Goal: Task Accomplishment & Management: Use online tool/utility

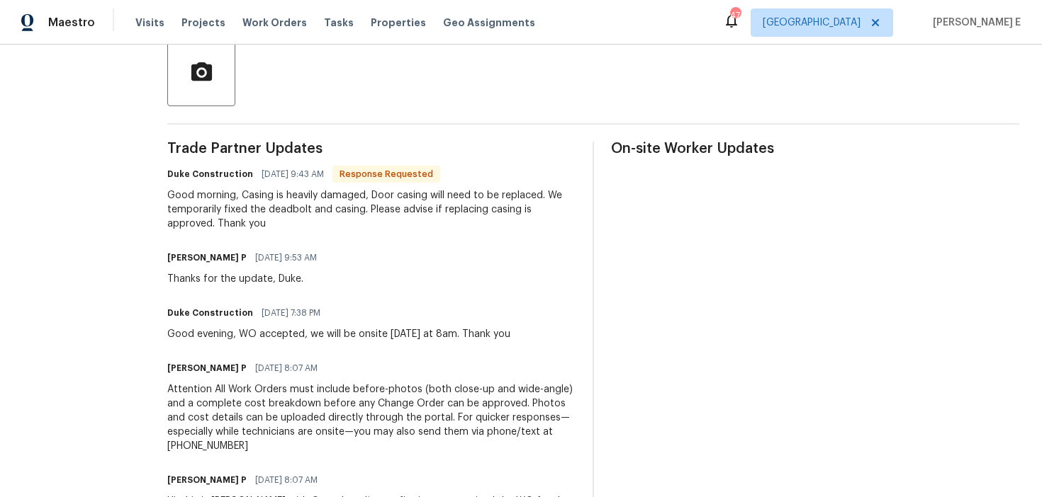
scroll to position [342, 0]
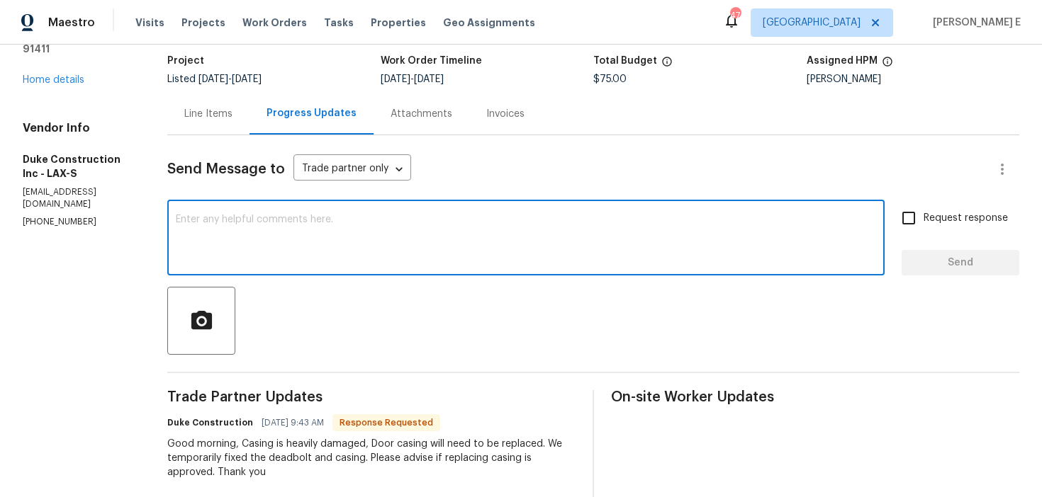
click at [415, 215] on textarea at bounding box center [526, 240] width 700 height 50
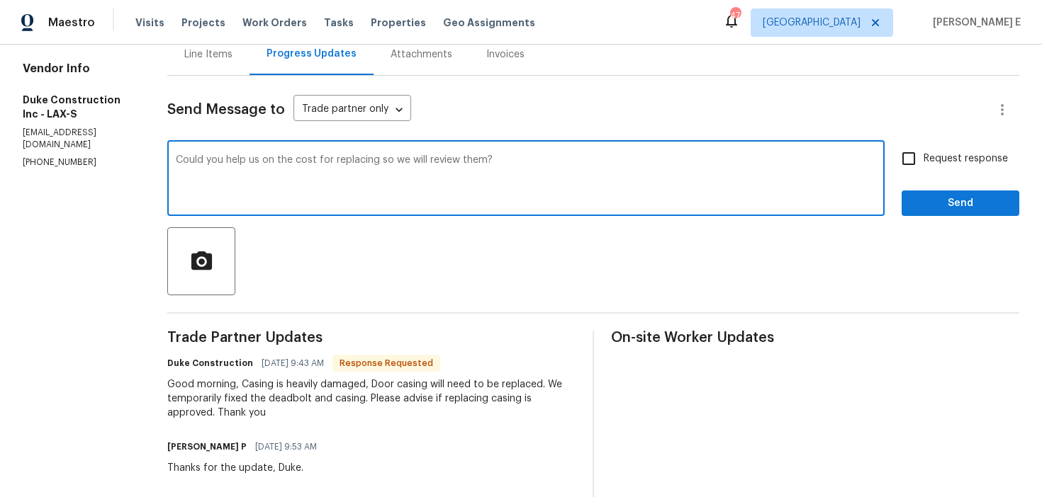
scroll to position [154, 0]
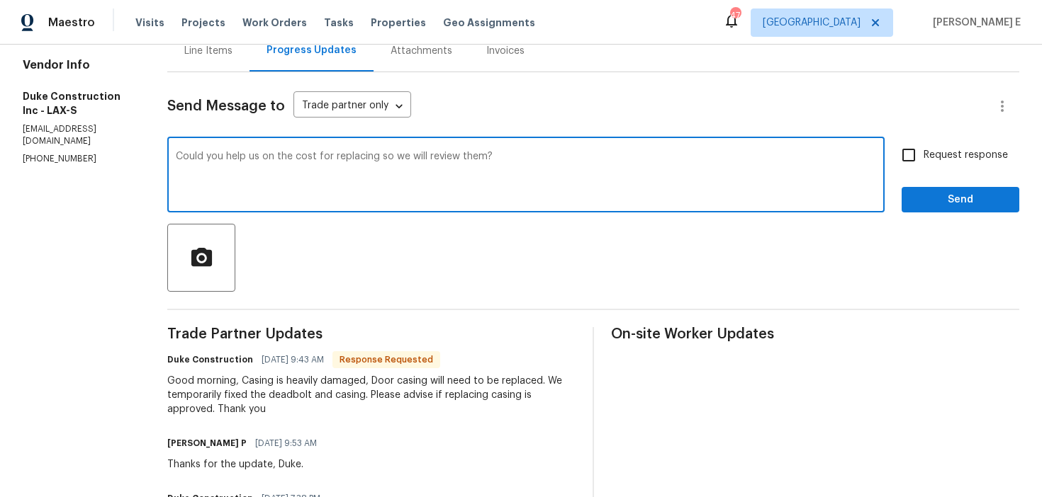
type textarea "Could you help us on the cost for replacing so we will review them?"
click at [946, 162] on span "Request response" at bounding box center [965, 155] width 84 height 15
click at [923, 162] on input "Request response" at bounding box center [909, 155] width 30 height 30
checkbox input "true"
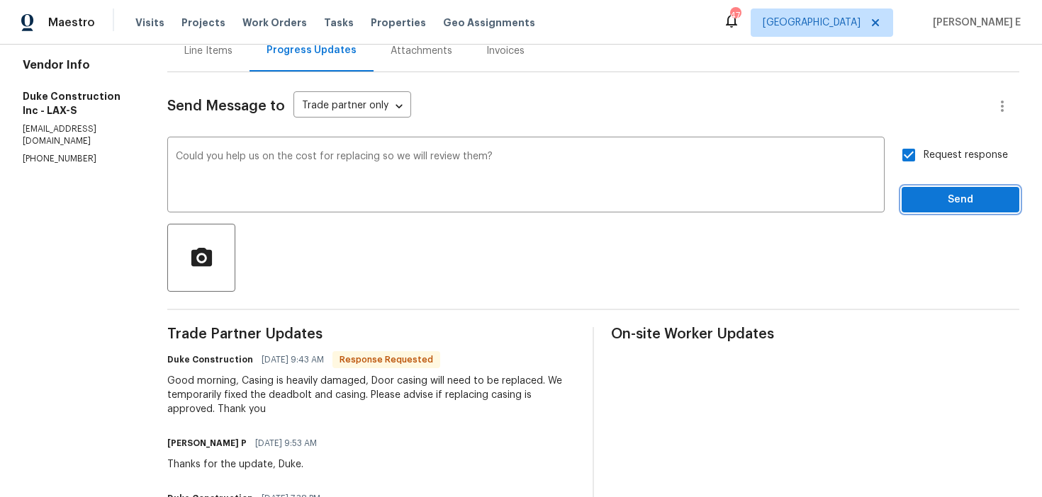
click at [940, 202] on span "Send" at bounding box center [960, 200] width 95 height 18
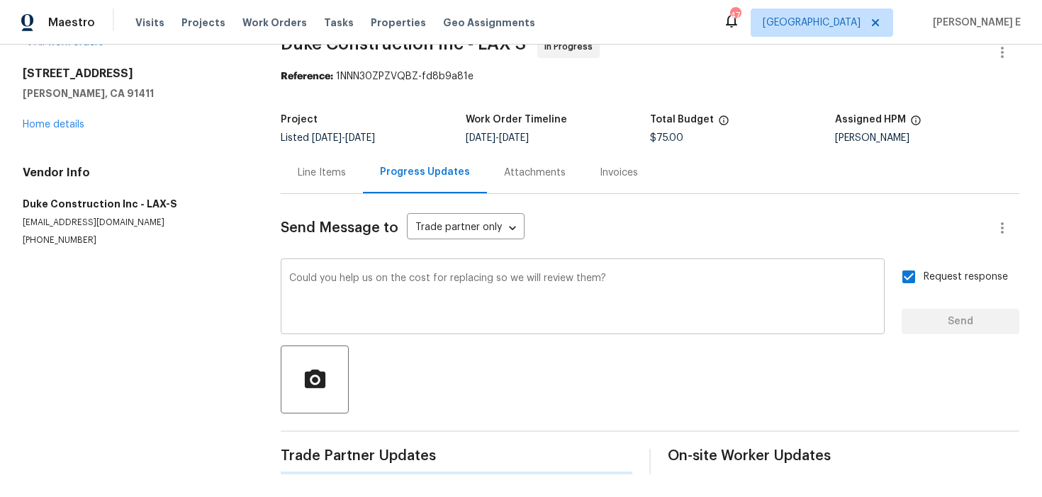
scroll to position [0, 0]
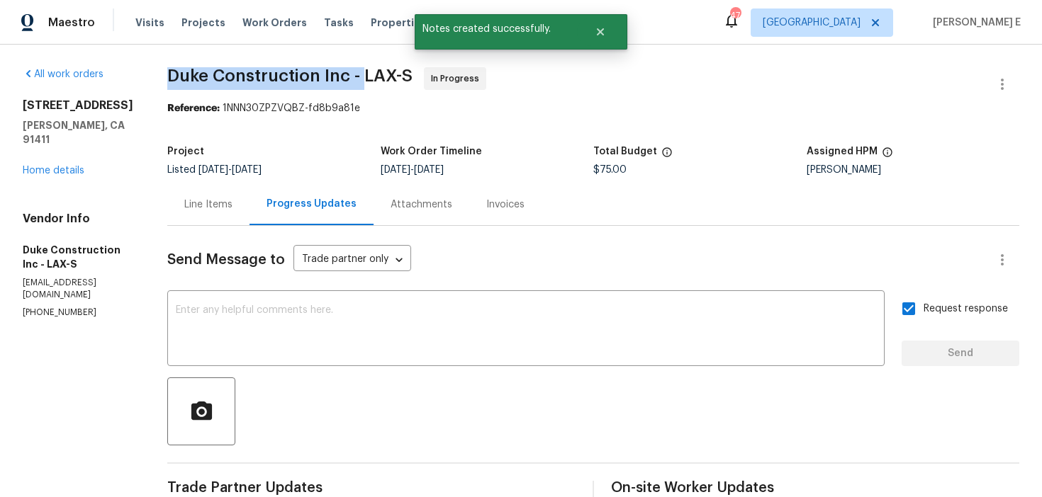
drag, startPoint x: 191, startPoint y: 77, endPoint x: 385, endPoint y: 77, distance: 194.2
click at [385, 77] on span "Duke Construction Inc - LAX-S" at bounding box center [289, 75] width 245 height 17
copy span "Duke Construction Inc -"
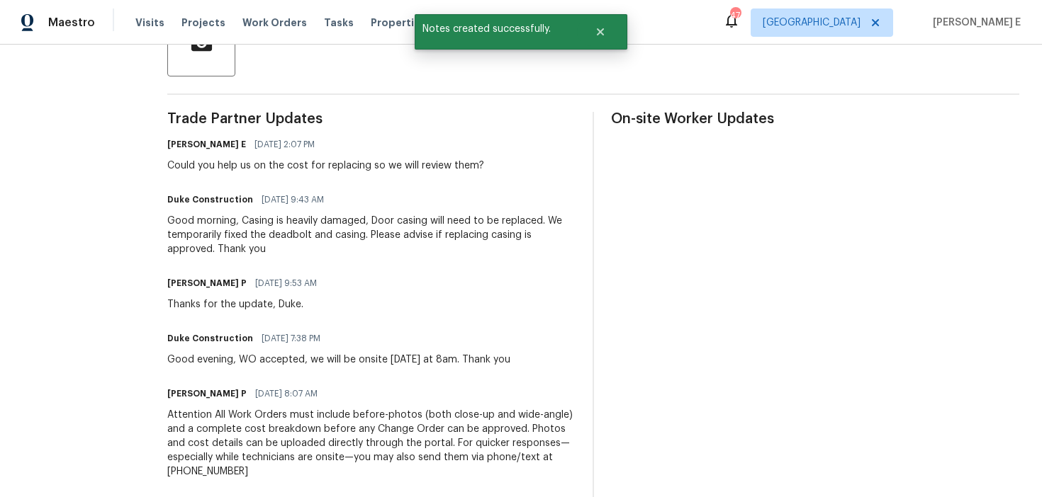
scroll to position [370, 0]
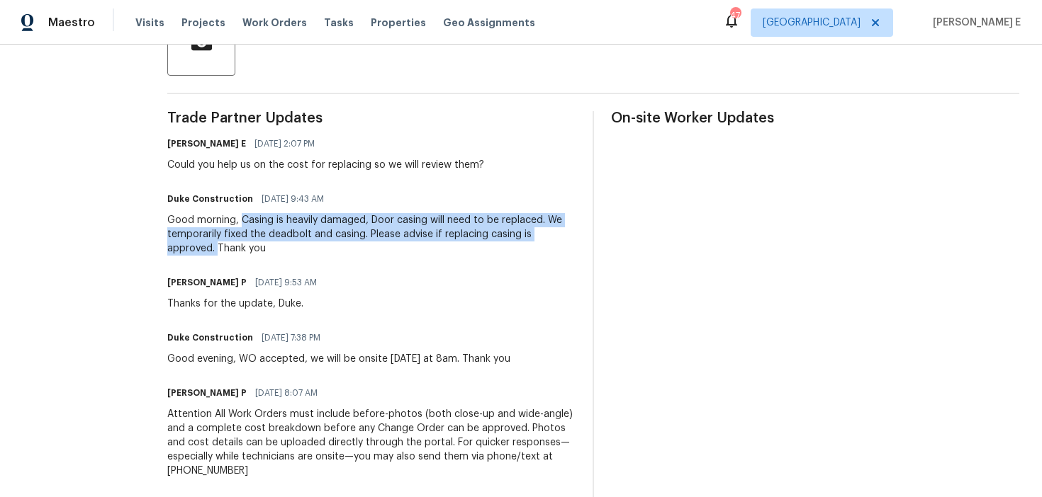
drag, startPoint x: 266, startPoint y: 222, endPoint x: 240, endPoint y: 250, distance: 39.1
click at [240, 250] on div "Good morning, Casing is heavily damaged, Door casing will need to be replaced. …" at bounding box center [371, 234] width 408 height 43
copy div "Casing is heavily damaged, Door casing will need to be replaced. We temporarily…"
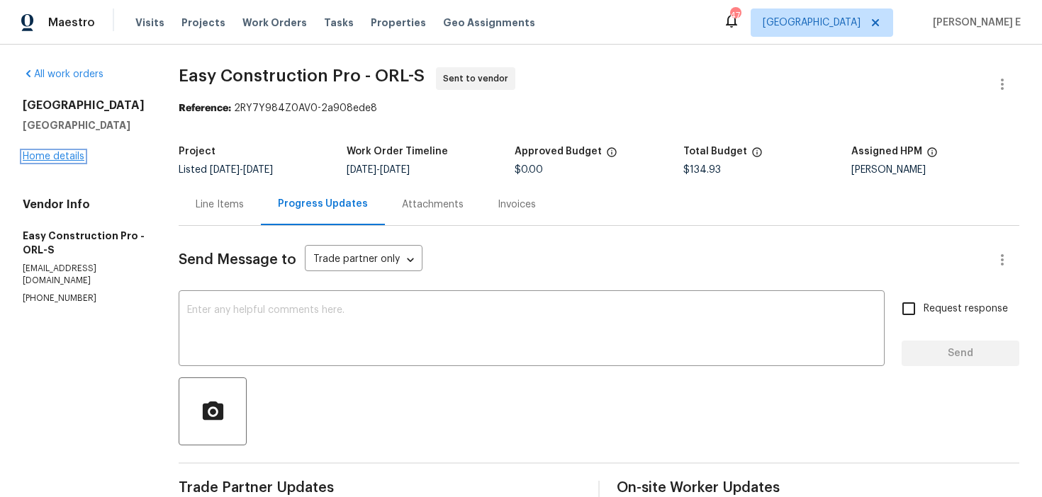
click at [70, 157] on link "Home details" at bounding box center [54, 157] width 62 height 10
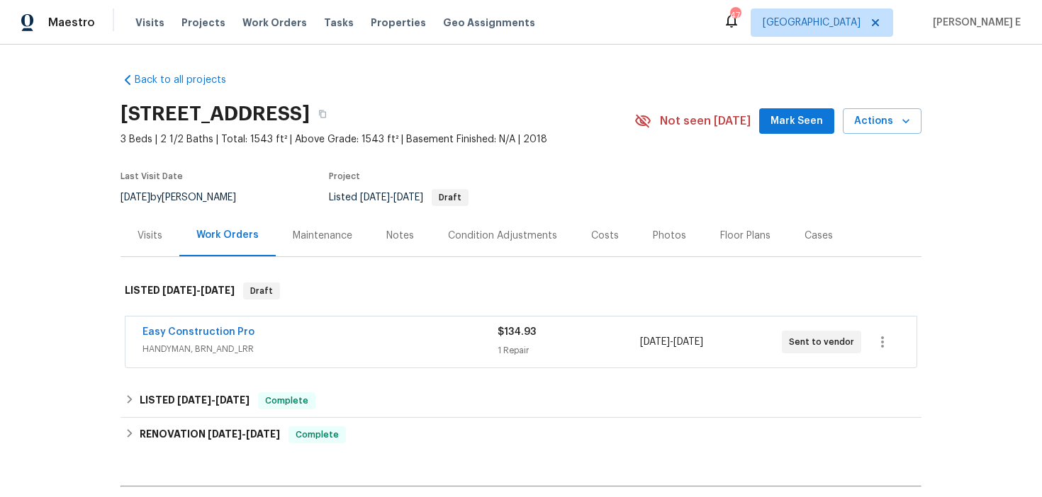
scroll to position [33, 0]
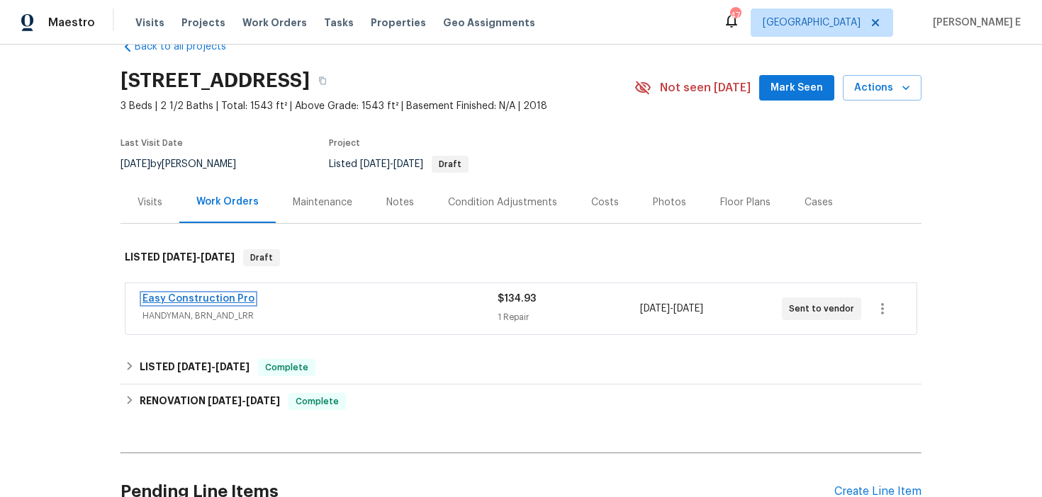
click at [212, 300] on link "Easy Construction Pro" at bounding box center [198, 299] width 112 height 10
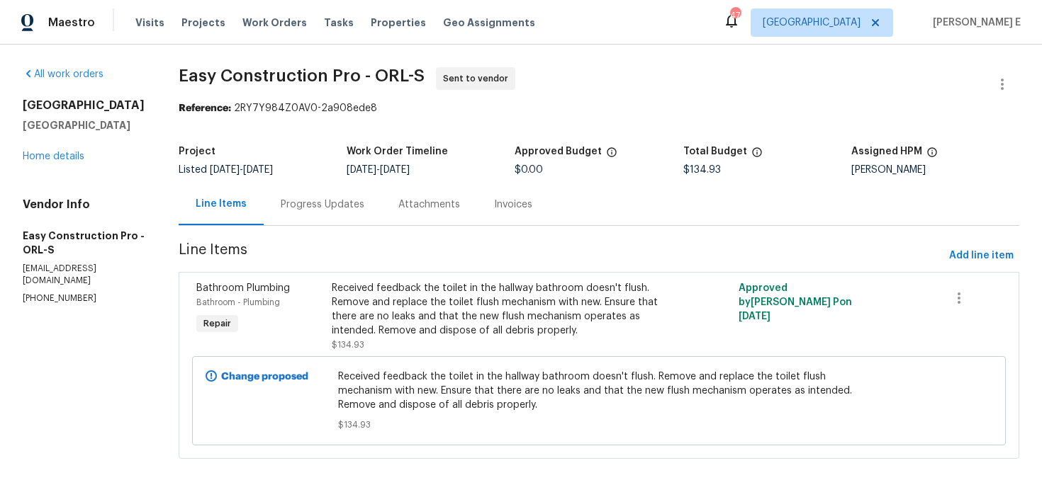
click at [305, 198] on div "Progress Updates" at bounding box center [323, 205] width 84 height 14
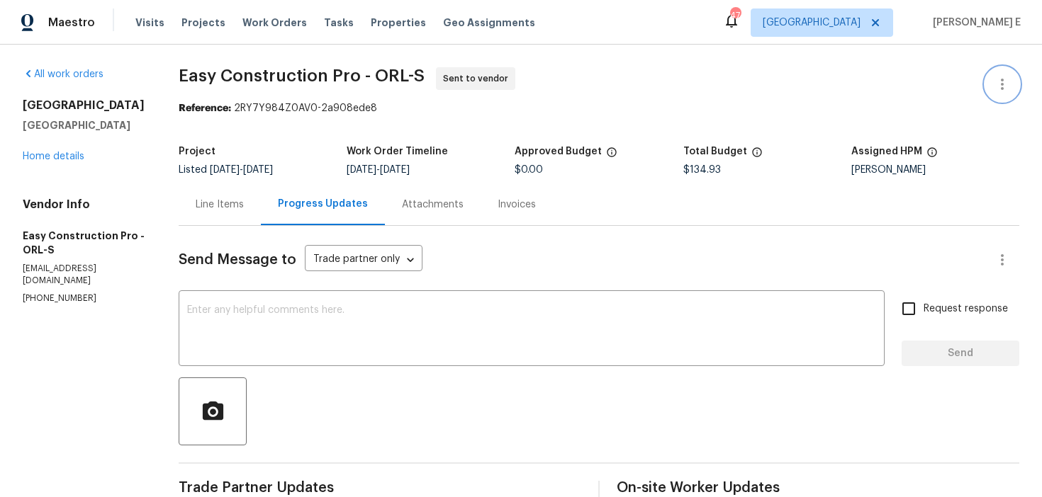
click at [1001, 99] on button "button" at bounding box center [1002, 84] width 34 height 34
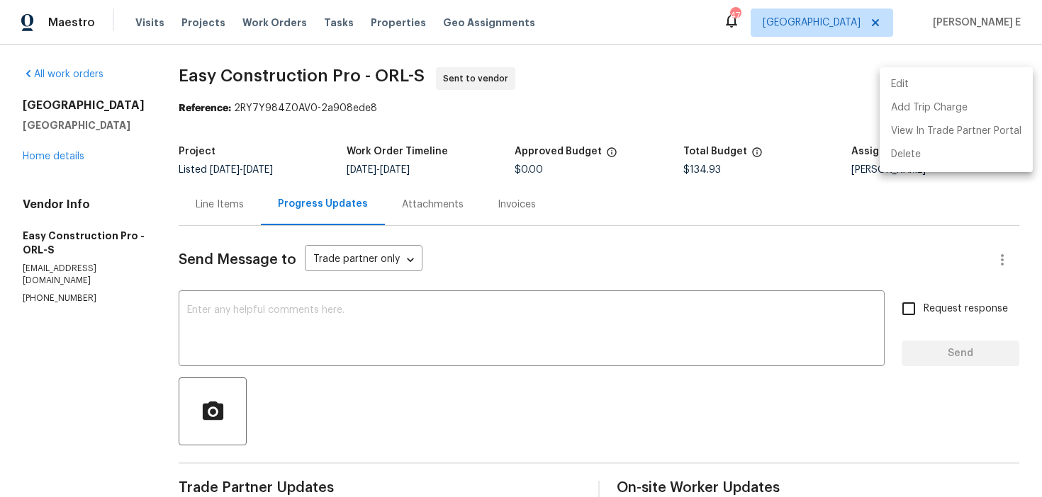
click at [924, 89] on li "Edit" at bounding box center [955, 84] width 153 height 23
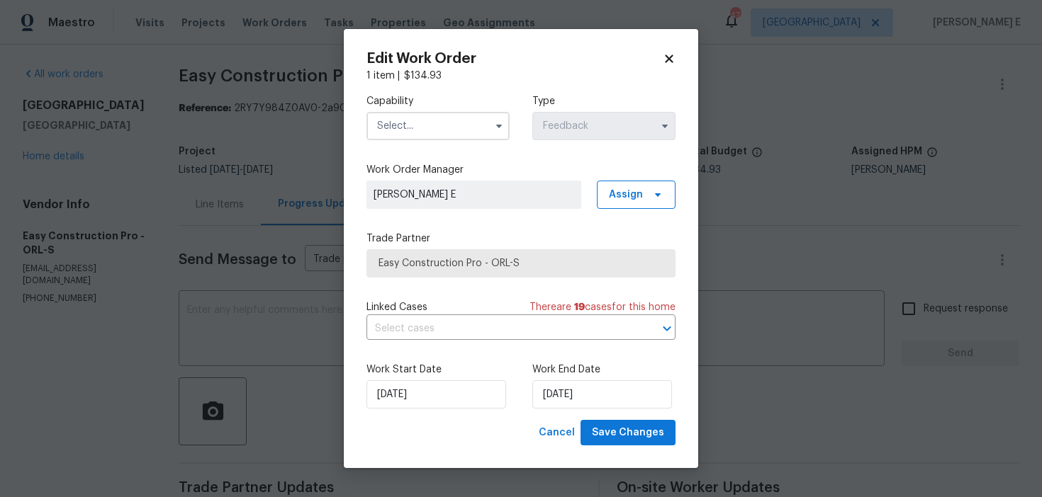
click at [257, 191] on body "Maestro Visits Projects Work Orders Tasks Properties Geo Assignments 47 Dallas …" at bounding box center [521, 248] width 1042 height 497
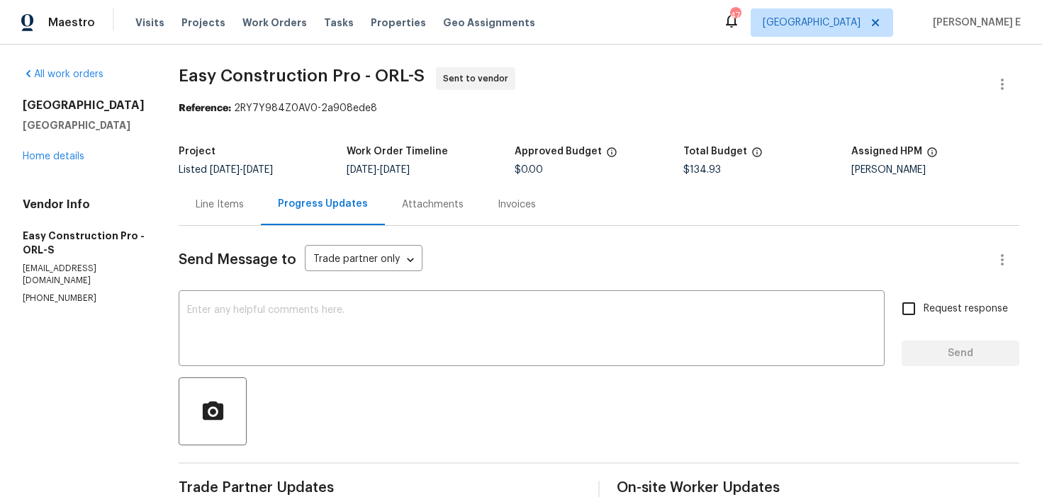
click at [231, 206] on div "Line Items" at bounding box center [220, 205] width 48 height 14
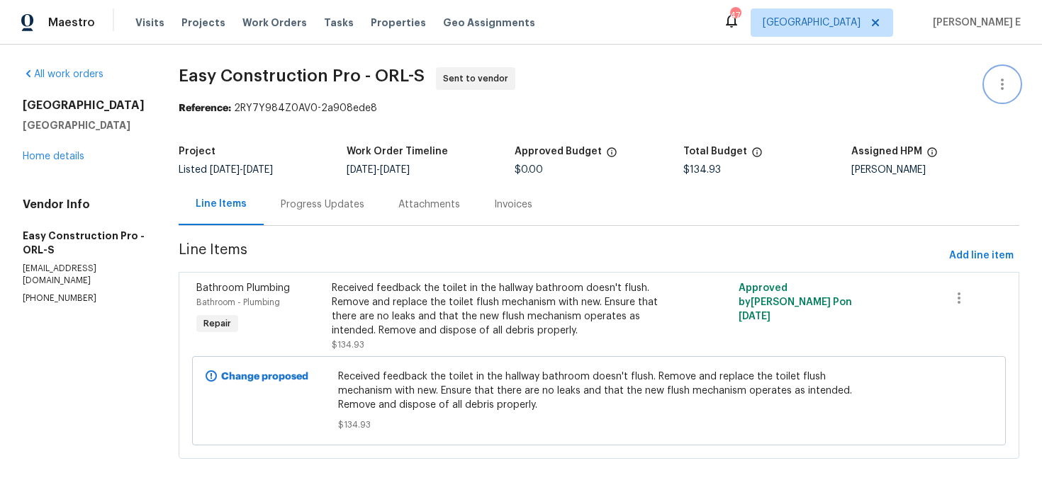
click at [987, 82] on button "button" at bounding box center [1002, 84] width 34 height 34
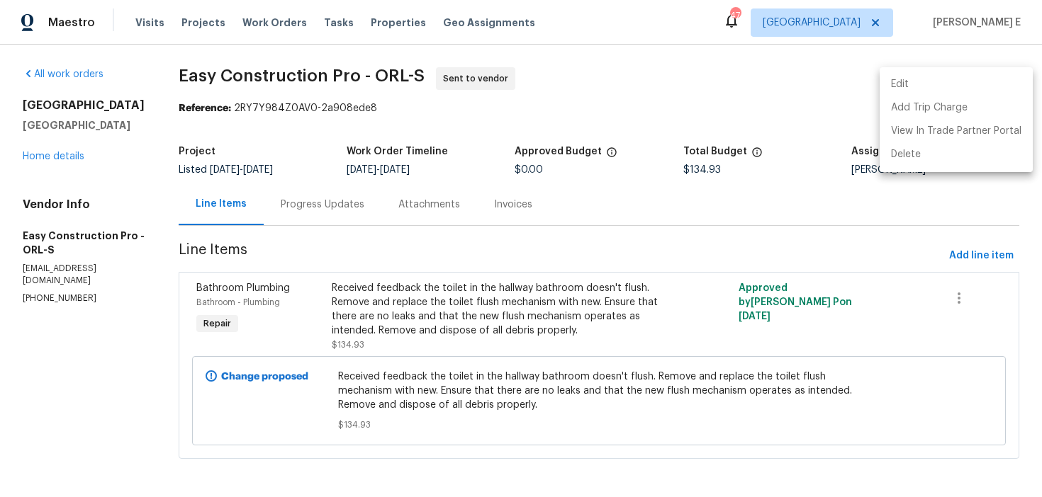
click at [945, 82] on li "Edit" at bounding box center [955, 84] width 153 height 23
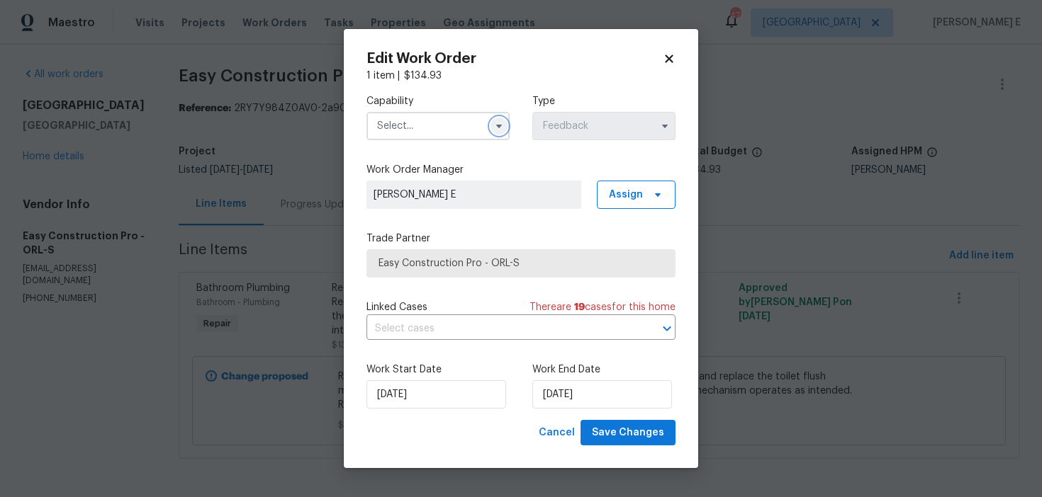
click at [493, 120] on icon "button" at bounding box center [498, 125] width 11 height 11
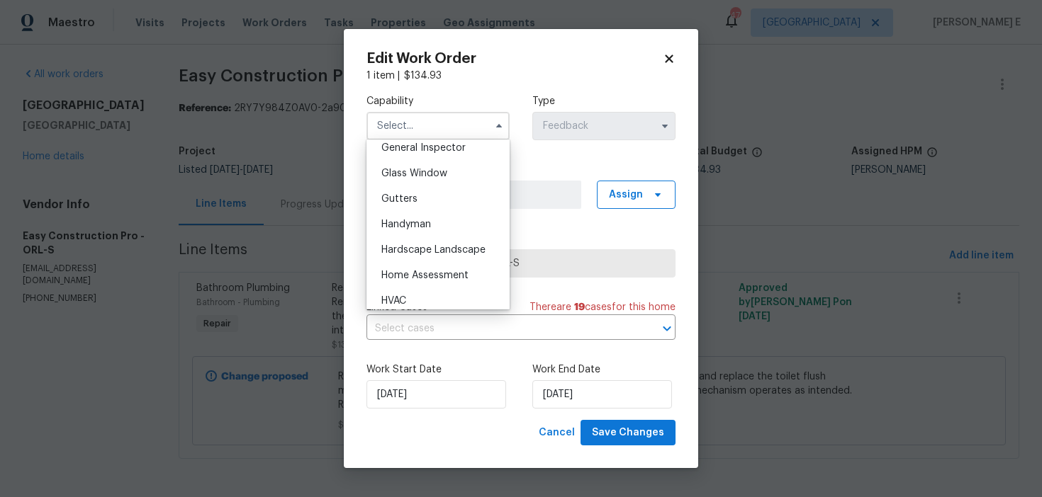
scroll to position [714, 0]
click at [395, 227] on div "Handyman" at bounding box center [438, 222] width 136 height 26
type input "Handyman"
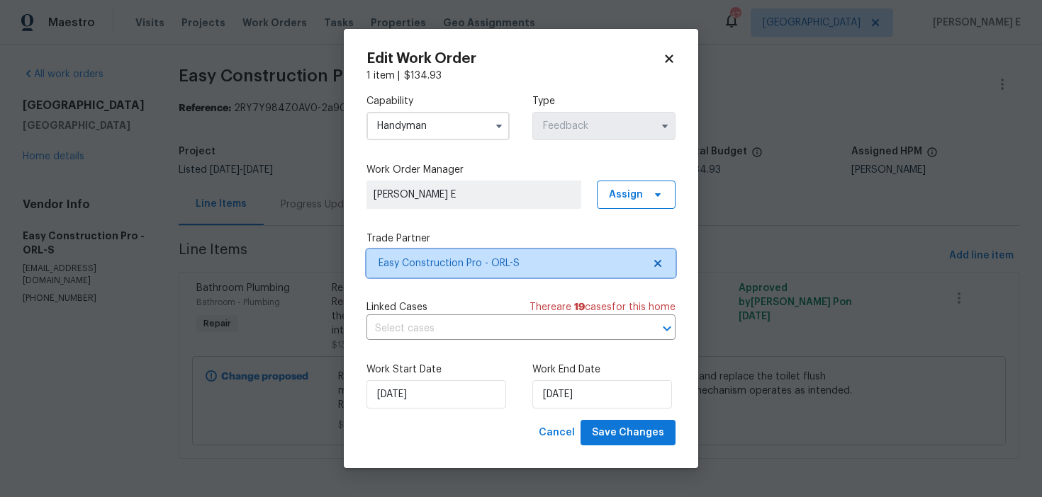
click at [422, 263] on span "Easy Construction Pro - ORL-S" at bounding box center [510, 264] width 264 height 14
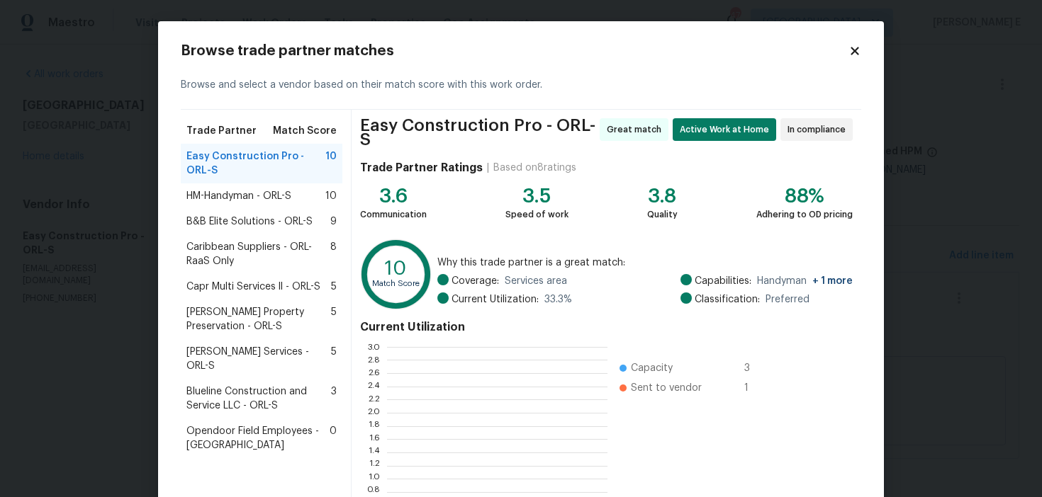
scroll to position [198, 220]
click at [217, 195] on span "HM-Handyman - ORL-S" at bounding box center [238, 196] width 105 height 14
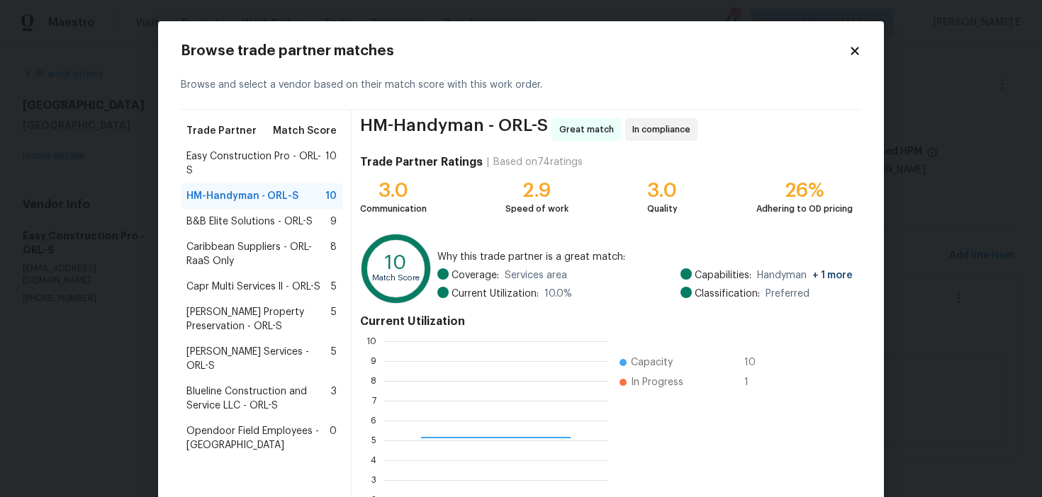
scroll to position [198, 225]
click at [317, 174] on span "Easy Construction Pro - ORL-S" at bounding box center [255, 164] width 139 height 28
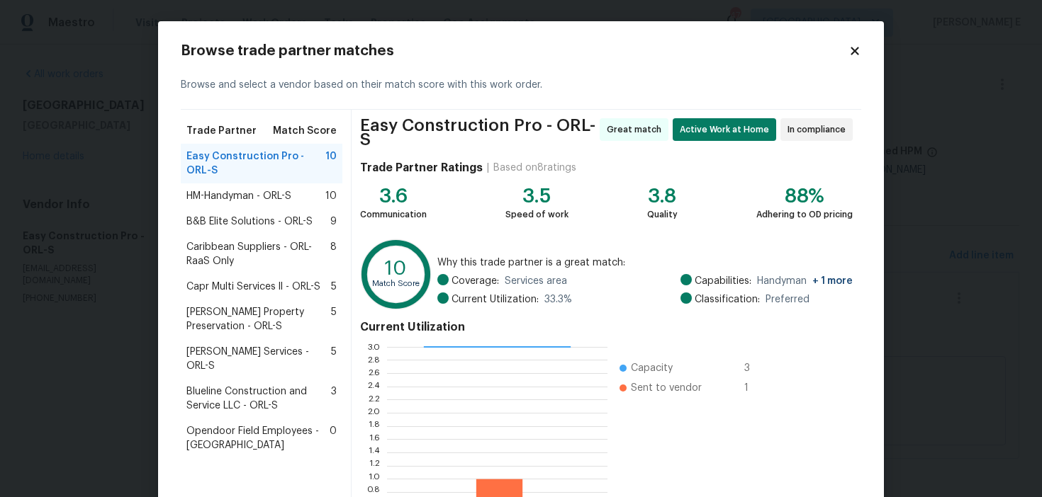
click at [848, 57] on icon at bounding box center [854, 51] width 13 height 13
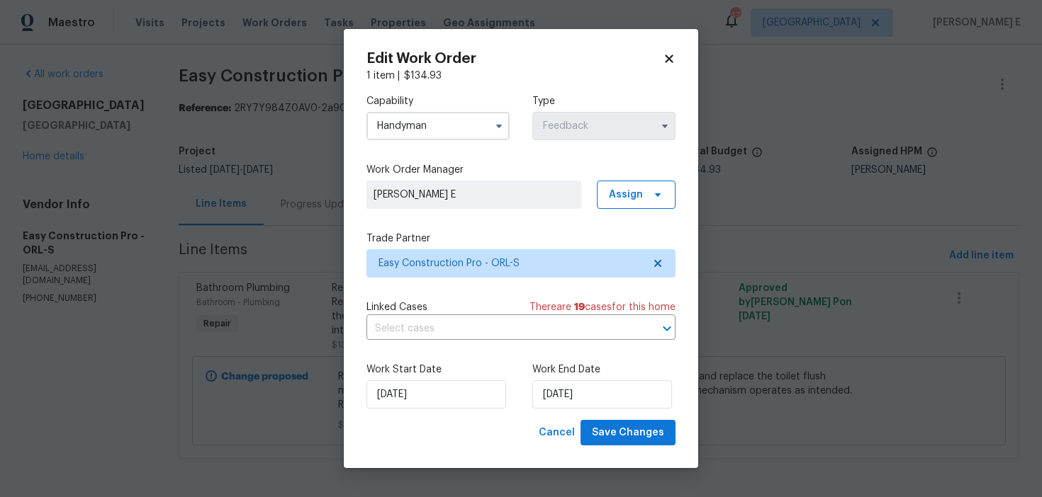
click at [733, 273] on body "Maestro Visits Projects Work Orders Tasks Properties Geo Assignments 47 Dallas …" at bounding box center [521, 248] width 1042 height 497
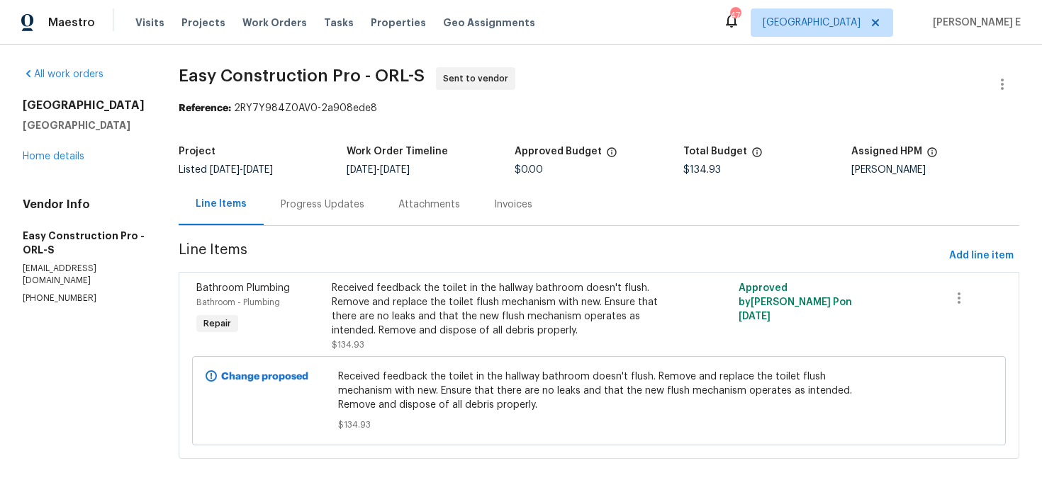
click at [356, 205] on div "Progress Updates" at bounding box center [323, 205] width 84 height 14
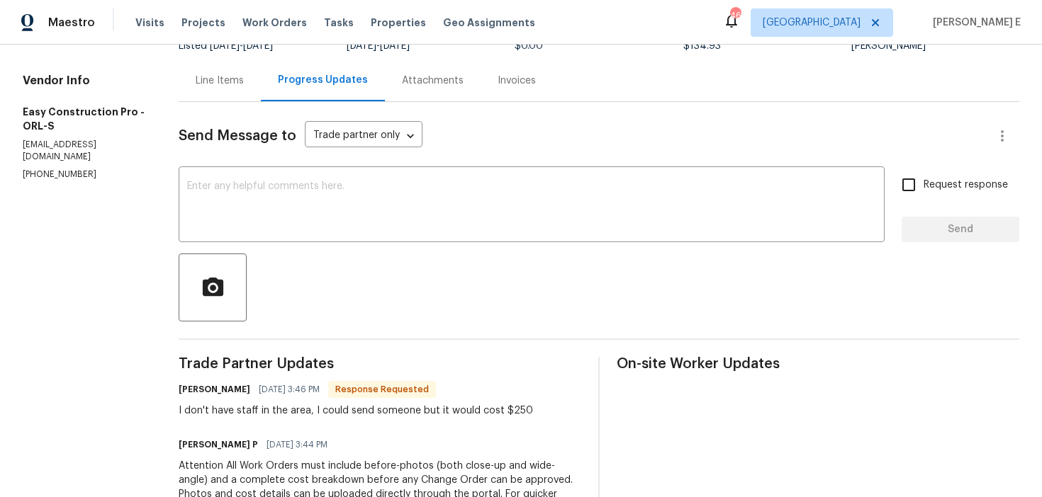
scroll to position [111, 0]
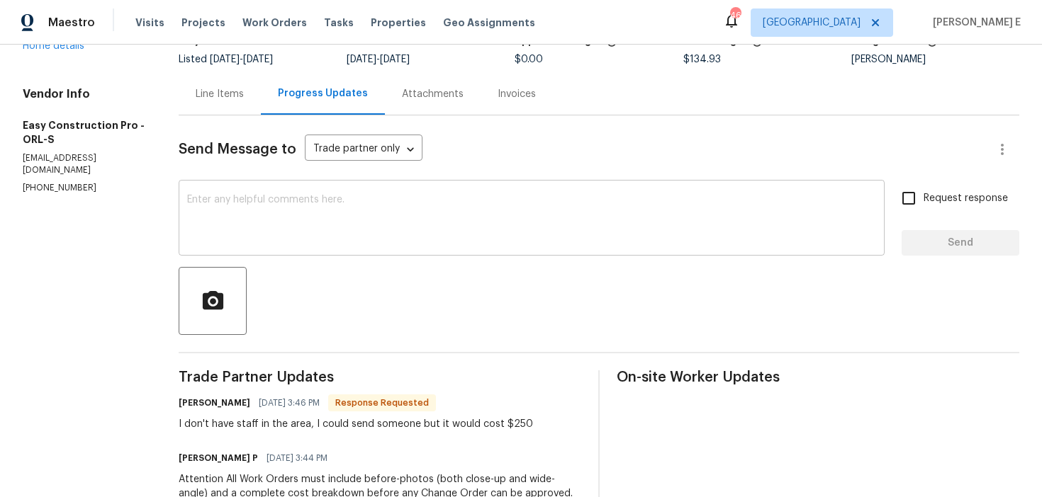
click at [328, 193] on div "x ​" at bounding box center [532, 220] width 706 height 72
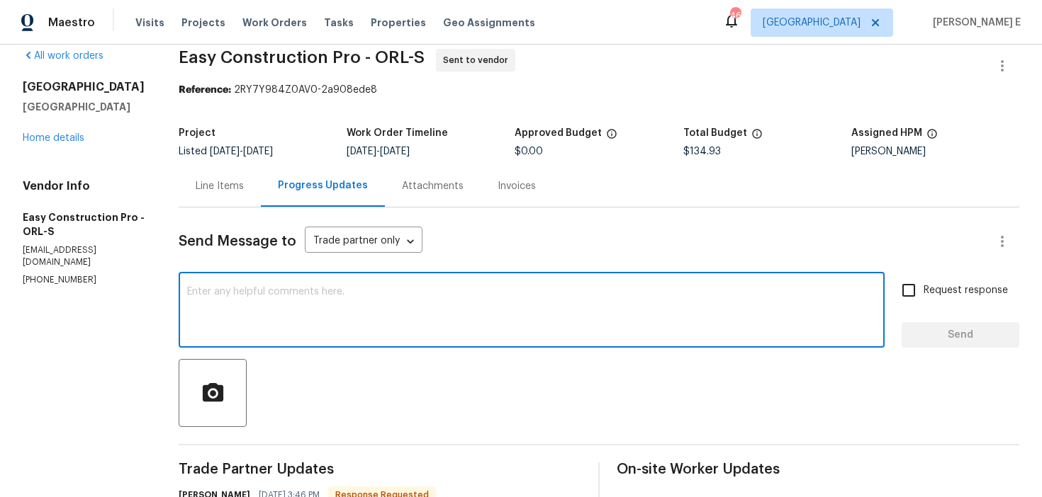
scroll to position [0, 0]
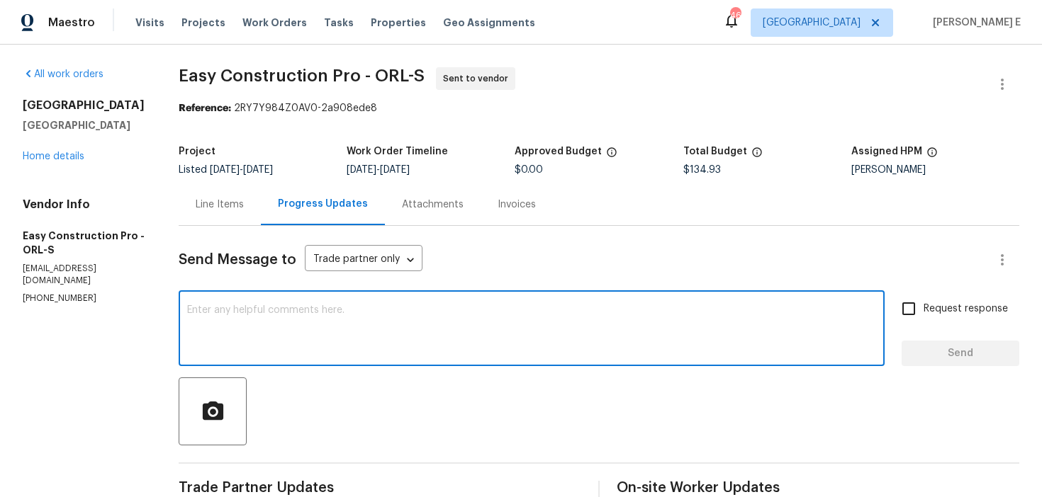
click at [259, 205] on div "Line Items" at bounding box center [220, 205] width 82 height 42
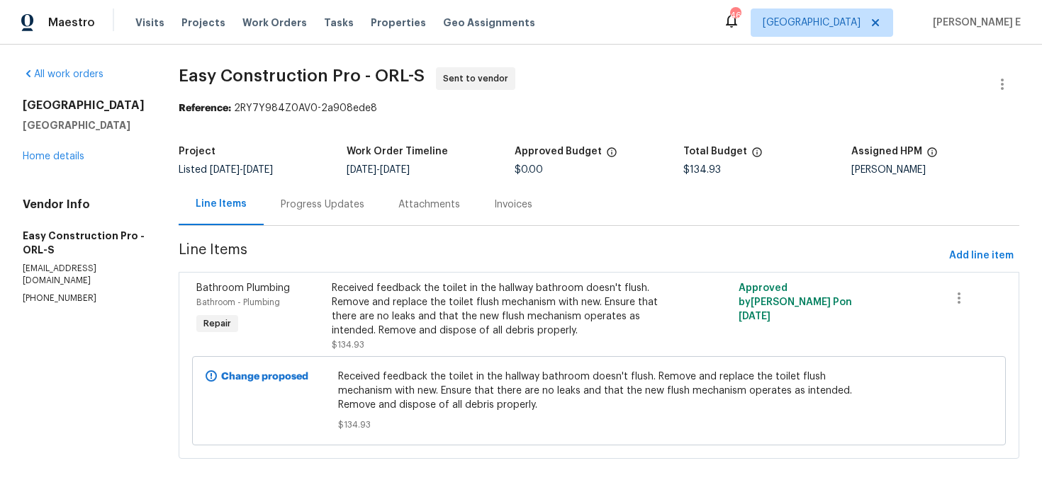
scroll to position [1, 0]
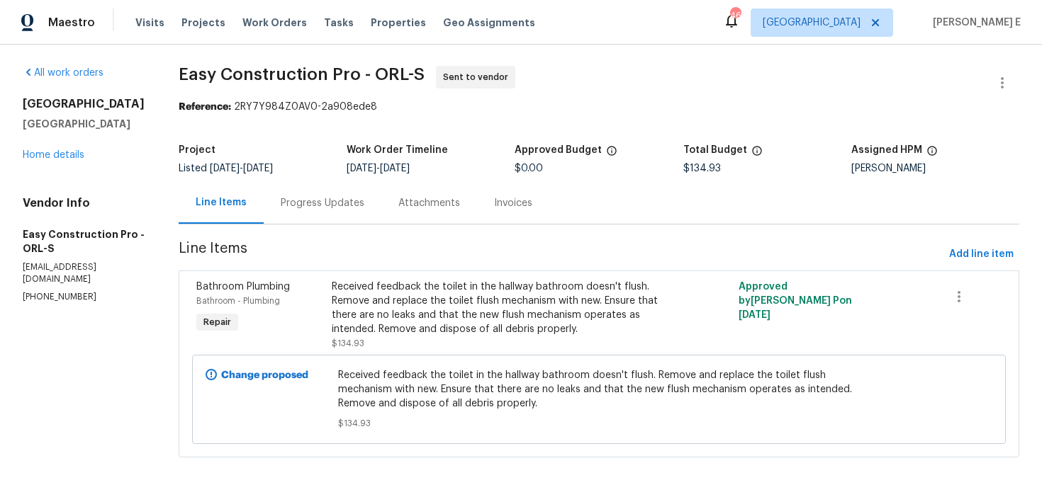
click at [324, 197] on div "Progress Updates" at bounding box center [323, 203] width 84 height 14
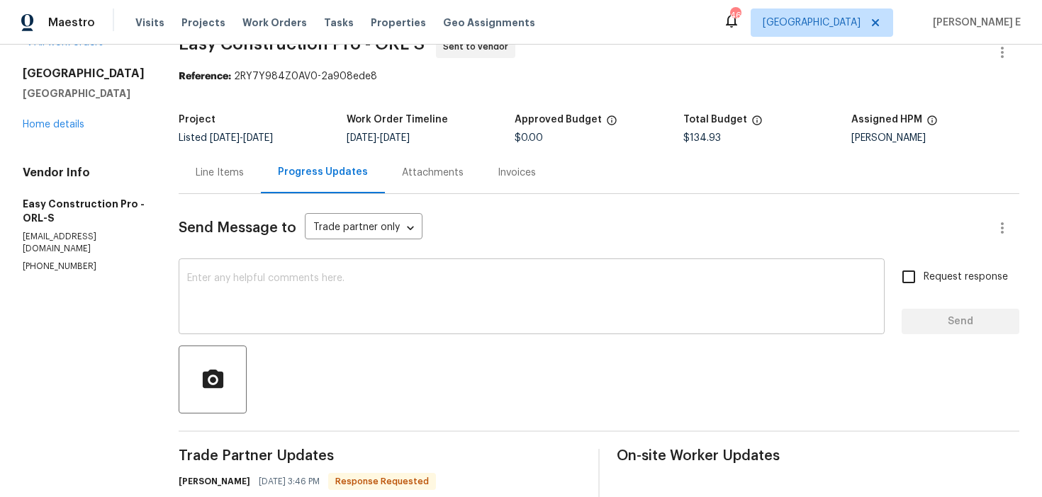
scroll to position [229, 0]
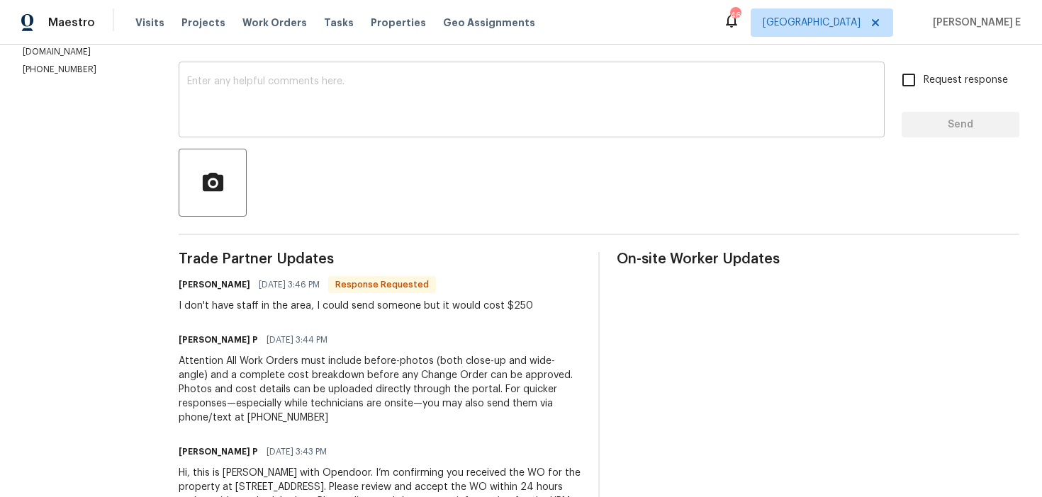
click at [606, 108] on textarea at bounding box center [531, 102] width 689 height 50
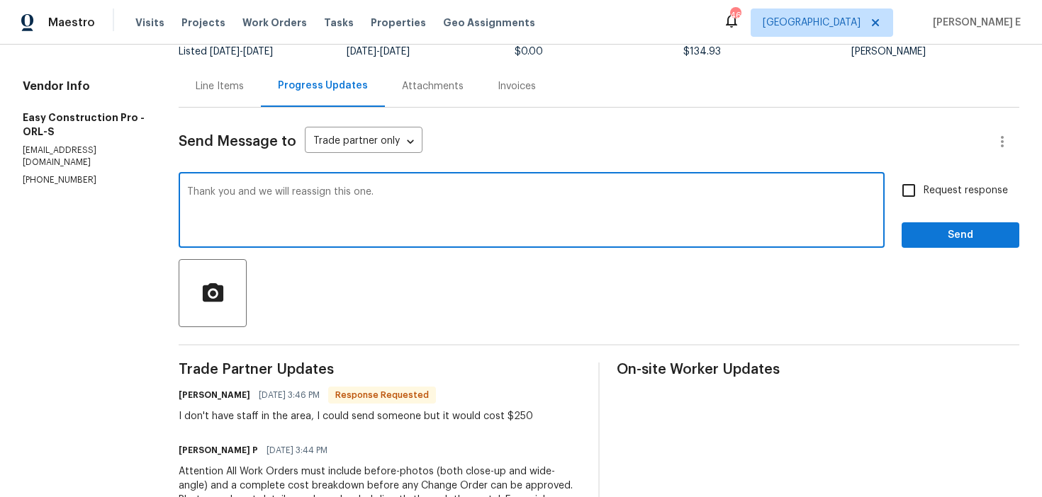
scroll to position [76, 0]
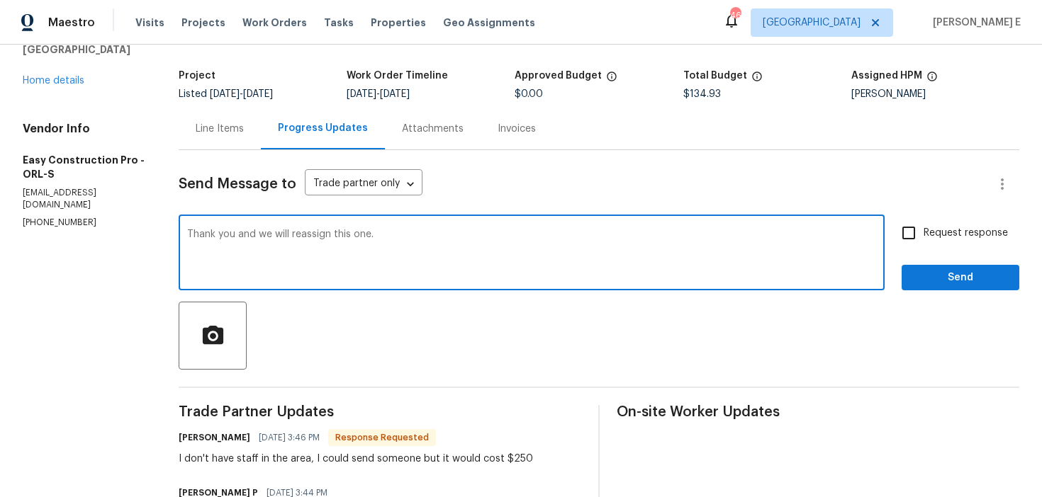
type textarea "Thank you and we will reassign this one."
click at [900, 233] on input "Request response" at bounding box center [909, 233] width 30 height 30
checkbox input "true"
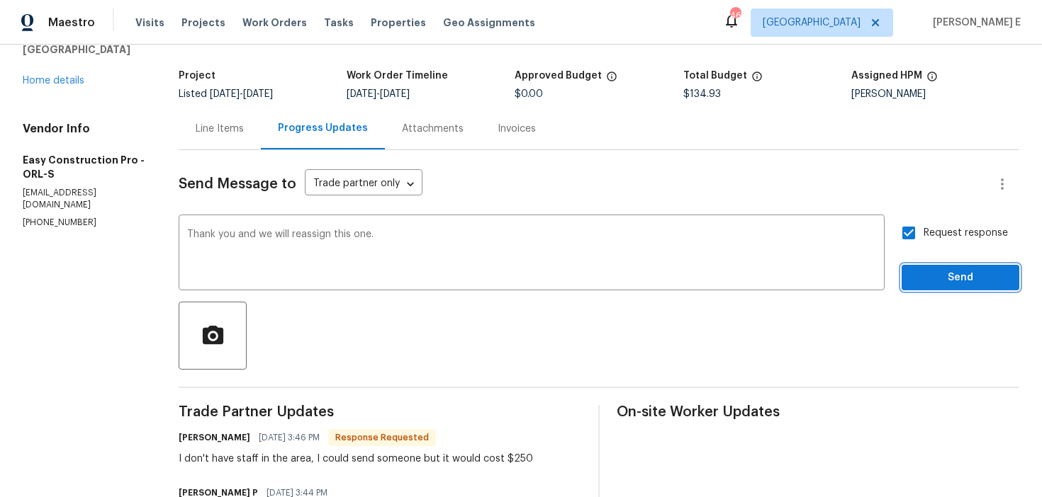
click at [955, 281] on span "Send" at bounding box center [960, 278] width 95 height 18
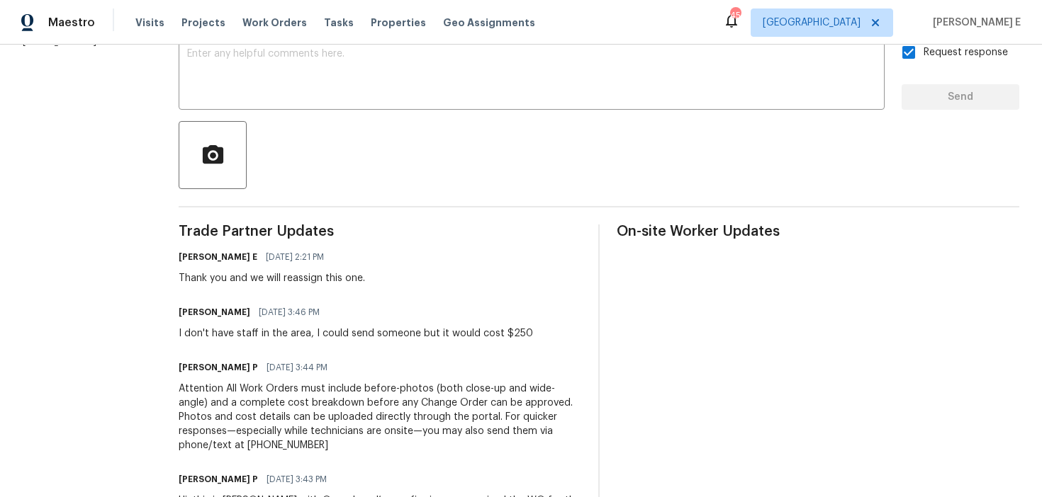
scroll to position [364, 0]
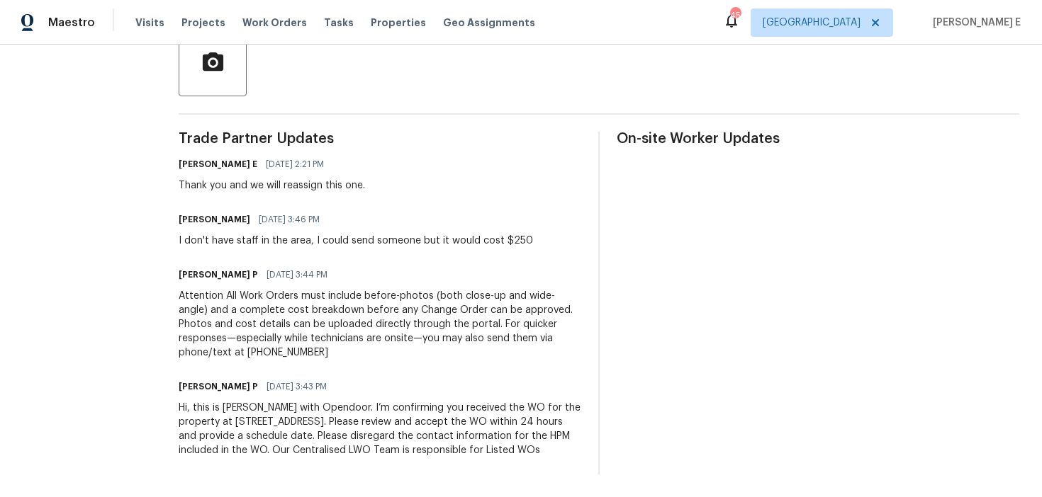
drag, startPoint x: 186, startPoint y: 394, endPoint x: 380, endPoint y: 458, distance: 204.4
click at [380, 458] on div "All work orders 16518 Brook Springs Aly Winter Garden, FL 34787 Home details Ve…" at bounding box center [521, 96] width 1042 height 802
copy div "Hi, this is Ramyasri with Opendoor. I’m confirming you received the WO for the …"
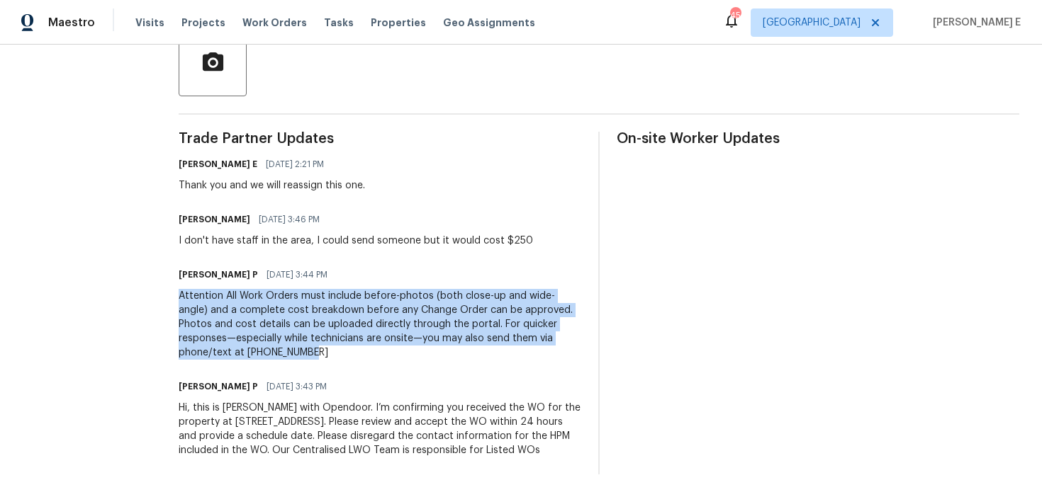
drag, startPoint x: 188, startPoint y: 282, endPoint x: 291, endPoint y: 337, distance: 116.3
click at [290, 337] on div "Attention All Work Orders must include before-photos (both close-up and wide-an…" at bounding box center [380, 324] width 402 height 71
copy div "Attention All Work Orders must include before-photos (both close-up and wide-an…"
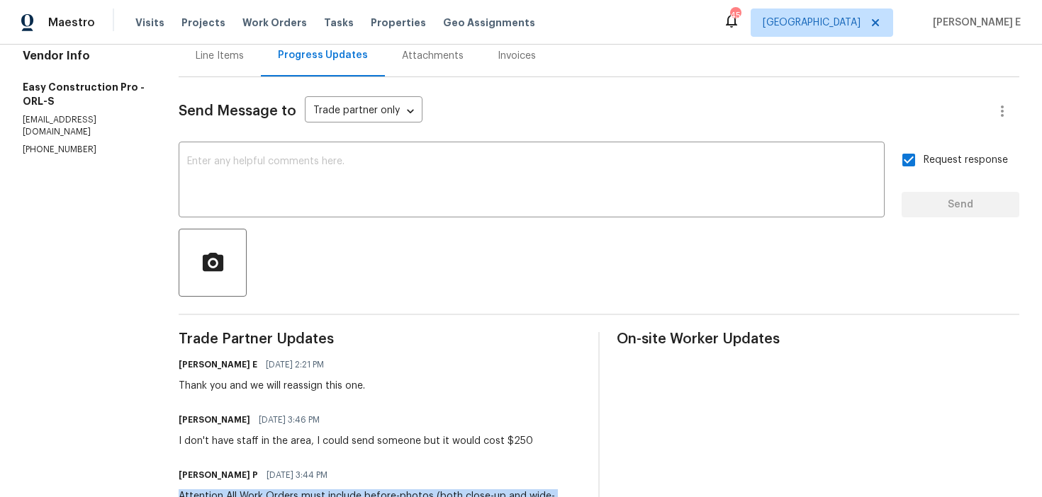
scroll to position [0, 0]
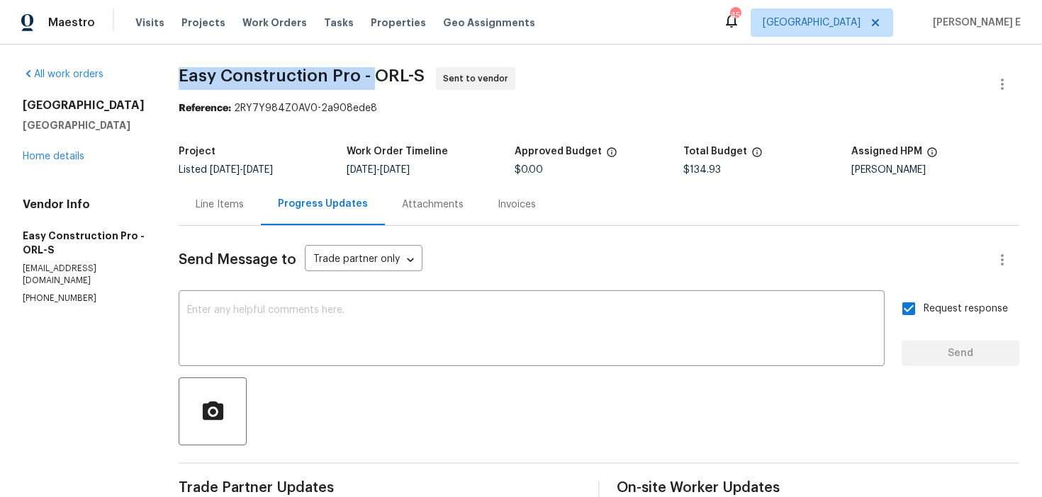
drag, startPoint x: 190, startPoint y: 78, endPoint x: 382, endPoint y: 77, distance: 192.0
click at [382, 77] on span "Easy Construction Pro - ORL-S" at bounding box center [302, 75] width 246 height 17
copy span "Easy Construction Pro -"
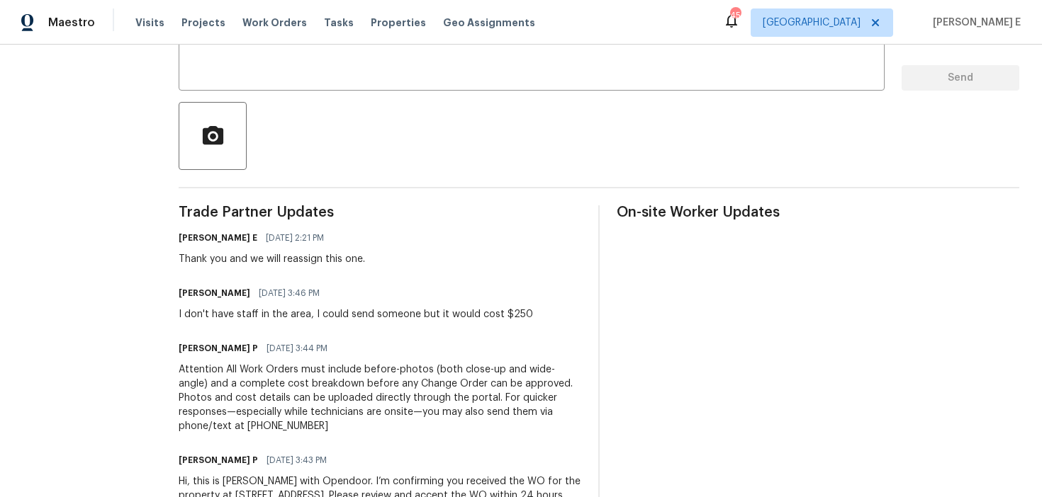
scroll to position [293, 0]
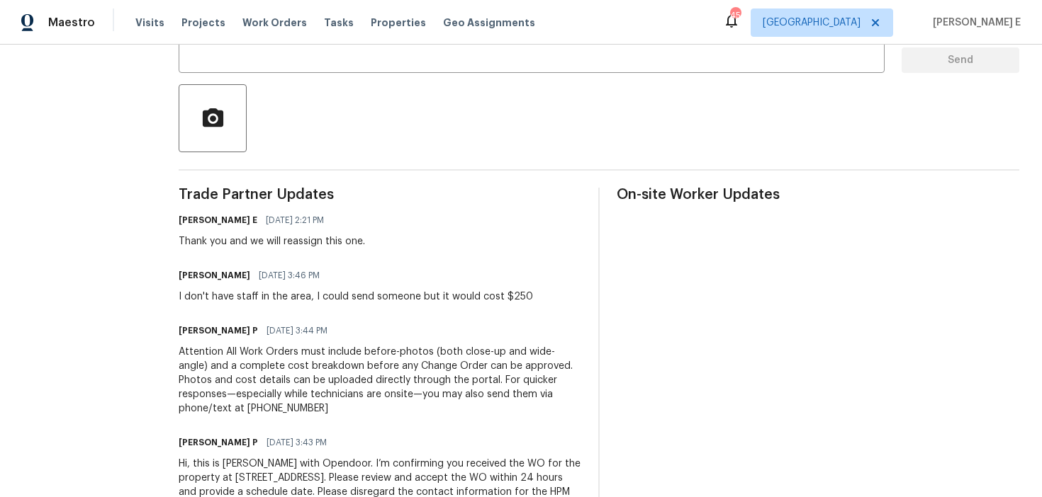
click at [218, 302] on div "I don't have staff in the area, I could send someone but it would cost $250" at bounding box center [356, 297] width 354 height 14
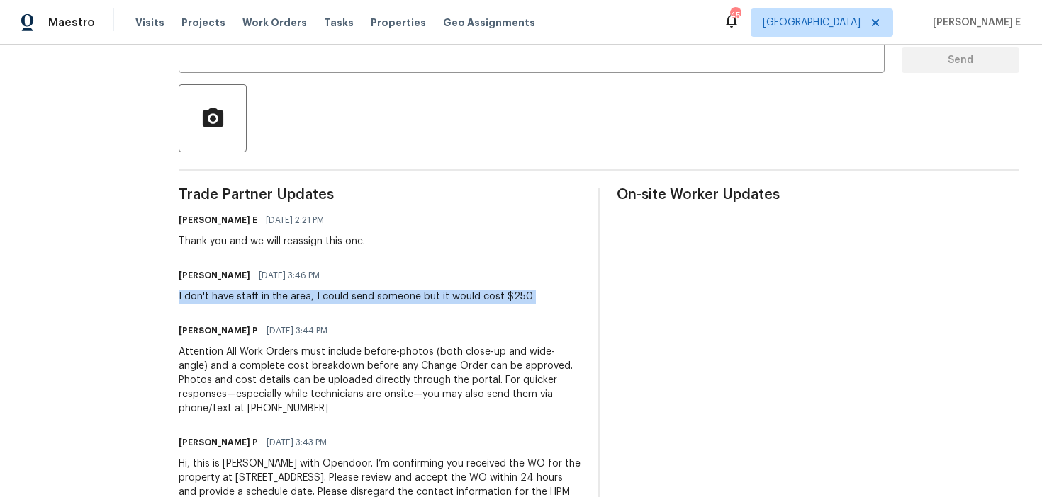
copy div "I don't have staff in the area, I could send someone but it would cost $250"
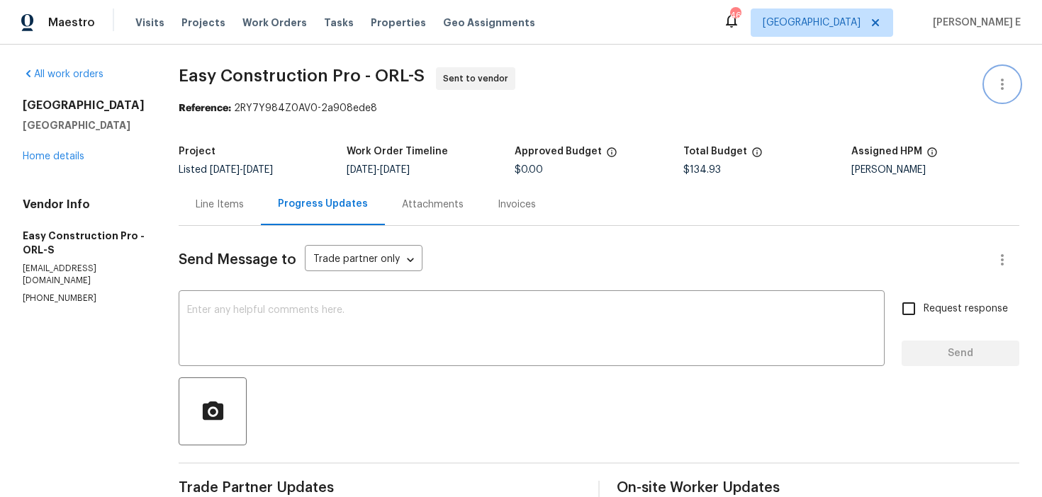
click at [1008, 82] on icon "button" at bounding box center [1001, 84] width 17 height 17
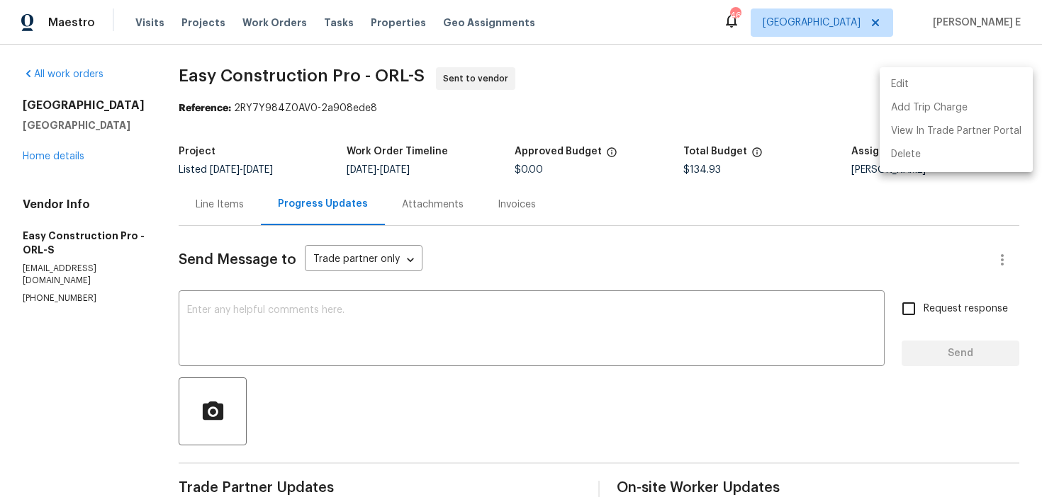
click at [927, 80] on li "Edit" at bounding box center [955, 84] width 153 height 23
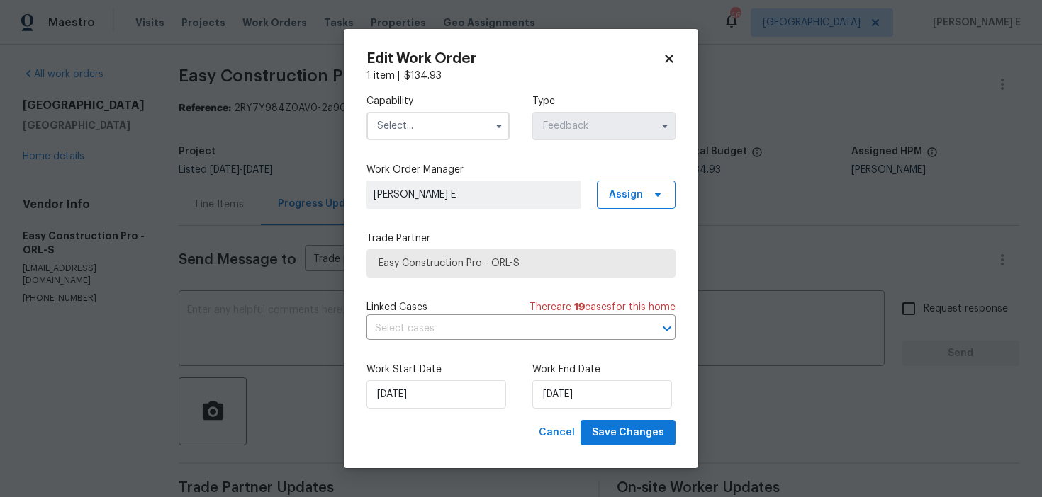
click at [478, 115] on input "text" at bounding box center [437, 126] width 143 height 28
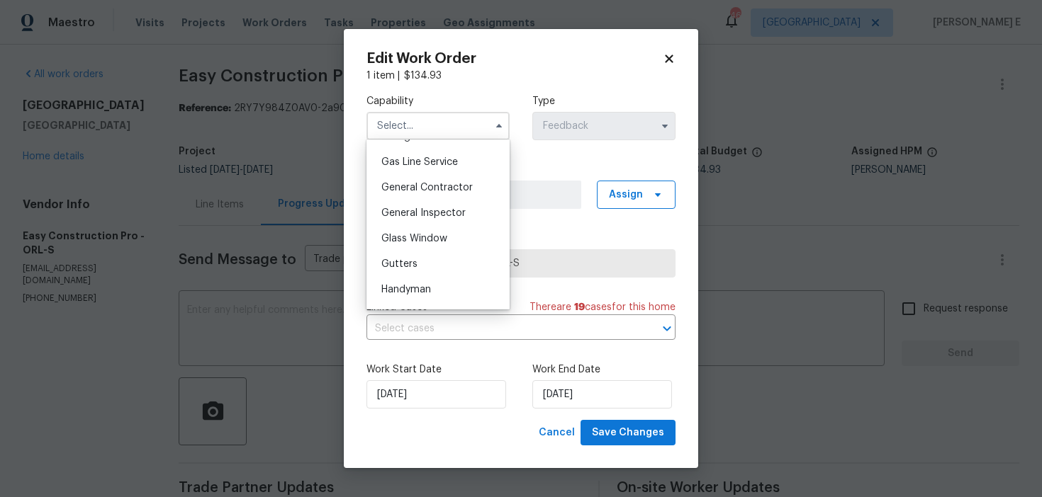
scroll to position [684, 0]
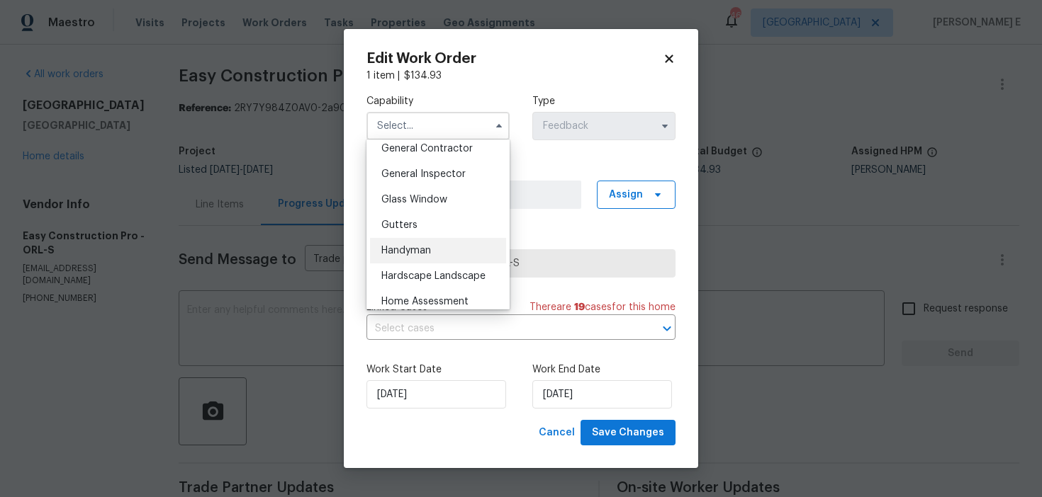
click at [419, 257] on div "Handyman" at bounding box center [438, 251] width 136 height 26
type input "Handyman"
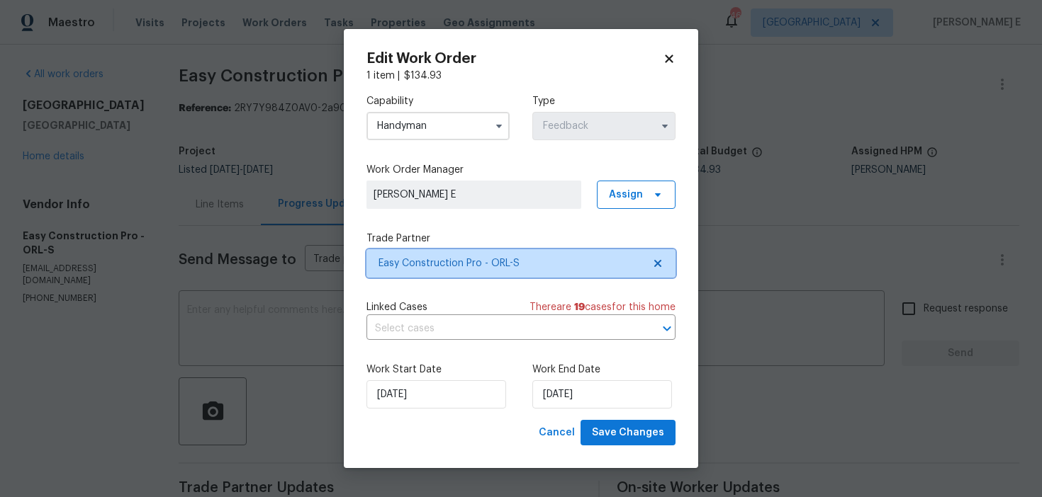
click at [441, 257] on span "Easy Construction Pro - ORL-S" at bounding box center [510, 264] width 264 height 14
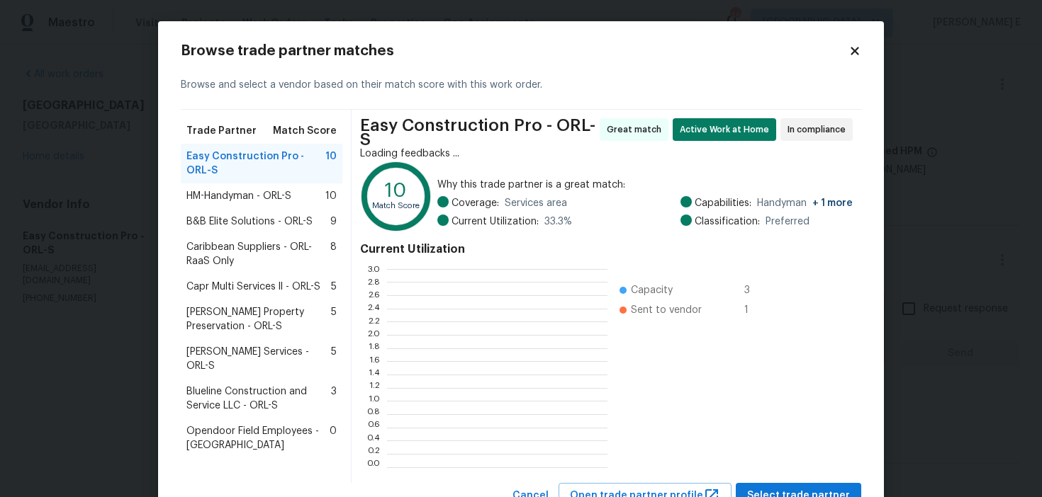
scroll to position [198, 220]
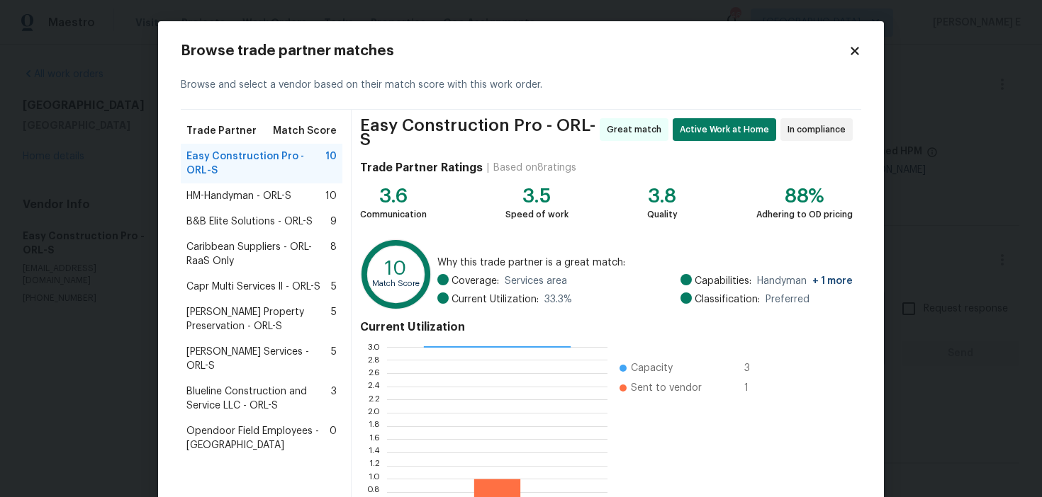
click at [300, 194] on div "HM-Handyman - ORL-S 10" at bounding box center [261, 196] width 150 height 14
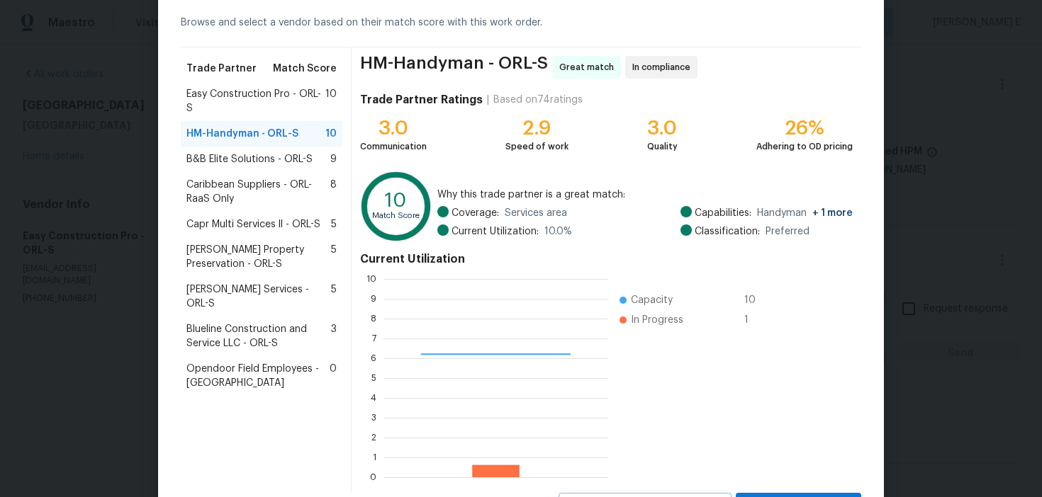
scroll to position [128, 0]
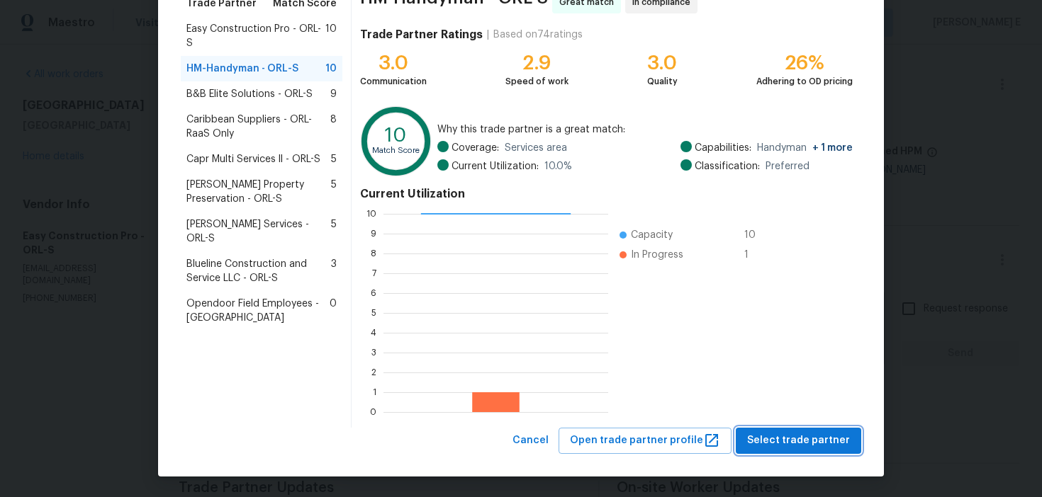
click at [763, 443] on span "Select trade partner" at bounding box center [798, 441] width 103 height 18
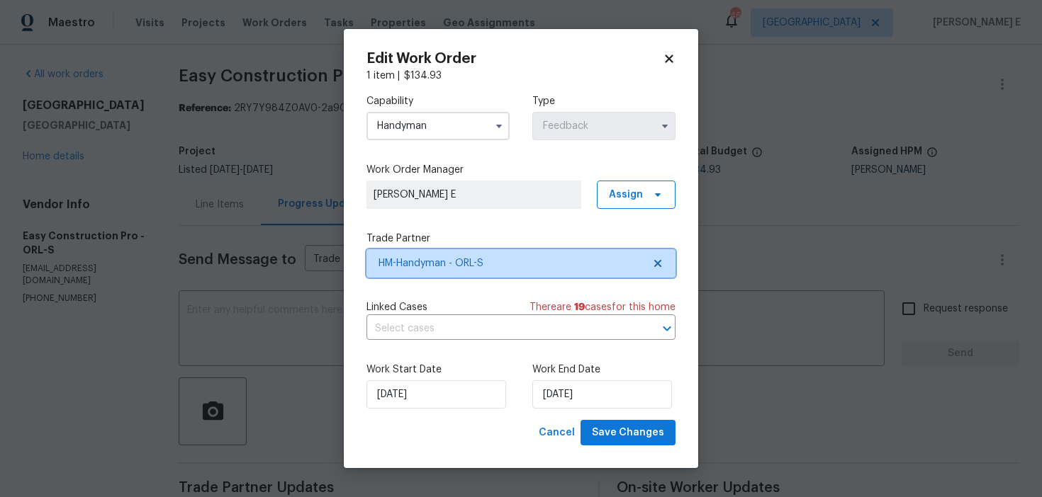
scroll to position [0, 0]
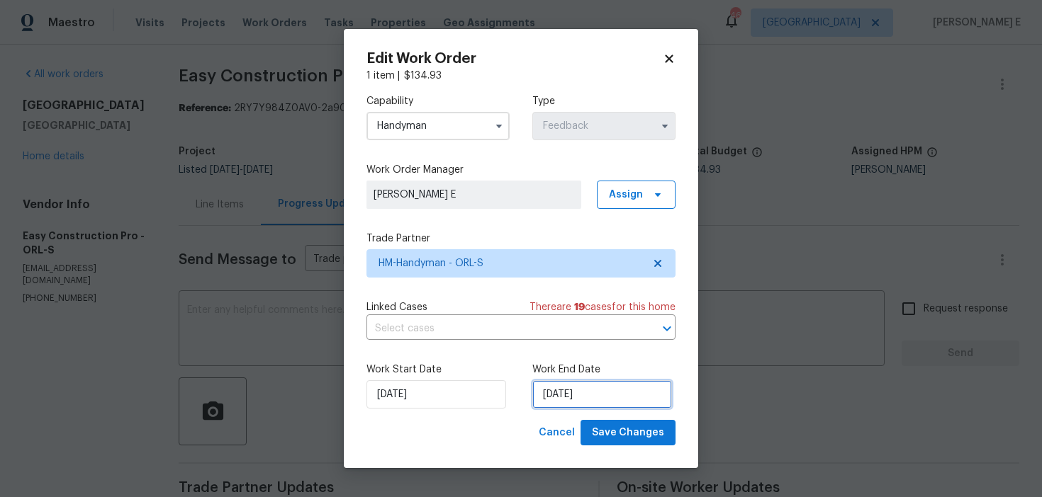
click at [568, 381] on input "19/09/2025" at bounding box center [602, 395] width 140 height 28
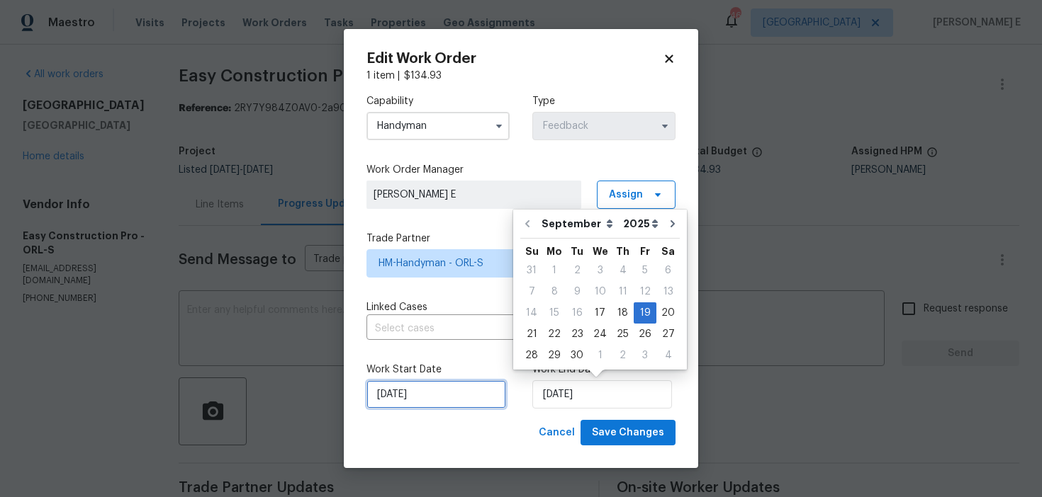
click at [419, 396] on input "17/09/2025" at bounding box center [436, 395] width 140 height 28
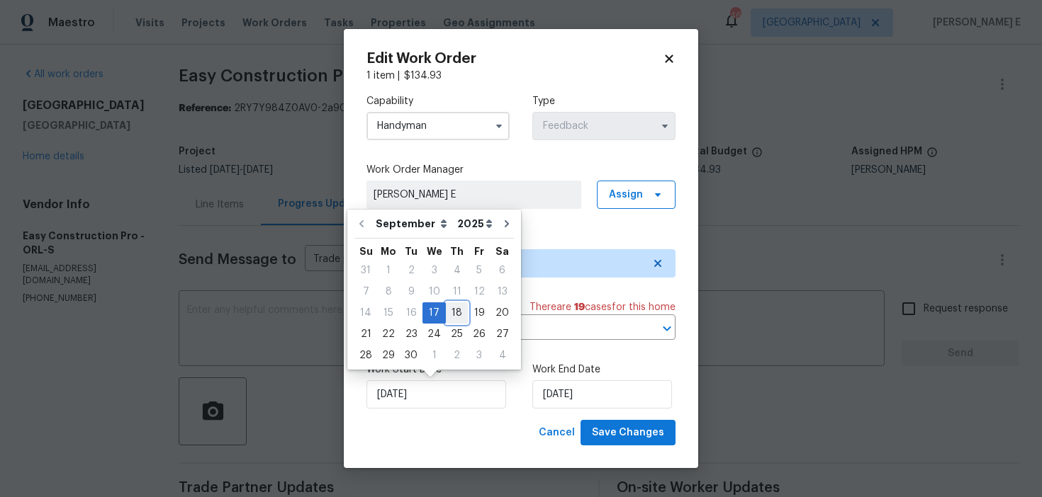
click at [446, 309] on div "18" at bounding box center [457, 313] width 22 height 20
type input "18/09/2025"
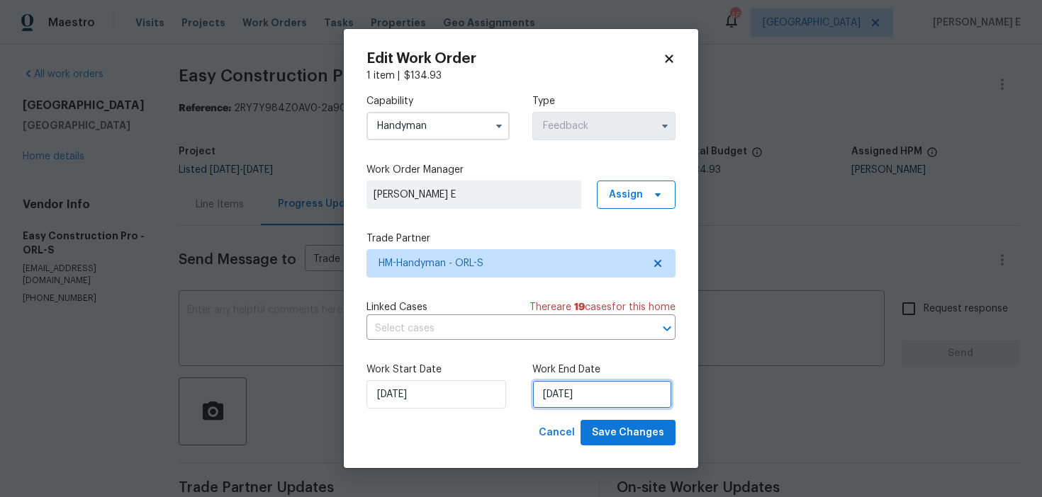
click at [570, 384] on input "19/09/2025" at bounding box center [602, 395] width 140 height 28
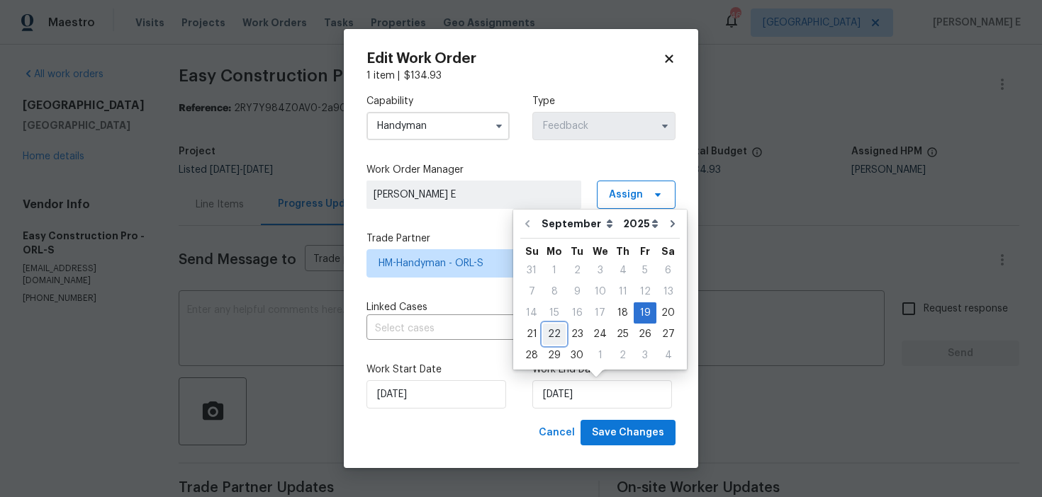
click at [554, 329] on div "22" at bounding box center [554, 335] width 23 height 20
type input "22/09/2025"
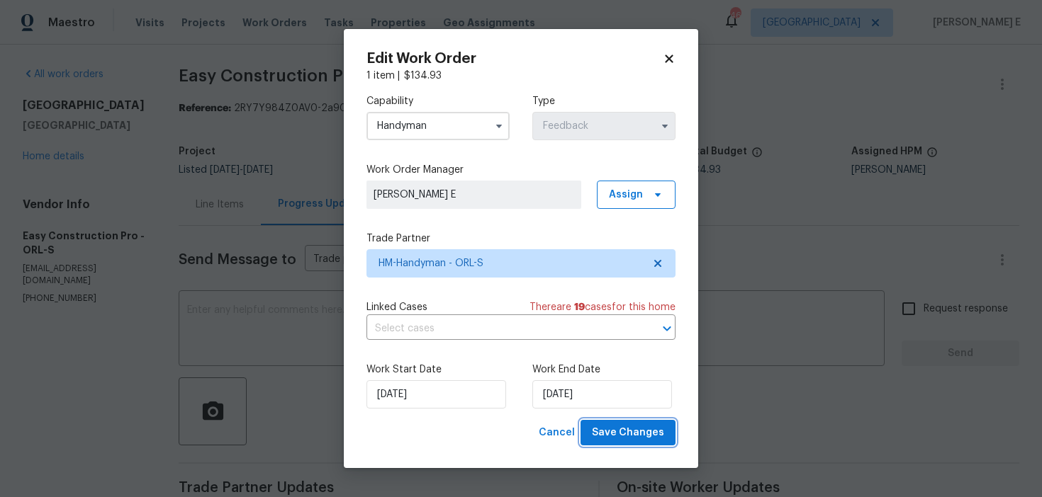
click at [633, 444] on button "Save Changes" at bounding box center [627, 433] width 95 height 26
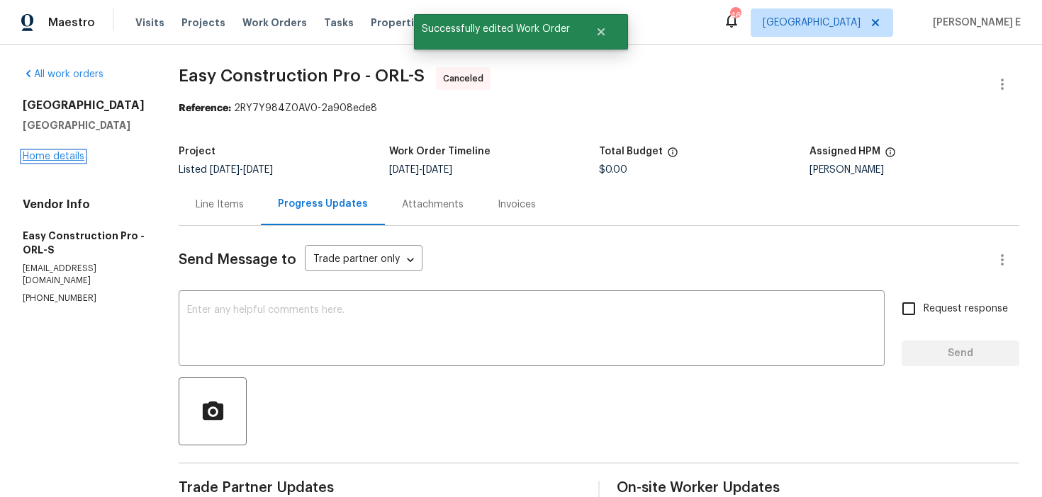
click at [72, 159] on link "Home details" at bounding box center [54, 157] width 62 height 10
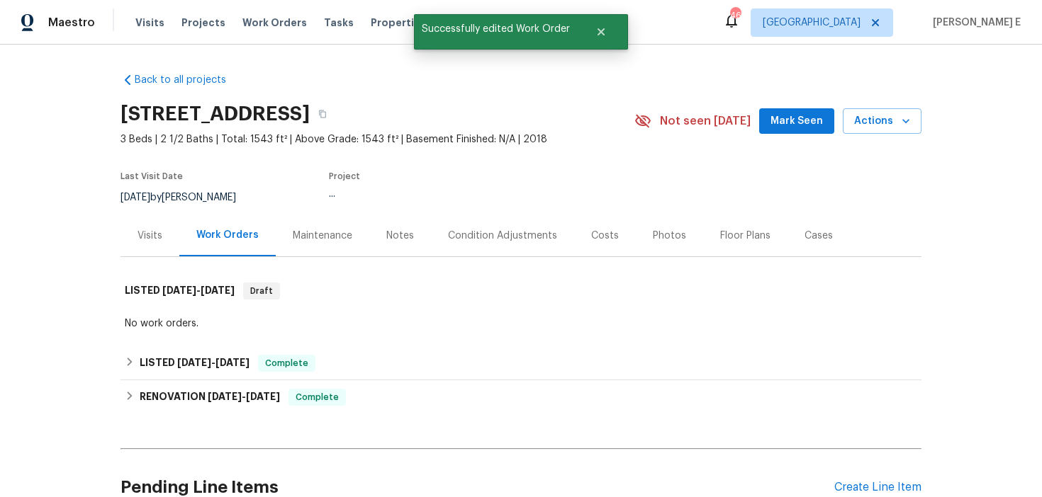
scroll to position [51, 0]
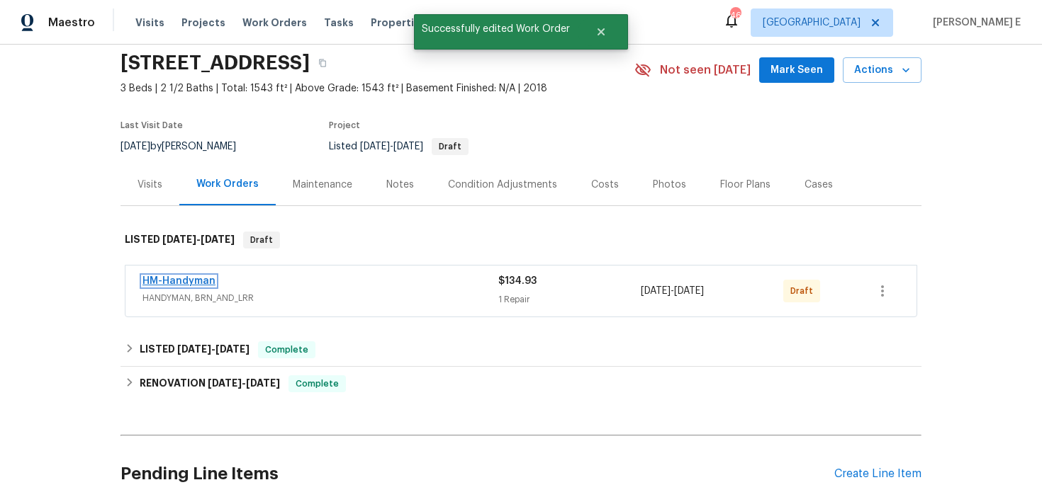
click at [200, 284] on link "HM-Handyman" at bounding box center [178, 281] width 73 height 10
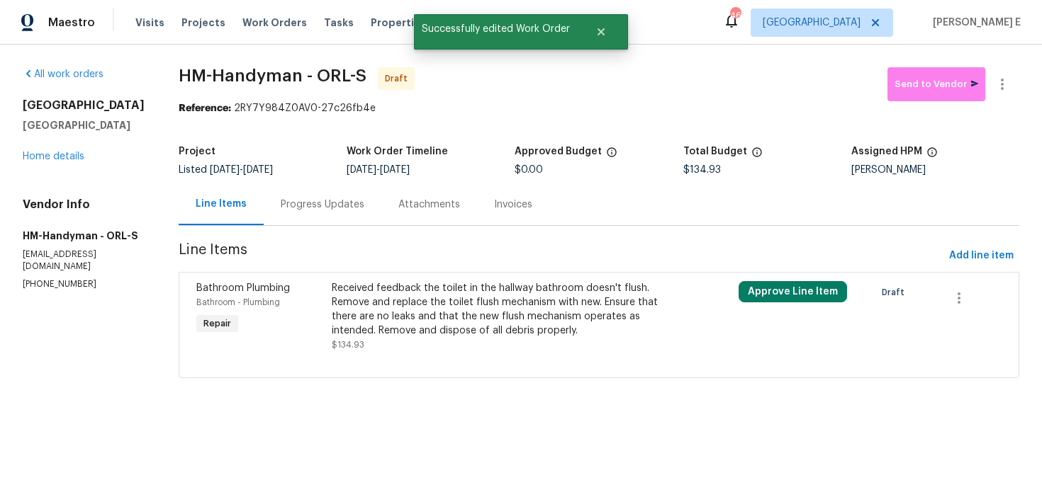
click at [616, 296] on div "Received feedback the toilet in the hallway bathroom doesn't flush. Remove and …" at bounding box center [497, 309] width 330 height 57
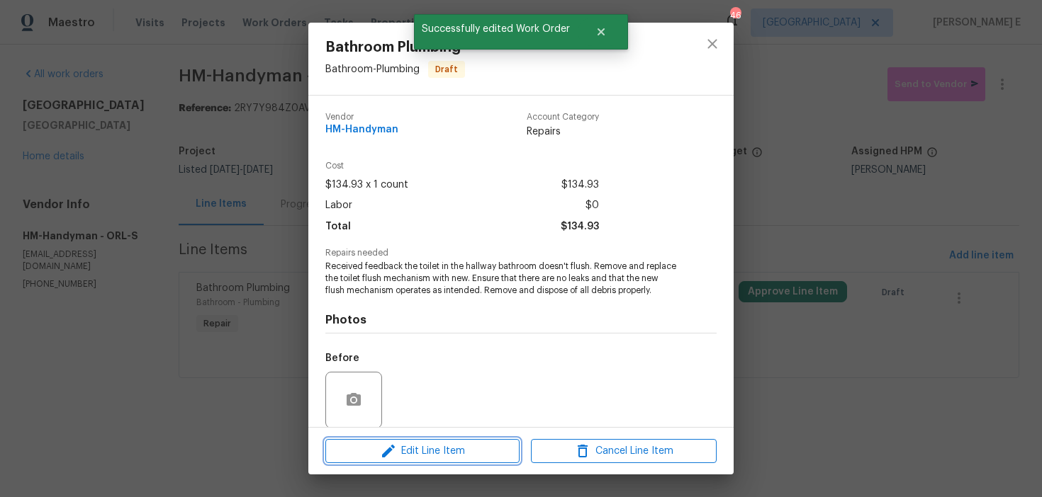
click at [426, 456] on span "Edit Line Item" at bounding box center [422, 452] width 186 height 18
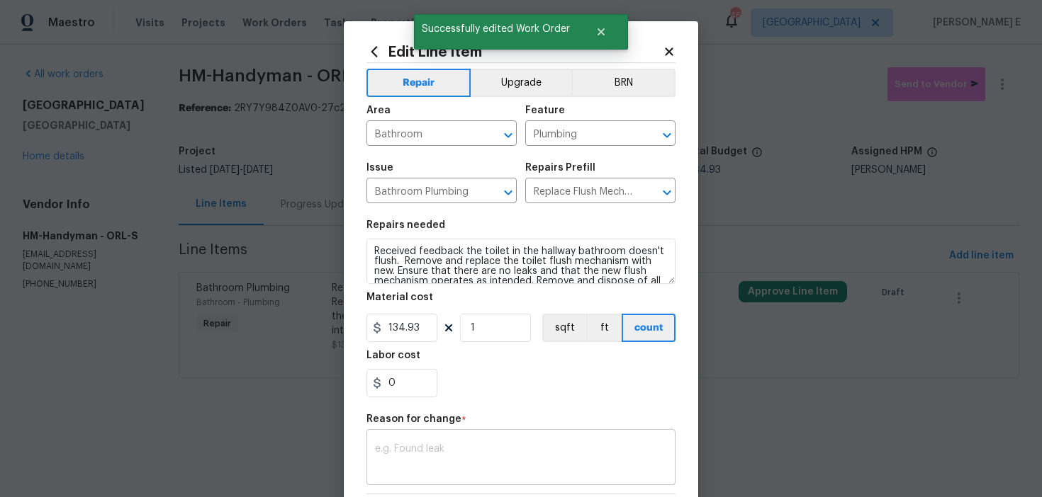
click at [412, 453] on textarea at bounding box center [521, 459] width 292 height 30
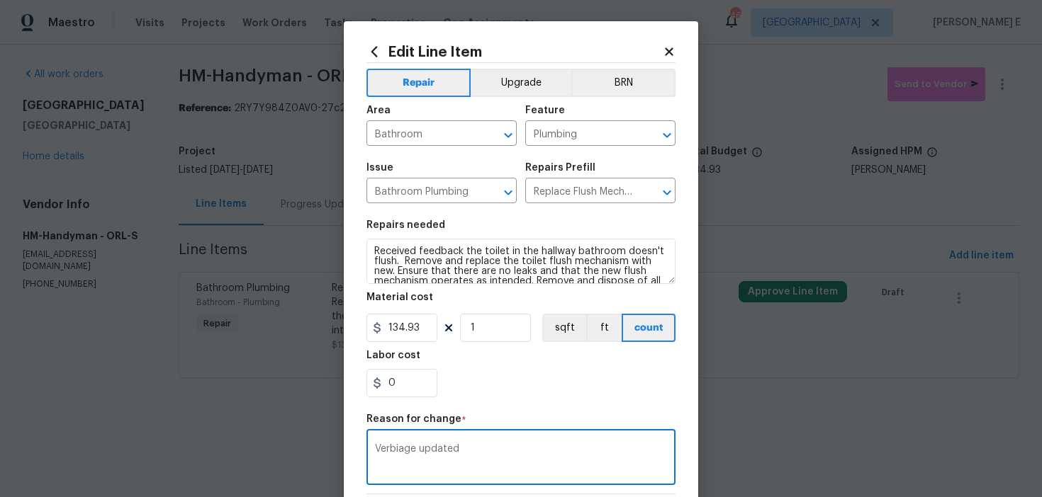
scroll to position [201, 0]
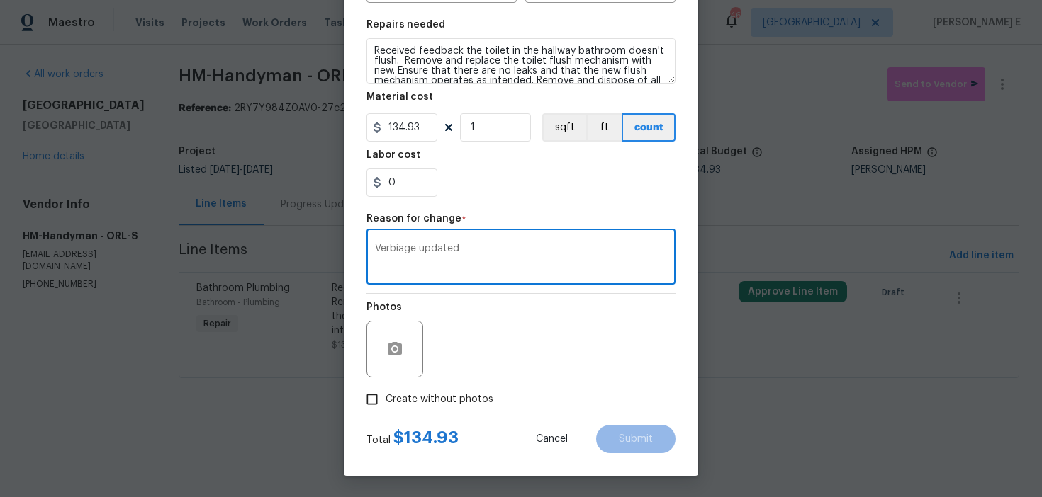
type textarea "Verbiage updated"
click at [424, 391] on label "Create without photos" at bounding box center [426, 399] width 135 height 27
click at [385, 391] on input "Create without photos" at bounding box center [372, 399] width 27 height 27
checkbox input "true"
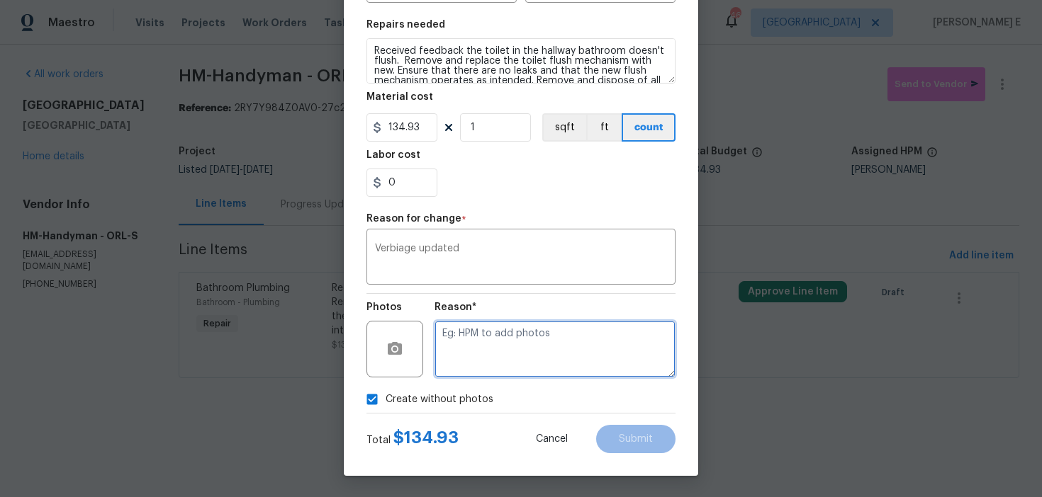
click at [485, 360] on textarea at bounding box center [554, 349] width 241 height 57
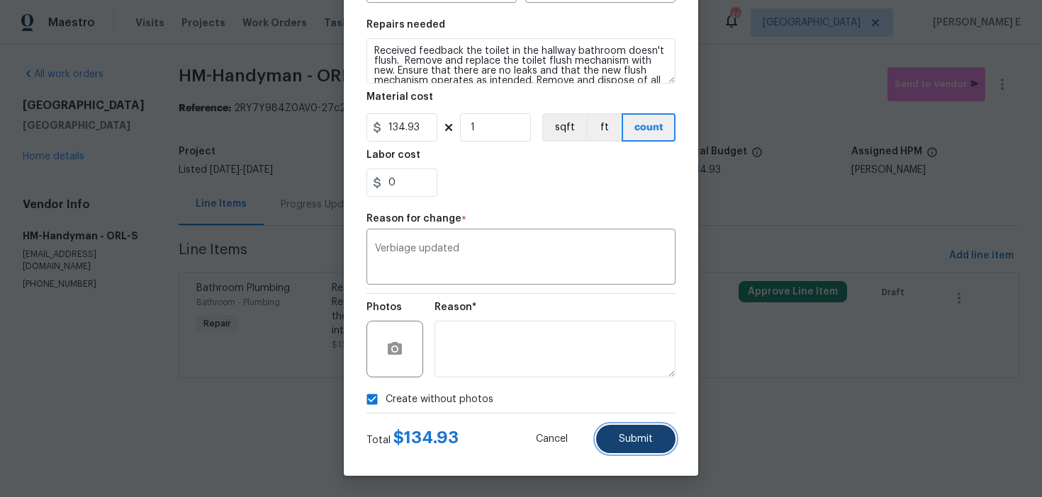
click at [625, 444] on button "Submit" at bounding box center [635, 439] width 79 height 28
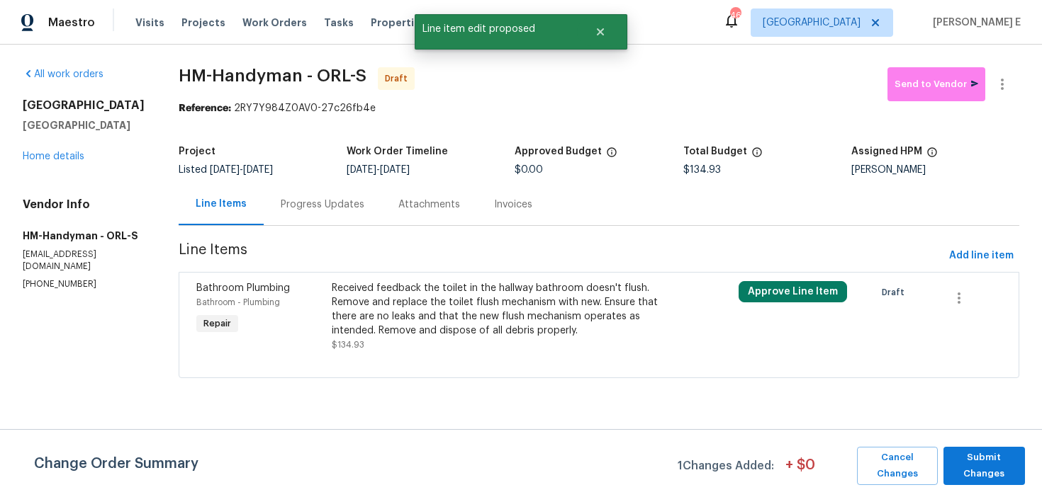
scroll to position [0, 0]
click at [966, 466] on span "Submit Changes" at bounding box center [983, 466] width 67 height 33
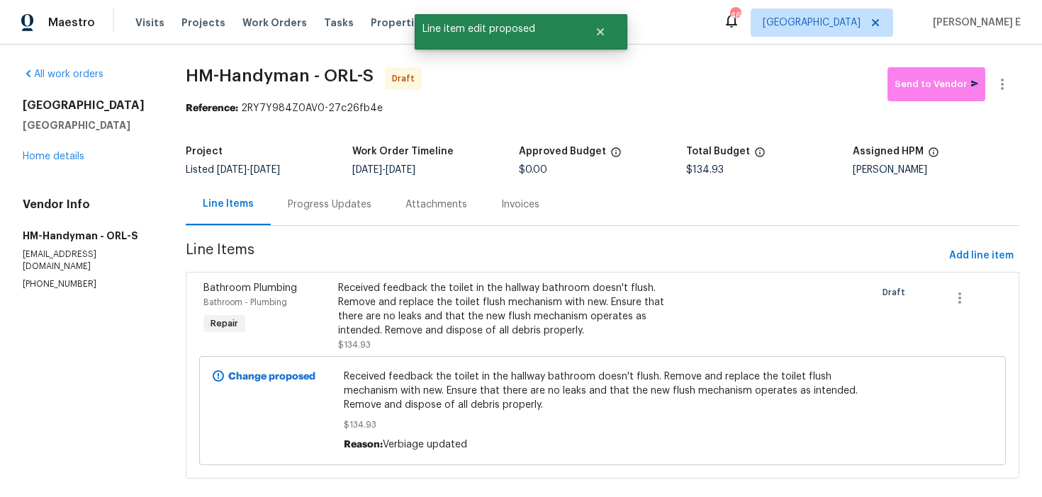
click at [329, 212] on div "Progress Updates" at bounding box center [330, 205] width 118 height 42
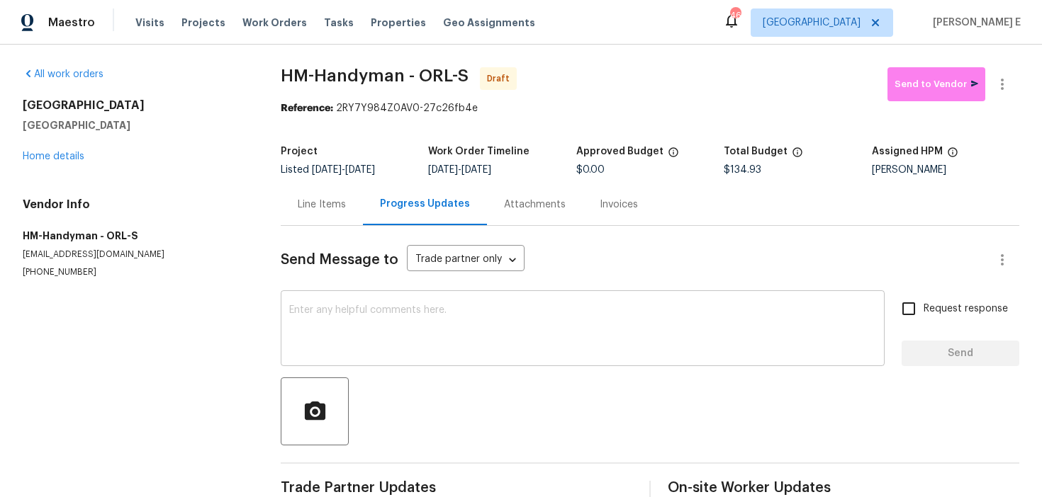
click at [388, 323] on textarea at bounding box center [582, 330] width 587 height 50
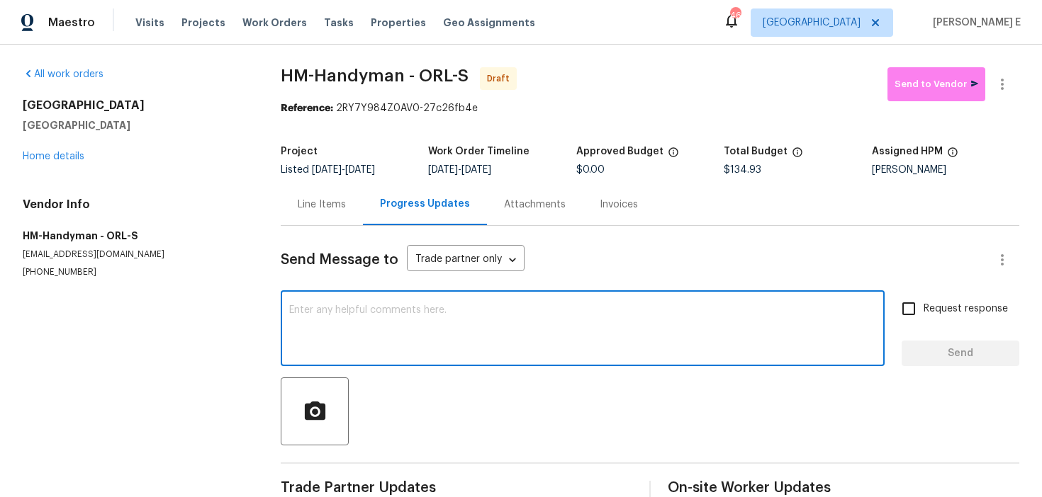
paste textarea "Hi, this is Ramyasri with Opendoor. I’m confirming you received the WO for the …"
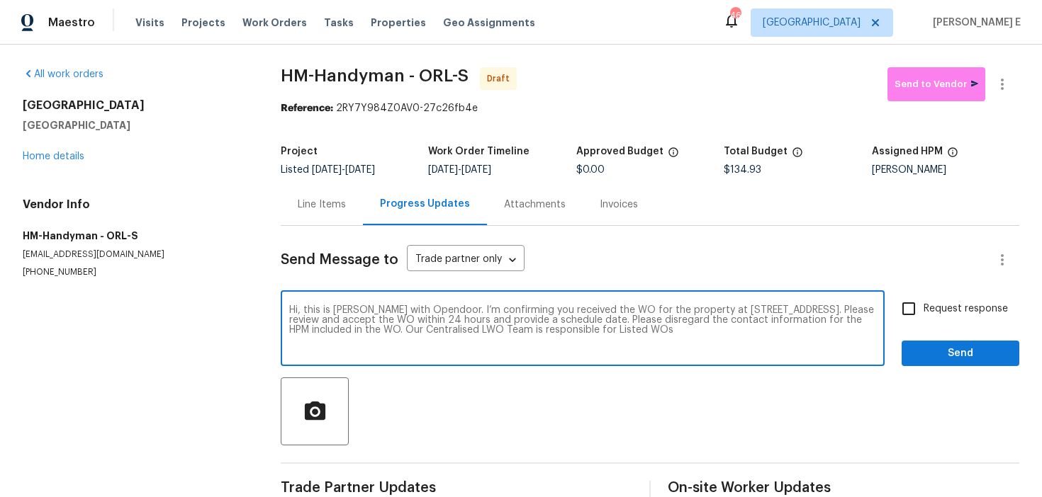
click at [358, 317] on textarea "Hi, this is Ramyasri with Opendoor. I’m confirming you received the WO for the …" at bounding box center [582, 330] width 587 height 50
click at [356, 312] on textarea "Hi, this is Ramyasri with Opendoor. I’m confirming you received the WO for the …" at bounding box center [582, 330] width 587 height 50
type textarea "Hi, this is Keerthana with Opendoor. I’m confirming you received the WO for the…"
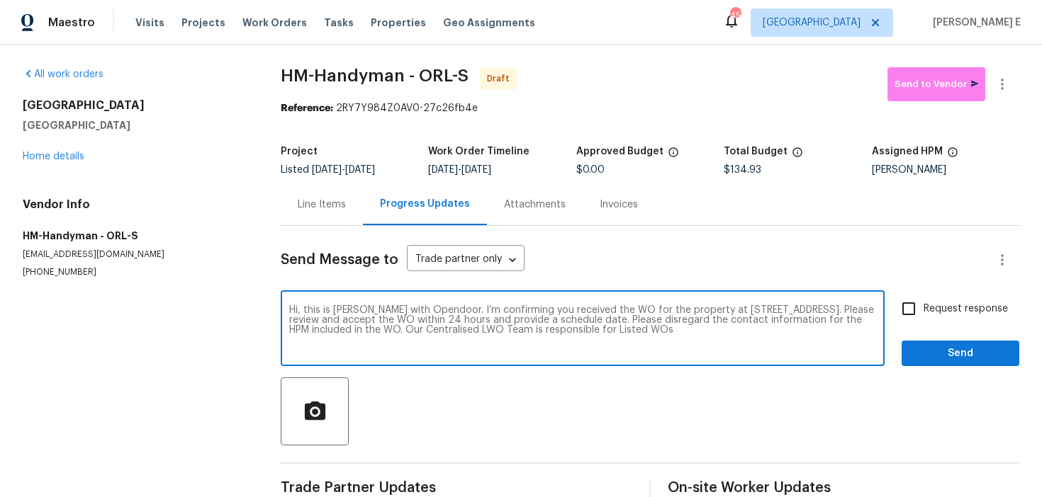
click at [908, 296] on input "Request response" at bounding box center [909, 309] width 30 height 30
checkbox input "true"
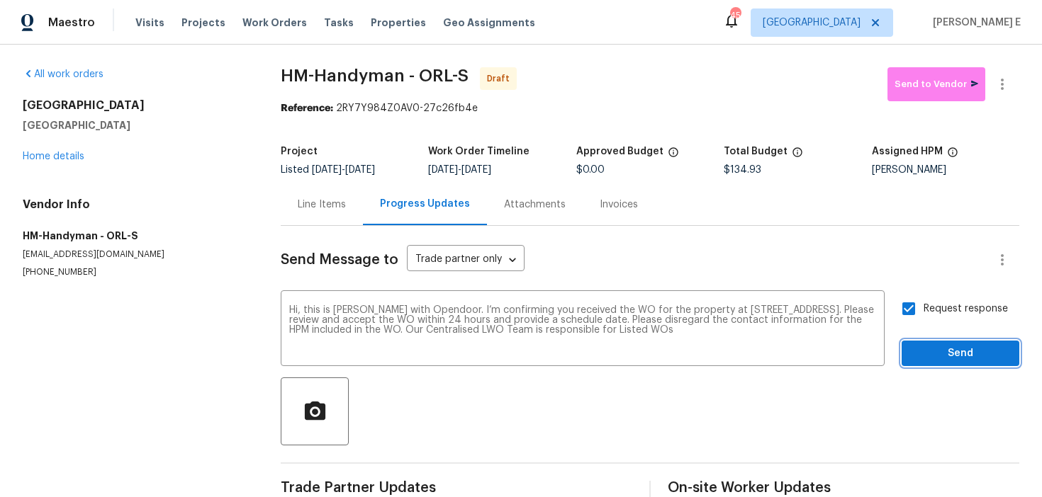
click at [927, 364] on button "Send" at bounding box center [960, 354] width 118 height 26
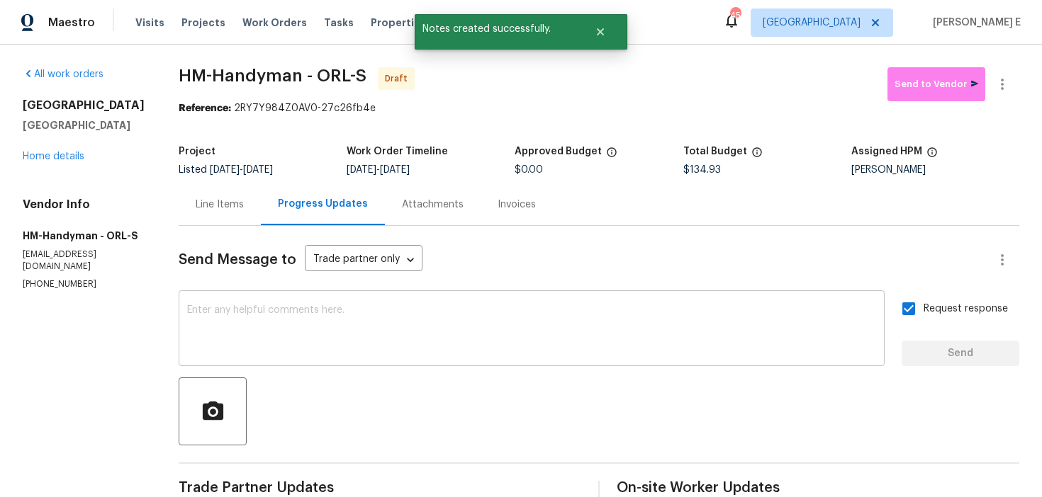
click at [619, 327] on textarea at bounding box center [531, 330] width 689 height 50
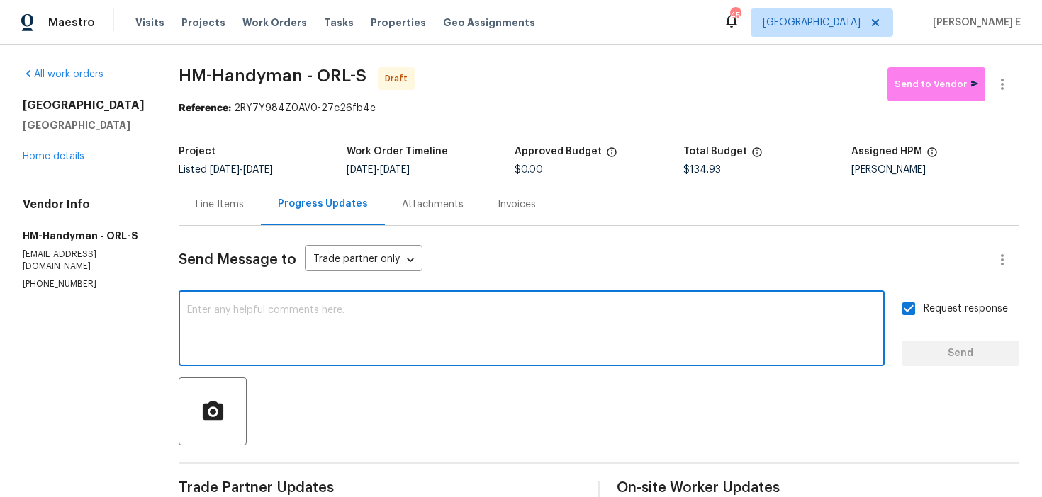
paste textarea "Attention All Work Orders must include before-photos (both close-up and wide-an…"
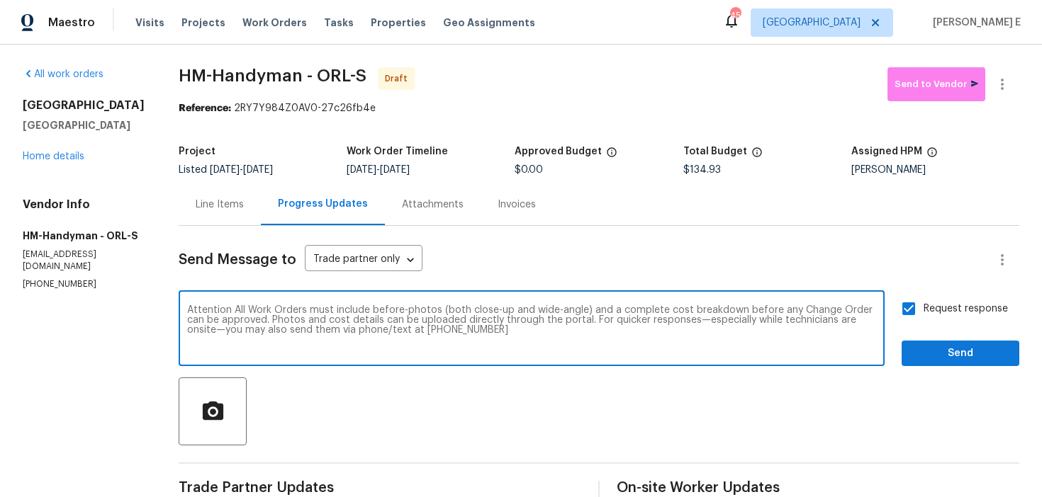
type textarea "Attention All Work Orders must include before-photos (both close-up and wide-an…"
click at [933, 358] on span "Send" at bounding box center [960, 354] width 95 height 18
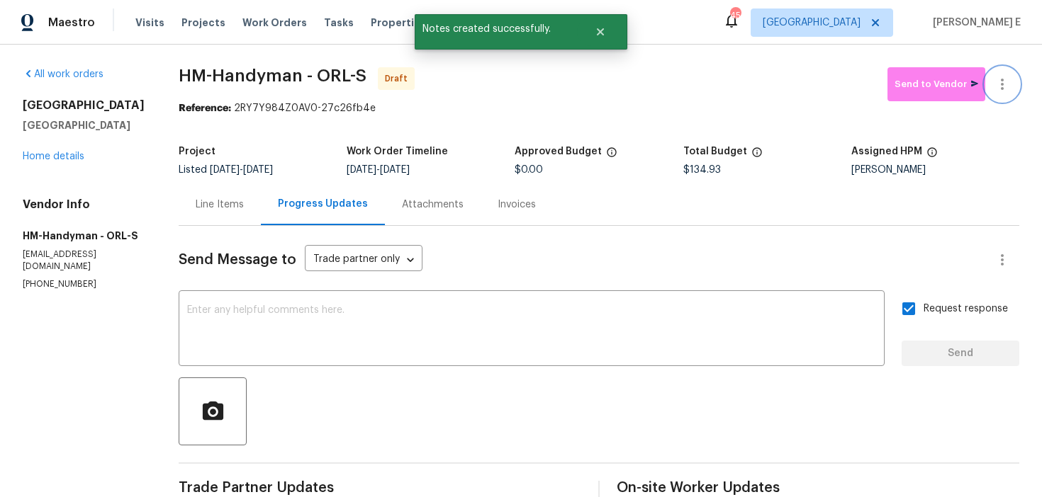
click at [1003, 96] on button "button" at bounding box center [1002, 84] width 34 height 34
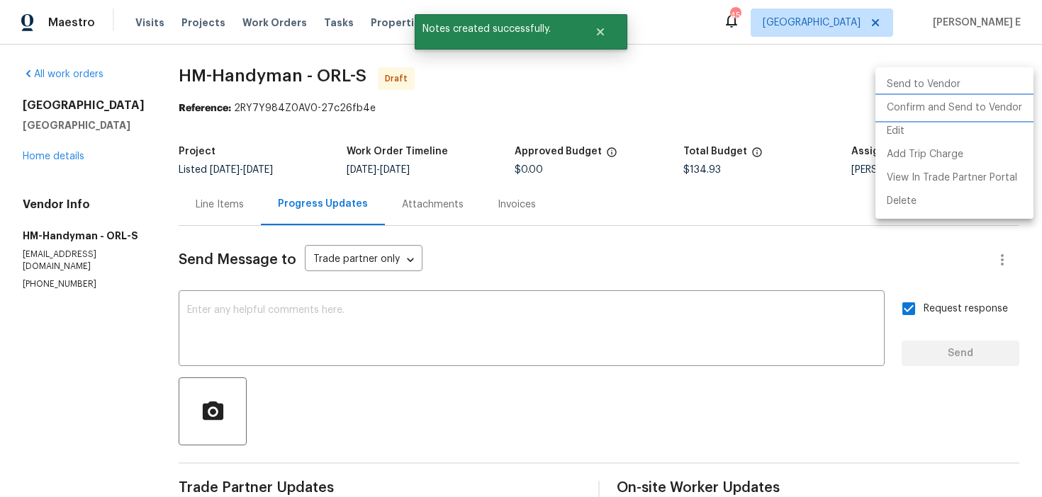
click at [959, 118] on li "Confirm and Send to Vendor" at bounding box center [954, 107] width 158 height 23
click at [801, 116] on div at bounding box center [521, 248] width 1042 height 497
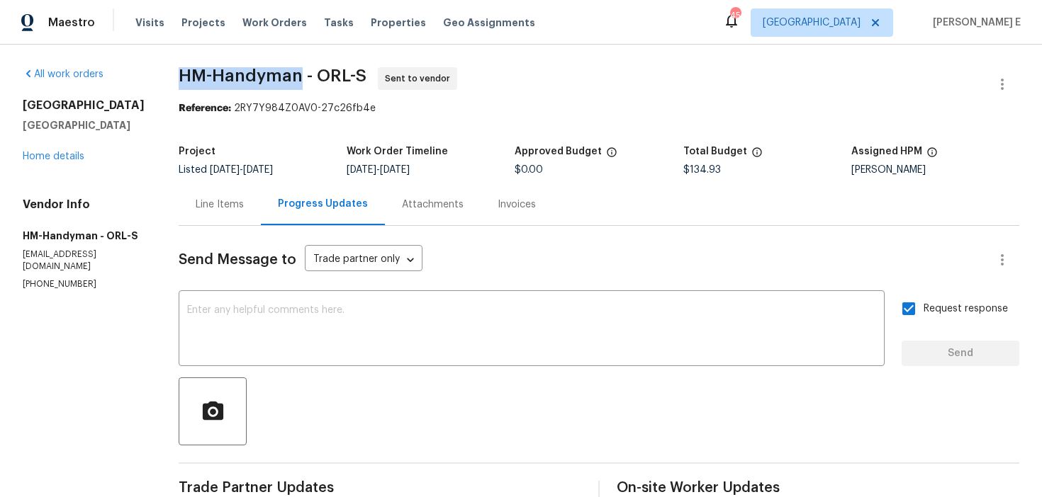
drag, startPoint x: 181, startPoint y: 74, endPoint x: 302, endPoint y: 72, distance: 120.5
click at [302, 72] on span "HM-Handyman - ORL-S" at bounding box center [273, 75] width 188 height 17
copy span "HM-Handyman"
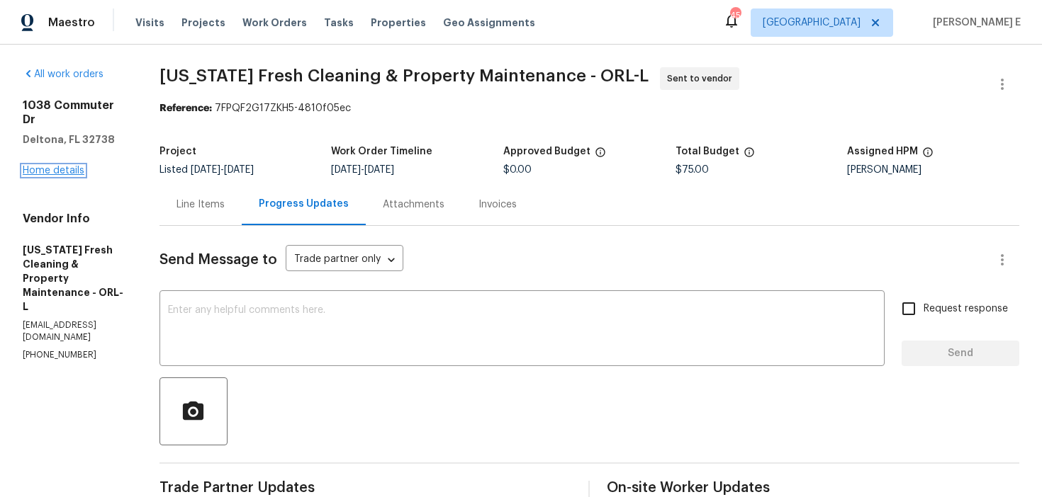
click at [27, 166] on link "Home details" at bounding box center [54, 171] width 62 height 10
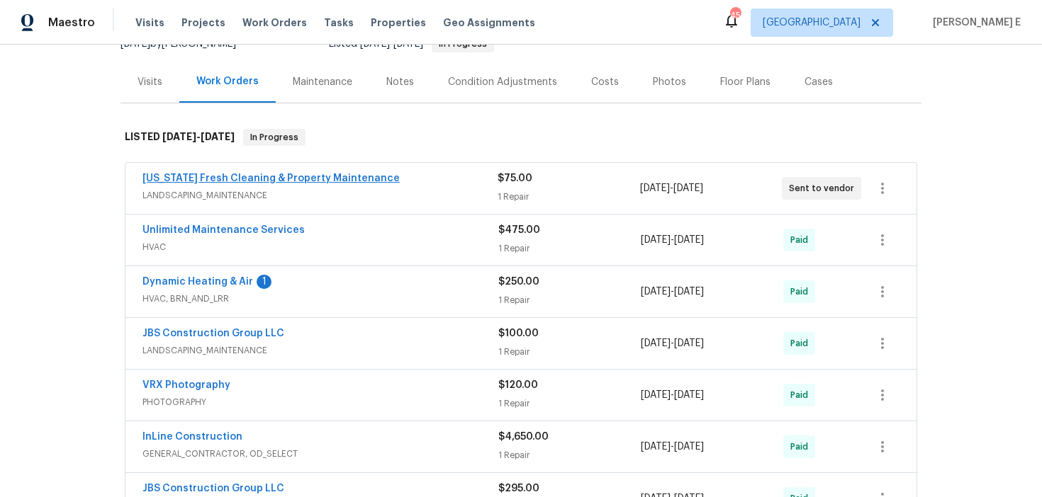
scroll to position [157, 0]
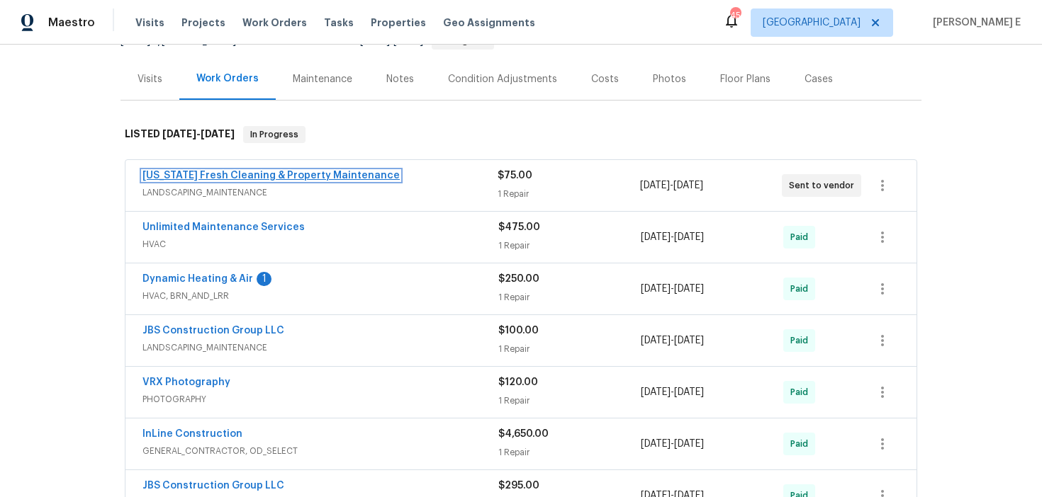
click at [306, 176] on link "Florida Fresh Cleaning & Property Maintenance" at bounding box center [270, 176] width 257 height 10
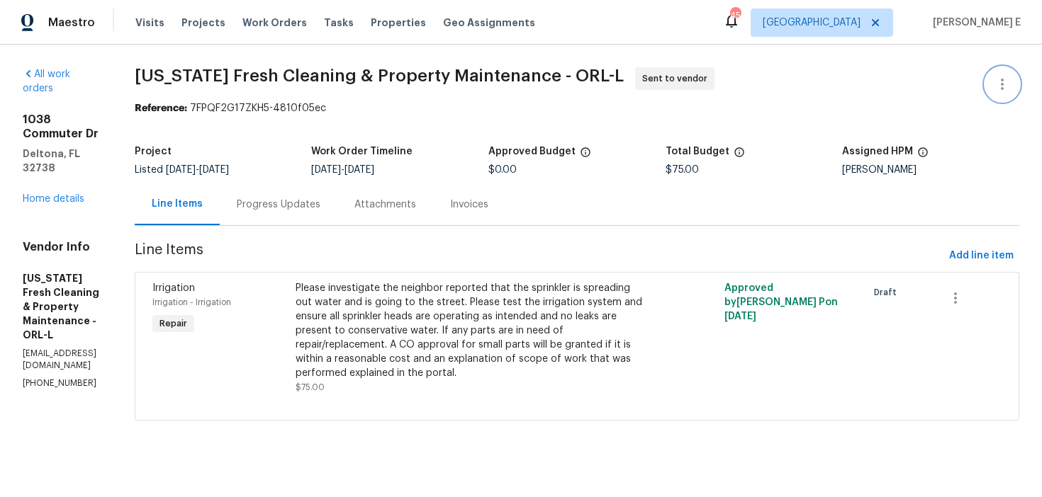
click at [985, 86] on button "button" at bounding box center [1002, 84] width 34 height 34
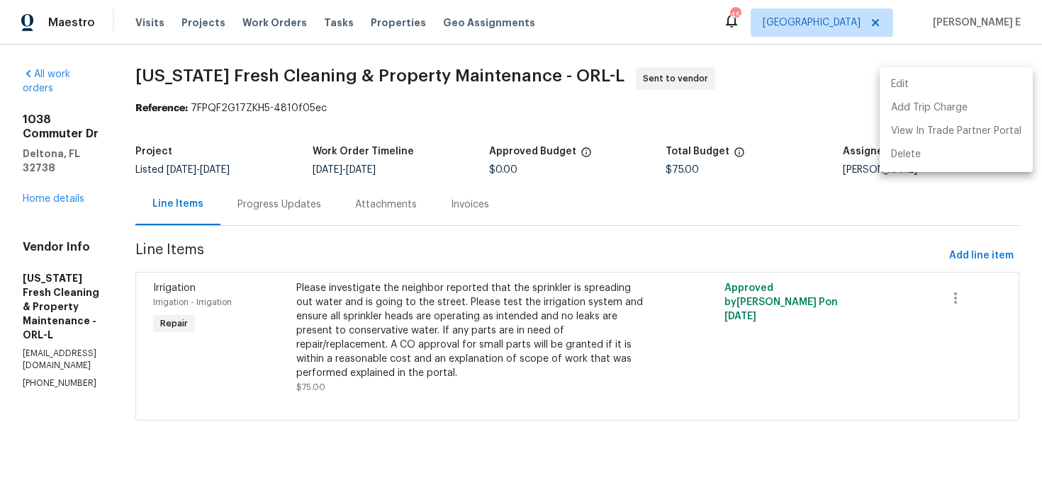
click at [908, 86] on li "Edit" at bounding box center [955, 84] width 153 height 23
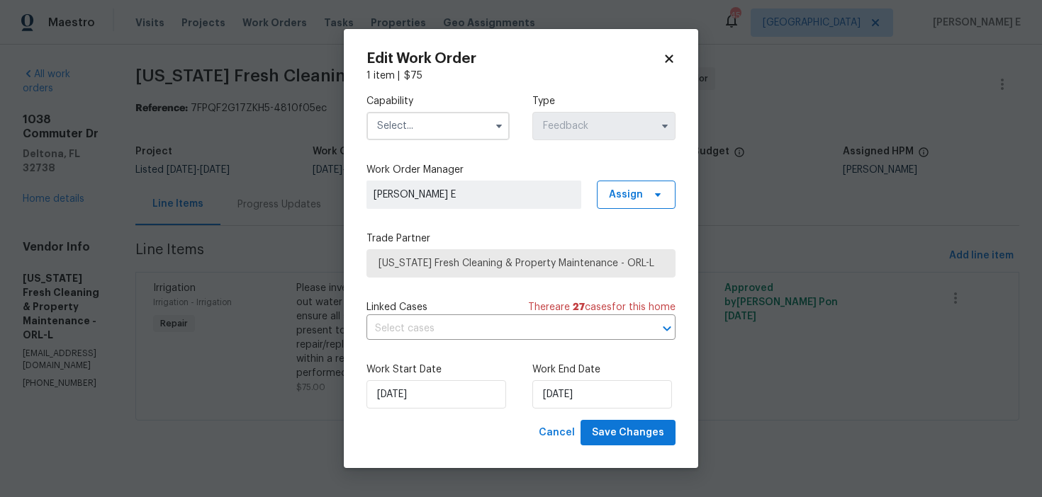
click at [485, 103] on label "Capability" at bounding box center [437, 101] width 143 height 14
click at [460, 131] on input "text" at bounding box center [437, 126] width 143 height 28
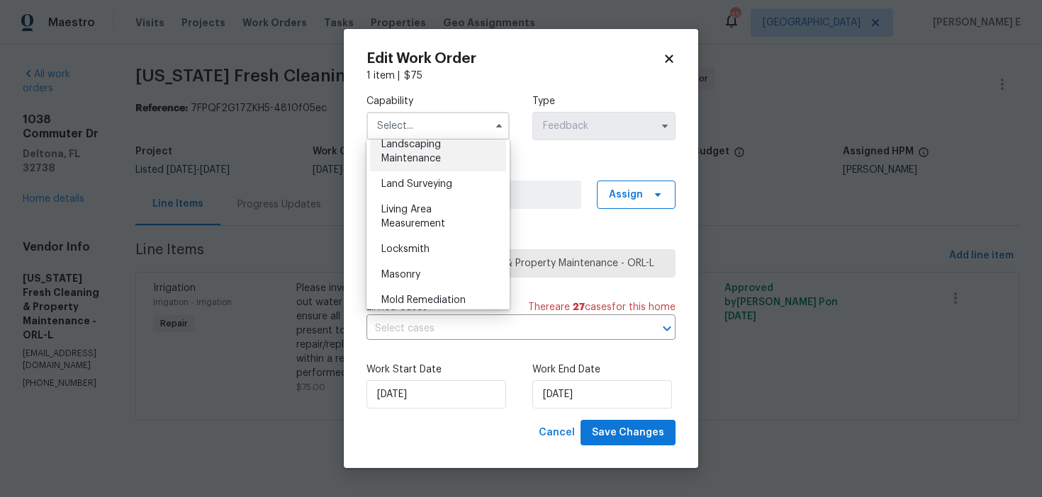
click at [417, 154] on span "Landscaping Maintenance" at bounding box center [411, 152] width 60 height 24
type input "Landscaping Maintenance"
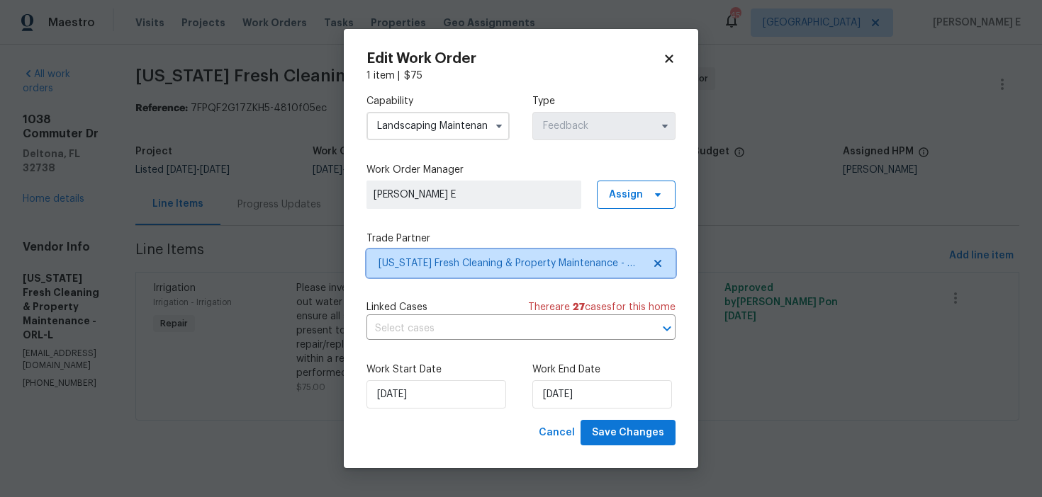
click at [407, 258] on span "Florida Fresh Cleaning & Property Maintenance - ORL-L" at bounding box center [510, 264] width 264 height 14
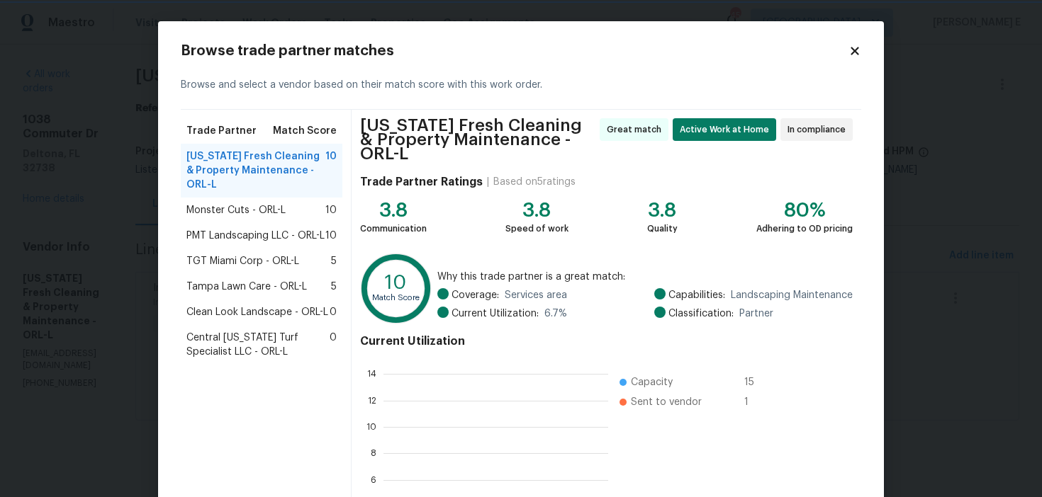
scroll to position [1, 1]
click at [265, 217] on span "Monster Cuts - ORL-L" at bounding box center [235, 210] width 99 height 14
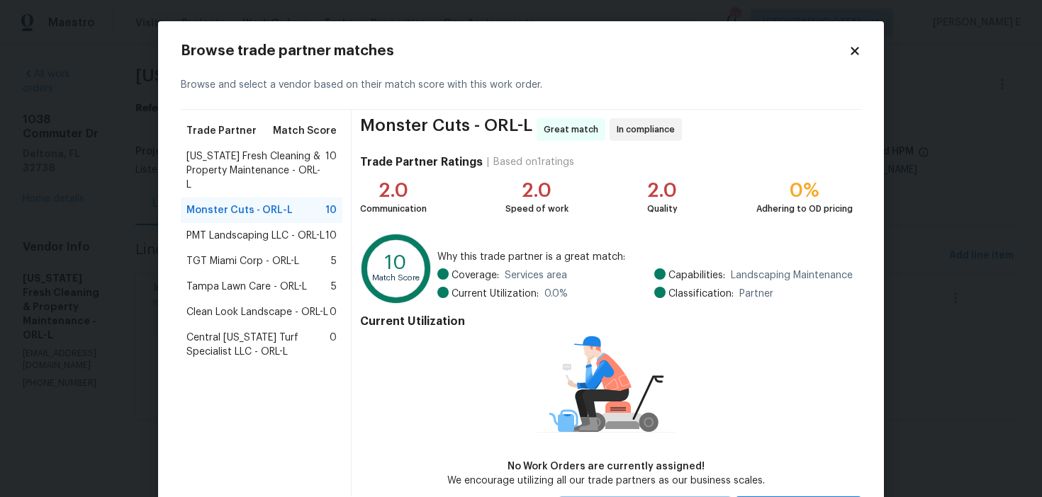
click at [276, 229] on span "PMT Landscaping LLC - ORL-L" at bounding box center [255, 236] width 138 height 14
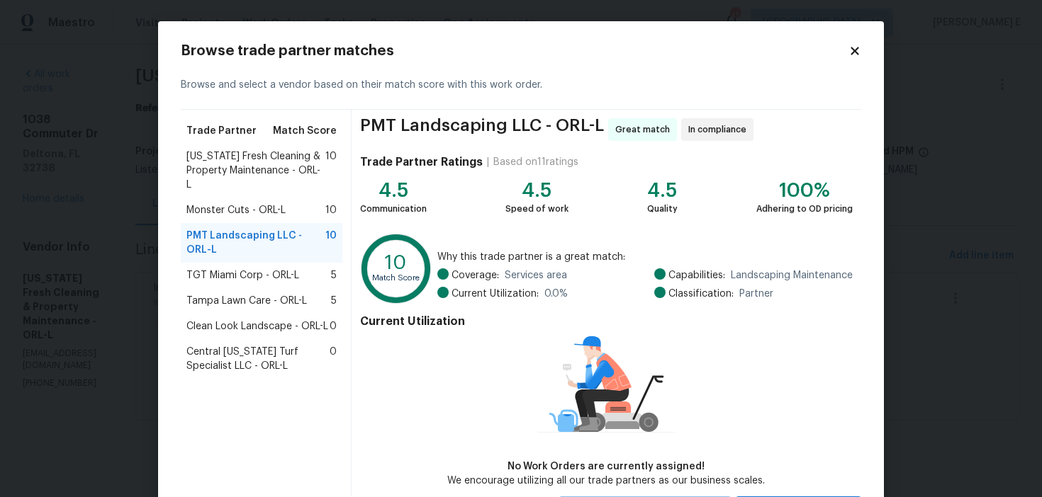
click at [914, 189] on body "Maestro Visits Projects Work Orders Tasks Properties Geo Assignments 45 Dallas …" at bounding box center [521, 230] width 1042 height 461
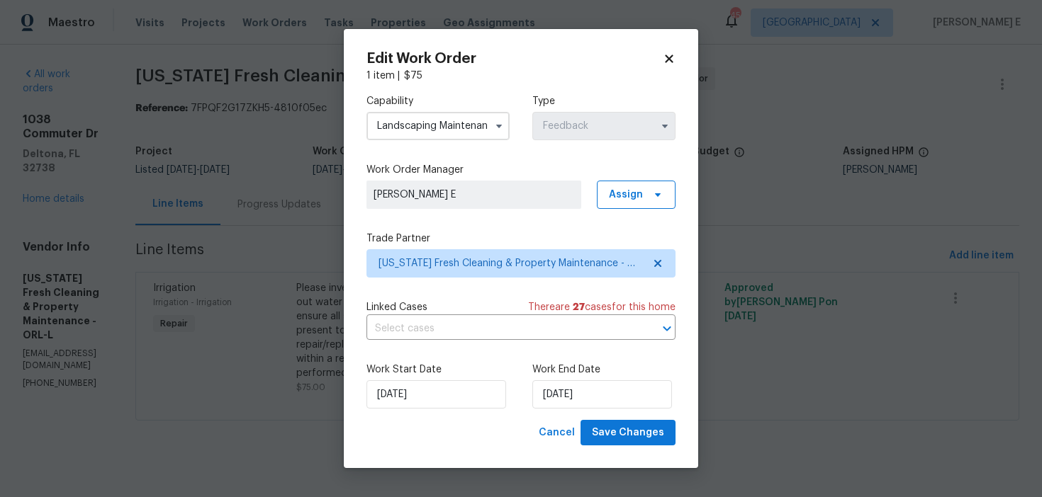
click at [914, 189] on body "Maestro Visits Projects Work Orders Tasks Properties Geo Assignments 45 Dallas …" at bounding box center [521, 230] width 1042 height 461
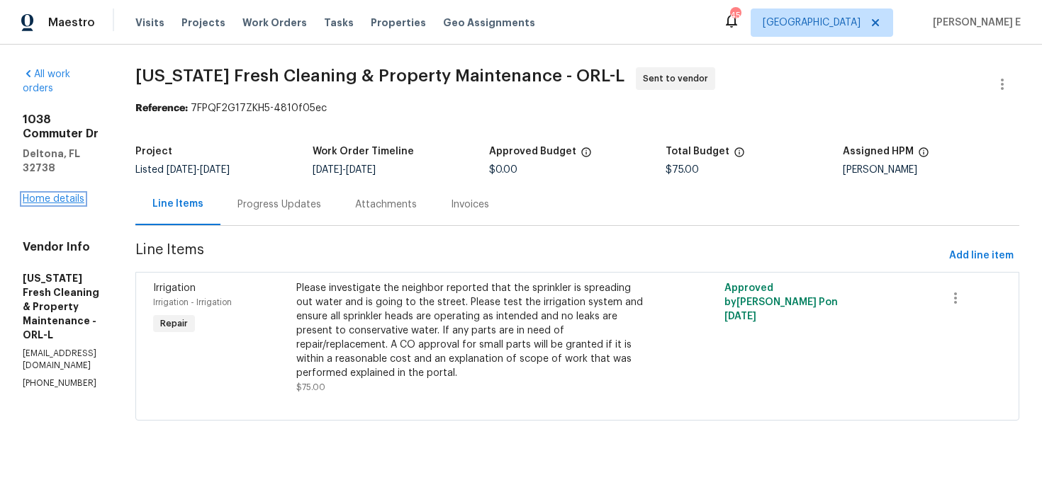
click at [58, 194] on link "Home details" at bounding box center [54, 199] width 62 height 10
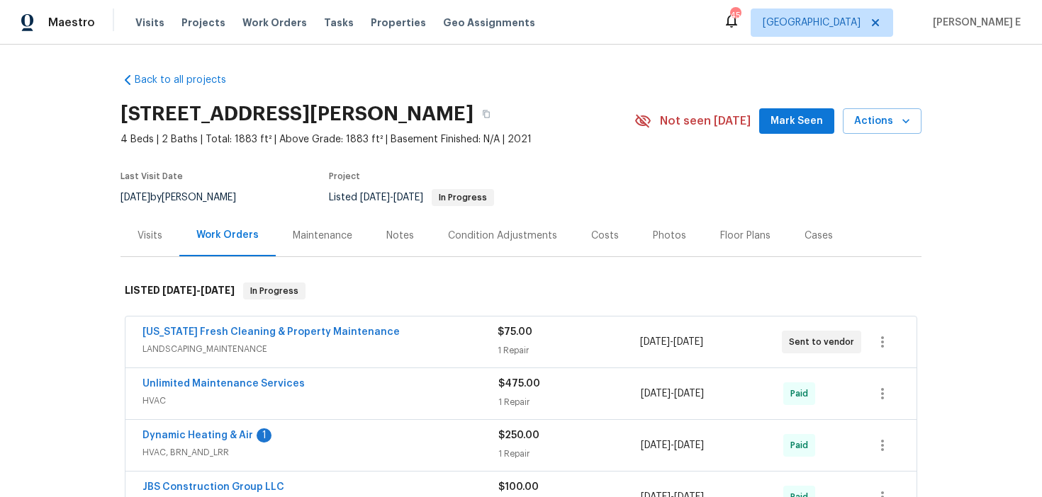
click at [335, 242] on div "Maintenance" at bounding box center [323, 236] width 60 height 14
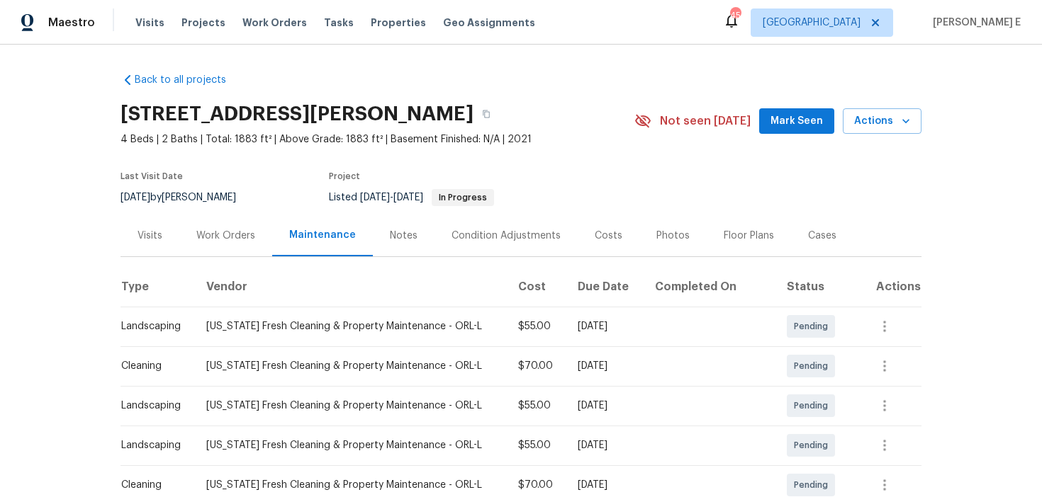
click at [196, 240] on div "Work Orders" at bounding box center [225, 236] width 59 height 14
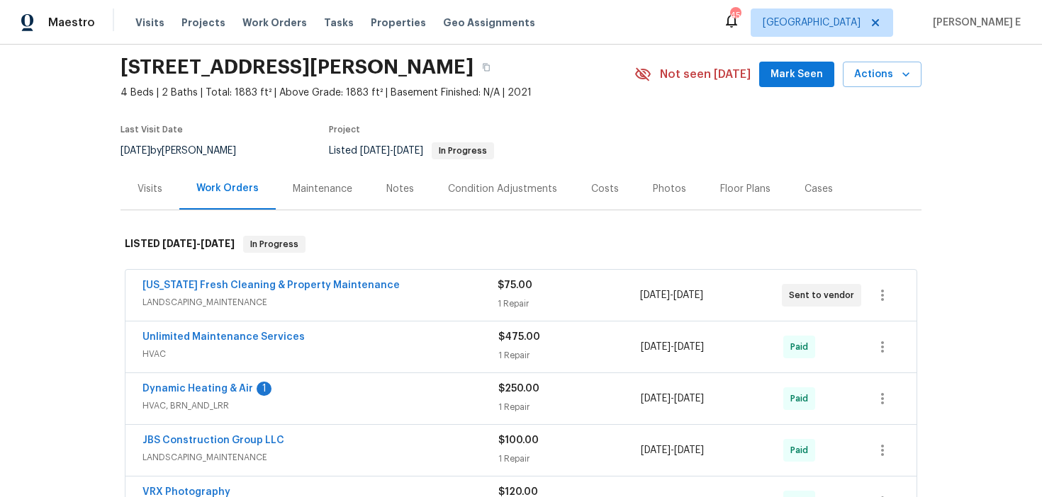
scroll to position [64, 0]
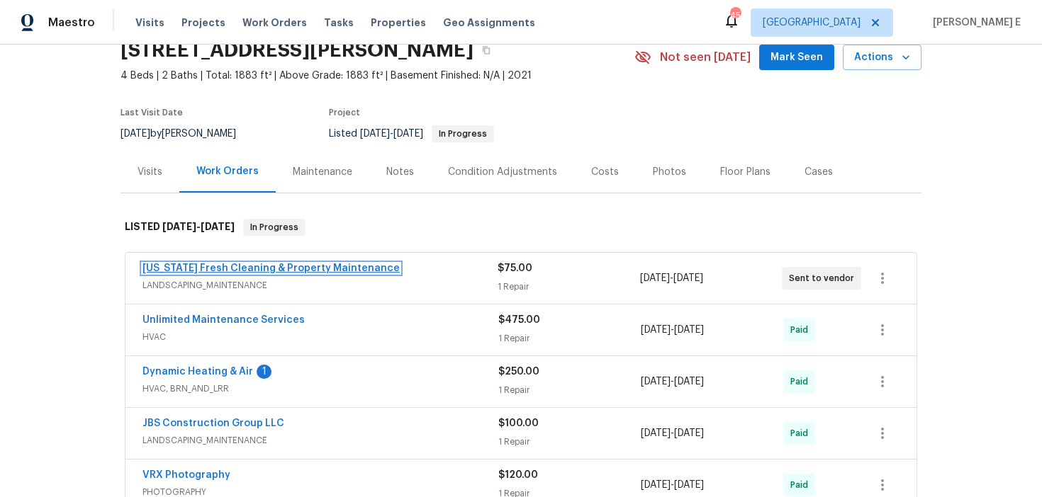
click at [297, 266] on link "Florida Fresh Cleaning & Property Maintenance" at bounding box center [270, 269] width 257 height 10
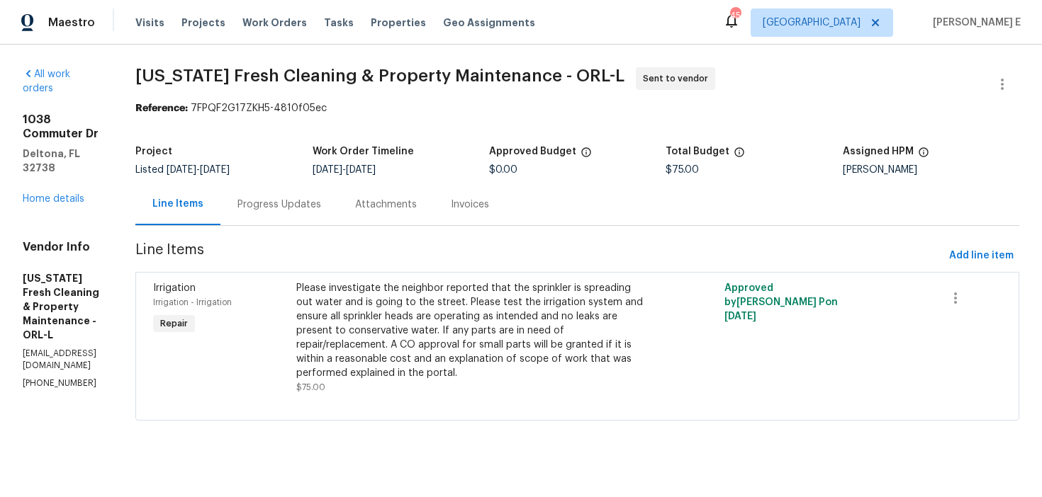
click at [305, 195] on div "Progress Updates" at bounding box center [279, 205] width 118 height 42
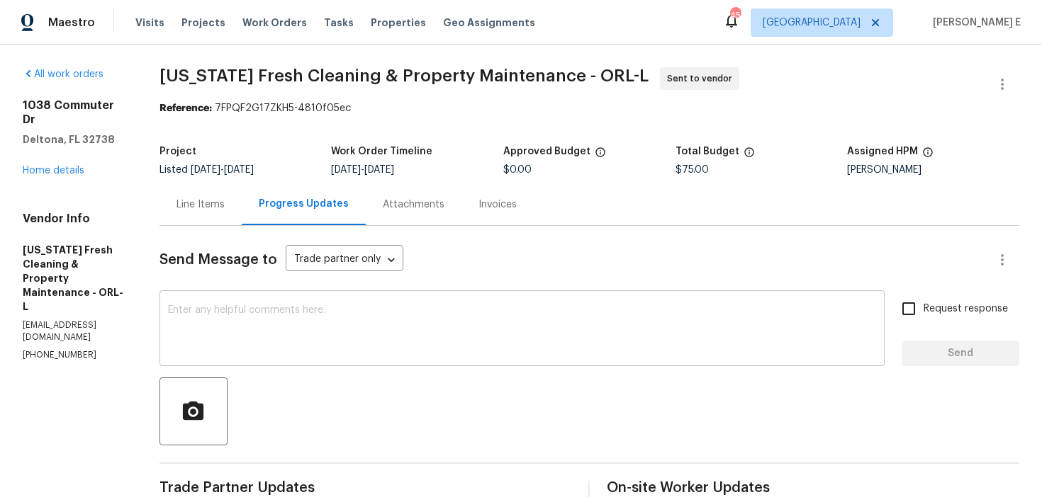
click at [278, 337] on textarea at bounding box center [522, 330] width 708 height 50
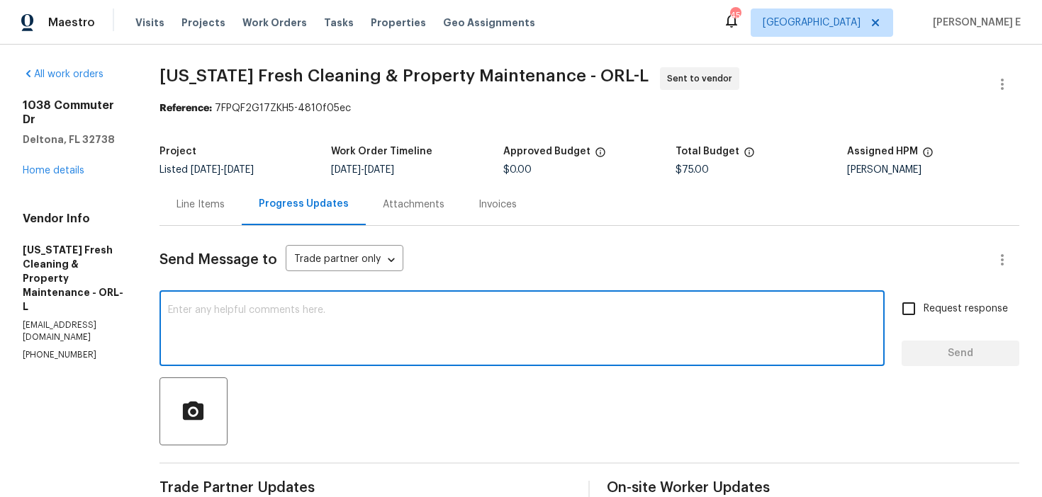
paste textarea "This is to inform you that we are reassigning this work order as it was not acc…"
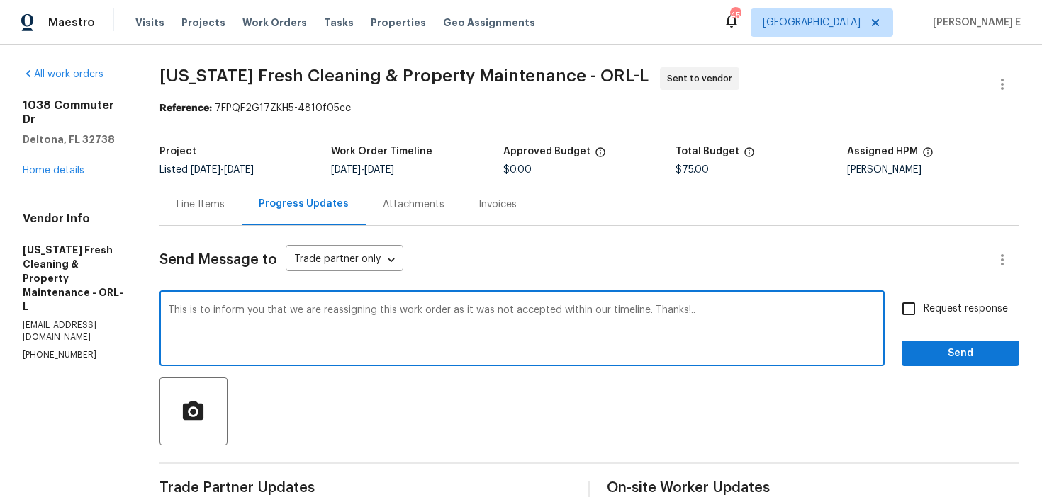
type textarea "This is to inform you that we are reassigning this work order as it was not acc…"
click at [920, 312] on input "Request response" at bounding box center [909, 309] width 30 height 30
checkbox input "true"
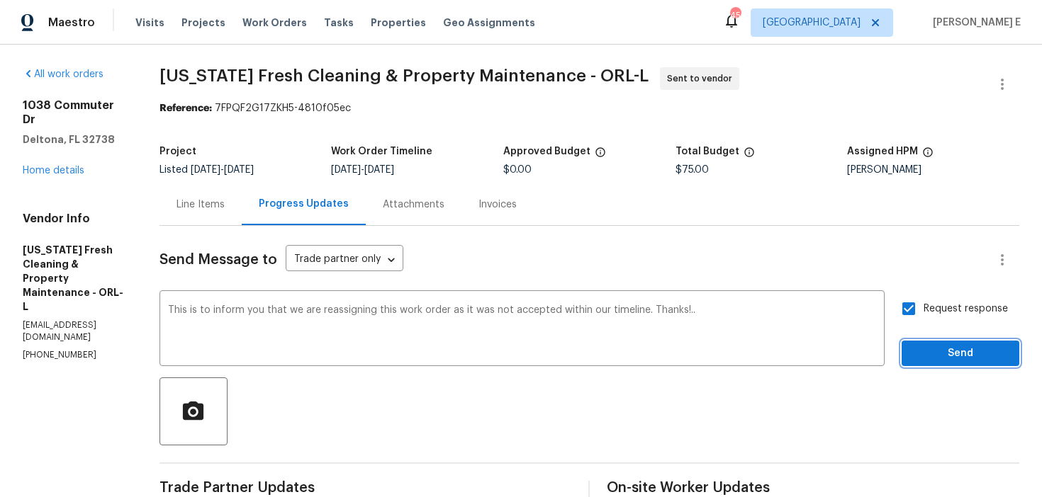
click at [918, 354] on span "Send" at bounding box center [960, 354] width 95 height 18
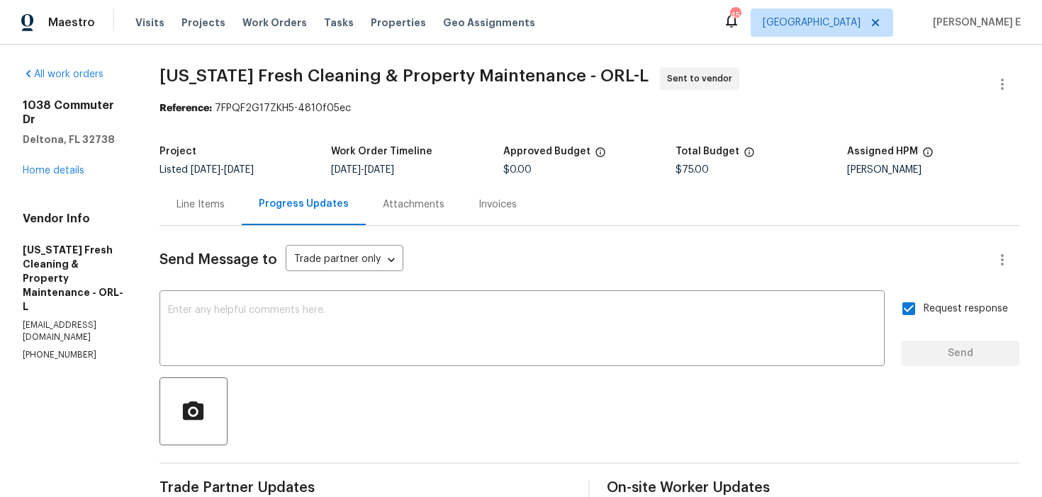
scroll to position [322, 0]
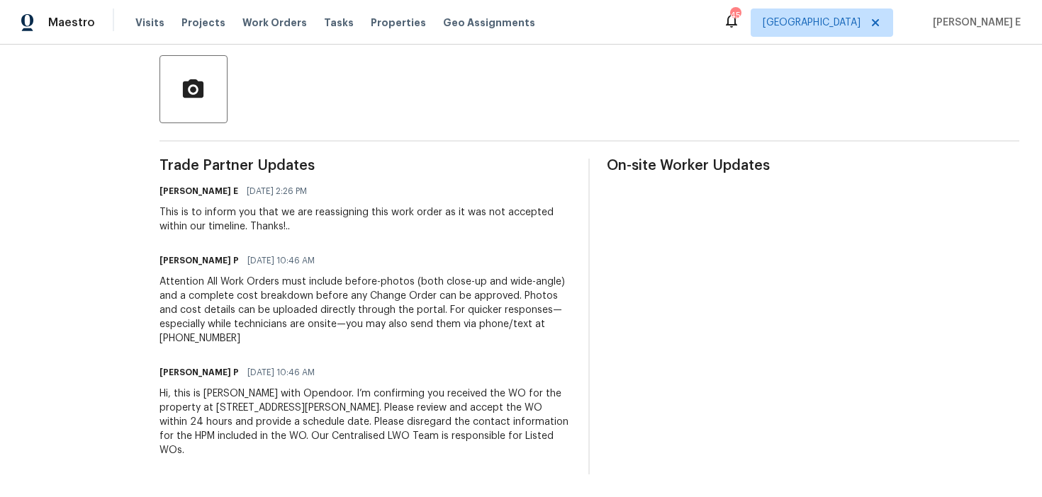
drag, startPoint x: 165, startPoint y: 397, endPoint x: 220, endPoint y: 452, distance: 77.7
click at [220, 451] on div "All work orders 1038 Commuter Dr Deltona, FL 32738 Home details Vendor Info Flo…" at bounding box center [521, 109] width 1042 height 775
copy div "Hi, this is Ramyasri with Opendoor. I’m confirming you received the WO for the …"
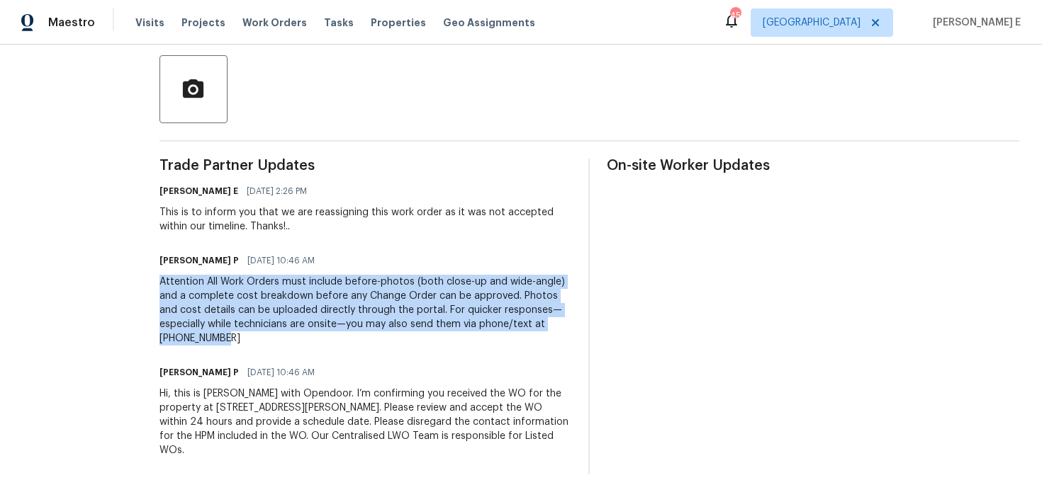
drag, startPoint x: 172, startPoint y: 284, endPoint x: 216, endPoint y: 354, distance: 82.2
click at [216, 353] on div "Trade Partner Updates Keerthana E 09/18/2025 2:26 PM This is to inform you that…" at bounding box center [365, 317] width 412 height 316
copy div "Attention All Work Orders must include before-photos (both close-up and wide-an…"
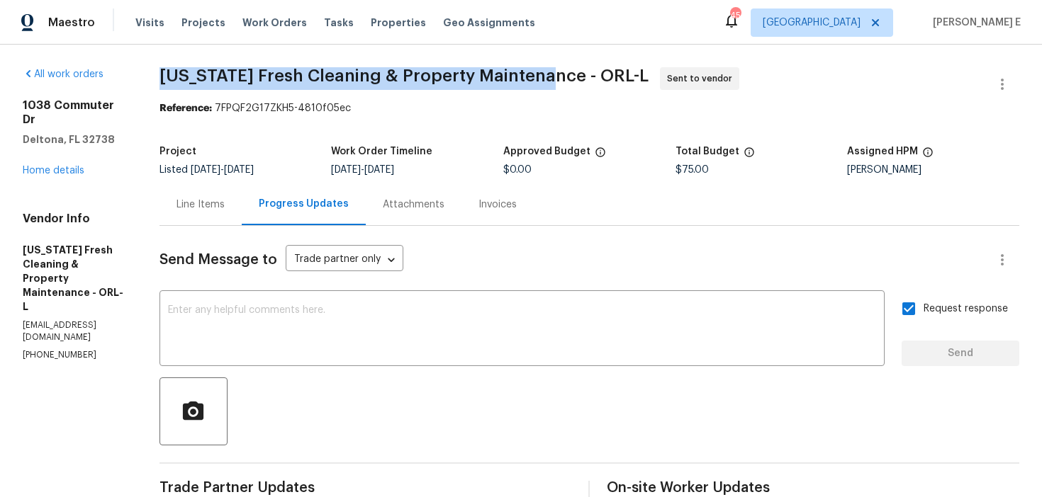
drag, startPoint x: 168, startPoint y: 81, endPoint x: 546, endPoint y: 73, distance: 378.5
click at [546, 73] on div "All work orders 1038 Commuter Dr Deltona, FL 32738 Home details Vendor Info Flo…" at bounding box center [521, 432] width 1042 height 775
copy span "Florida Fresh Cleaning & Property Maintenance"
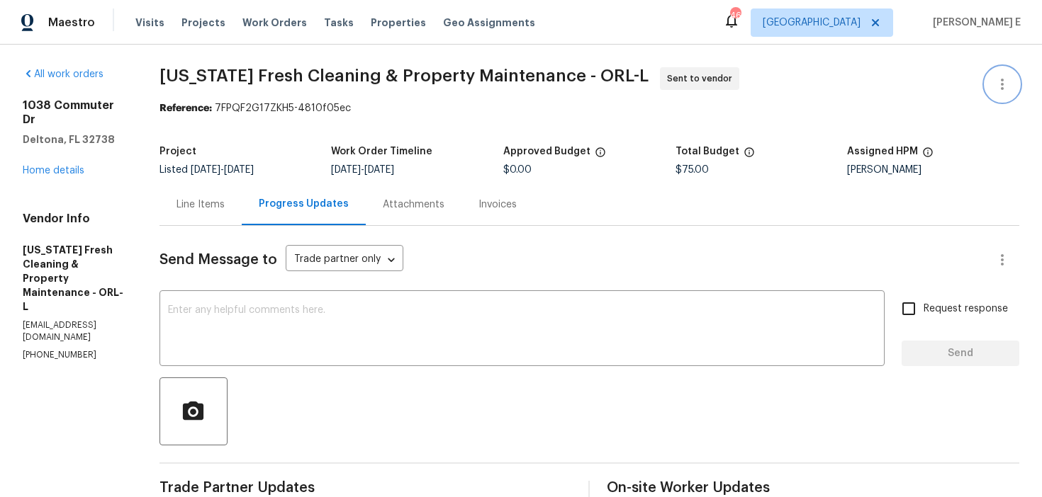
click at [1005, 81] on icon "button" at bounding box center [1001, 84] width 17 height 17
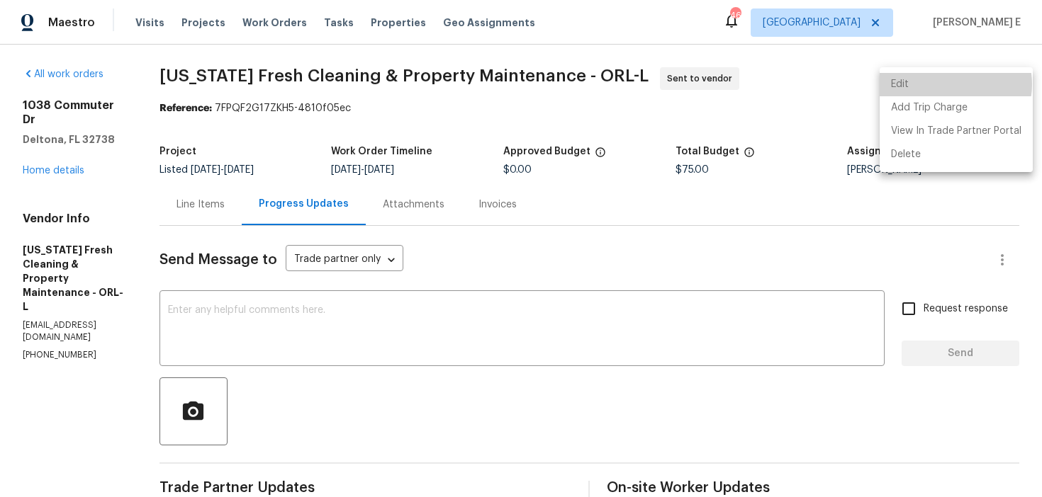
click at [952, 84] on li "Edit" at bounding box center [955, 84] width 153 height 23
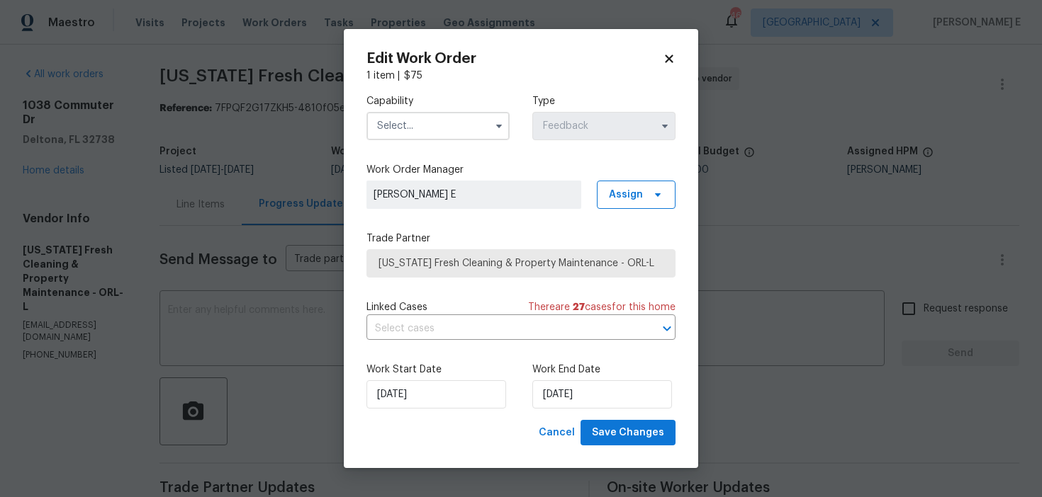
click at [402, 136] on input "text" at bounding box center [437, 126] width 143 height 28
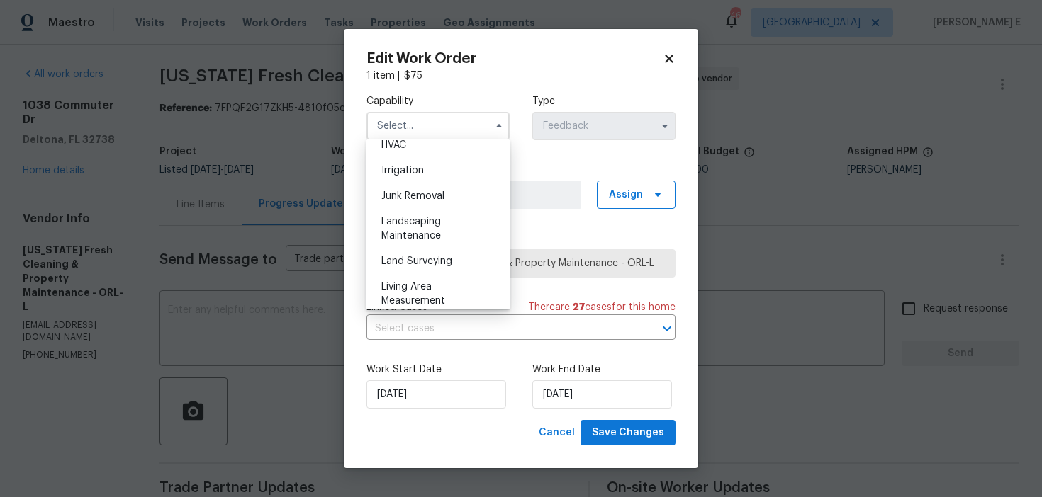
scroll to position [871, 0]
click at [400, 226] on div "Landscaping Maintenance" at bounding box center [438, 225] width 136 height 40
type input "Landscaping Maintenance"
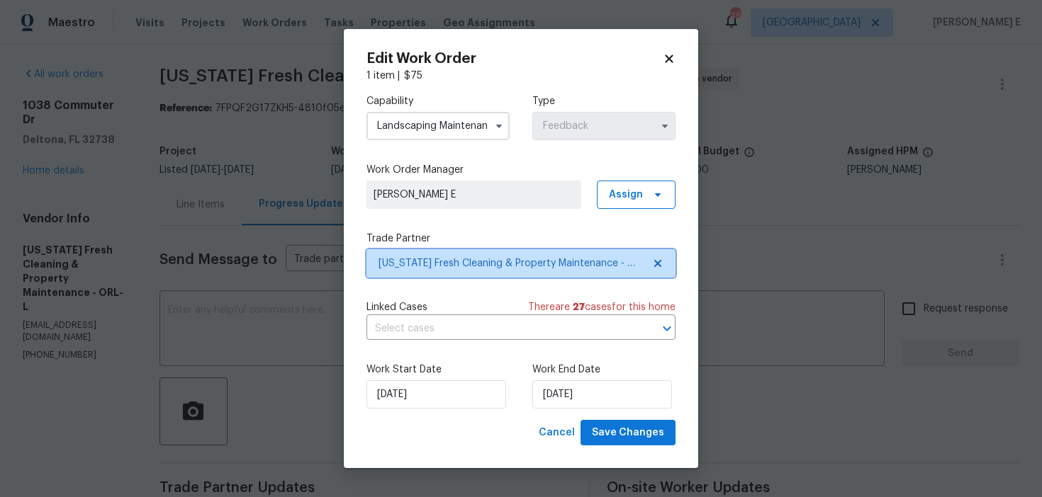
click at [468, 267] on span "[US_STATE] Fresh Cleaning & Property Maintenance - ORL-L" at bounding box center [510, 264] width 264 height 14
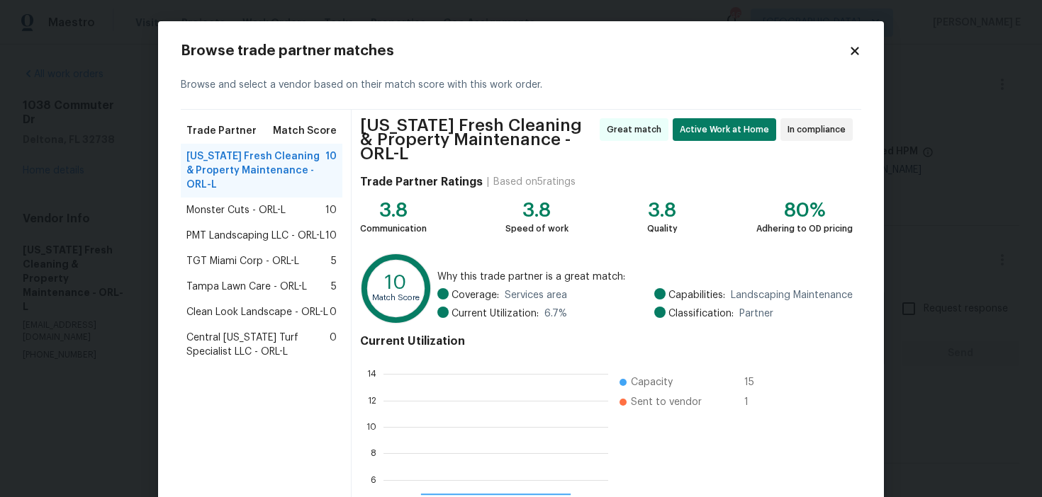
scroll to position [198, 225]
click at [291, 203] on div "Monster Cuts - ORL-L 10" at bounding box center [261, 210] width 150 height 14
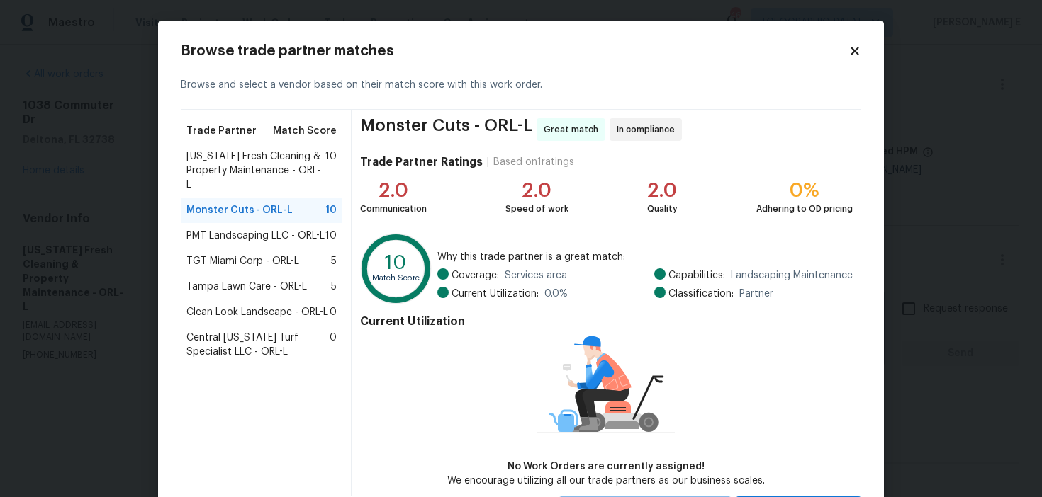
click at [208, 229] on span "PMT Landscaping LLC - ORL-L" at bounding box center [255, 236] width 138 height 14
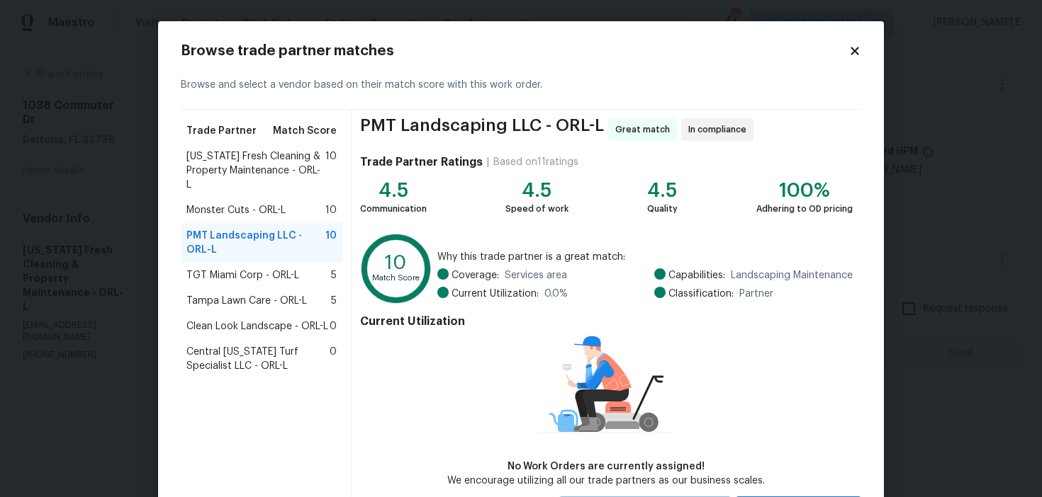
scroll to position [68, 0]
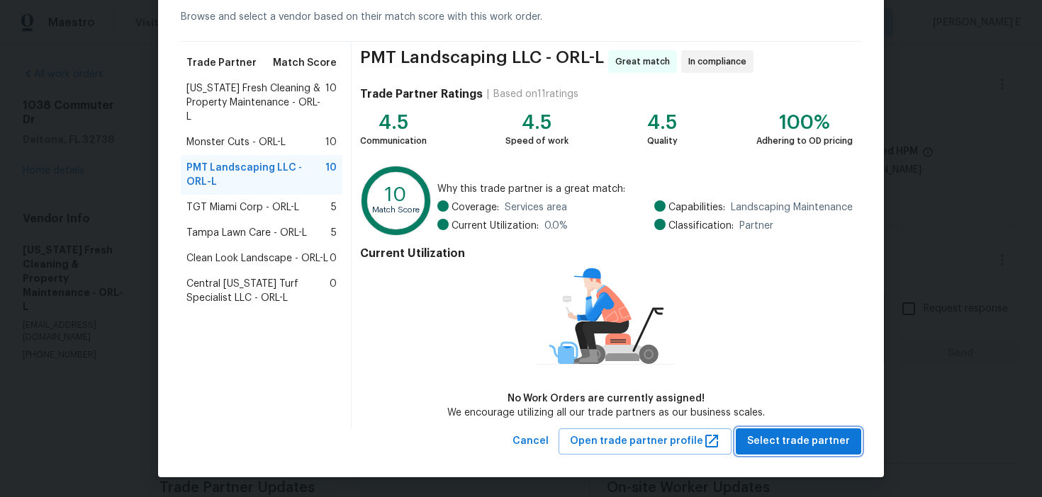
click at [772, 445] on span "Select trade partner" at bounding box center [798, 442] width 103 height 18
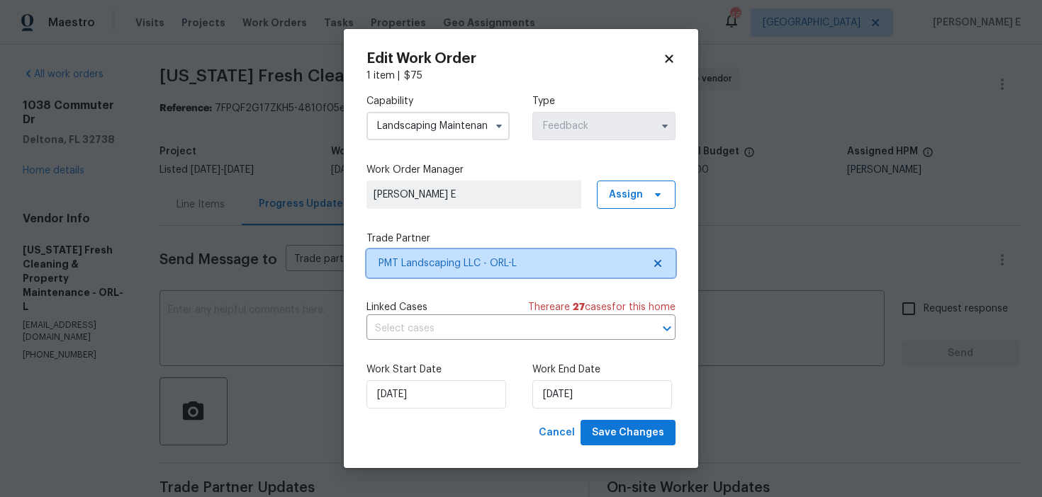
scroll to position [0, 0]
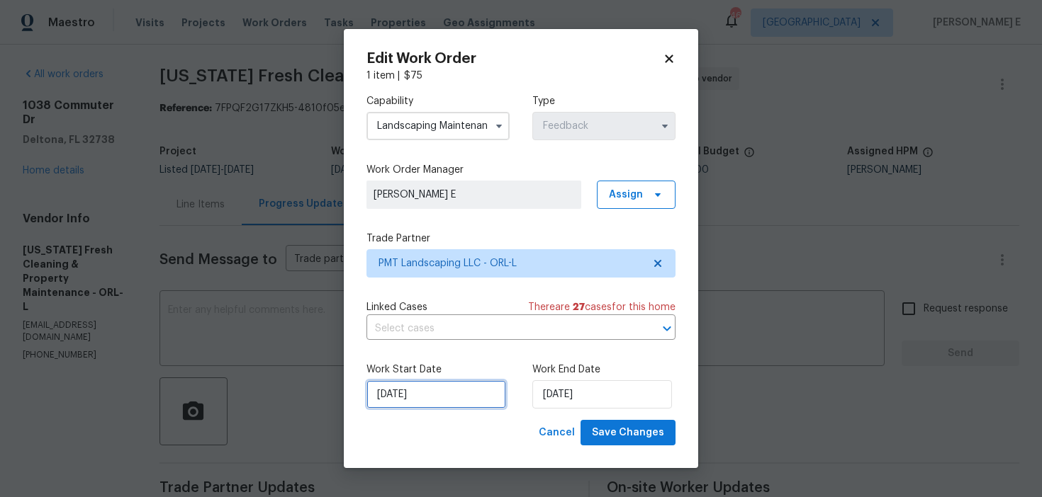
click at [489, 393] on input "[DATE]" at bounding box center [436, 395] width 140 height 28
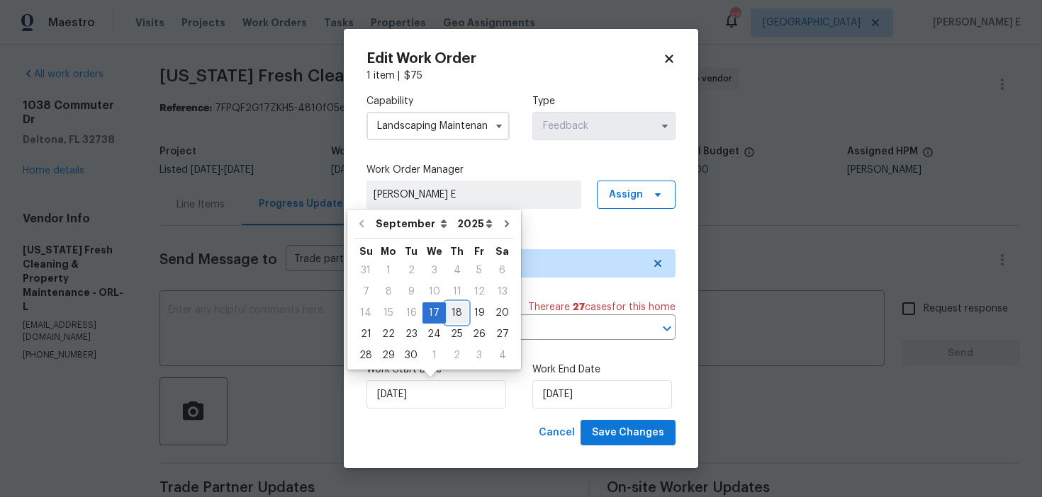
click at [447, 309] on div "18" at bounding box center [457, 313] width 22 height 20
type input "18/09/2025"
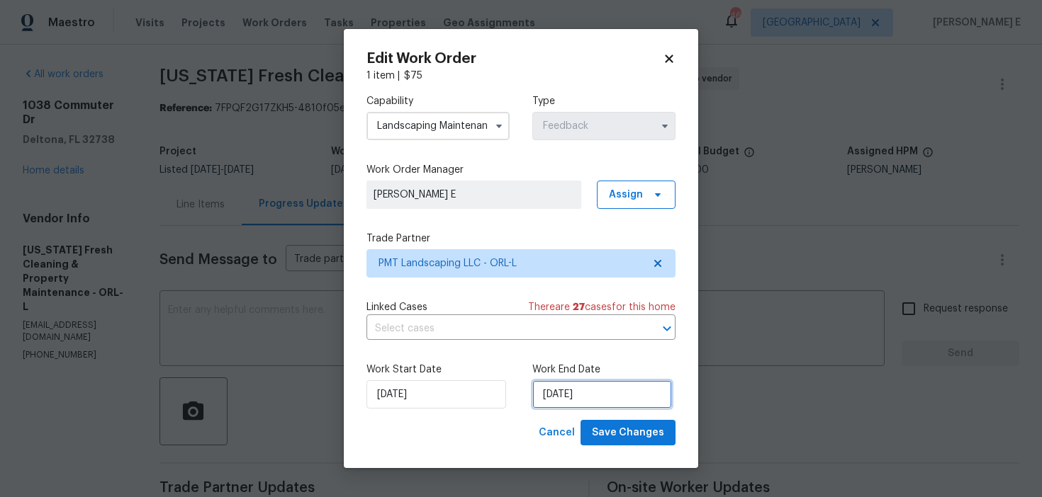
click at [591, 383] on input "19/09/2025" at bounding box center [602, 395] width 140 height 28
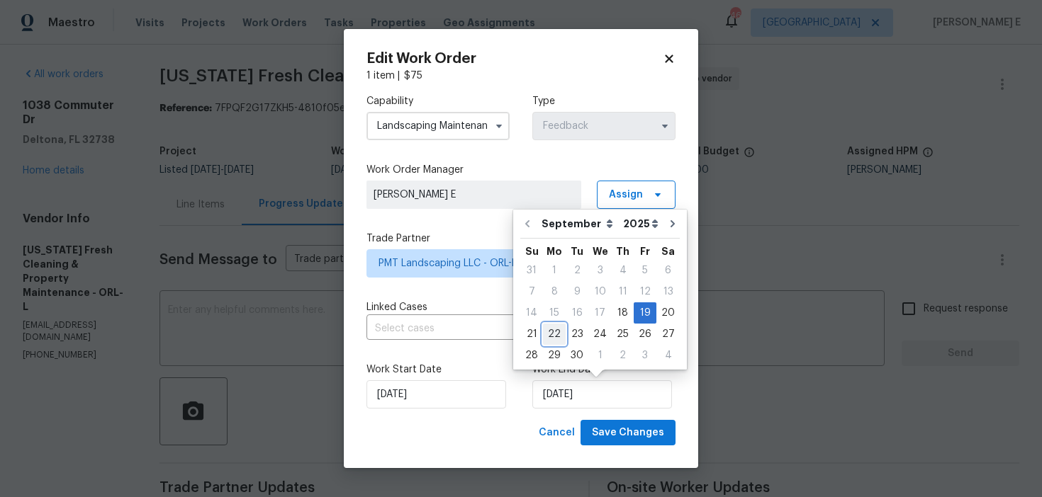
click at [553, 327] on div "22" at bounding box center [554, 335] width 23 height 20
type input "22/09/2025"
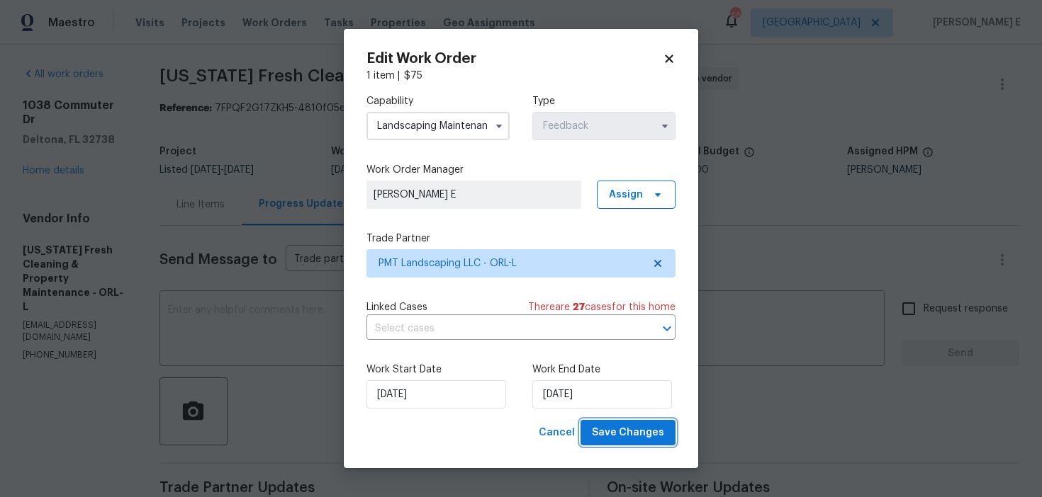
click at [658, 429] on span "Save Changes" at bounding box center [628, 433] width 72 height 18
click at [429, 307] on div "Linked Cases There are 27 case s for this home" at bounding box center [520, 307] width 309 height 14
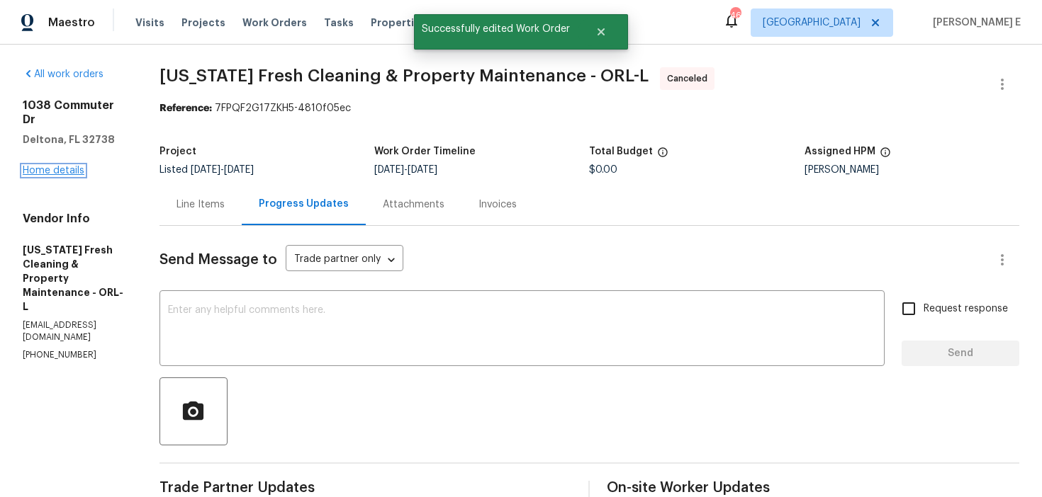
click at [53, 166] on link "Home details" at bounding box center [54, 171] width 62 height 10
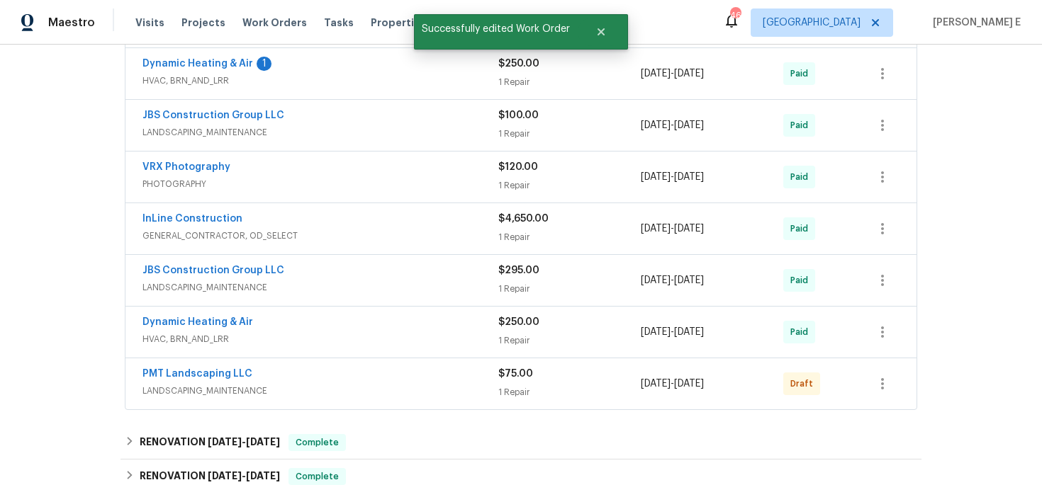
scroll to position [324, 0]
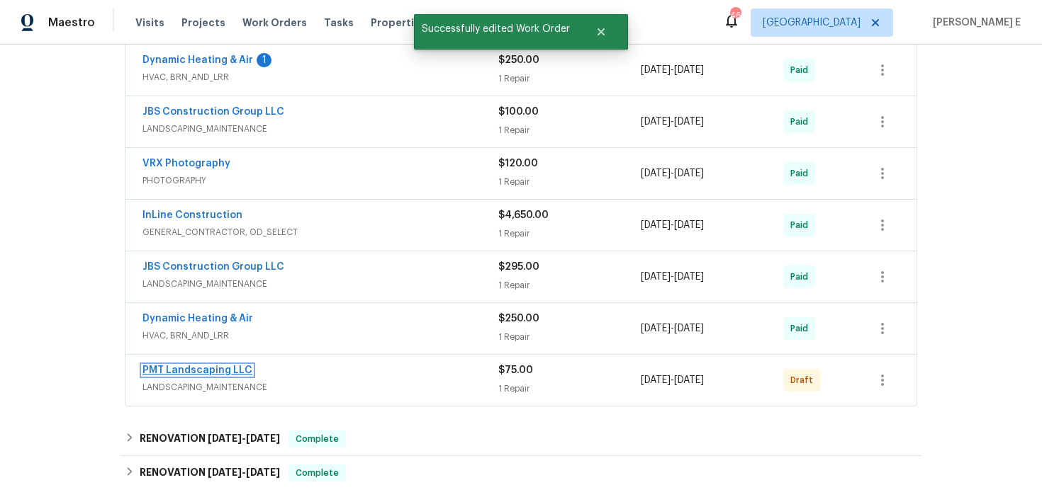
click at [180, 368] on link "PMT Landscaping LLC" at bounding box center [197, 371] width 110 height 10
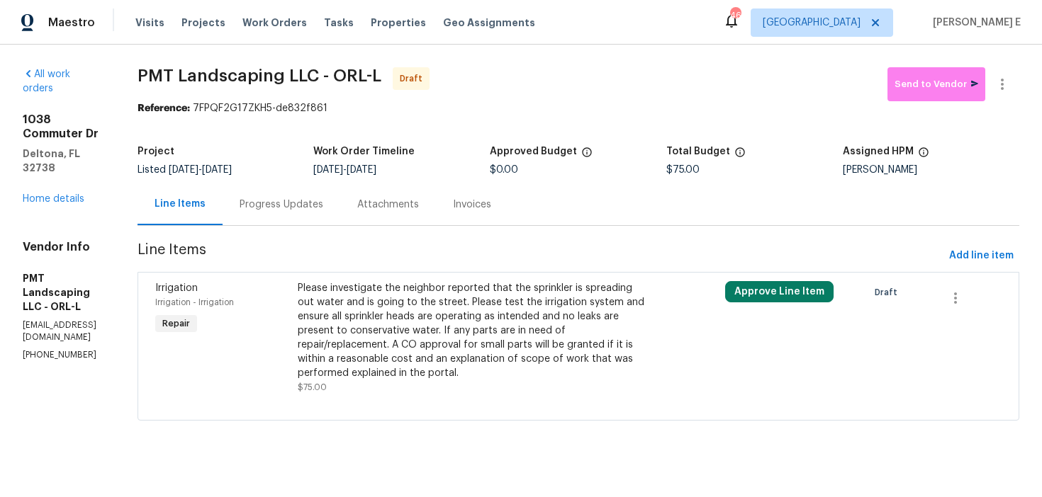
click at [511, 303] on div "Please investigate the neighbor reported that the sprinkler is spreading out wa…" at bounding box center [472, 330] width 348 height 99
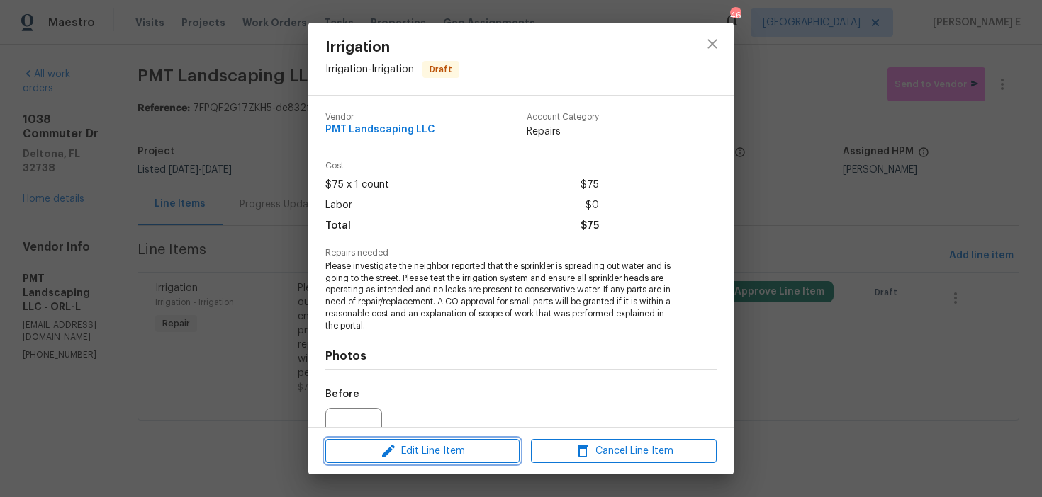
click at [358, 449] on span "Edit Line Item" at bounding box center [422, 452] width 186 height 18
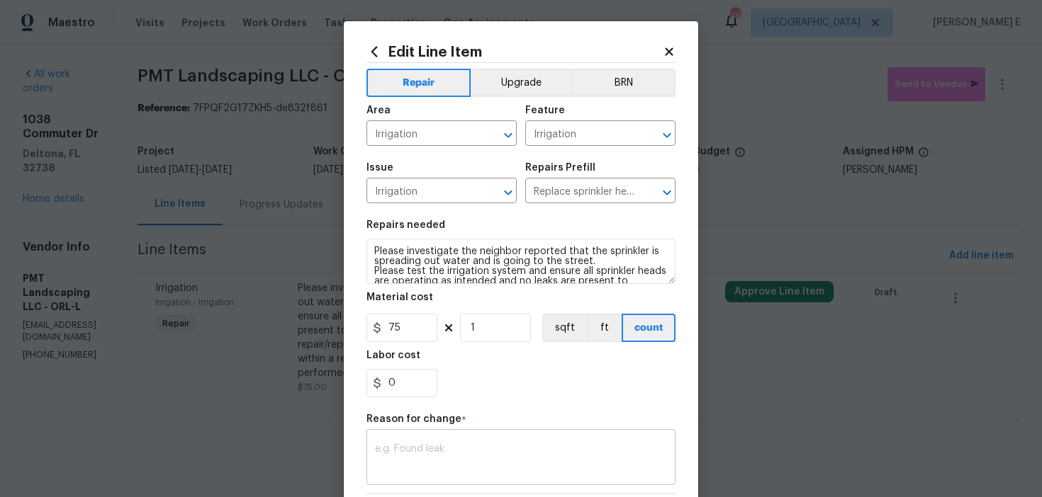
click at [407, 447] on textarea at bounding box center [521, 459] width 292 height 30
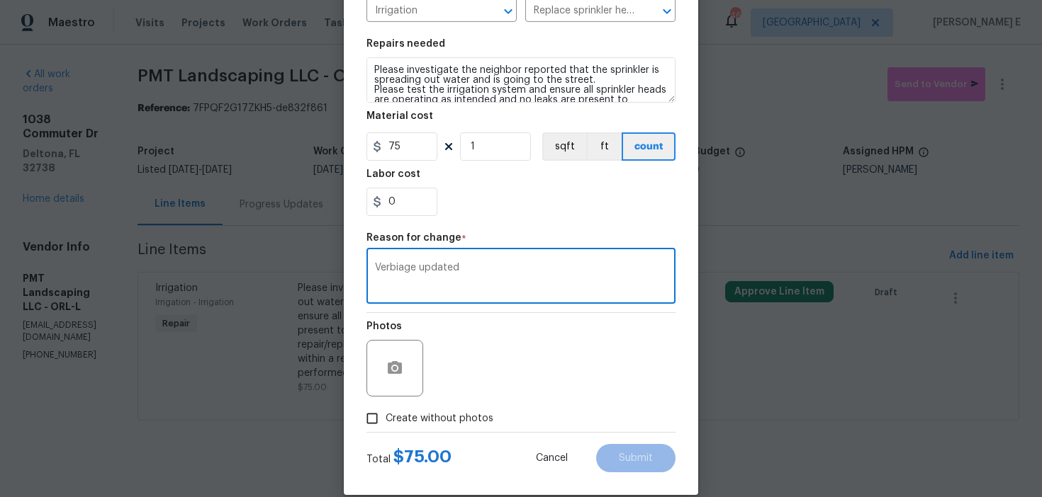
scroll to position [201, 0]
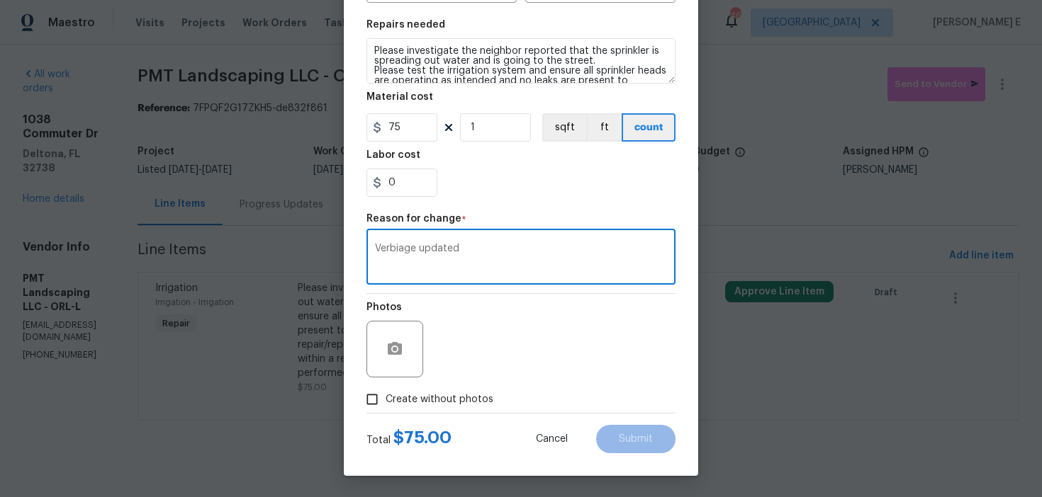
type textarea "Verbiage updated"
click at [427, 404] on span "Create without photos" at bounding box center [439, 400] width 108 height 15
click at [385, 404] on input "Create without photos" at bounding box center [372, 399] width 27 height 27
checkbox input "true"
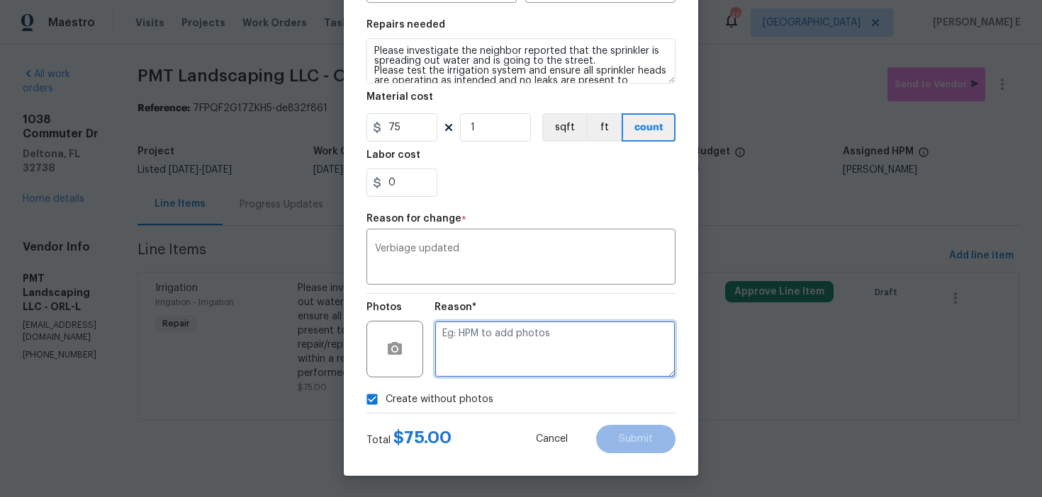
click at [477, 371] on textarea at bounding box center [554, 349] width 241 height 57
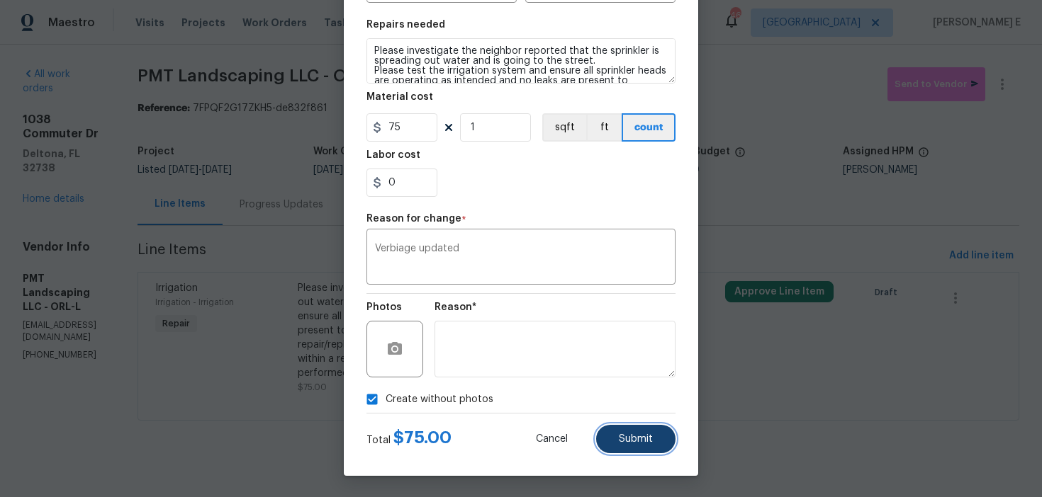
click at [629, 443] on span "Submit" at bounding box center [636, 439] width 34 height 11
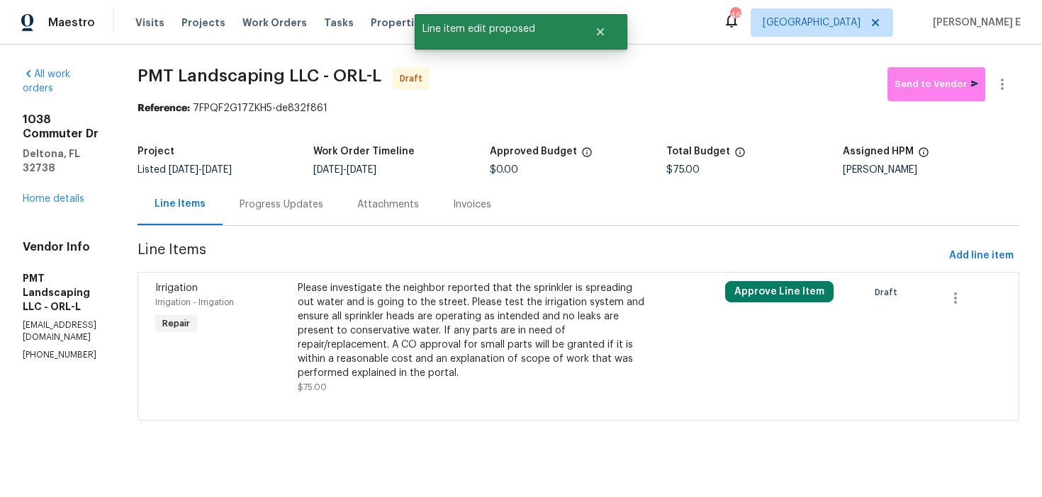
scroll to position [0, 0]
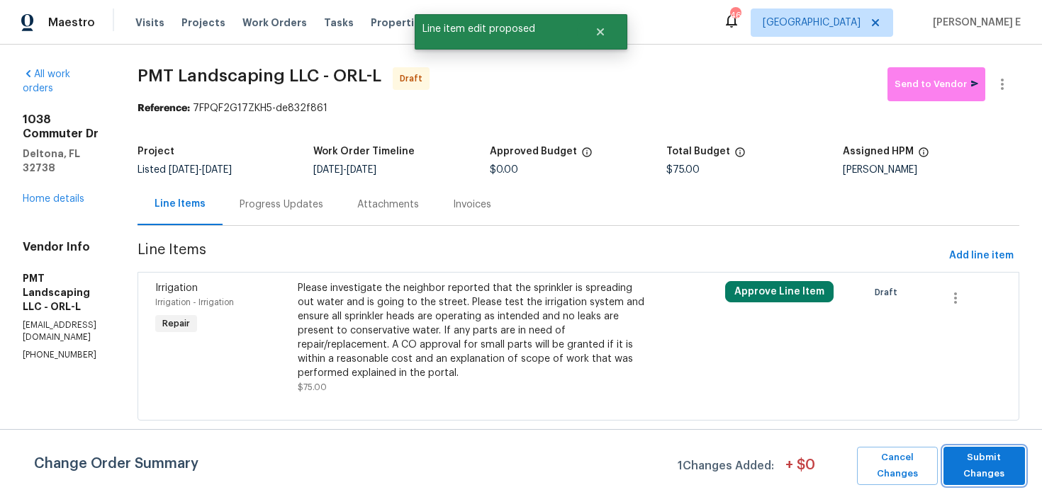
click at [1001, 456] on span "Submit Changes" at bounding box center [983, 466] width 67 height 33
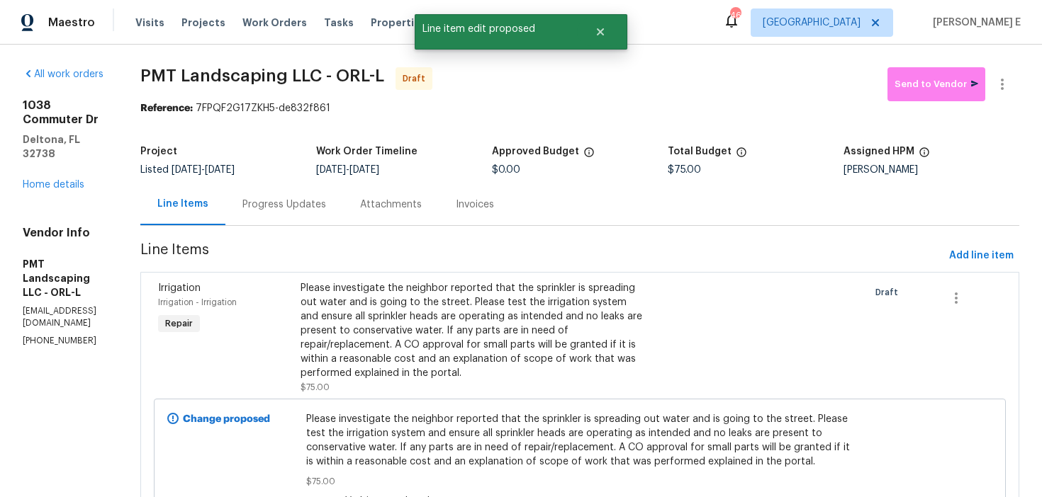
click at [331, 218] on div "Progress Updates" at bounding box center [284, 205] width 118 height 42
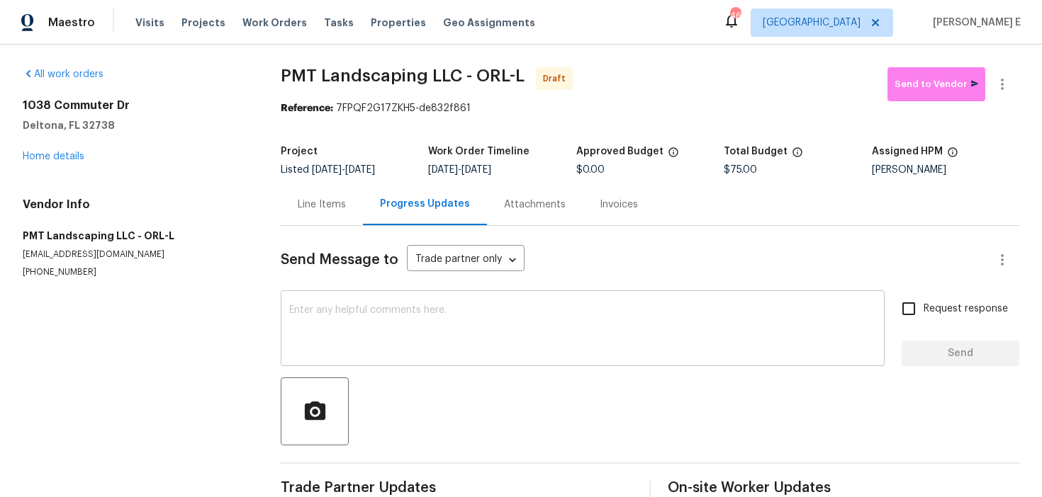
click at [364, 327] on textarea at bounding box center [582, 330] width 587 height 50
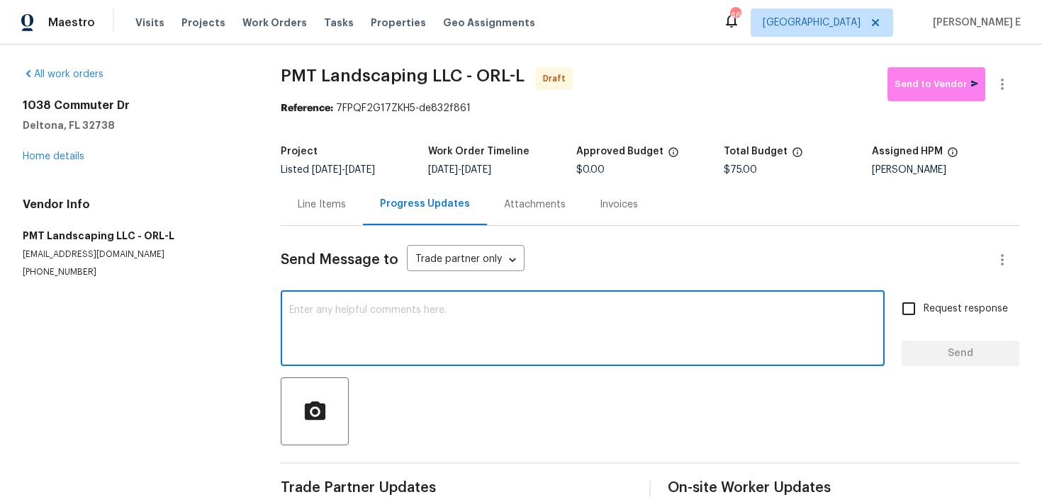
paste textarea "Hi, this is Ramyasri with Opendoor. I’m confirming you received the WO for the …"
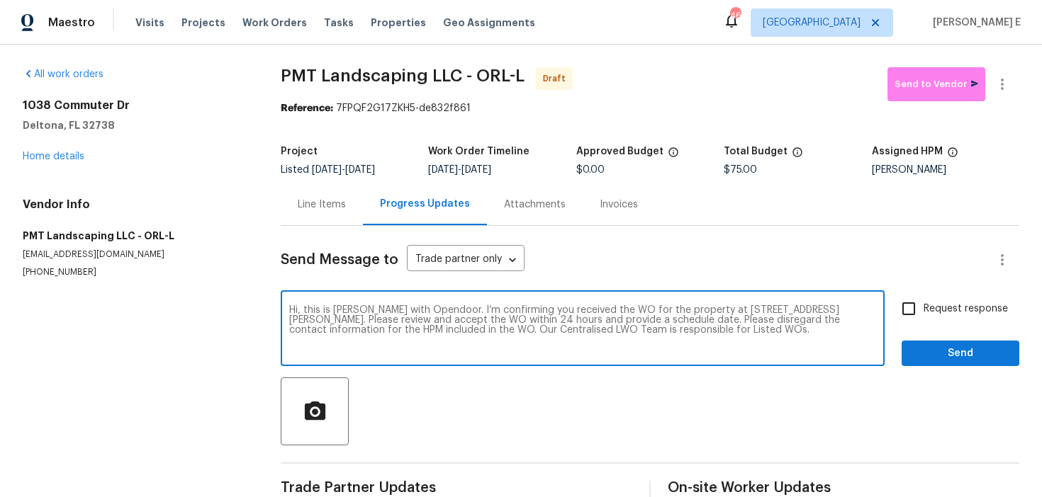
click at [359, 309] on textarea "Hi, this is Ramyasri with Opendoor. I’m confirming you received the WO for the …" at bounding box center [582, 330] width 587 height 50
type textarea "Hi, this is Keerthana with Opendoor. I’m confirming you received the WO for the…"
click at [920, 316] on input "Request response" at bounding box center [909, 309] width 30 height 30
checkbox input "true"
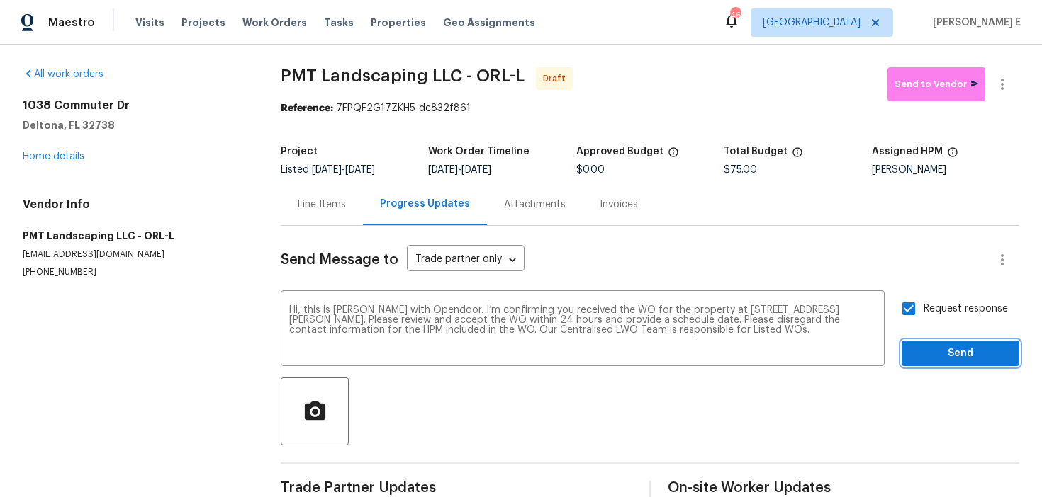
click at [933, 355] on span "Send" at bounding box center [960, 354] width 95 height 18
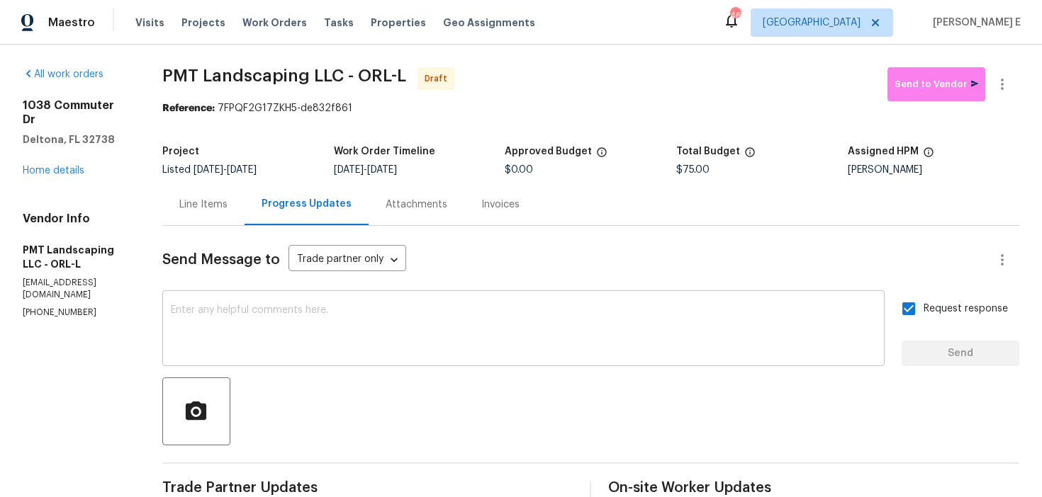
click at [548, 333] on textarea at bounding box center [523, 330] width 705 height 50
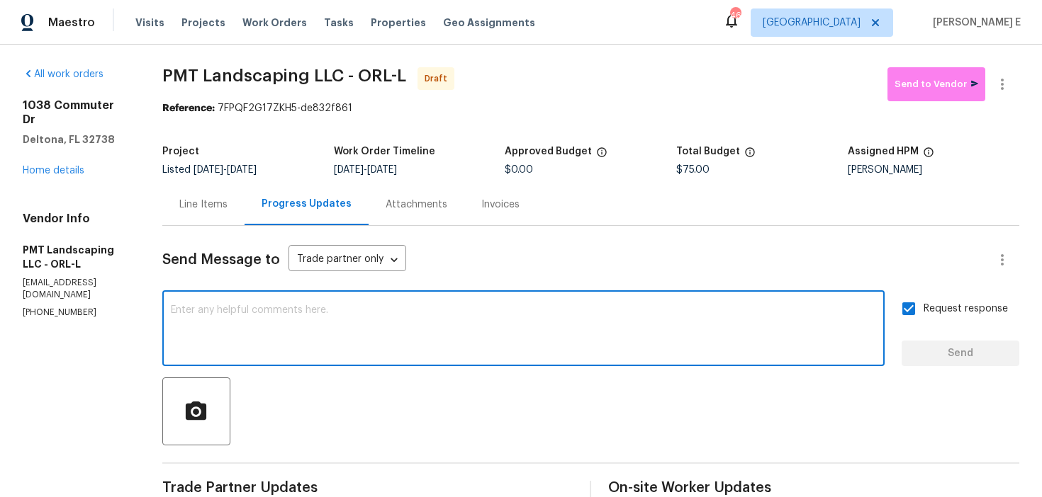
paste textarea "Attention All Work Orders must include before-photos (both close-up and wide-an…"
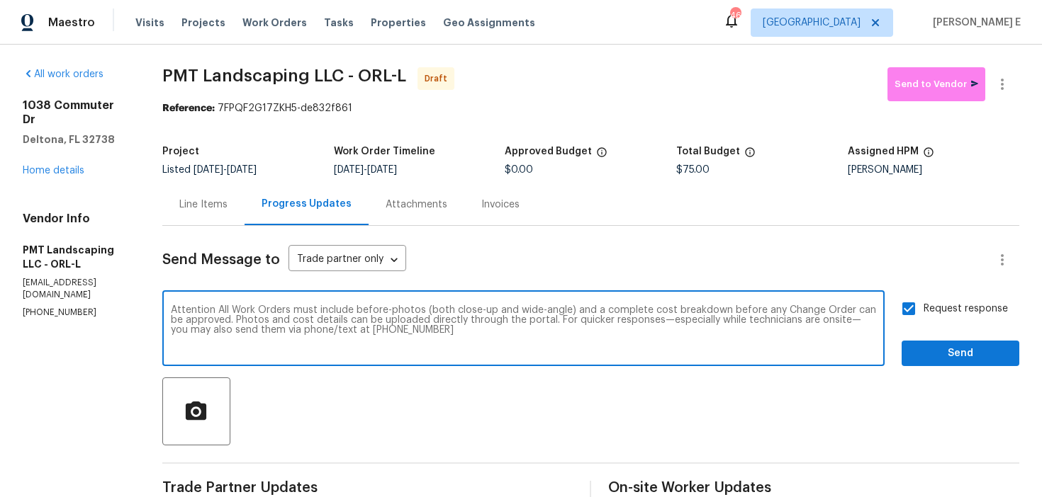
type textarea "Attention All Work Orders must include before-photos (both close-up and wide-an…"
click at [947, 349] on span "Send" at bounding box center [960, 354] width 95 height 18
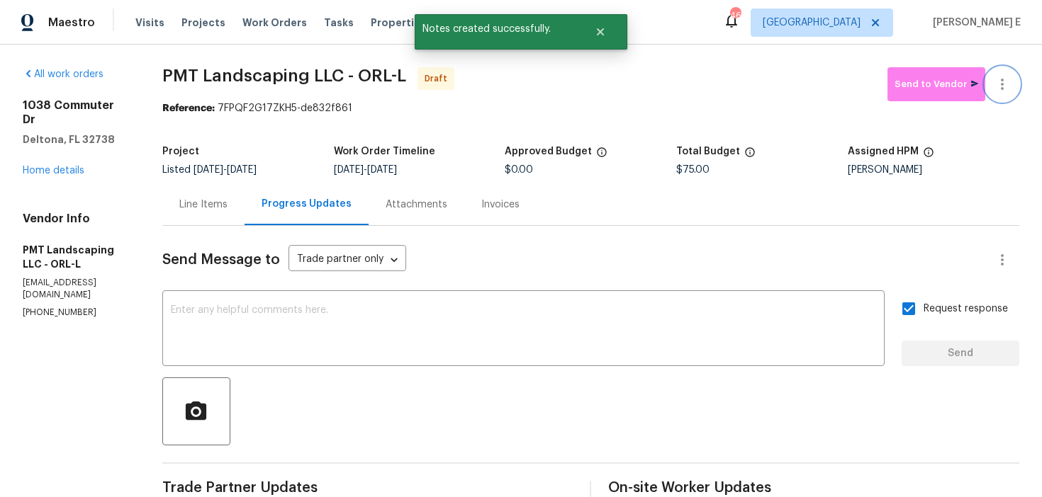
click at [996, 81] on icon "button" at bounding box center [1001, 84] width 17 height 17
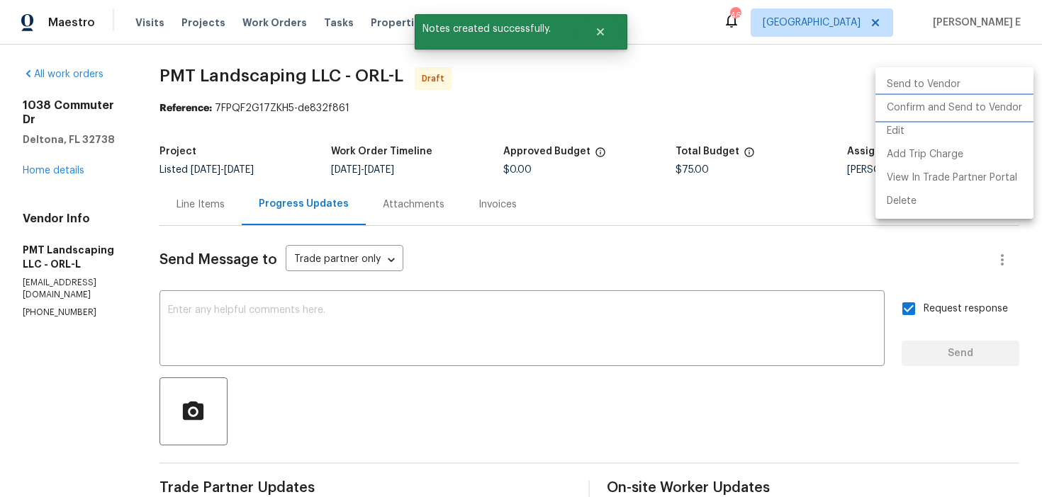
click at [898, 113] on li "Confirm and Send to Vendor" at bounding box center [954, 107] width 158 height 23
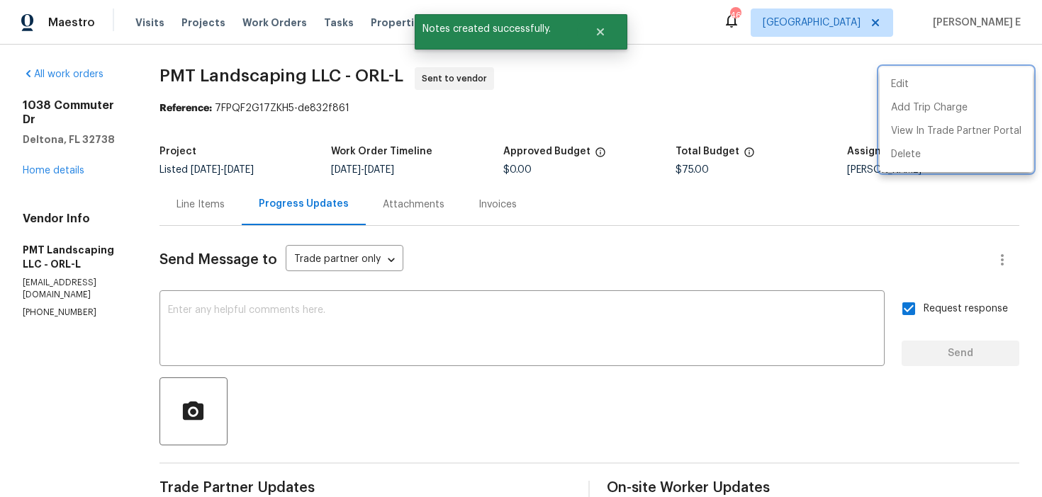
click at [538, 130] on div at bounding box center [521, 248] width 1042 height 497
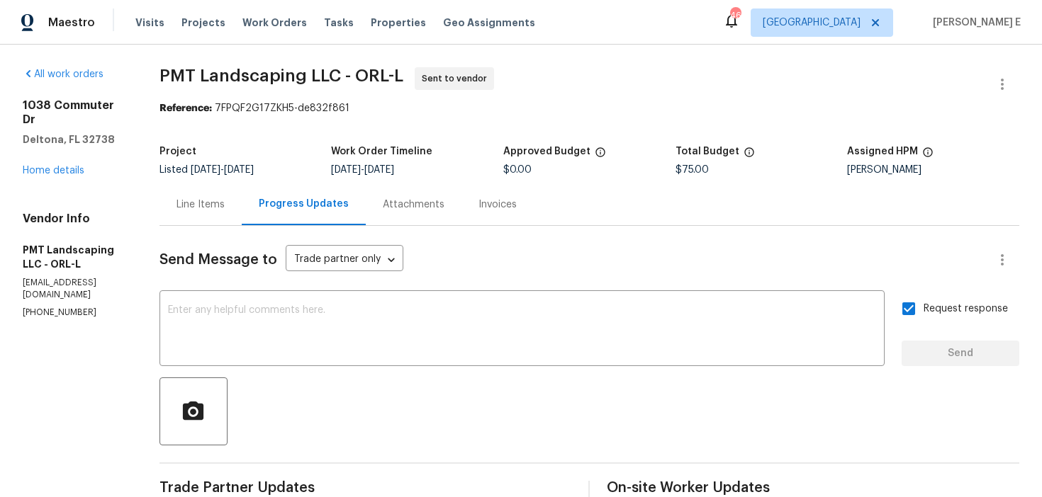
click at [218, 149] on div "Project" at bounding box center [245, 156] width 172 height 18
drag, startPoint x: 175, startPoint y: 78, endPoint x: 351, endPoint y: 84, distance: 175.8
click at [351, 83] on span "PMT Landscaping LLC - ORL-L" at bounding box center [281, 75] width 244 height 17
copy span "PMT Landscaping LLC"
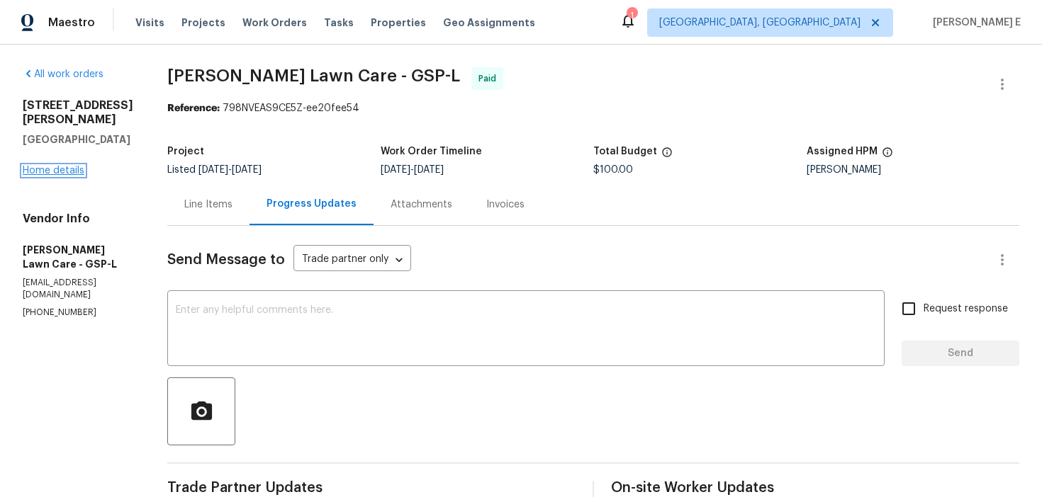
click at [69, 166] on link "Home details" at bounding box center [54, 171] width 62 height 10
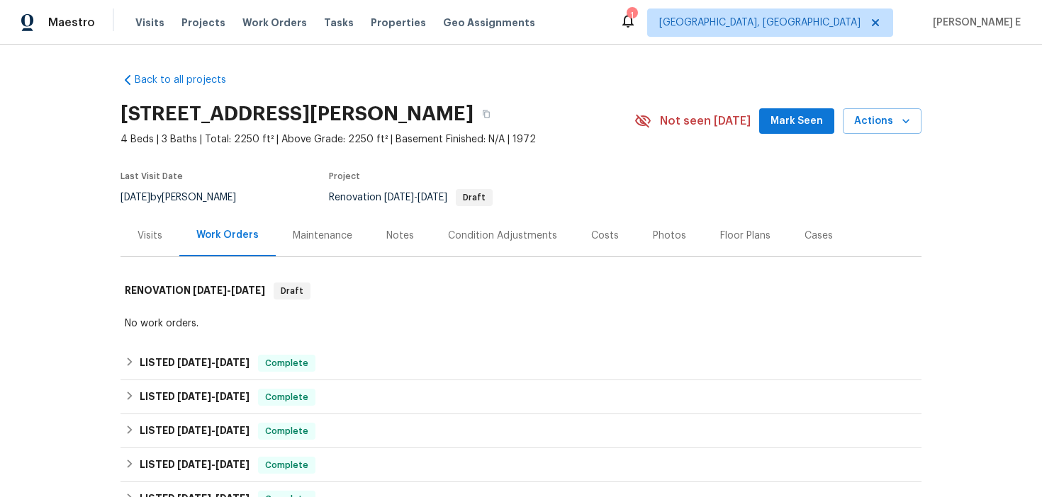
scroll to position [55, 0]
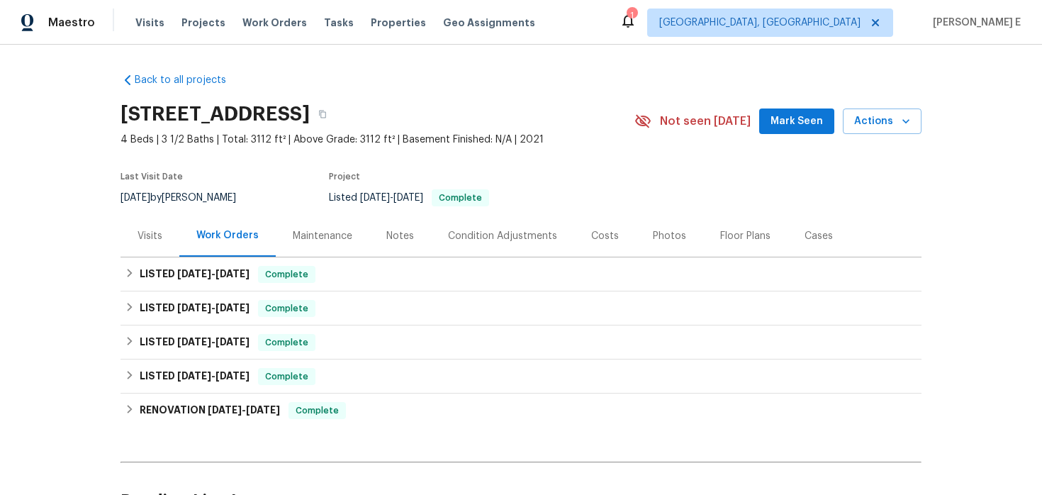
click at [132, 242] on div "Visits" at bounding box center [149, 236] width 59 height 42
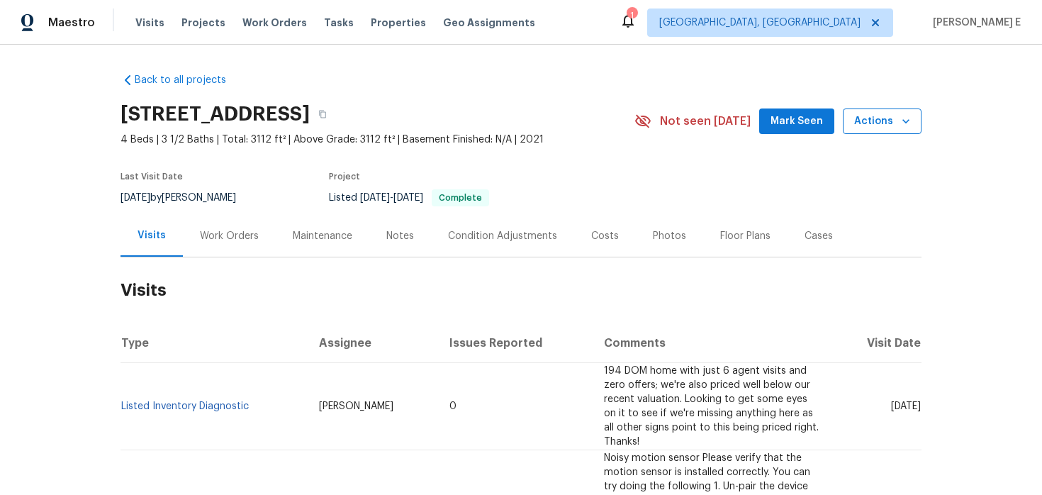
click at [888, 118] on span "Actions" at bounding box center [882, 122] width 56 height 18
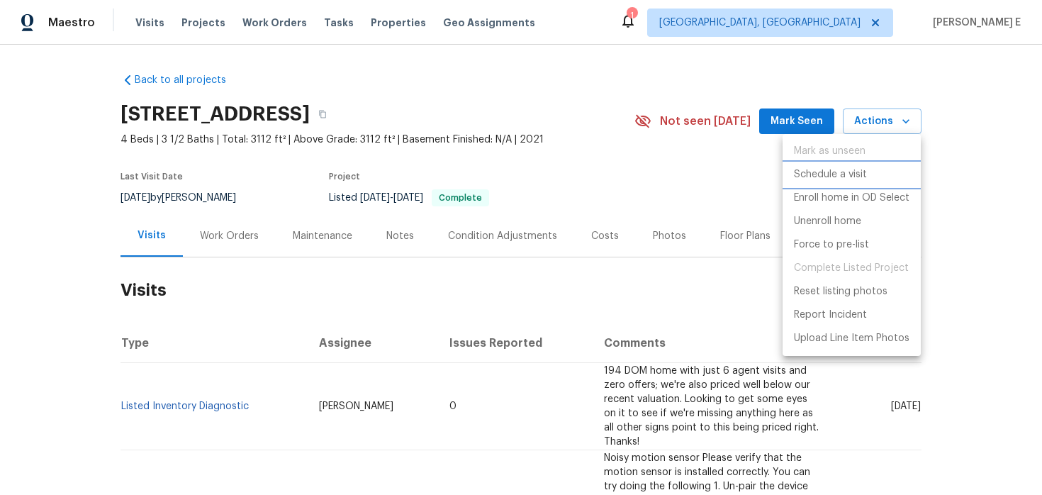
click at [829, 175] on p "Schedule a visit" at bounding box center [830, 174] width 73 height 15
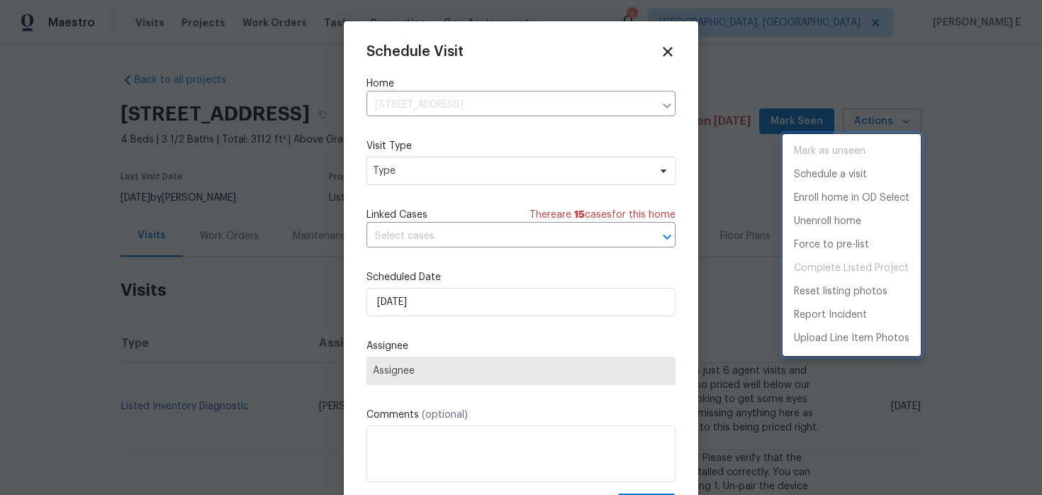
click at [469, 178] on div at bounding box center [521, 247] width 1042 height 495
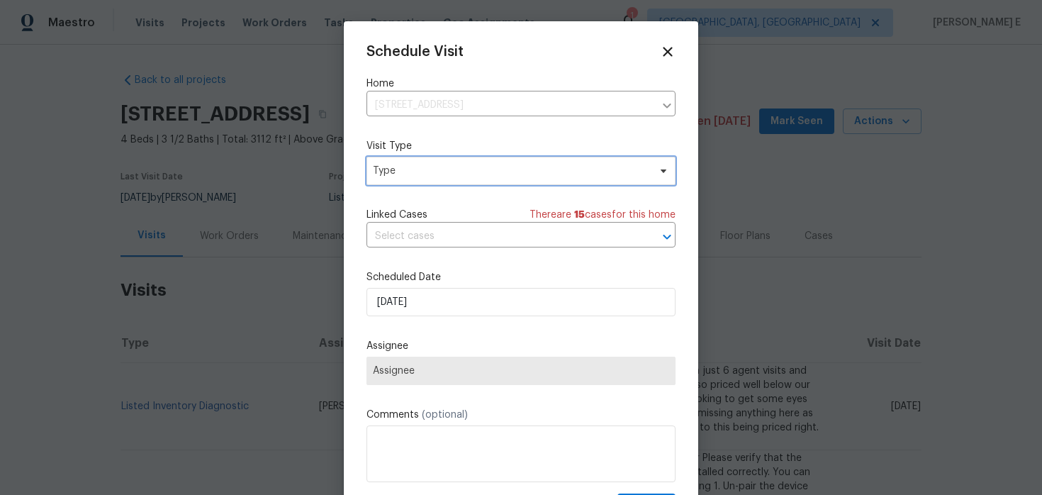
click at [469, 178] on span "Type" at bounding box center [511, 171] width 276 height 14
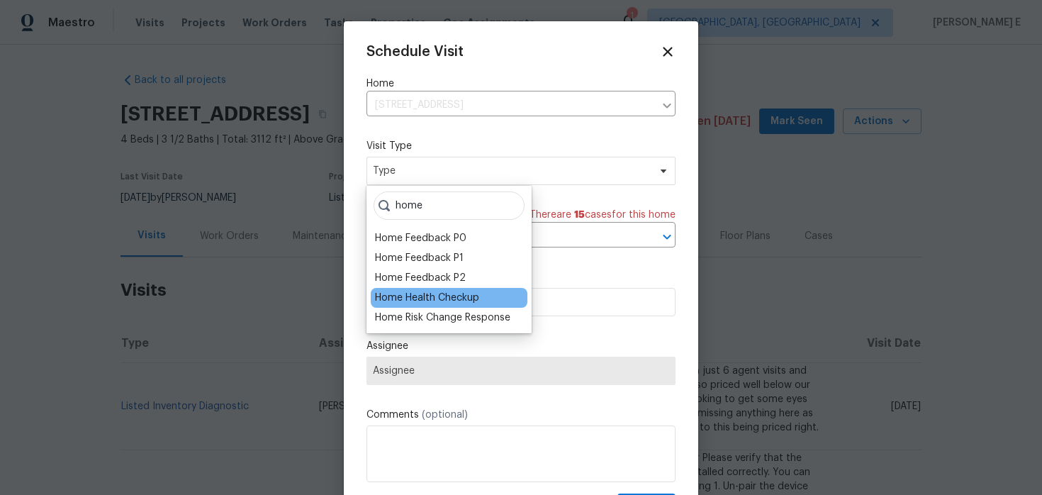
type input "home"
click at [439, 298] on div "Home Health Checkup" at bounding box center [427, 298] width 104 height 14
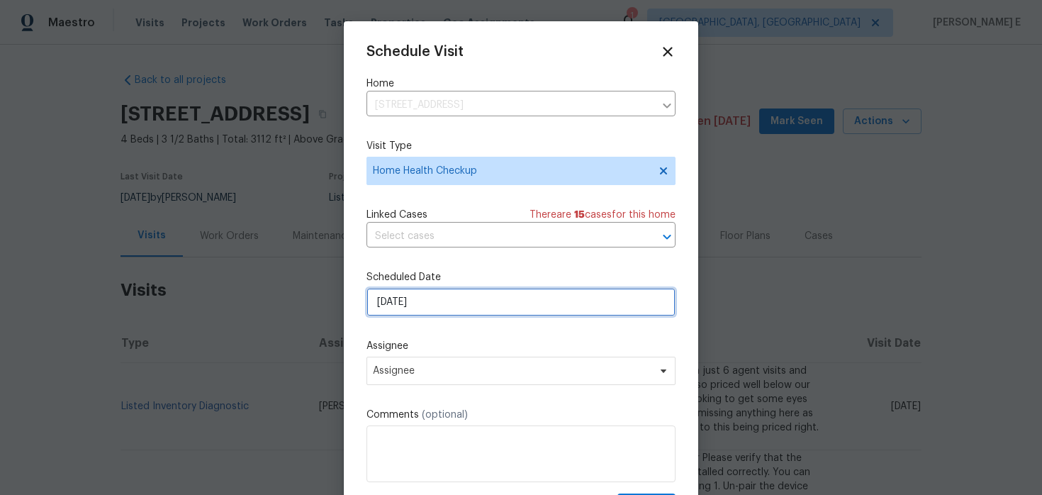
click at [433, 311] on input "[DATE]" at bounding box center [520, 302] width 309 height 28
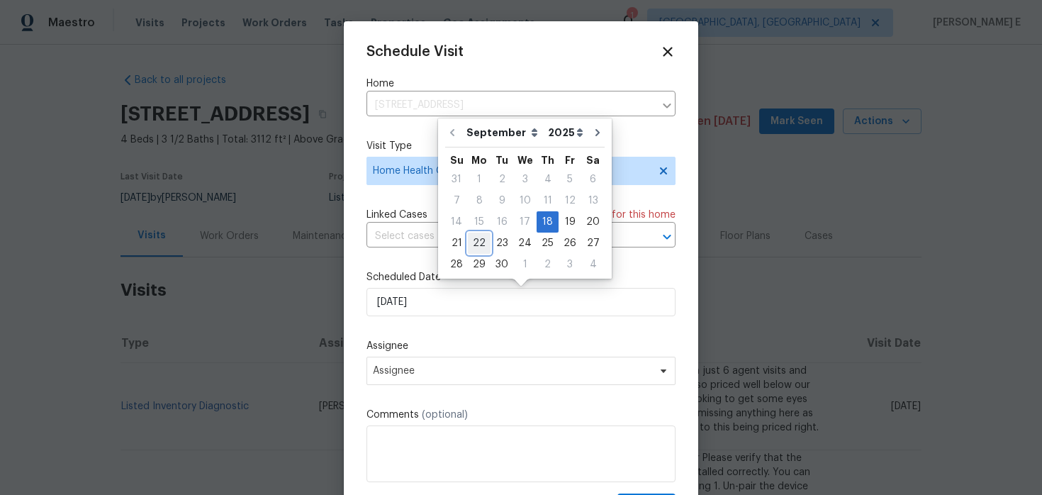
click at [477, 237] on div "22" at bounding box center [479, 243] width 23 height 20
type input "[DATE]"
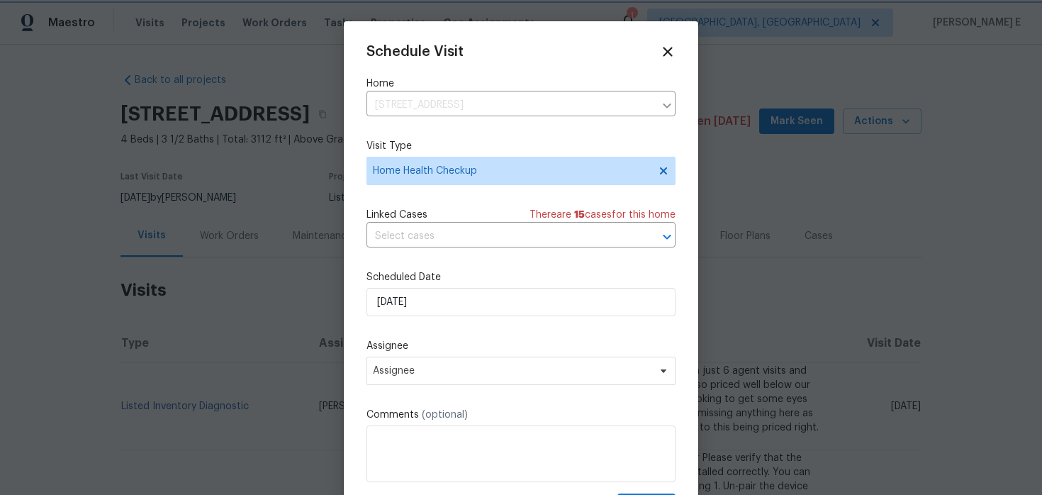
scroll to position [26, 0]
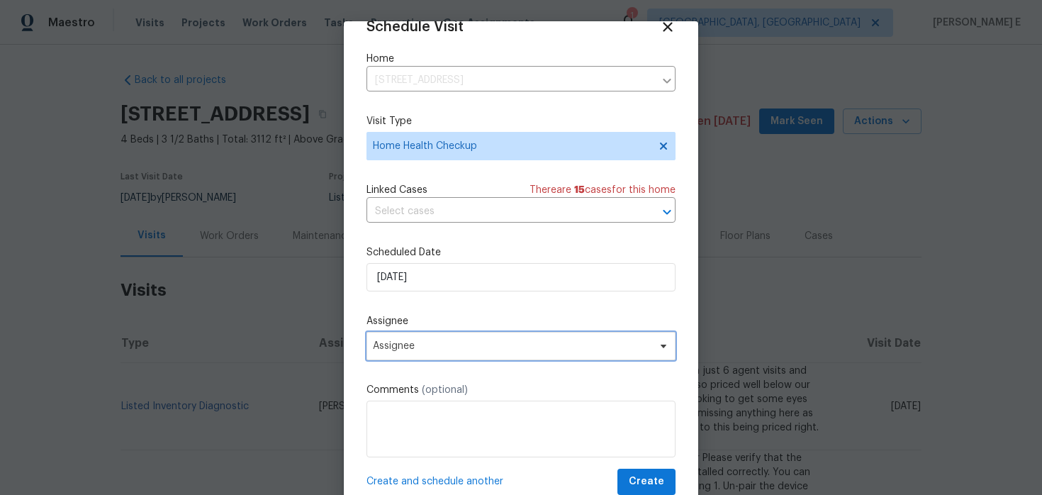
click at [449, 346] on span "Assignee" at bounding box center [512, 345] width 278 height 11
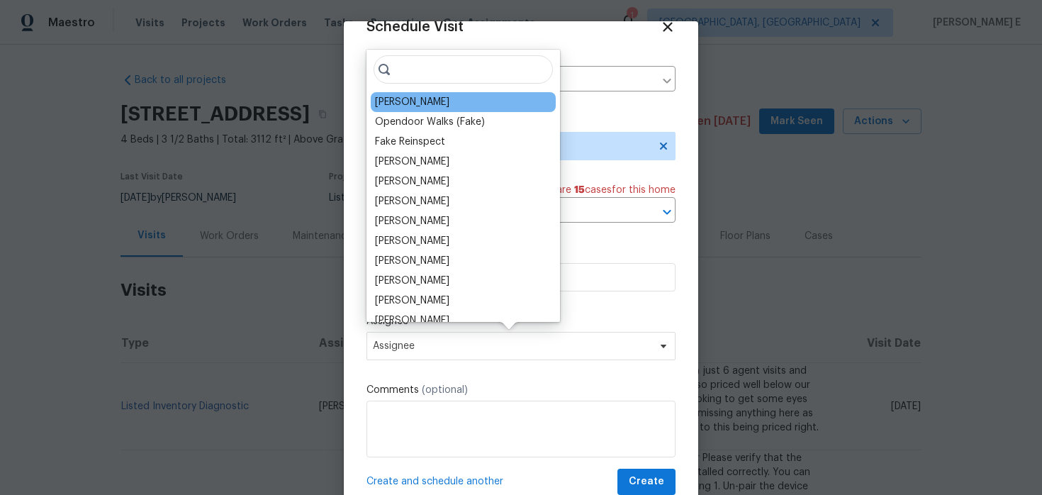
click at [432, 94] on div "[PERSON_NAME]" at bounding box center [463, 102] width 185 height 20
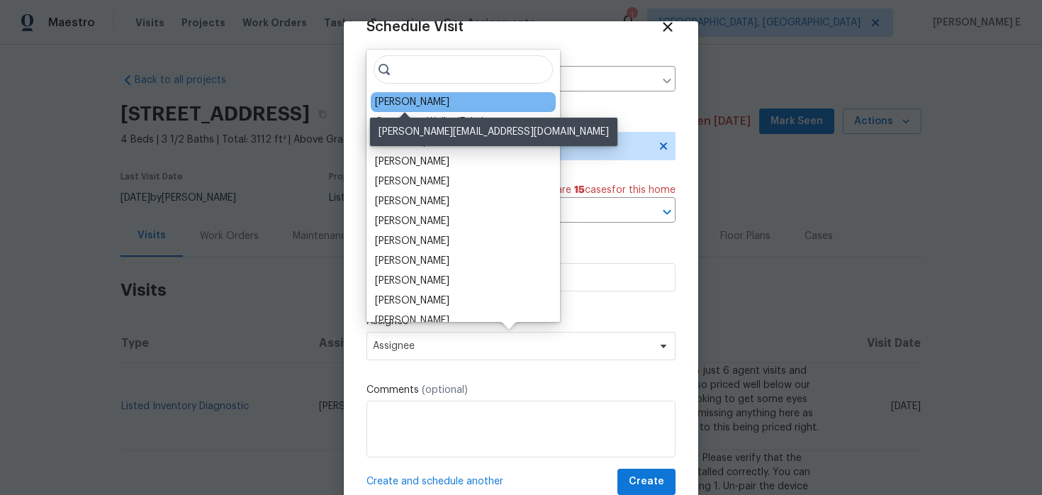
click at [427, 98] on div "[PERSON_NAME]" at bounding box center [412, 102] width 74 height 14
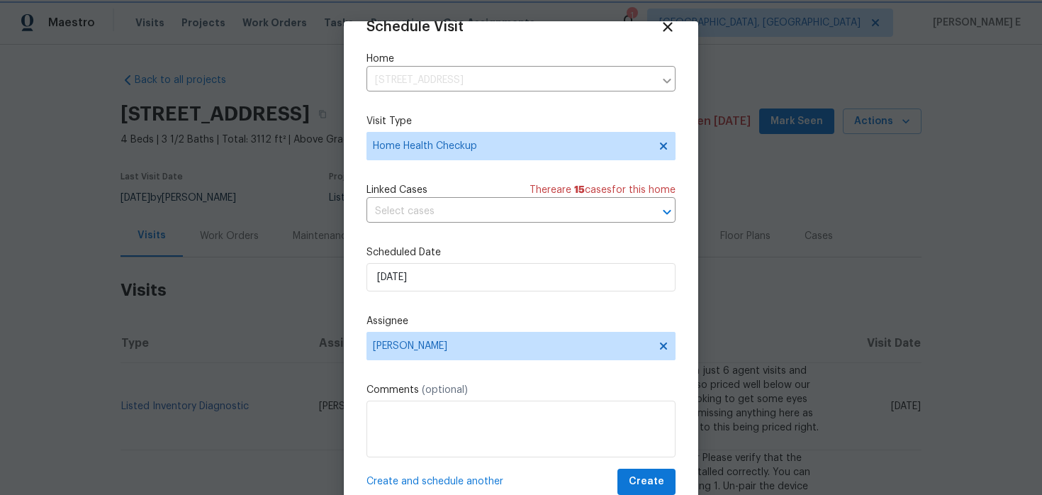
scroll to position [44, 0]
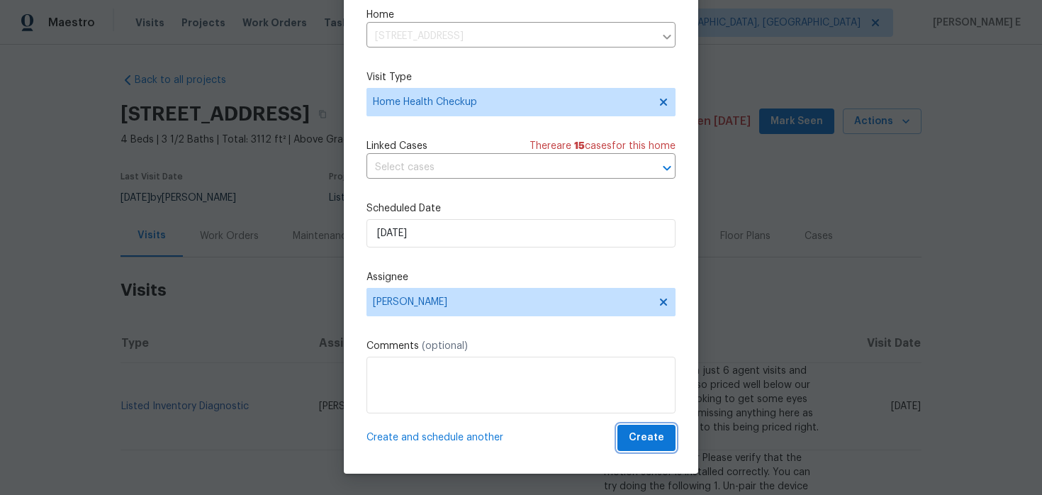
click at [644, 447] on button "Create" at bounding box center [646, 437] width 58 height 26
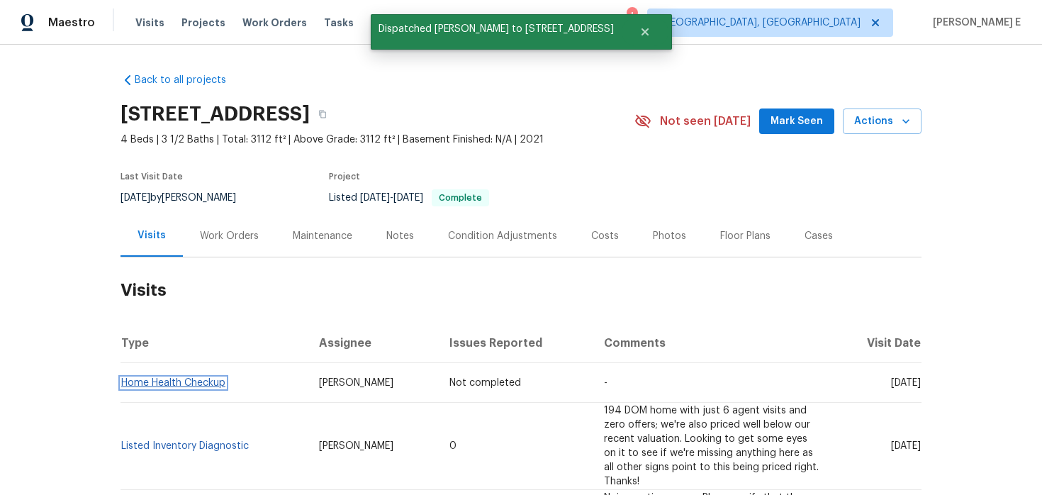
scroll to position [0, 0]
copy link "Home Health Checkup"
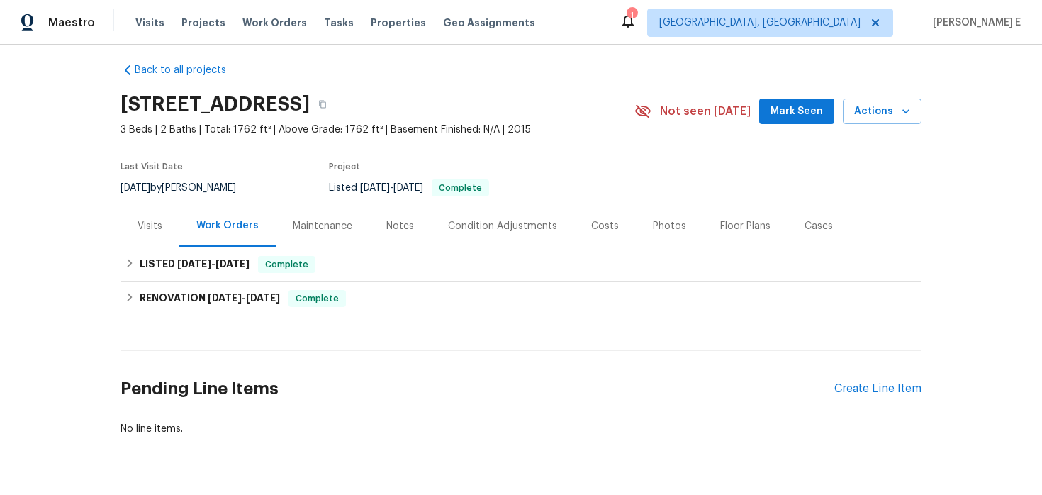
scroll to position [11, 0]
click at [145, 225] on div "Visits" at bounding box center [149, 225] width 25 height 14
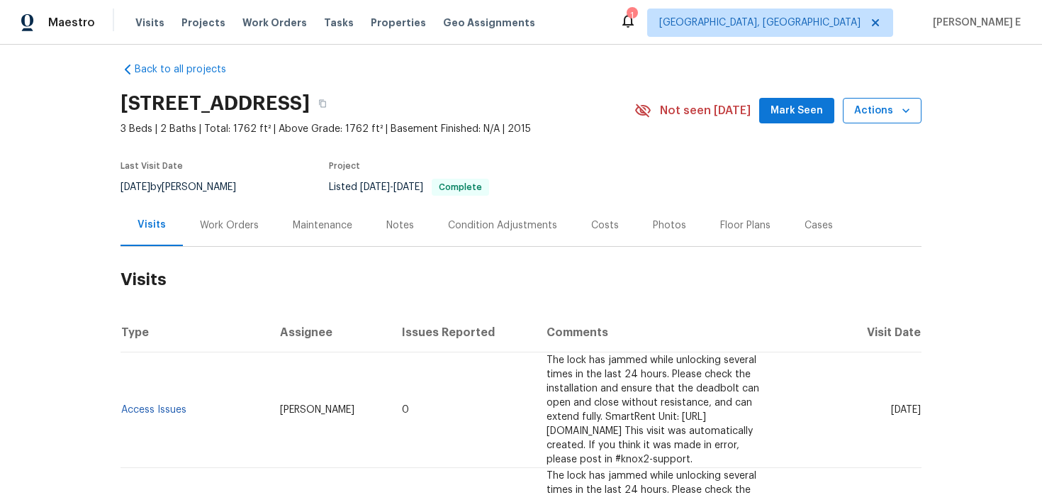
click at [862, 106] on span "Actions" at bounding box center [882, 111] width 56 height 18
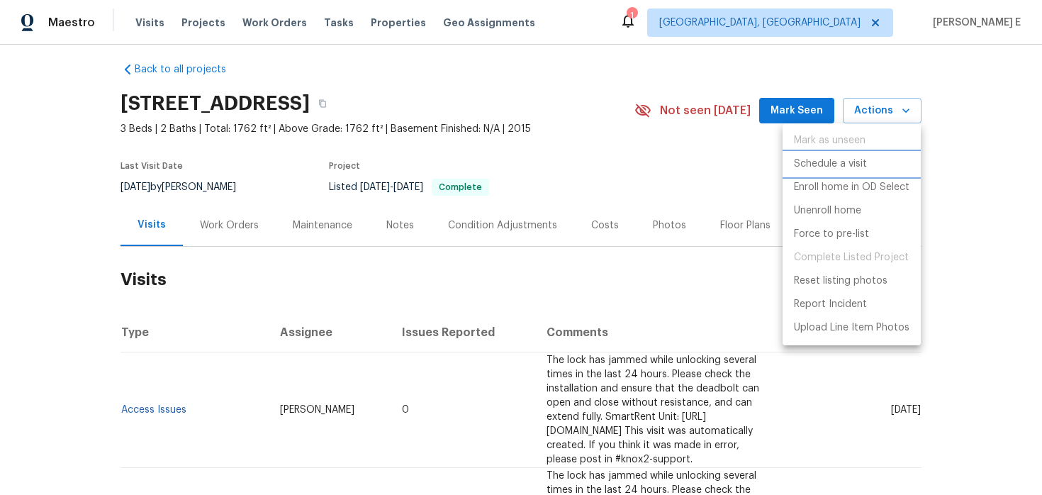
click at [828, 164] on p "Schedule a visit" at bounding box center [830, 164] width 73 height 15
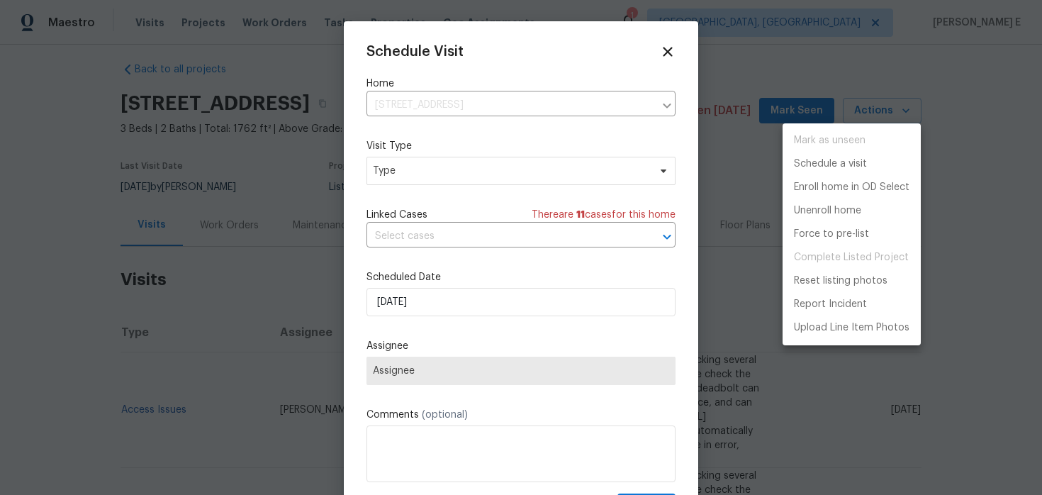
click at [395, 169] on div at bounding box center [521, 247] width 1042 height 495
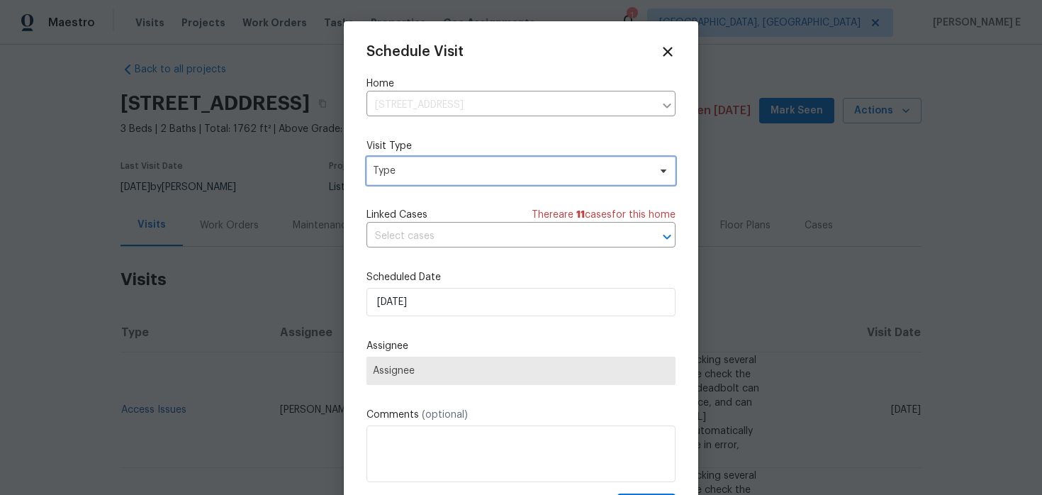
click at [395, 169] on span "Type" at bounding box center [511, 171] width 276 height 14
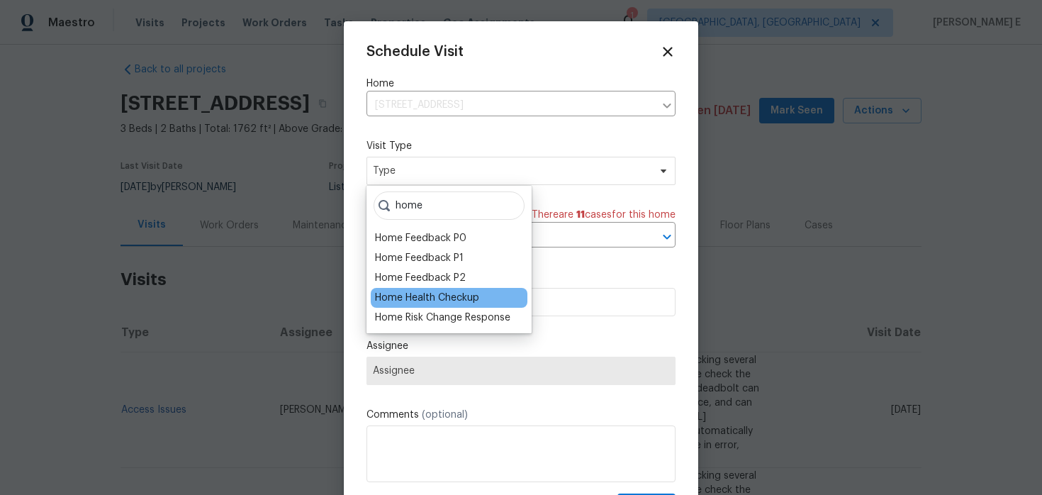
type input "home"
click at [393, 298] on div "Home Health Checkup" at bounding box center [427, 298] width 104 height 14
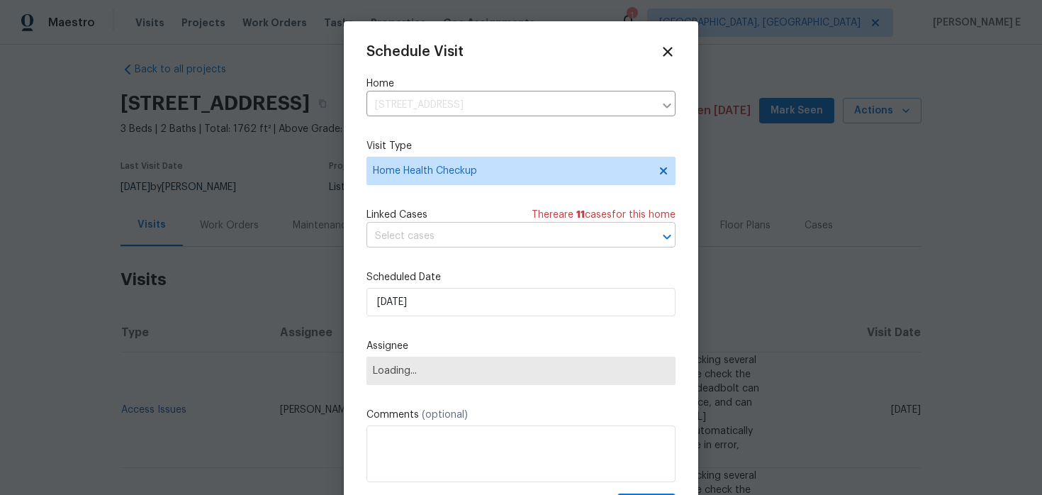
click at [441, 244] on input "text" at bounding box center [500, 236] width 269 height 22
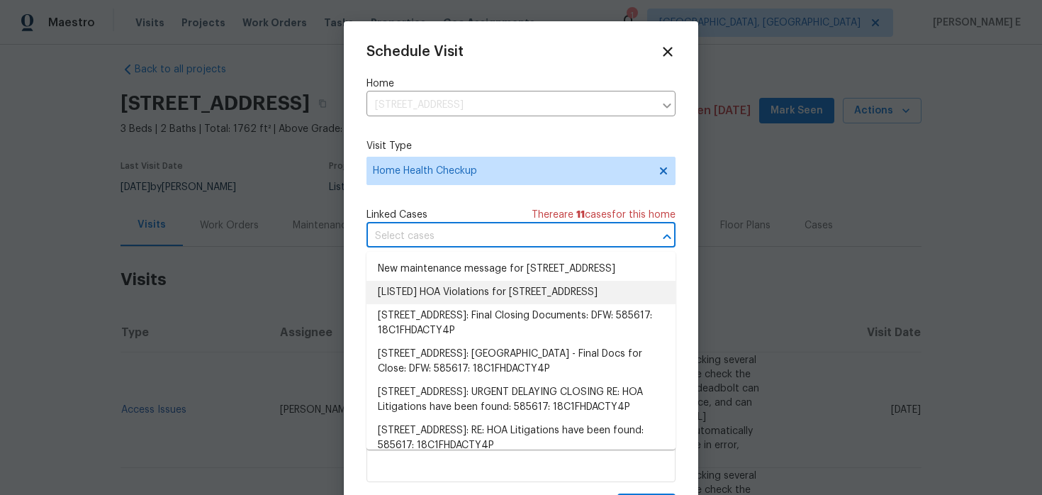
click at [354, 290] on div "Schedule Visit Home [STREET_ADDRESS] ​ Visit Type Home Health Checkup Linked Ca…" at bounding box center [521, 269] width 354 height 496
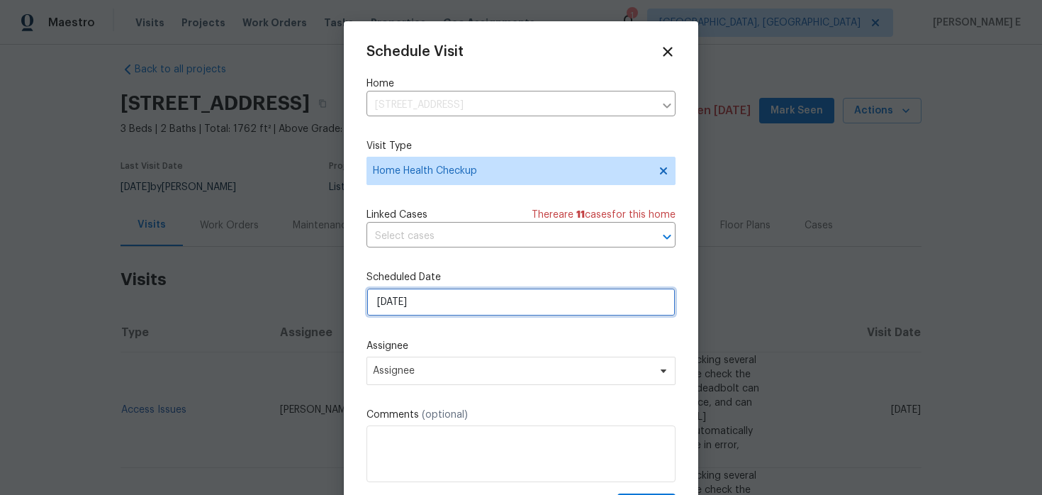
click at [397, 294] on input "[DATE]" at bounding box center [520, 302] width 309 height 28
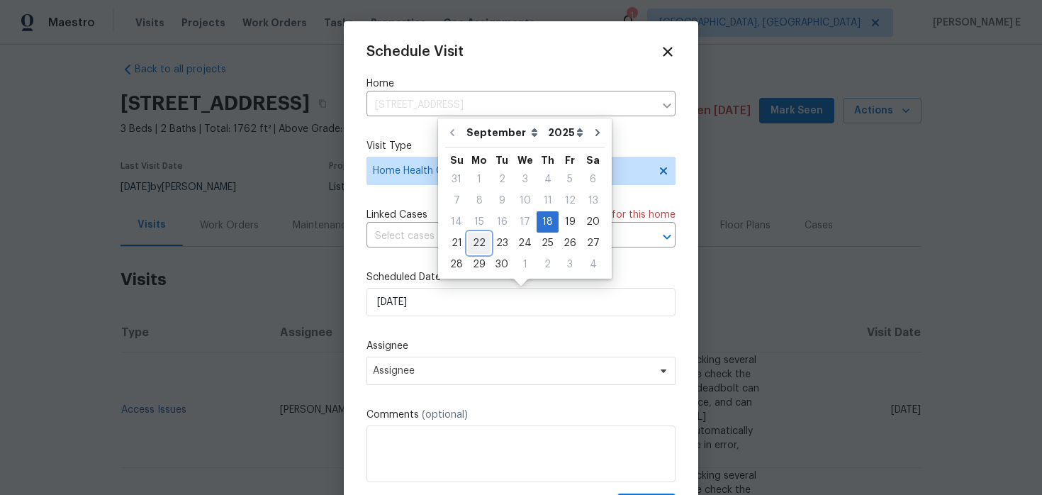
click at [475, 244] on div "22" at bounding box center [479, 243] width 23 height 20
type input "[DATE]"
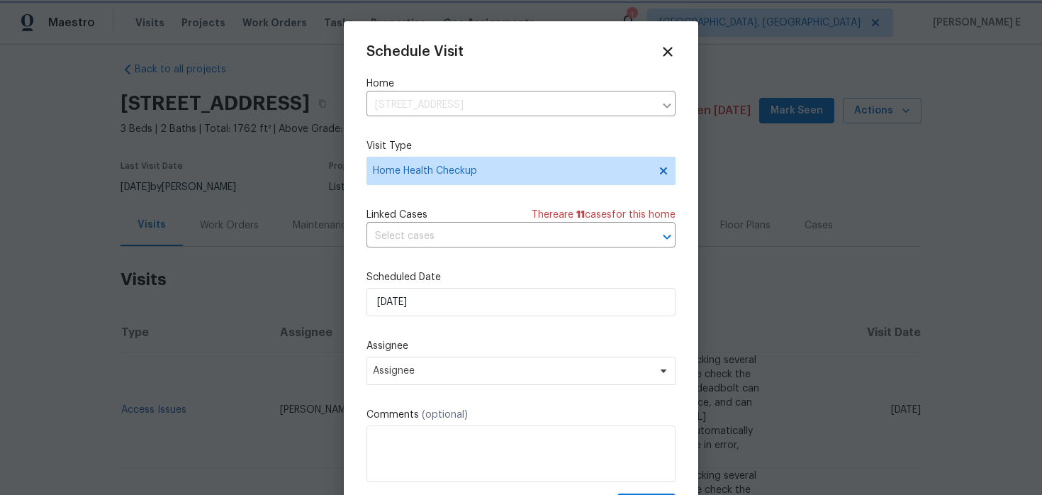
scroll to position [26, 0]
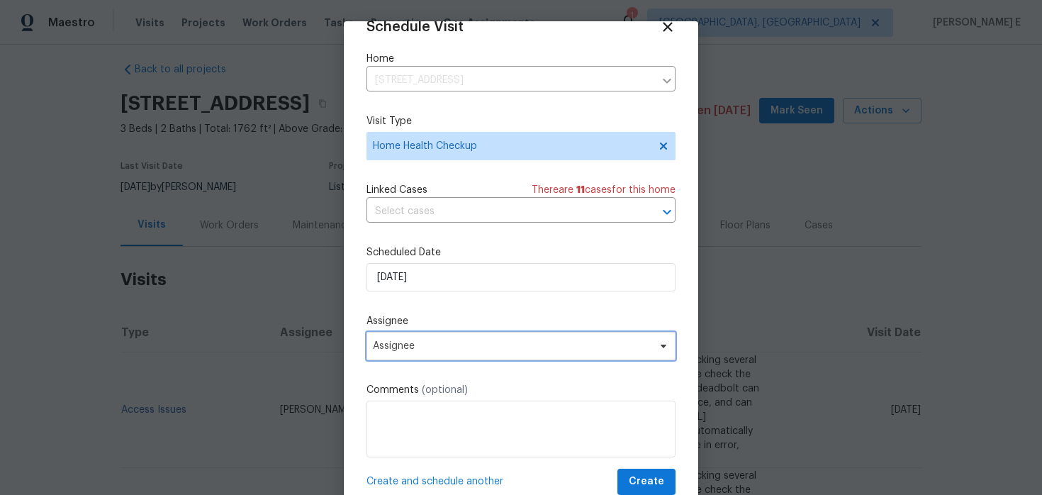
click at [439, 351] on span "Assignee" at bounding box center [512, 345] width 278 height 11
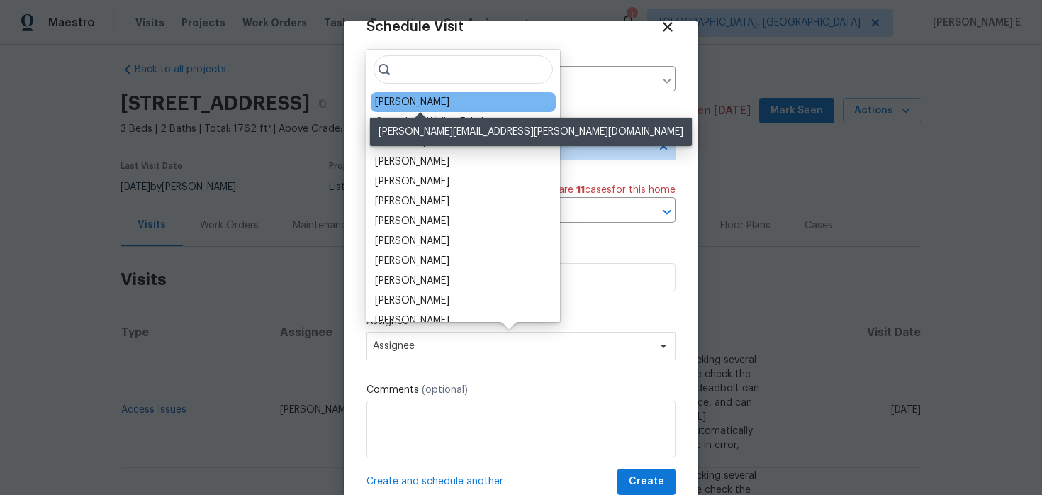
click at [429, 101] on div "[PERSON_NAME]" at bounding box center [412, 102] width 74 height 14
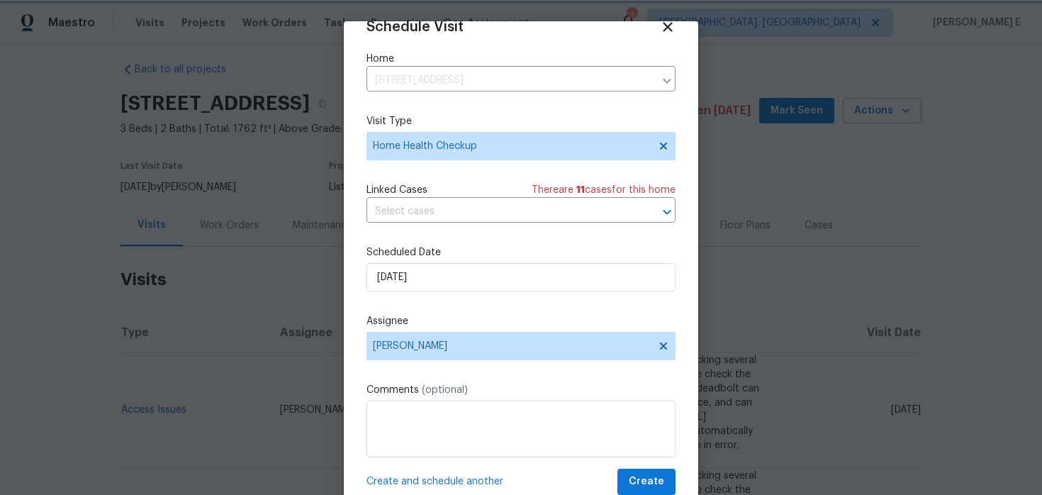
scroll to position [44, 0]
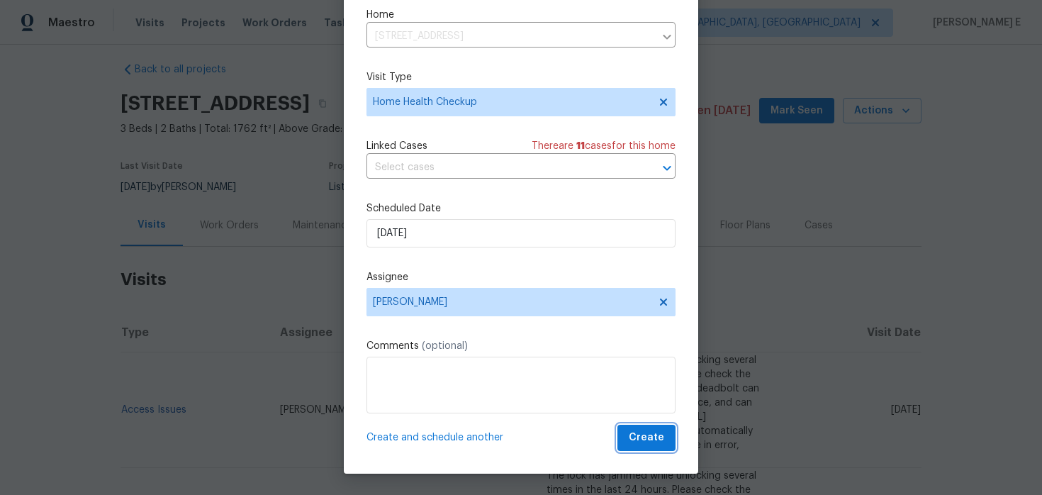
click at [650, 440] on span "Create" at bounding box center [646, 438] width 35 height 18
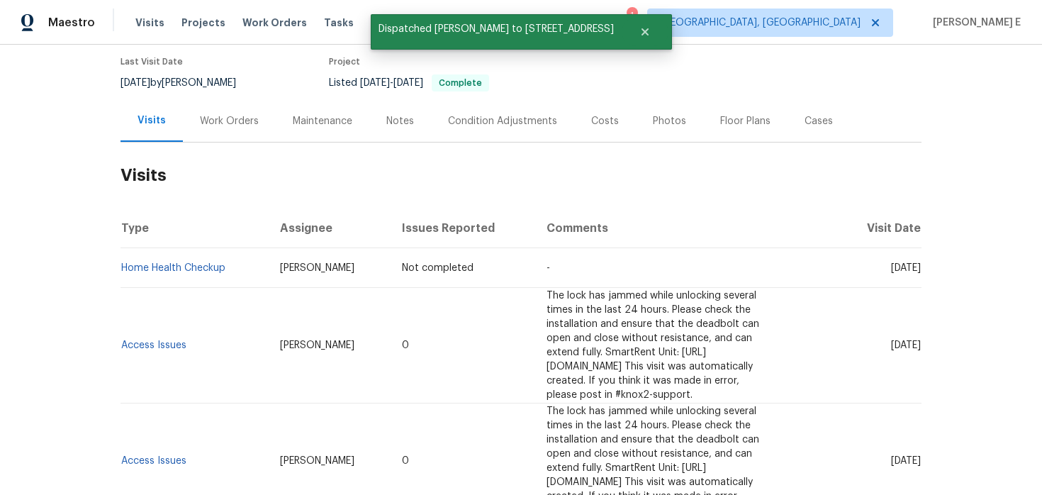
scroll to position [131, 0]
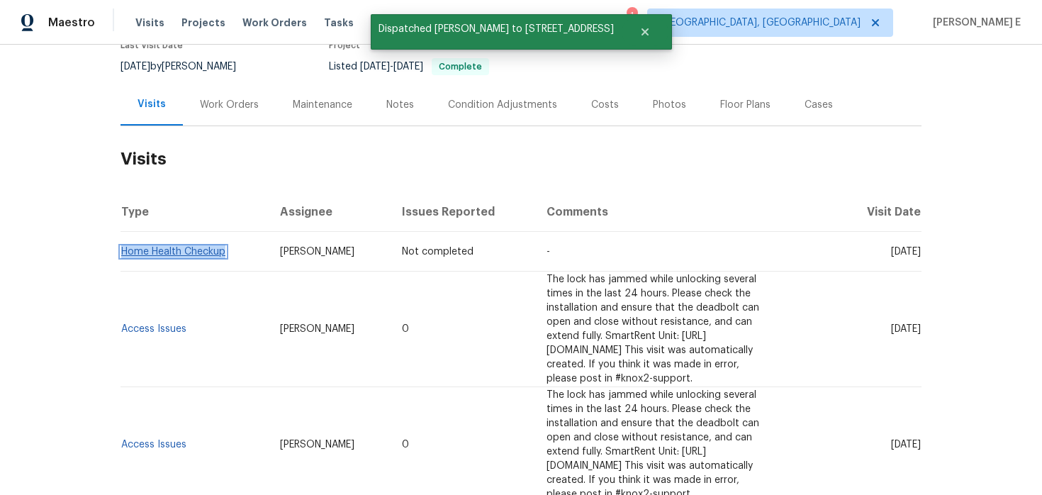
copy link "Home Health Checkup"
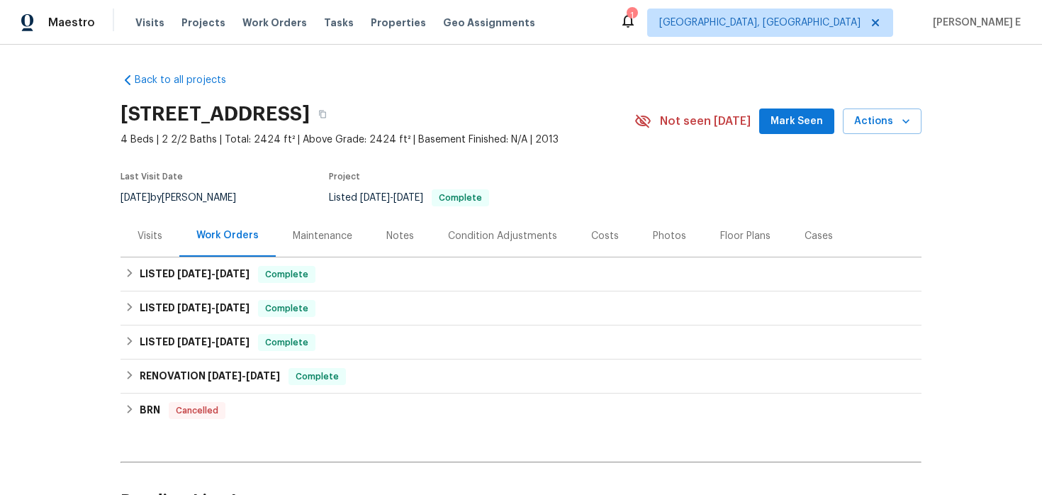
click at [153, 237] on div "Visits" at bounding box center [149, 236] width 25 height 14
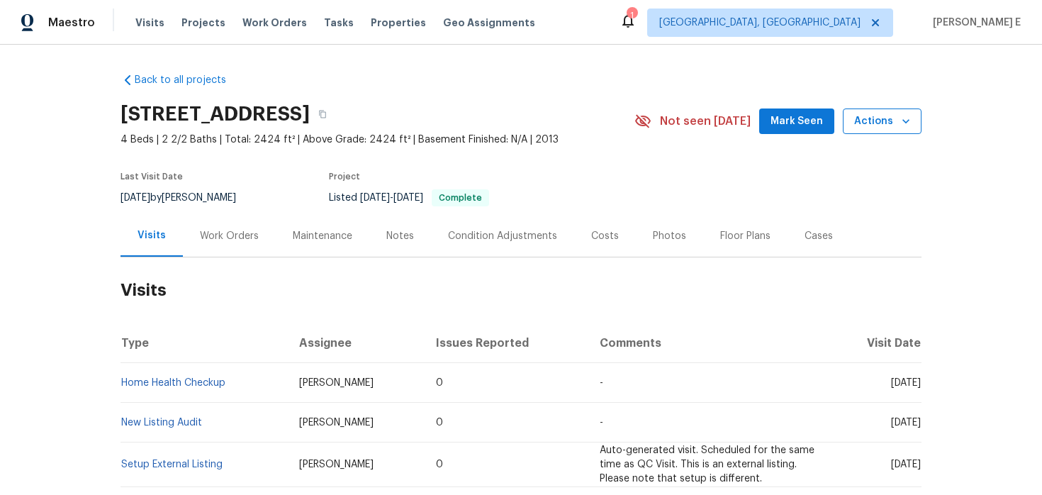
click at [869, 127] on span "Actions" at bounding box center [882, 122] width 56 height 18
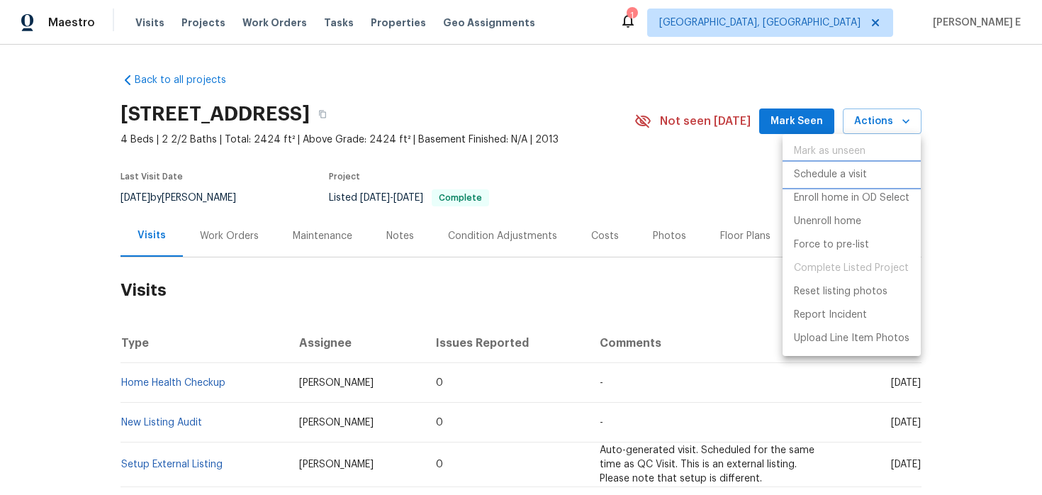
click at [838, 182] on li "Schedule a visit" at bounding box center [851, 174] width 138 height 23
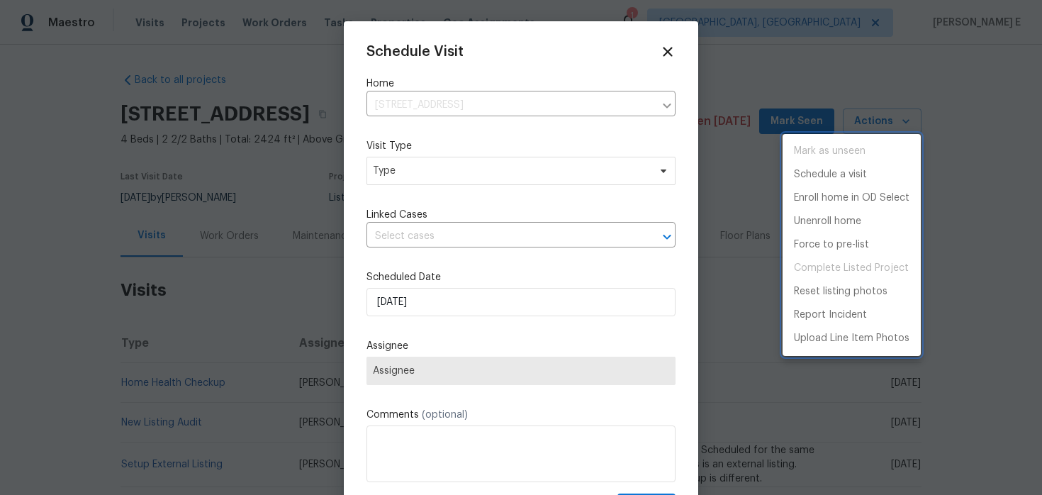
click at [490, 179] on div at bounding box center [521, 247] width 1042 height 495
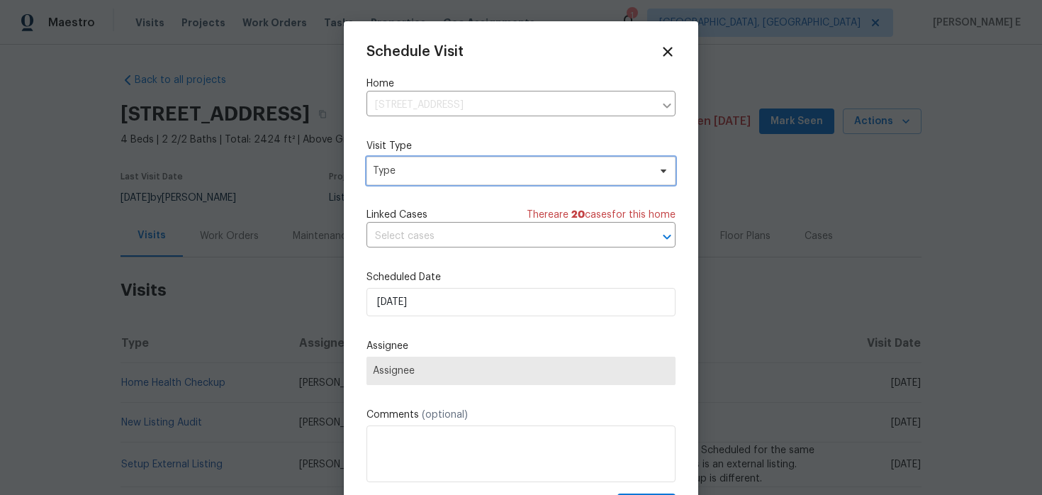
click at [490, 179] on span "Type" at bounding box center [520, 171] width 309 height 28
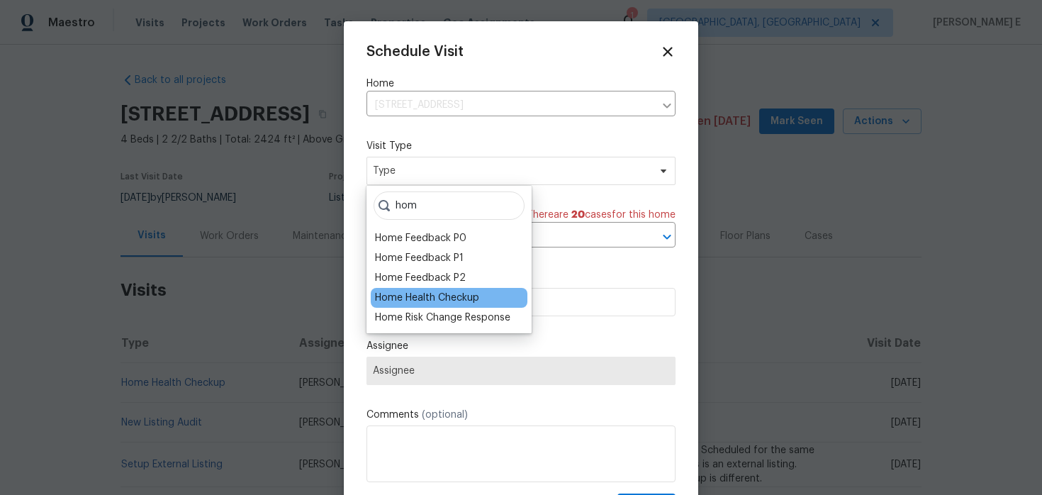
type input "hom"
click at [437, 298] on div "Home Health Checkup" at bounding box center [427, 298] width 104 height 14
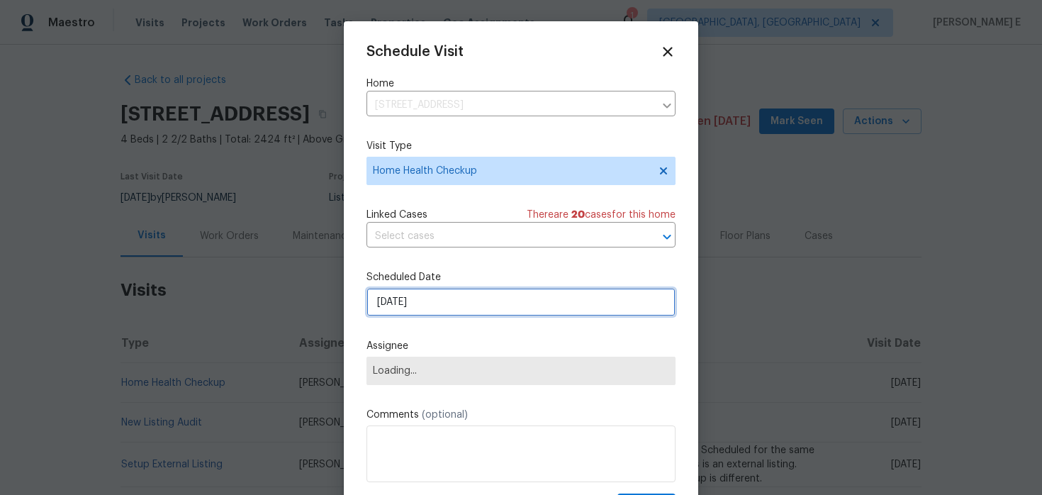
click at [434, 304] on input "[DATE]" at bounding box center [520, 302] width 309 height 28
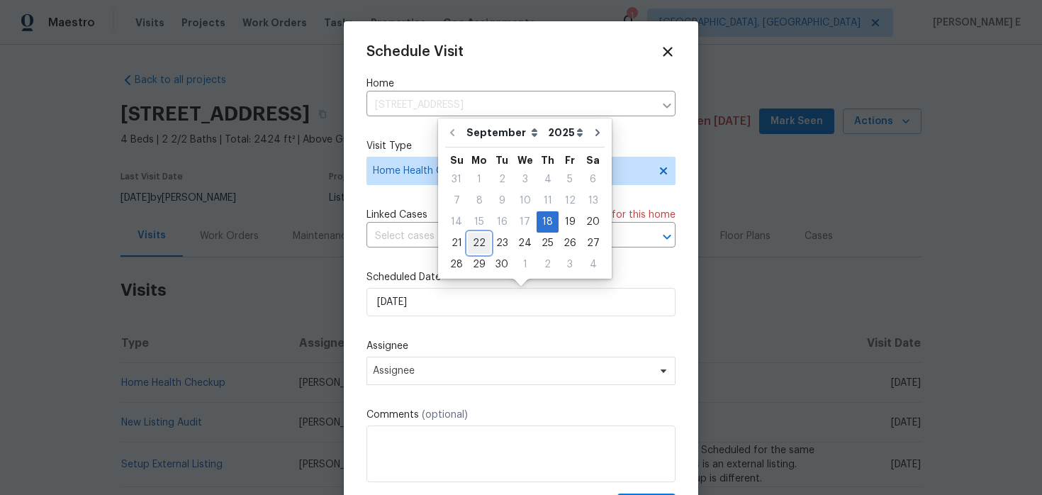
click at [475, 241] on div "22" at bounding box center [479, 243] width 23 height 20
type input "[DATE]"
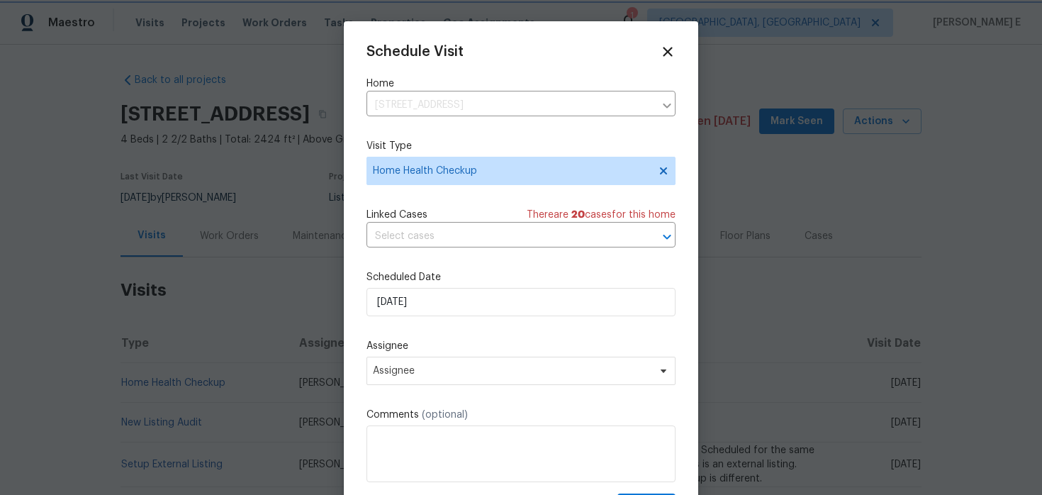
scroll to position [26, 0]
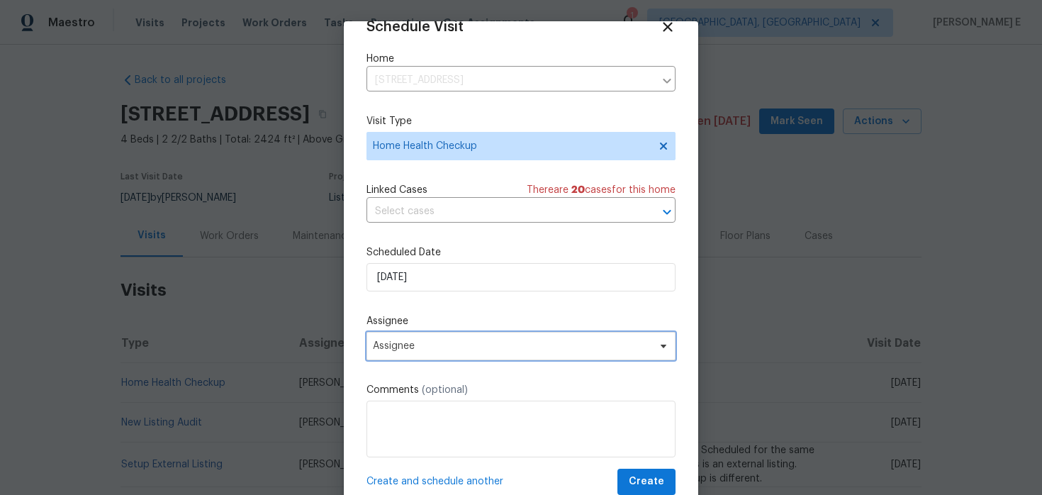
click at [451, 351] on span "Assignee" at bounding box center [520, 346] width 309 height 28
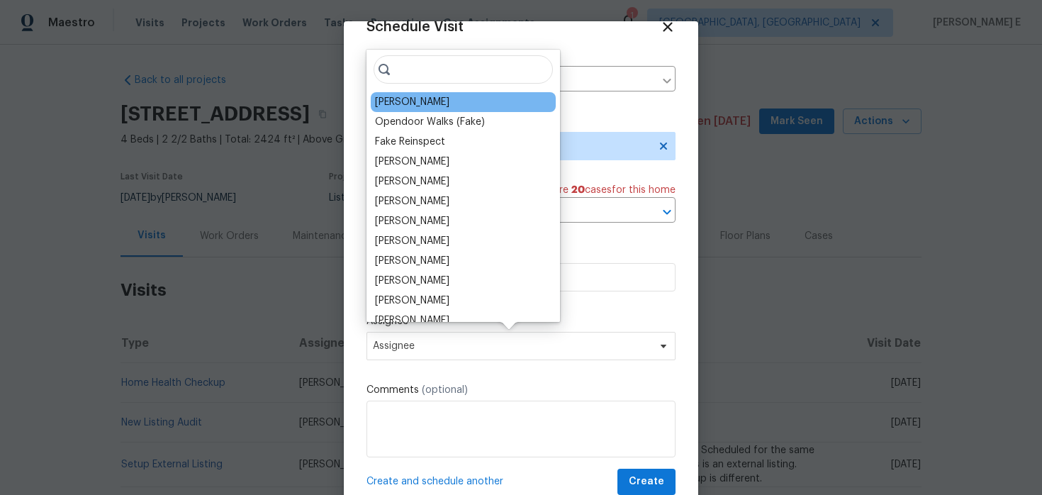
click at [421, 103] on div "Alicia Anices" at bounding box center [412, 102] width 74 height 14
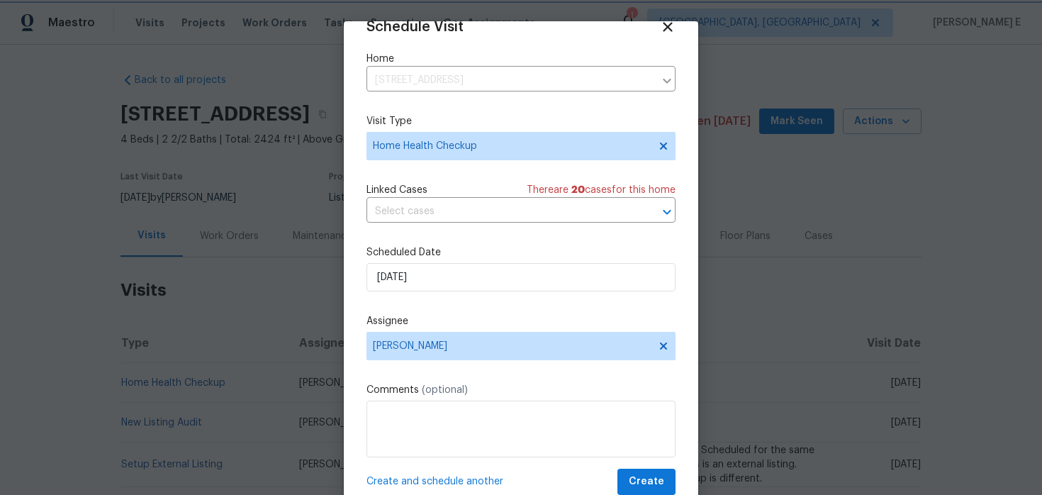
scroll to position [44, 0]
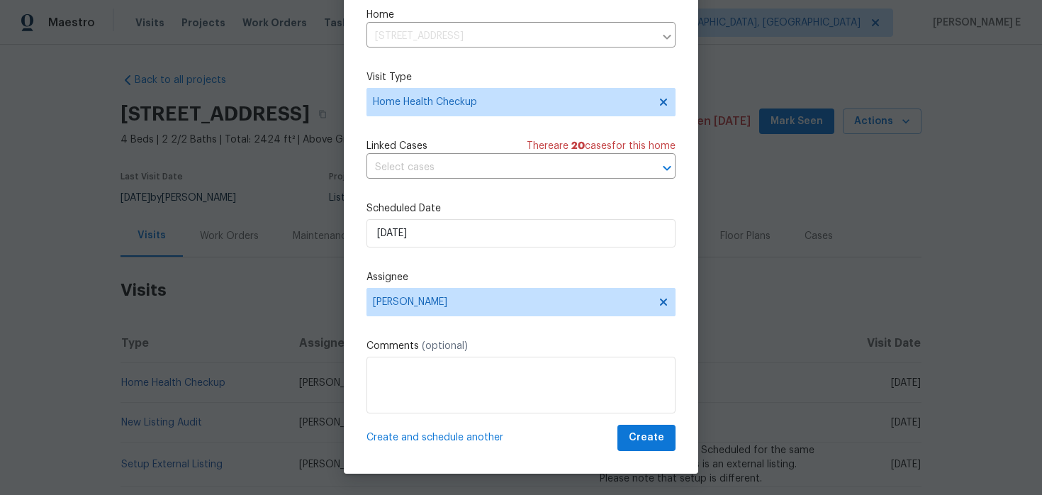
click at [636, 416] on div "Schedule Visit Home 16305 Toledo Bend Ct, Prosper, TX 75078 ​ Visit Type Home H…" at bounding box center [520, 212] width 309 height 475
click at [629, 443] on button "Create" at bounding box center [646, 437] width 58 height 26
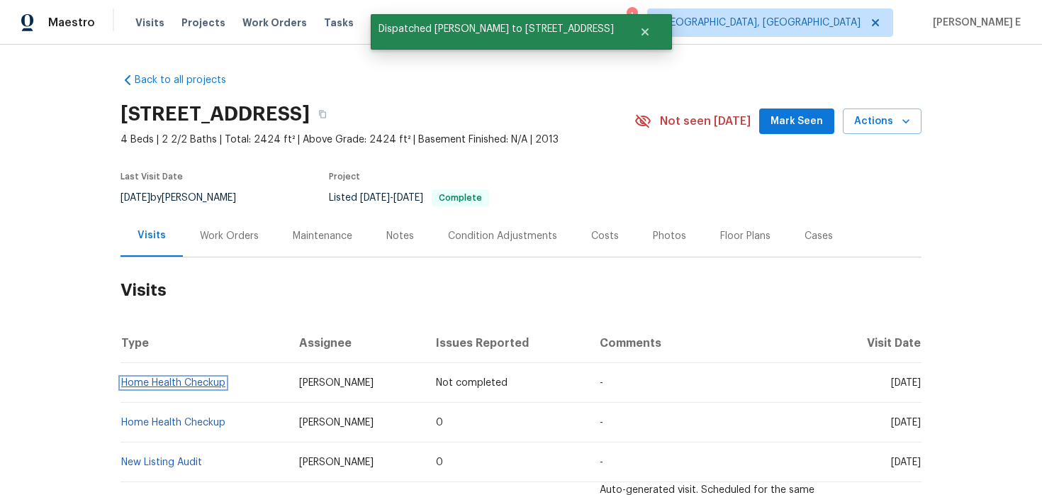
scroll to position [0, 0]
copy link "Home Health Checkup"
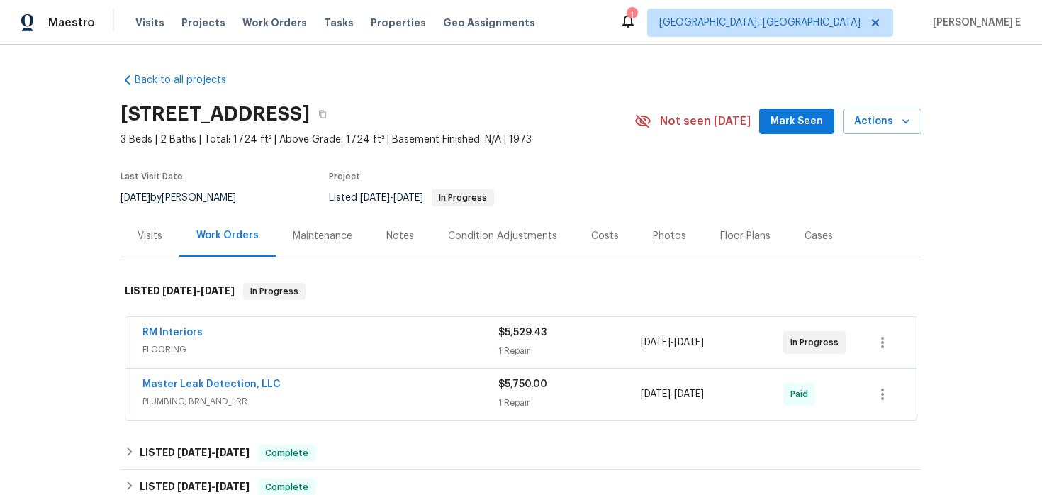
click at [162, 244] on div "Visits" at bounding box center [149, 236] width 59 height 42
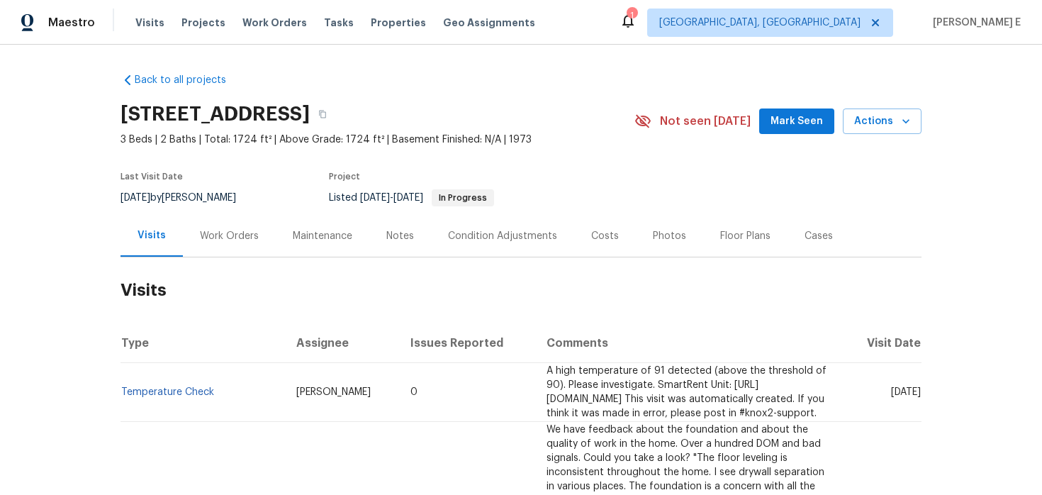
click at [208, 240] on div "Work Orders" at bounding box center [229, 236] width 59 height 14
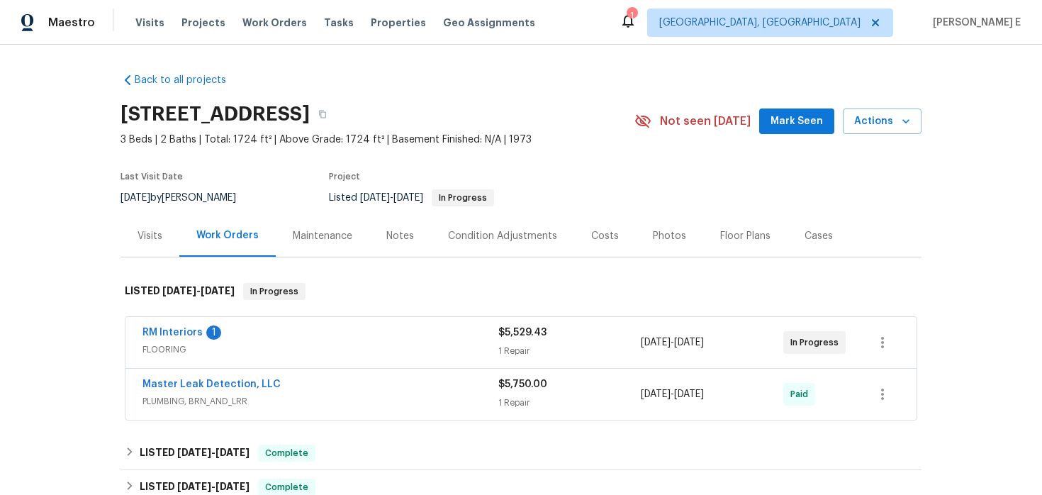
scroll to position [30, 0]
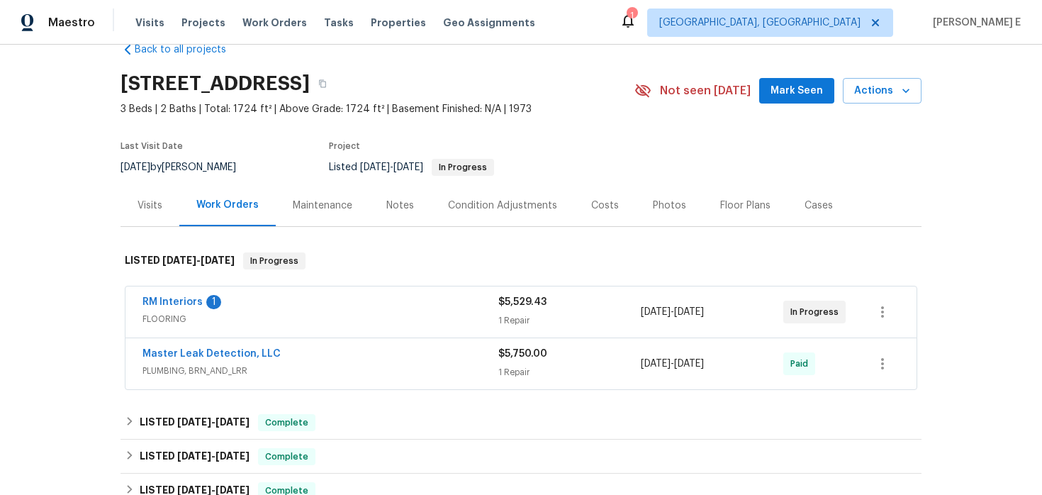
click at [261, 328] on div "RM Interiors 1 FLOORING" at bounding box center [320, 312] width 356 height 34
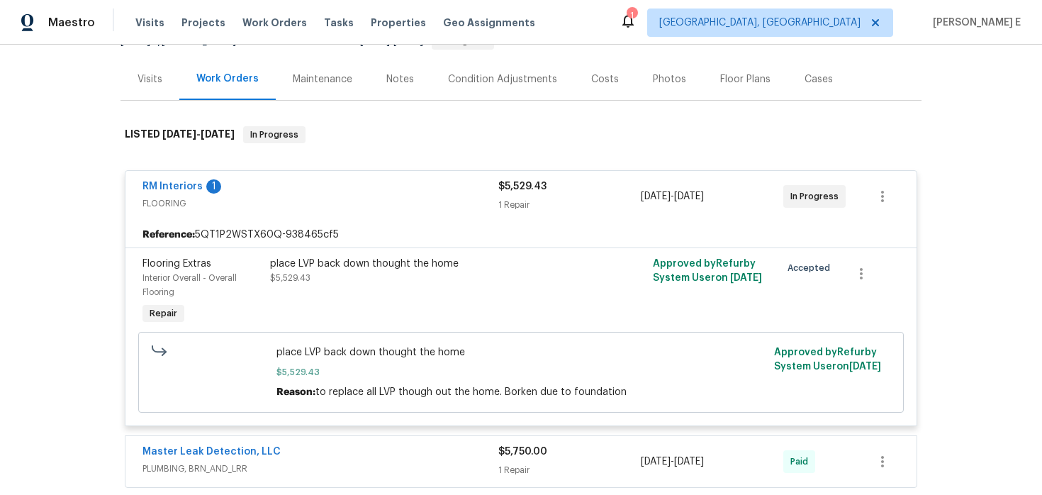
scroll to position [0, 0]
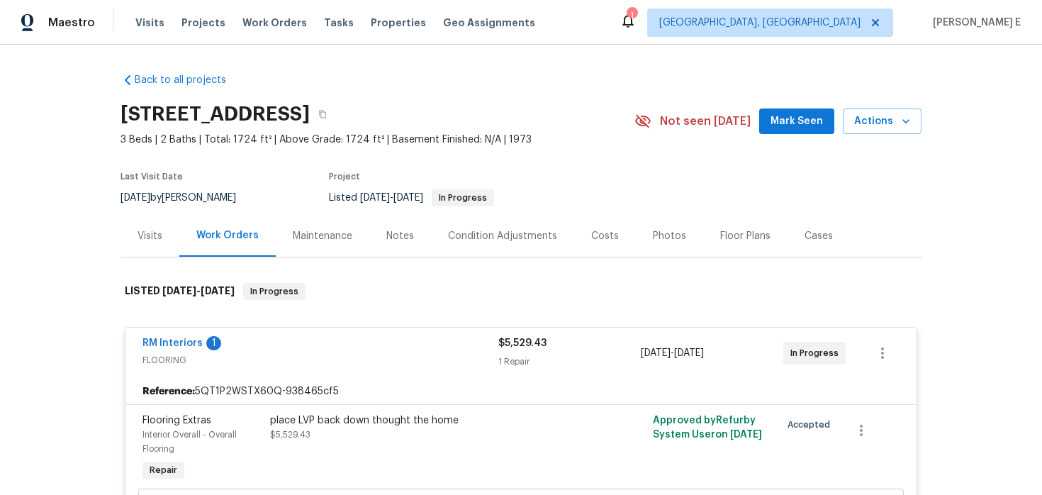
click at [154, 231] on div "Visits" at bounding box center [149, 236] width 25 height 14
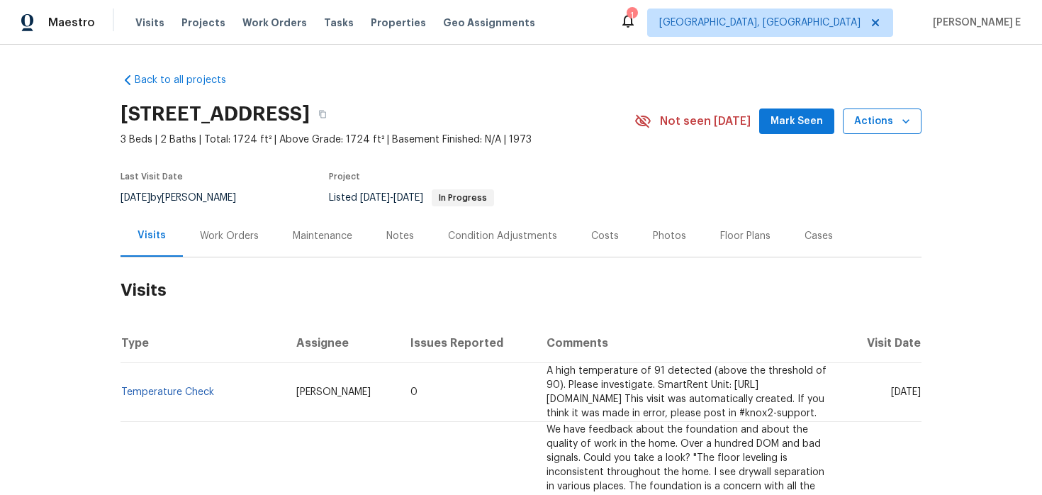
click at [890, 109] on button "Actions" at bounding box center [882, 121] width 79 height 26
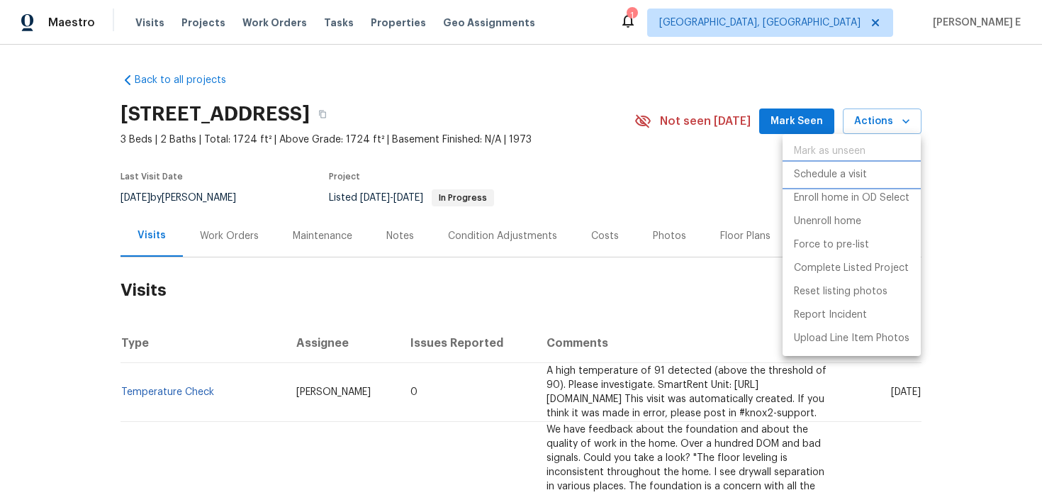
click at [809, 173] on p "Schedule a visit" at bounding box center [830, 174] width 73 height 15
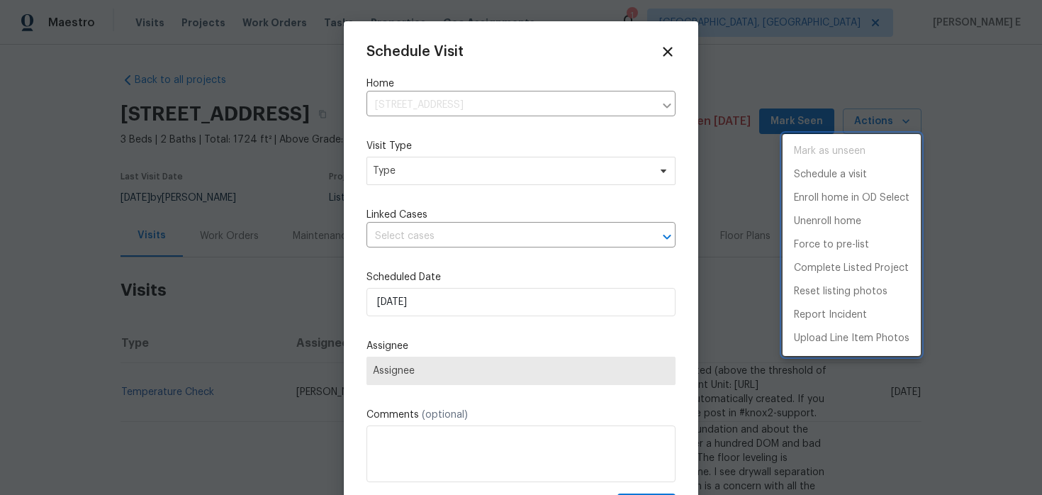
click at [407, 171] on div at bounding box center [521, 247] width 1042 height 495
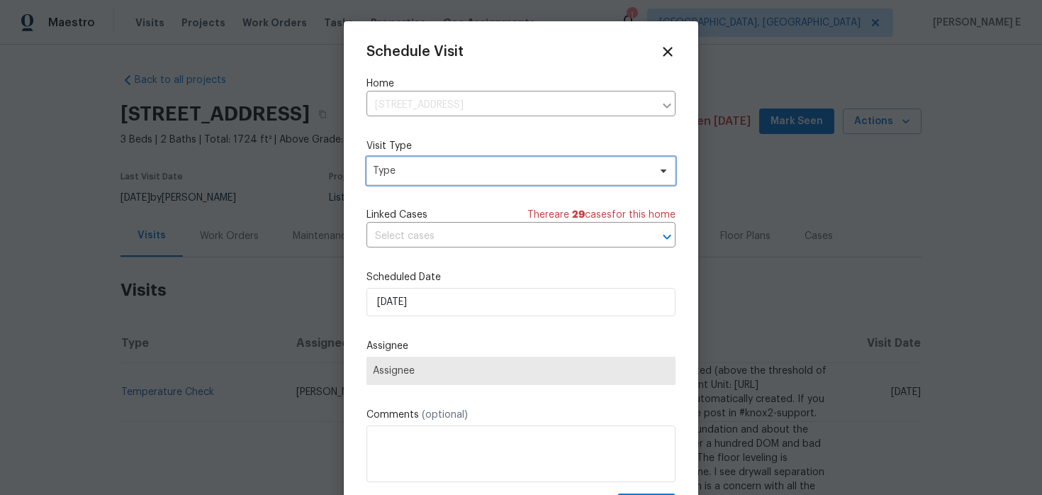
click at [407, 171] on span "Type" at bounding box center [511, 171] width 276 height 14
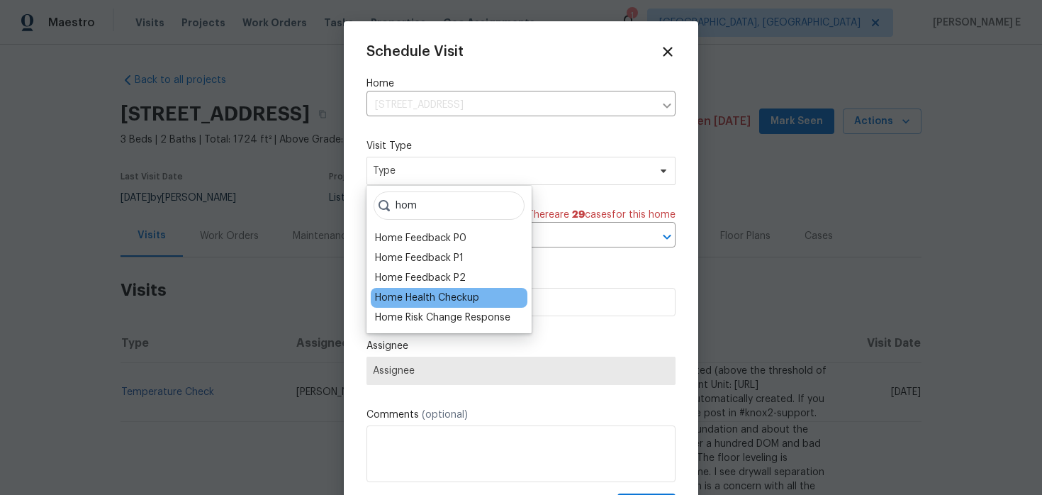
type input "hom"
click at [408, 296] on div "Home Health Checkup" at bounding box center [427, 298] width 104 height 14
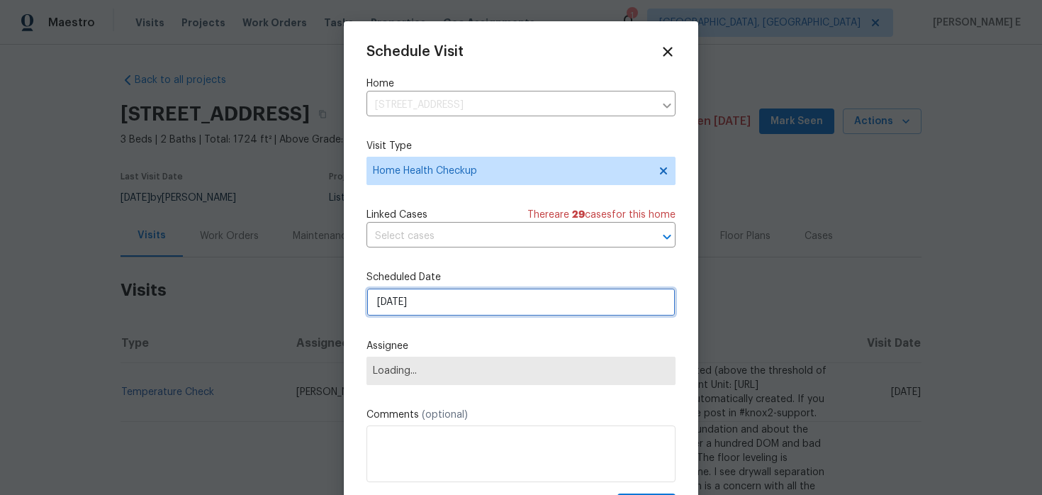
click at [417, 298] on input "[DATE]" at bounding box center [520, 302] width 309 height 28
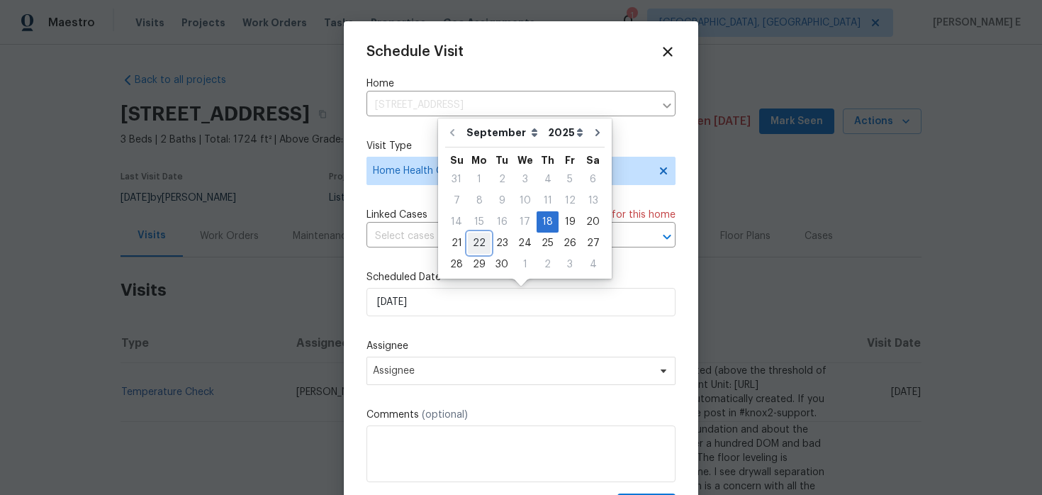
click at [478, 242] on div "22" at bounding box center [479, 243] width 23 height 20
type input "[DATE]"
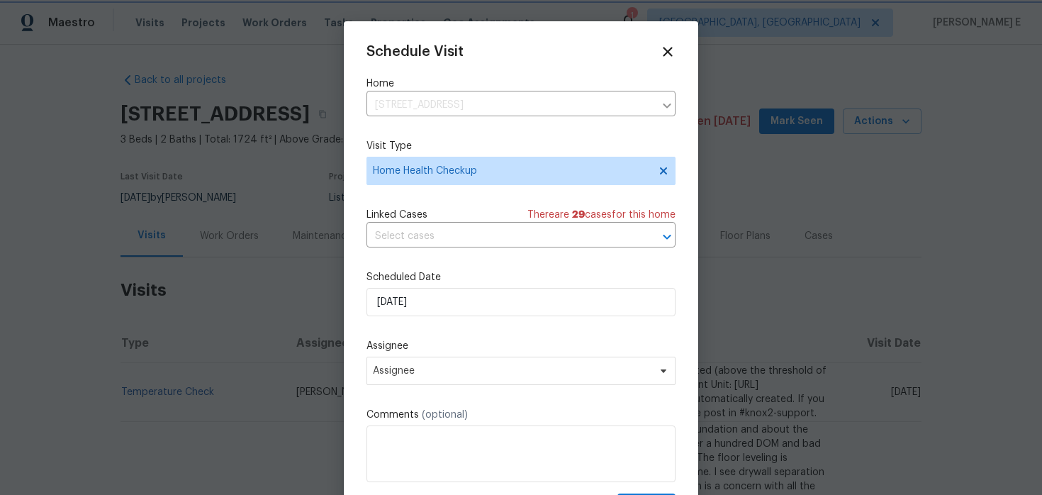
scroll to position [26, 0]
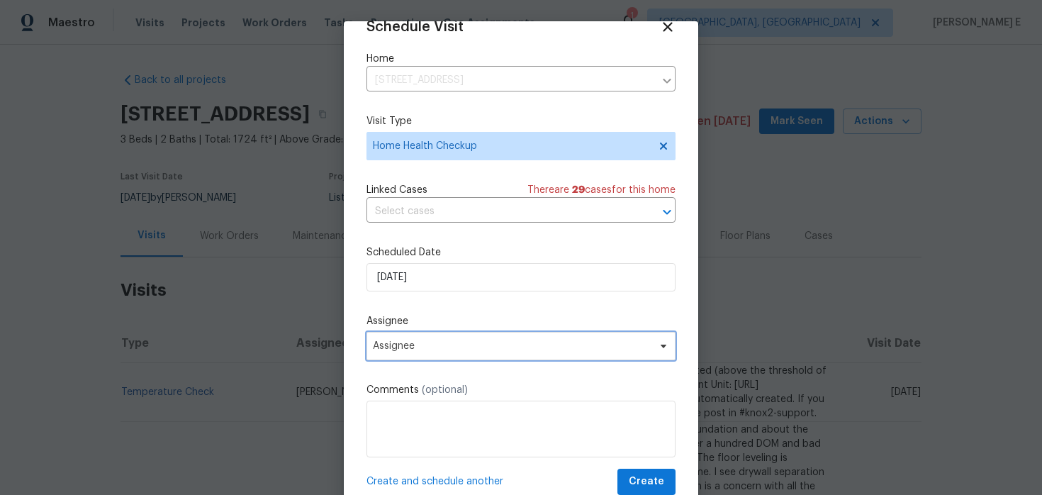
click at [436, 341] on span "Assignee" at bounding box center [512, 345] width 278 height 11
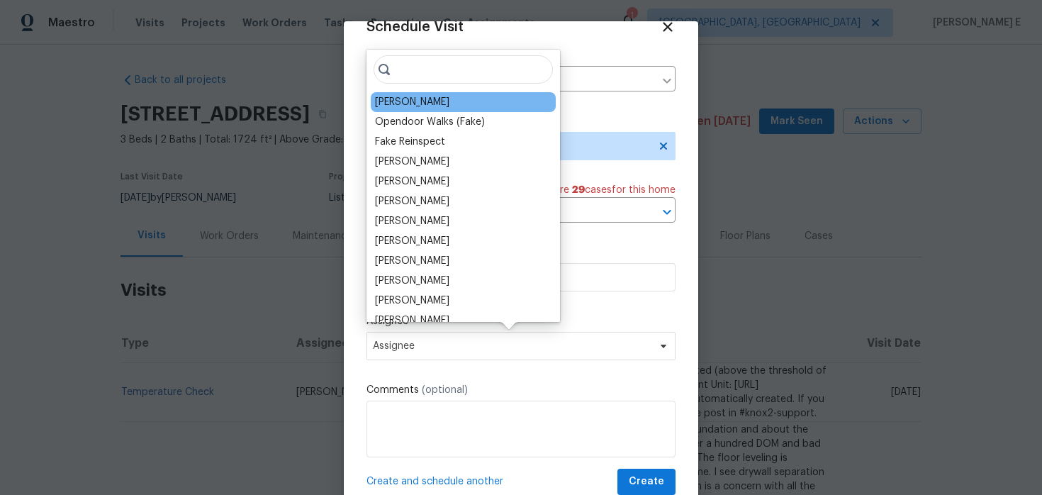
click at [400, 103] on div "[PERSON_NAME]" at bounding box center [412, 102] width 74 height 14
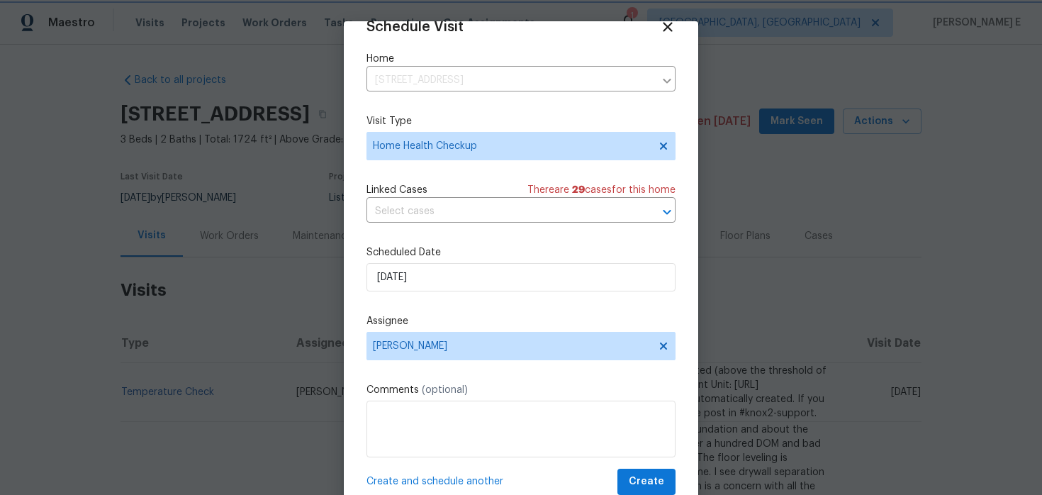
scroll to position [44, 0]
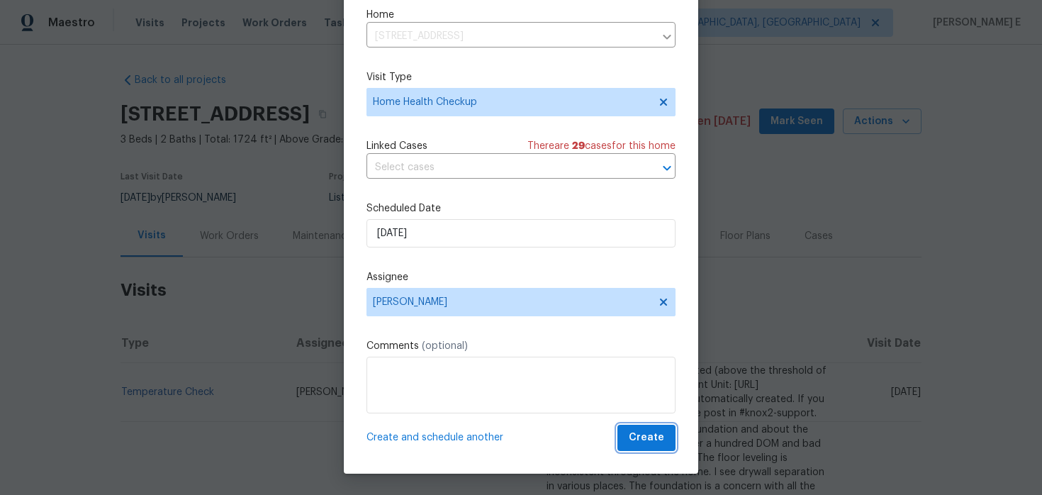
click at [661, 430] on span "Create" at bounding box center [646, 438] width 35 height 18
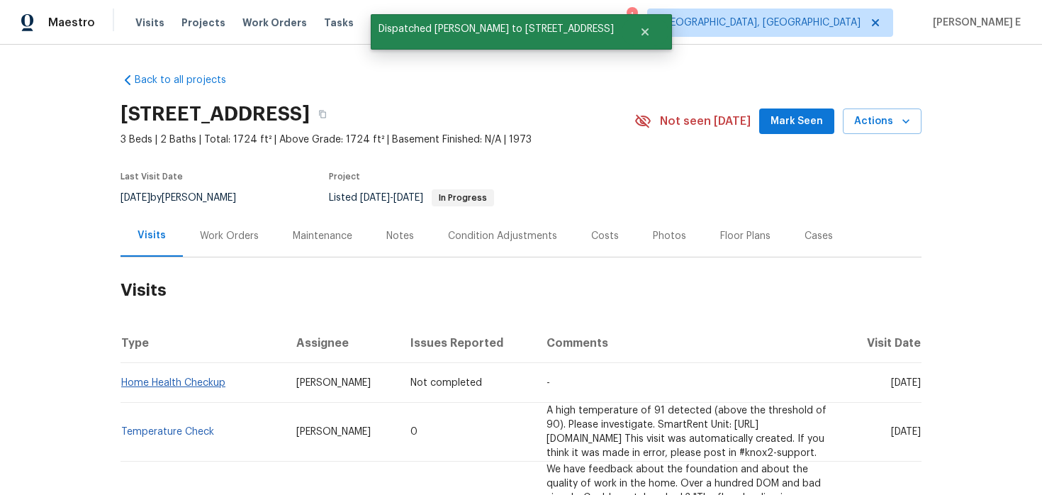
scroll to position [0, 0]
copy link "Home Health Checkup"
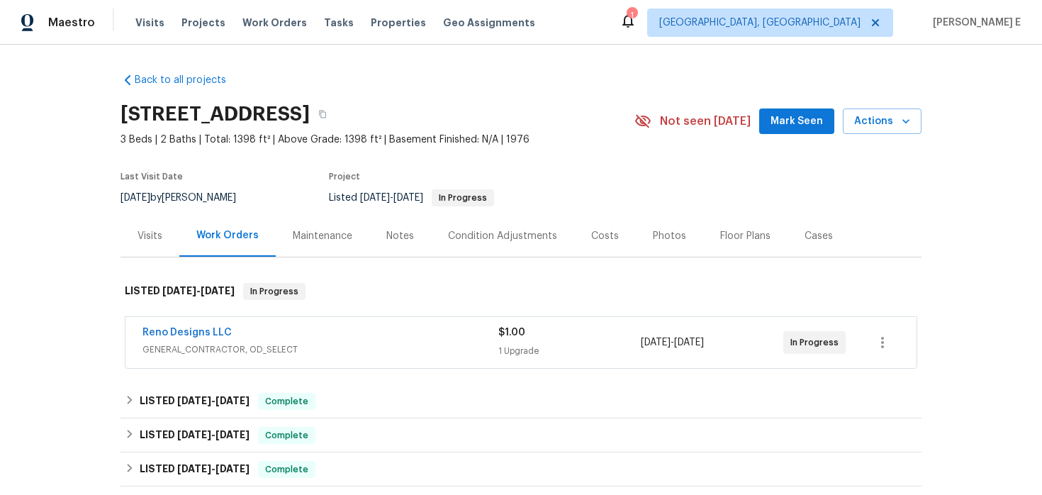
click at [153, 243] on div "Visits" at bounding box center [149, 236] width 59 height 42
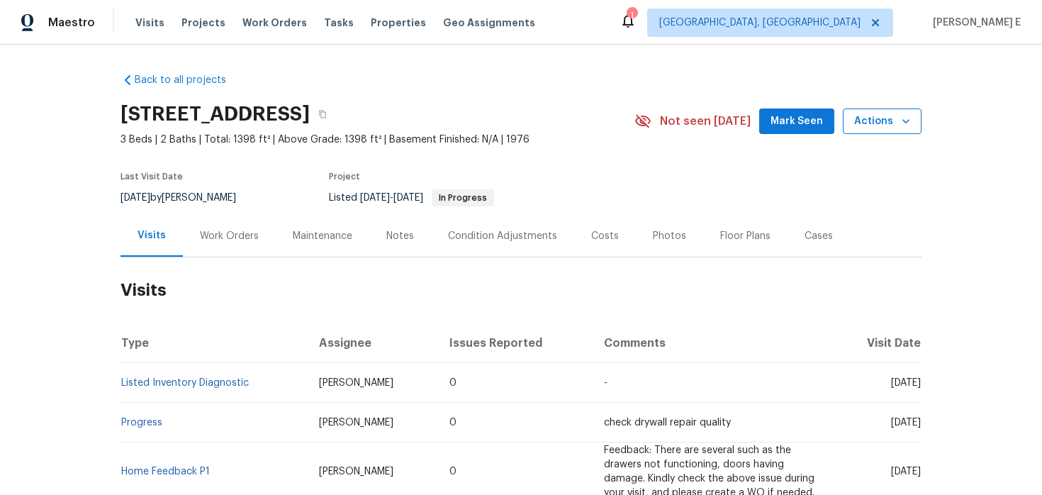
click at [873, 120] on span "Actions" at bounding box center [882, 122] width 56 height 18
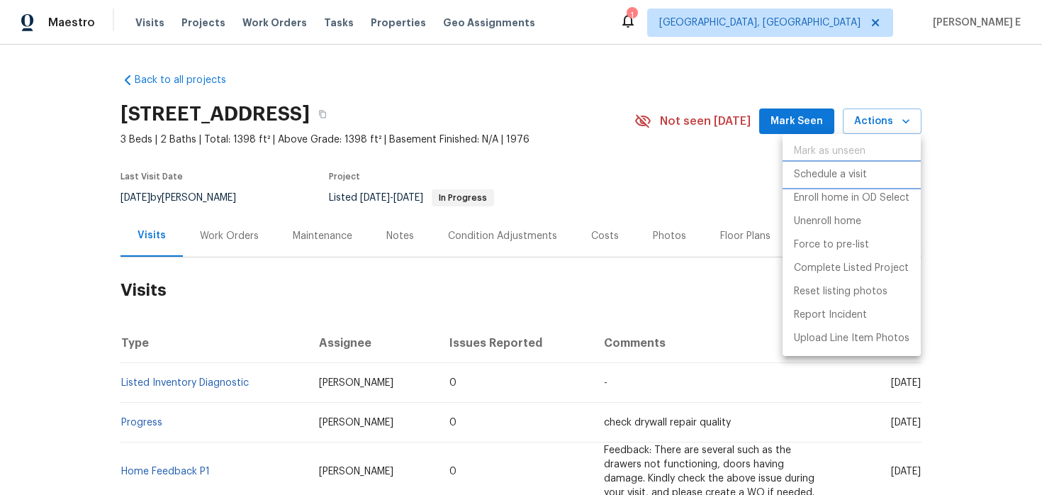
click at [797, 177] on p "Schedule a visit" at bounding box center [830, 174] width 73 height 15
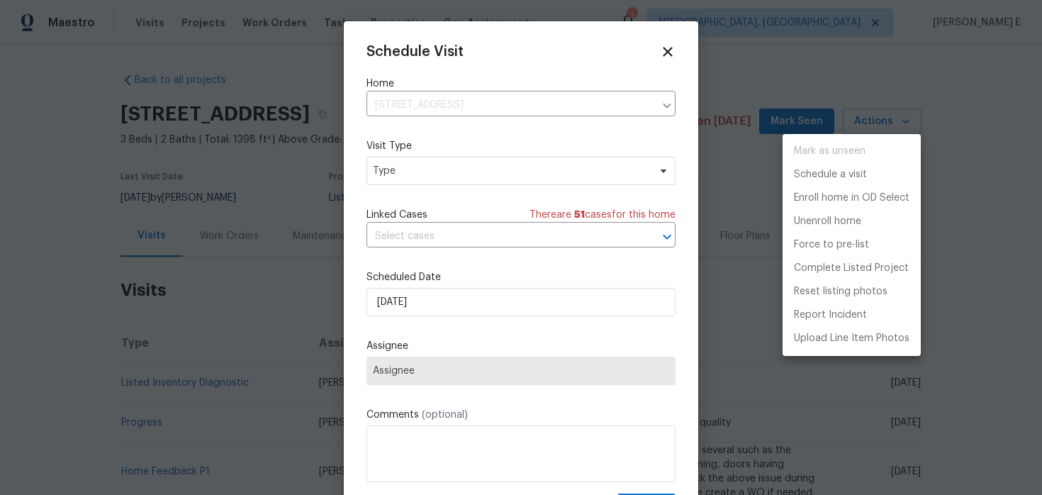
click at [408, 179] on div at bounding box center [521, 247] width 1042 height 495
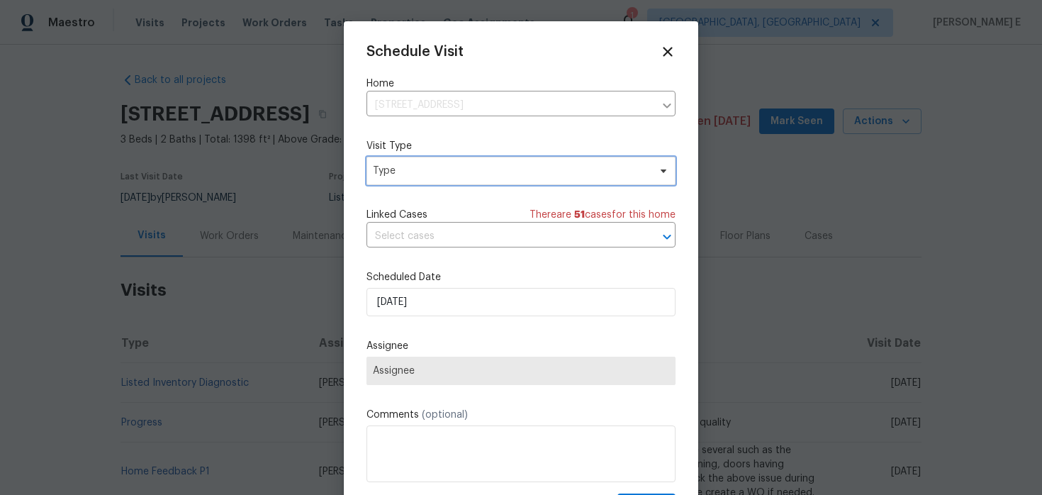
click at [408, 179] on span "Type" at bounding box center [520, 171] width 309 height 28
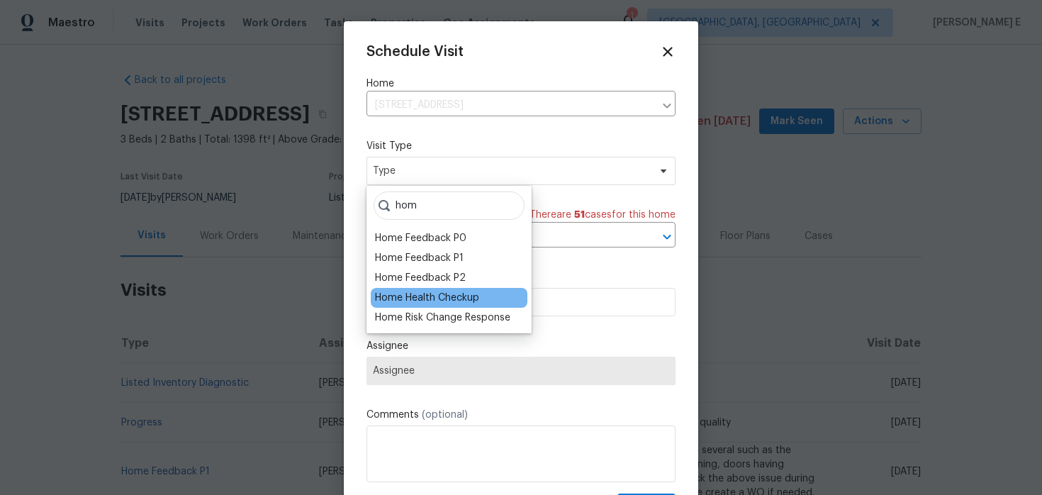
type input "hom"
click at [386, 293] on div "Home Health Checkup" at bounding box center [427, 298] width 104 height 14
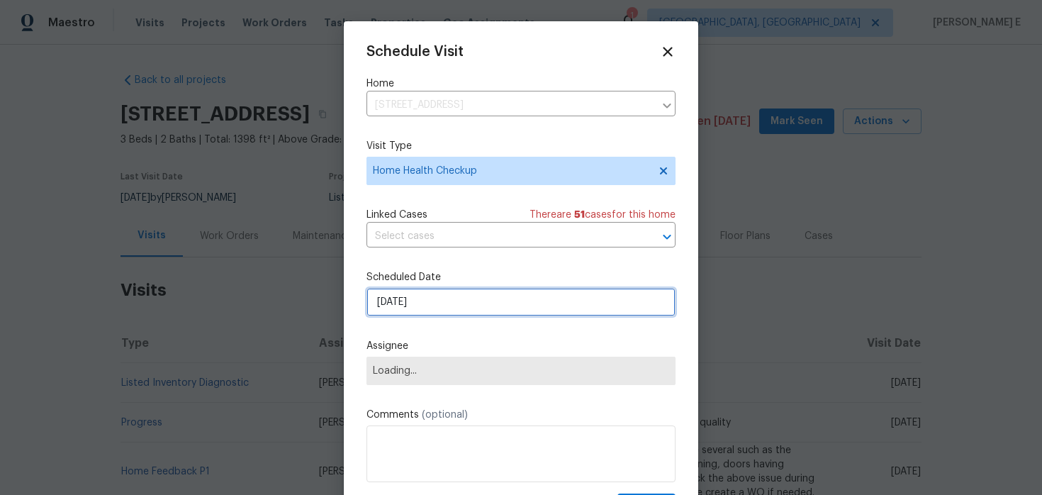
click at [397, 303] on input "[DATE]" at bounding box center [520, 302] width 309 height 28
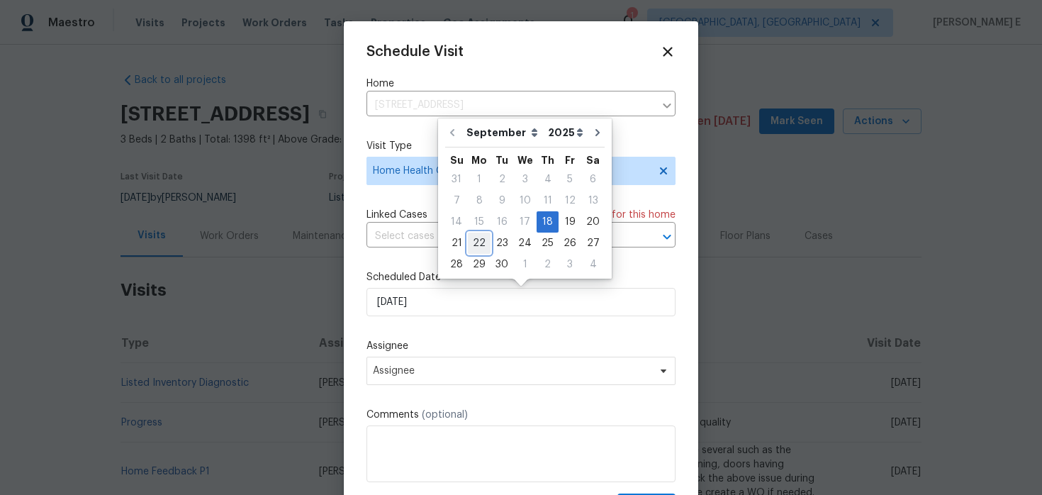
click at [475, 242] on div "22" at bounding box center [479, 243] width 23 height 20
type input "[DATE]"
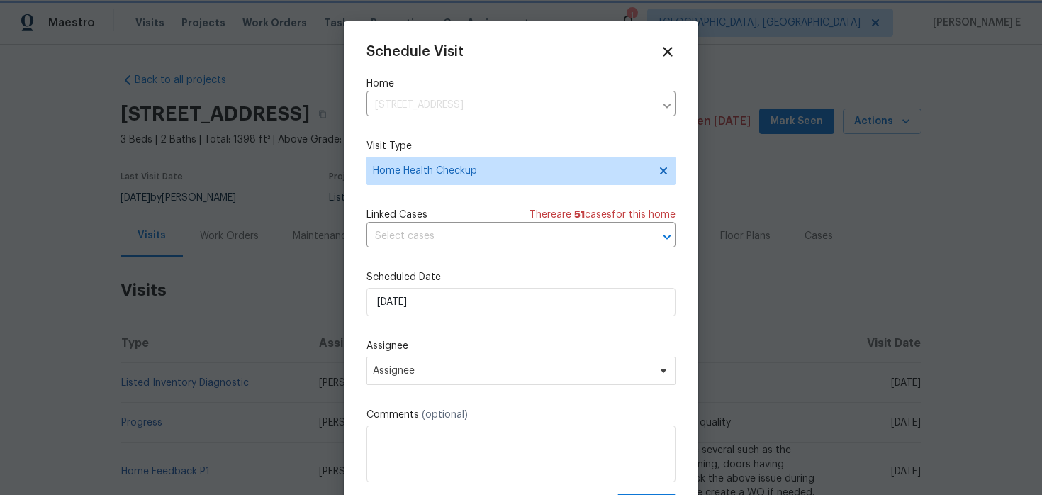
scroll to position [26, 0]
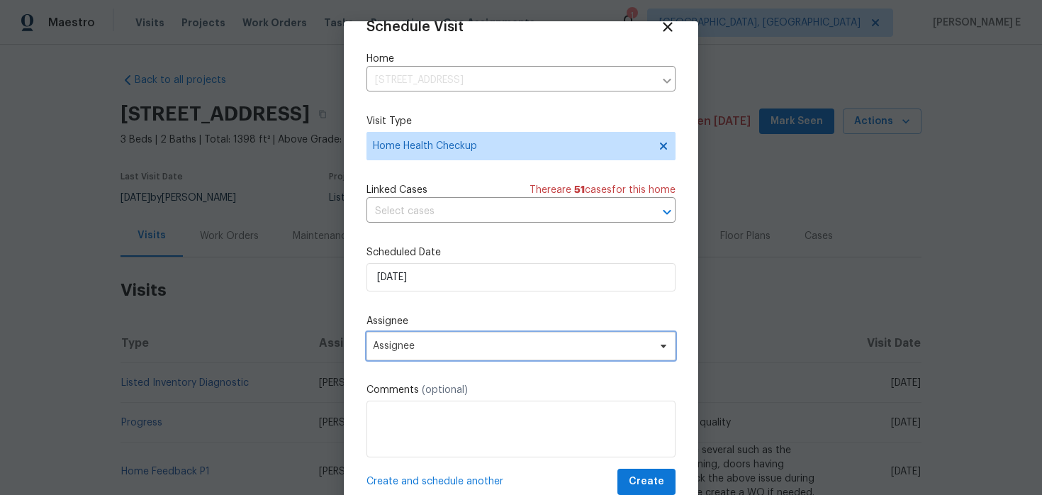
click at [433, 349] on span "Assignee" at bounding box center [512, 345] width 278 height 11
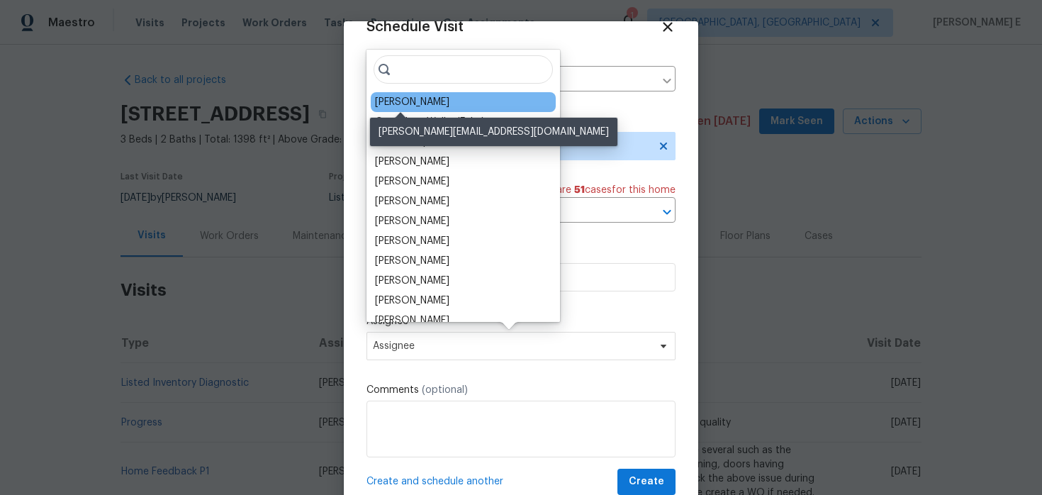
click at [377, 98] on div "Brad Limes" at bounding box center [412, 102] width 74 height 14
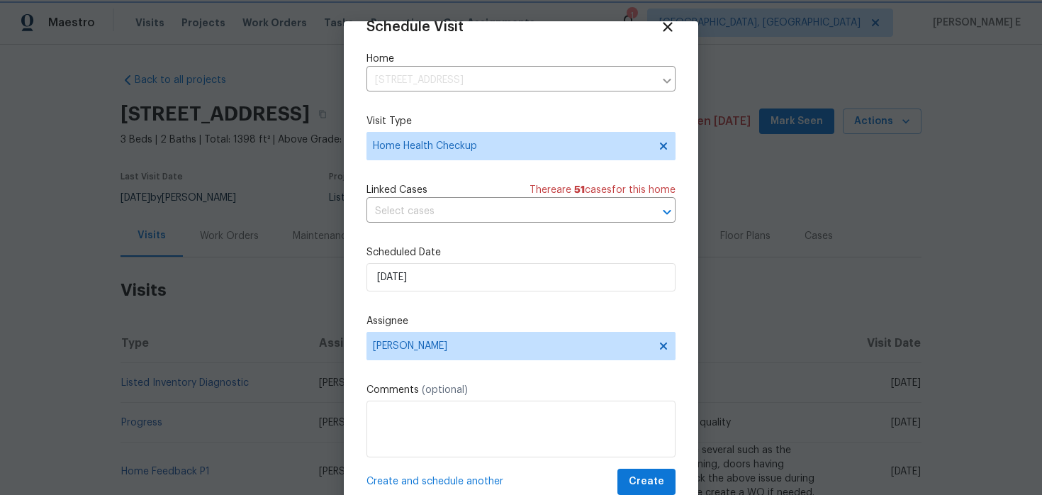
scroll to position [44, 0]
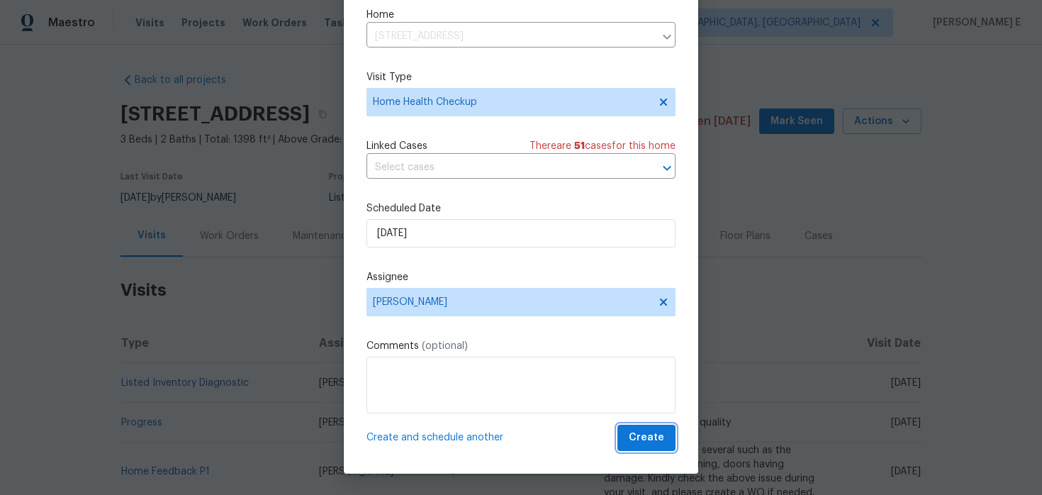
click at [645, 445] on span "Create" at bounding box center [646, 438] width 35 height 18
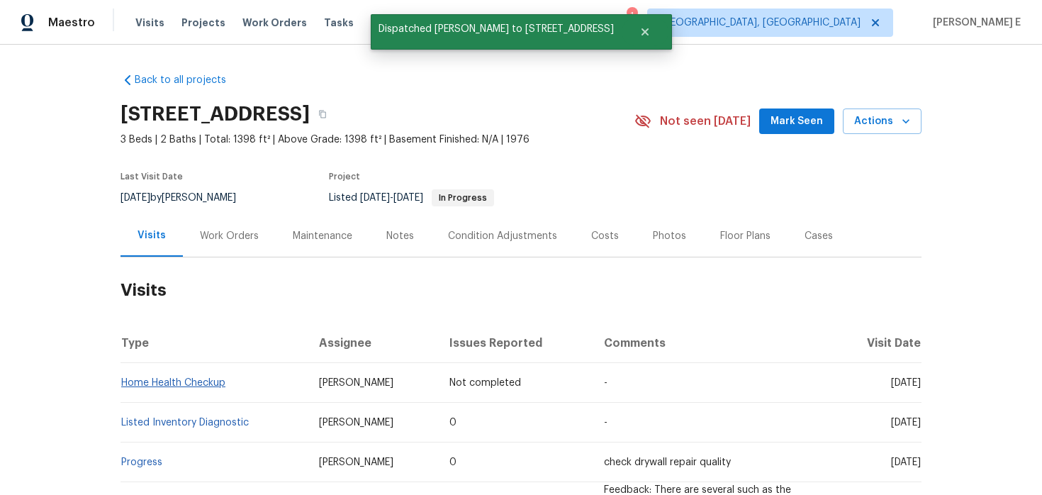
scroll to position [0, 0]
copy link "Home Health Checkup"
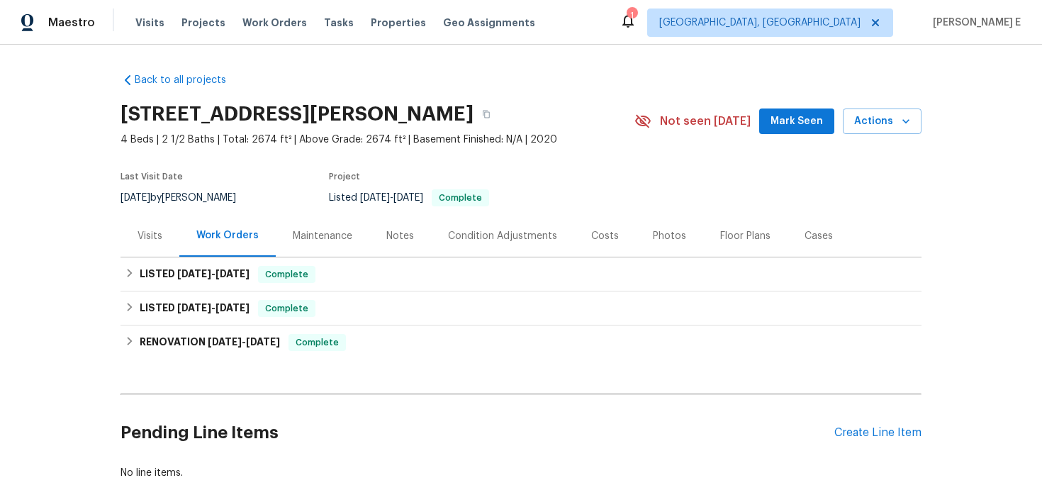
click at [153, 229] on div "Visits" at bounding box center [149, 236] width 25 height 14
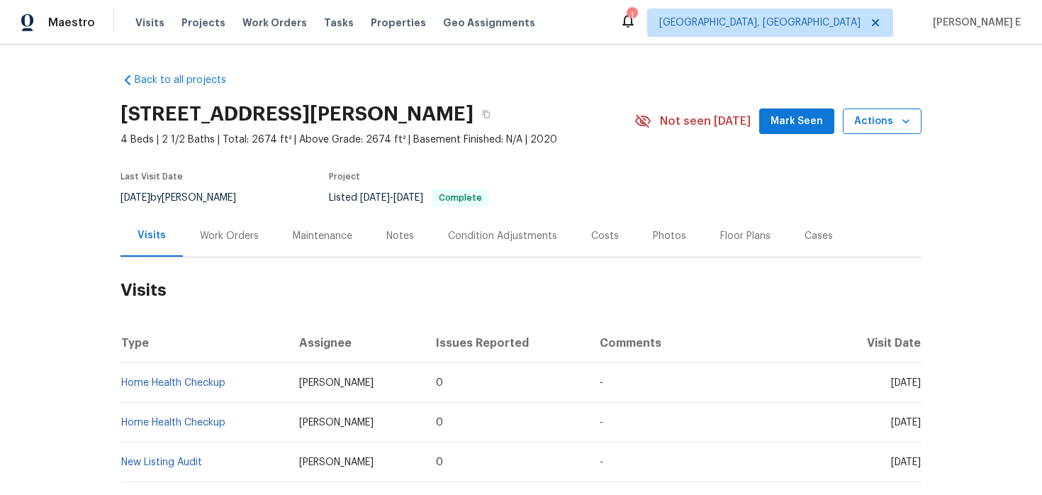
click at [866, 128] on span "Actions" at bounding box center [882, 122] width 56 height 18
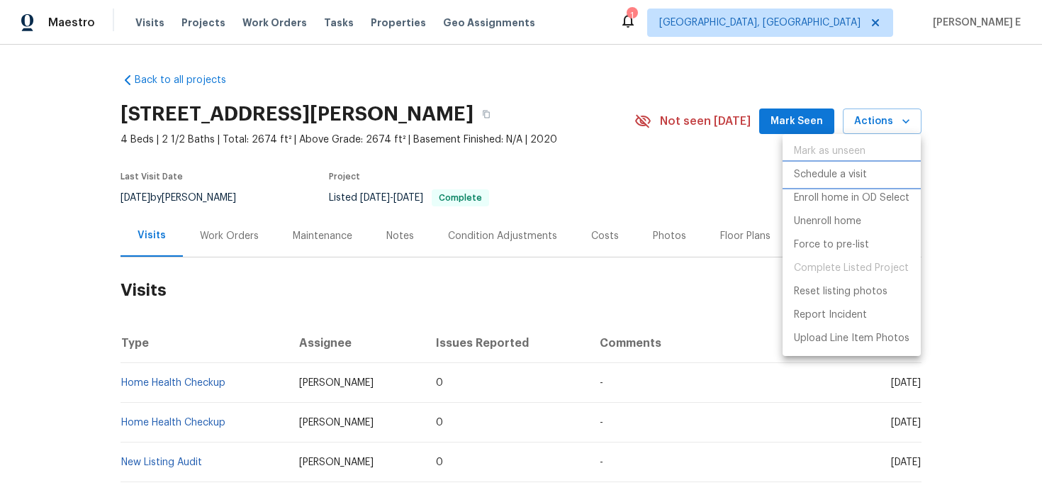
click at [810, 171] on p "Schedule a visit" at bounding box center [830, 174] width 73 height 15
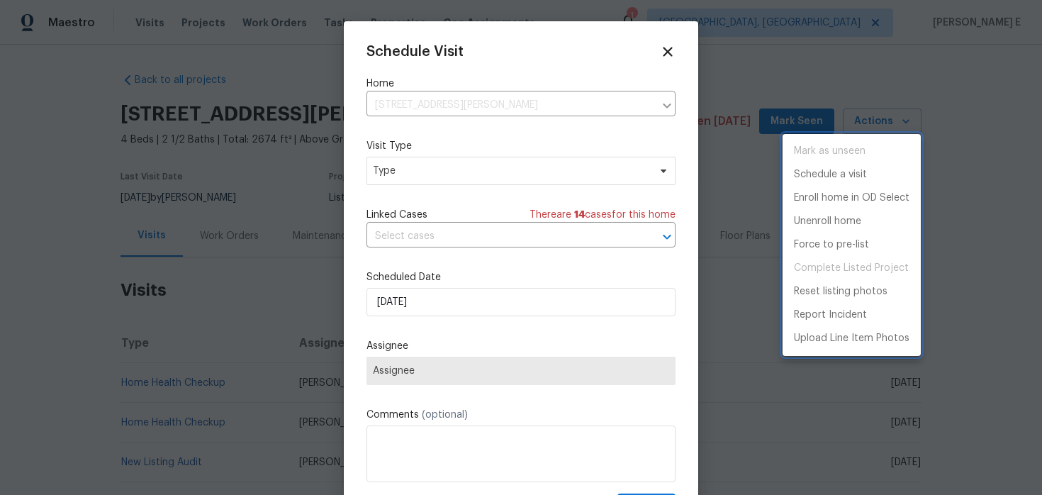
click at [429, 171] on div at bounding box center [521, 247] width 1042 height 495
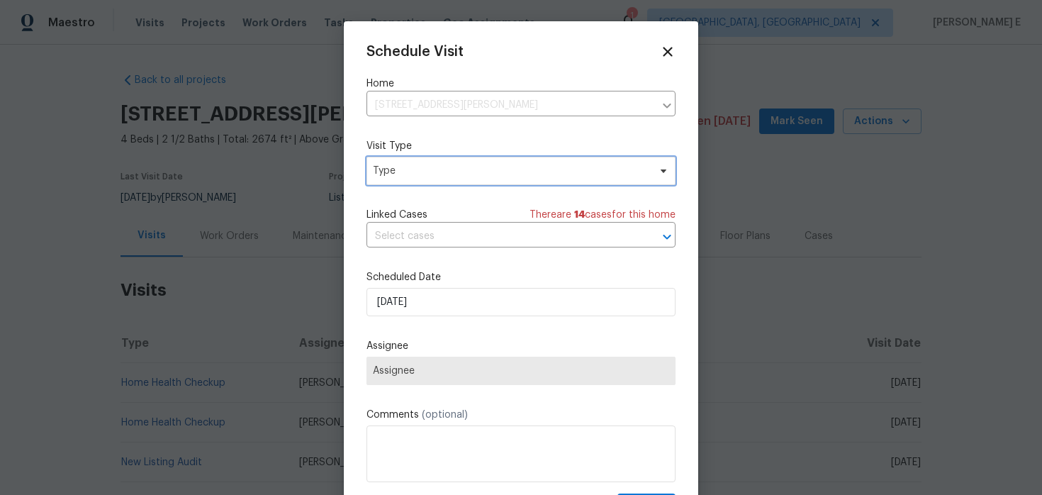
click at [429, 171] on span "Type" at bounding box center [511, 171] width 276 height 14
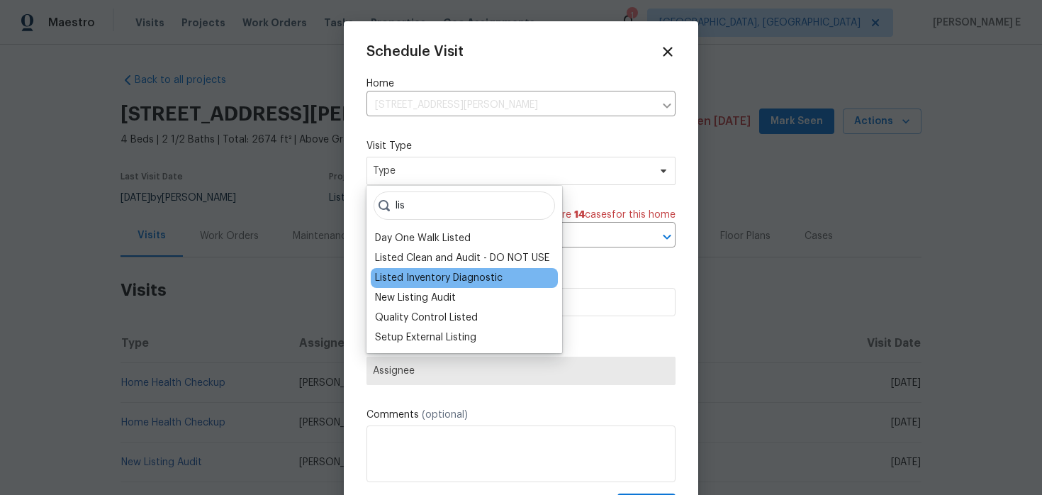
type input "lis"
click at [468, 271] on div "Listed Inventory Diagnostic" at bounding box center [439, 278] width 128 height 14
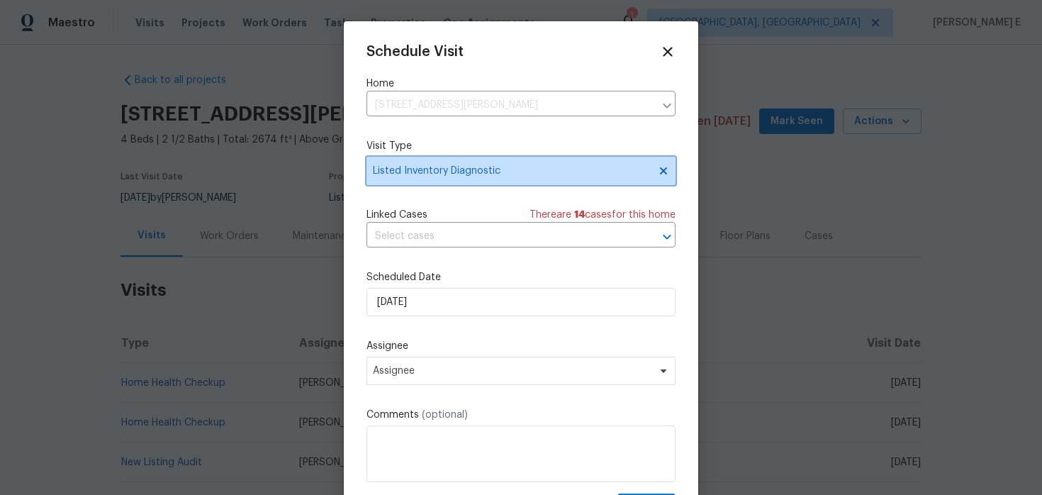
click at [658, 169] on icon at bounding box center [663, 170] width 11 height 11
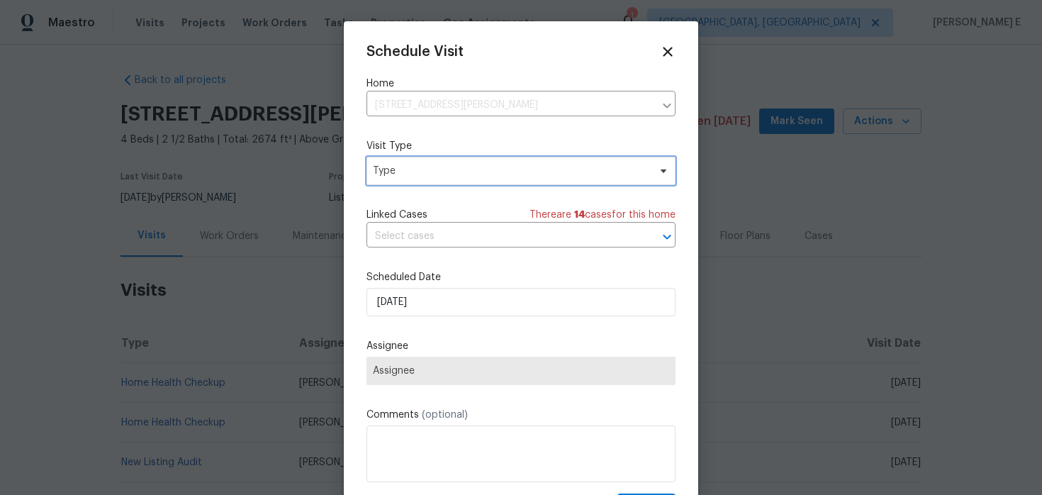
click at [476, 184] on span "Type" at bounding box center [520, 171] width 309 height 28
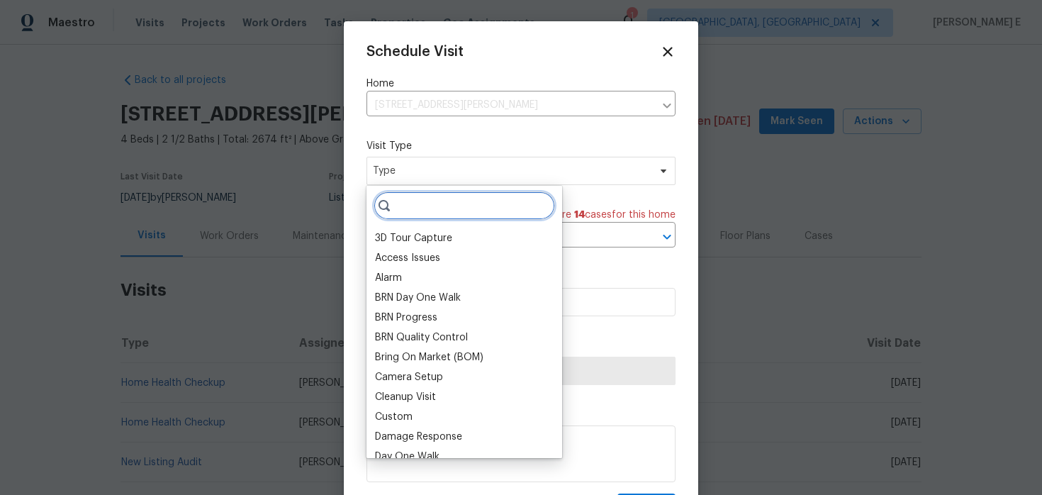
click at [442, 204] on input "search" at bounding box center [463, 205] width 181 height 28
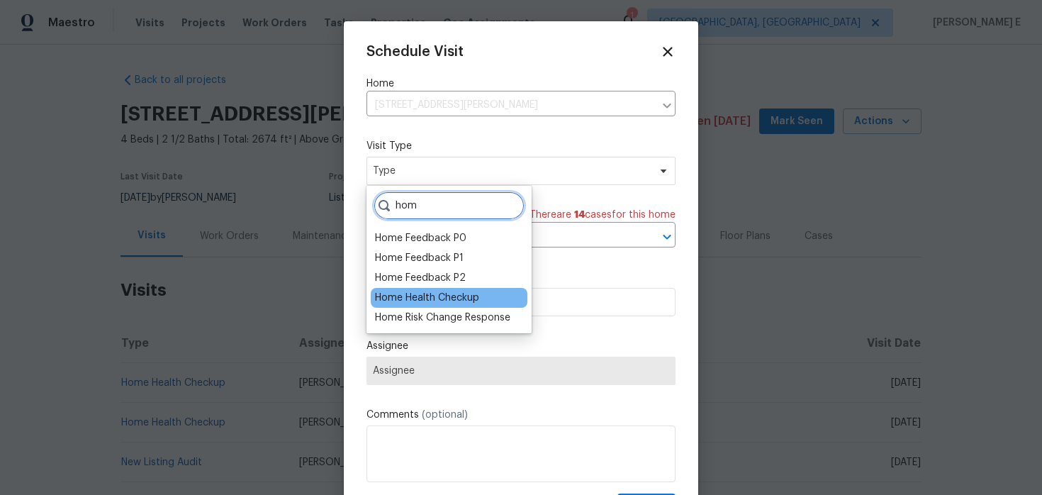
type input "hom"
click at [432, 298] on div "Home Health Checkup" at bounding box center [427, 298] width 104 height 14
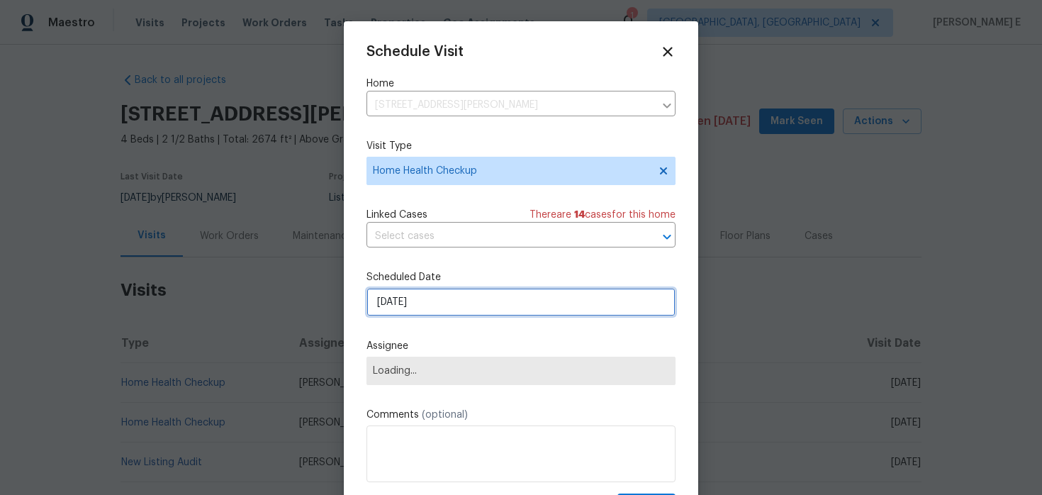
click at [415, 308] on input "[DATE]" at bounding box center [520, 302] width 309 height 28
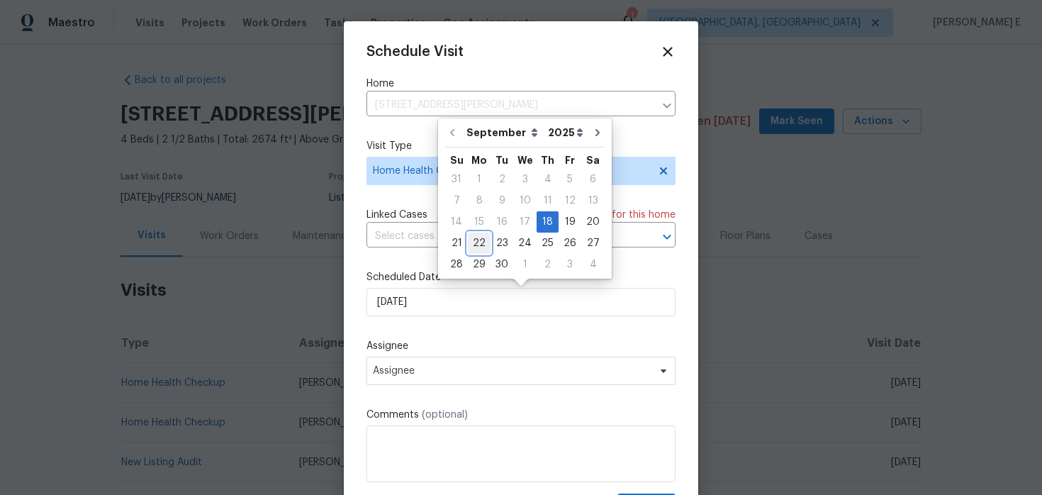
click at [468, 249] on div "22" at bounding box center [479, 243] width 23 height 20
type input "[DATE]"
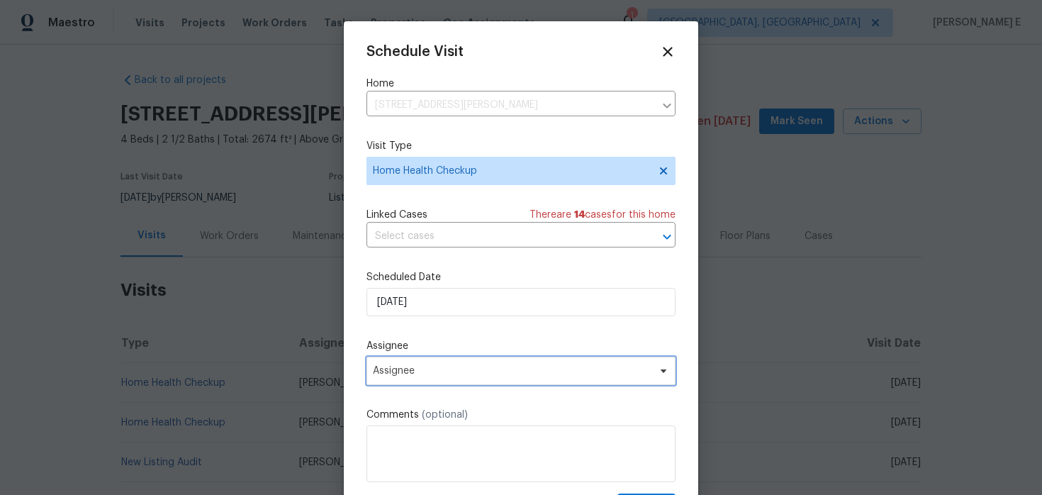
click at [450, 371] on span "Assignee" at bounding box center [512, 370] width 278 height 11
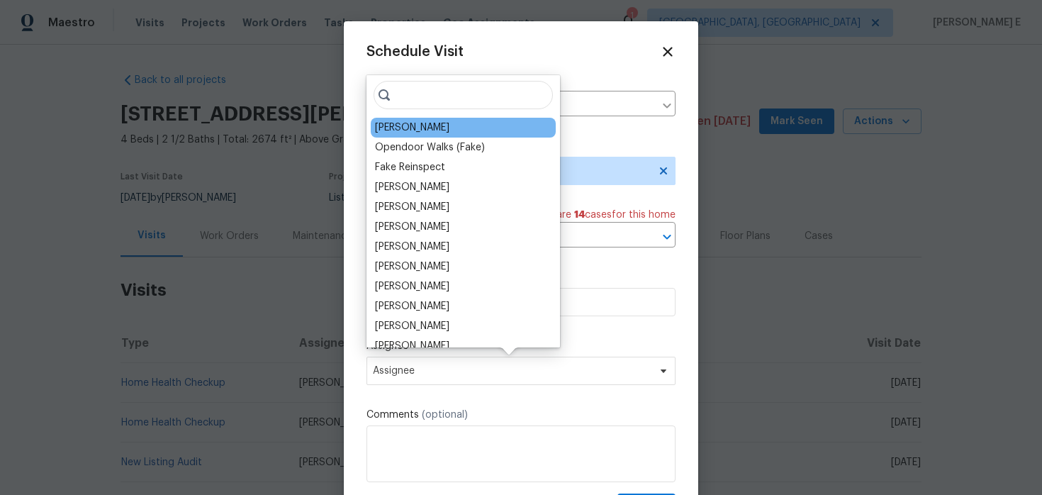
click at [427, 125] on div "Alicia Anices" at bounding box center [412, 127] width 74 height 14
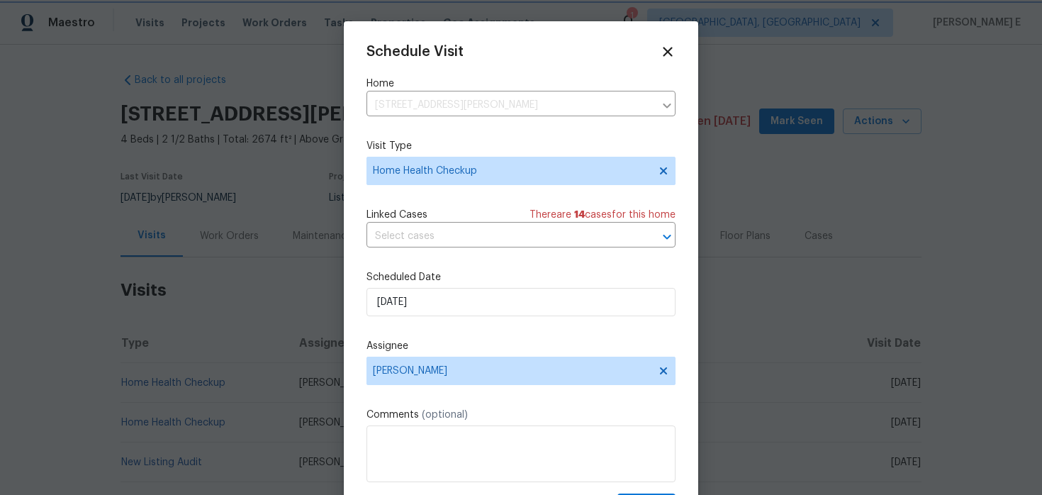
scroll to position [26, 0]
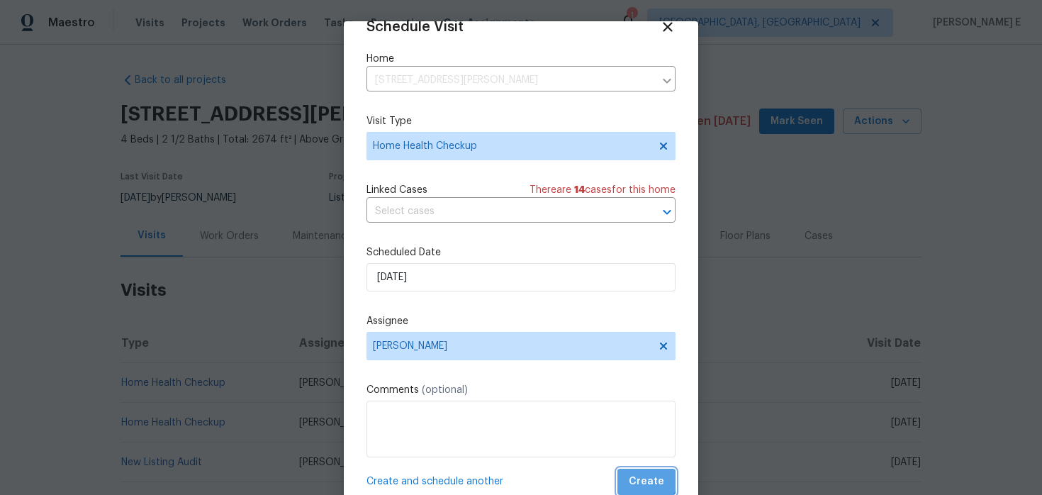
click at [648, 477] on span "Create" at bounding box center [646, 482] width 35 height 18
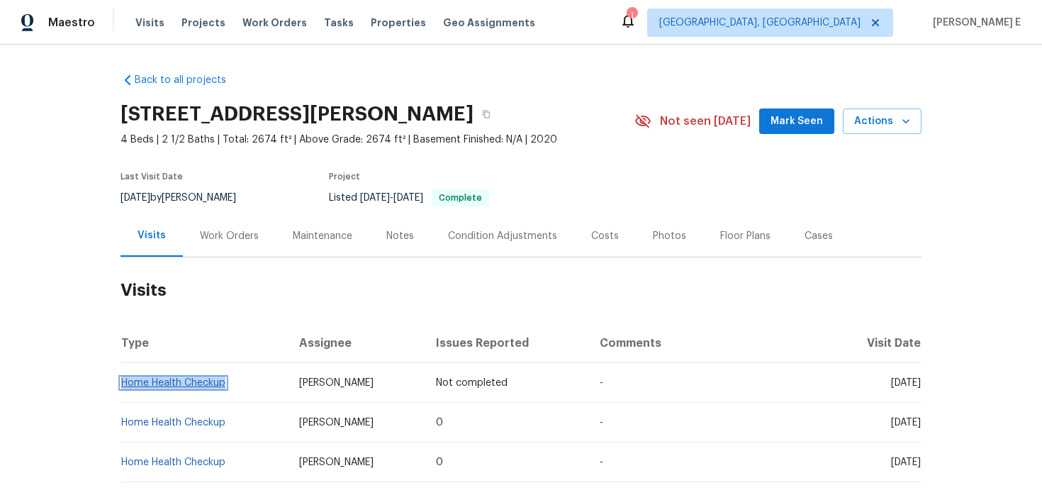
copy link "Home Health Checkup"
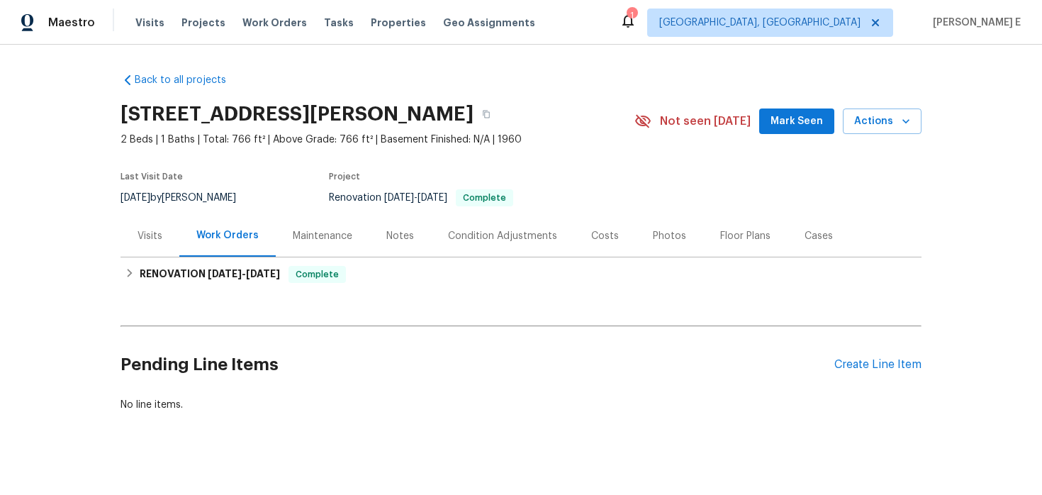
click at [144, 220] on div "Visits" at bounding box center [149, 236] width 59 height 42
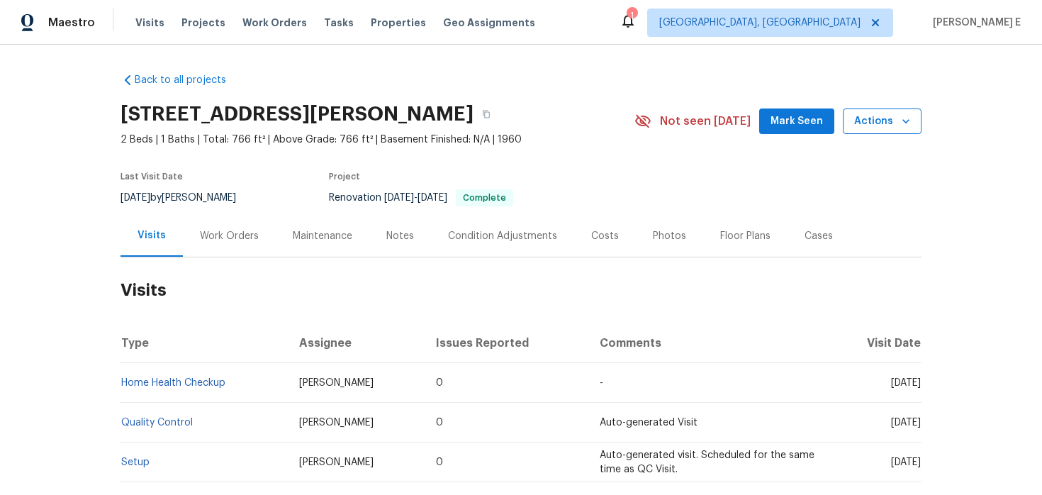
click at [851, 121] on button "Actions" at bounding box center [882, 121] width 79 height 26
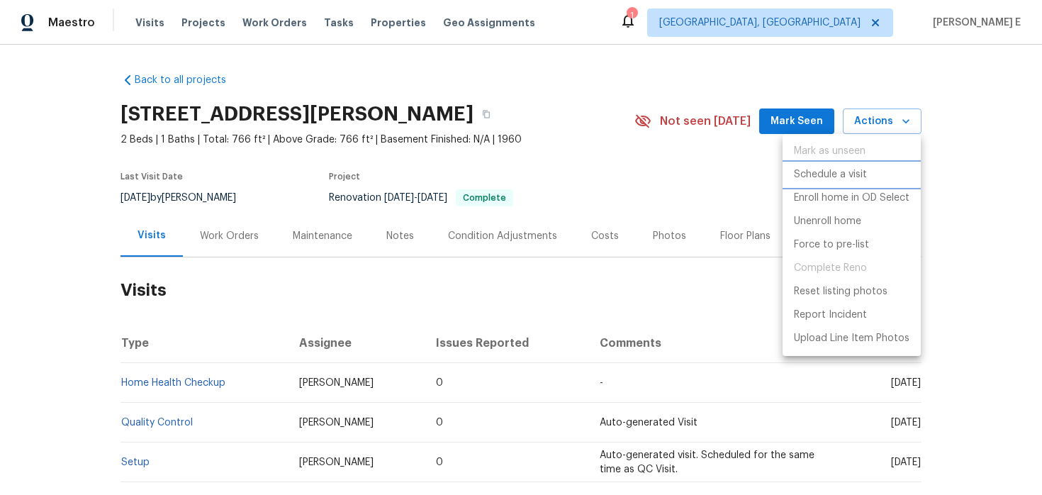
click at [815, 175] on p "Schedule a visit" at bounding box center [830, 174] width 73 height 15
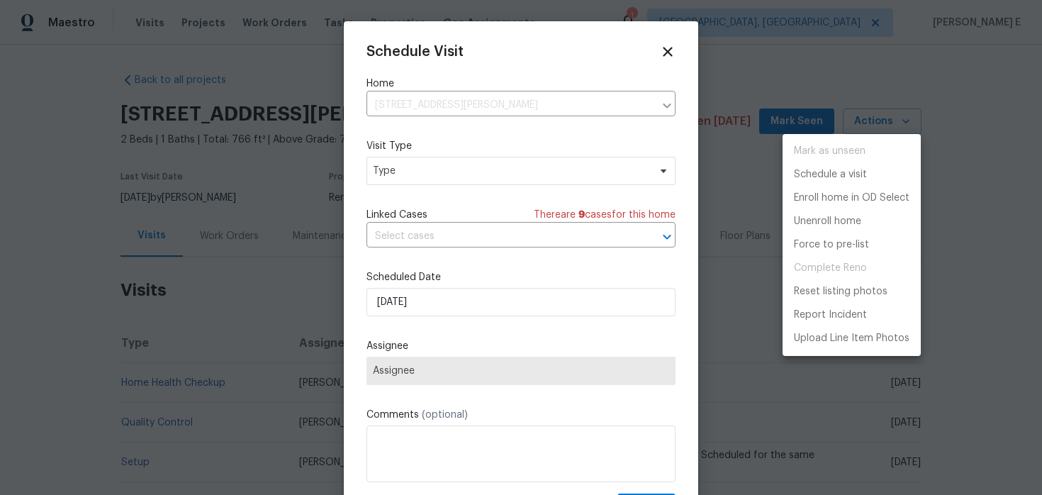
click at [425, 179] on div at bounding box center [521, 247] width 1042 height 495
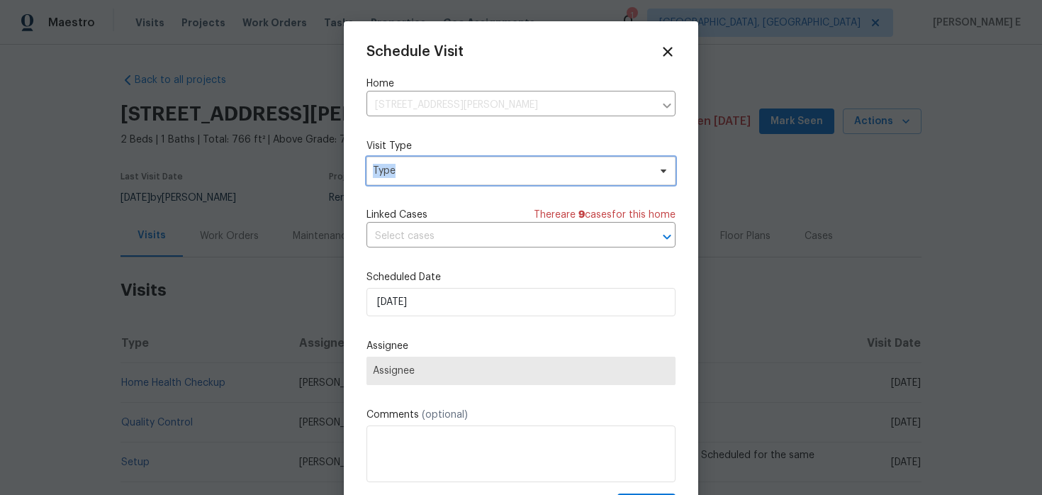
click at [425, 179] on span "Type" at bounding box center [520, 171] width 309 height 28
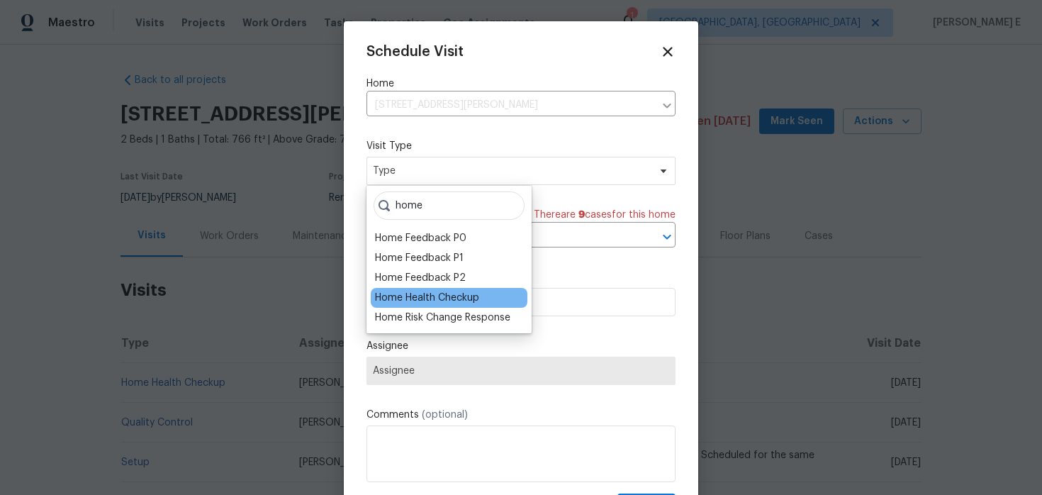
type input "home"
click at [430, 294] on div "Home Health Checkup" at bounding box center [427, 298] width 104 height 14
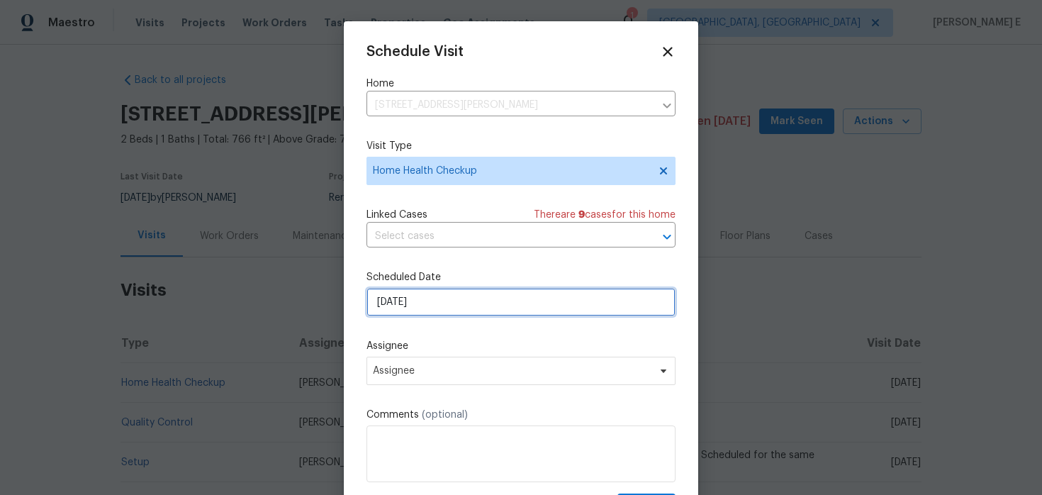
click at [427, 300] on input "[DATE]" at bounding box center [520, 302] width 309 height 28
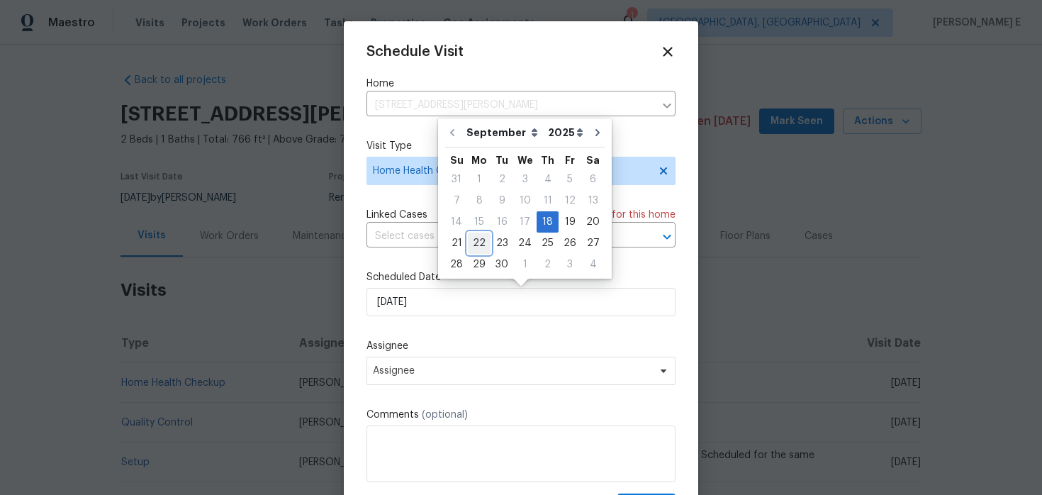
click at [471, 243] on div "22" at bounding box center [479, 243] width 23 height 20
type input "[DATE]"
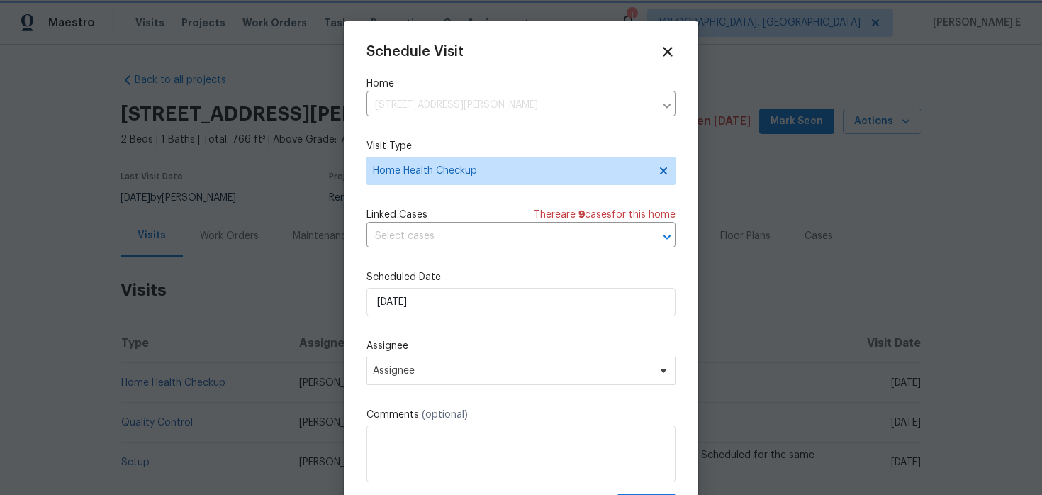
scroll to position [26, 0]
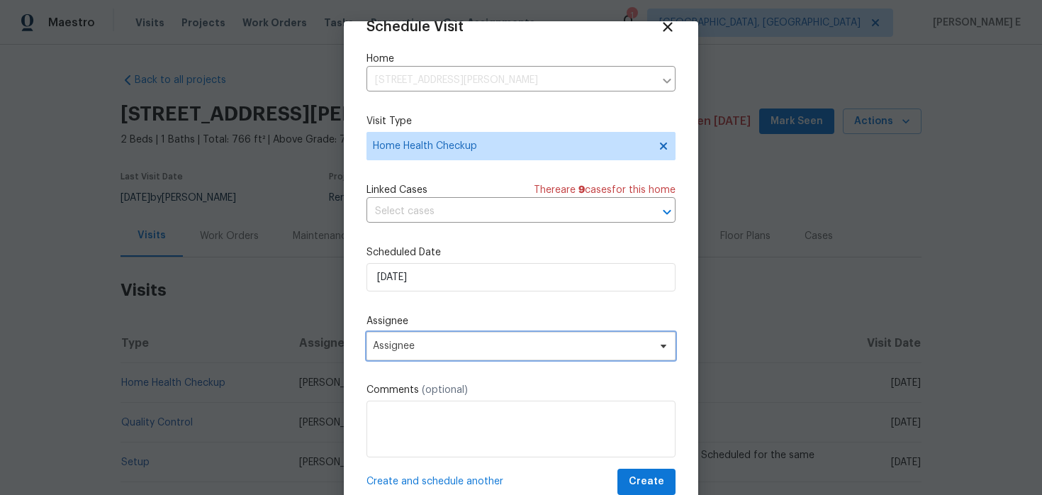
click at [399, 347] on span "Assignee" at bounding box center [512, 345] width 278 height 11
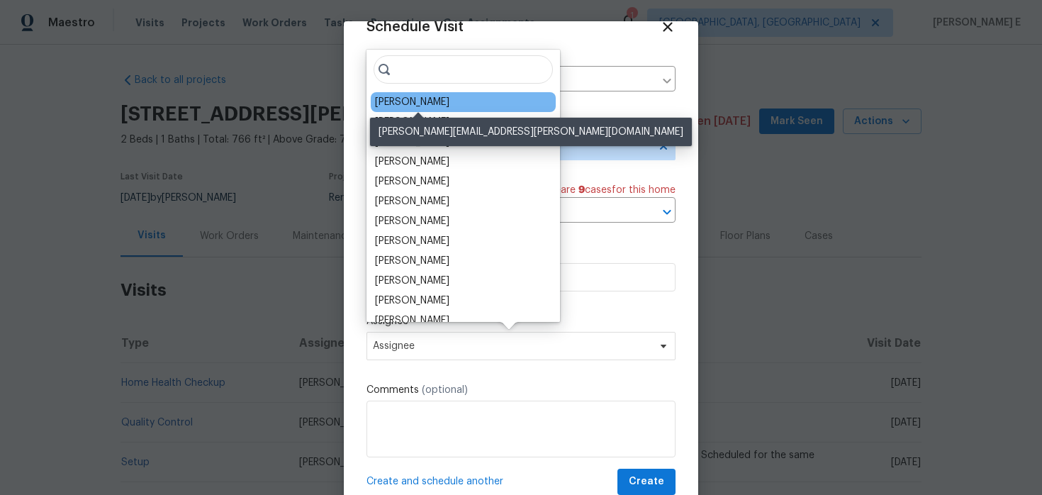
click at [392, 106] on div "[PERSON_NAME]" at bounding box center [412, 102] width 74 height 14
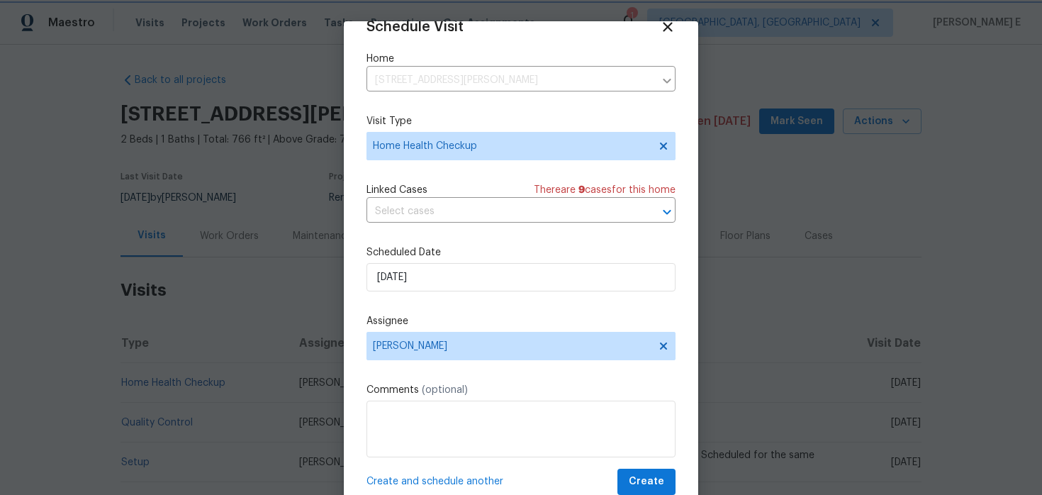
scroll to position [1, 0]
click at [646, 483] on span "Create" at bounding box center [646, 481] width 35 height 18
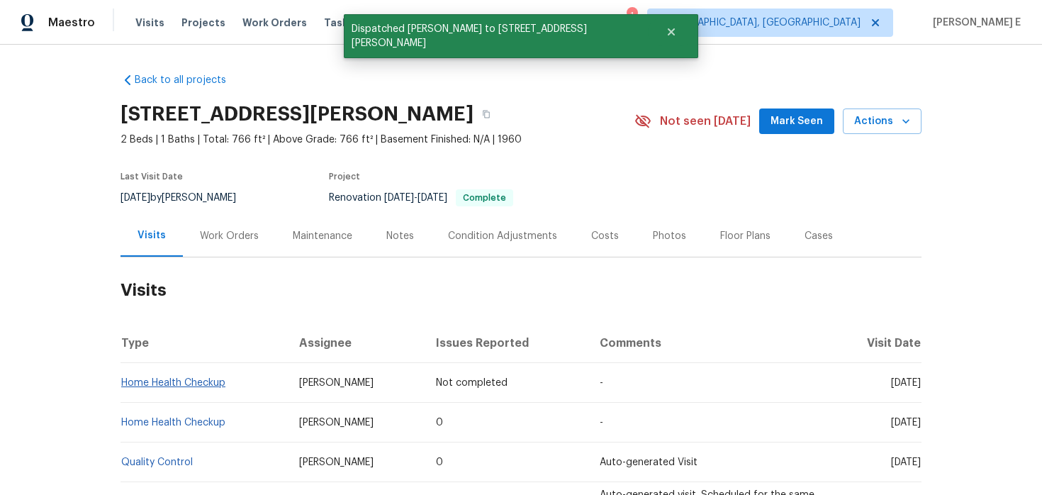
scroll to position [0, 0]
copy link "Home Health Checkup"
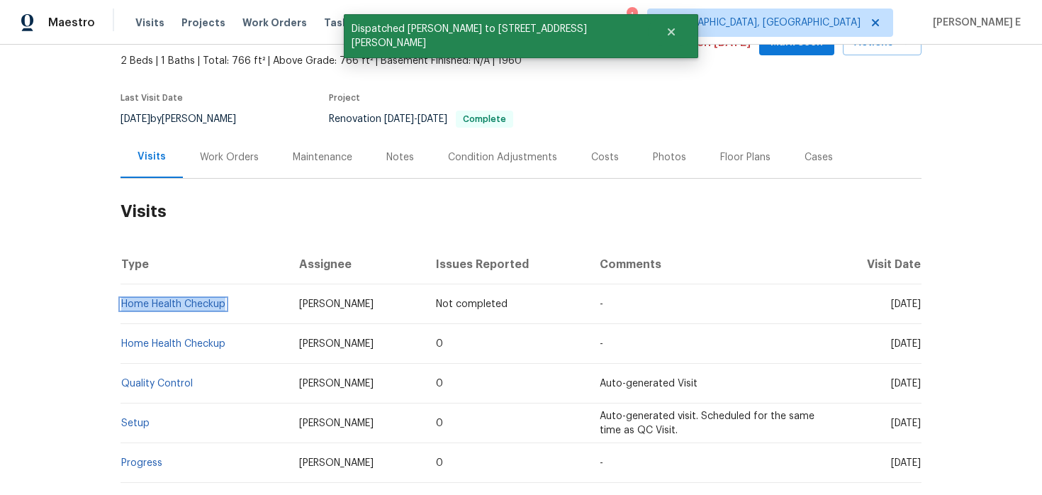
scroll to position [80, 0]
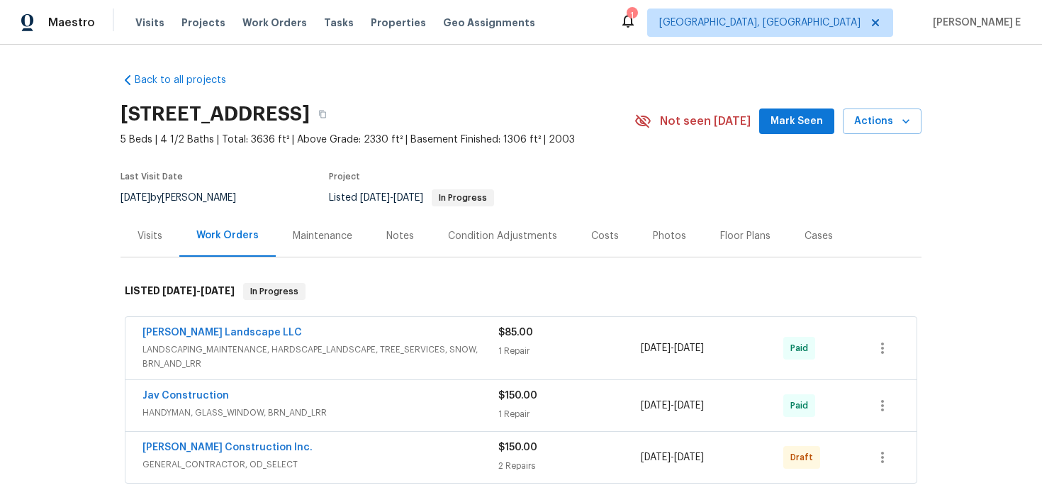
click at [130, 241] on div "Visits" at bounding box center [149, 236] width 59 height 42
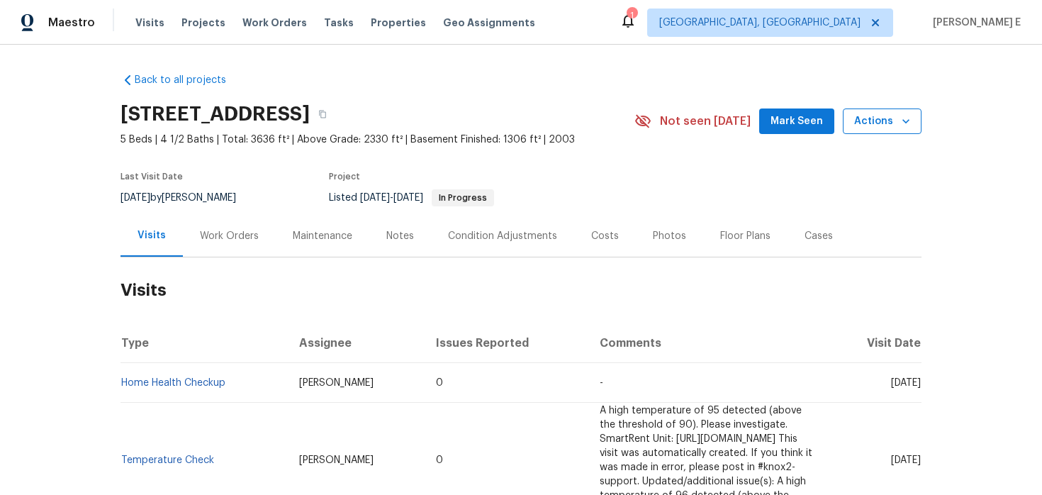
click at [853, 120] on button "Actions" at bounding box center [882, 121] width 79 height 26
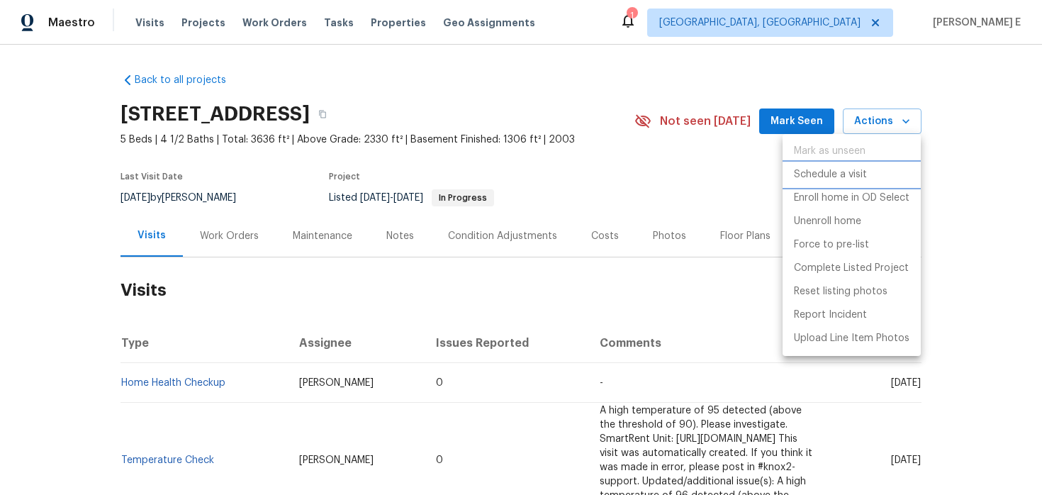
click at [843, 175] on p "Schedule a visit" at bounding box center [830, 174] width 73 height 15
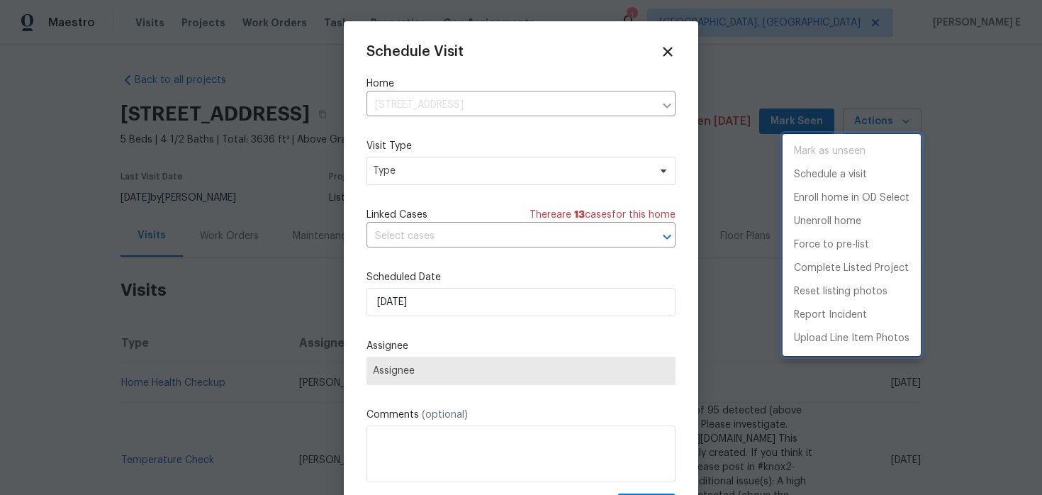
click at [435, 169] on div at bounding box center [521, 247] width 1042 height 495
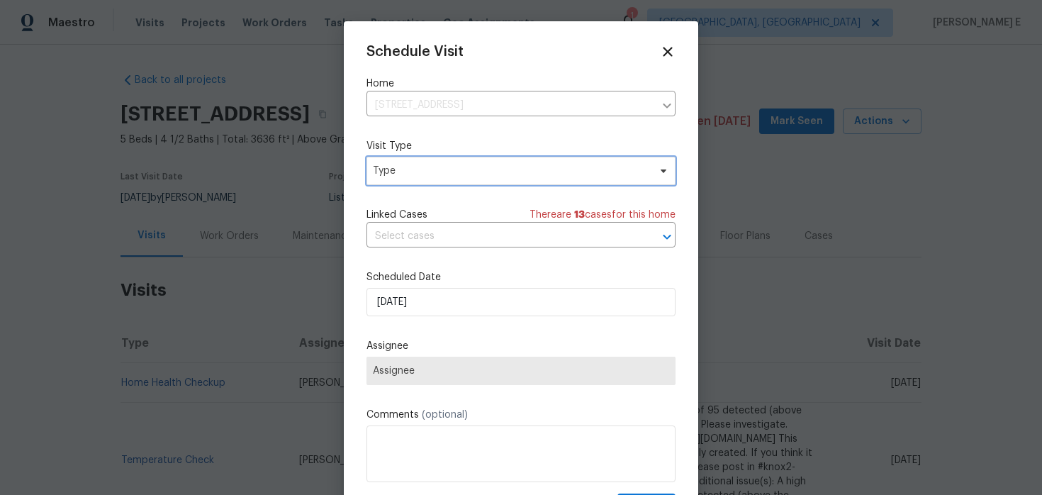
click at [435, 169] on span "Type" at bounding box center [511, 171] width 276 height 14
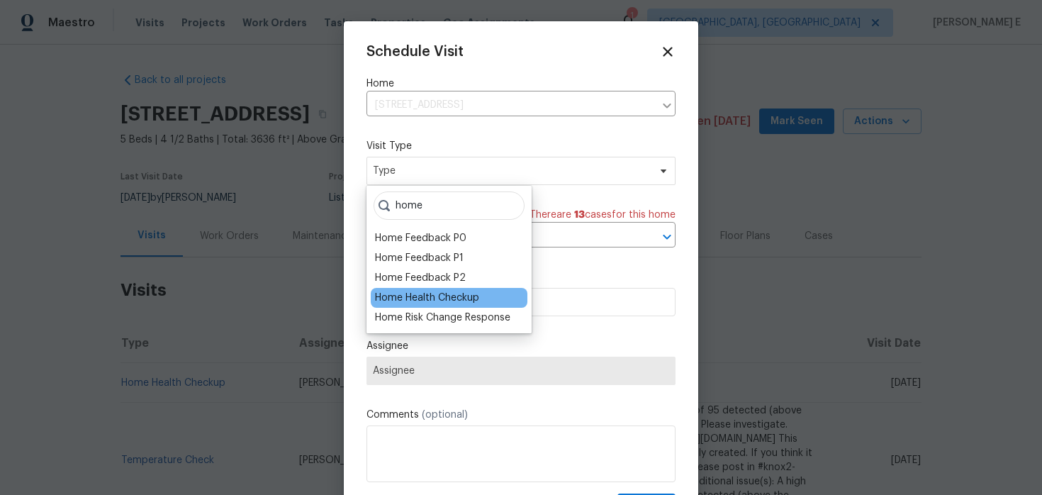
type input "home"
click at [415, 300] on div "Home Health Checkup" at bounding box center [427, 298] width 104 height 14
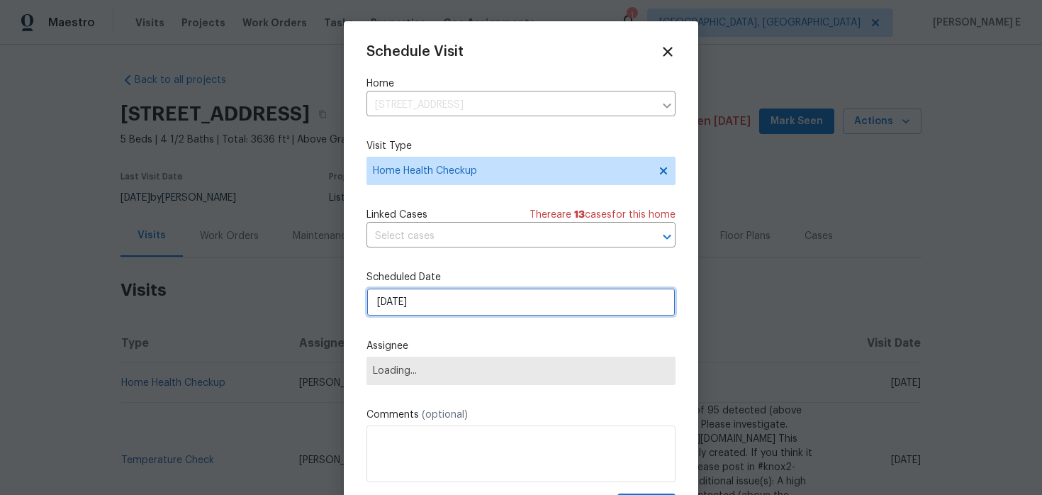
click at [419, 311] on input "[DATE]" at bounding box center [520, 302] width 309 height 28
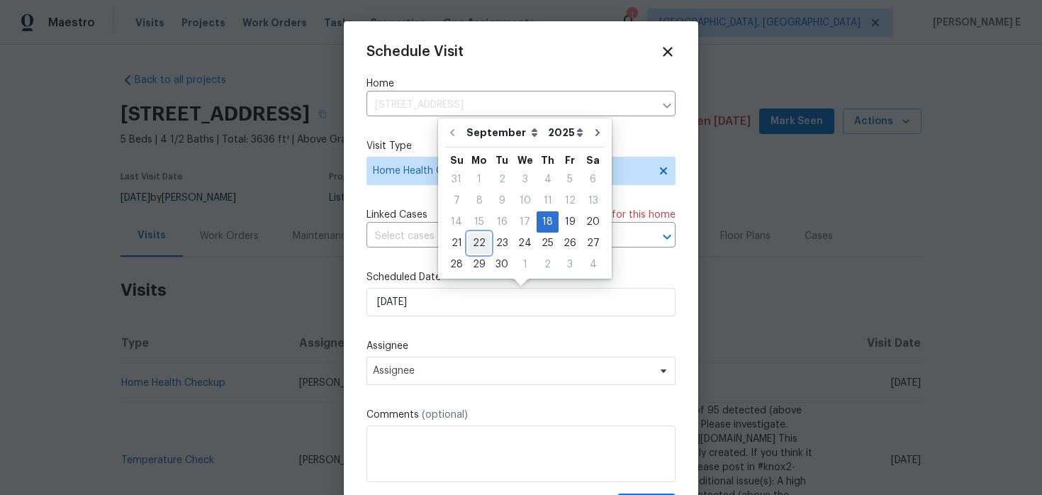
click at [478, 249] on div "22" at bounding box center [479, 243] width 23 height 20
type input "[DATE]"
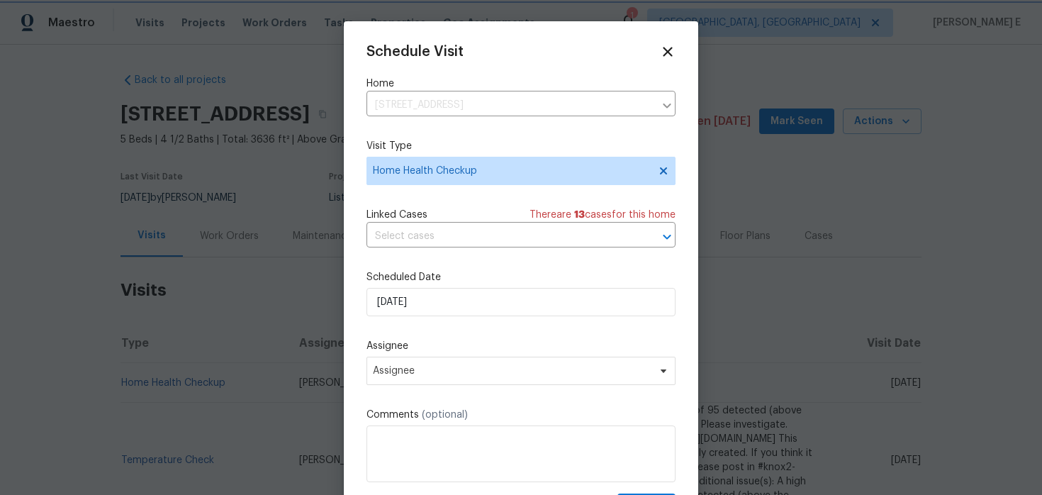
scroll to position [26, 0]
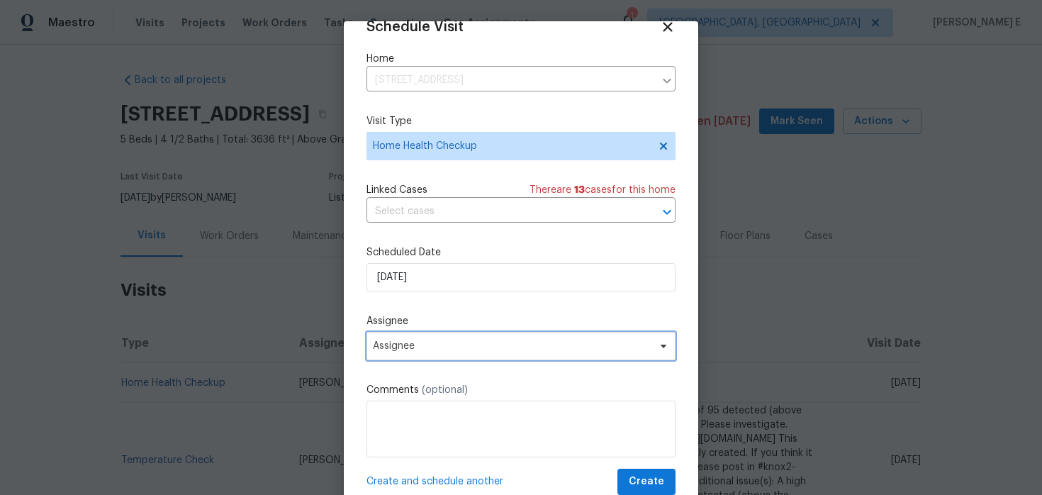
click at [458, 344] on span "Assignee" at bounding box center [512, 345] width 278 height 11
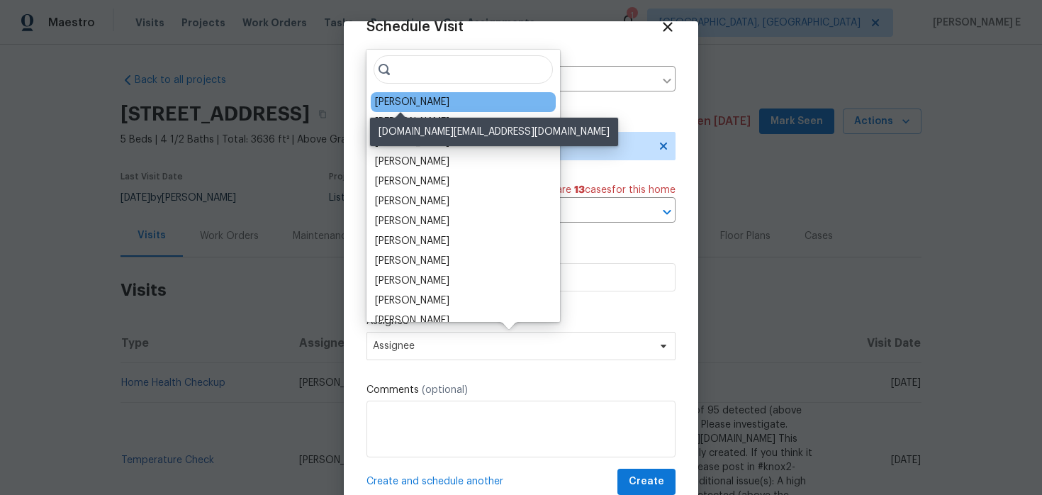
click at [410, 100] on div "[PERSON_NAME]" at bounding box center [412, 102] width 74 height 14
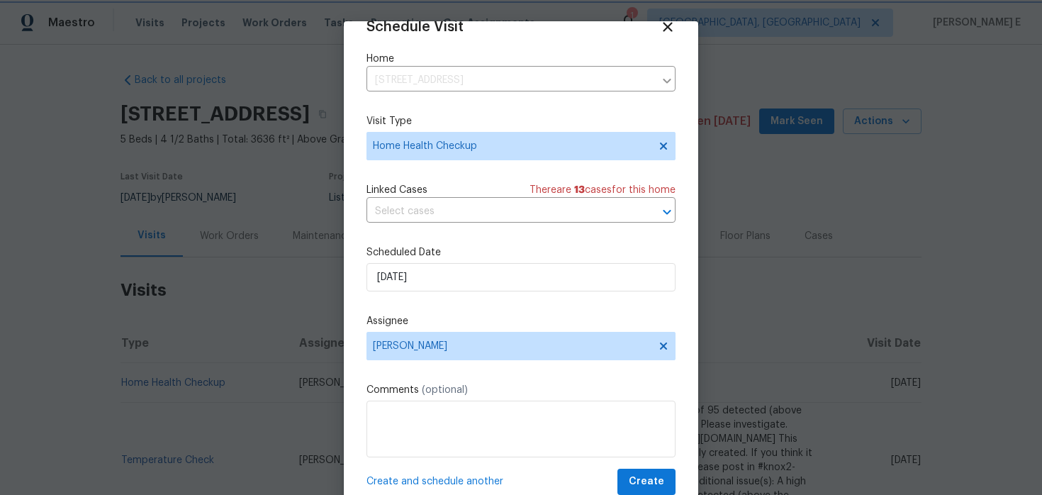
scroll to position [44, 0]
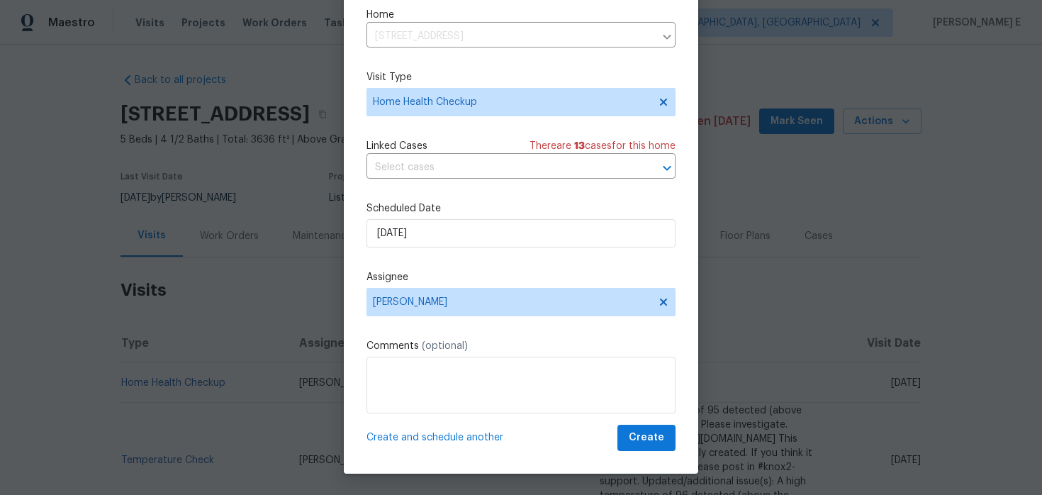
click at [677, 453] on div "Schedule Visit Home [STREET_ADDRESS] ​ Visit Type Home Health Checkup Linked Ca…" at bounding box center [521, 225] width 354 height 496
click at [661, 447] on button "Create" at bounding box center [646, 437] width 58 height 26
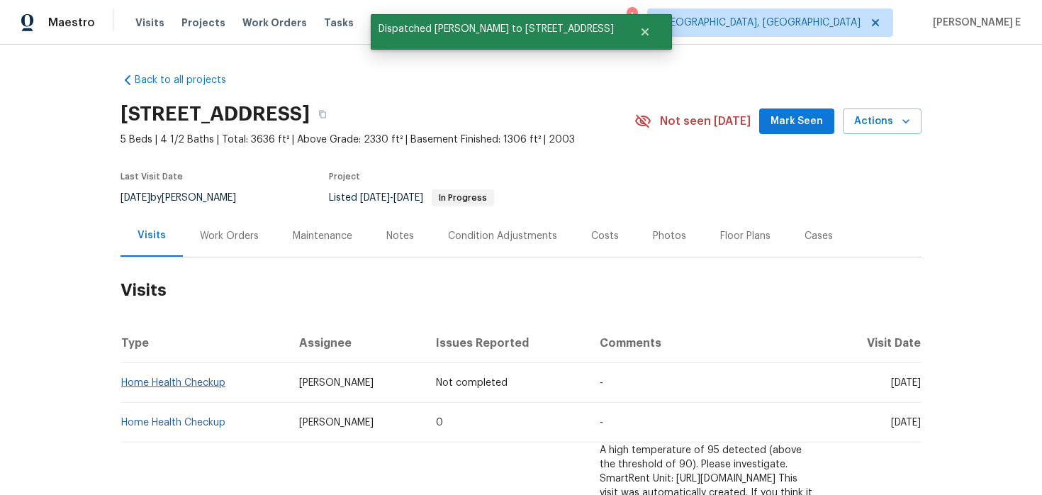
scroll to position [0, 0]
copy link "Home Health Checkup"
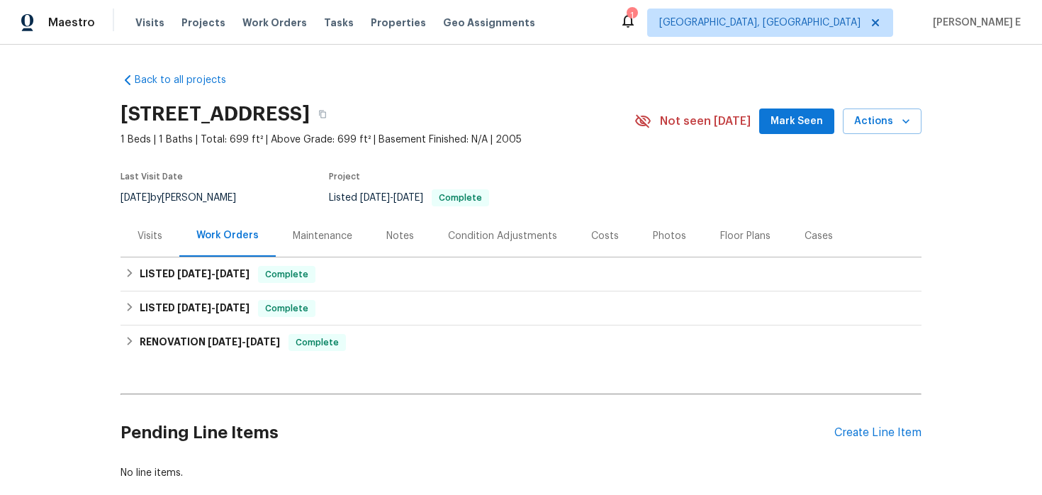
click at [154, 240] on div "Visits" at bounding box center [149, 236] width 25 height 14
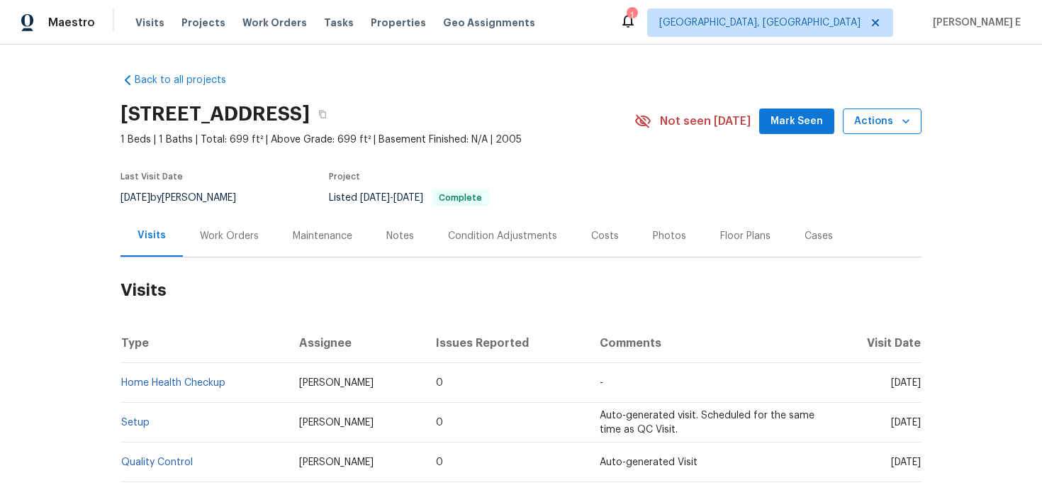
click at [850, 123] on button "Actions" at bounding box center [882, 121] width 79 height 26
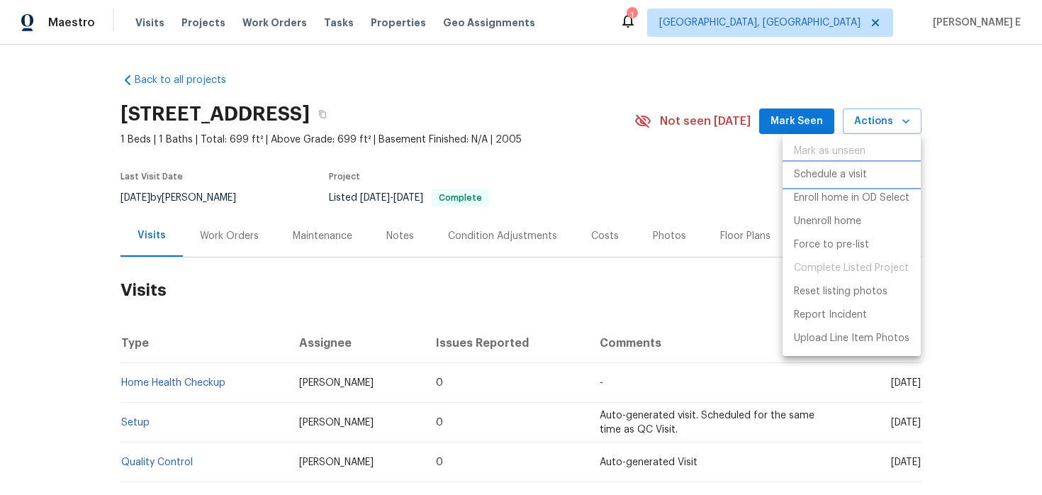
click at [805, 176] on p "Schedule a visit" at bounding box center [830, 174] width 73 height 15
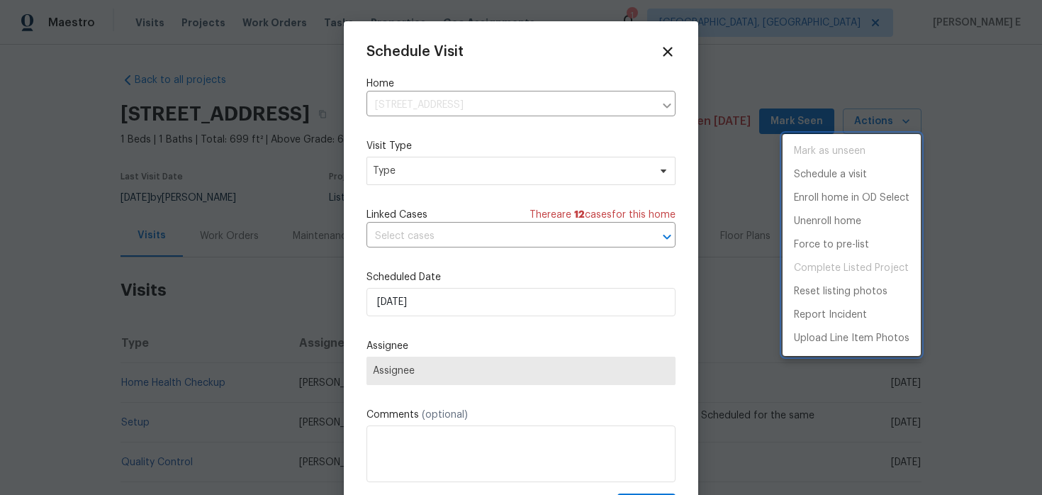
click at [412, 176] on div at bounding box center [521, 247] width 1042 height 495
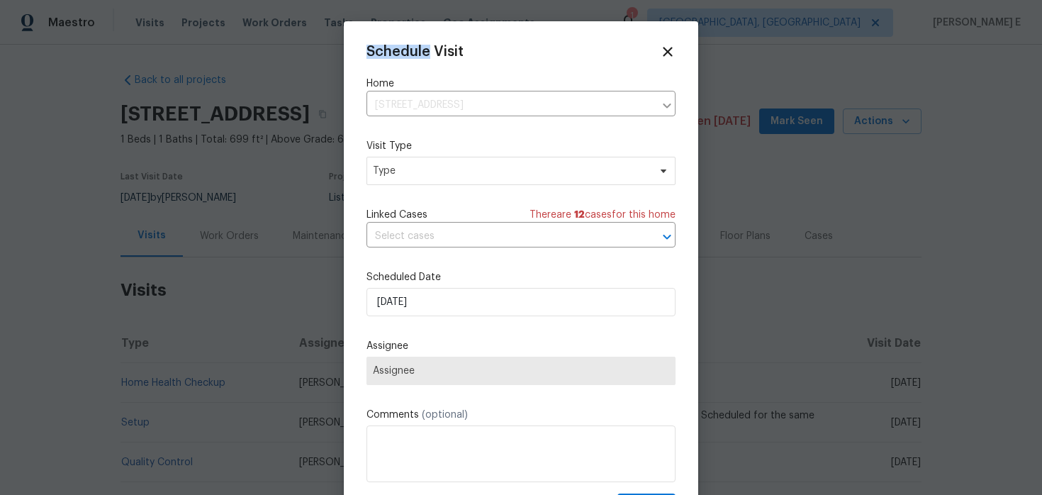
click at [412, 176] on div "Mark as unseen Schedule a visit Enroll home in OD Select Unenroll home Force to…" at bounding box center [521, 247] width 1042 height 495
click at [412, 176] on span "Type" at bounding box center [511, 171] width 276 height 14
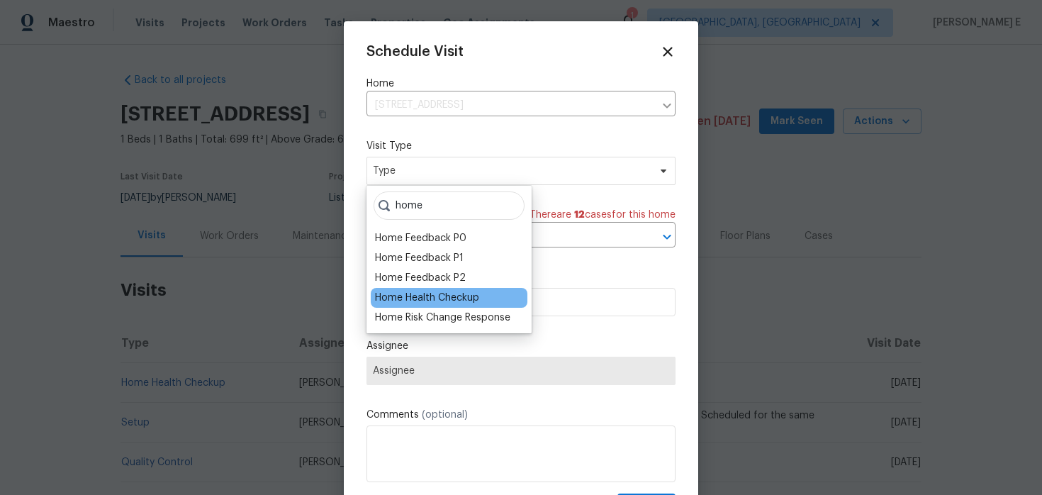
type input "home"
click at [390, 291] on div "Home Health Checkup" at bounding box center [427, 298] width 104 height 14
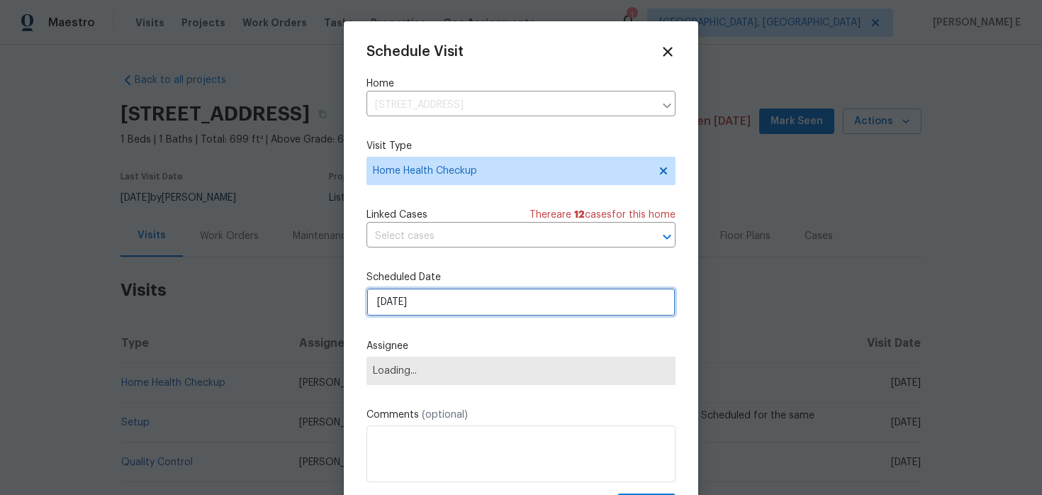
click at [400, 300] on input "[DATE]" at bounding box center [520, 302] width 309 height 28
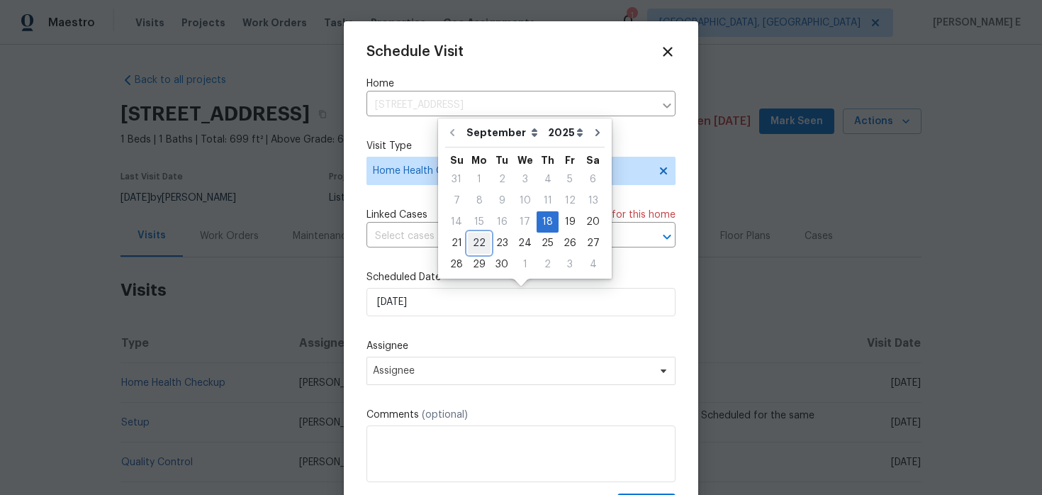
click at [480, 242] on div "22" at bounding box center [479, 243] width 23 height 20
type input "[DATE]"
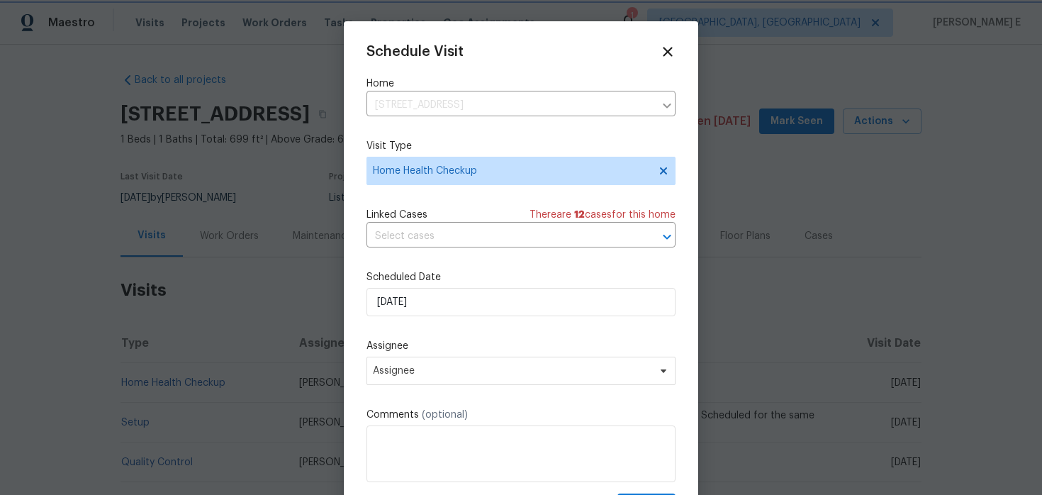
scroll to position [26, 0]
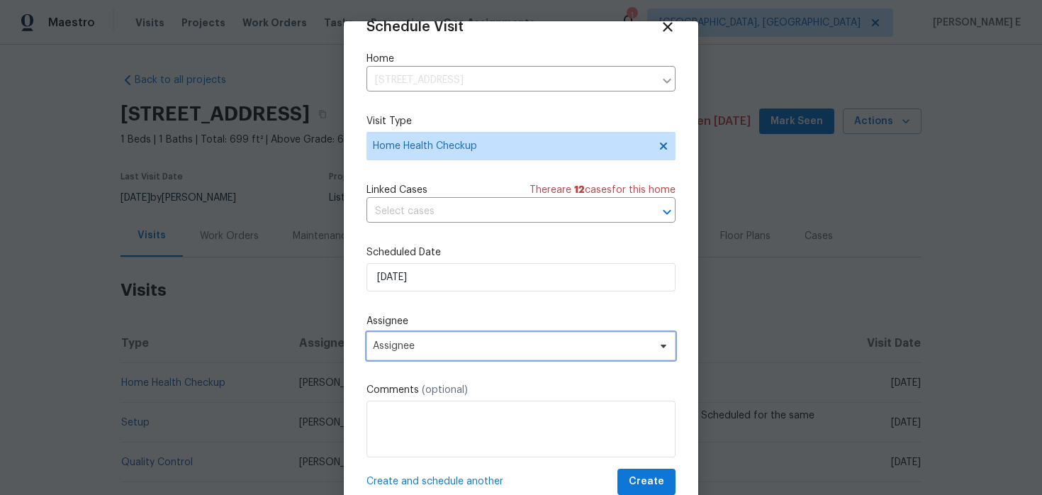
click at [430, 341] on span "Assignee" at bounding box center [512, 345] width 278 height 11
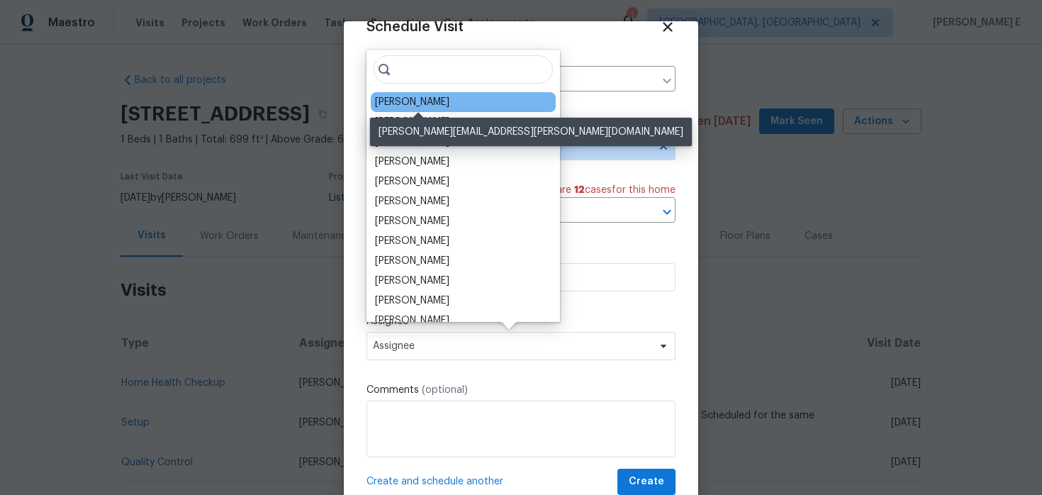
click at [431, 105] on div "[PERSON_NAME]" at bounding box center [412, 102] width 74 height 14
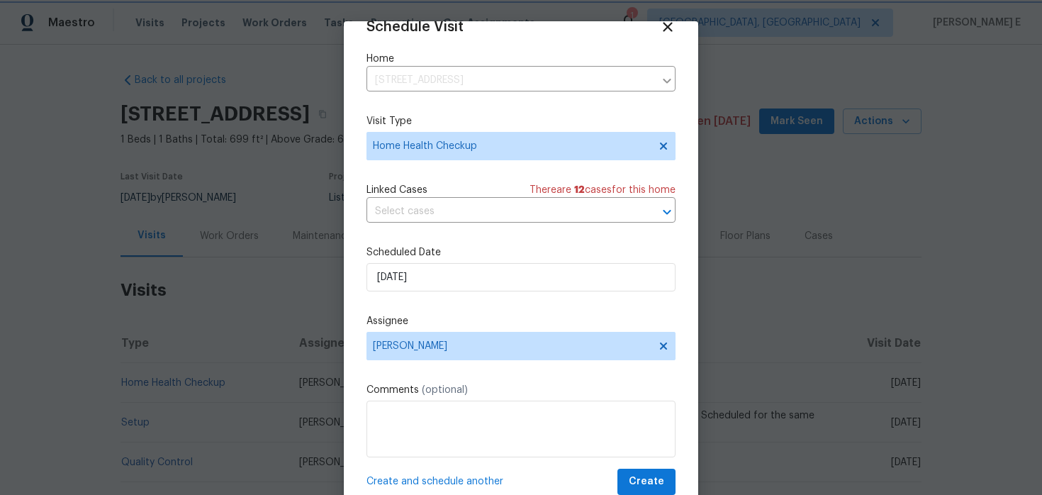
scroll to position [44, 0]
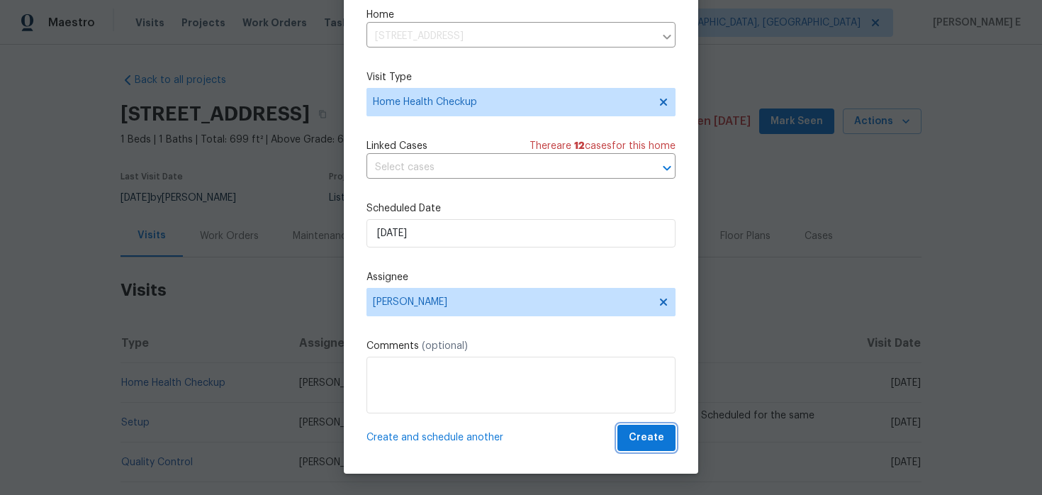
click at [637, 446] on button "Create" at bounding box center [646, 437] width 58 height 26
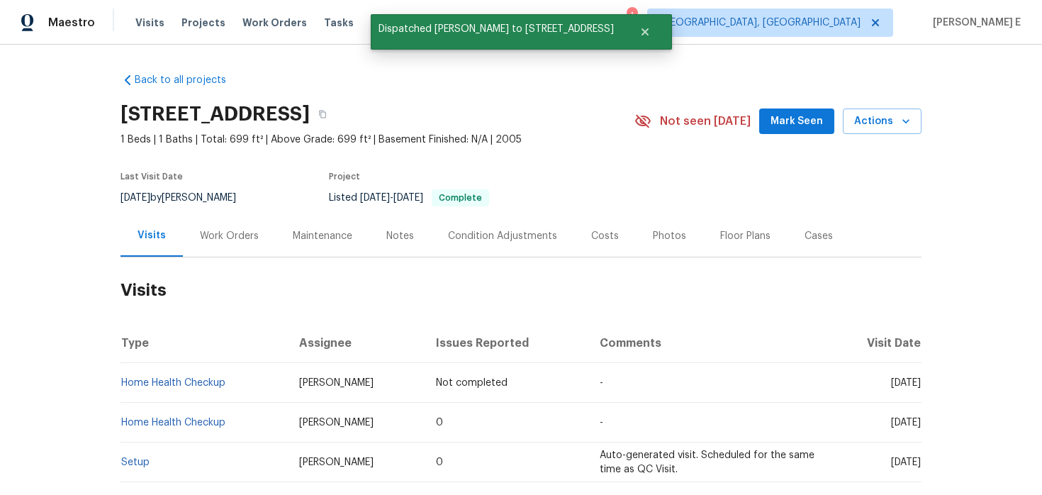
scroll to position [0, 0]
copy link "Home Health Checkup"
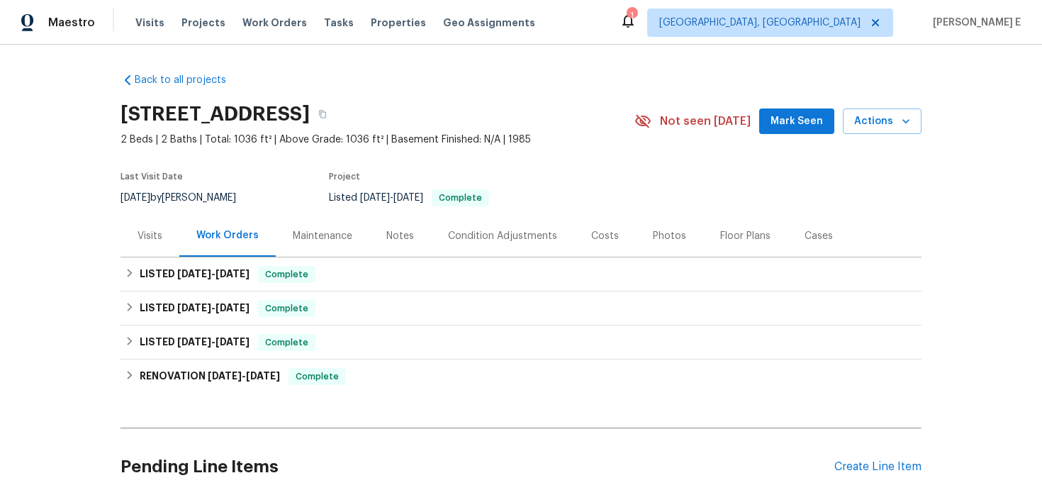
click at [152, 239] on div "Visits" at bounding box center [149, 236] width 25 height 14
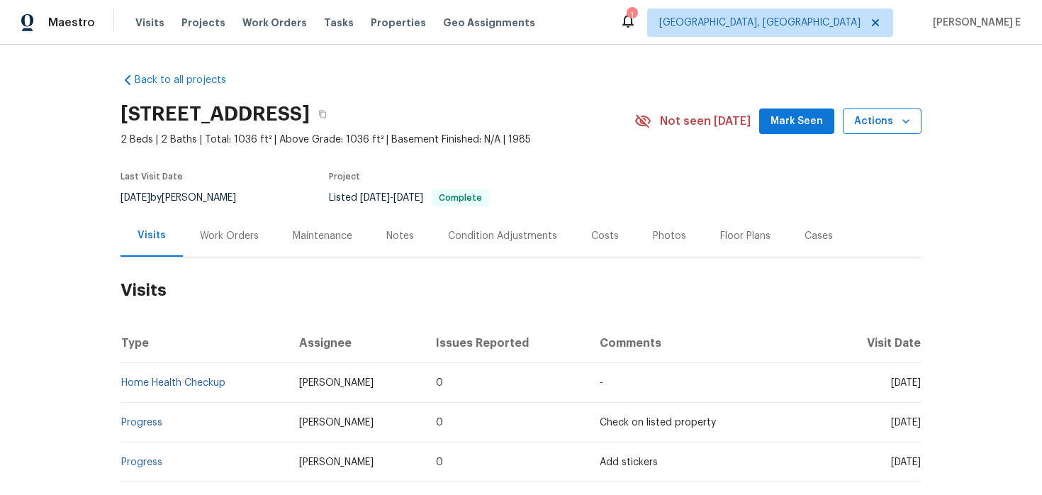
click at [867, 125] on span "Actions" at bounding box center [882, 122] width 56 height 18
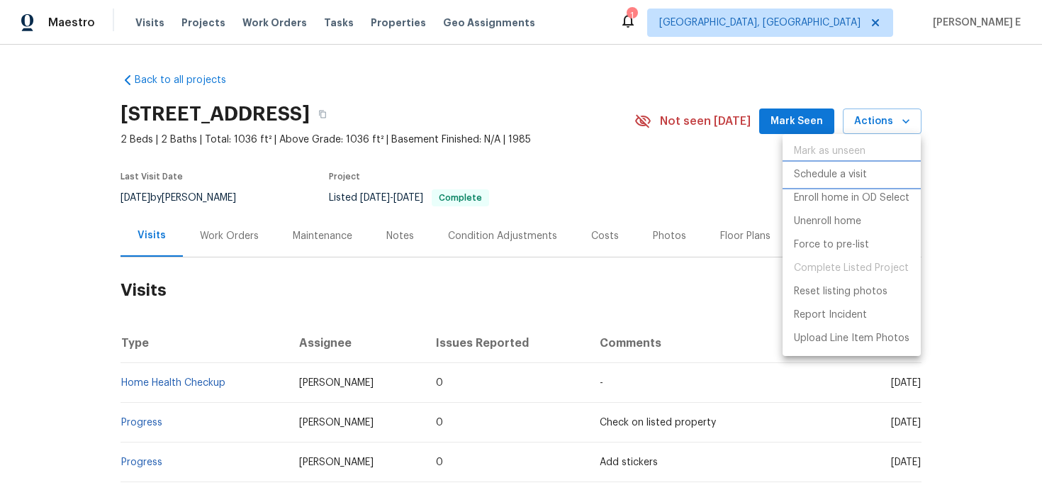
click at [809, 176] on p "Schedule a visit" at bounding box center [830, 174] width 73 height 15
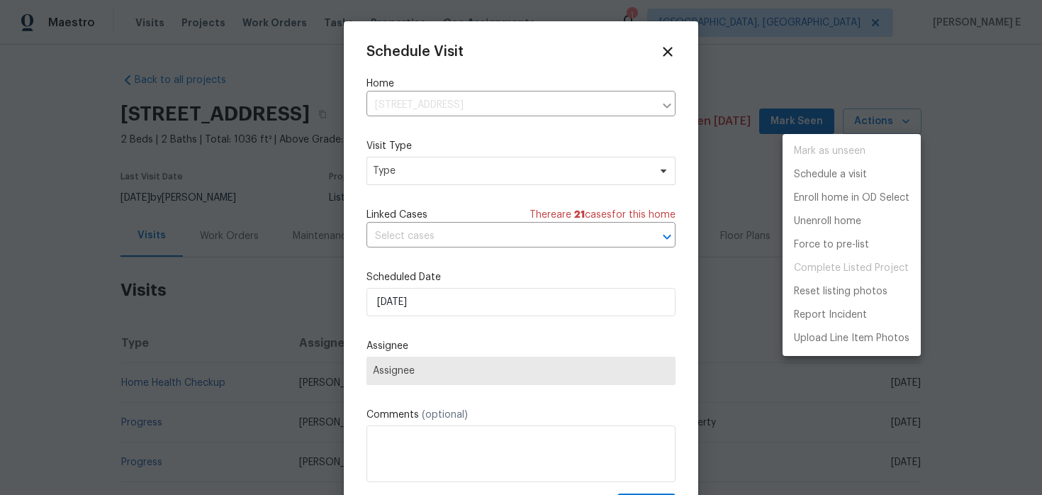
click at [415, 169] on div at bounding box center [521, 247] width 1042 height 495
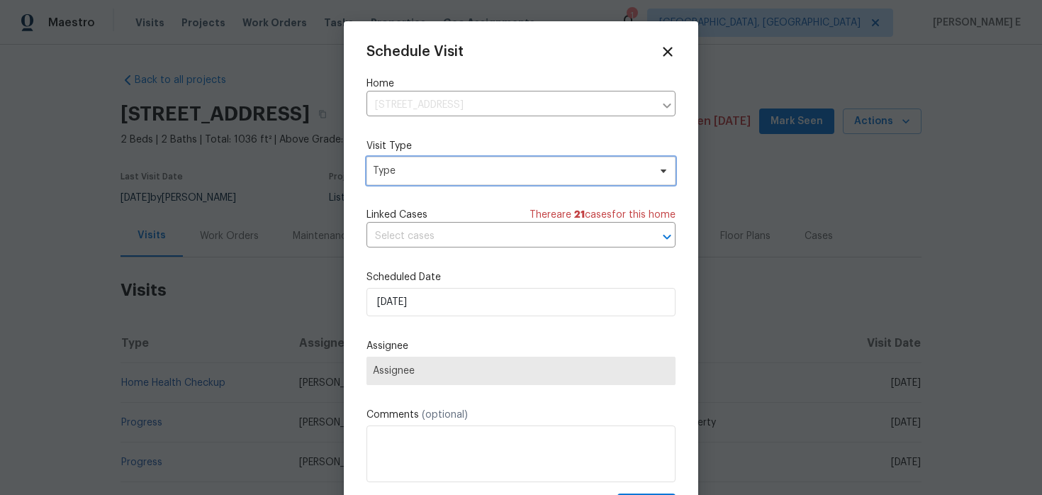
click at [415, 169] on span "Type" at bounding box center [511, 171] width 276 height 14
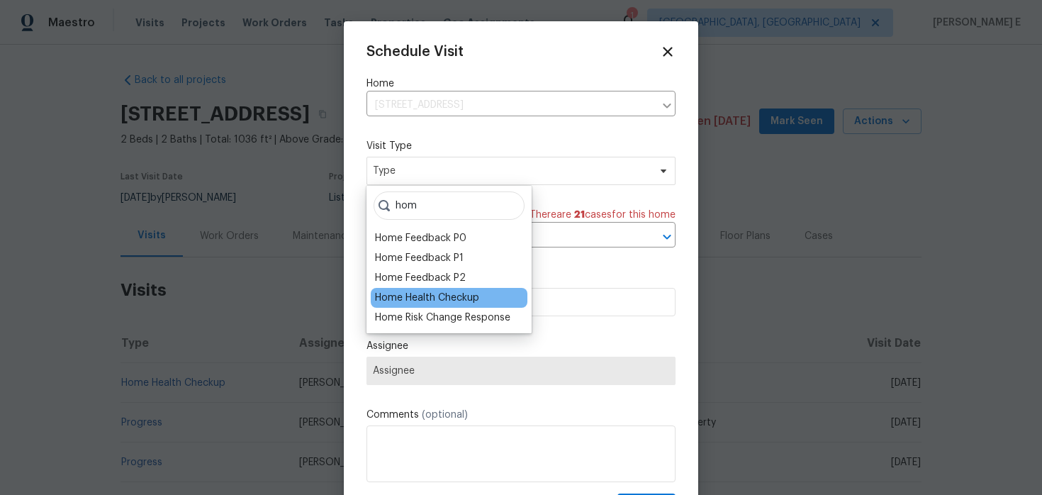
type input "hom"
click at [407, 293] on div "Home Health Checkup" at bounding box center [427, 298] width 104 height 14
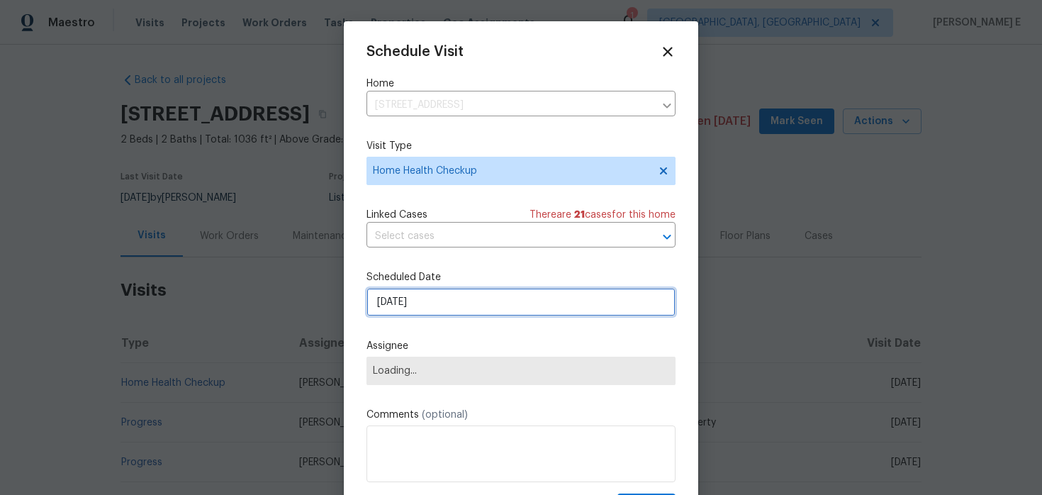
click at [410, 303] on input "[DATE]" at bounding box center [520, 302] width 309 height 28
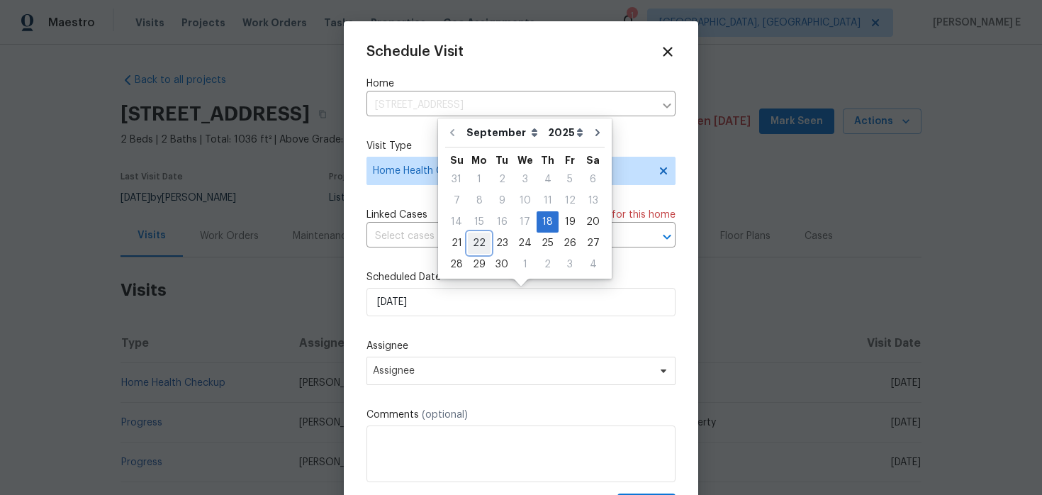
click at [476, 234] on div "22" at bounding box center [479, 243] width 23 height 20
type input "[DATE]"
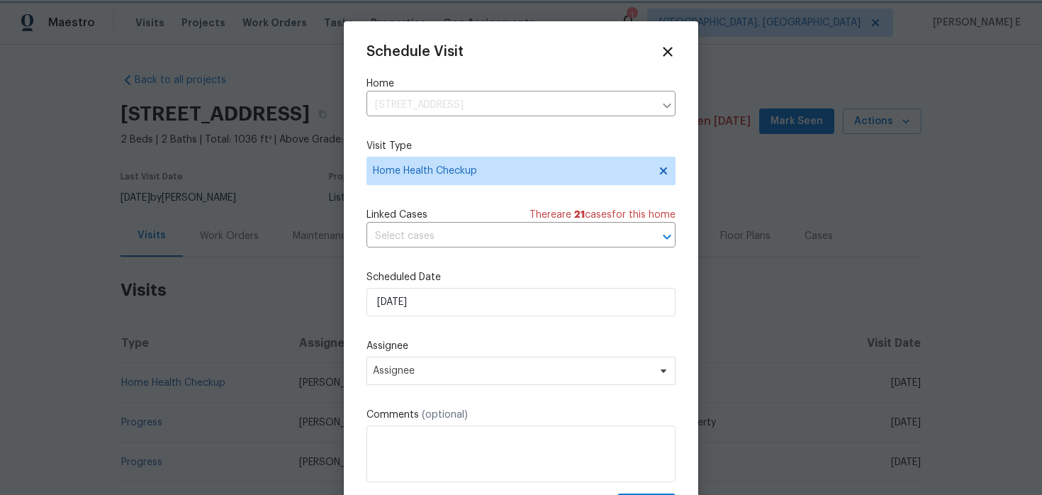
scroll to position [26, 0]
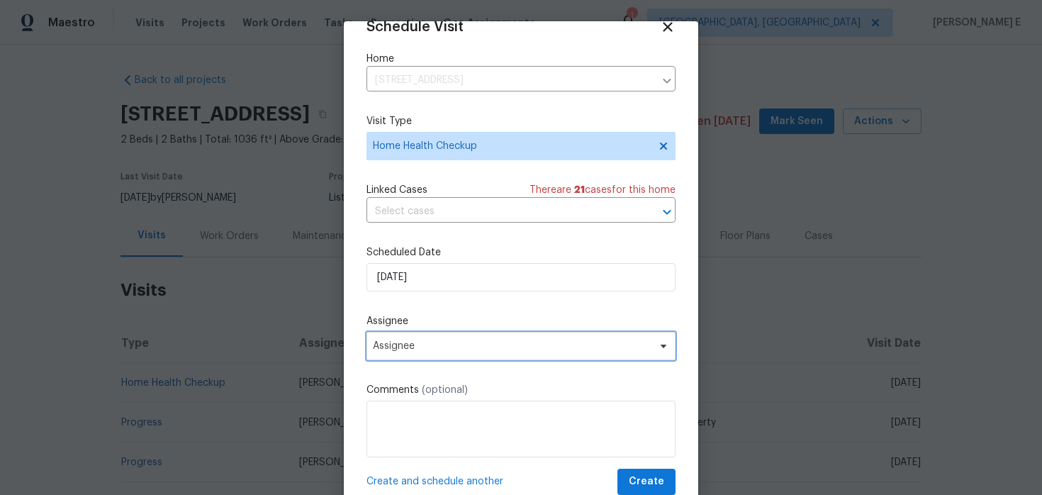
click at [414, 339] on span "Assignee" at bounding box center [520, 346] width 309 height 28
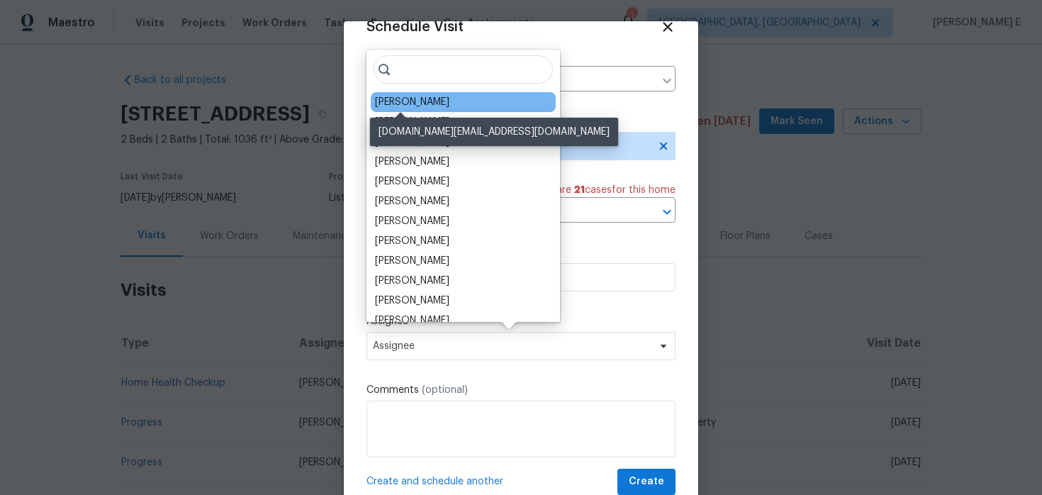
click at [390, 101] on div "[PERSON_NAME]" at bounding box center [412, 102] width 74 height 14
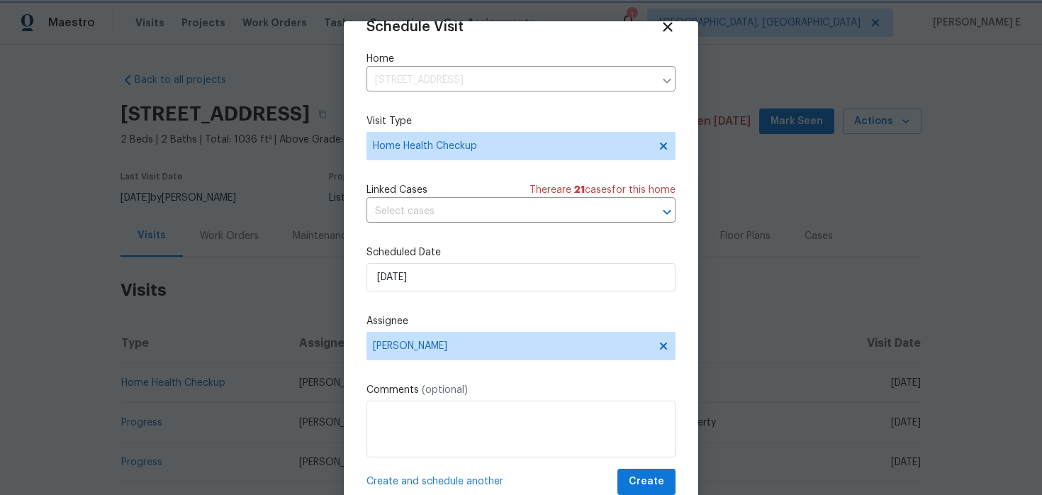
scroll to position [44, 0]
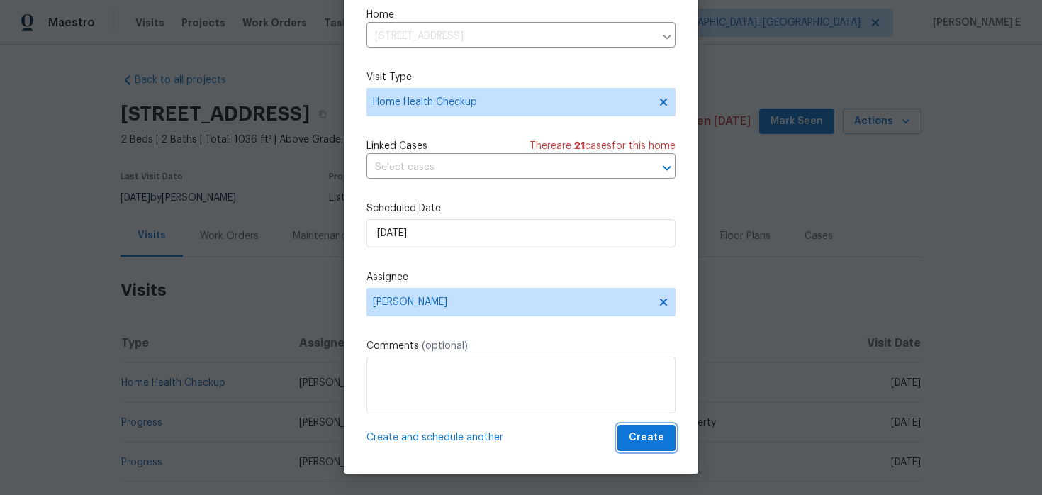
click at [633, 441] on span "Create" at bounding box center [646, 438] width 35 height 18
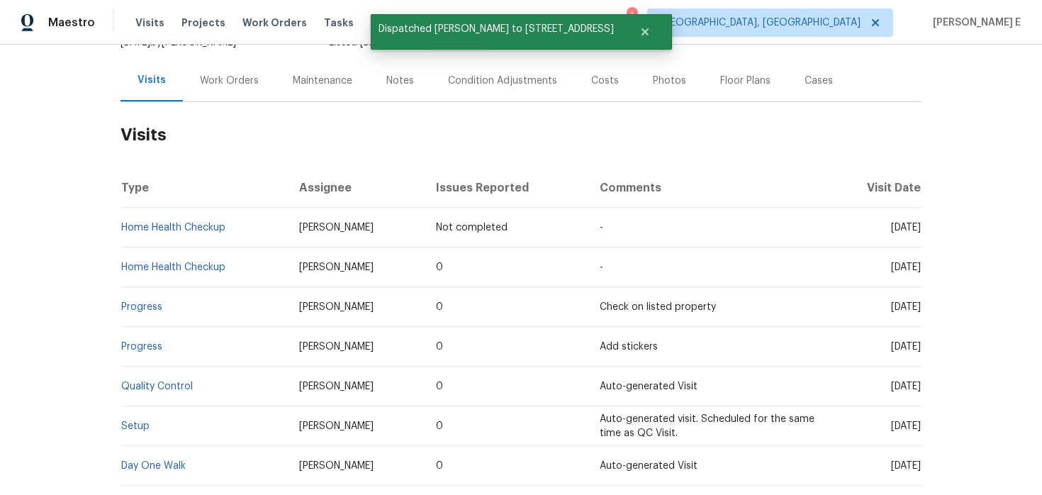
scroll to position [0, 0]
copy link "Home Health Checkup"
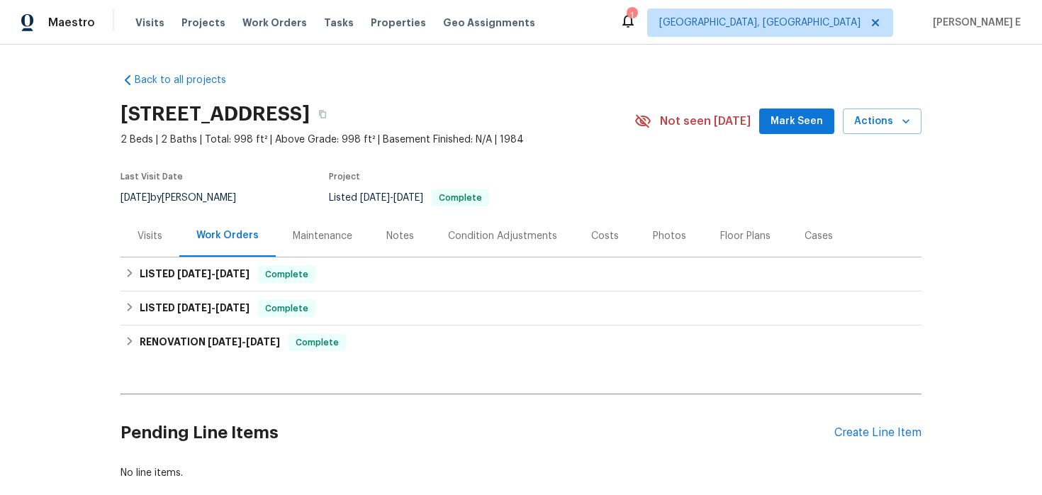
click at [146, 232] on div "Visits" at bounding box center [149, 236] width 25 height 14
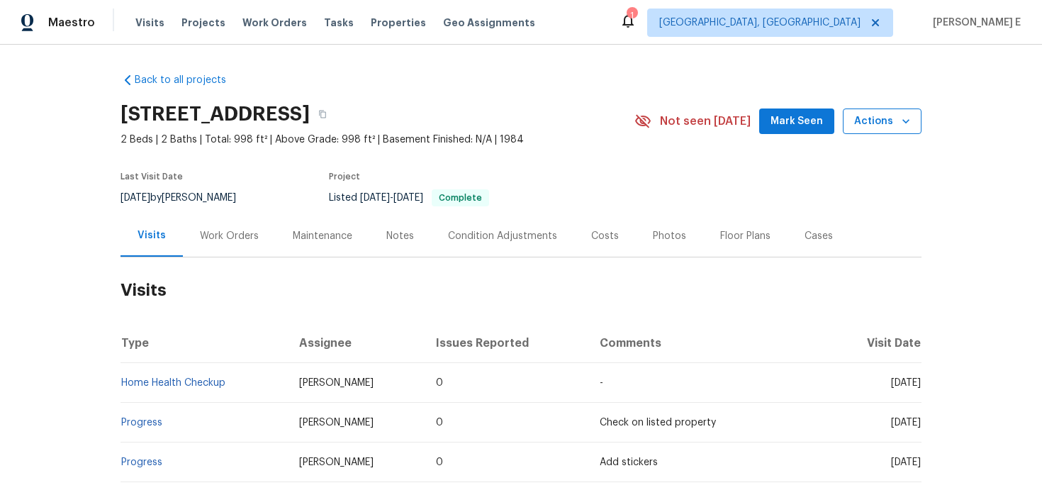
click at [895, 120] on span "Actions" at bounding box center [882, 122] width 56 height 18
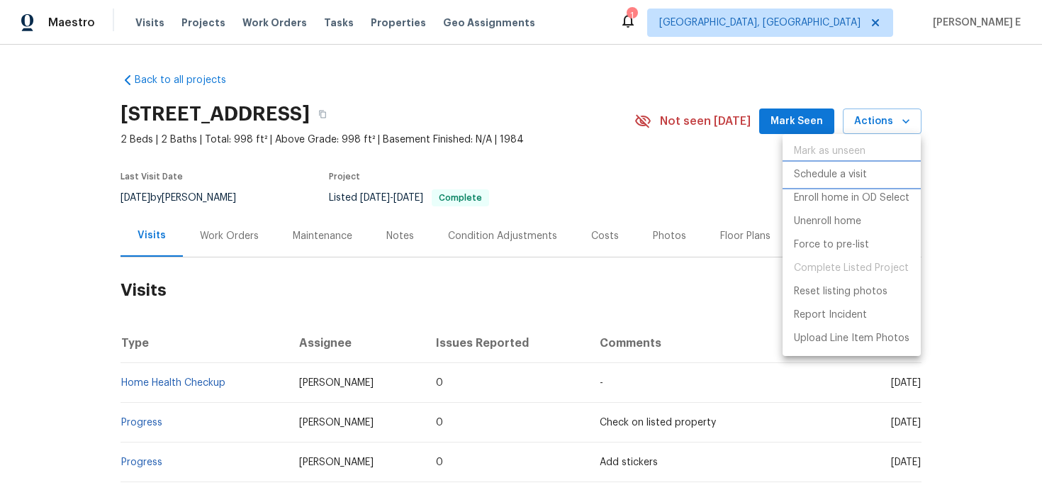
click at [804, 176] on p "Schedule a visit" at bounding box center [830, 174] width 73 height 15
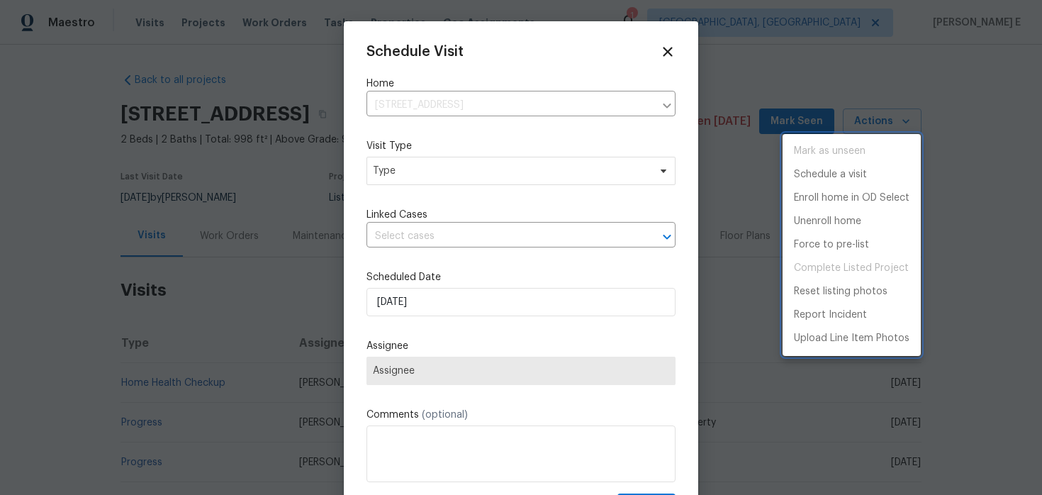
click at [393, 175] on div at bounding box center [521, 247] width 1042 height 495
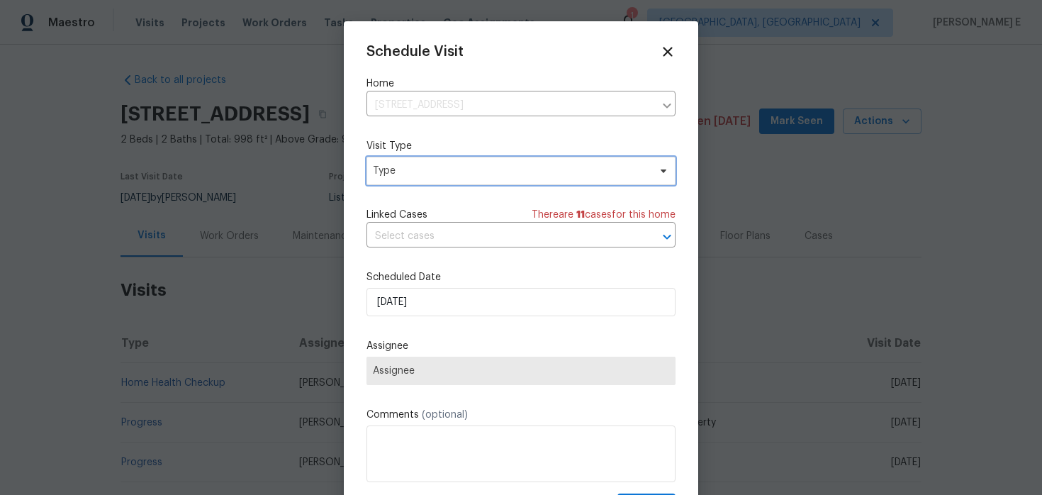
click at [393, 175] on span "Type" at bounding box center [511, 171] width 276 height 14
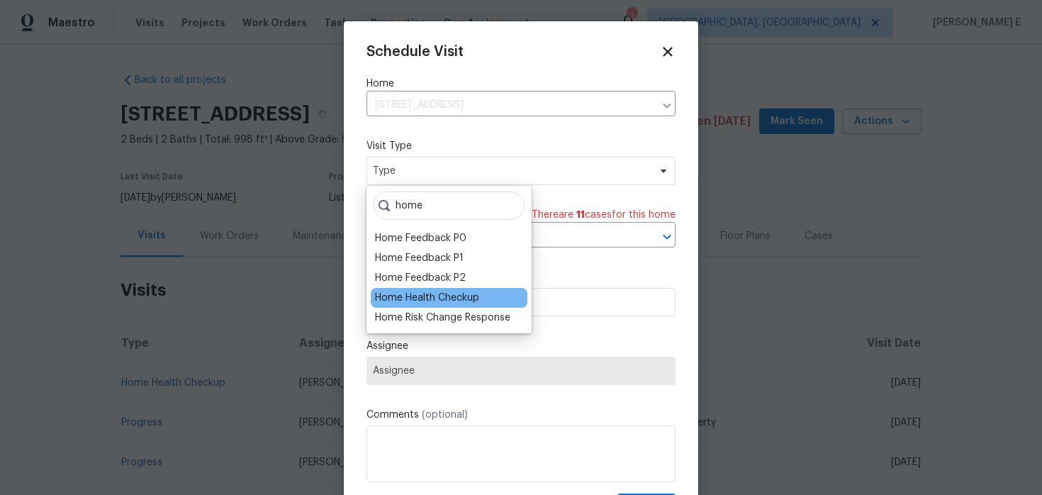
type input "home"
click at [399, 293] on div "Home Health Checkup" at bounding box center [427, 298] width 104 height 14
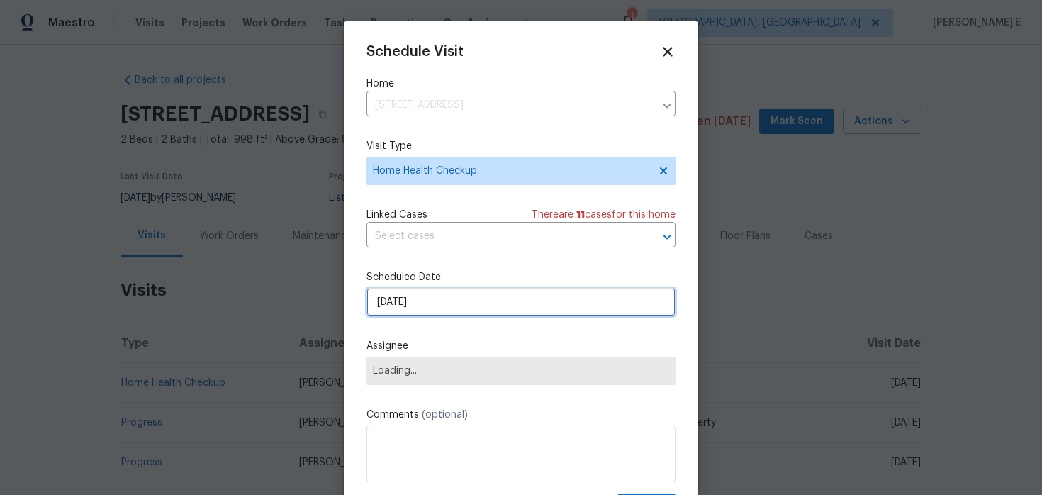
click at [412, 301] on input "[DATE]" at bounding box center [520, 302] width 309 height 28
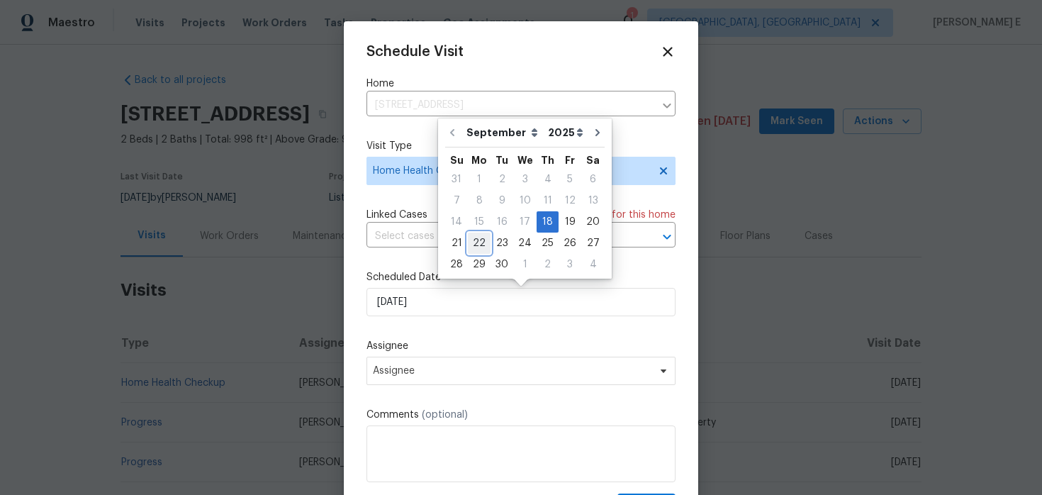
click at [475, 243] on div "22" at bounding box center [479, 243] width 23 height 20
type input "[DATE]"
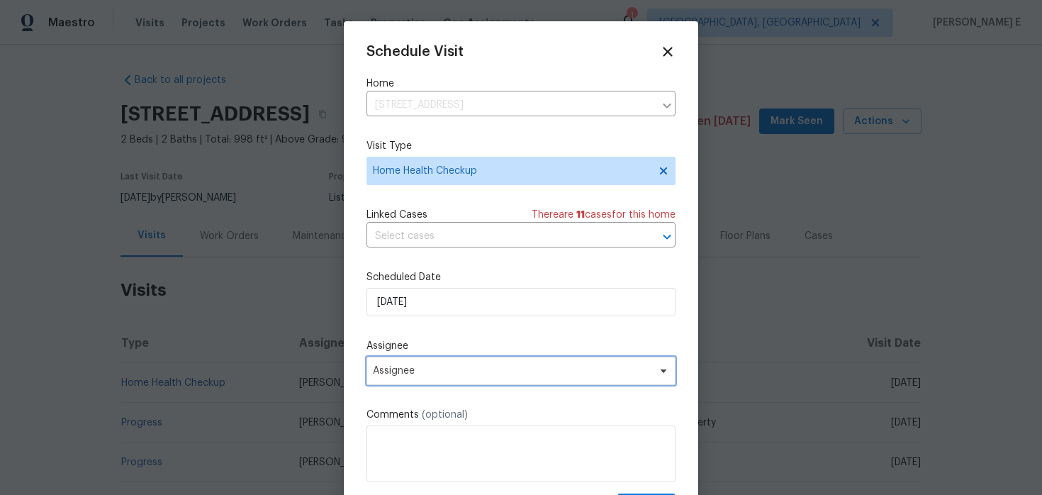
click at [480, 366] on span "Assignee" at bounding box center [512, 370] width 278 height 11
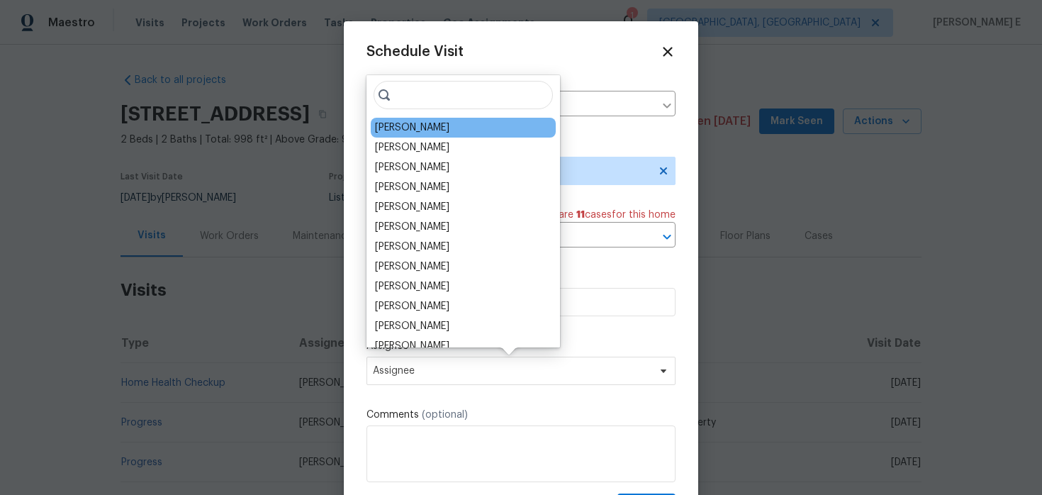
click at [449, 125] on div "[PERSON_NAME]" at bounding box center [463, 128] width 185 height 20
click at [380, 128] on div "[PERSON_NAME]" at bounding box center [412, 127] width 74 height 14
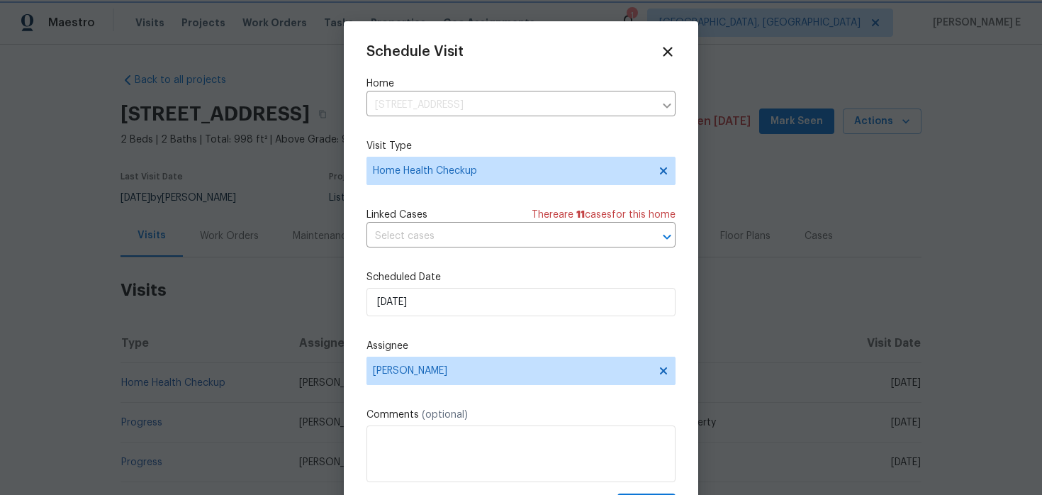
scroll to position [26, 0]
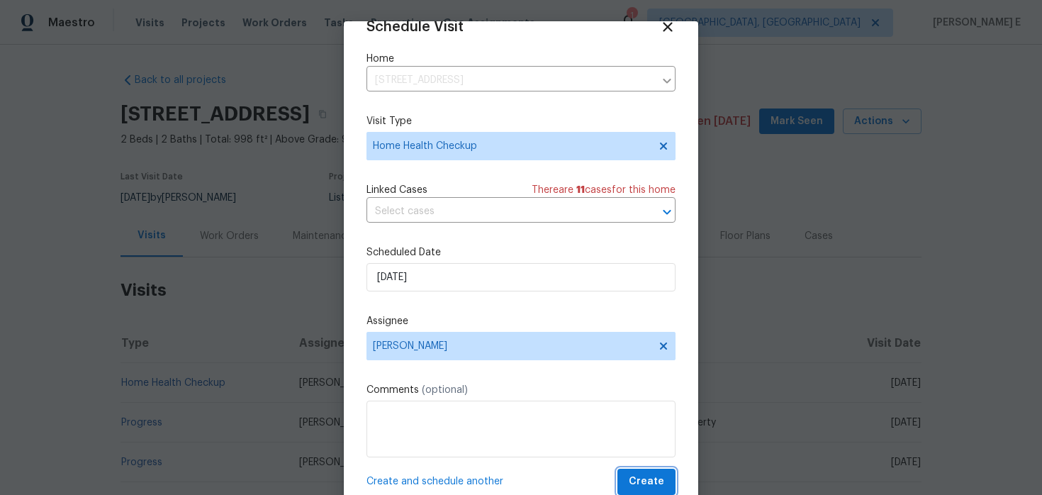
click at [643, 478] on span "Create" at bounding box center [646, 482] width 35 height 18
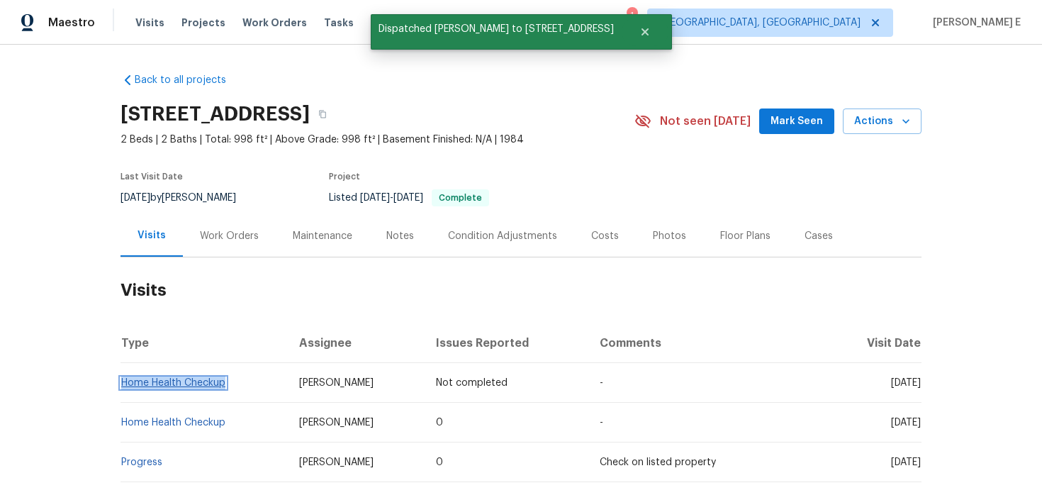
copy link "Home Health Checkup"
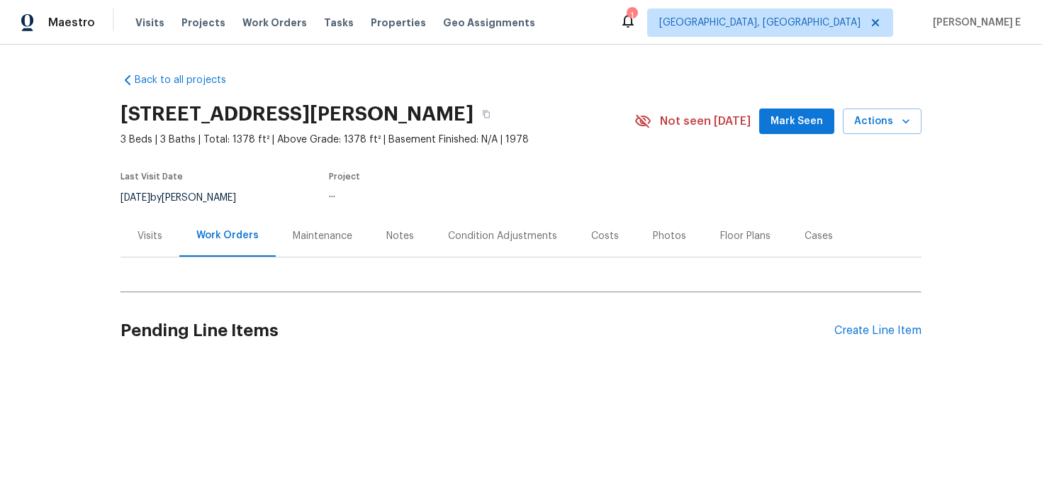
click at [131, 235] on div "Visits" at bounding box center [149, 236] width 59 height 42
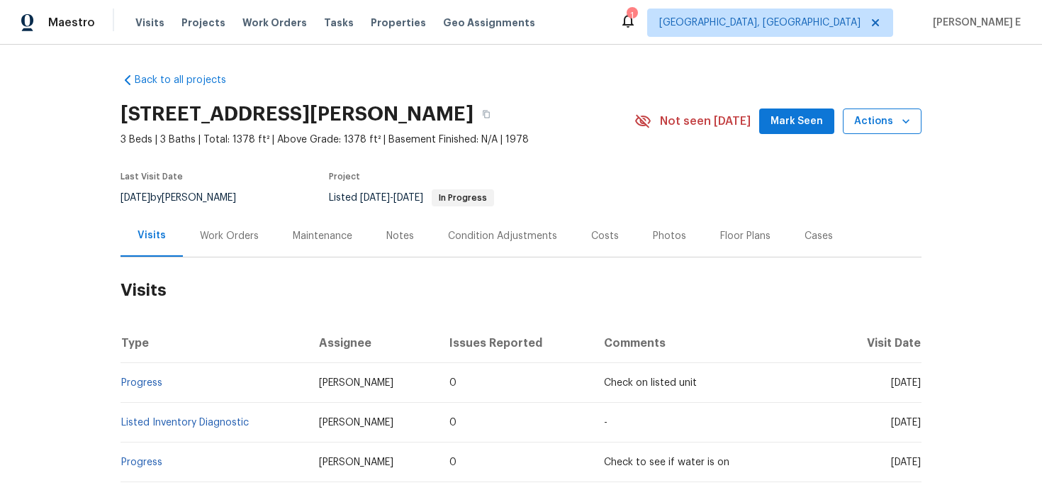
click at [871, 118] on span "Actions" at bounding box center [882, 122] width 56 height 18
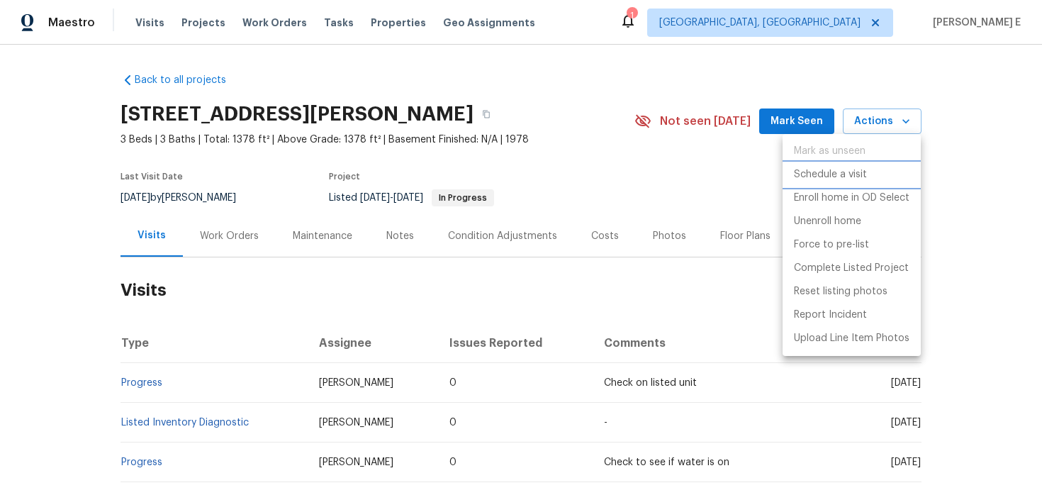
click at [816, 169] on p "Schedule a visit" at bounding box center [830, 174] width 73 height 15
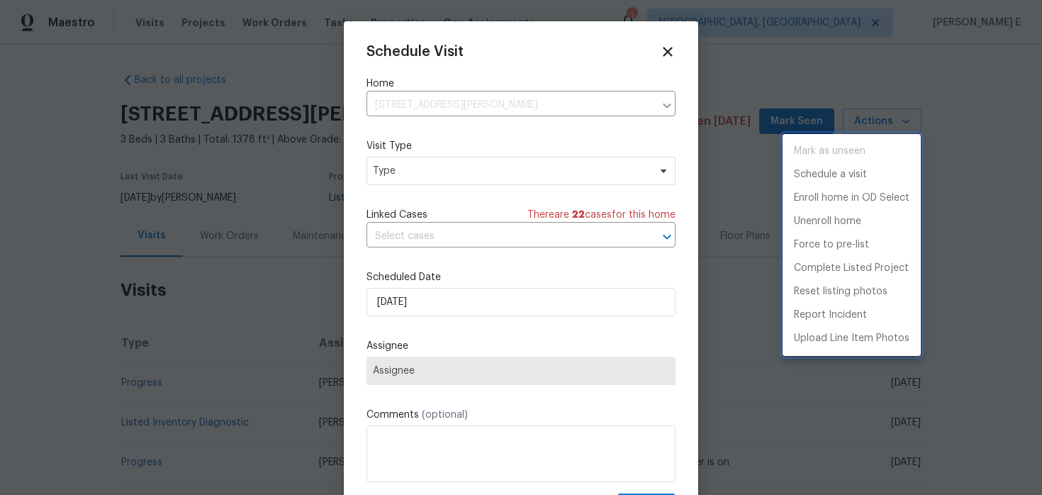
click at [427, 168] on div at bounding box center [521, 247] width 1042 height 495
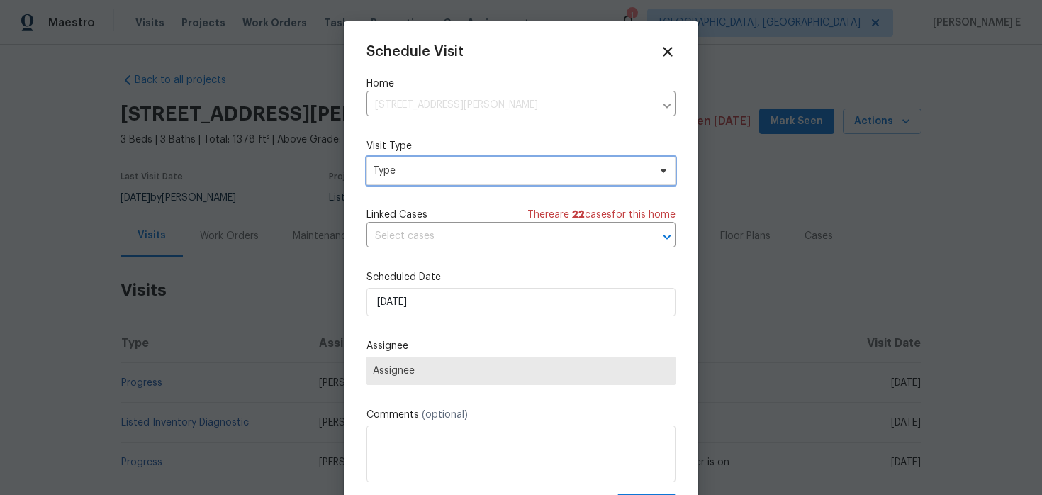
click at [427, 168] on span "Type" at bounding box center [511, 171] width 276 height 14
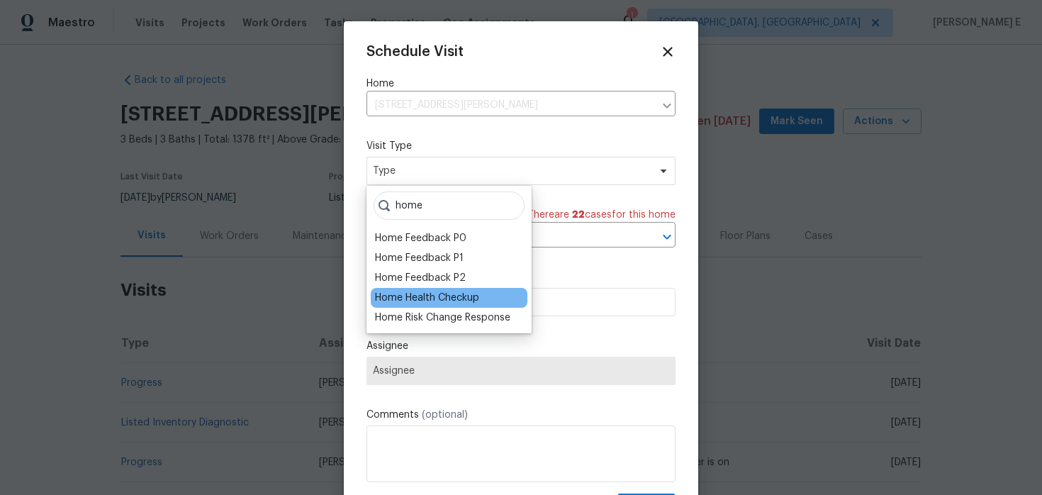
type input "home"
click at [430, 296] on div "Home Health Checkup" at bounding box center [427, 298] width 104 height 14
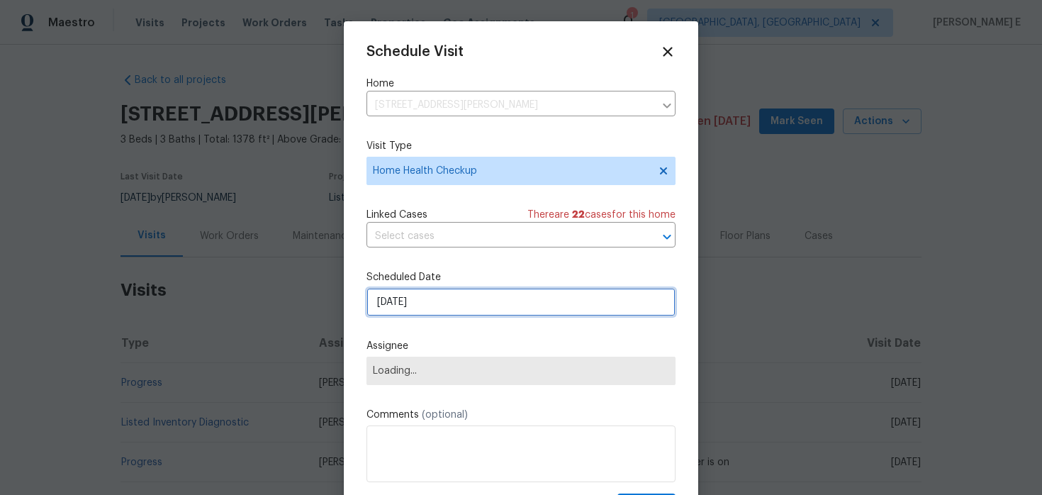
click at [429, 305] on input "[DATE]" at bounding box center [520, 302] width 309 height 28
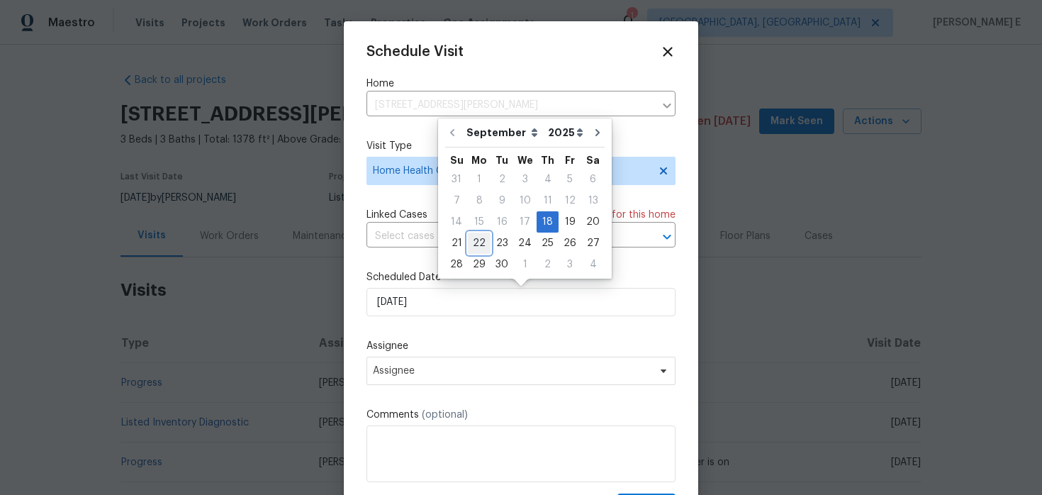
click at [475, 243] on div "22" at bounding box center [479, 243] width 23 height 20
type input "[DATE]"
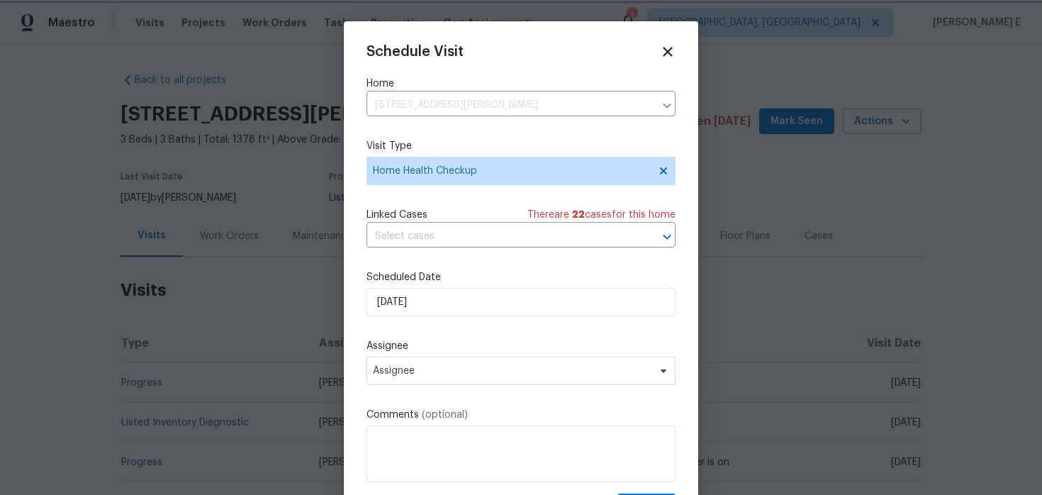
scroll to position [26, 0]
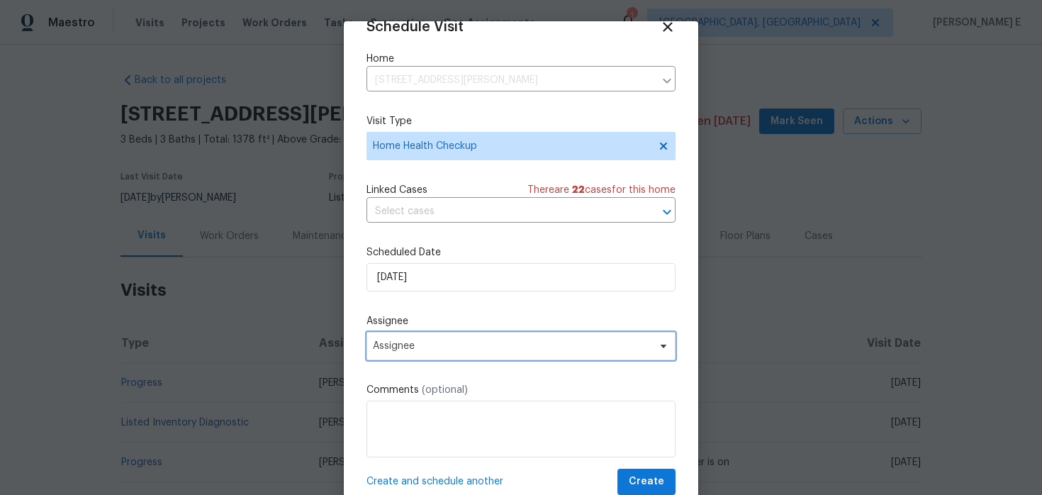
click at [442, 356] on span "Assignee" at bounding box center [520, 346] width 309 height 28
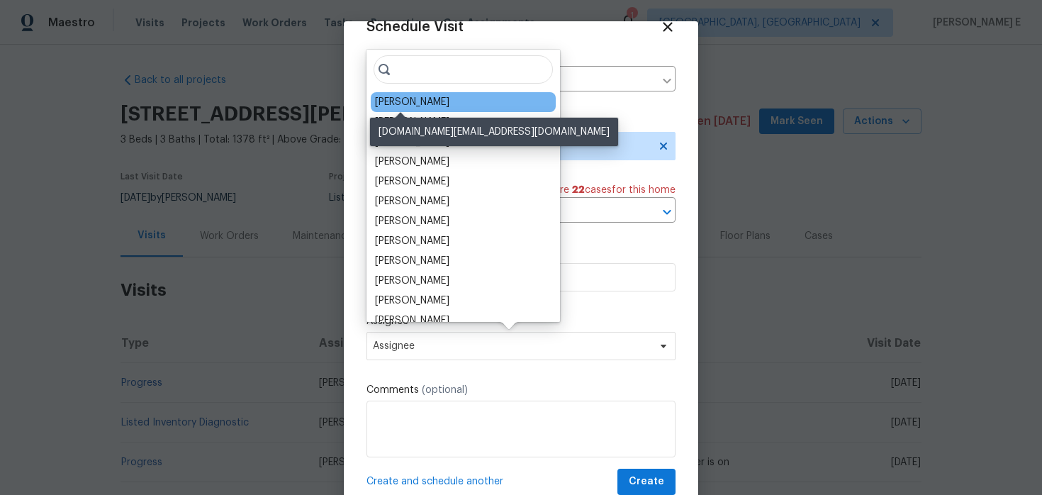
click at [417, 106] on div "[PERSON_NAME]" at bounding box center [412, 102] width 74 height 14
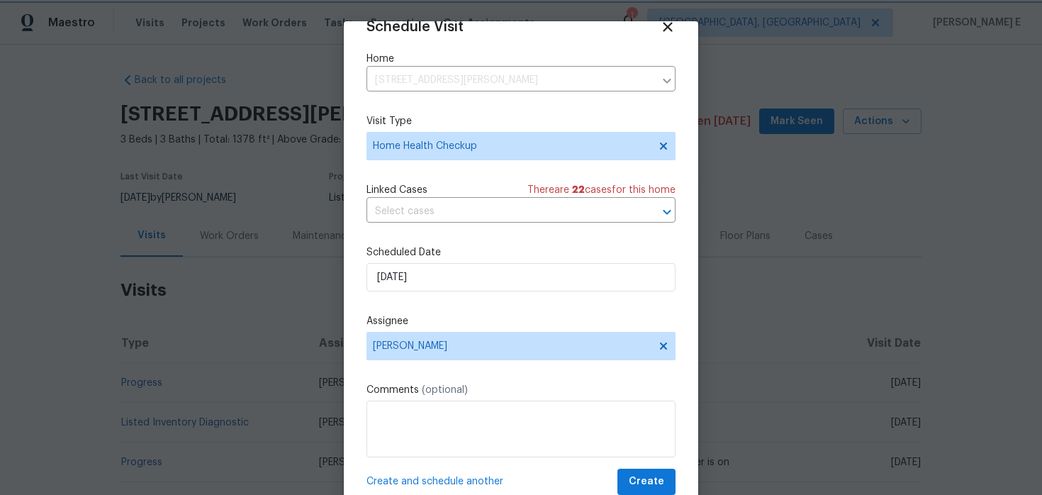
scroll to position [44, 0]
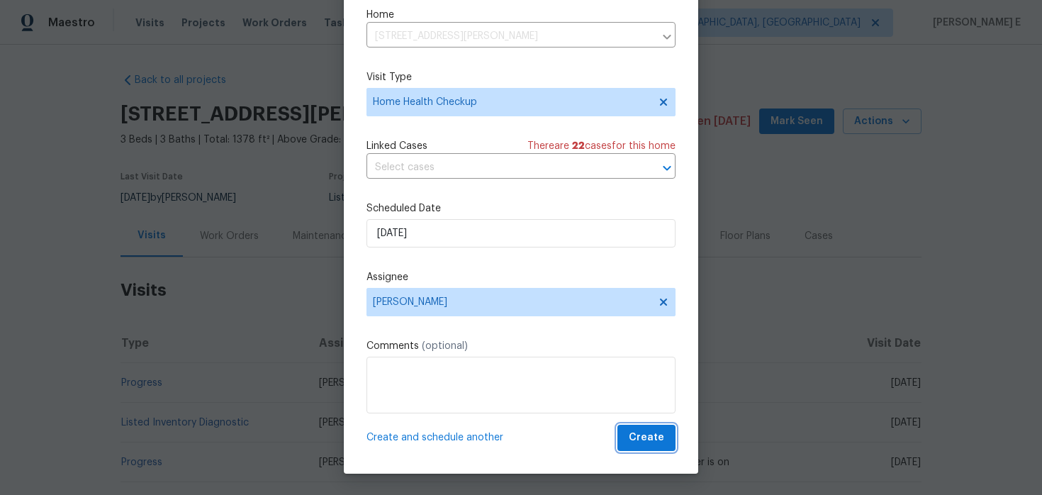
click at [631, 429] on button "Create" at bounding box center [646, 437] width 58 height 26
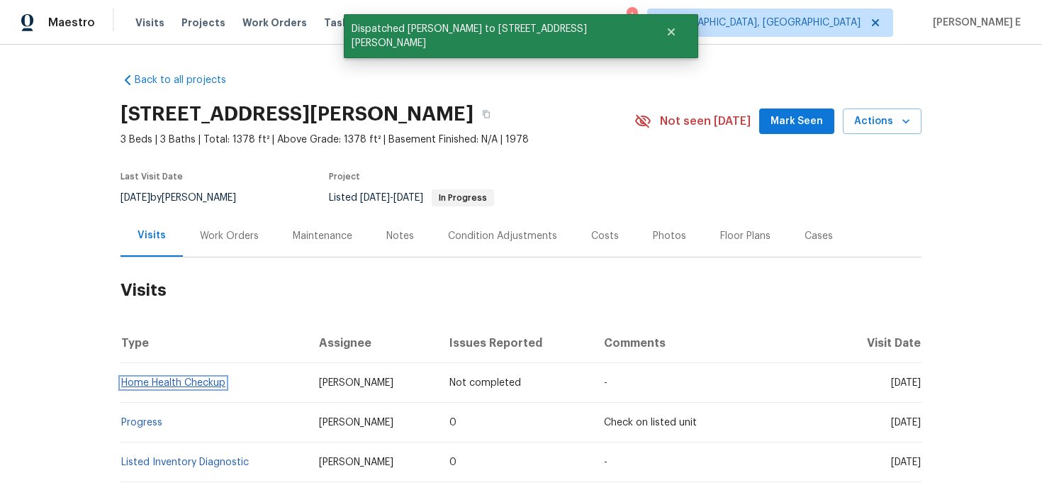
scroll to position [0, 0]
copy link "Home Health Checkup"
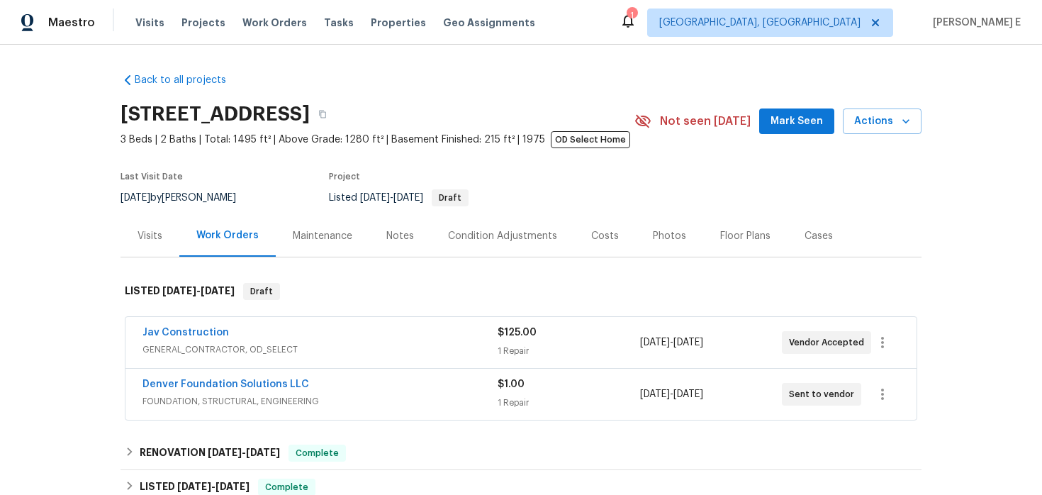
click at [171, 218] on div "Visits" at bounding box center [149, 236] width 59 height 42
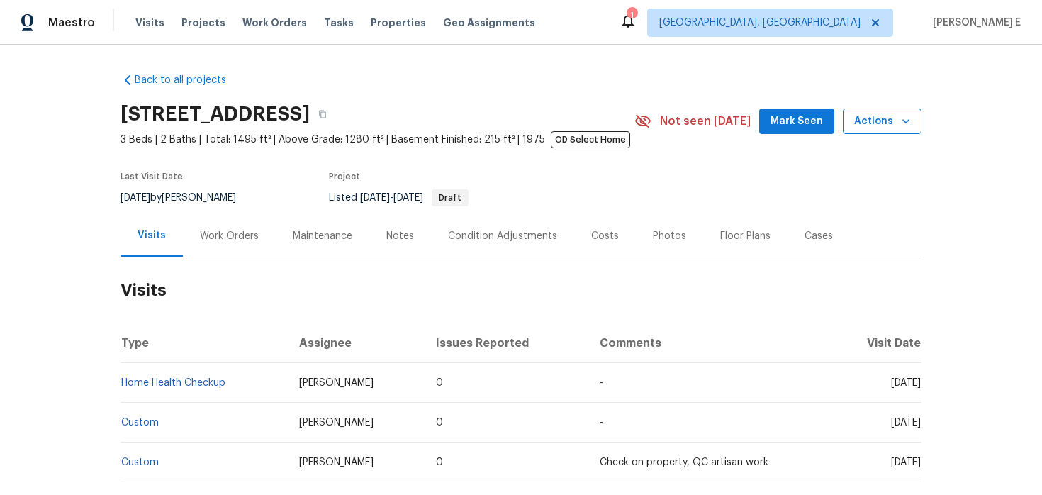
click at [874, 125] on span "Actions" at bounding box center [882, 122] width 56 height 18
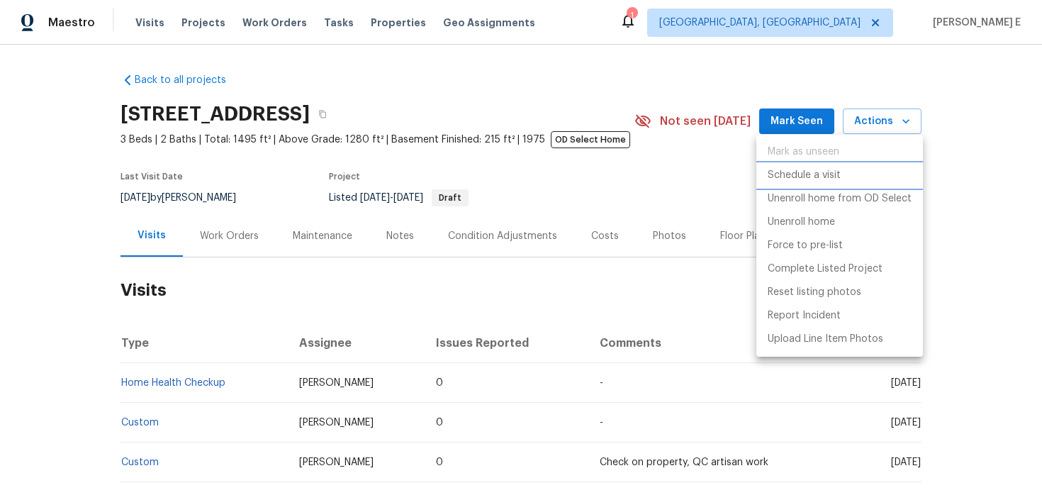
click at [807, 168] on p "Schedule a visit" at bounding box center [803, 175] width 73 height 15
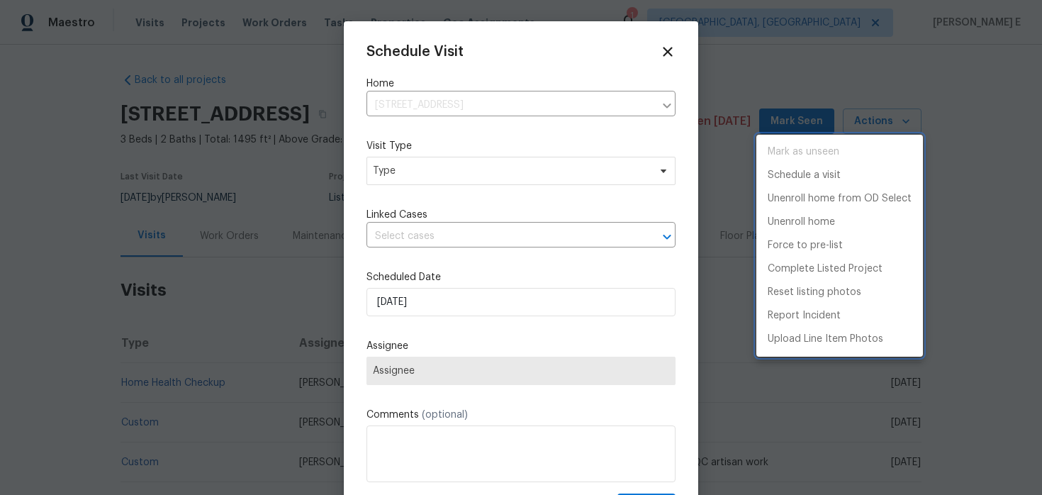
click at [434, 177] on div at bounding box center [521, 247] width 1042 height 495
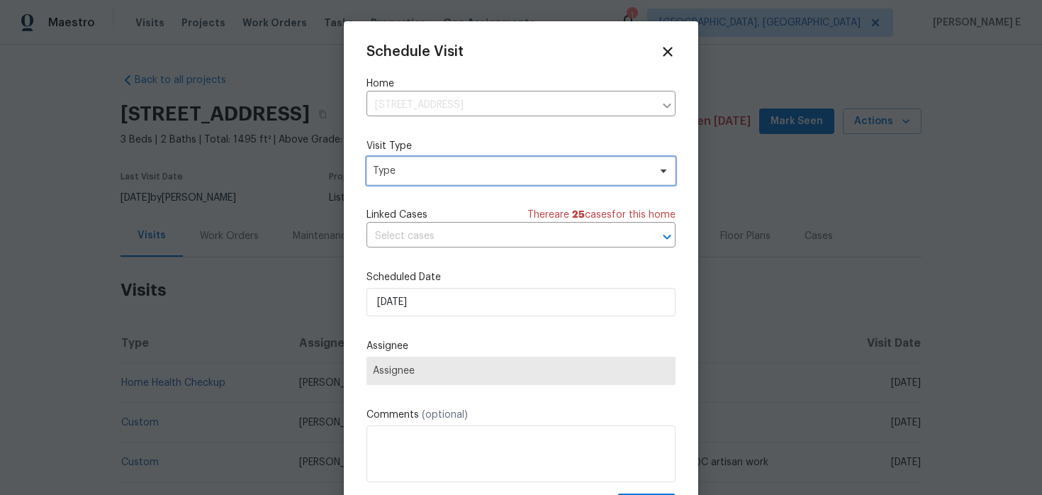
click at [434, 177] on span "Type" at bounding box center [511, 171] width 276 height 14
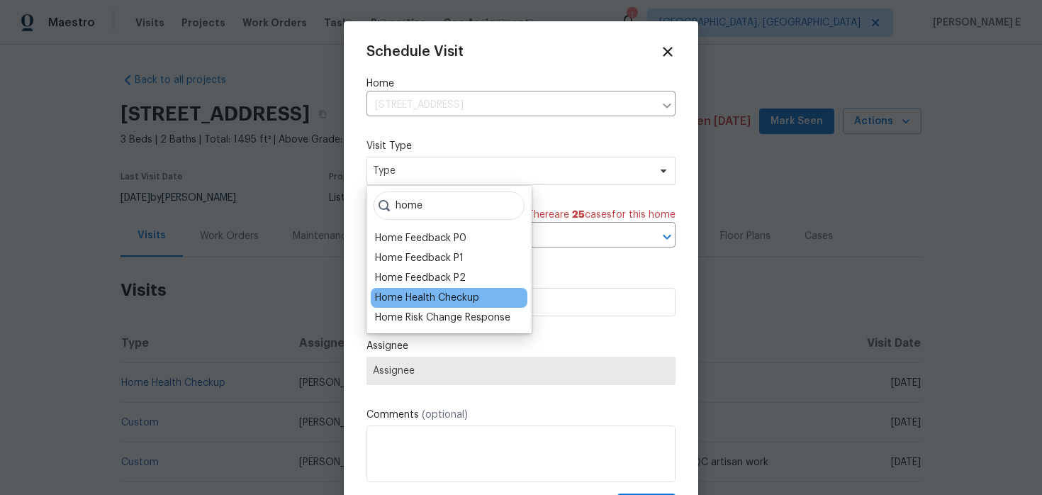
type input "home"
click at [408, 297] on div "Home Health Checkup" at bounding box center [427, 298] width 104 height 14
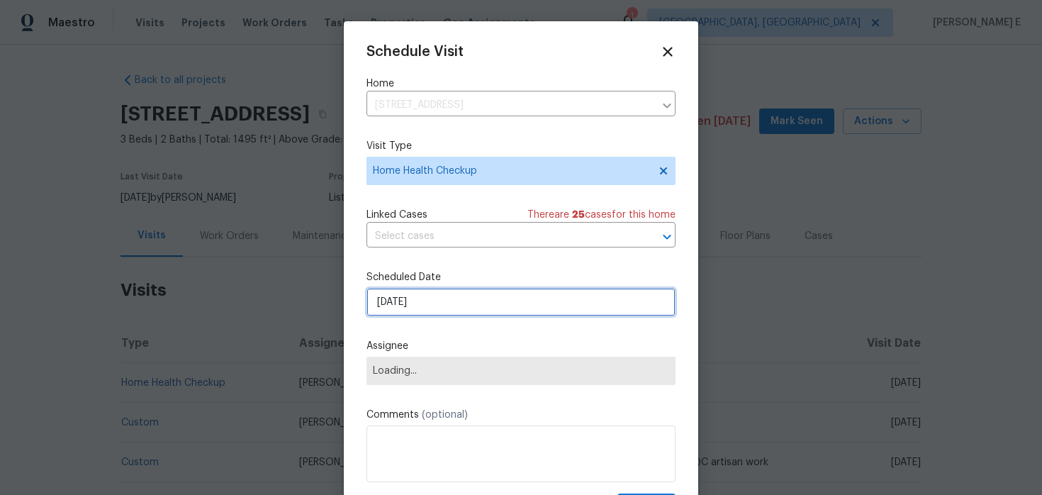
click at [417, 309] on input "[DATE]" at bounding box center [520, 302] width 309 height 28
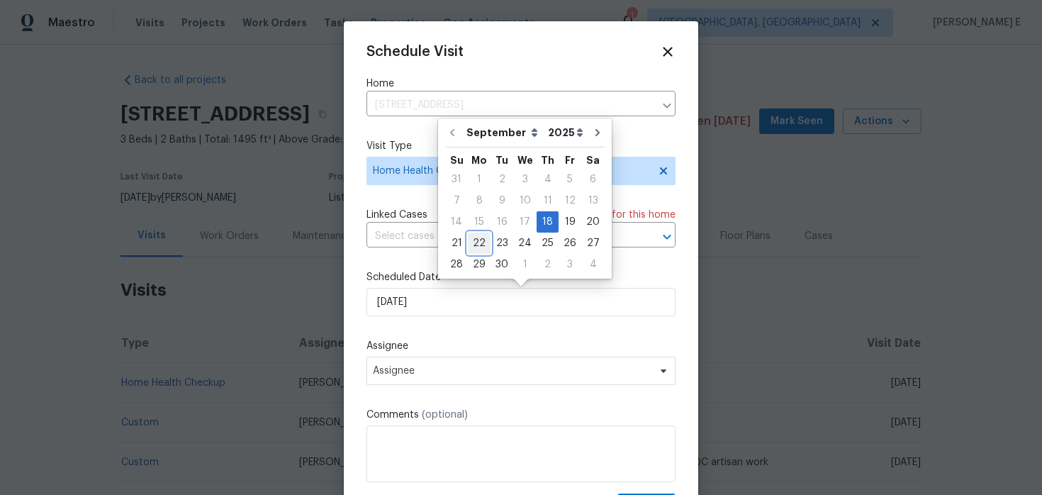
click at [475, 243] on div "22" at bounding box center [479, 243] width 23 height 20
type input "[DATE]"
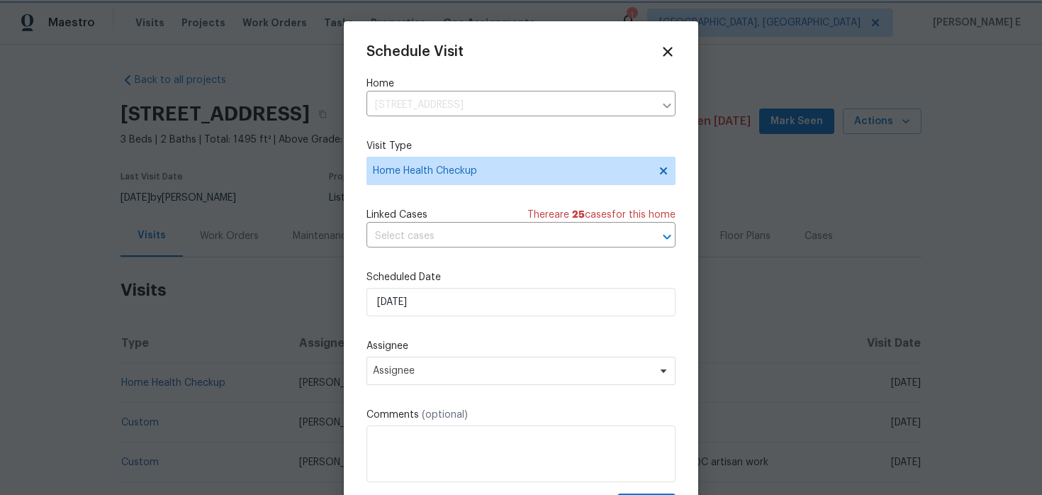
scroll to position [26, 0]
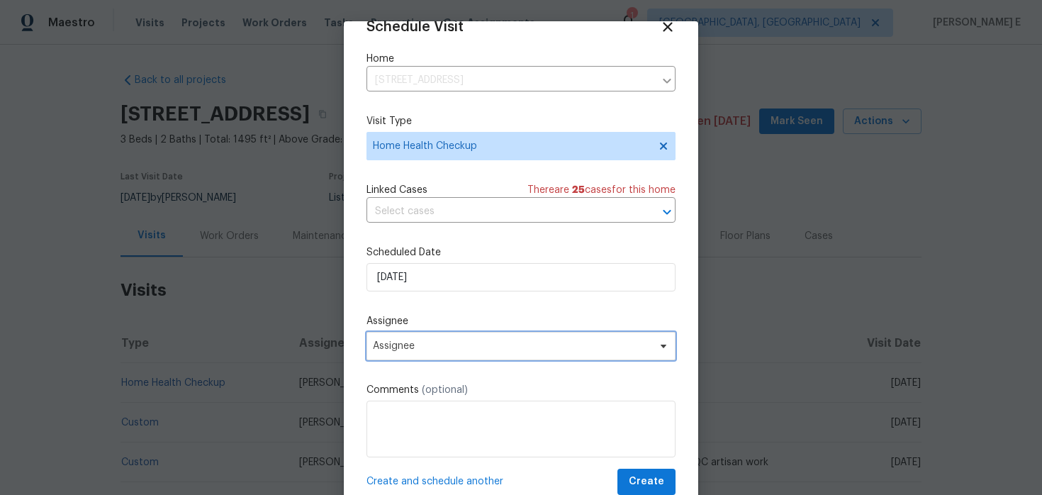
click at [446, 337] on span "Assignee" at bounding box center [520, 346] width 309 height 28
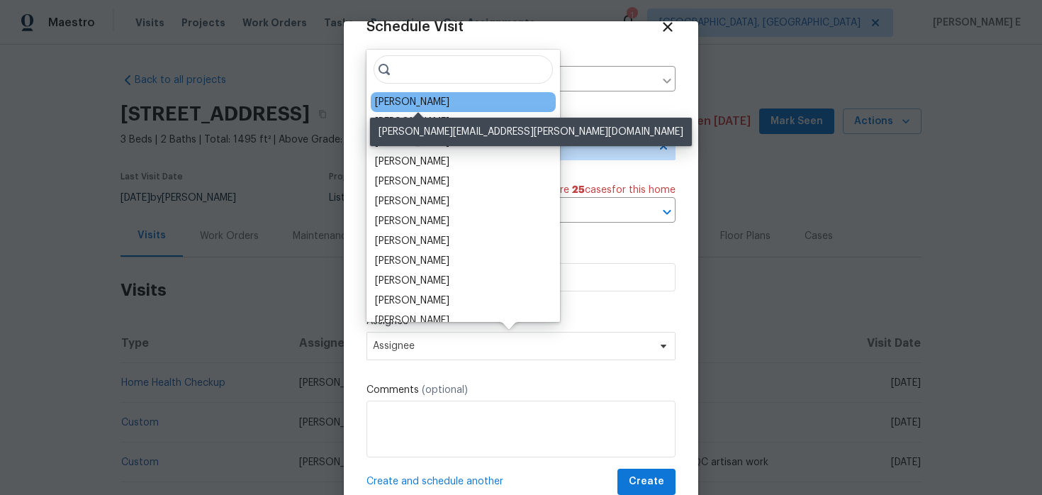
click at [422, 97] on div "Andrew McCuskey" at bounding box center [412, 102] width 74 height 14
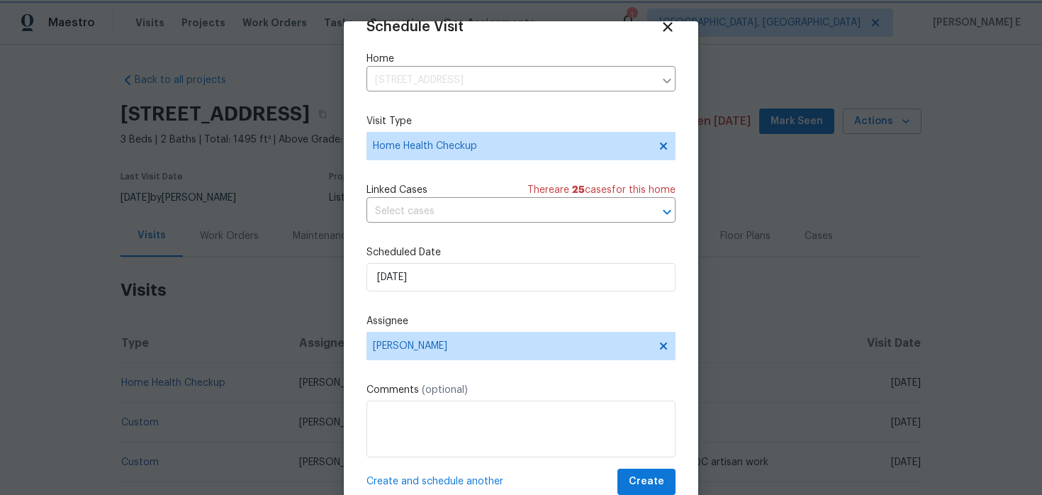
scroll to position [44, 0]
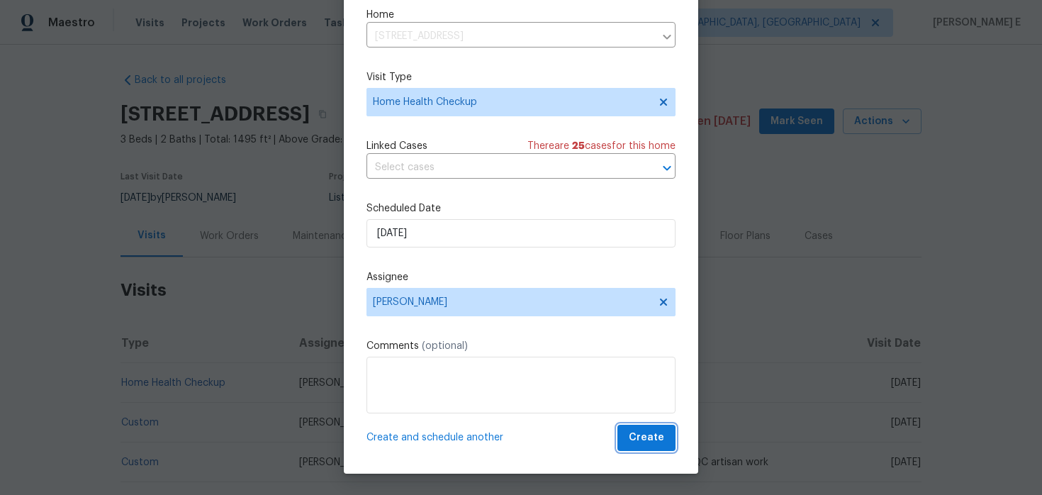
click at [641, 430] on span "Create" at bounding box center [646, 438] width 35 height 18
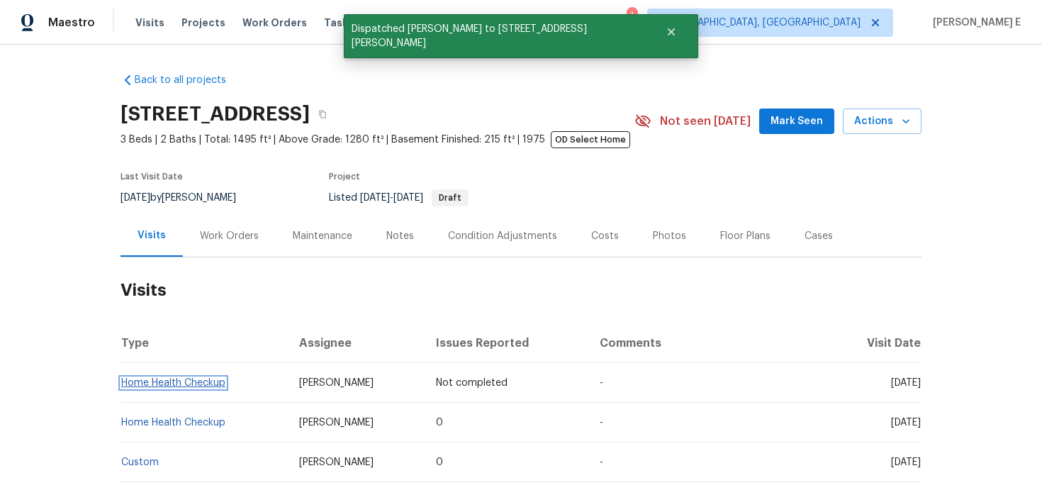
scroll to position [0, 0]
copy link "Home Health Checkup"
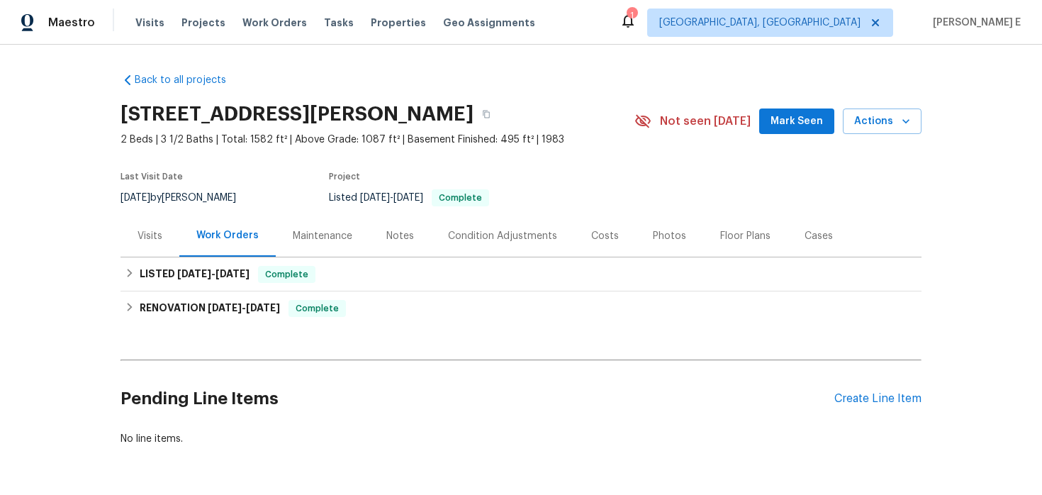
click at [150, 239] on div "Visits" at bounding box center [149, 236] width 25 height 14
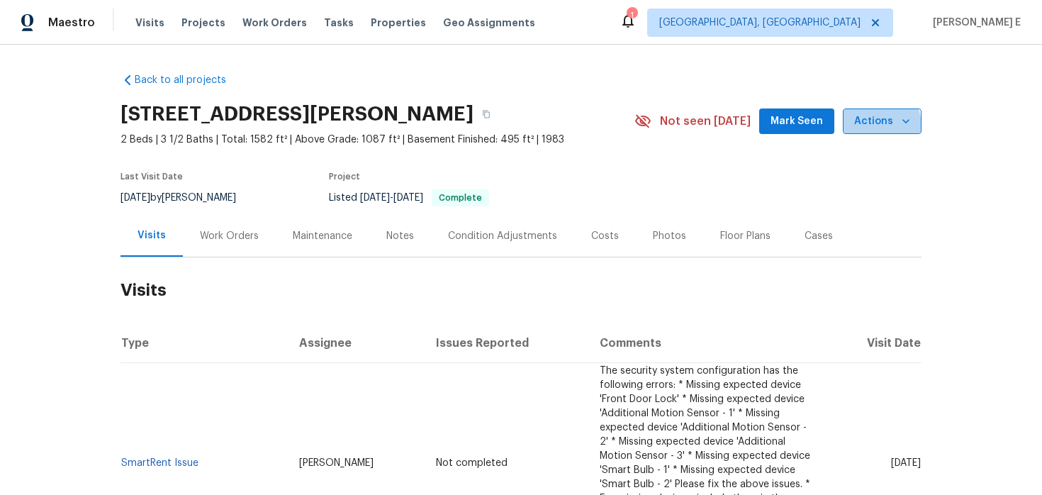
click at [864, 128] on span "Actions" at bounding box center [882, 122] width 56 height 18
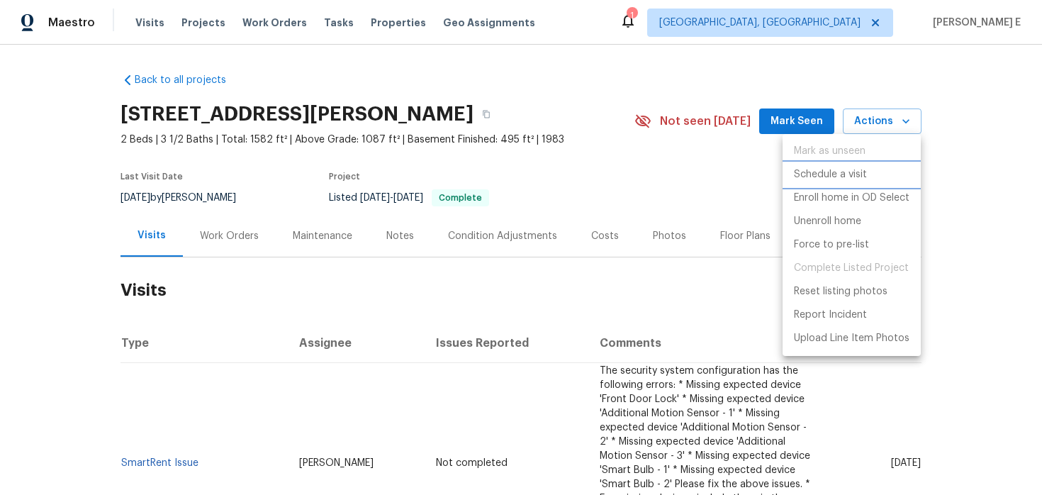
click at [815, 168] on p "Schedule a visit" at bounding box center [830, 174] width 73 height 15
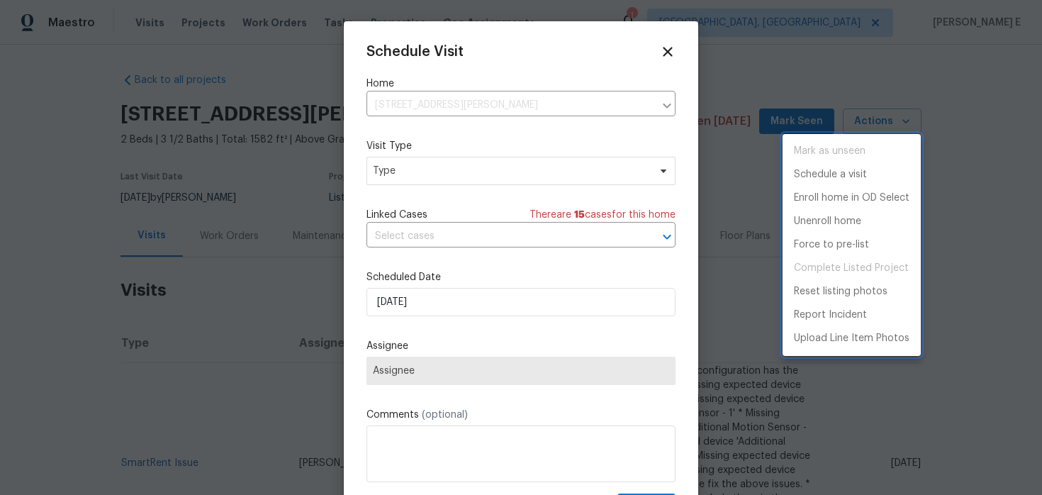
click at [385, 172] on div at bounding box center [521, 247] width 1042 height 495
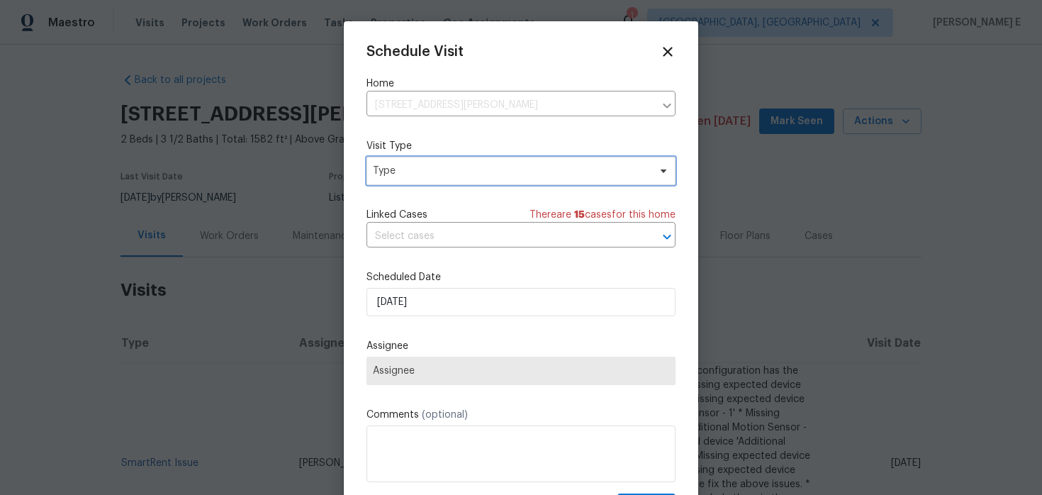
click at [385, 172] on span "Type" at bounding box center [511, 171] width 276 height 14
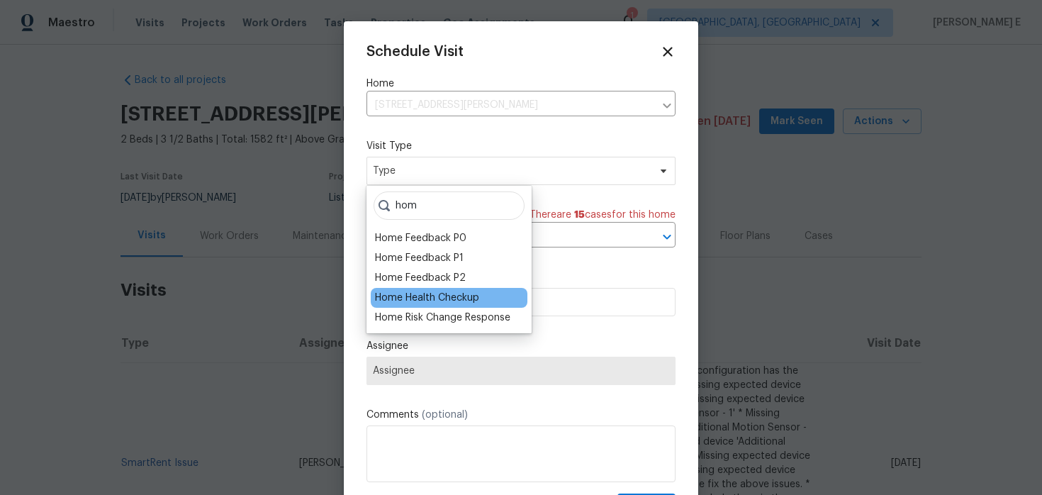
type input "hom"
click at [383, 297] on div "Home Health Checkup" at bounding box center [427, 298] width 104 height 14
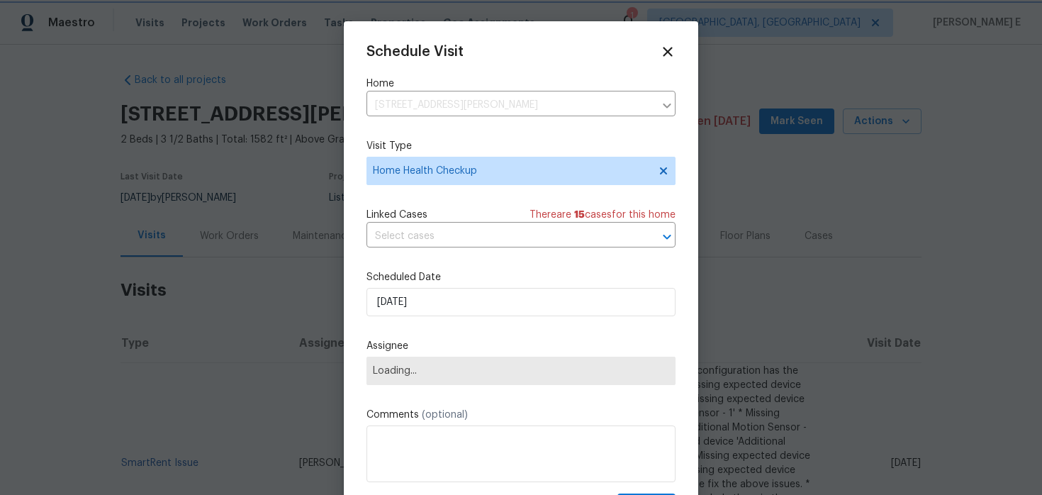
scroll to position [26, 0]
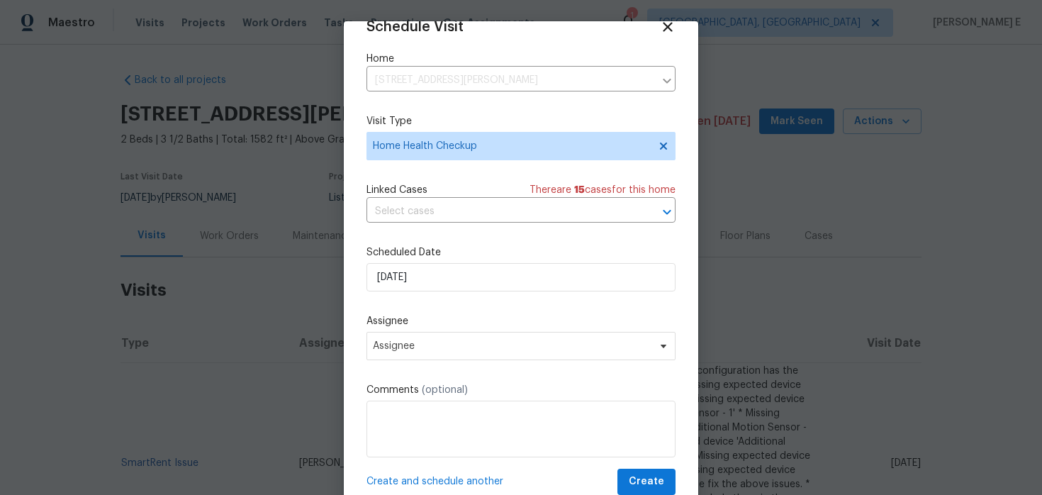
click at [402, 293] on div "Schedule Visit Home 7604 S Steele St, Centennial, CO 80122 ​ Visit Type Home He…" at bounding box center [520, 256] width 309 height 475
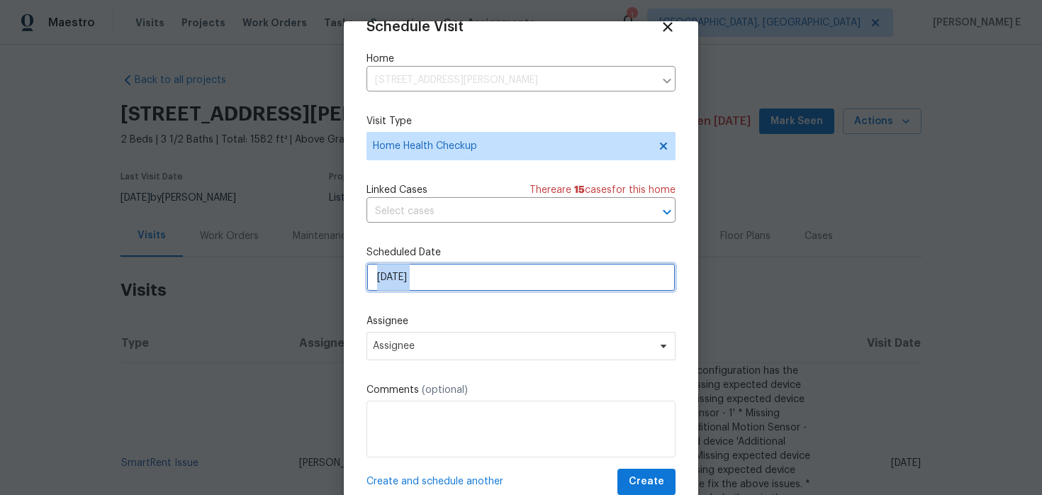
click at [417, 276] on input "[DATE]" at bounding box center [520, 277] width 309 height 28
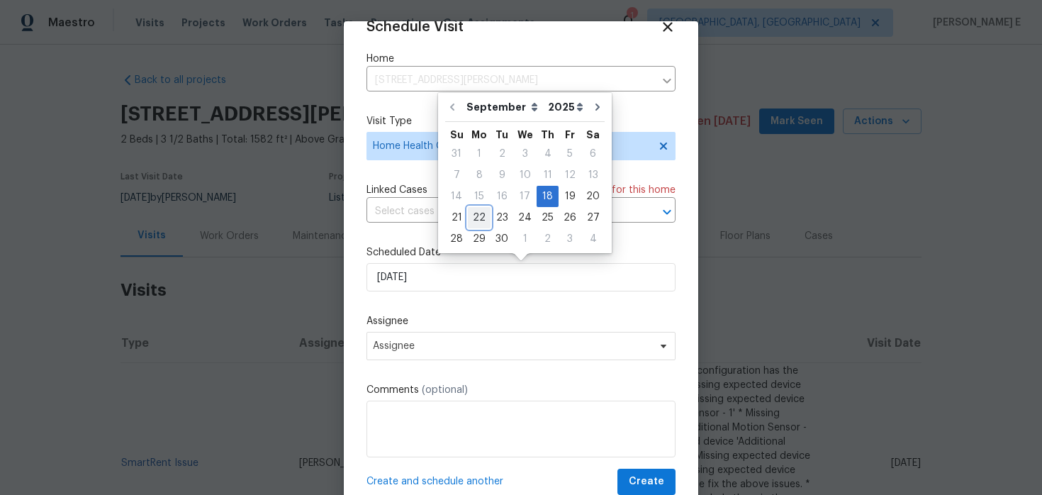
click at [480, 220] on div "22" at bounding box center [479, 218] width 23 height 20
type input "[DATE]"
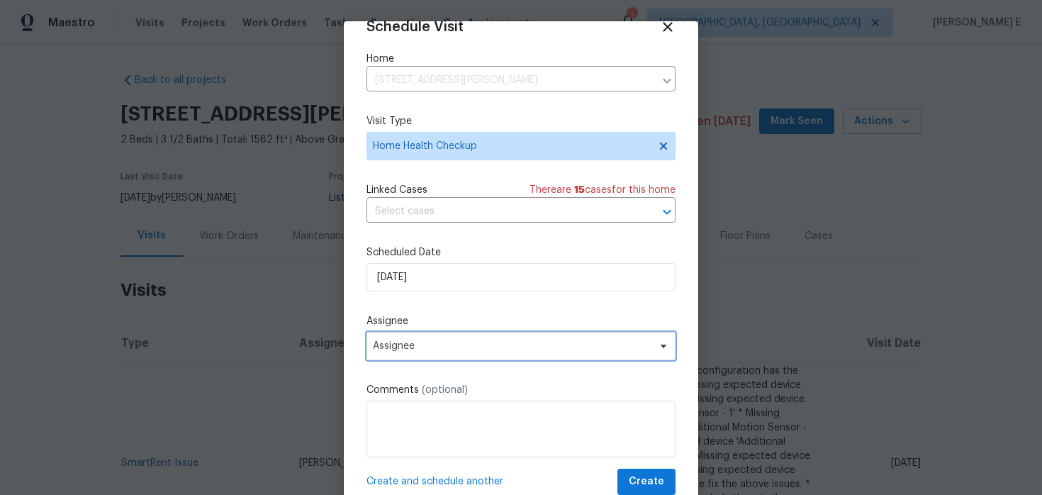
click at [435, 337] on span "Assignee" at bounding box center [520, 346] width 309 height 28
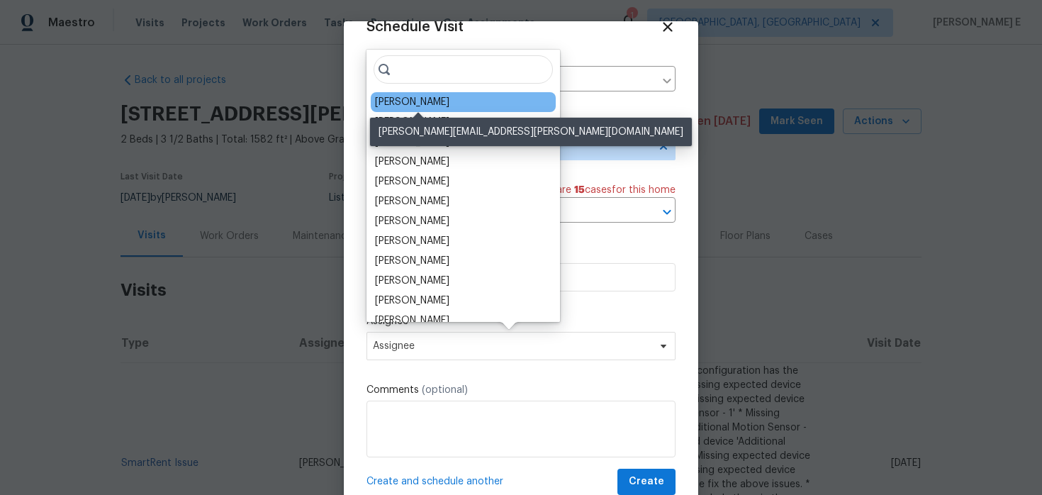
click at [435, 103] on div "[PERSON_NAME]" at bounding box center [412, 102] width 74 height 14
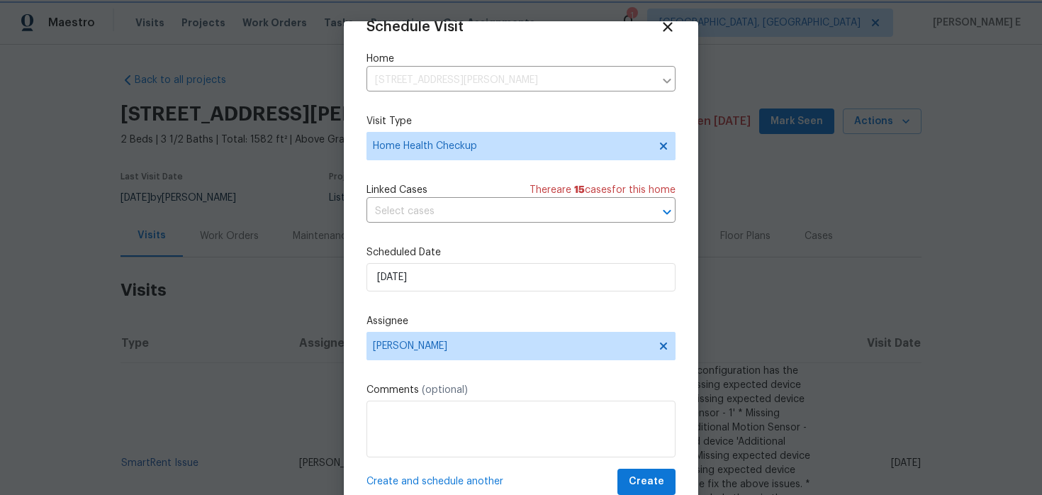
scroll to position [44, 0]
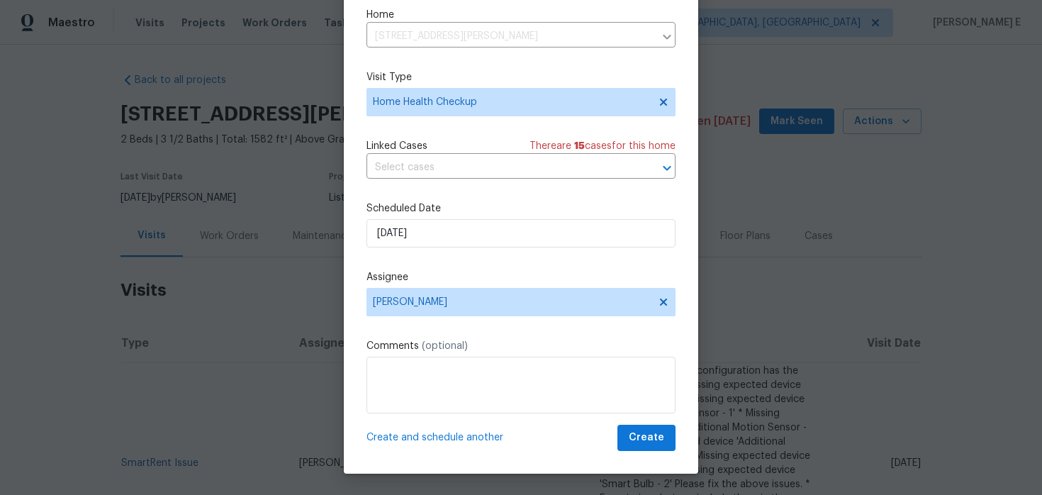
click at [626, 451] on div "Schedule Visit Home 7604 S Steele St, Centennial, CO 80122 ​ Visit Type Home He…" at bounding box center [521, 225] width 354 height 496
click at [638, 444] on span "Create" at bounding box center [646, 438] width 35 height 18
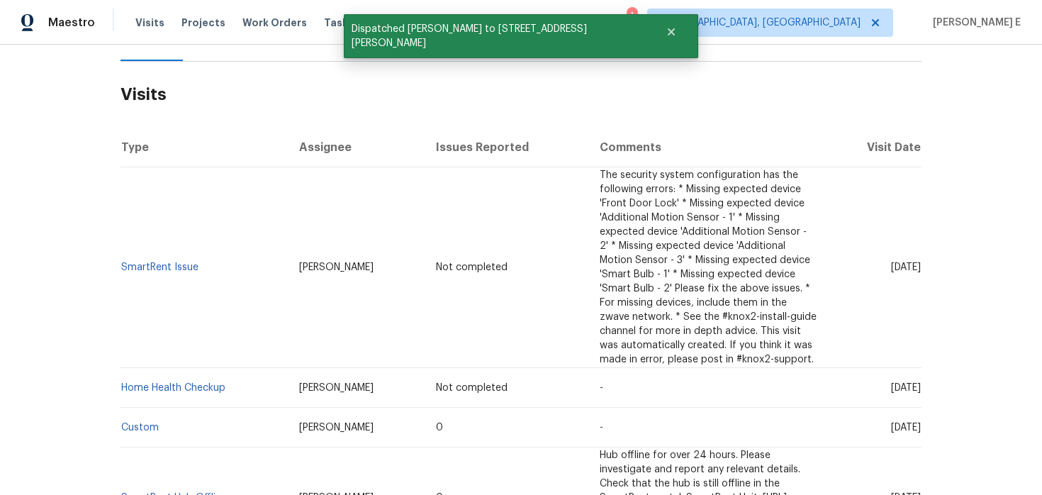
scroll to position [204, 0]
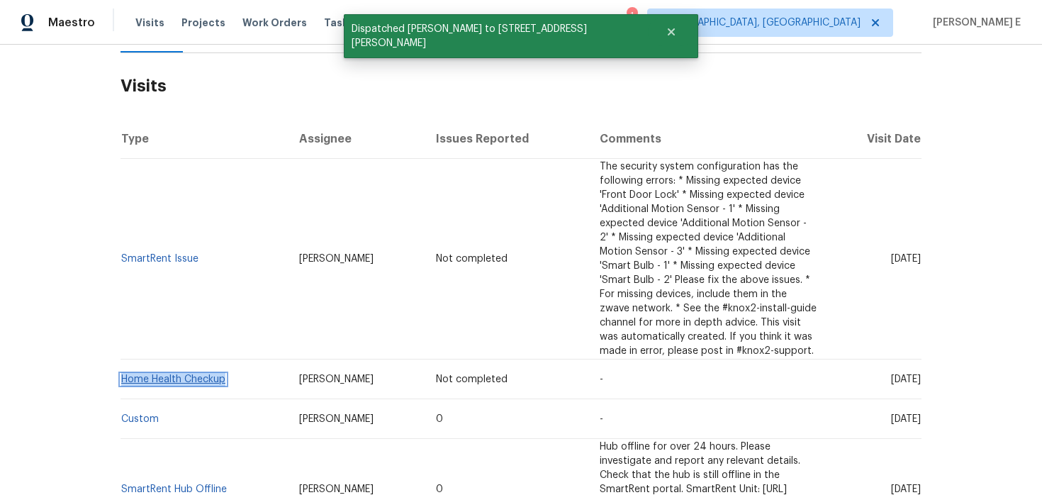
copy link "Home Health Checkup"
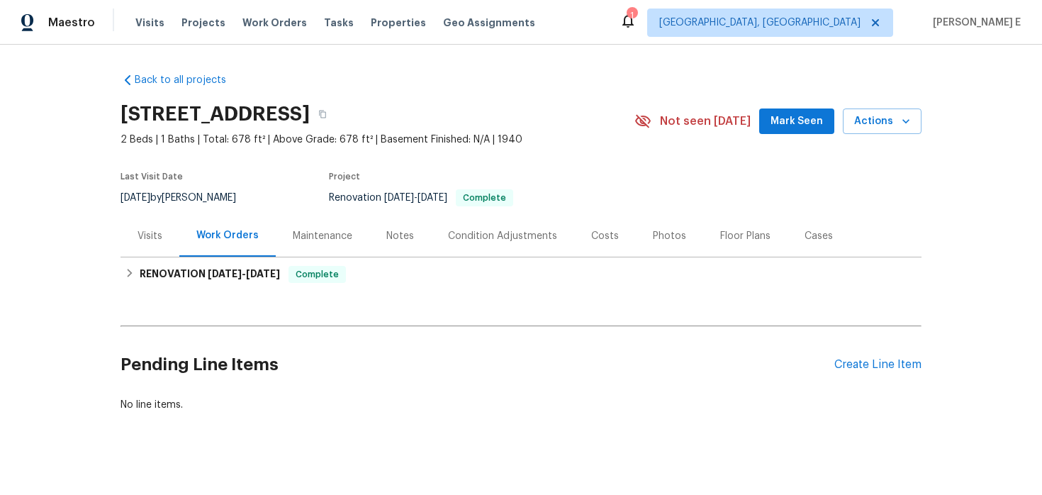
click at [157, 238] on div "Visits" at bounding box center [149, 236] width 25 height 14
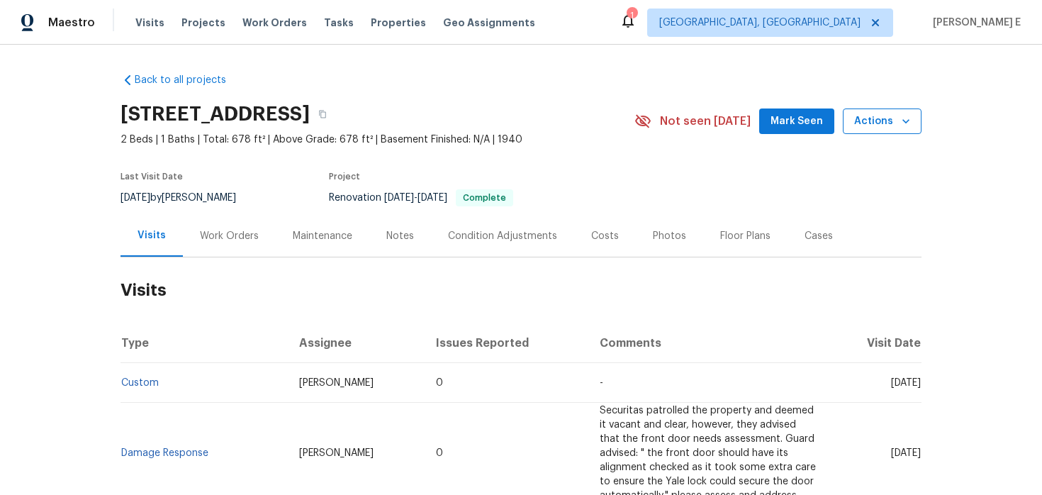
click at [884, 122] on span "Actions" at bounding box center [882, 122] width 56 height 18
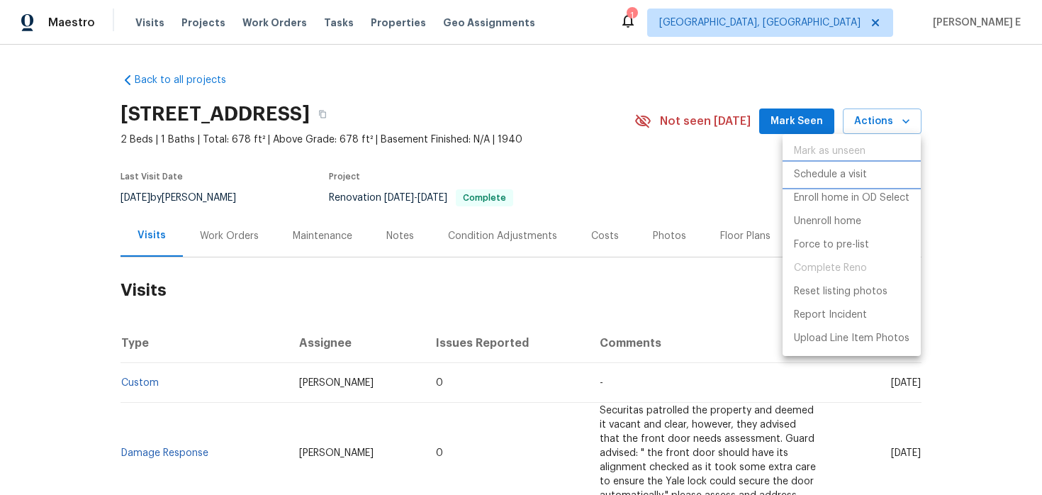
click at [809, 181] on p "Schedule a visit" at bounding box center [830, 174] width 73 height 15
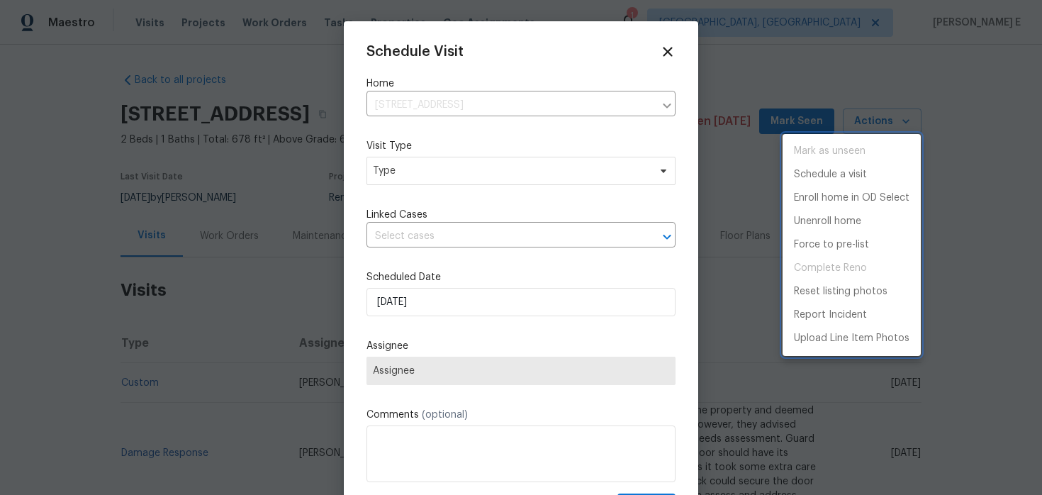
click at [458, 181] on div at bounding box center [521, 247] width 1042 height 495
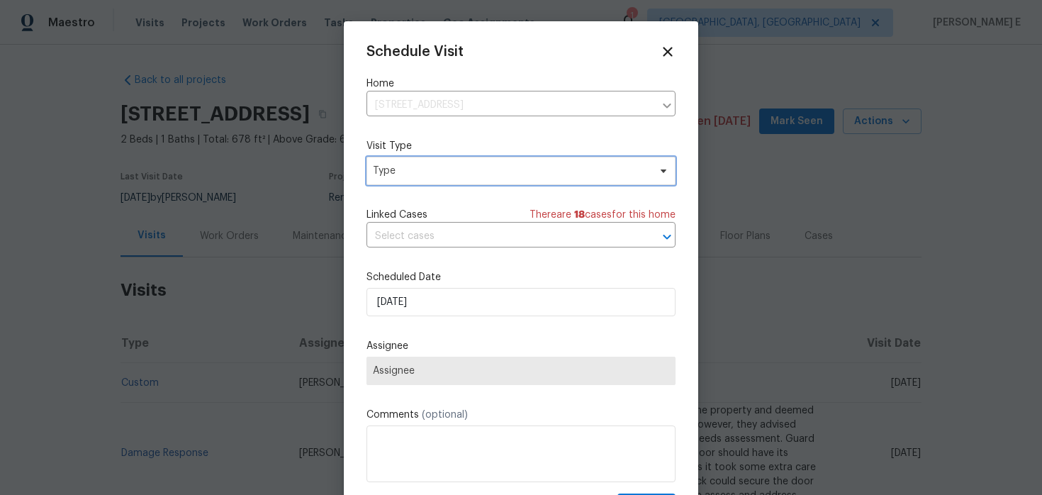
click at [458, 181] on span "Type" at bounding box center [520, 171] width 309 height 28
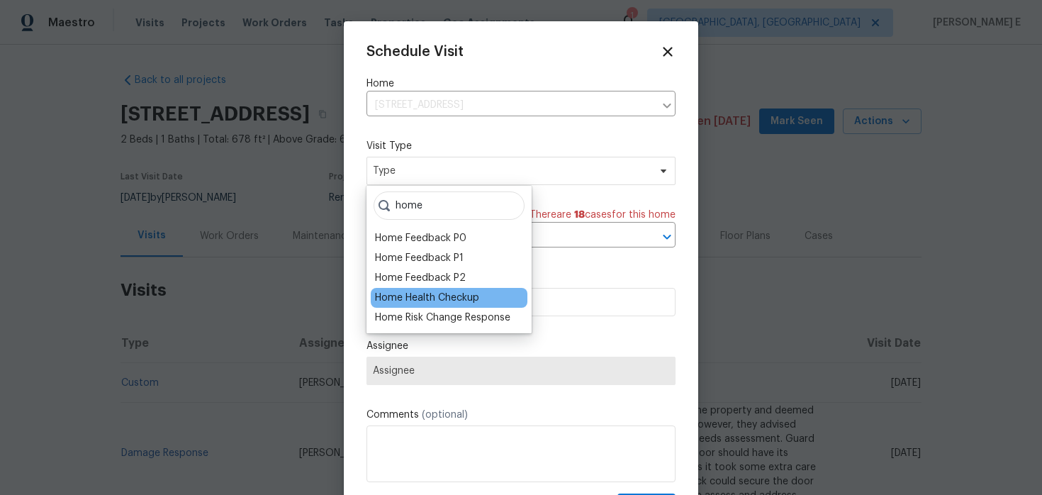
type input "home"
click at [398, 299] on div "Home Health Checkup" at bounding box center [427, 298] width 104 height 14
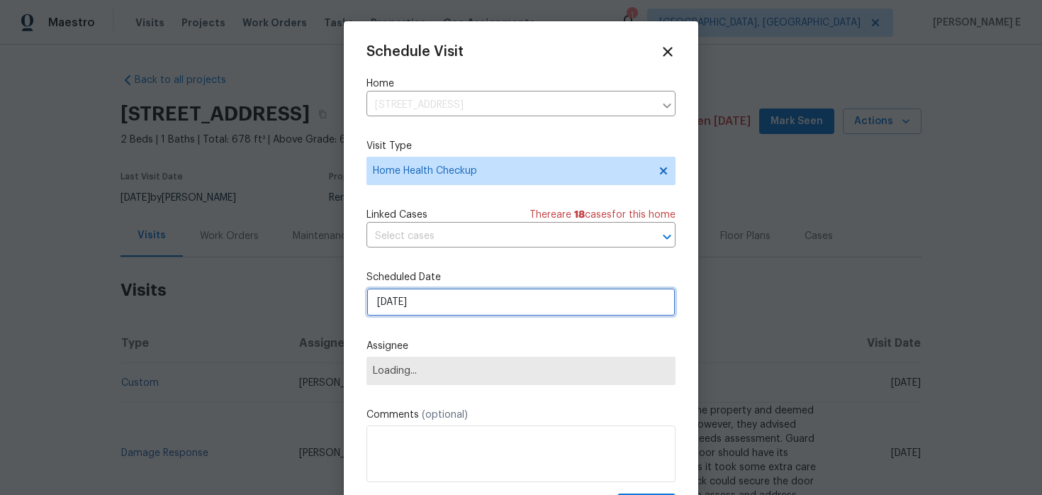
click at [410, 305] on input "[DATE]" at bounding box center [520, 302] width 309 height 28
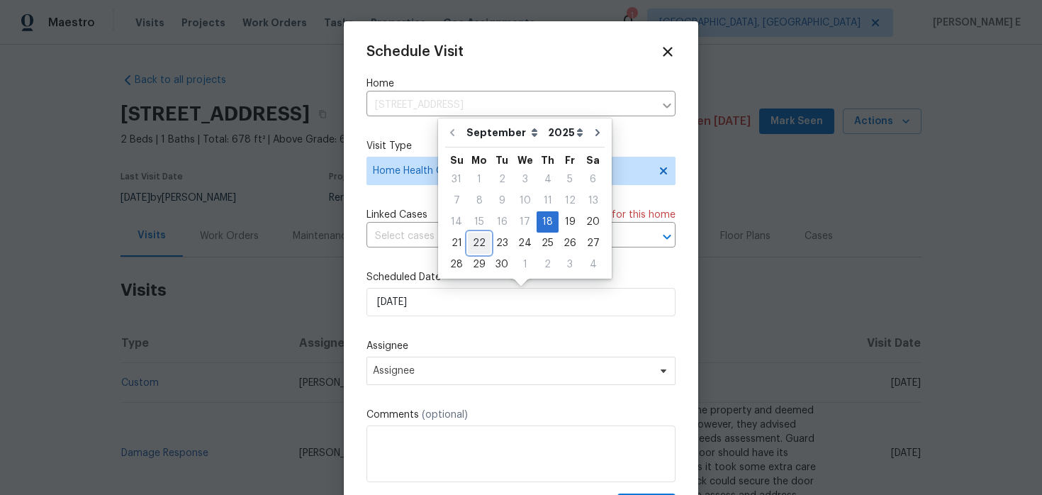
click at [477, 244] on div "22" at bounding box center [479, 243] width 23 height 20
type input "[DATE]"
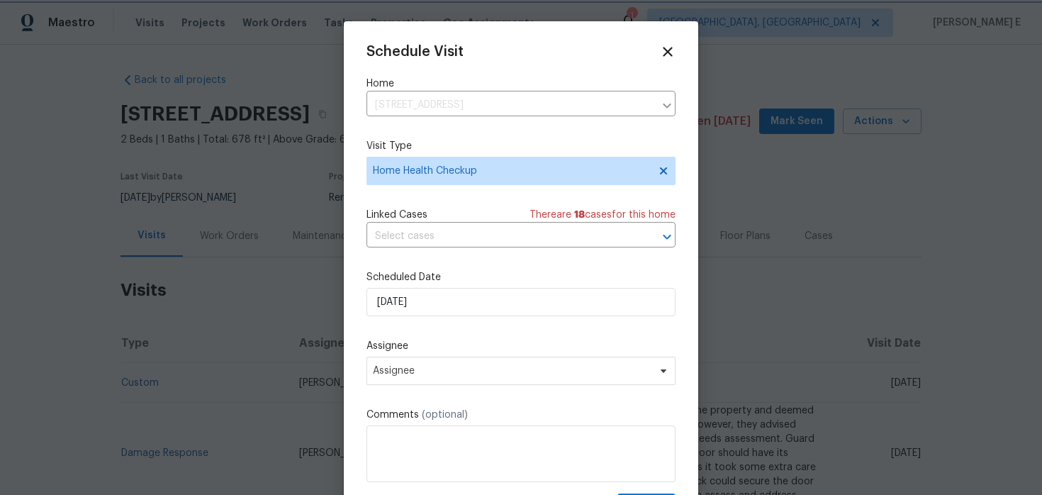
scroll to position [26, 0]
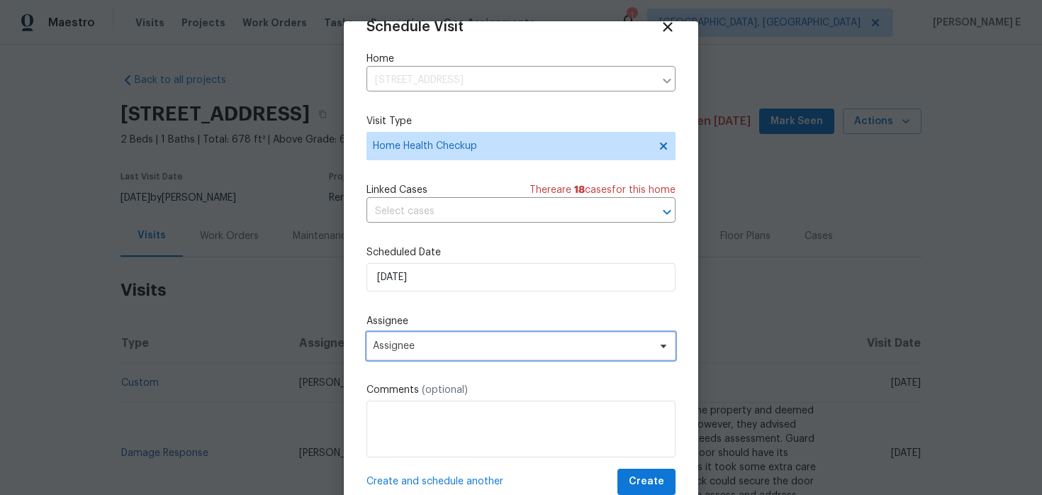
click at [417, 337] on span "Assignee" at bounding box center [520, 346] width 309 height 28
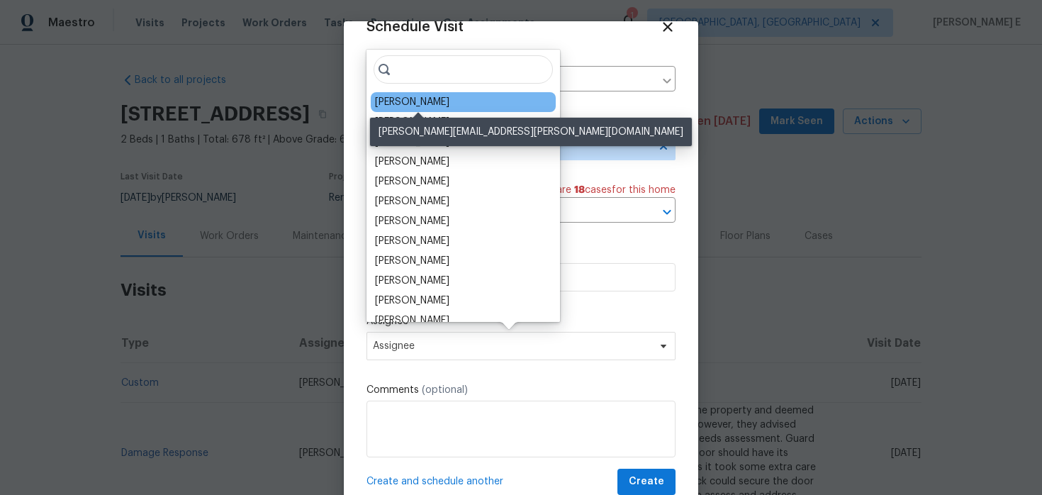
click at [436, 101] on div "[PERSON_NAME]" at bounding box center [412, 102] width 74 height 14
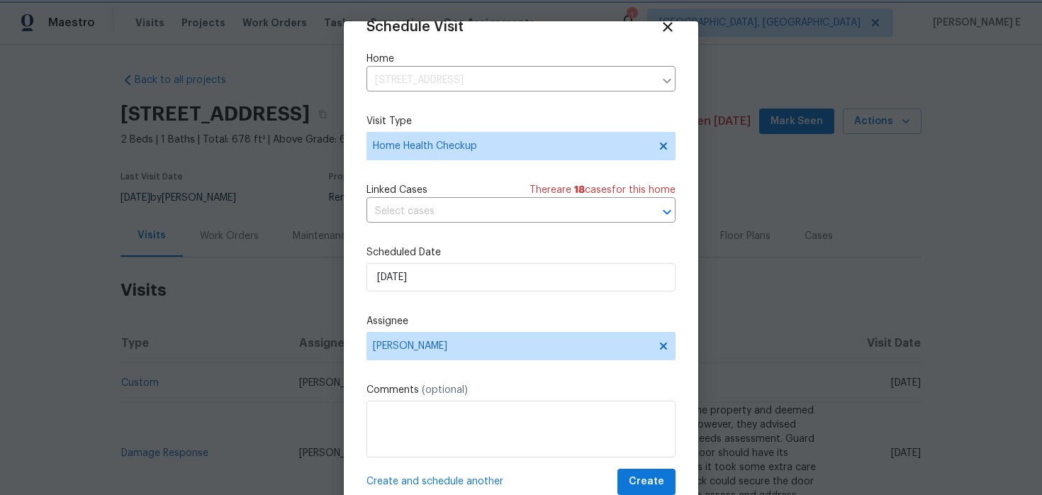
scroll to position [44, 0]
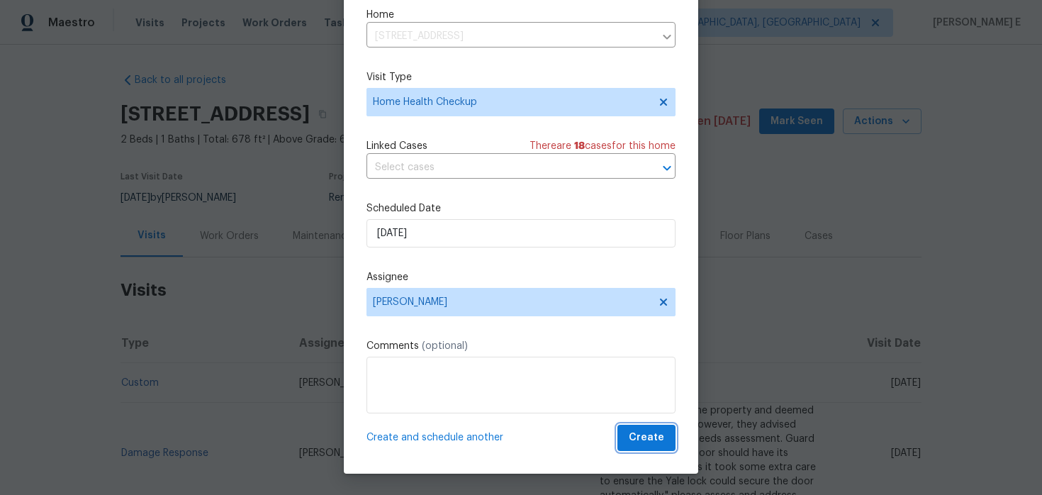
click at [658, 443] on span "Create" at bounding box center [646, 438] width 35 height 18
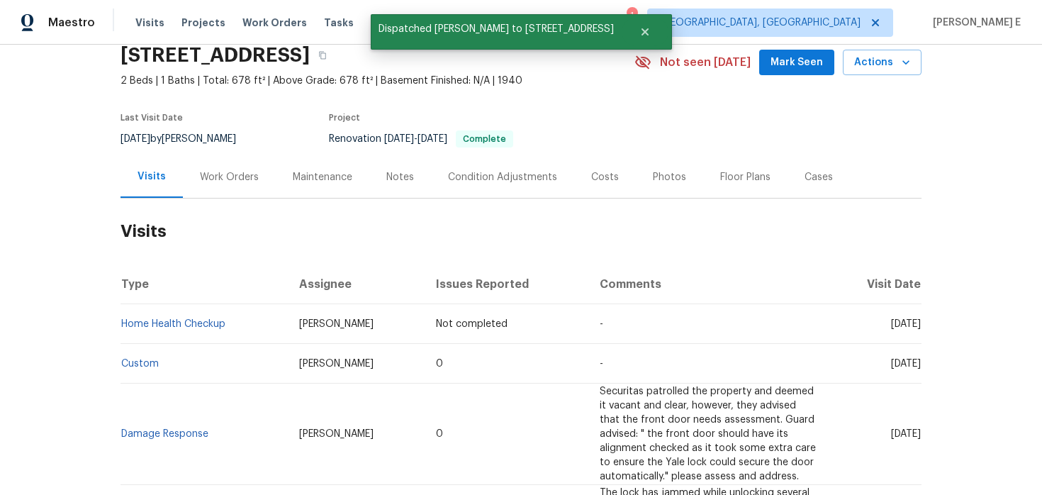
scroll to position [0, 0]
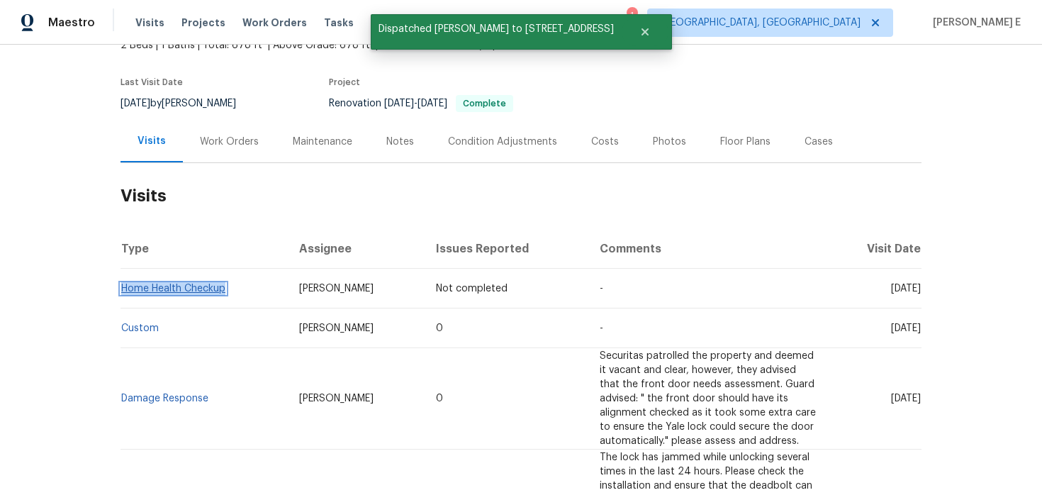
copy link "Home Health Checkup"
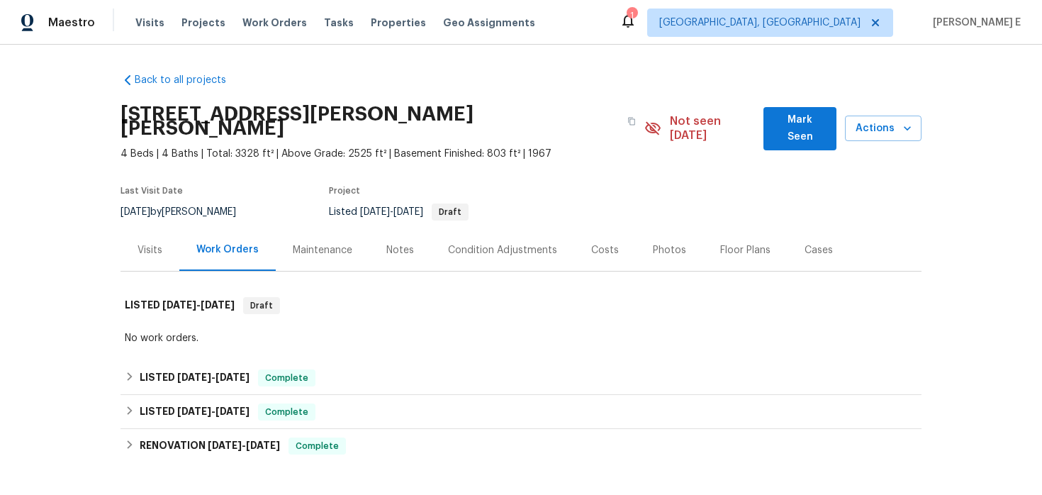
click at [123, 229] on div "Visits" at bounding box center [149, 250] width 59 height 42
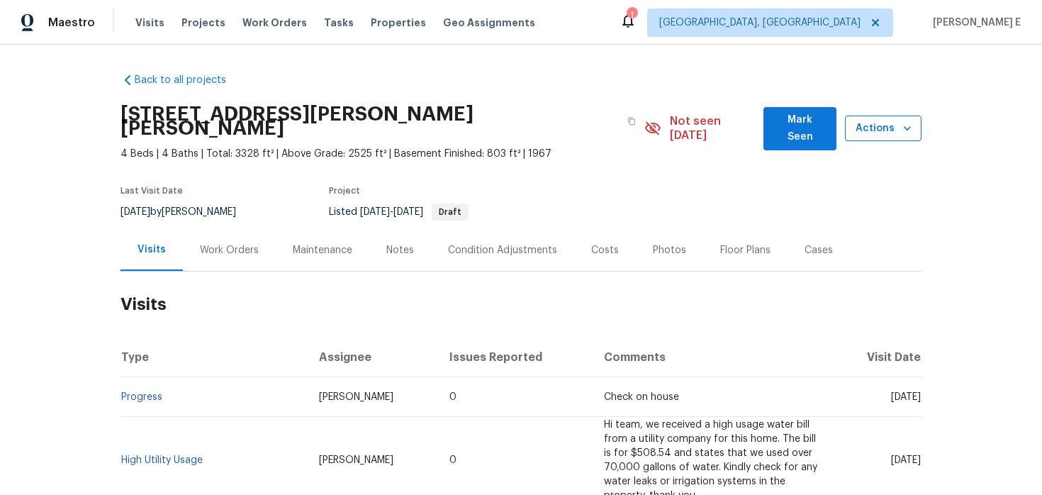
click at [880, 122] on span "Actions" at bounding box center [883, 129] width 54 height 18
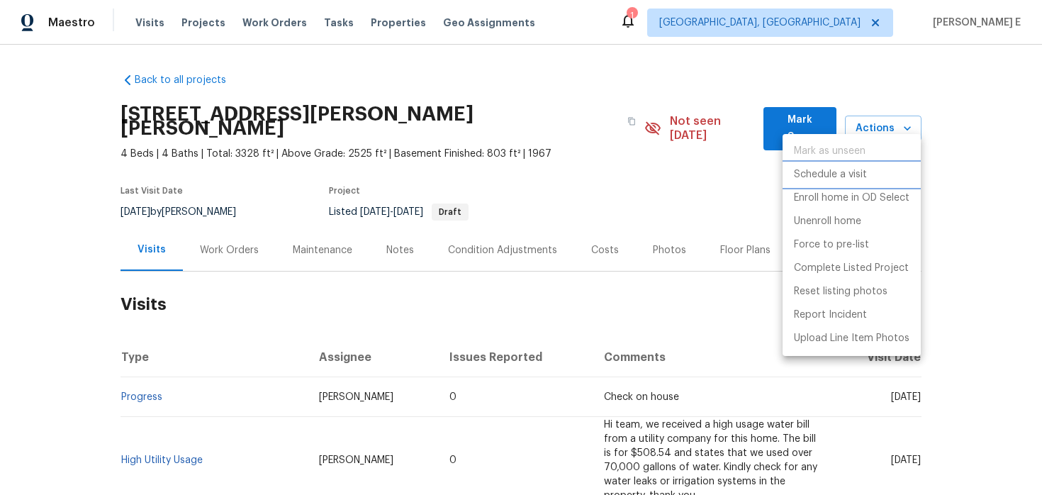
click at [816, 177] on p "Schedule a visit" at bounding box center [830, 174] width 73 height 15
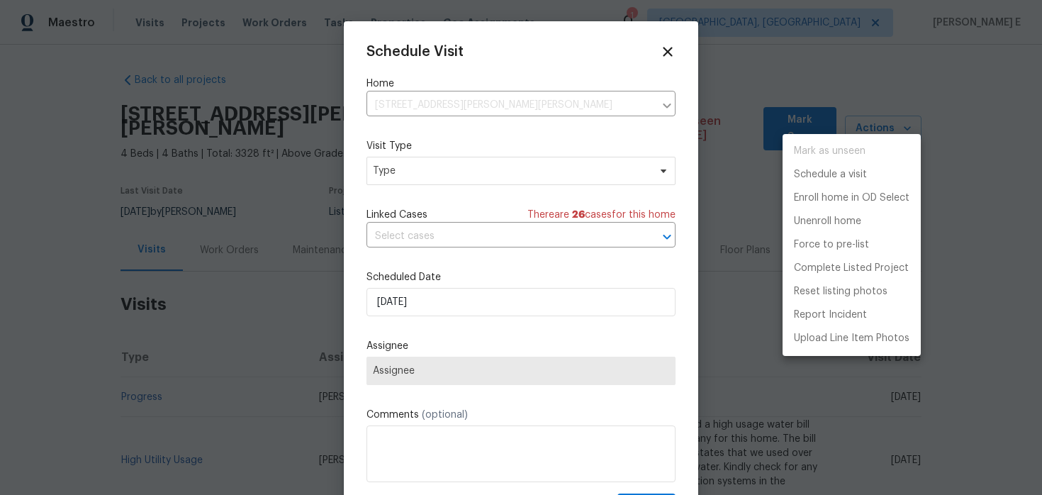
click at [410, 166] on div at bounding box center [521, 247] width 1042 height 495
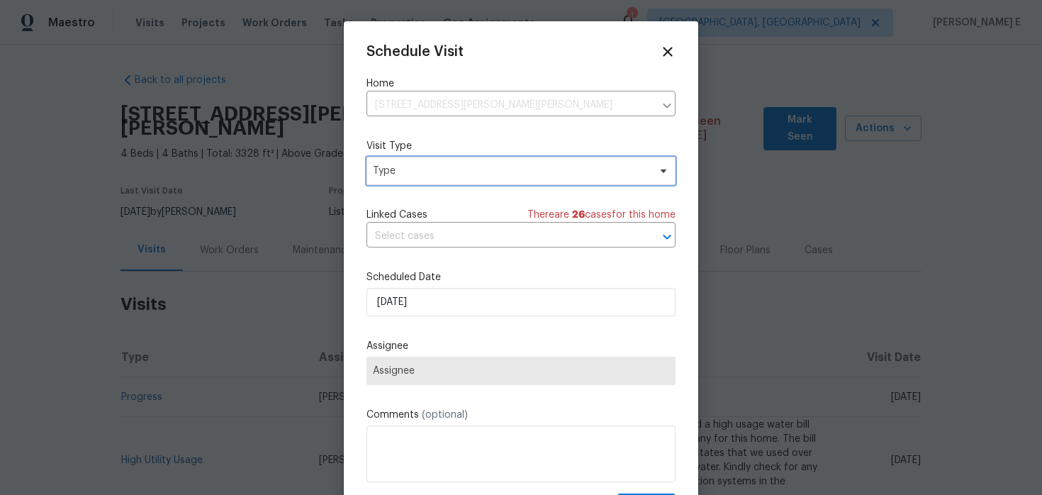
click at [410, 166] on span "Type" at bounding box center [511, 171] width 276 height 14
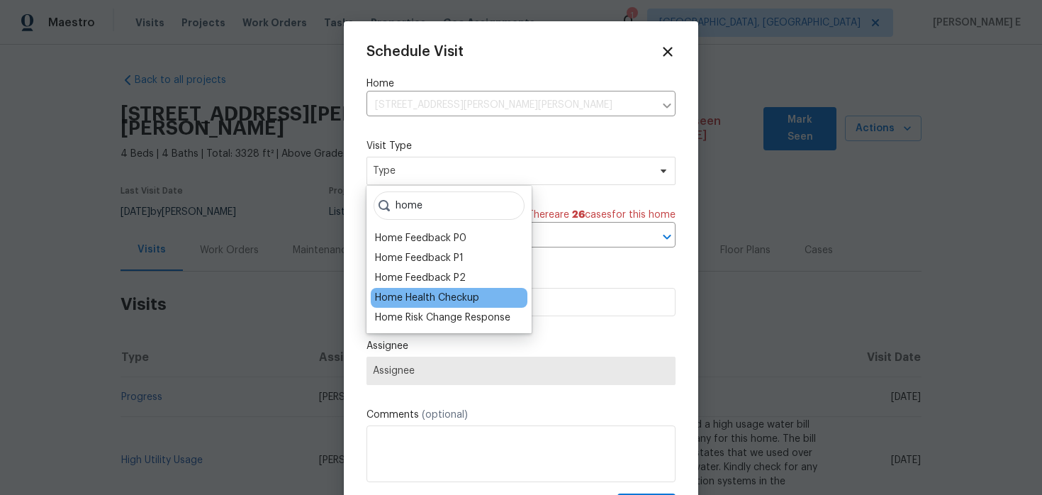
type input "home"
click at [421, 301] on div "Home Health Checkup" at bounding box center [427, 298] width 104 height 14
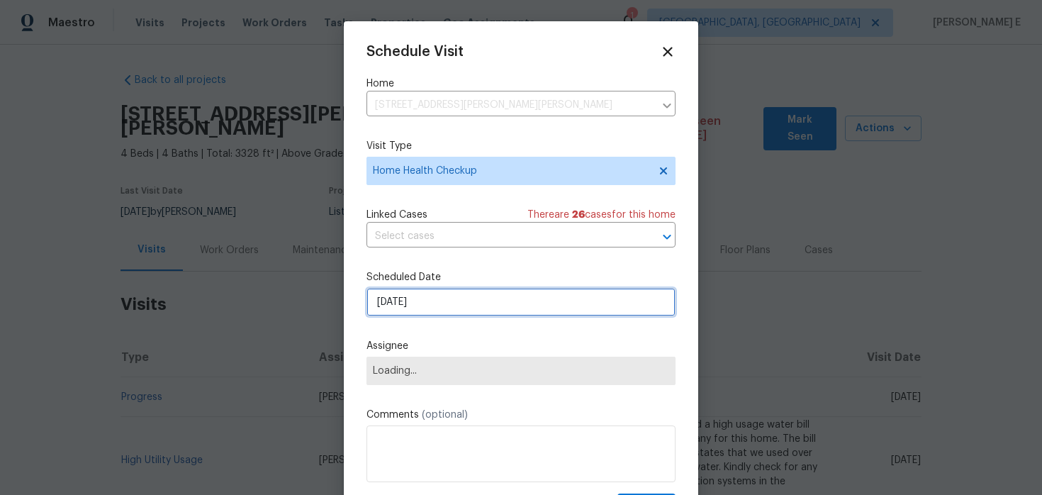
click at [436, 306] on input "[DATE]" at bounding box center [520, 302] width 309 height 28
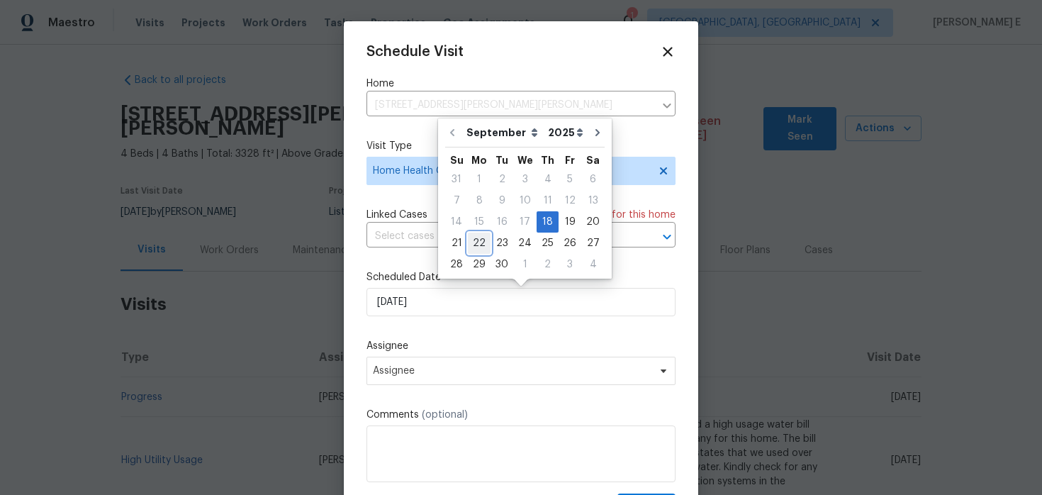
click at [484, 245] on div "22" at bounding box center [479, 243] width 23 height 20
type input "[DATE]"
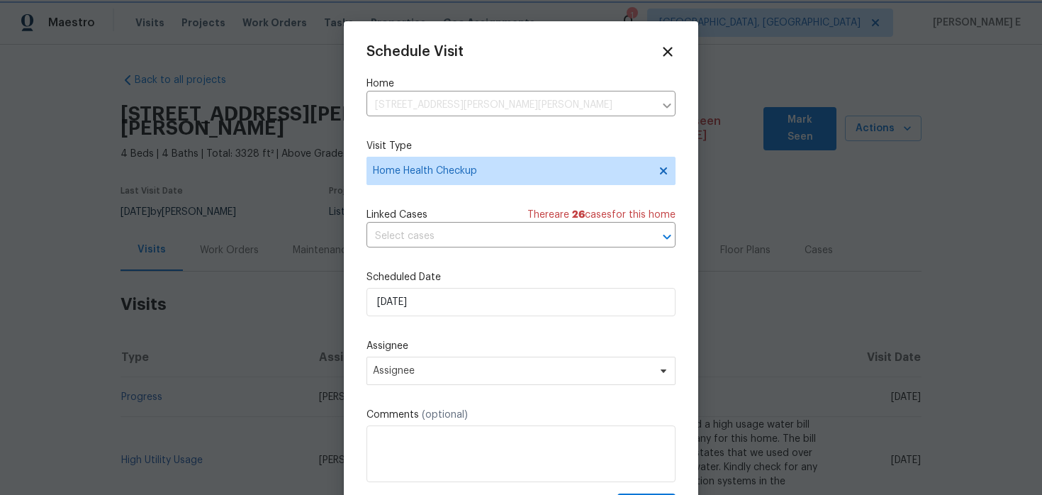
scroll to position [26, 0]
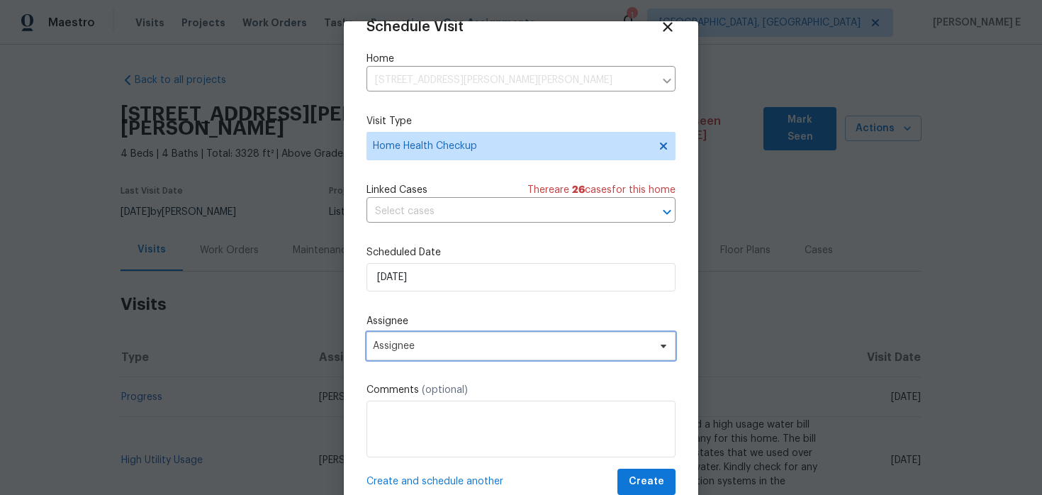
click at [431, 344] on span "Assignee" at bounding box center [512, 345] width 278 height 11
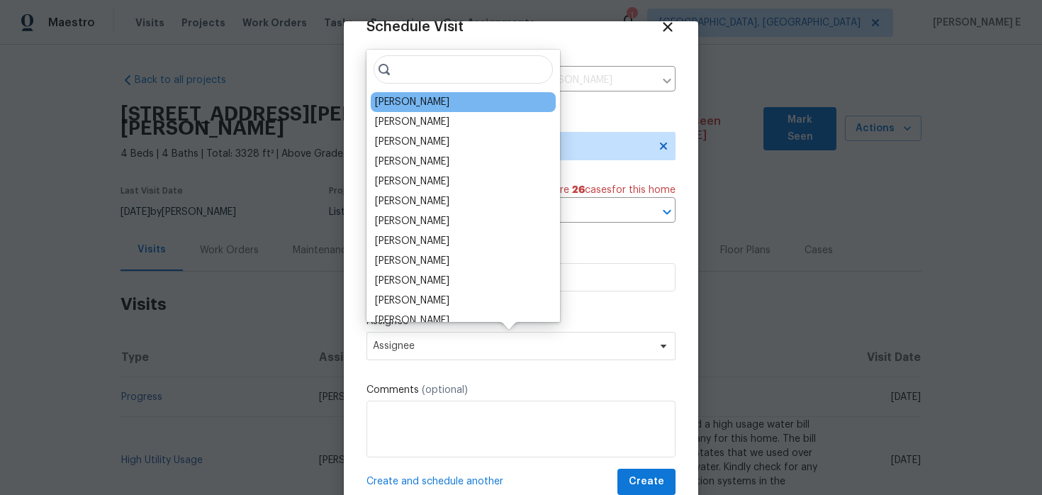
click at [424, 100] on div "[PERSON_NAME]" at bounding box center [412, 102] width 74 height 14
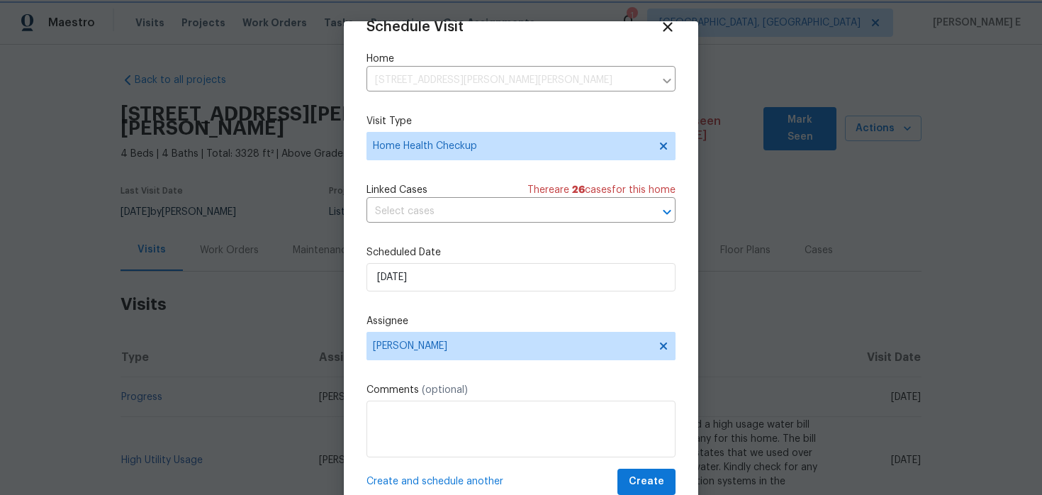
scroll to position [44, 0]
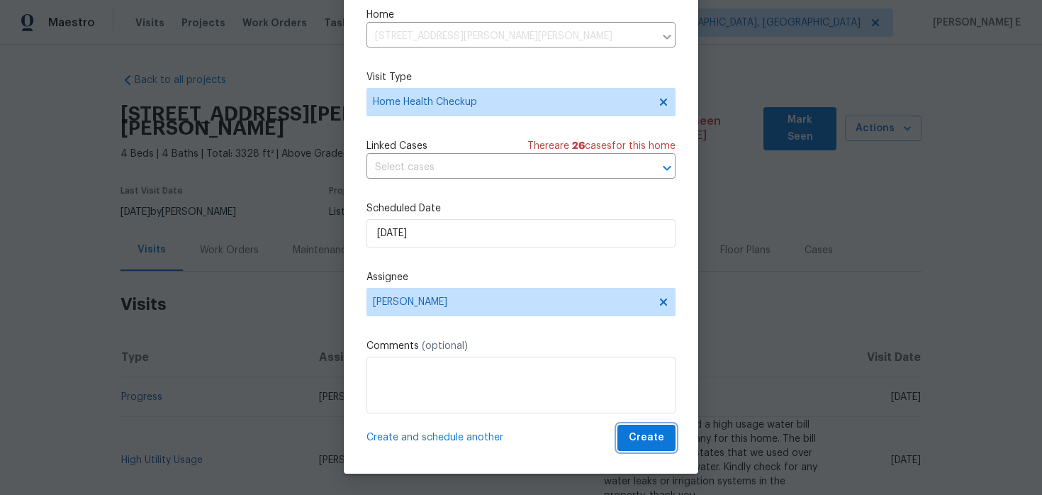
click at [647, 450] on button "Create" at bounding box center [646, 437] width 58 height 26
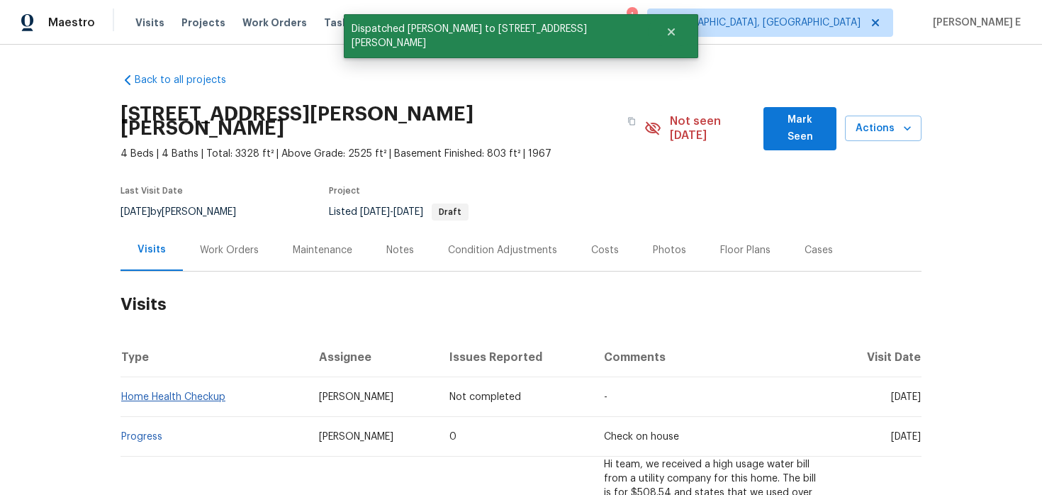
scroll to position [0, 0]
copy link "Home Health Checkup"
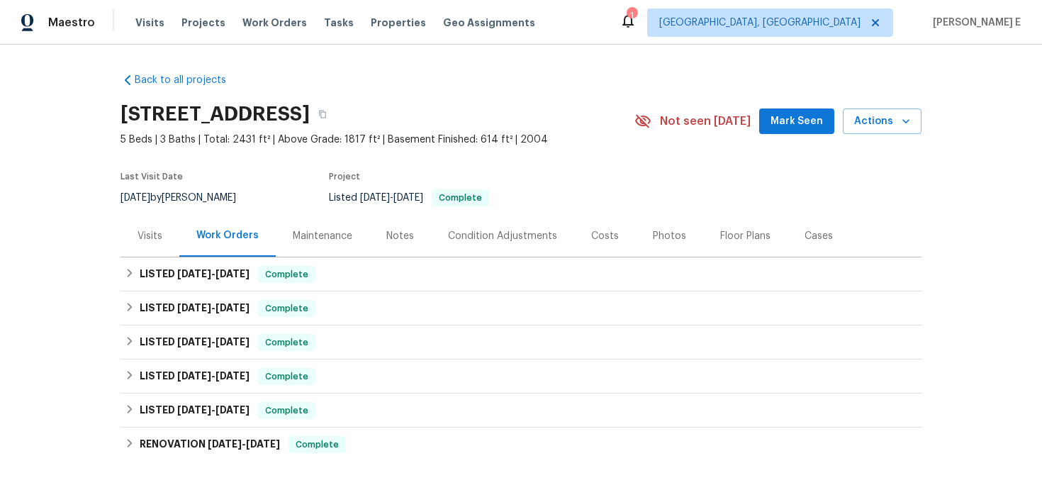
click at [137, 247] on div "Visits" at bounding box center [149, 236] width 59 height 42
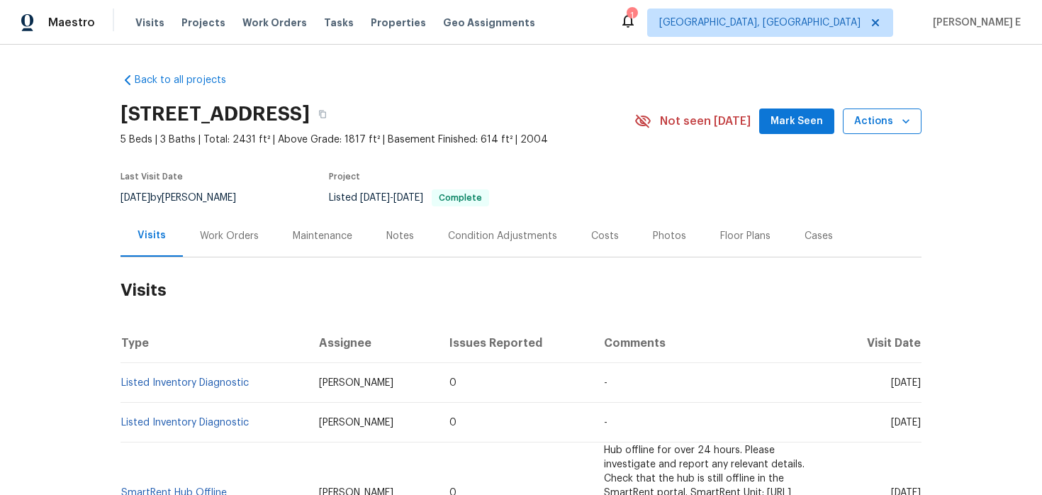
click at [876, 127] on span "Actions" at bounding box center [882, 122] width 56 height 18
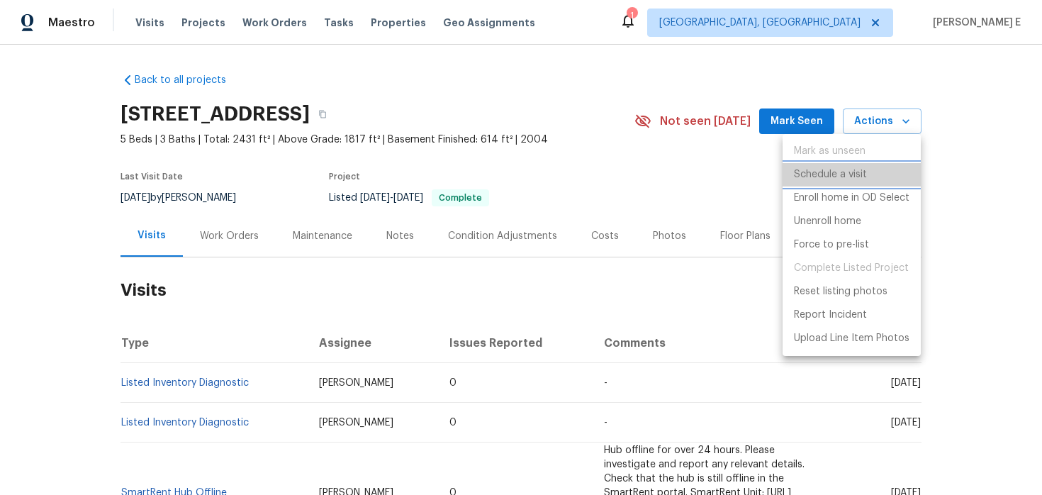
click at [822, 169] on p "Schedule a visit" at bounding box center [830, 174] width 73 height 15
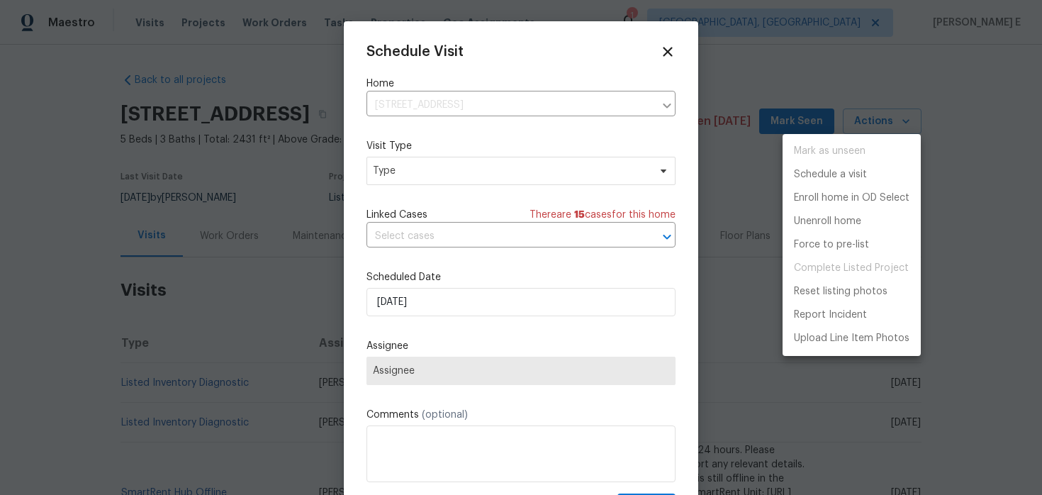
click at [436, 173] on div at bounding box center [521, 247] width 1042 height 495
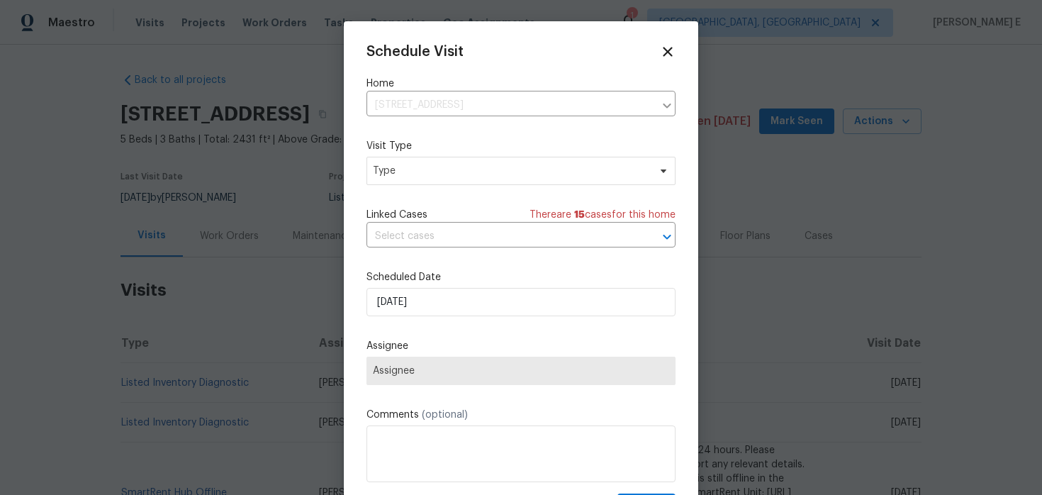
click at [436, 173] on div "Mark as unseen Schedule a visit Enroll home in OD Select Unenroll home Force to…" at bounding box center [521, 247] width 1042 height 495
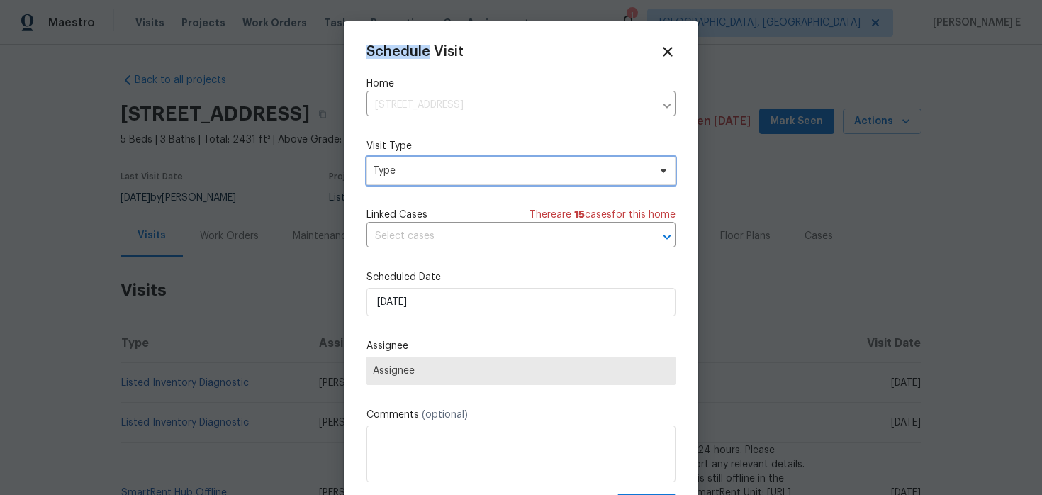
click at [436, 173] on span "Type" at bounding box center [511, 171] width 276 height 14
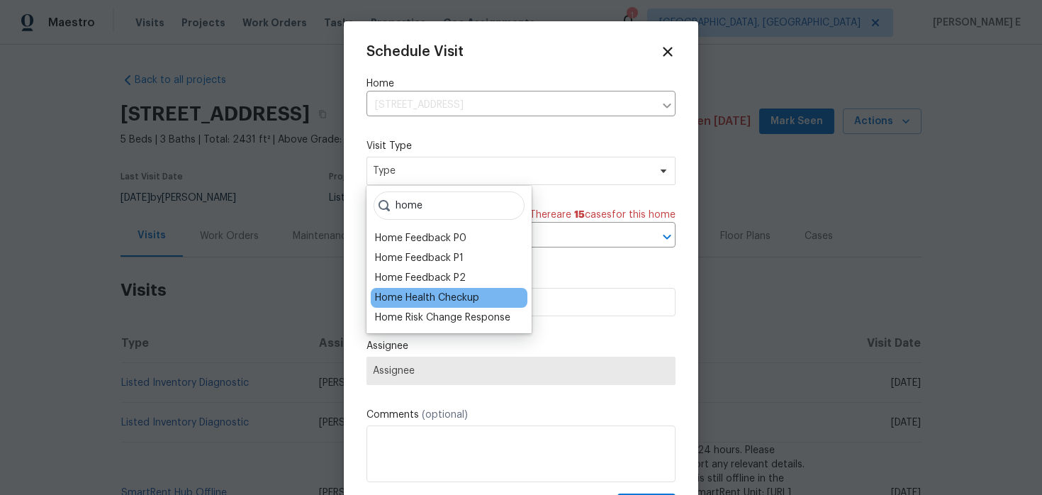
type input "home"
click at [429, 295] on div "Home Health Checkup" at bounding box center [427, 298] width 104 height 14
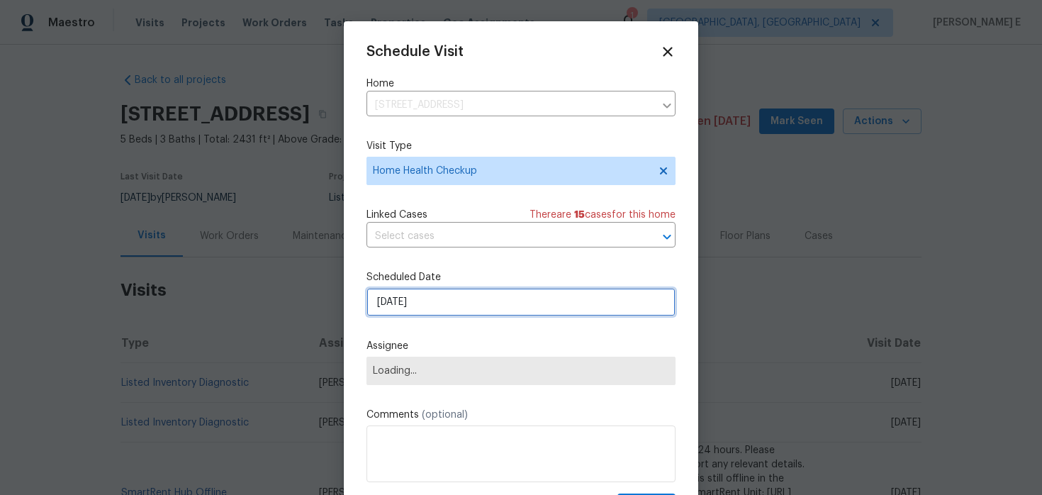
click at [421, 298] on input "[DATE]" at bounding box center [520, 302] width 309 height 28
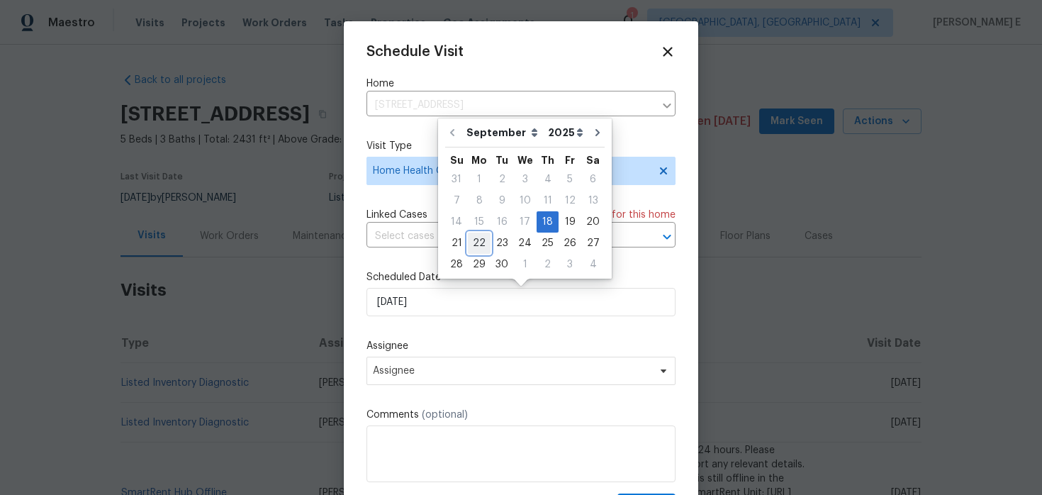
click at [478, 236] on div "22" at bounding box center [479, 243] width 23 height 20
type input "[DATE]"
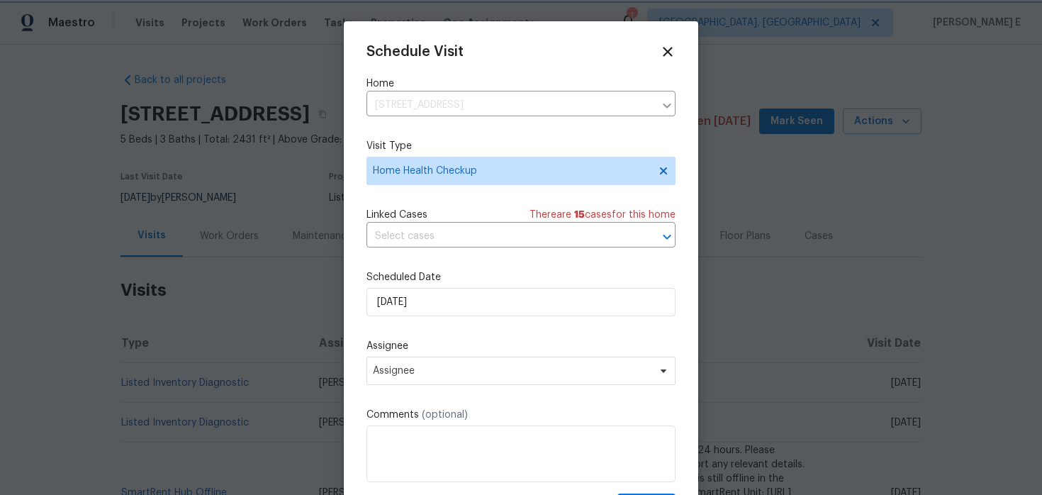
scroll to position [26, 0]
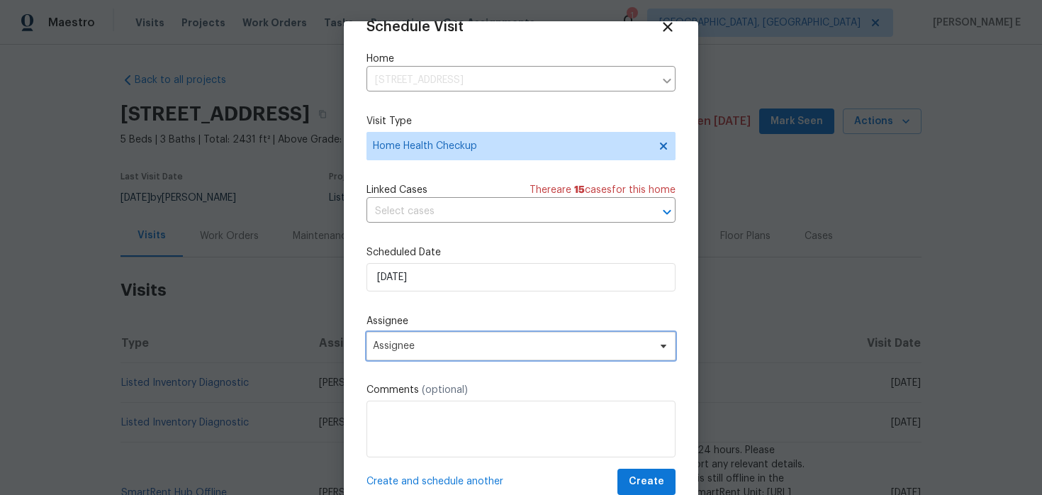
click at [427, 349] on span "Assignee" at bounding box center [512, 345] width 278 height 11
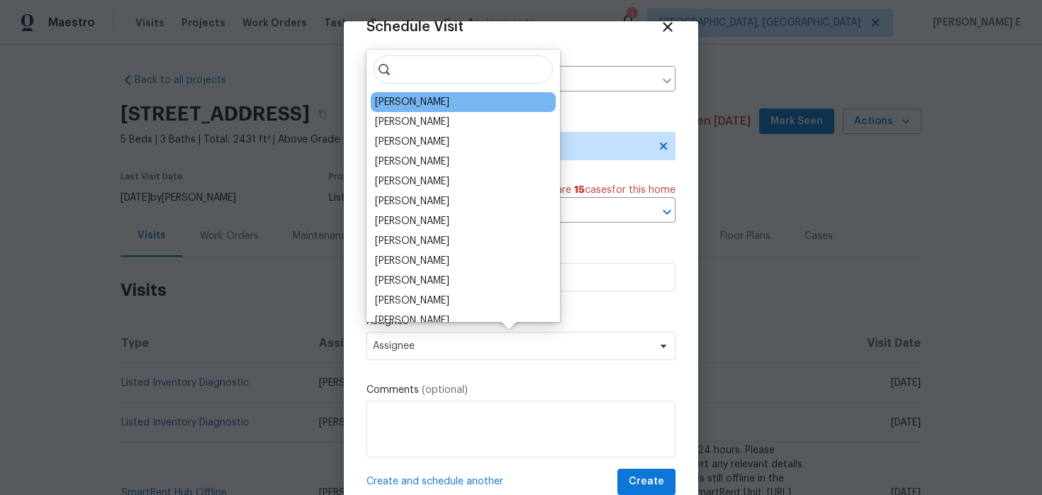
click at [412, 95] on div "Andrew McCuskey" at bounding box center [412, 102] width 74 height 14
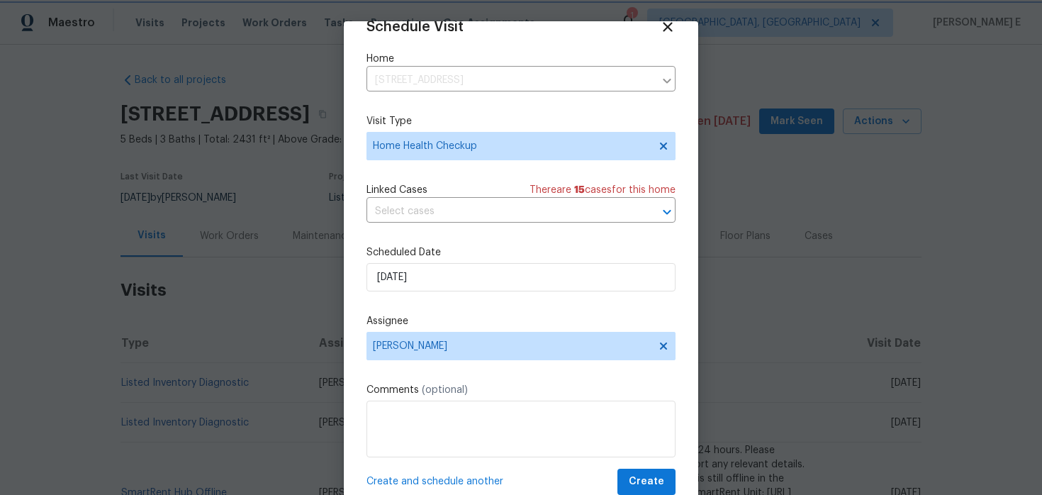
scroll to position [44, 0]
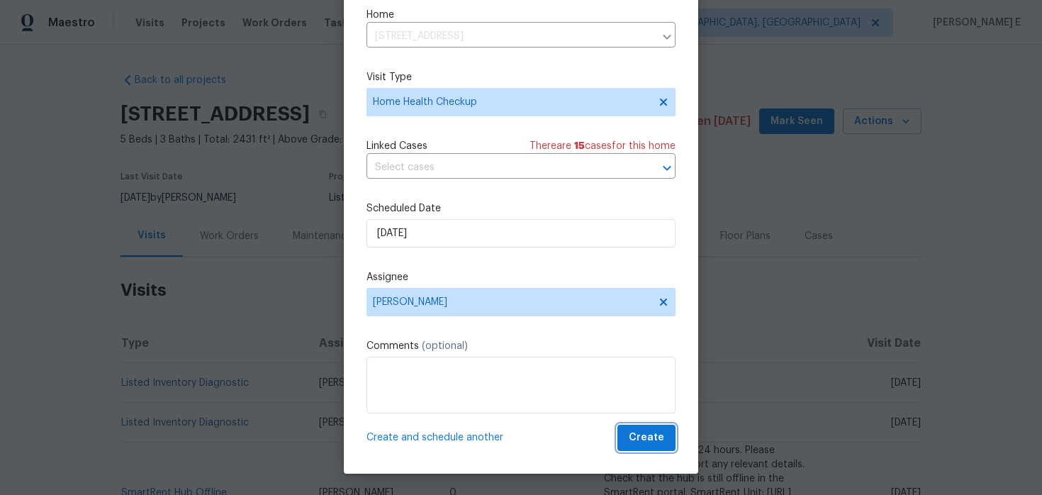
click at [660, 434] on span "Create" at bounding box center [646, 438] width 35 height 18
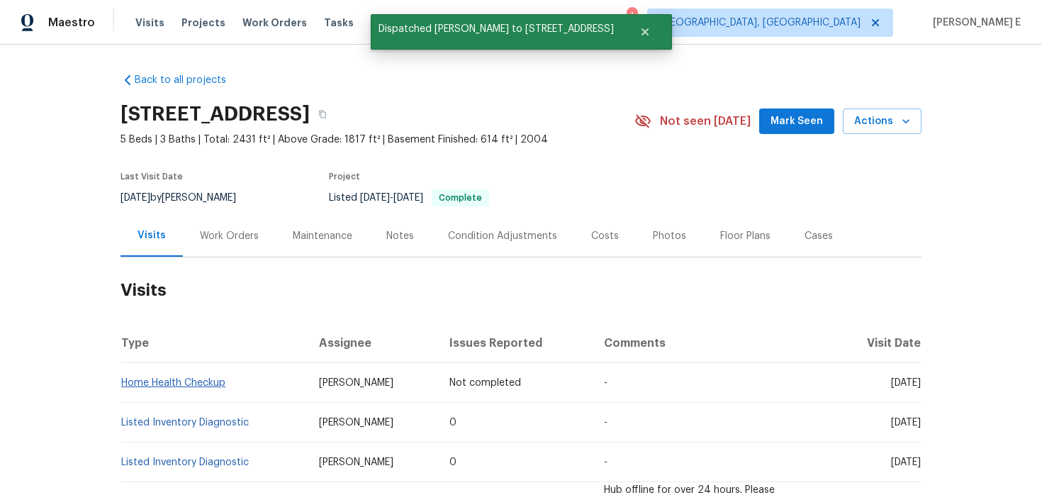
scroll to position [0, 0]
copy link "Home Health Checkup"
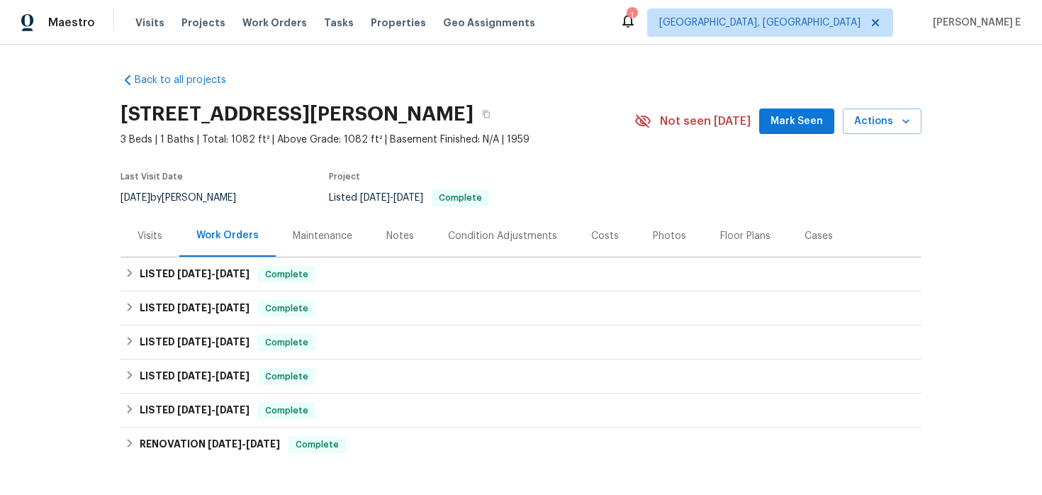
click at [154, 242] on div "Visits" at bounding box center [149, 236] width 25 height 14
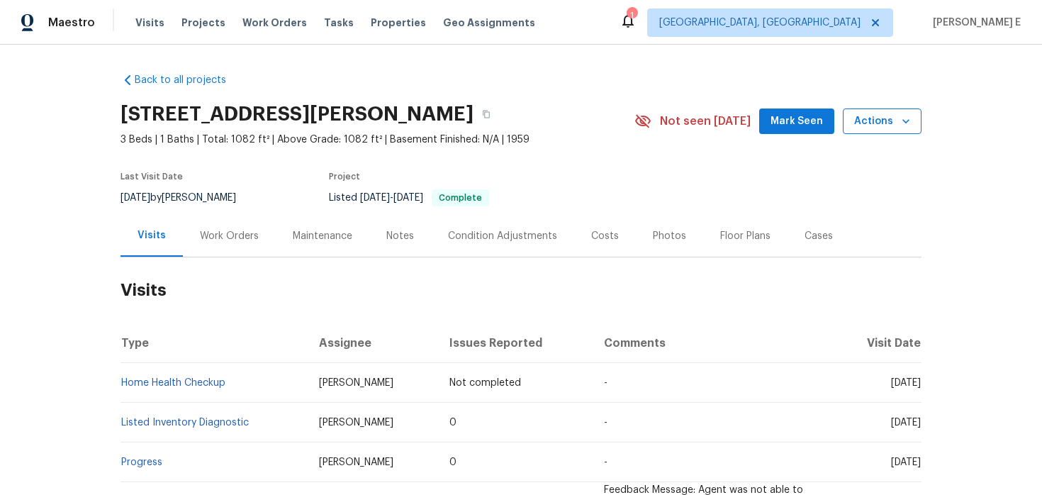
click at [878, 121] on span "Actions" at bounding box center [882, 122] width 56 height 18
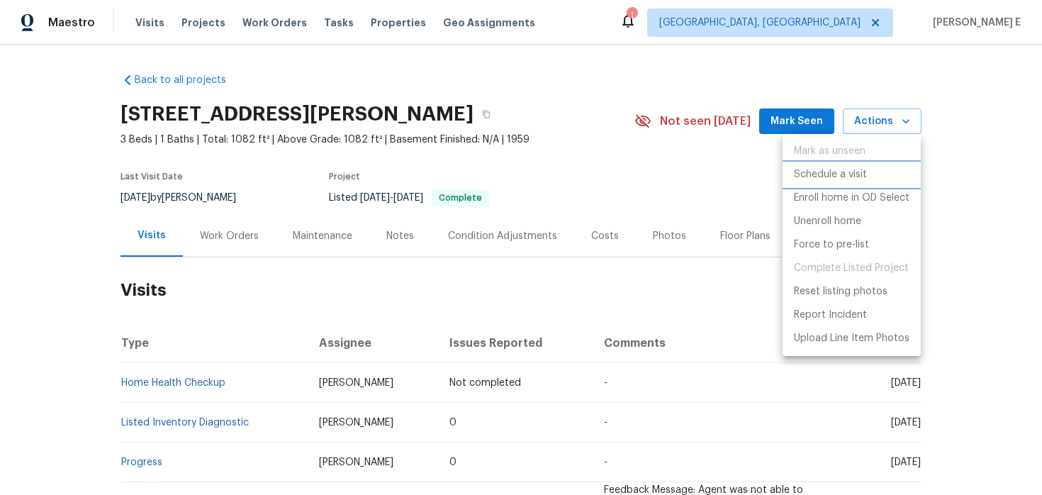
click at [813, 179] on p "Schedule a visit" at bounding box center [830, 174] width 73 height 15
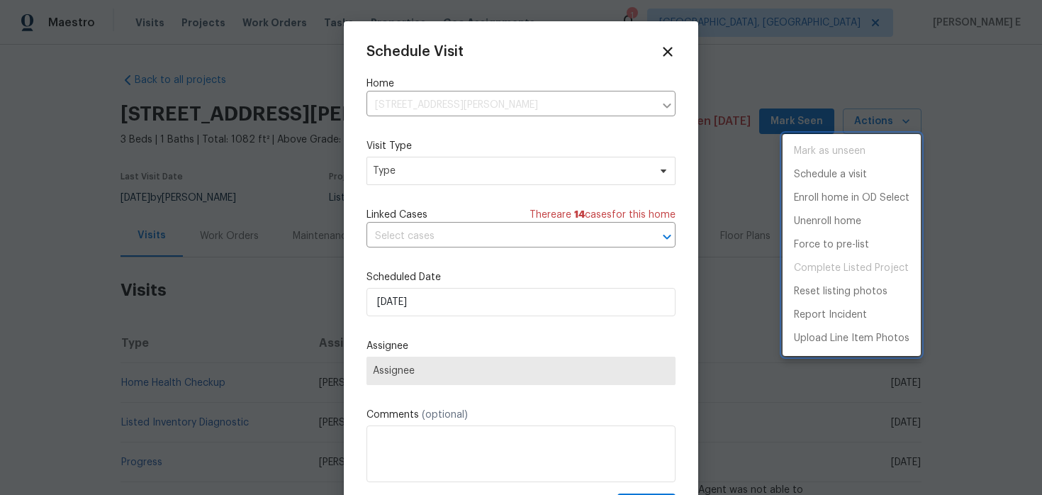
click at [450, 184] on div at bounding box center [521, 247] width 1042 height 495
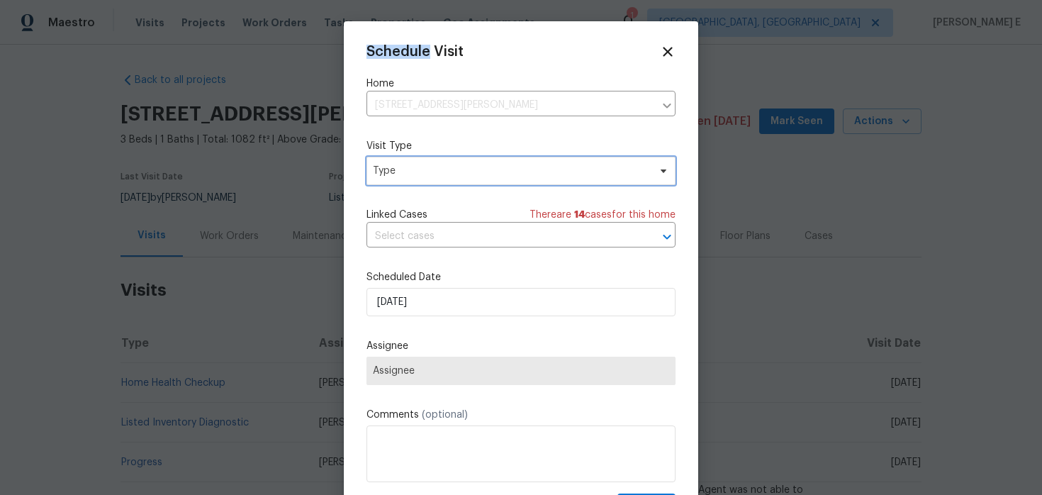
click at [450, 184] on span "Type" at bounding box center [520, 171] width 309 height 28
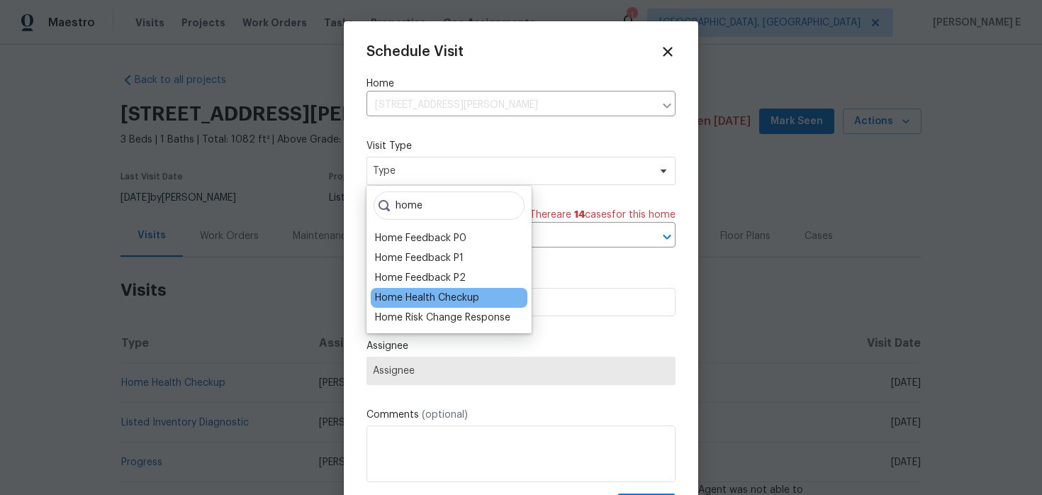
type input "home"
click at [423, 295] on div "Home Health Checkup" at bounding box center [427, 298] width 104 height 14
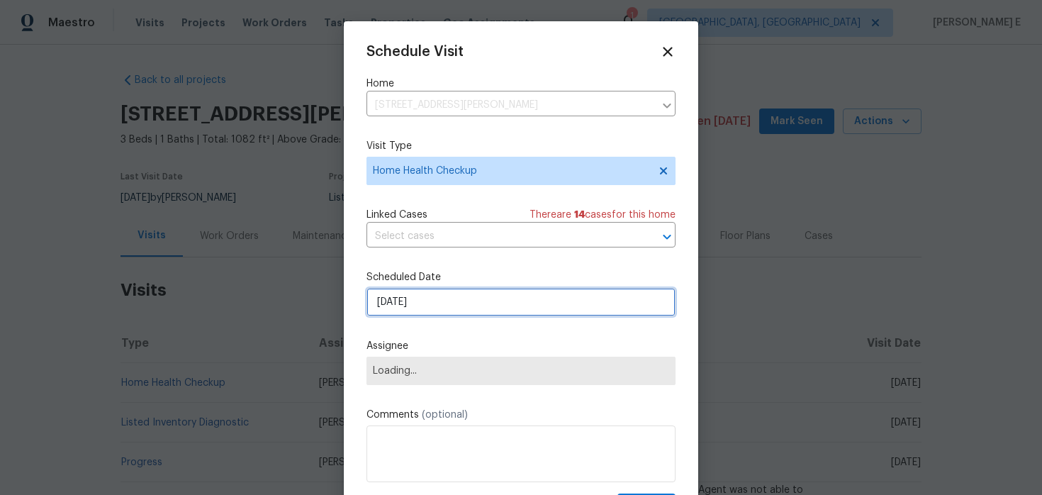
click at [410, 310] on input "[DATE]" at bounding box center [520, 302] width 309 height 28
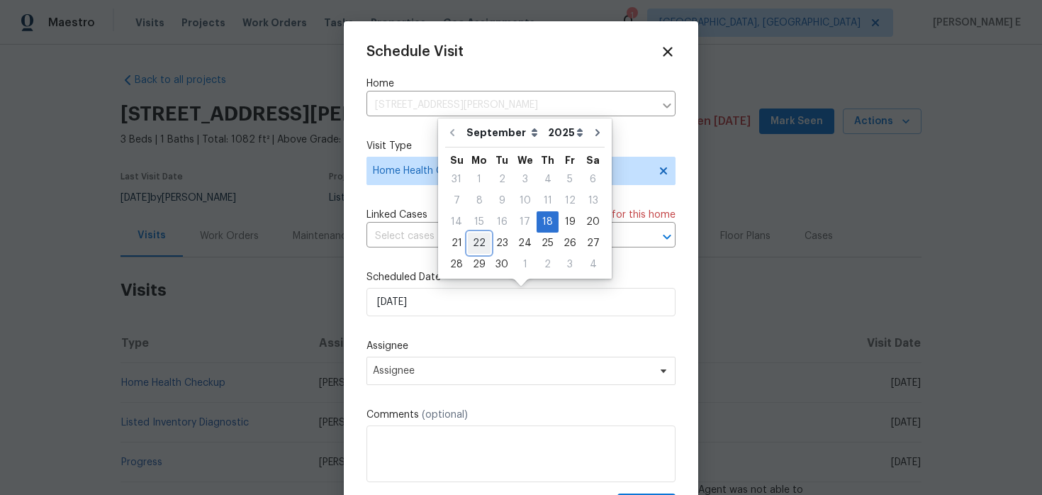
click at [473, 243] on div "22" at bounding box center [479, 243] width 23 height 20
type input "[DATE]"
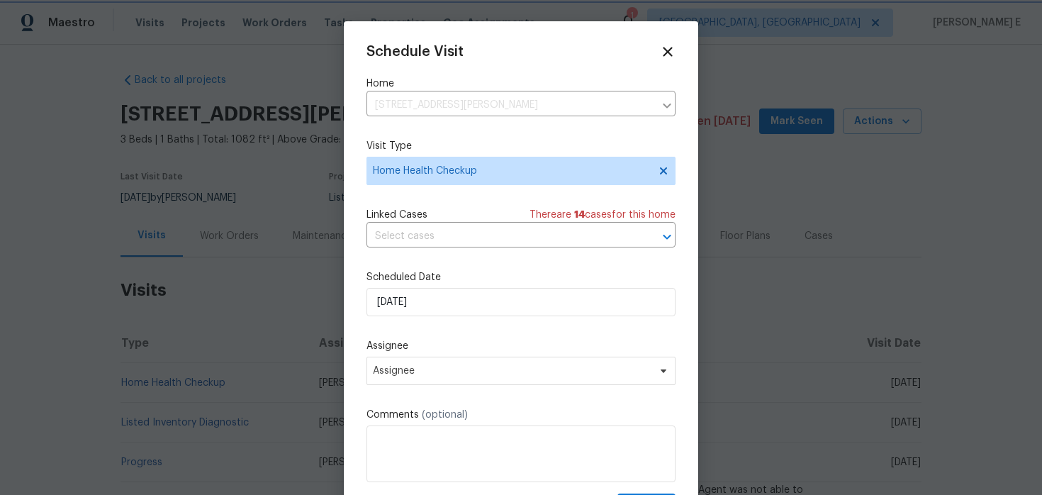
scroll to position [26, 0]
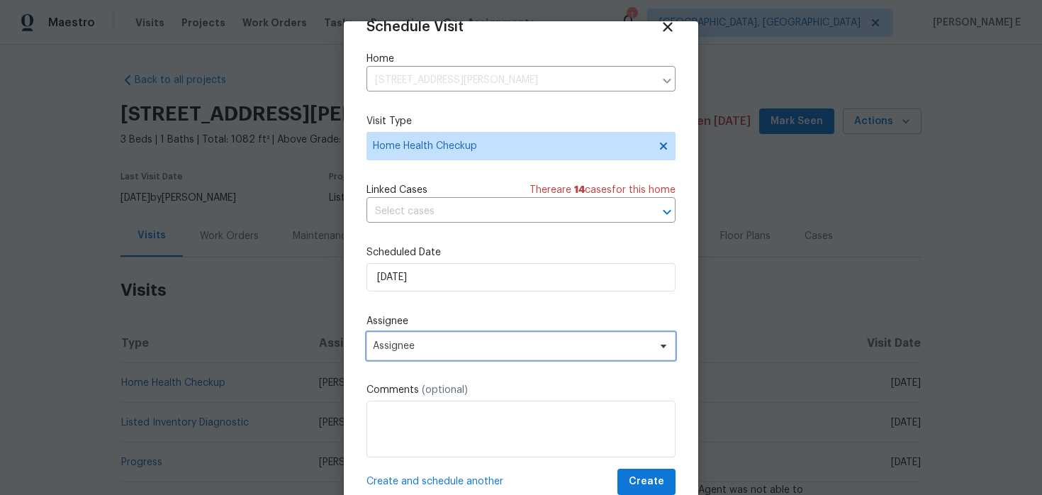
click at [382, 349] on span "Assignee" at bounding box center [512, 345] width 278 height 11
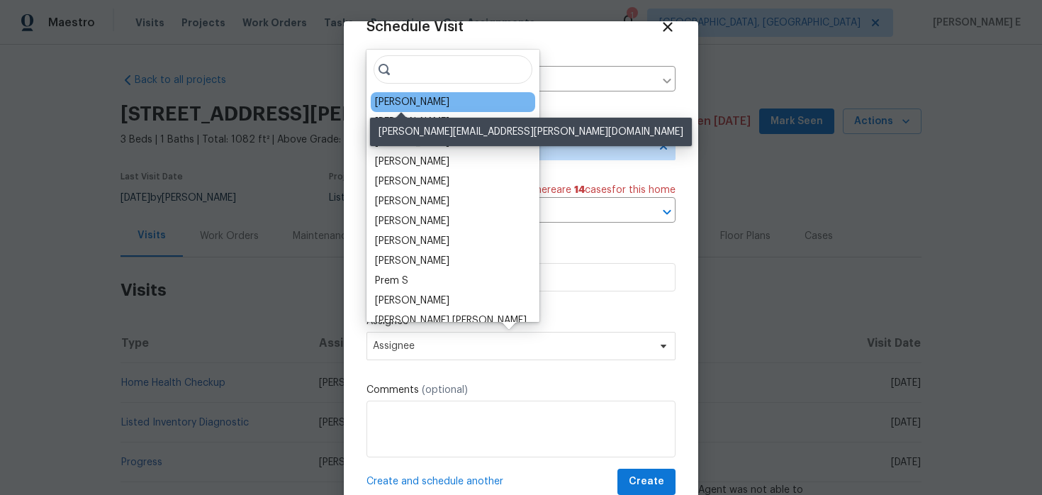
click at [398, 100] on div "[PERSON_NAME]" at bounding box center [412, 102] width 74 height 14
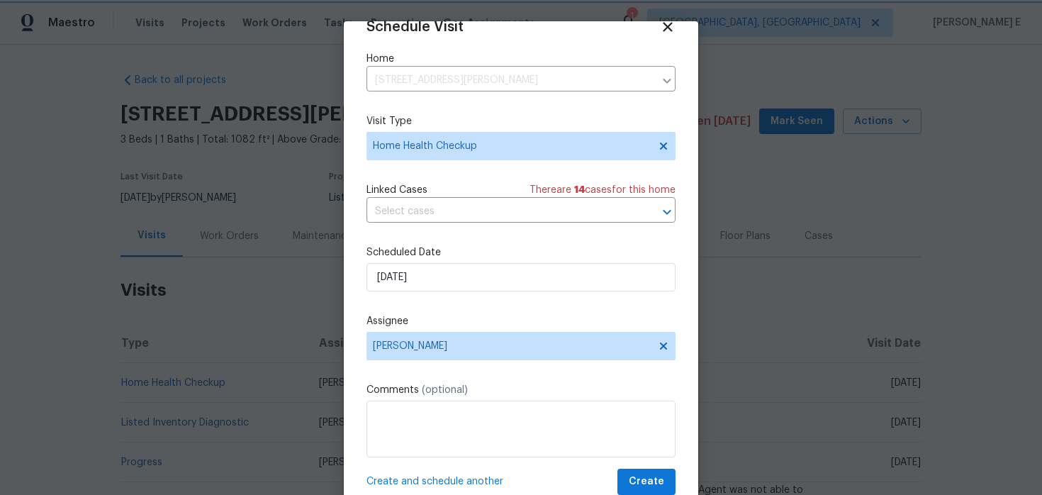
scroll to position [44, 0]
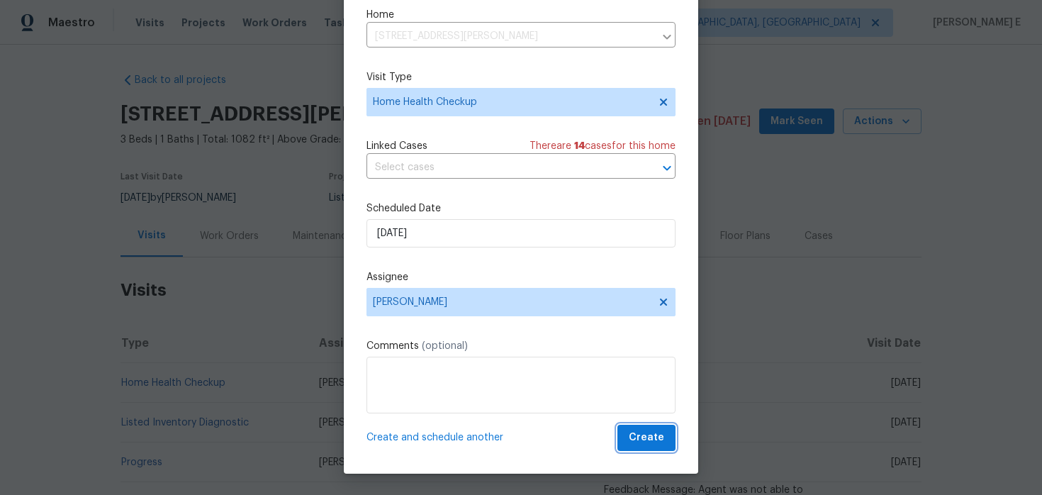
click at [655, 433] on span "Create" at bounding box center [646, 438] width 35 height 18
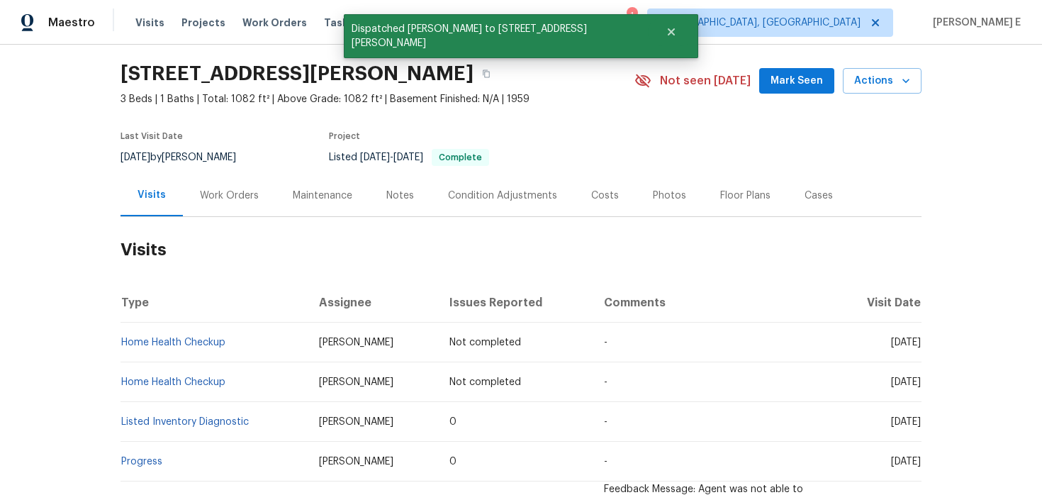
scroll to position [53, 0]
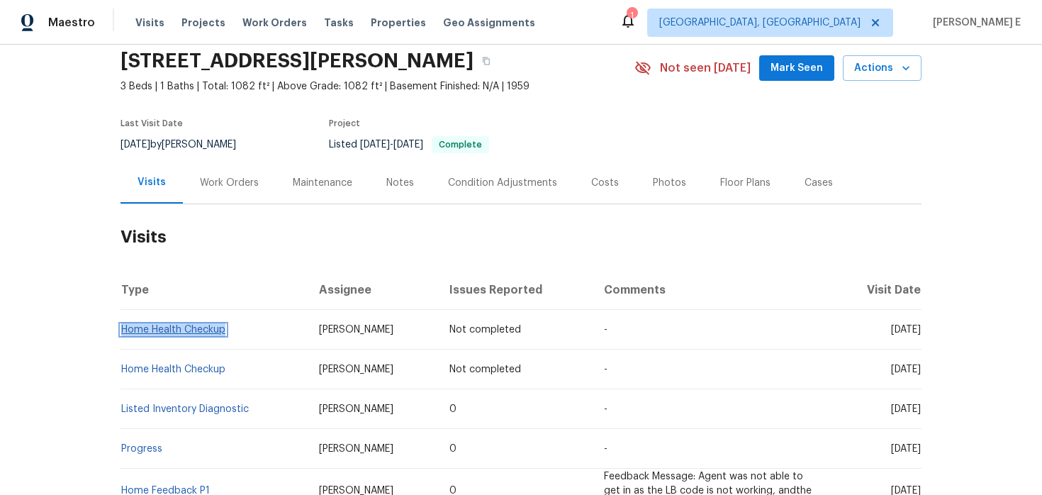
copy link "Home Health Checkup"
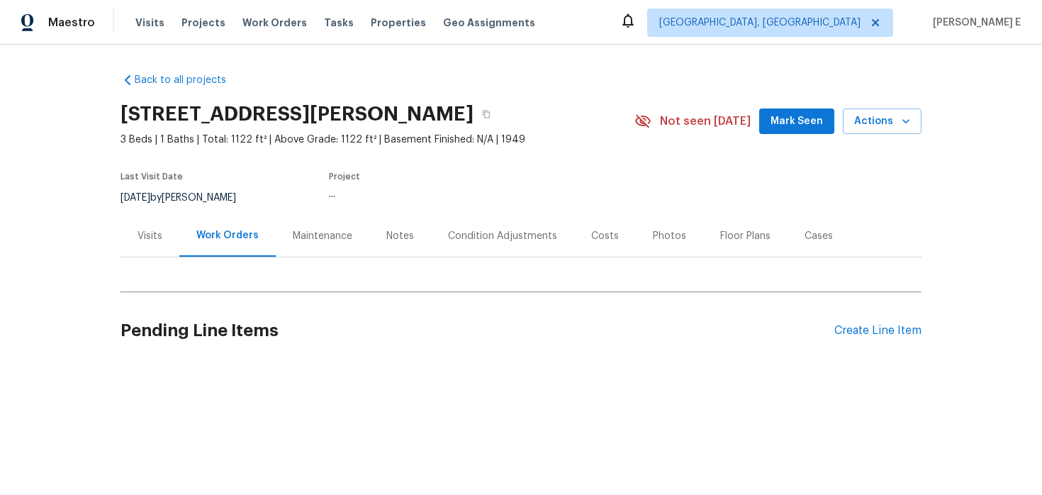
click at [137, 229] on div "Visits" at bounding box center [149, 236] width 25 height 14
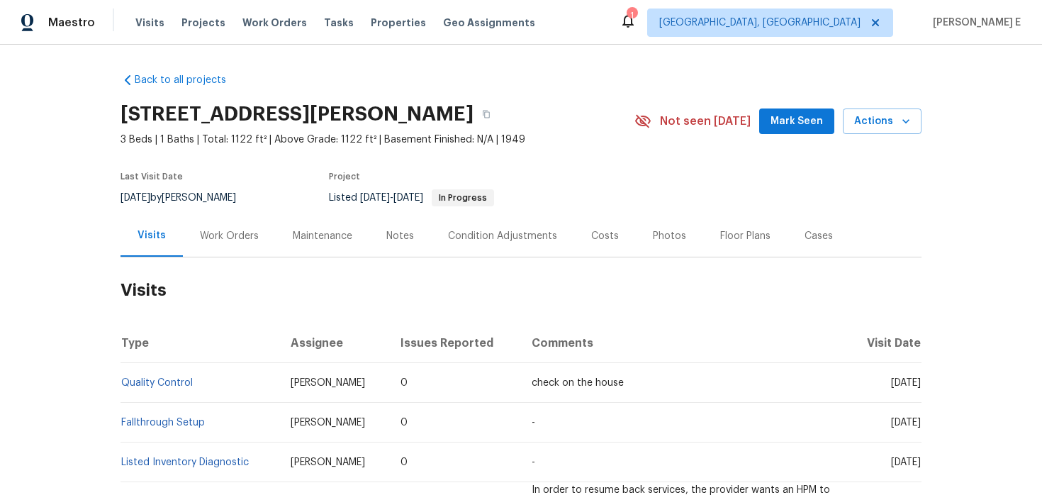
click at [882, 106] on div "[STREET_ADDRESS][PERSON_NAME] 3 Beds | 1 Baths | Total: 1122 ft² | Above Grade:…" at bounding box center [520, 121] width 801 height 51
click at [876, 116] on span "Actions" at bounding box center [882, 122] width 56 height 18
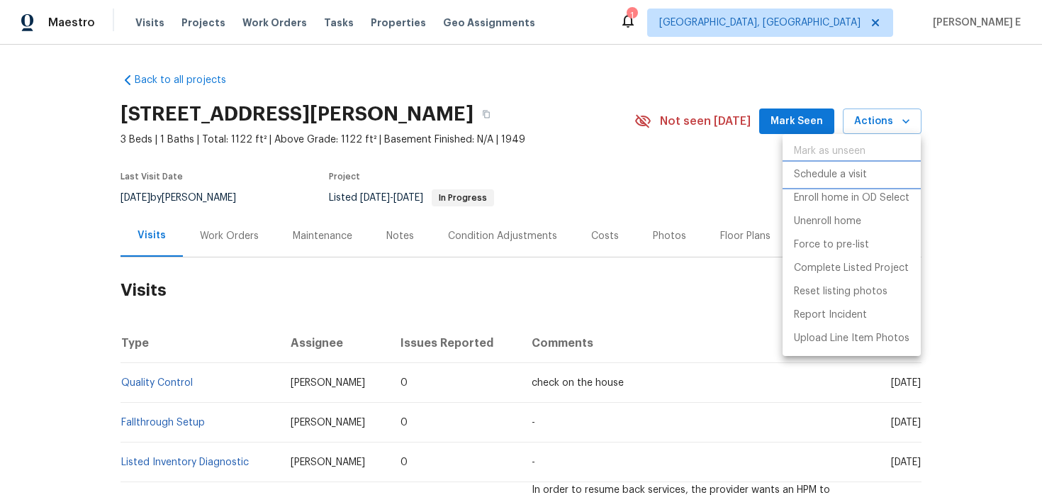
click at [826, 178] on p "Schedule a visit" at bounding box center [830, 174] width 73 height 15
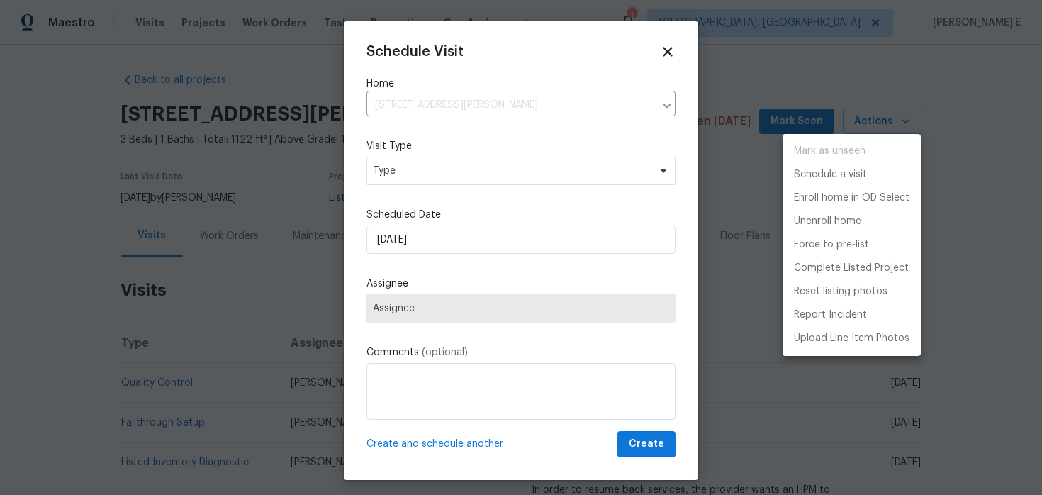
click at [408, 168] on div at bounding box center [521, 247] width 1042 height 495
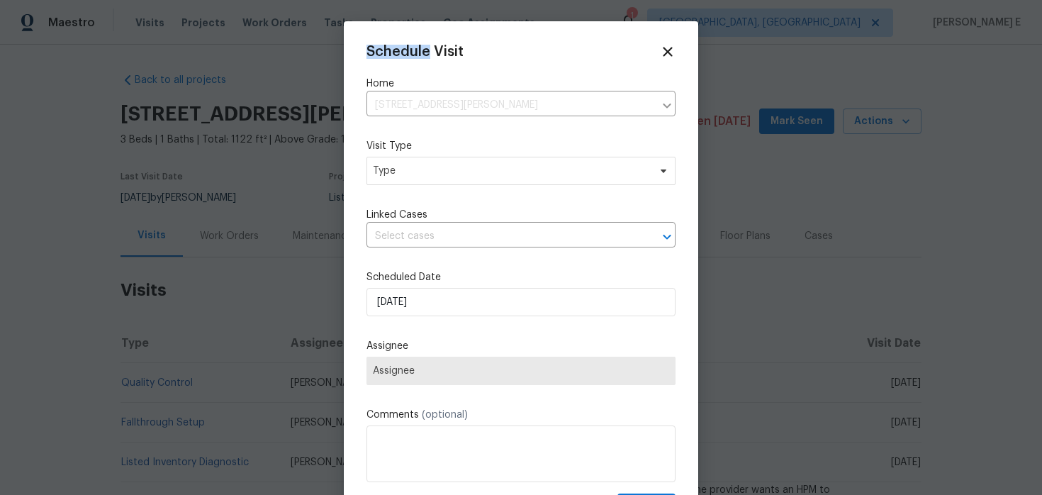
click at [408, 168] on div "Mark as unseen Schedule a visit Enroll home in OD Select Unenroll home Force to…" at bounding box center [521, 247] width 1042 height 495
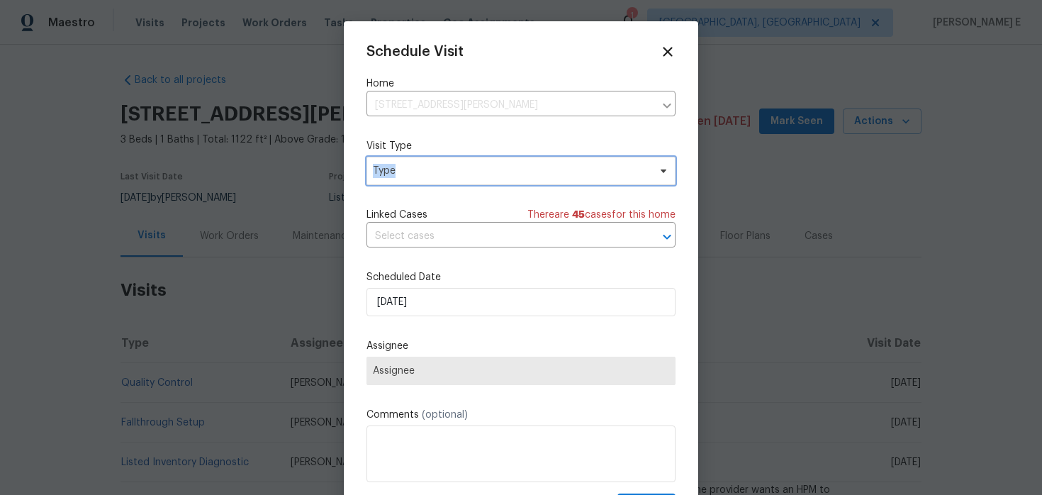
click at [408, 168] on span "Type" at bounding box center [511, 171] width 276 height 14
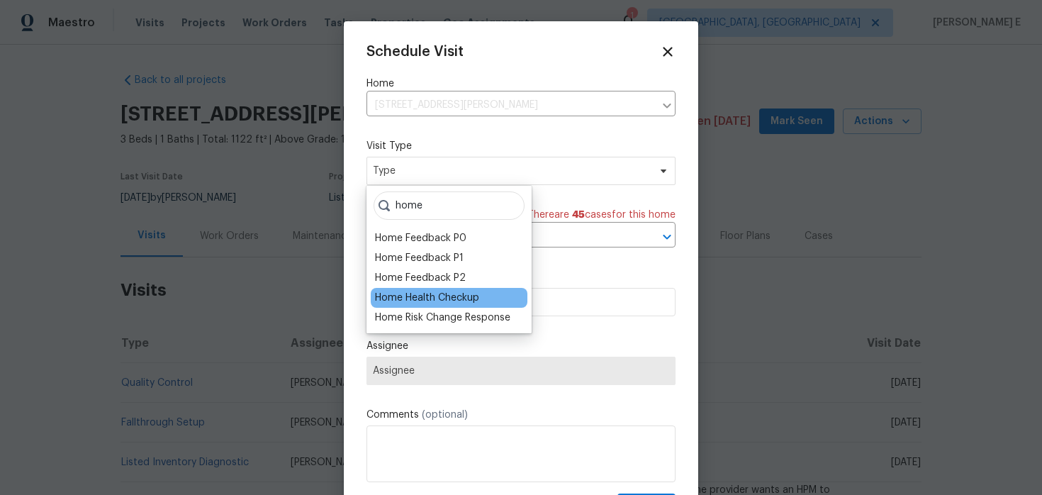
type input "home"
click at [407, 300] on div "Home Health Checkup" at bounding box center [427, 298] width 104 height 14
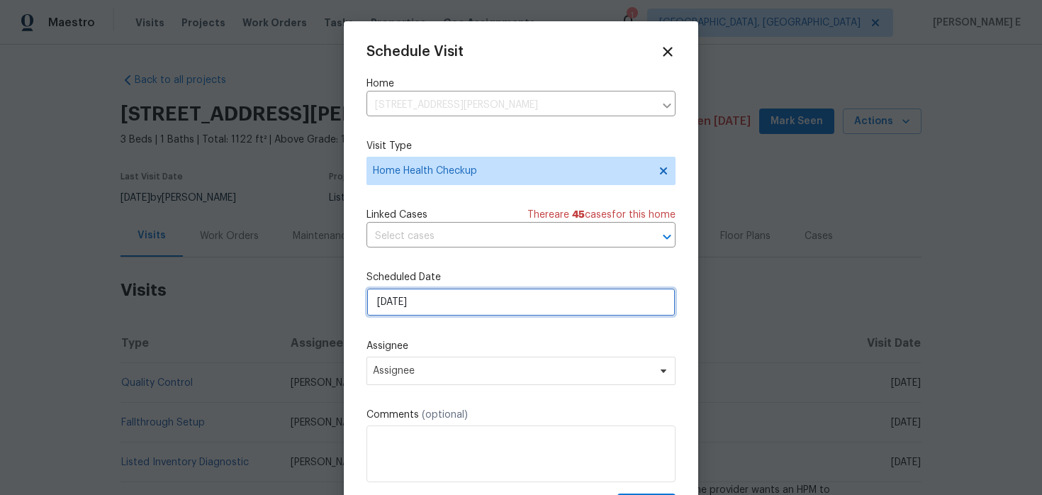
click at [421, 312] on input "[DATE]" at bounding box center [520, 302] width 309 height 28
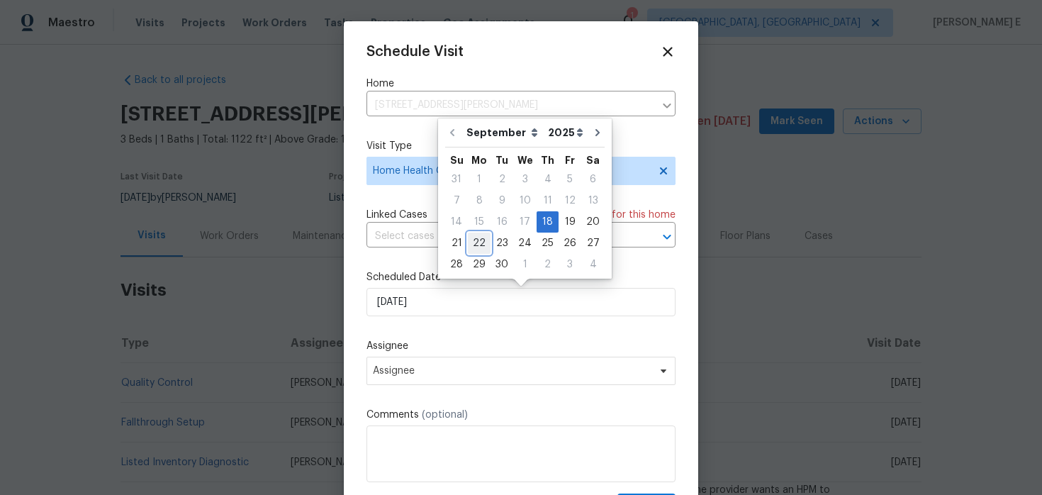
click at [482, 235] on div "22" at bounding box center [479, 243] width 23 height 20
type input "[DATE]"
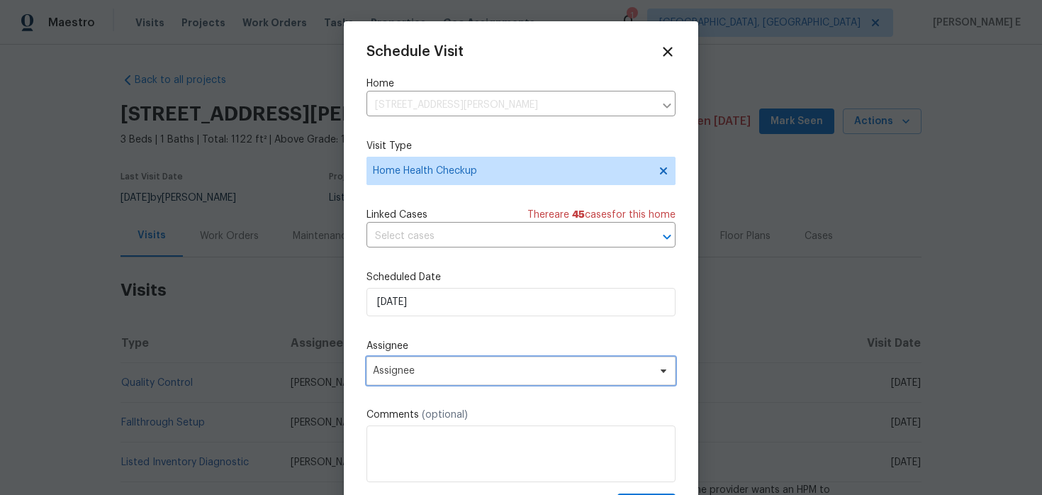
click at [419, 368] on span "Assignee" at bounding box center [512, 370] width 278 height 11
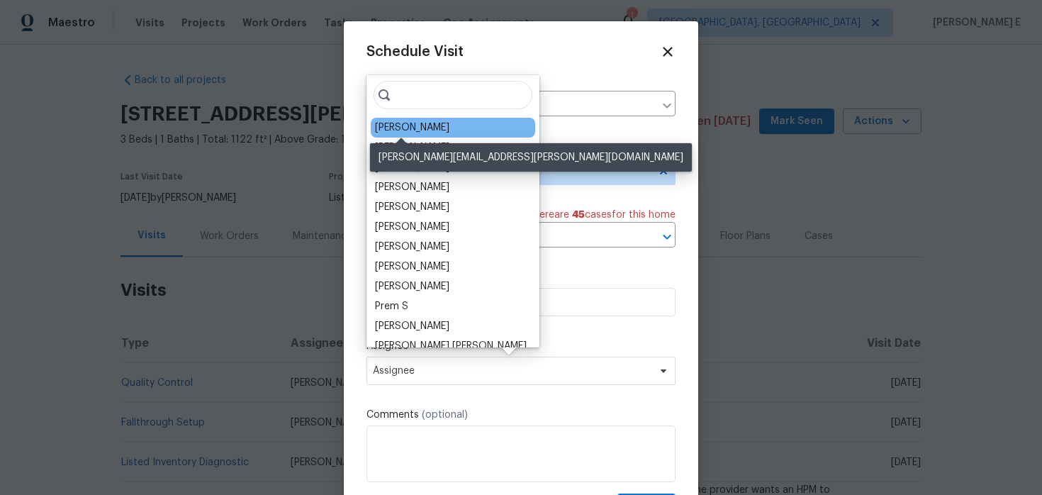
click at [395, 124] on div "Kim Peshek" at bounding box center [412, 127] width 74 height 14
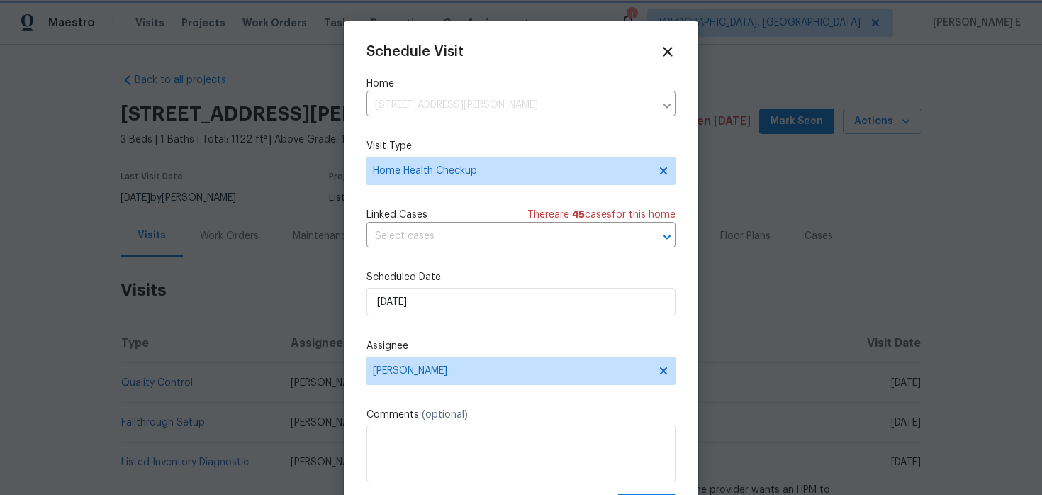
scroll to position [26, 0]
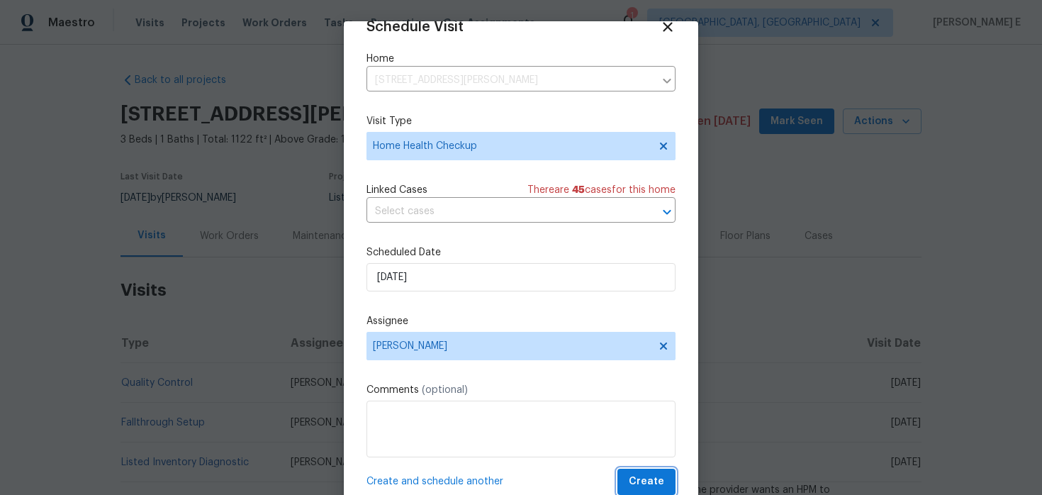
click at [631, 475] on button "Create" at bounding box center [646, 481] width 58 height 26
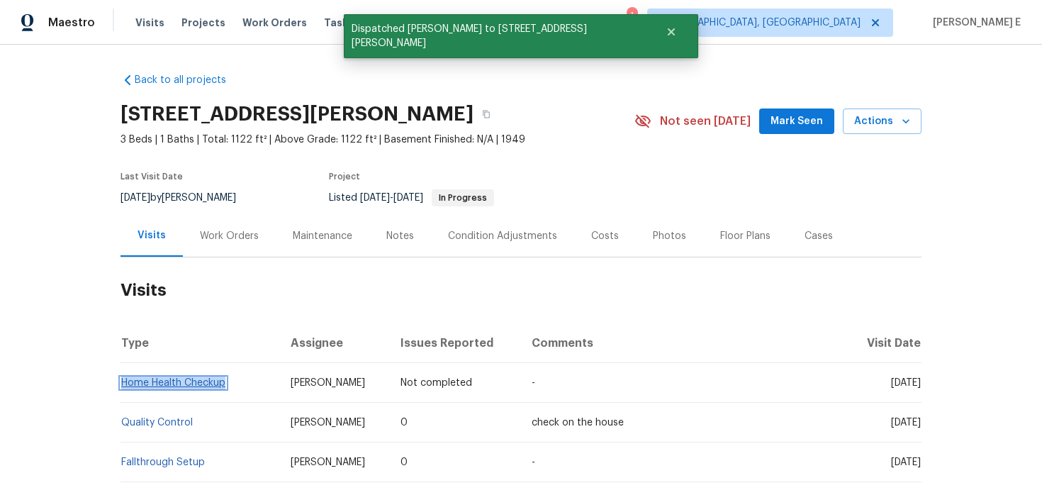
copy link "Home Health Checkup"
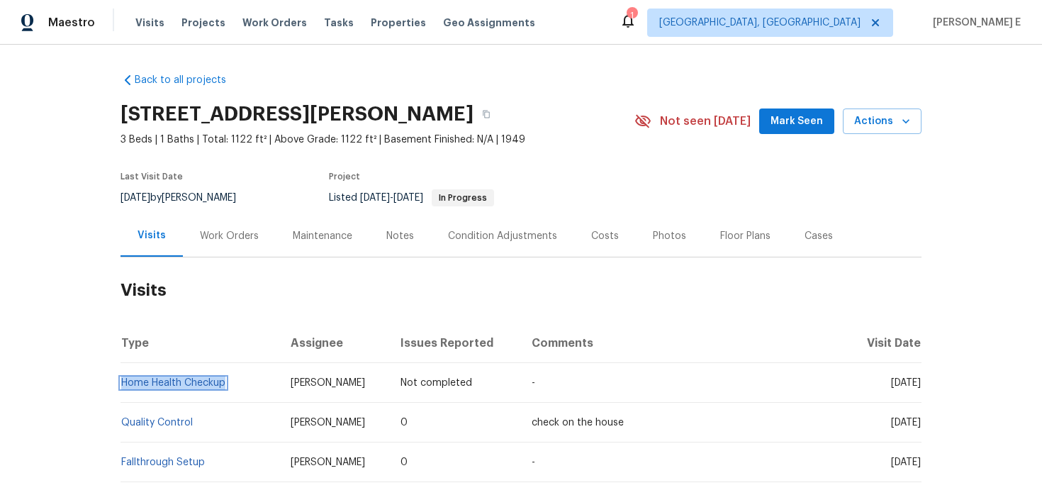
copy link "Home Health Checkup"
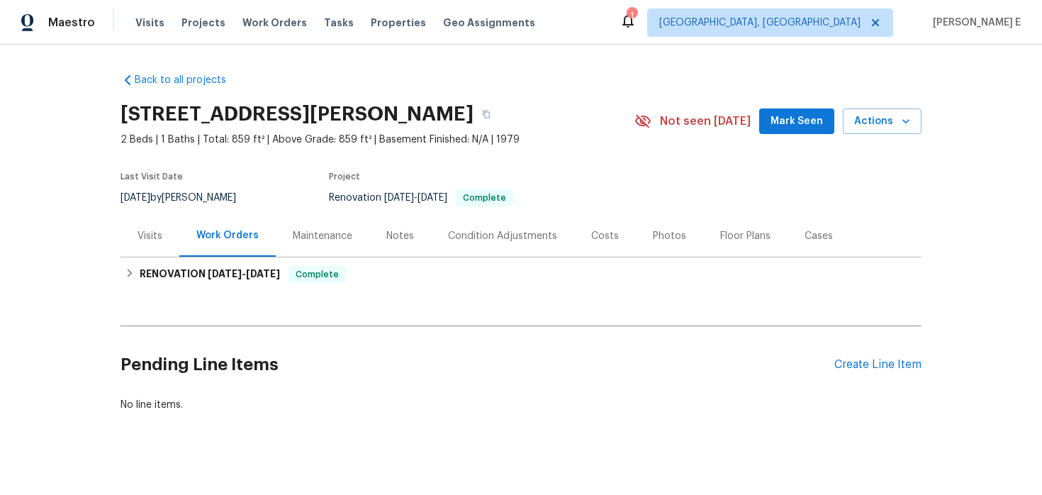
click at [166, 244] on div "Visits" at bounding box center [149, 236] width 59 height 42
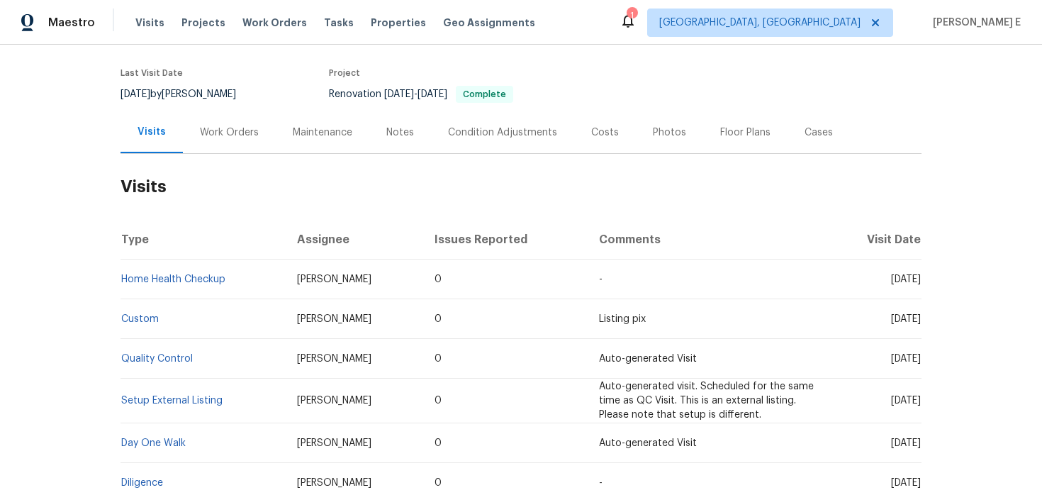
scroll to position [166, 0]
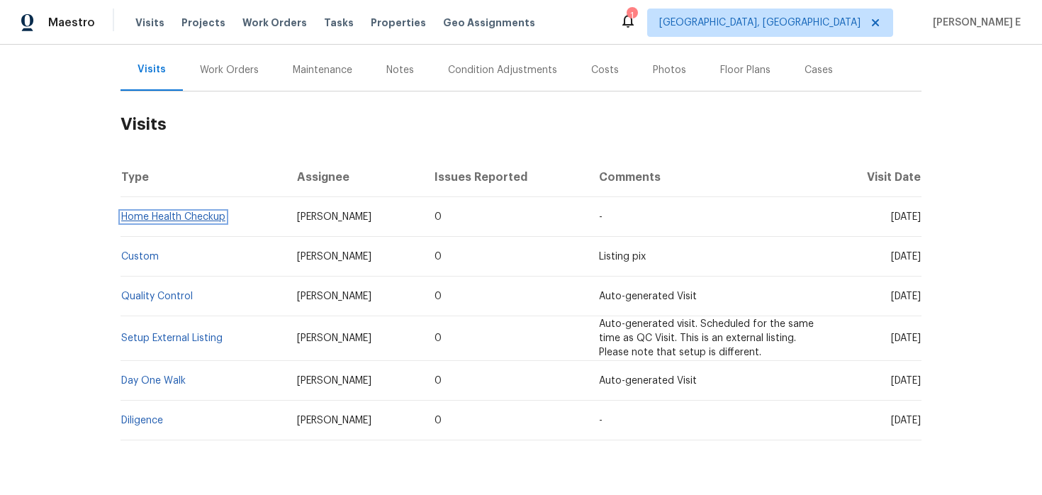
click at [196, 220] on link "Home Health Checkup" at bounding box center [173, 217] width 104 height 10
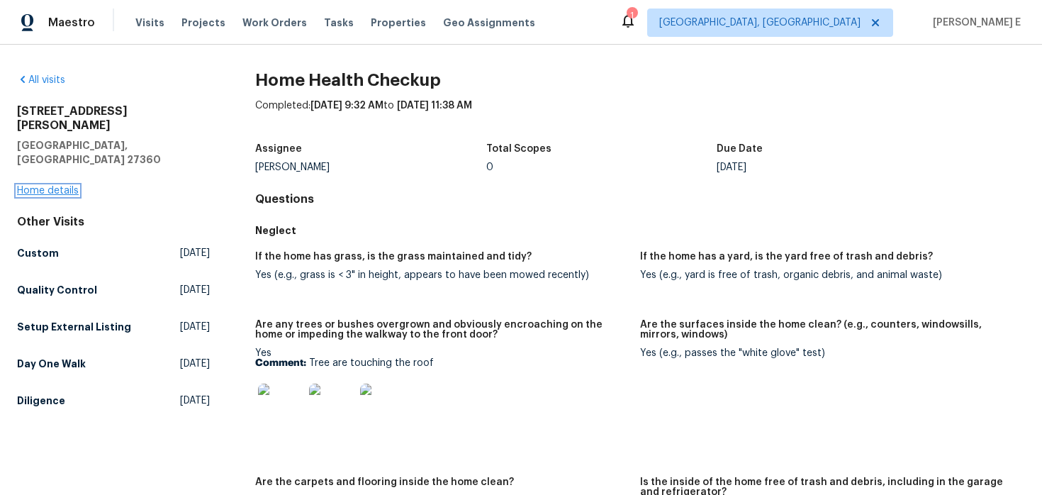
click at [55, 186] on link "Home details" at bounding box center [48, 191] width 62 height 10
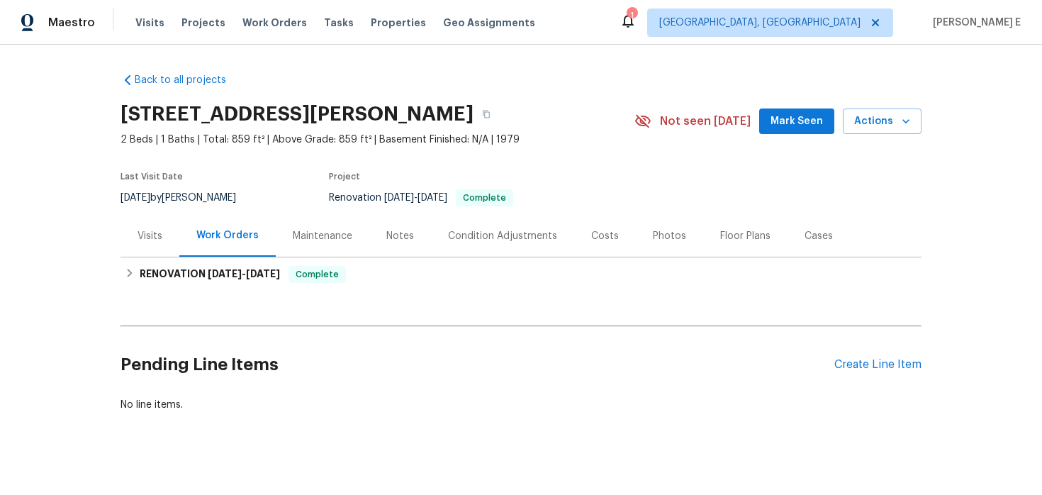
click at [150, 234] on div "Visits" at bounding box center [149, 236] width 25 height 14
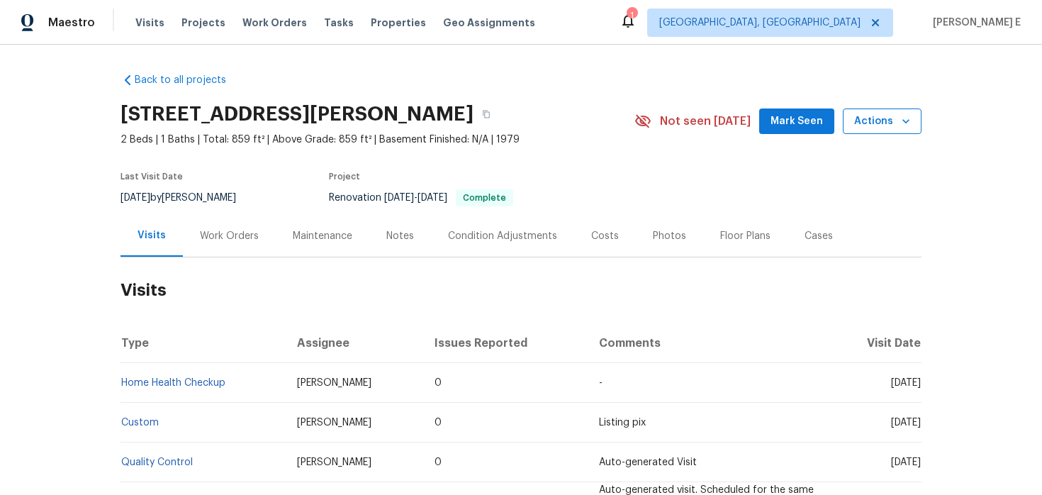
click at [876, 126] on span "Actions" at bounding box center [882, 122] width 56 height 18
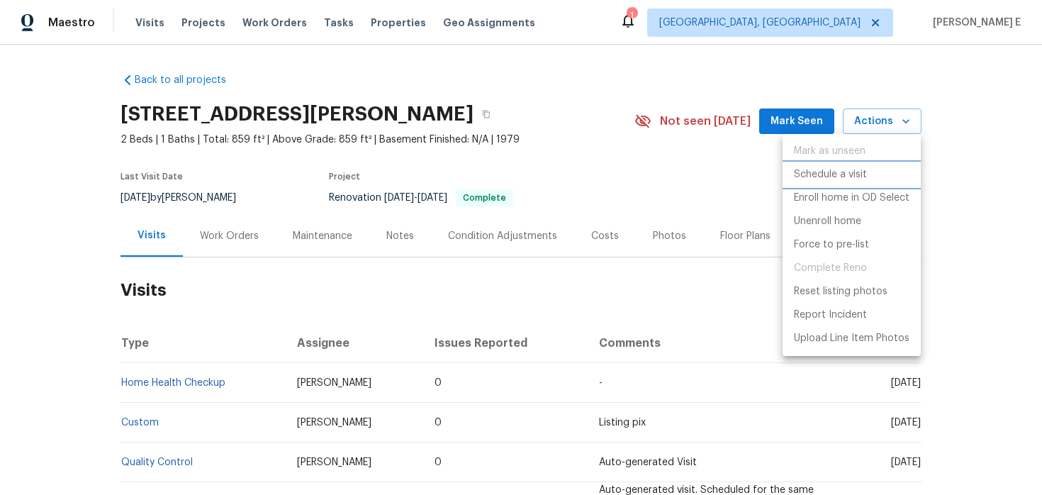
click at [820, 173] on p "Schedule a visit" at bounding box center [830, 174] width 73 height 15
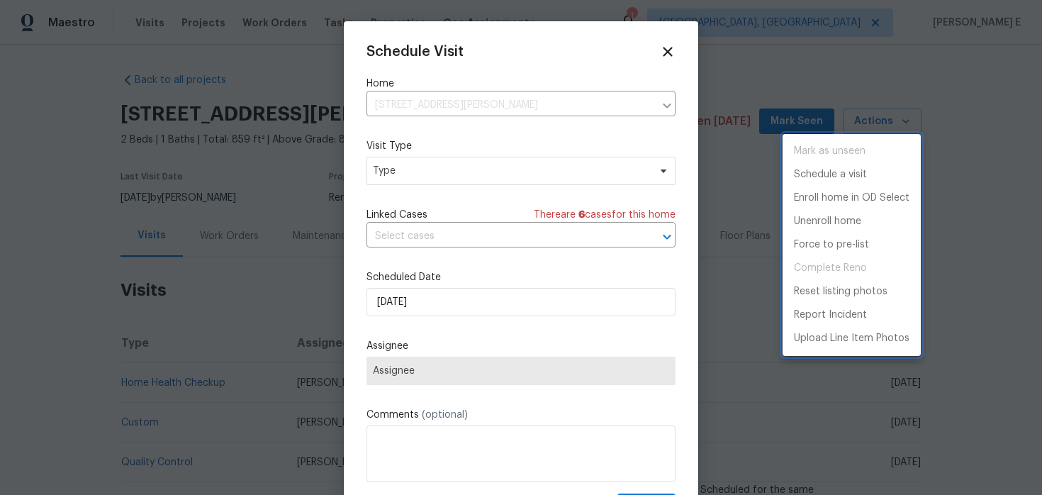
click at [427, 171] on div at bounding box center [521, 247] width 1042 height 495
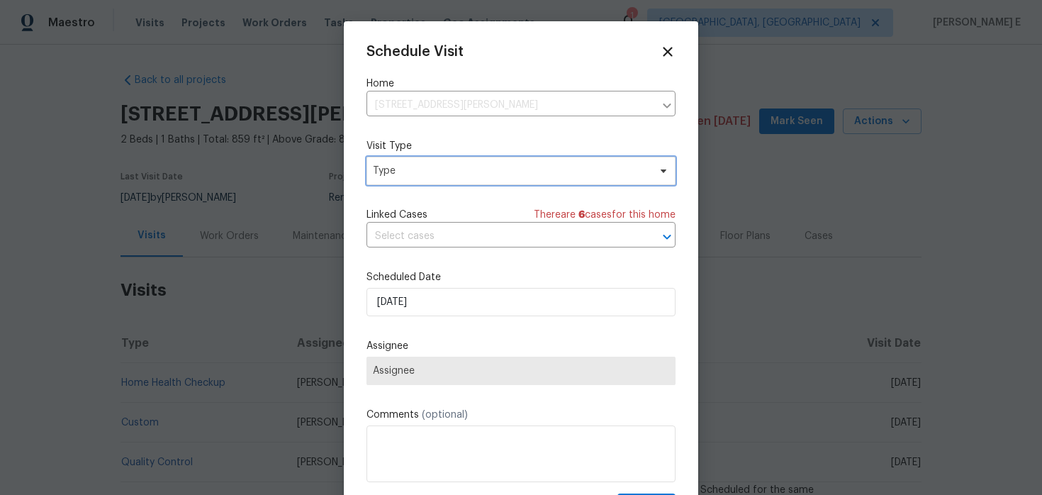
click at [427, 171] on span "Type" at bounding box center [511, 171] width 276 height 14
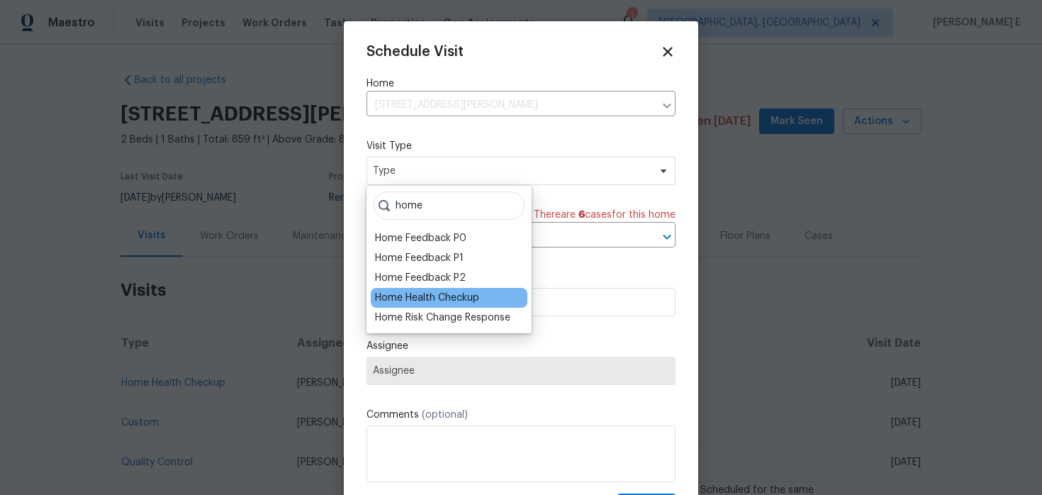
type input "home"
click at [414, 293] on div "Home Health Checkup" at bounding box center [427, 298] width 104 height 14
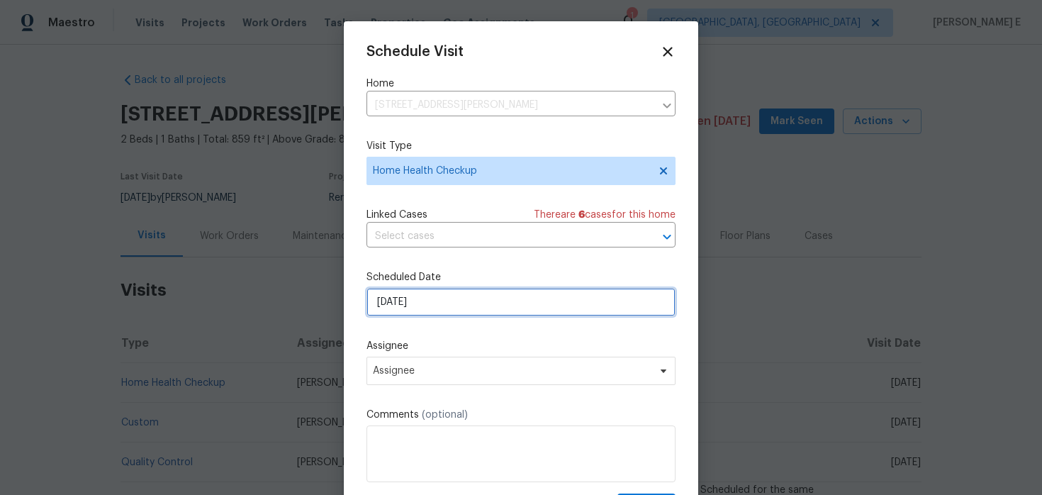
click at [415, 301] on input "[DATE]" at bounding box center [520, 302] width 309 height 28
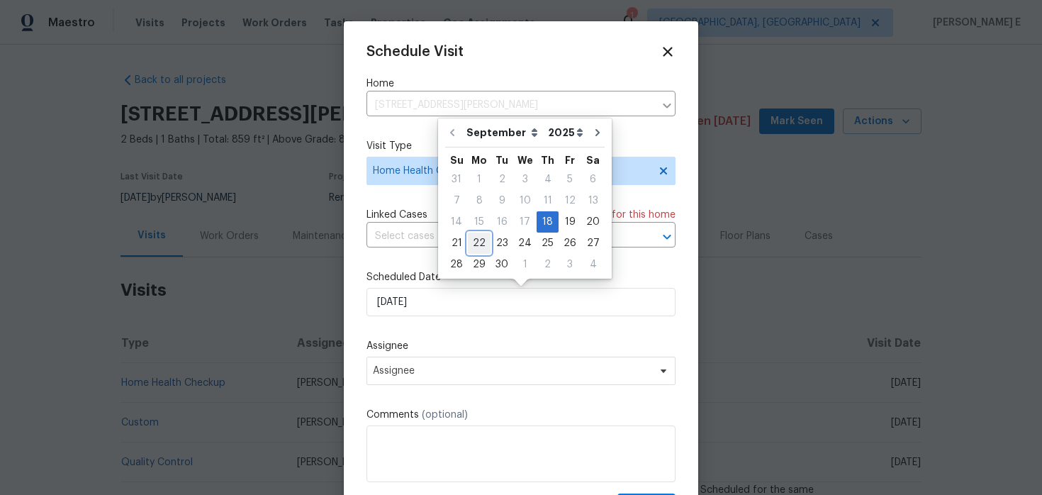
click at [479, 245] on div "22" at bounding box center [479, 243] width 23 height 20
type input "[DATE]"
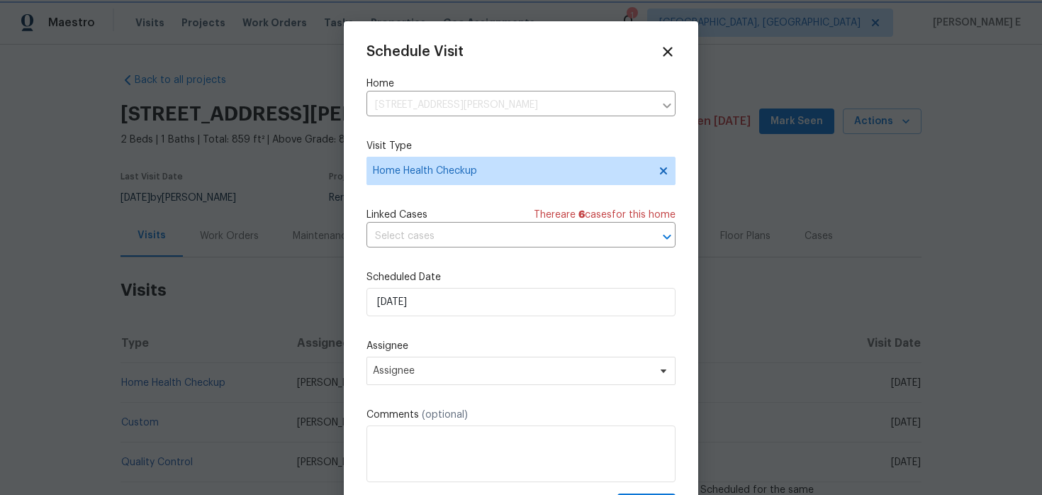
scroll to position [26, 0]
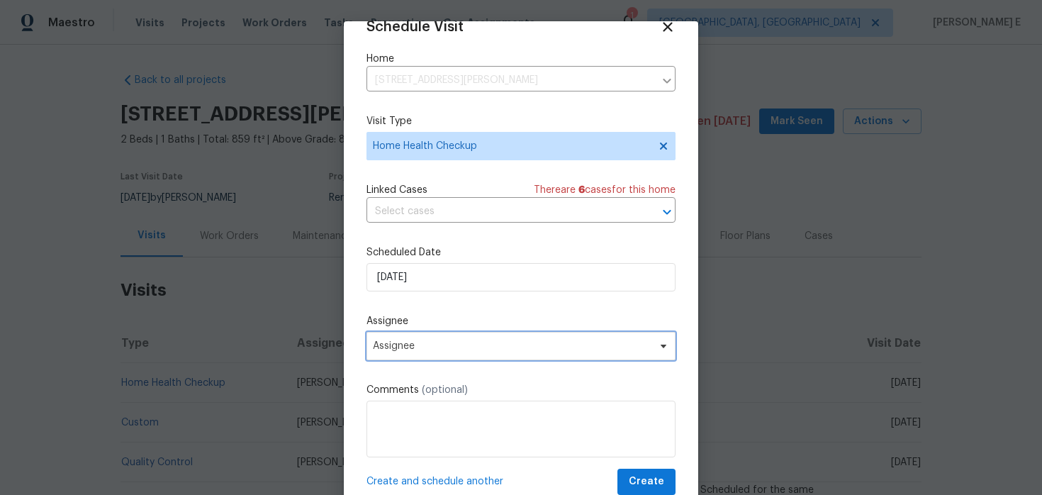
click at [439, 351] on span "Assignee" at bounding box center [512, 345] width 278 height 11
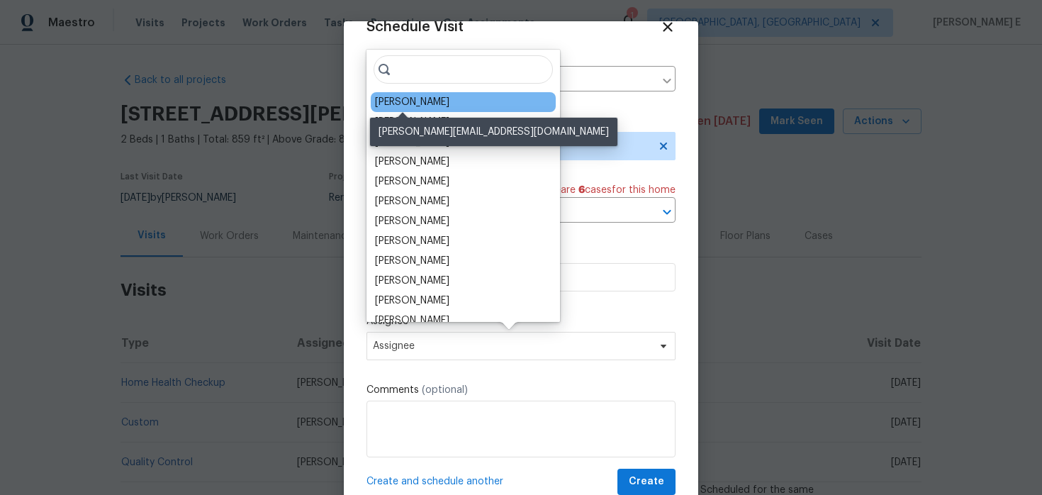
click at [419, 96] on div "[PERSON_NAME]" at bounding box center [412, 102] width 74 height 14
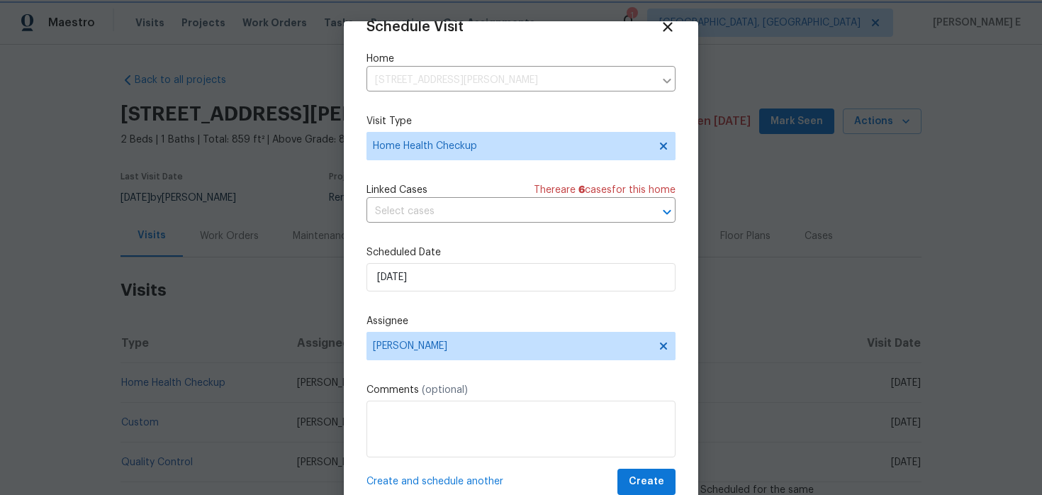
scroll to position [44, 0]
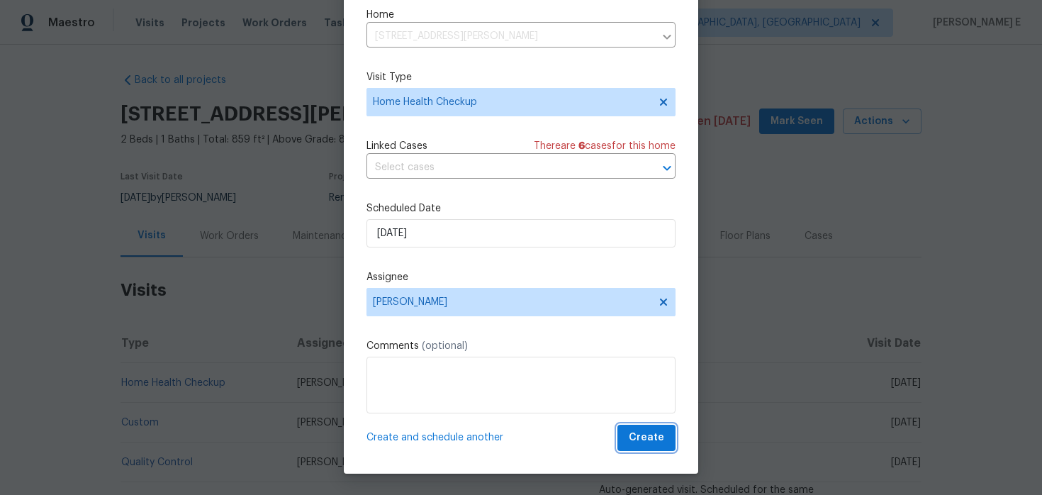
click at [658, 449] on button "Create" at bounding box center [646, 437] width 58 height 26
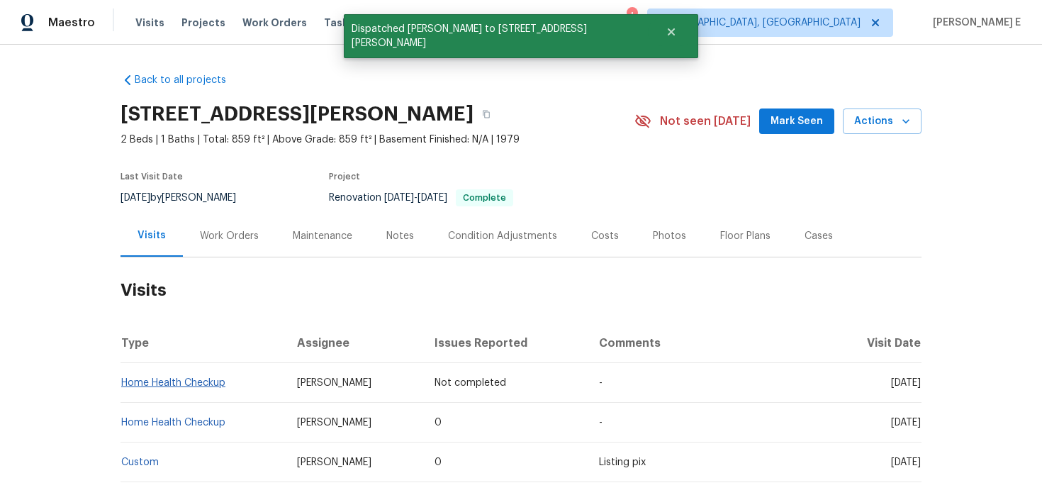
scroll to position [0, 0]
copy link "Home Health Checkup"
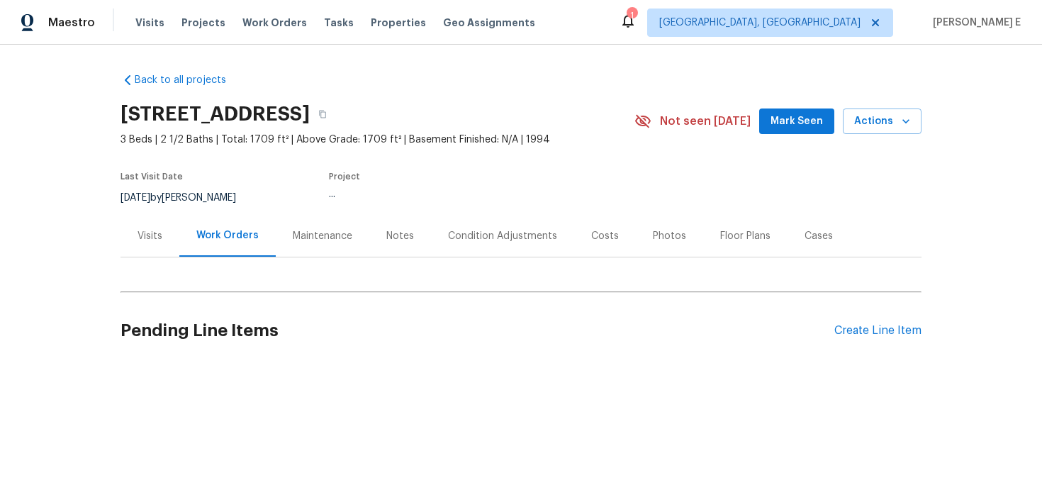
click at [142, 237] on div "Visits" at bounding box center [149, 236] width 25 height 14
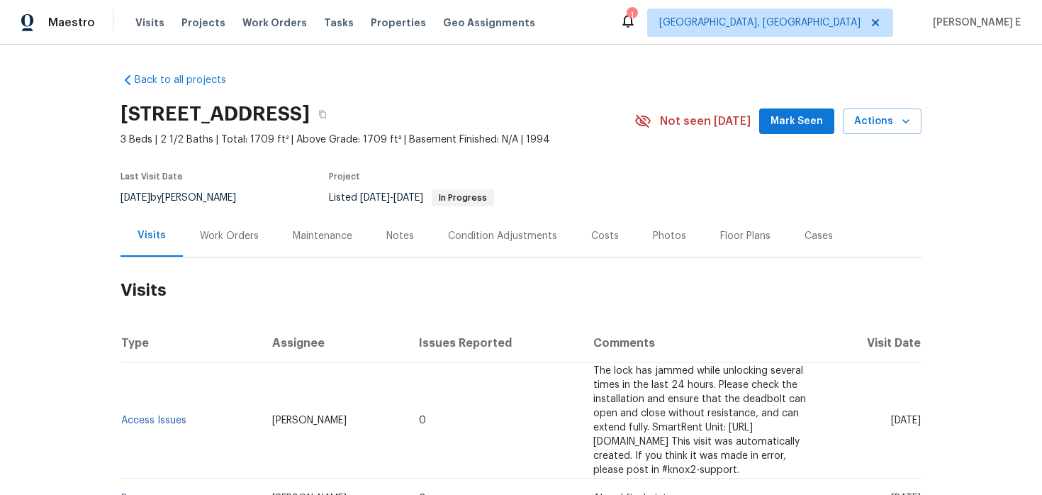
scroll to position [55, 0]
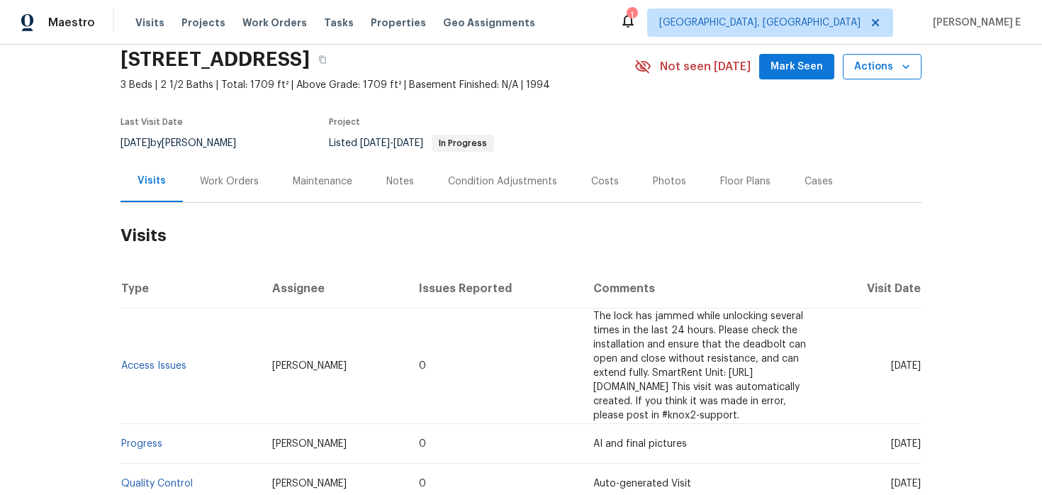
click at [889, 71] on span "Actions" at bounding box center [882, 67] width 56 height 18
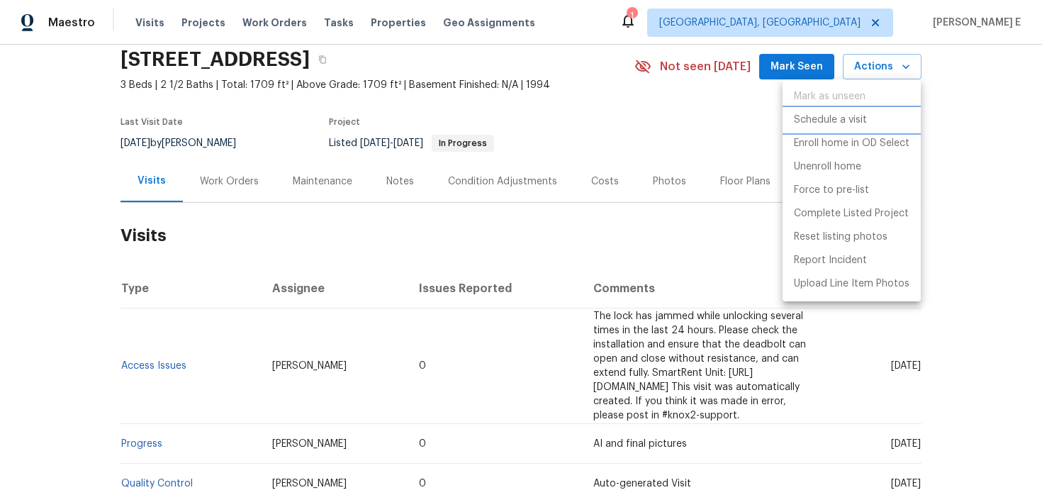
click at [833, 116] on p "Schedule a visit" at bounding box center [830, 120] width 73 height 15
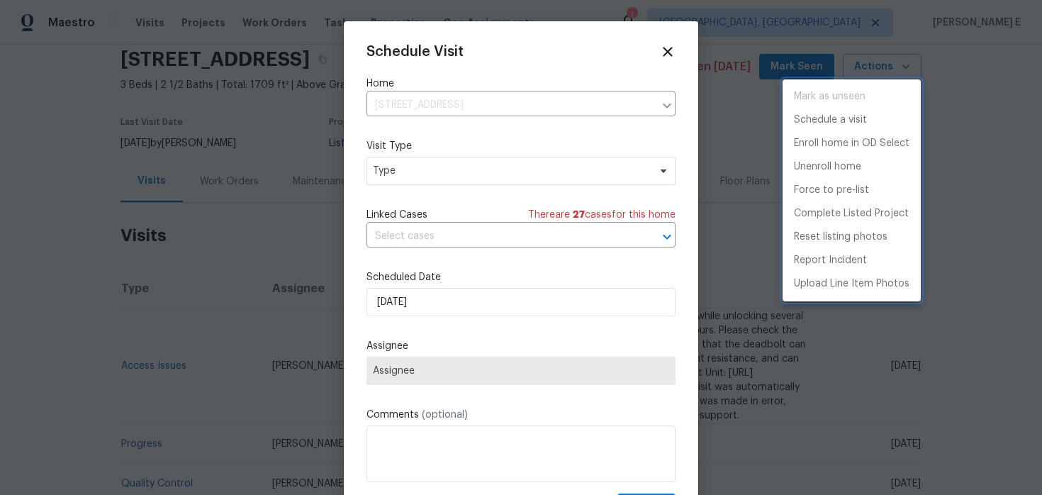
click at [658, 153] on div at bounding box center [521, 247] width 1042 height 495
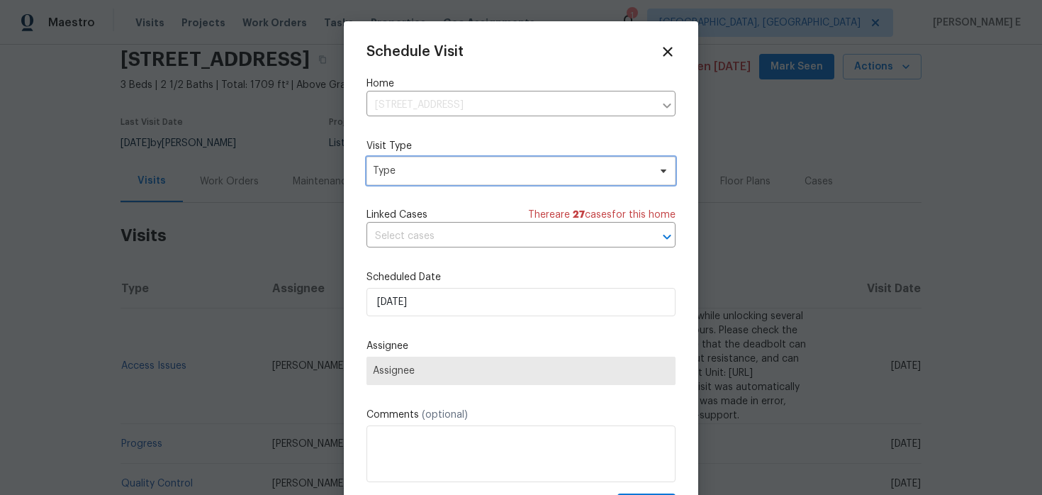
click at [629, 169] on span "Type" at bounding box center [511, 171] width 276 height 14
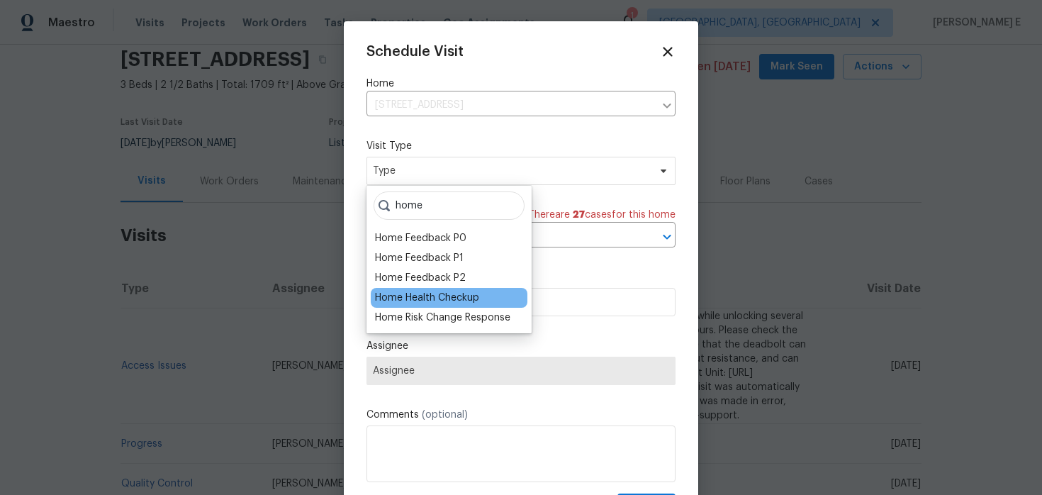
type input "home"
click at [491, 294] on div "Home Health Checkup" at bounding box center [449, 298] width 157 height 20
click at [466, 303] on div "Home Health Checkup" at bounding box center [427, 298] width 104 height 14
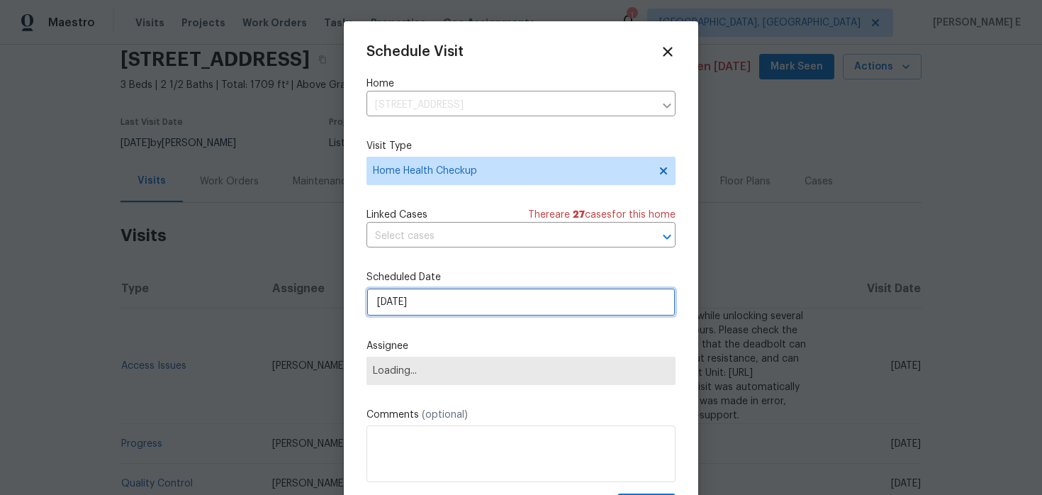
click at [445, 313] on input "[DATE]" at bounding box center [520, 302] width 309 height 28
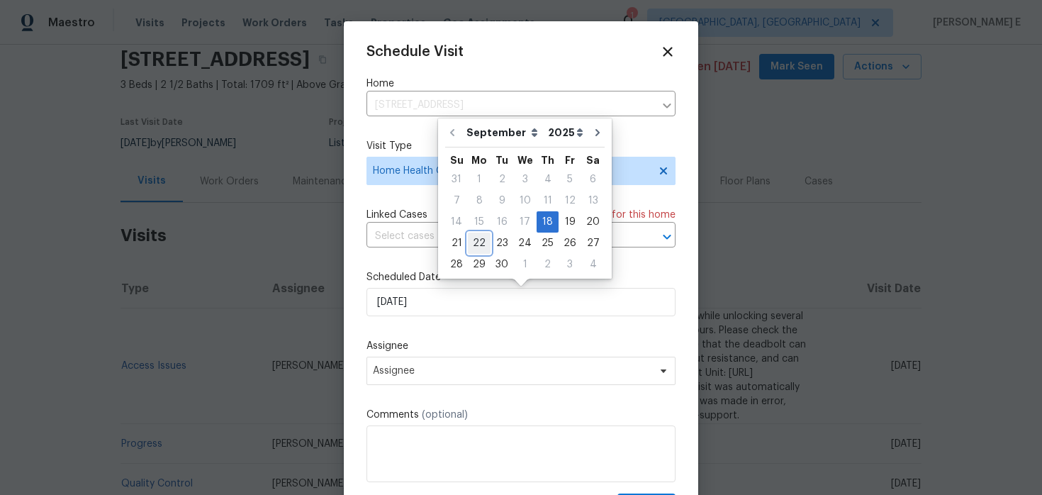
click at [477, 243] on div "22" at bounding box center [479, 243] width 23 height 20
type input "[DATE]"
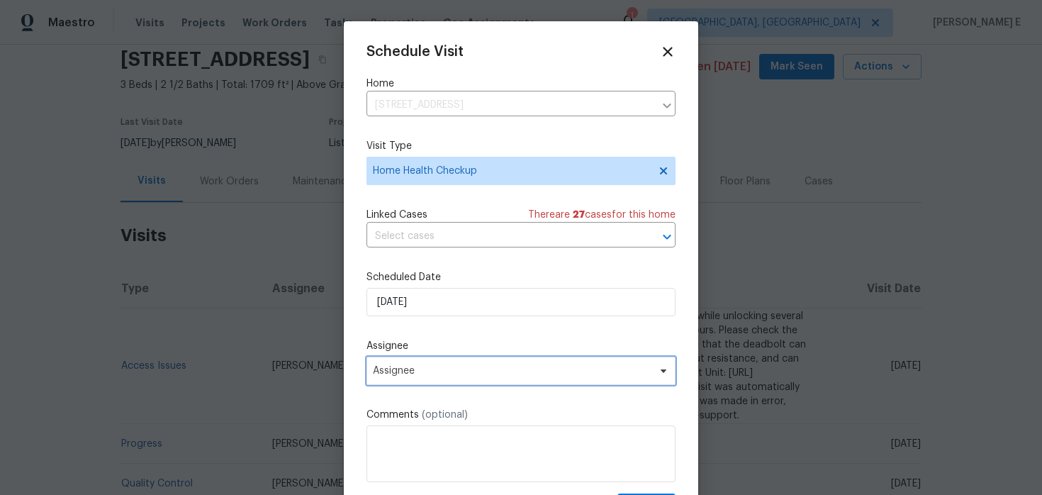
click at [443, 364] on span "Assignee" at bounding box center [520, 370] width 309 height 28
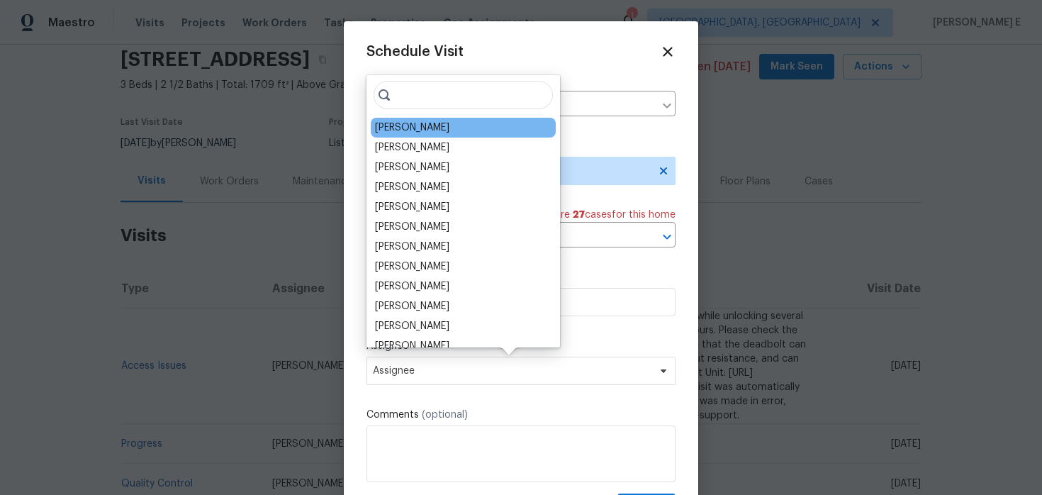
click at [439, 132] on div "[PERSON_NAME]" at bounding box center [463, 128] width 185 height 20
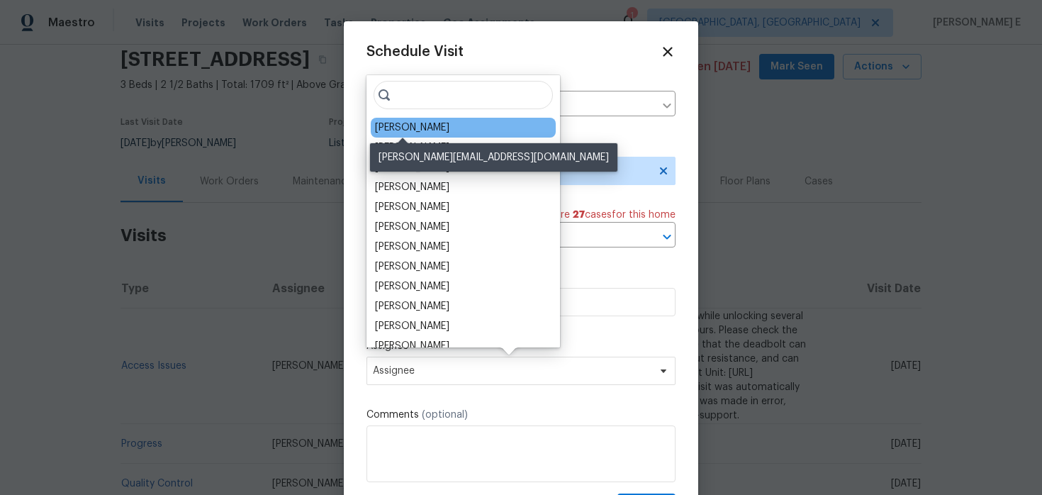
click at [397, 127] on div "[PERSON_NAME]" at bounding box center [412, 127] width 74 height 14
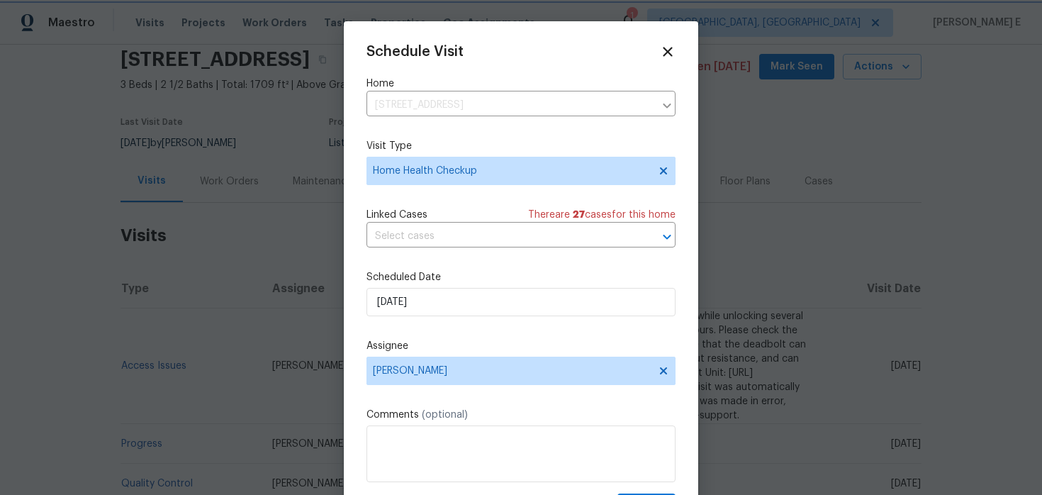
scroll to position [26, 0]
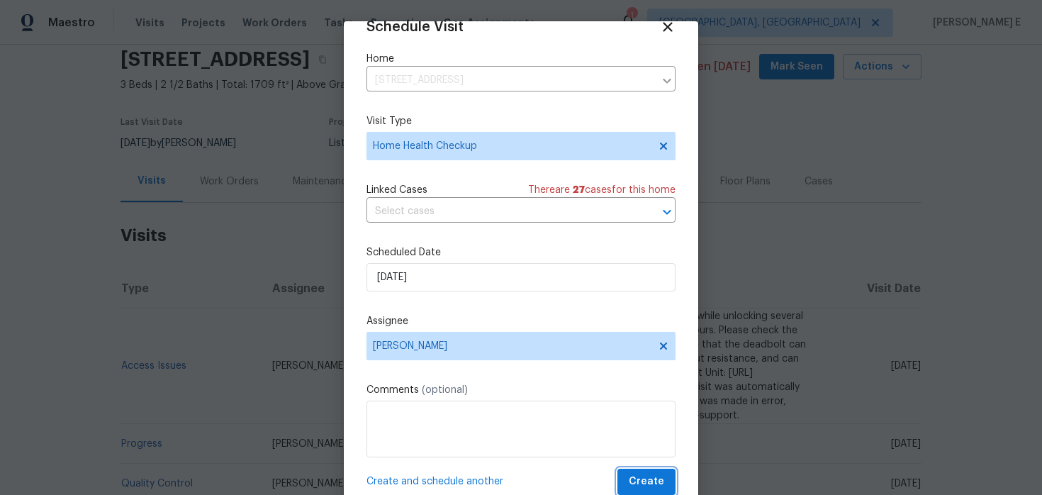
click at [643, 472] on button "Create" at bounding box center [646, 481] width 58 height 26
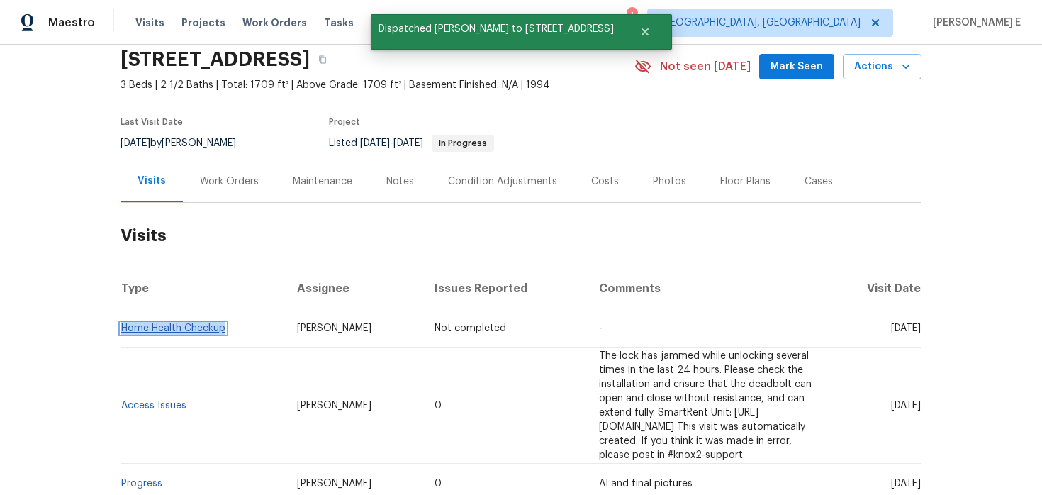
copy link "Home Health Checkup"
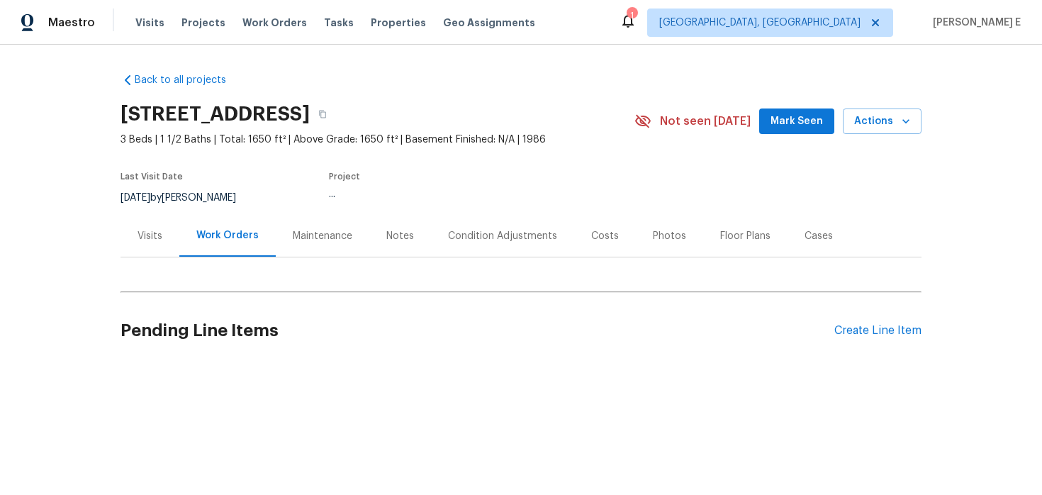
click at [164, 244] on div "Visits" at bounding box center [149, 236] width 59 height 42
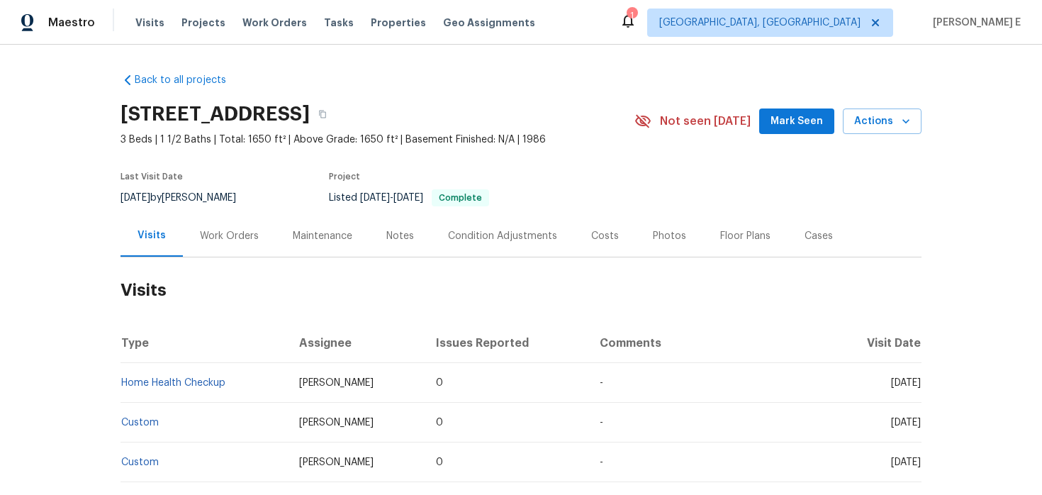
click at [842, 133] on div "Not seen today Mark Seen Actions" at bounding box center [777, 121] width 287 height 26
click at [858, 127] on span "Actions" at bounding box center [882, 122] width 56 height 18
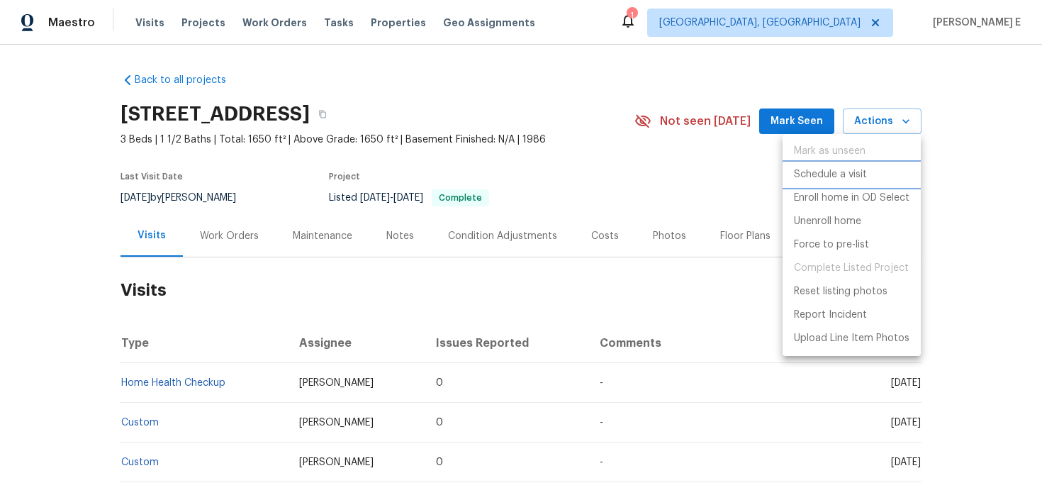
click at [814, 174] on p "Schedule a visit" at bounding box center [830, 174] width 73 height 15
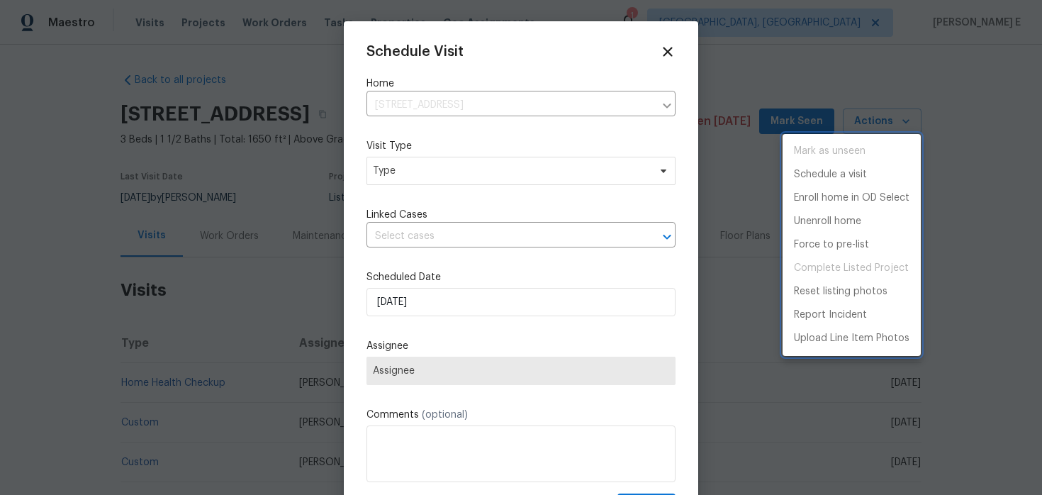
click at [381, 160] on div at bounding box center [521, 247] width 1042 height 495
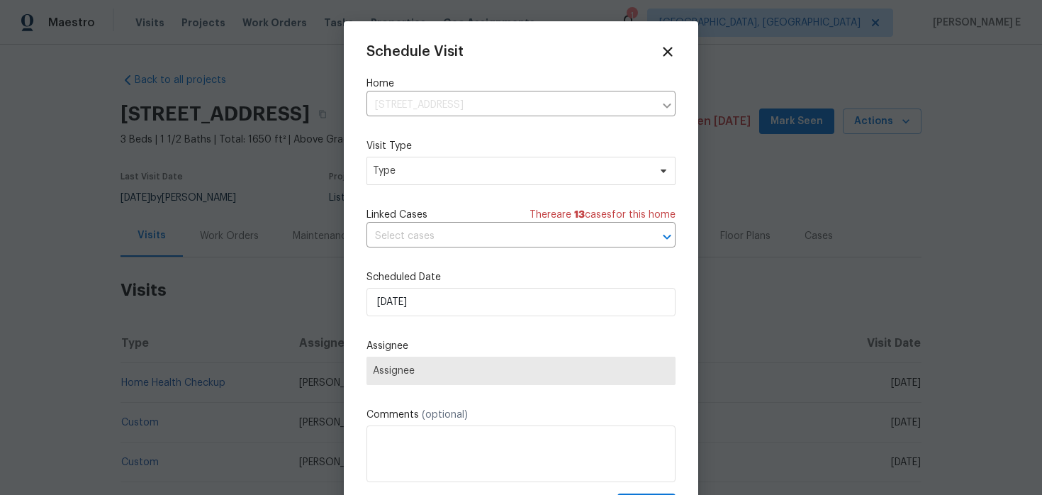
click at [381, 160] on div "Mark as unseen Schedule a visit Enroll home in OD Select Unenroll home Force to…" at bounding box center [521, 247] width 1042 height 495
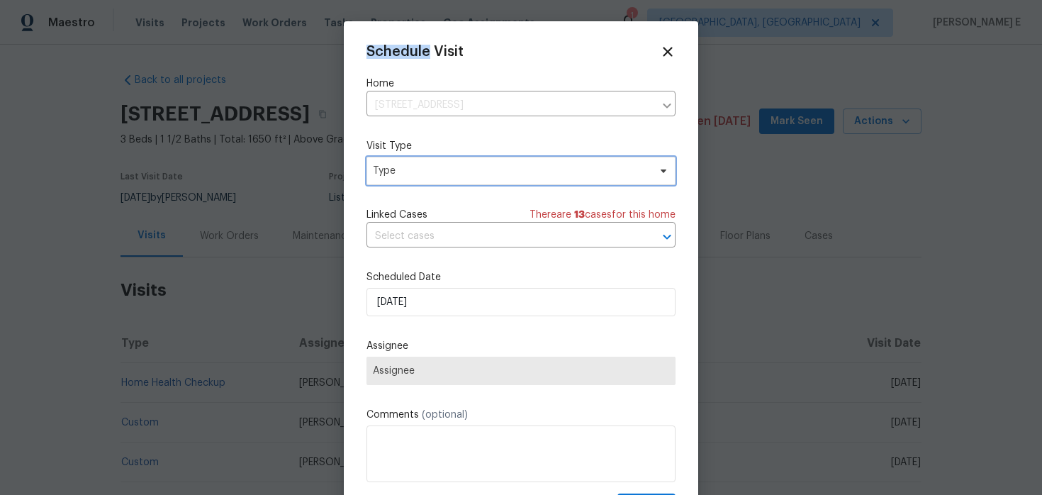
click at [381, 160] on span "Type" at bounding box center [520, 171] width 309 height 28
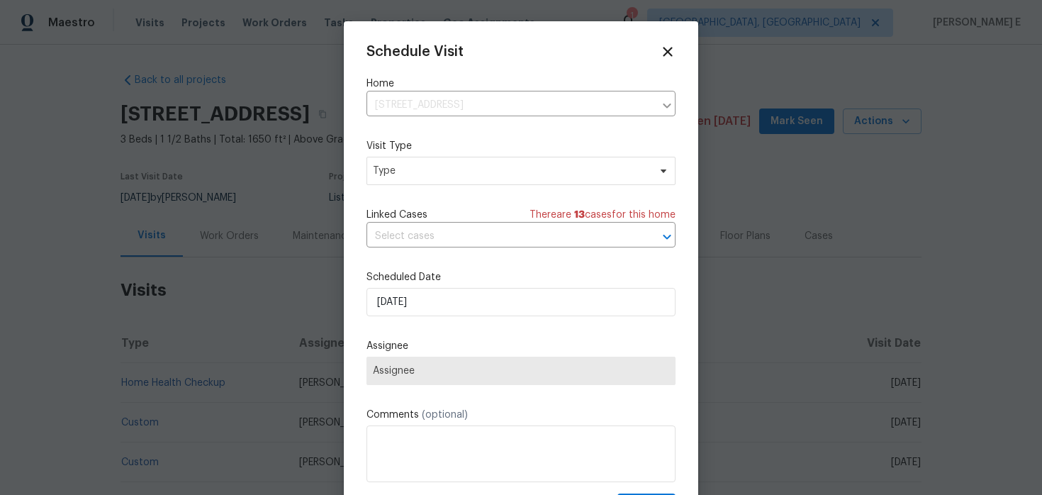
click at [381, 160] on span "Type" at bounding box center [520, 171] width 309 height 28
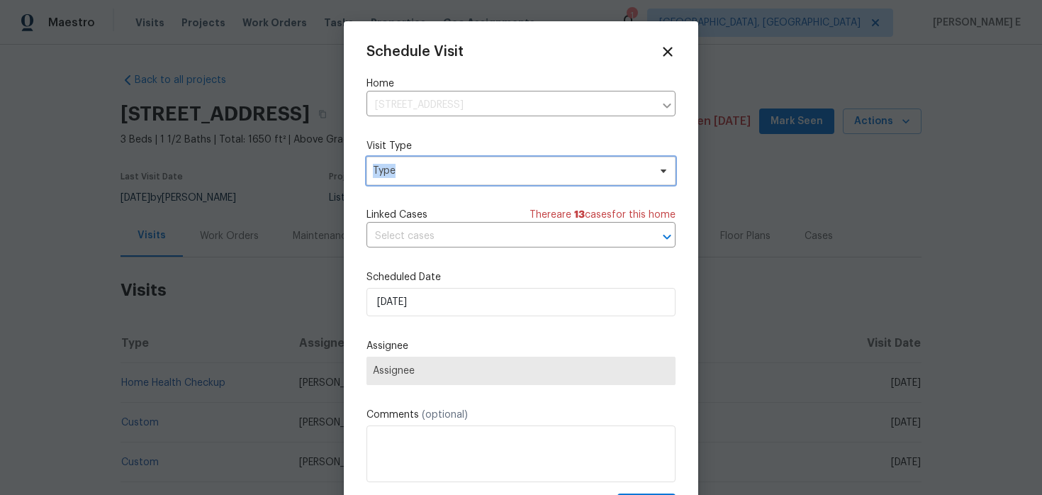
click at [381, 160] on span "Type" at bounding box center [520, 171] width 309 height 28
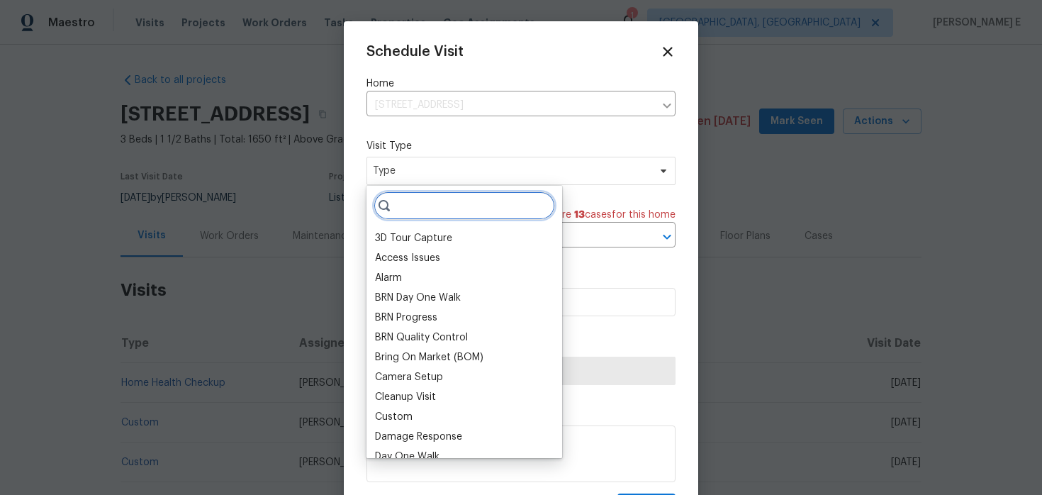
click at [413, 206] on input "search" at bounding box center [463, 205] width 181 height 28
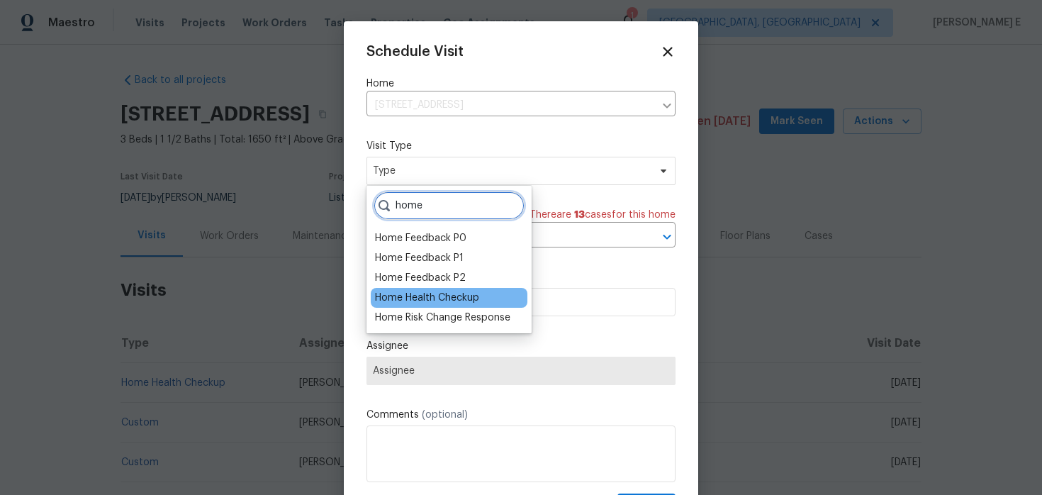
type input "home"
click at [403, 294] on div "Home Health Checkup" at bounding box center [427, 298] width 104 height 14
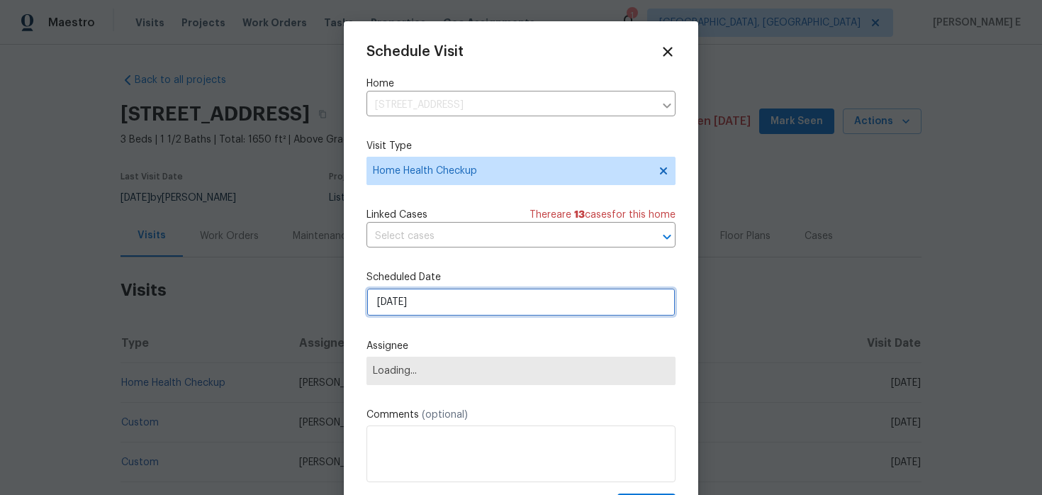
click at [415, 304] on input "[DATE]" at bounding box center [520, 302] width 309 height 28
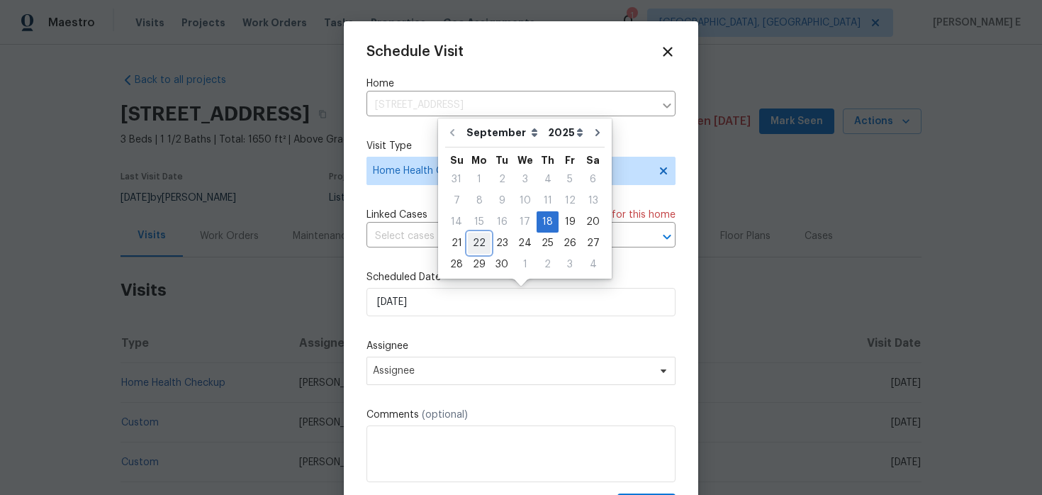
click at [472, 240] on div "22" at bounding box center [479, 243] width 23 height 20
type input "[DATE]"
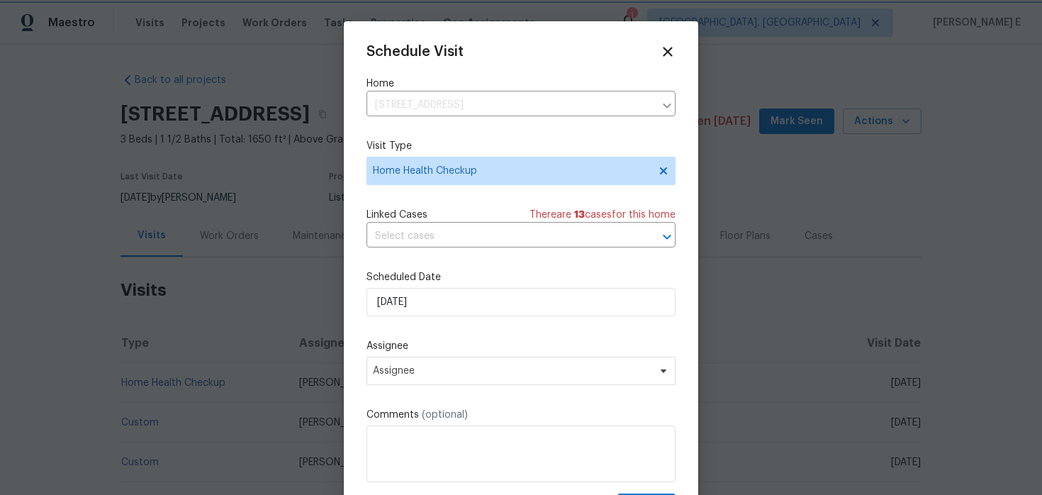
scroll to position [26, 0]
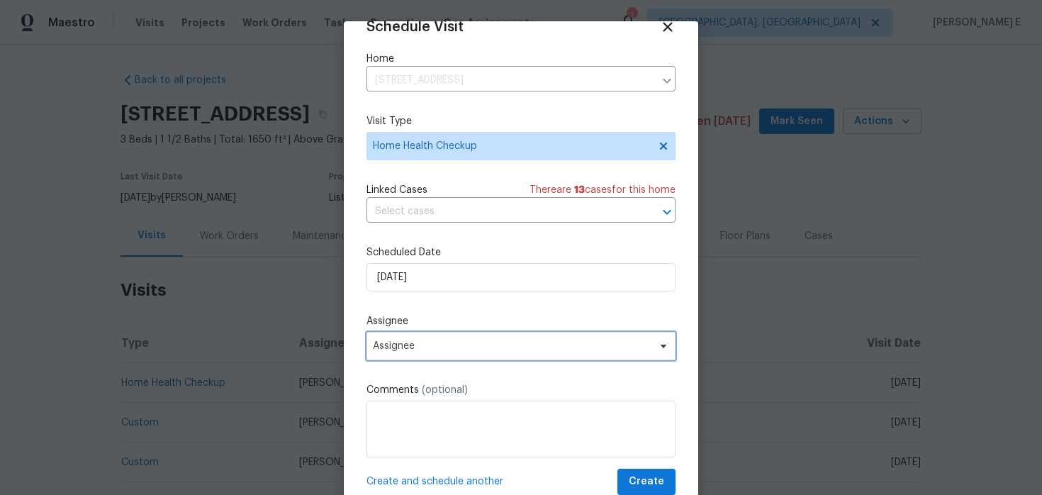
click at [437, 350] on span "Assignee" at bounding box center [512, 345] width 278 height 11
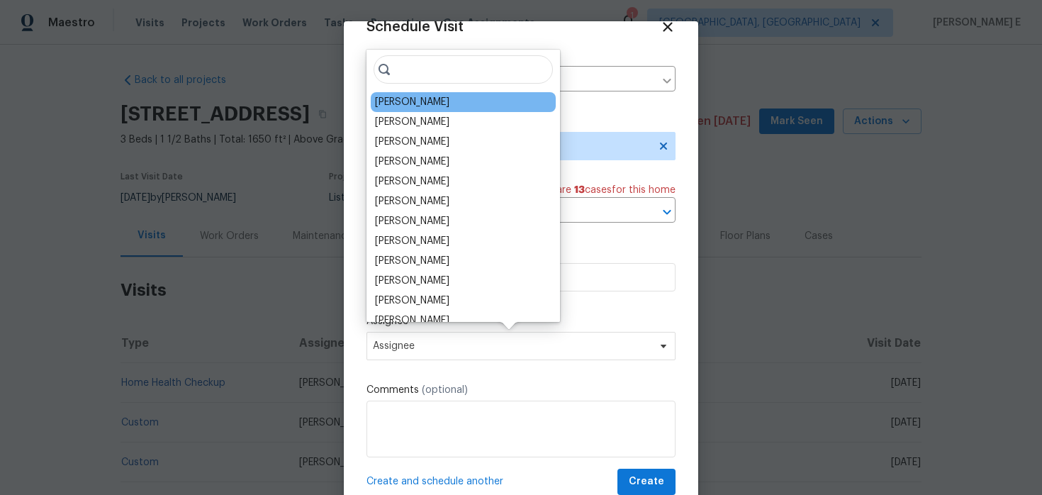
click at [381, 102] on div "[PERSON_NAME]" at bounding box center [412, 102] width 74 height 14
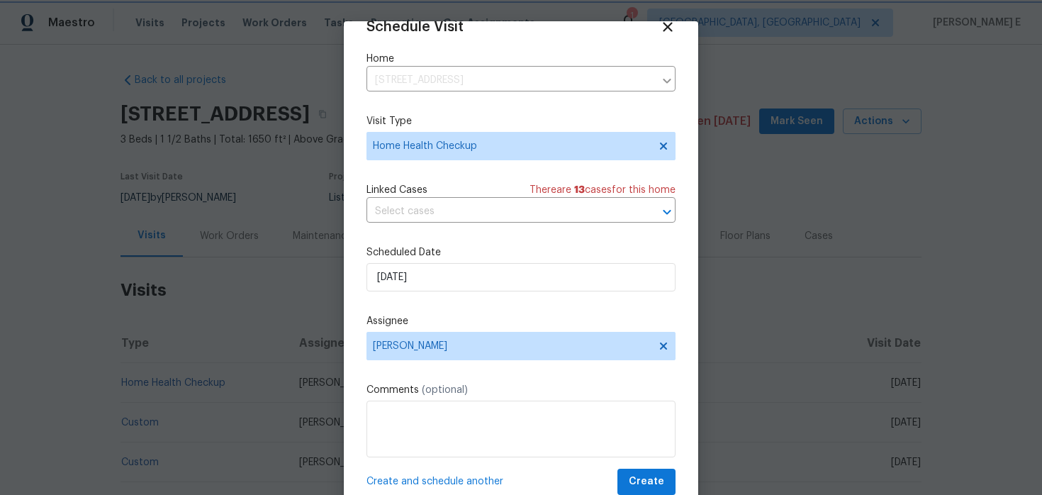
scroll to position [44, 0]
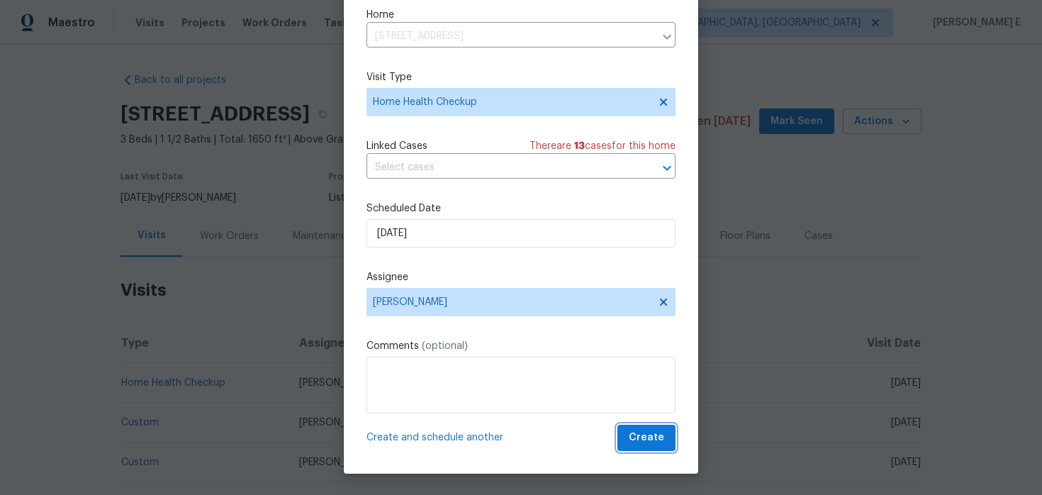
click at [658, 441] on span "Create" at bounding box center [646, 438] width 35 height 18
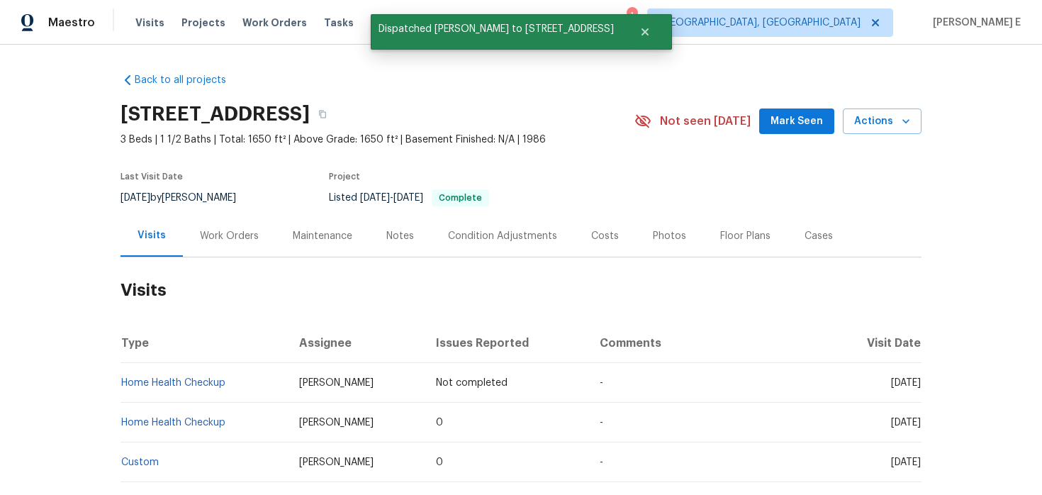
scroll to position [0, 0]
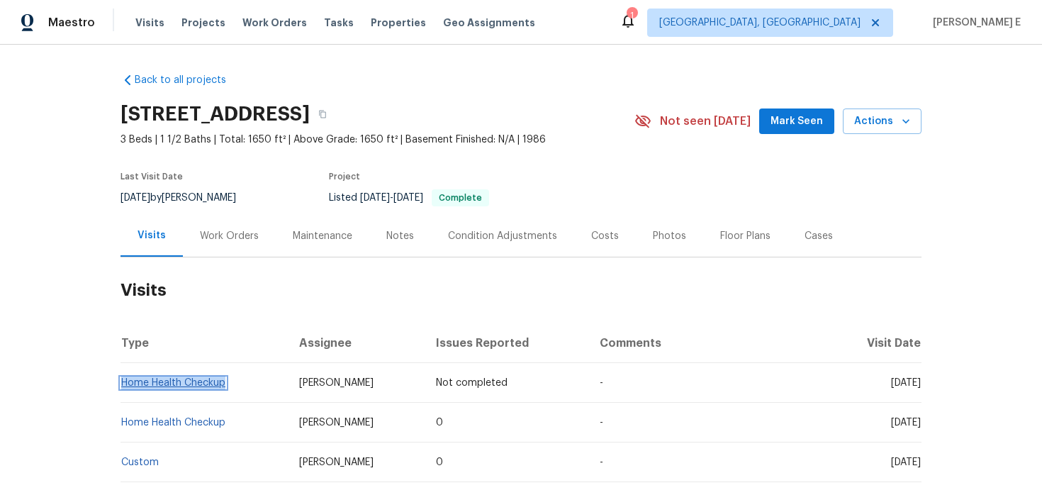
copy link "Home Health Checkup"
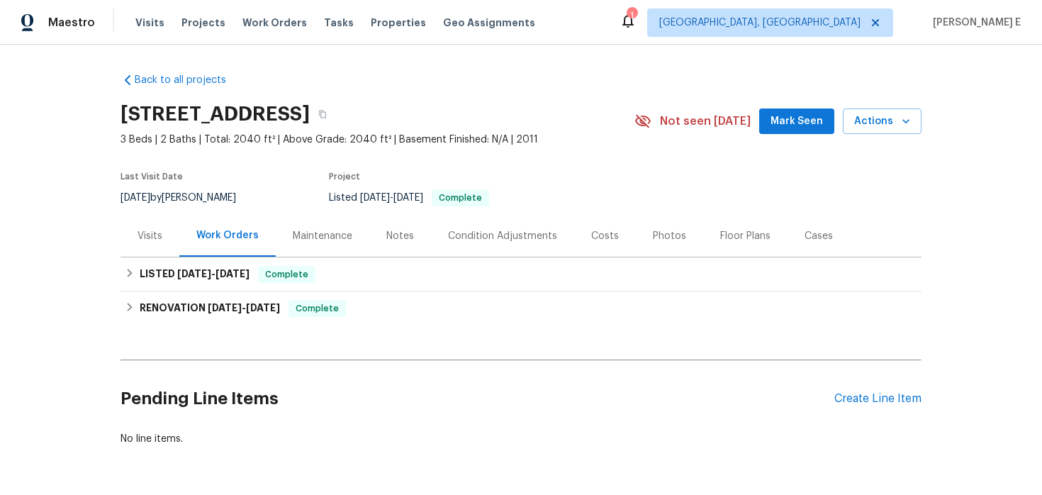
click at [156, 242] on div "Visits" at bounding box center [149, 236] width 25 height 14
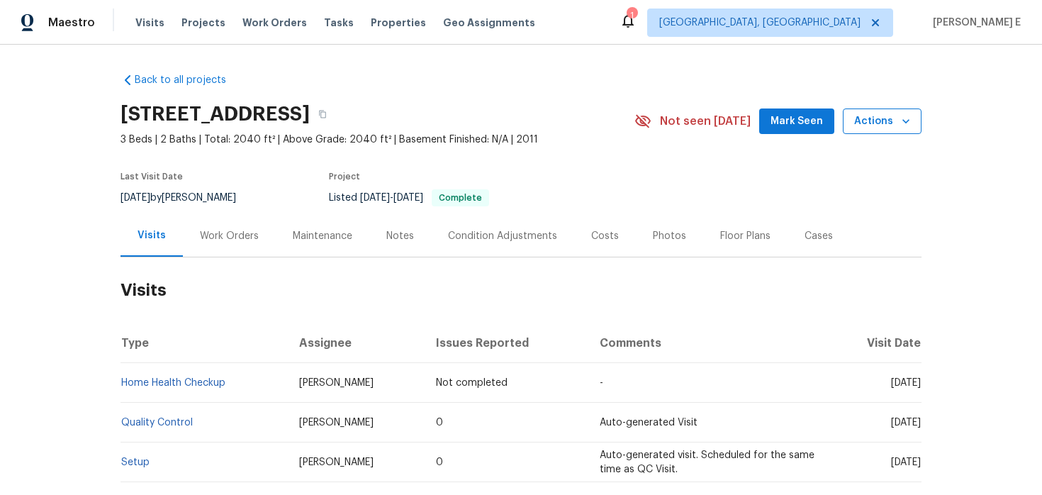
click at [872, 116] on span "Actions" at bounding box center [882, 122] width 56 height 18
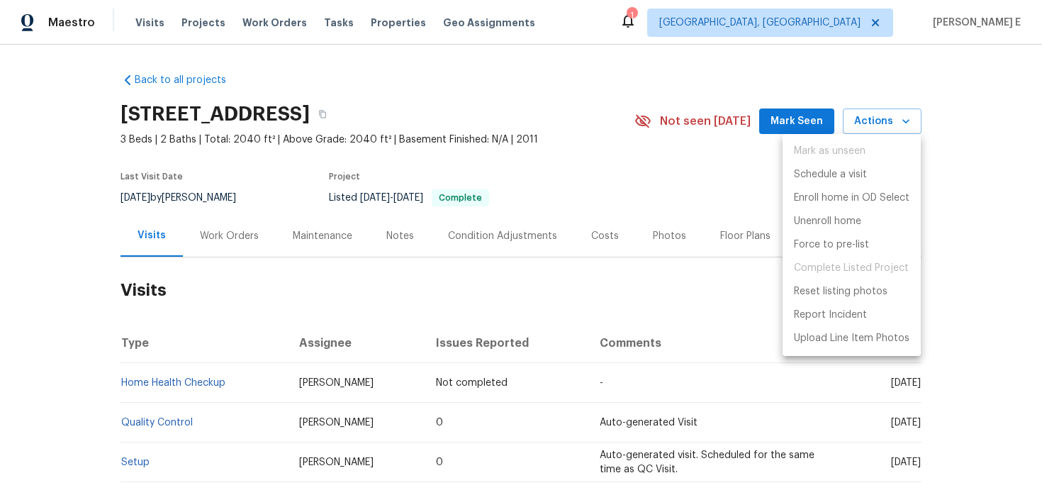
click at [45, 429] on div at bounding box center [521, 247] width 1042 height 495
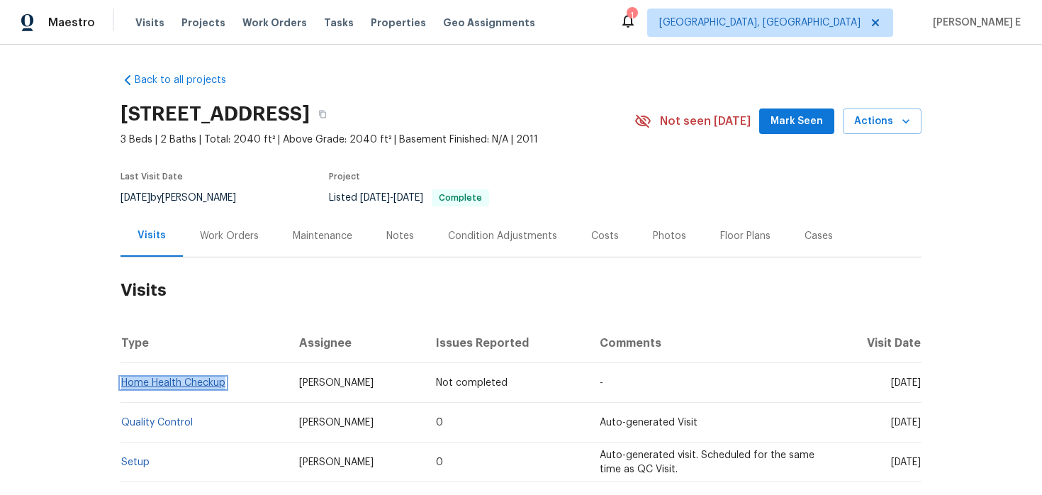
copy link "Home Health Checkup"
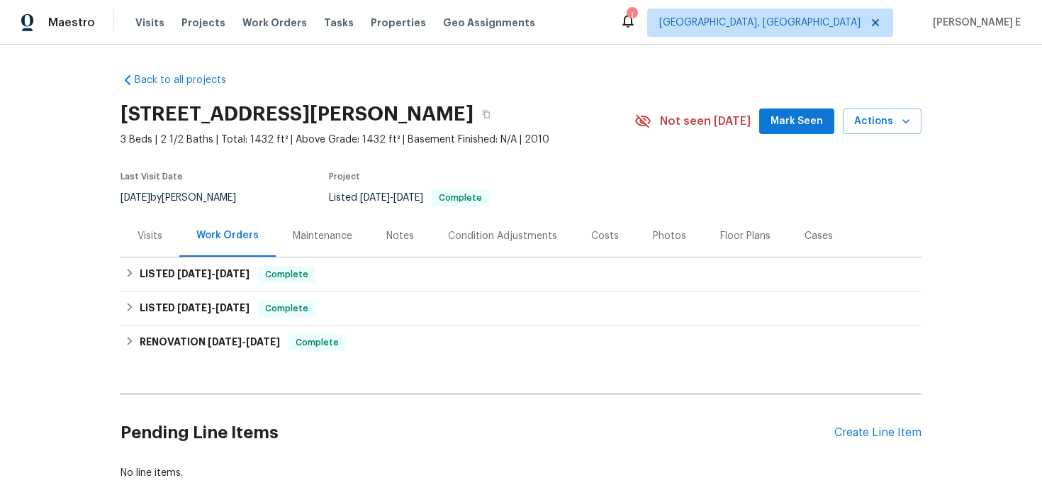
click at [158, 239] on div "Visits" at bounding box center [149, 236] width 25 height 14
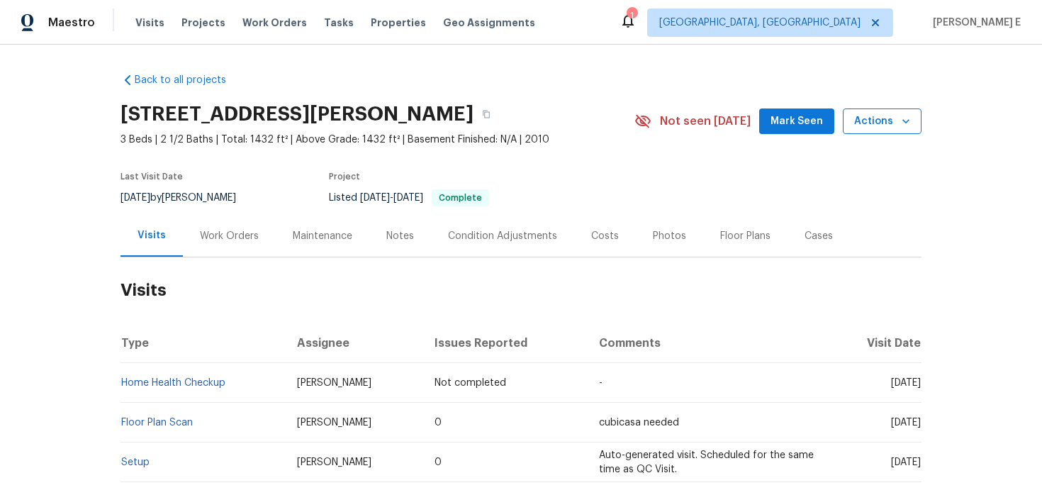
click at [875, 121] on span "Actions" at bounding box center [882, 122] width 56 height 18
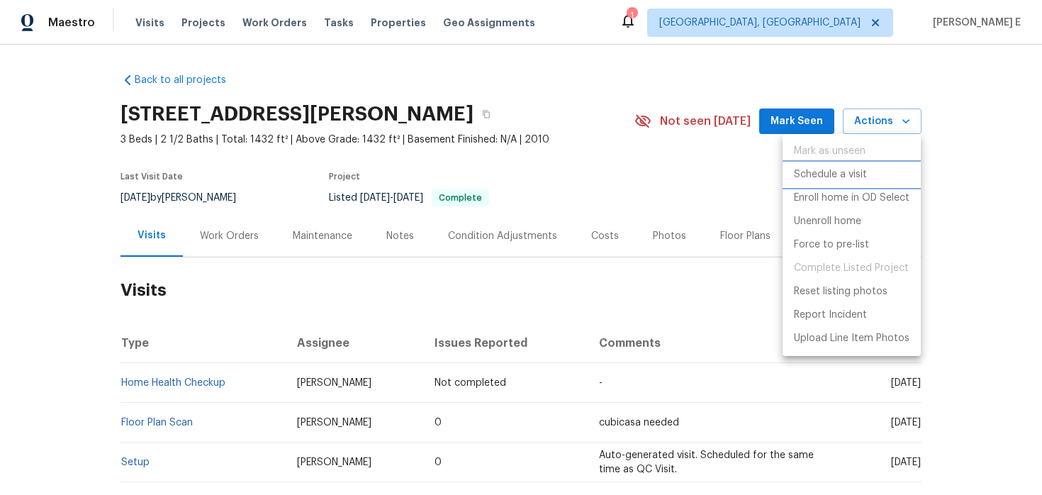
click at [803, 171] on p "Schedule a visit" at bounding box center [830, 174] width 73 height 15
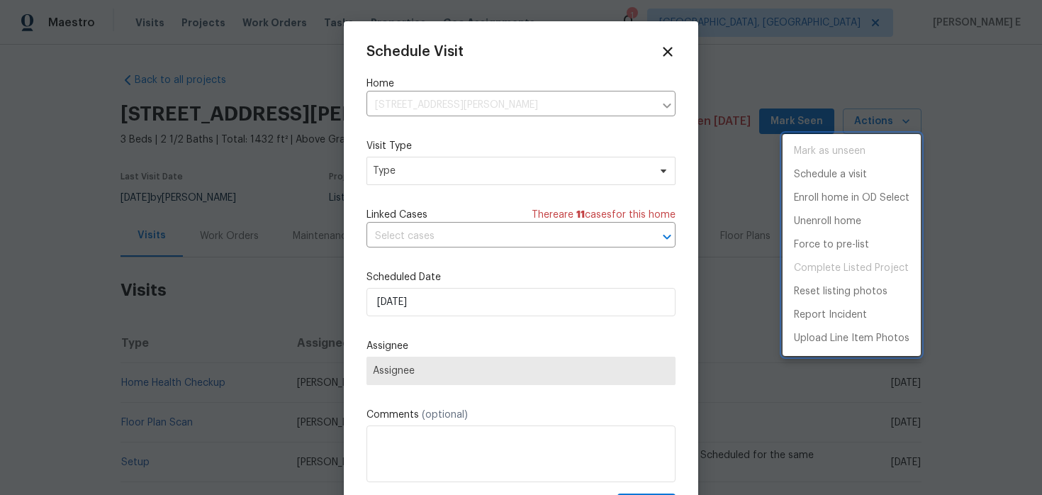
click at [387, 167] on div at bounding box center [521, 247] width 1042 height 495
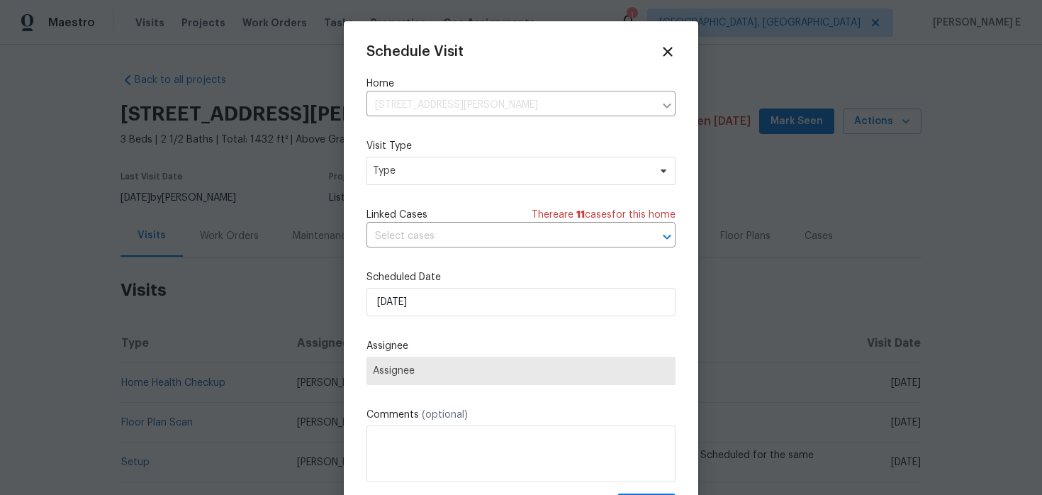
click at [387, 167] on div "Mark as unseen Schedule a visit Enroll home in OD Select Unenroll home Force to…" at bounding box center [521, 247] width 1042 height 495
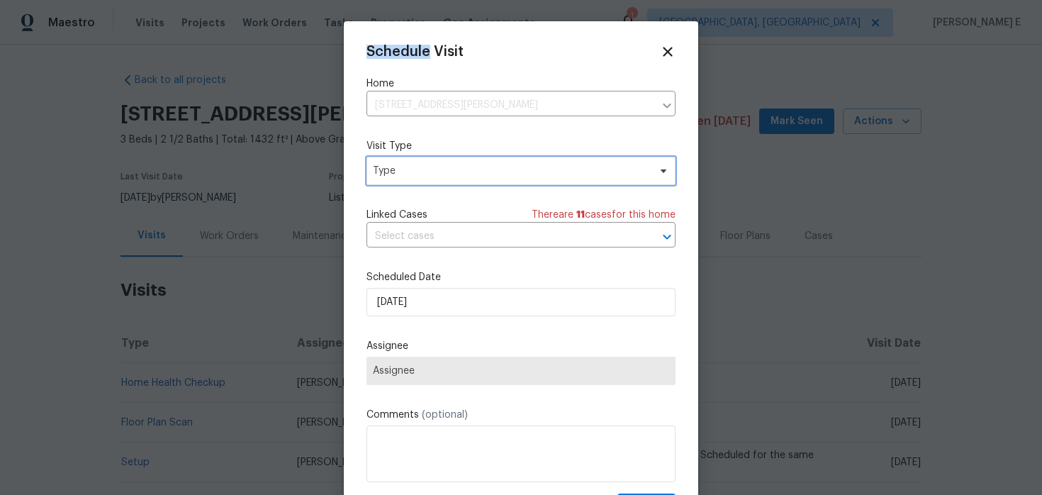
click at [387, 167] on span "Type" at bounding box center [511, 171] width 276 height 14
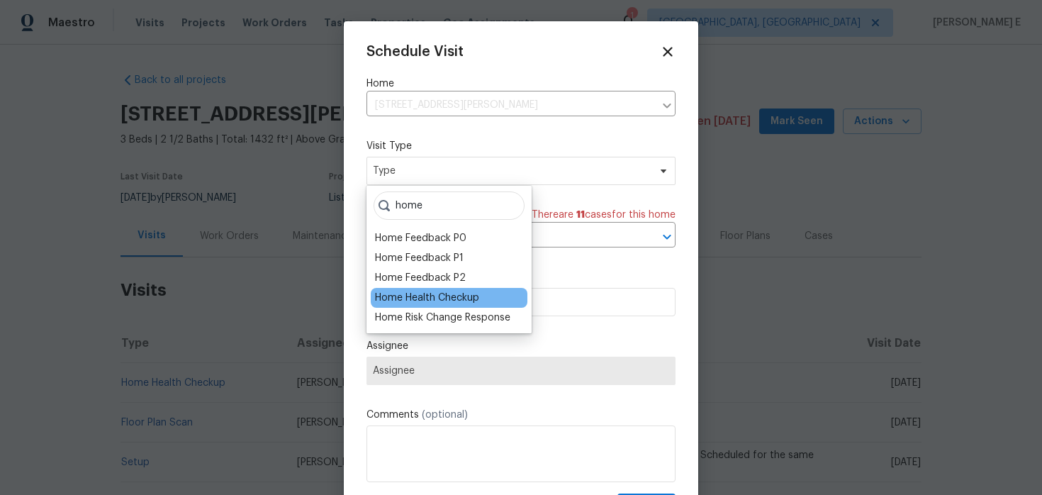
type input "home"
click at [393, 298] on div "Home Health Checkup" at bounding box center [427, 298] width 104 height 14
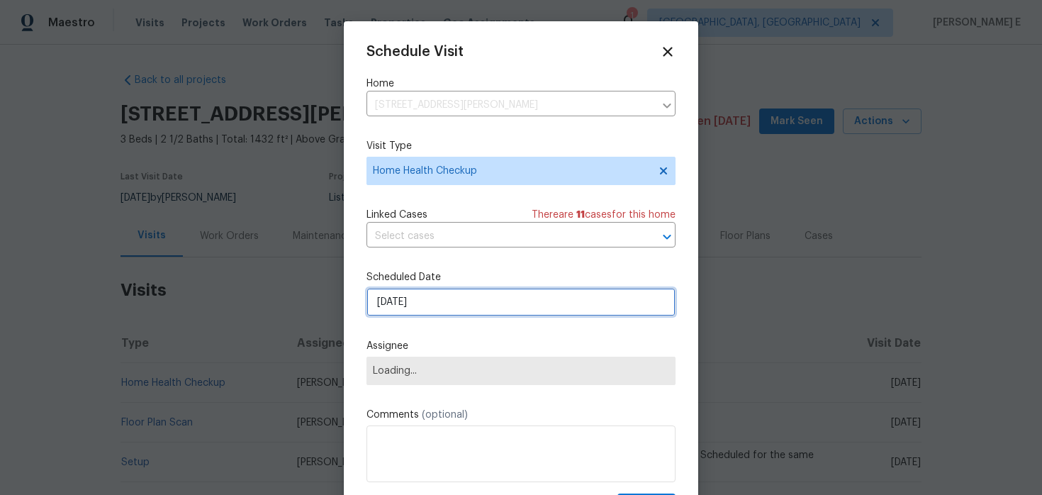
click at [415, 289] on input "18/09/2025" at bounding box center [520, 302] width 309 height 28
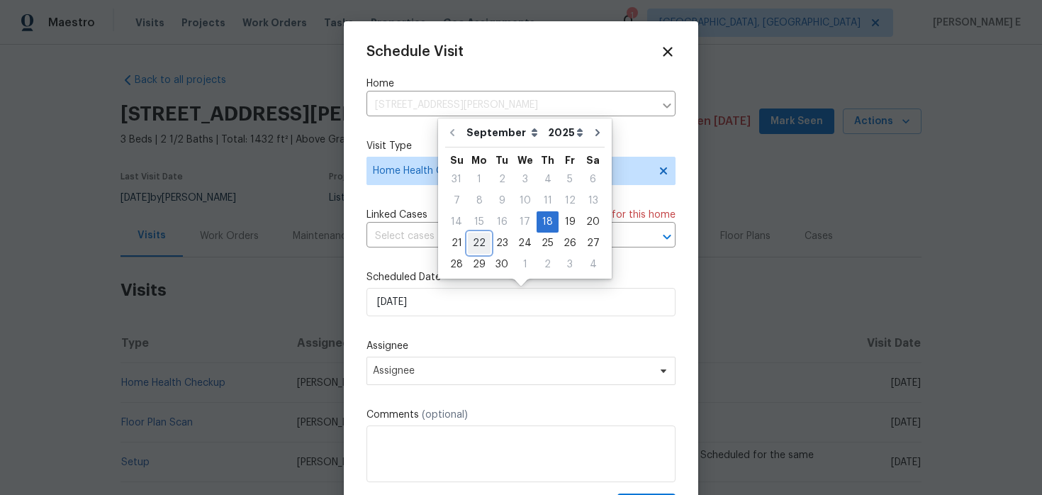
click at [474, 243] on div "22" at bounding box center [479, 243] width 23 height 20
type input "22/09/2025"
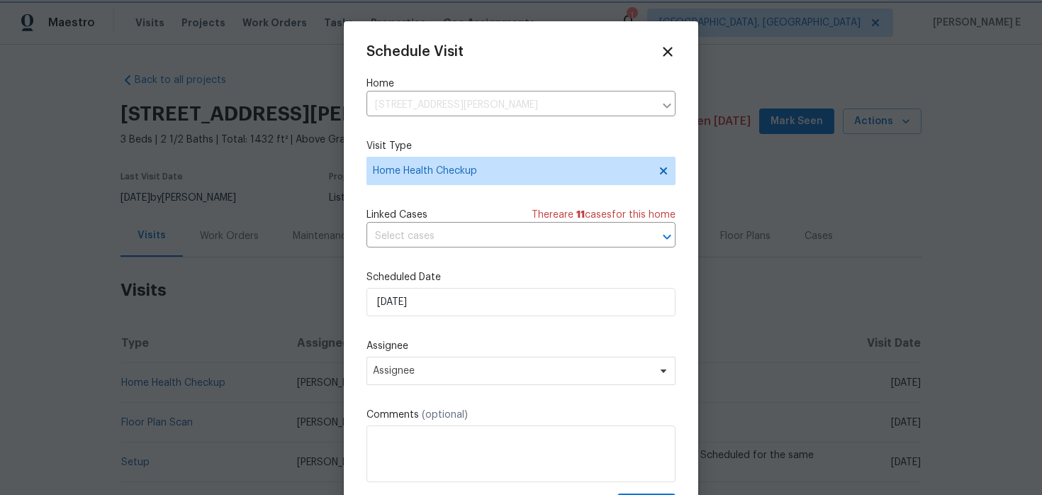
scroll to position [26, 0]
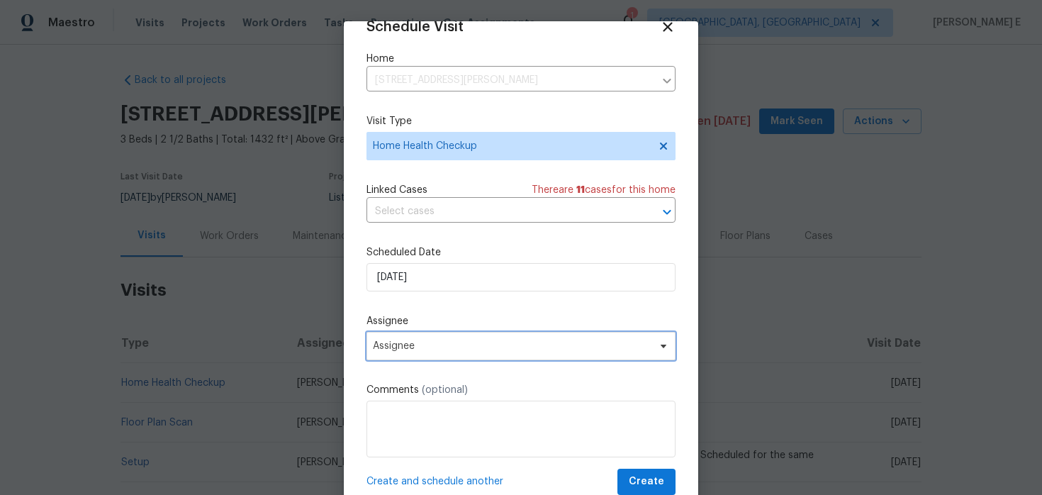
click at [432, 359] on span "Assignee" at bounding box center [520, 346] width 309 height 28
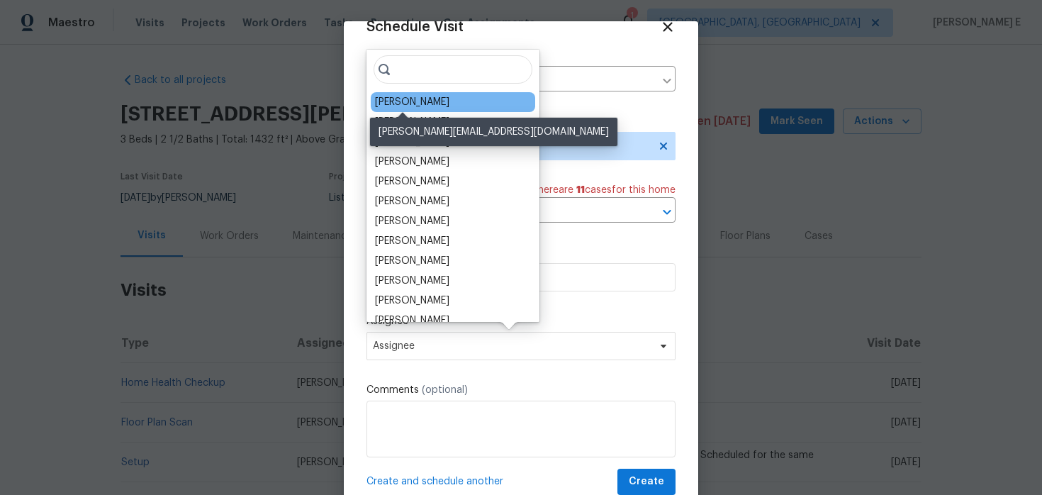
click at [415, 108] on div "Ken Romain" at bounding box center [412, 102] width 74 height 14
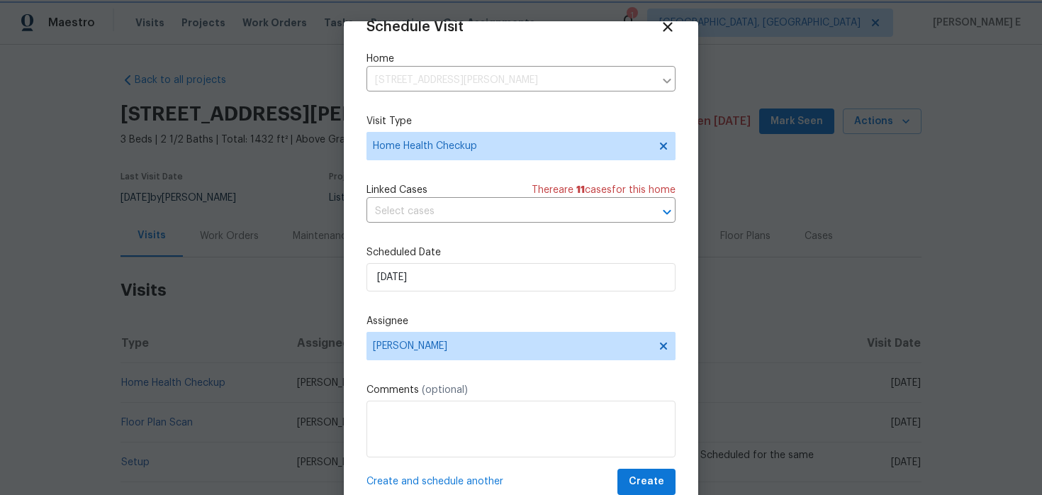
scroll to position [44, 0]
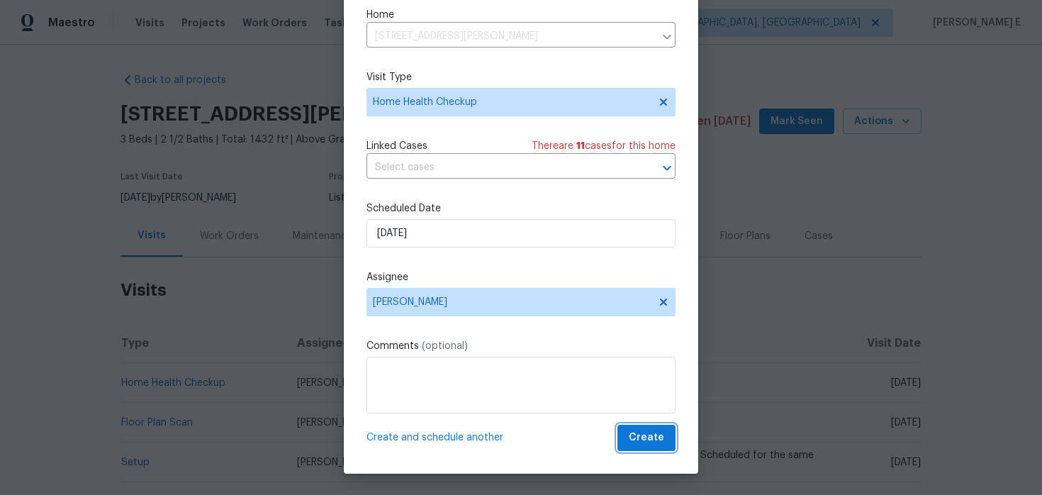
click at [660, 445] on span "Create" at bounding box center [646, 438] width 35 height 18
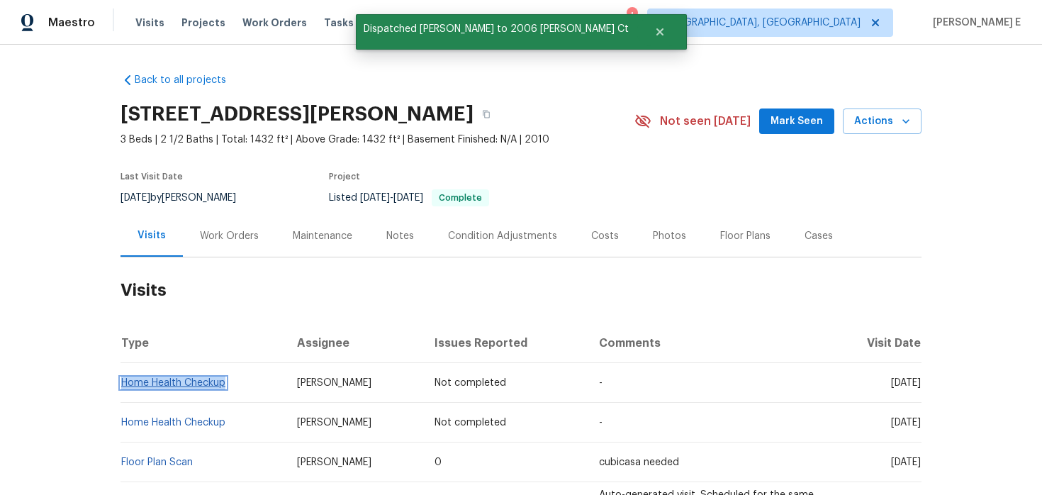
scroll to position [0, 0]
copy link "Home Health Checkup"
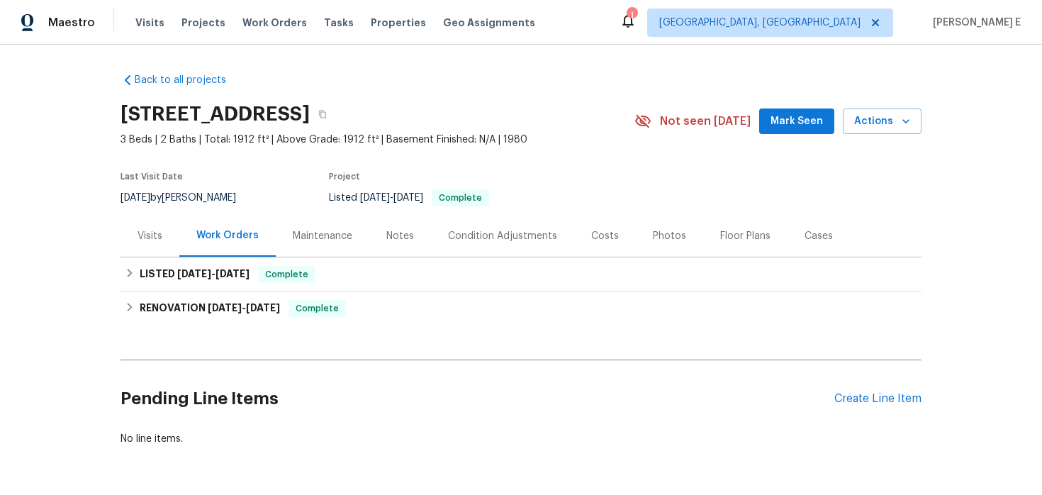
click at [159, 241] on div "Visits" at bounding box center [149, 236] width 25 height 14
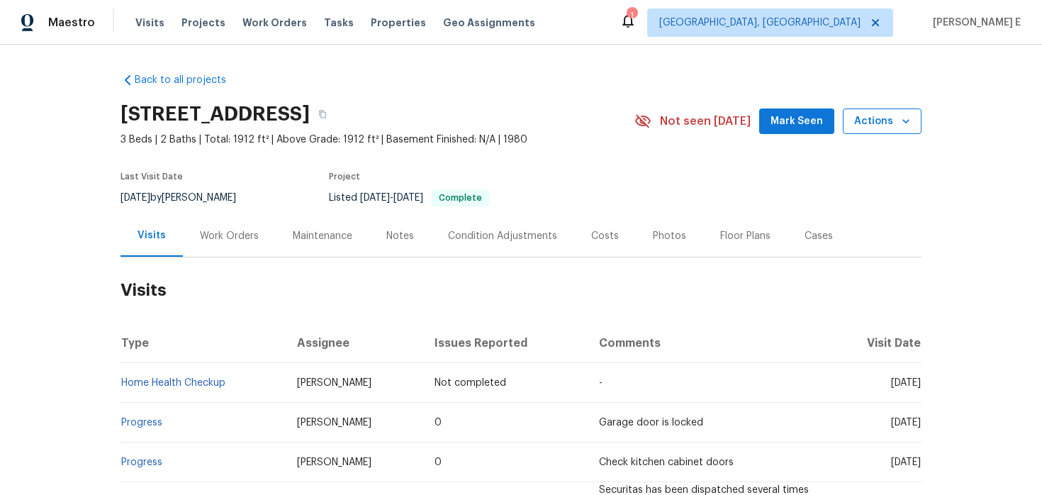
click at [911, 113] on button "Actions" at bounding box center [882, 121] width 79 height 26
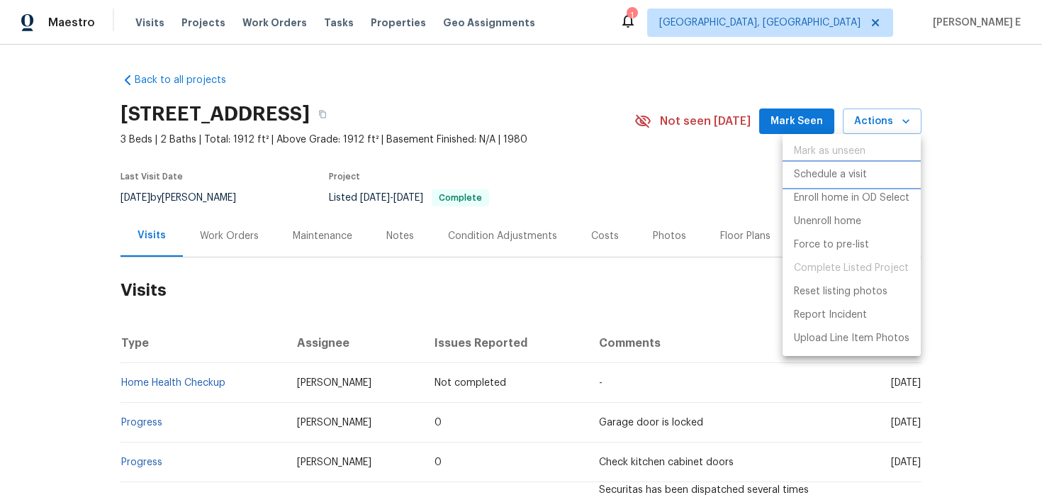
click at [852, 176] on p "Schedule a visit" at bounding box center [830, 174] width 73 height 15
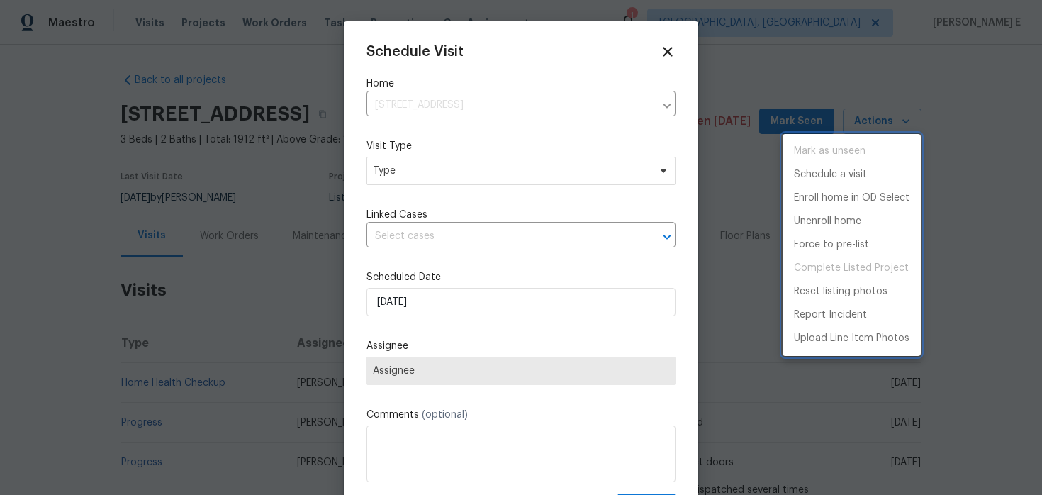
click at [451, 214] on div at bounding box center [521, 247] width 1042 height 495
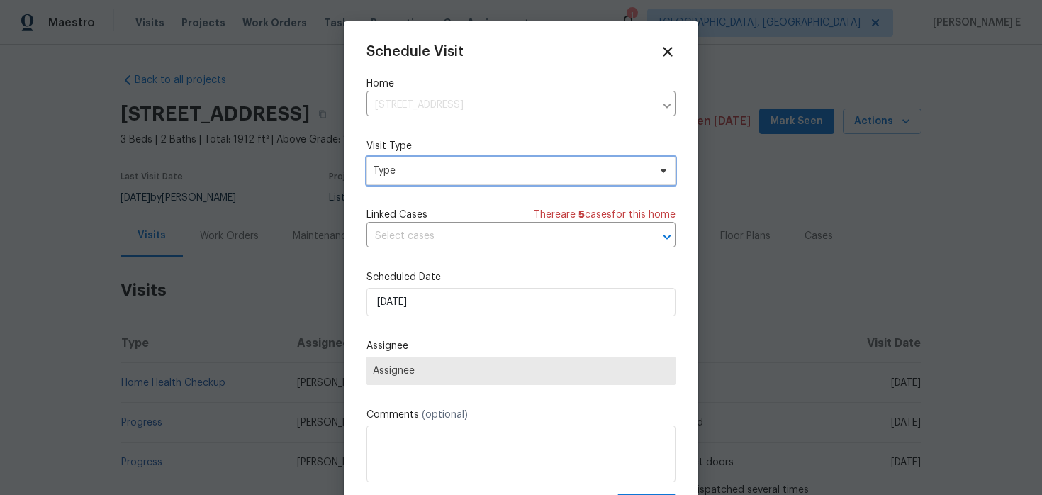
click at [427, 181] on span "Type" at bounding box center [520, 171] width 309 height 28
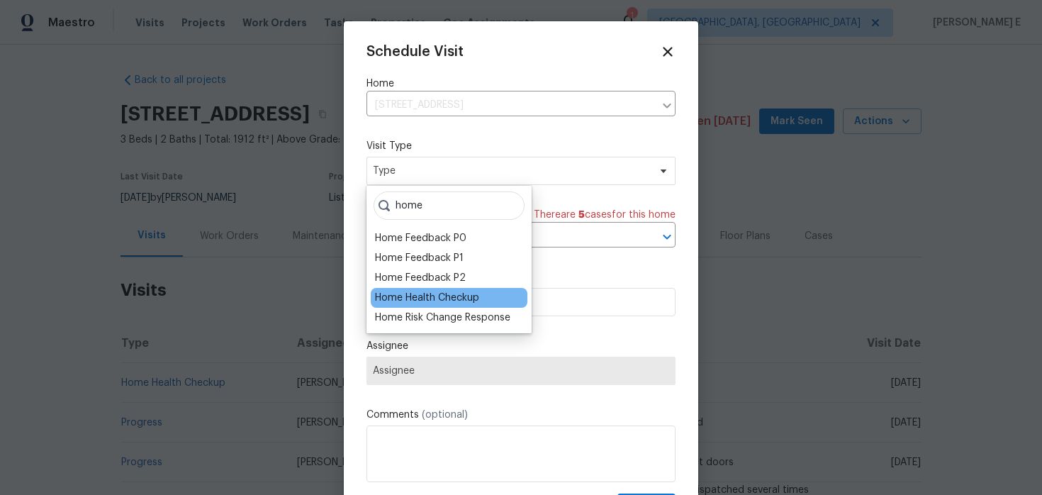
type input "home"
click at [405, 295] on div "Home Health Checkup" at bounding box center [427, 298] width 104 height 14
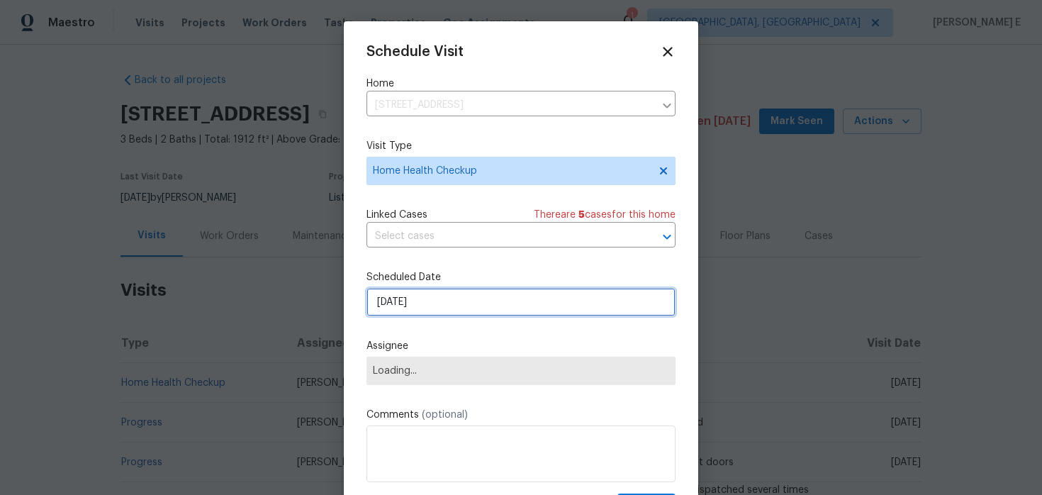
click at [401, 310] on input "[DATE]" at bounding box center [520, 302] width 309 height 28
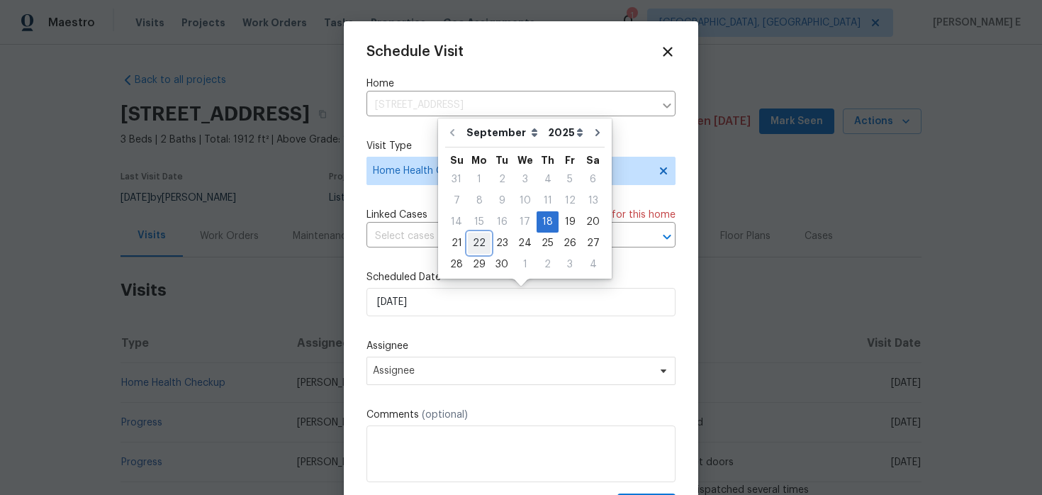
click at [472, 247] on div "22" at bounding box center [479, 243] width 23 height 20
type input "[DATE]"
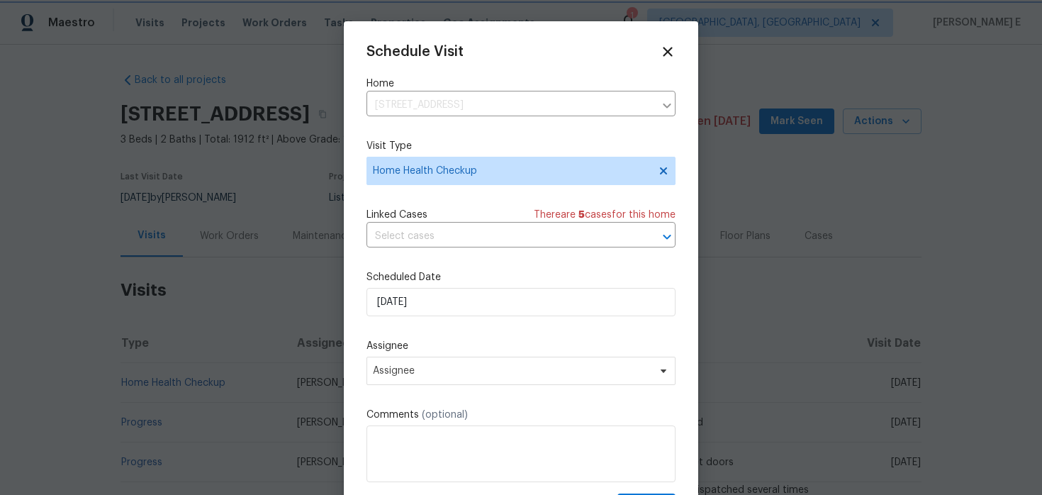
scroll to position [26, 0]
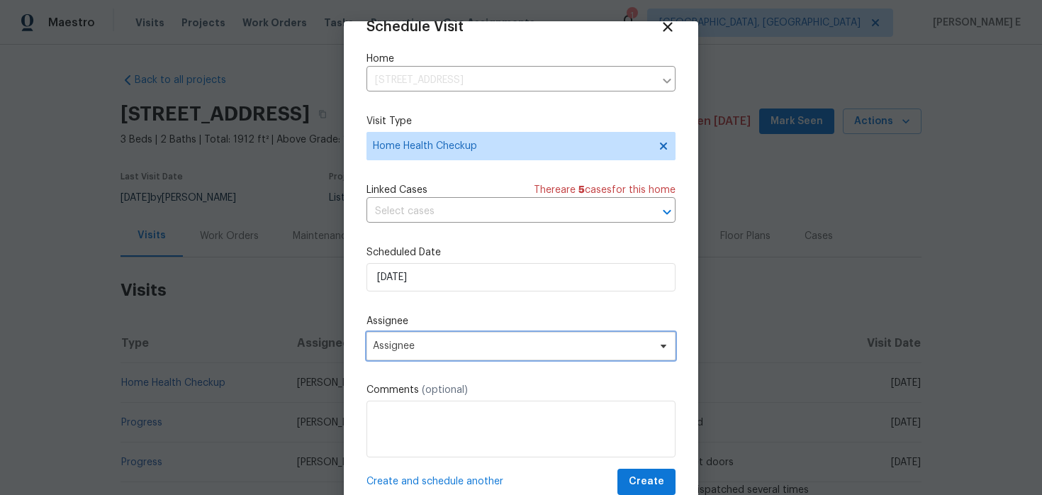
click at [398, 348] on span "Assignee" at bounding box center [512, 345] width 278 height 11
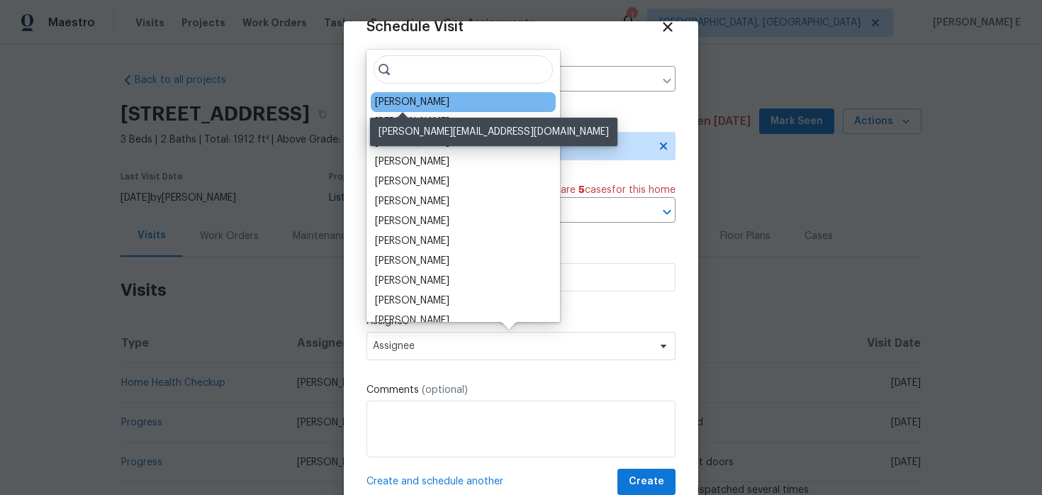
click at [408, 101] on div "[PERSON_NAME]" at bounding box center [412, 102] width 74 height 14
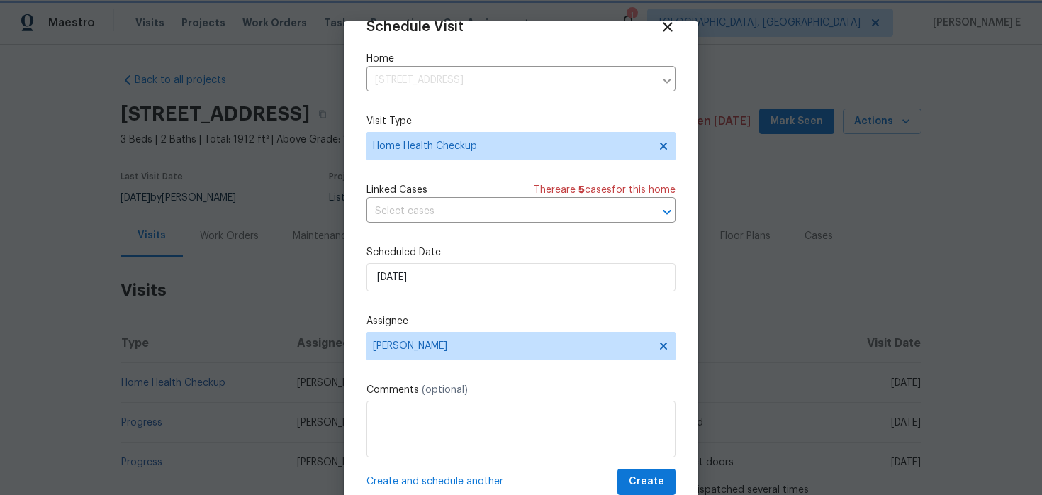
scroll to position [44, 0]
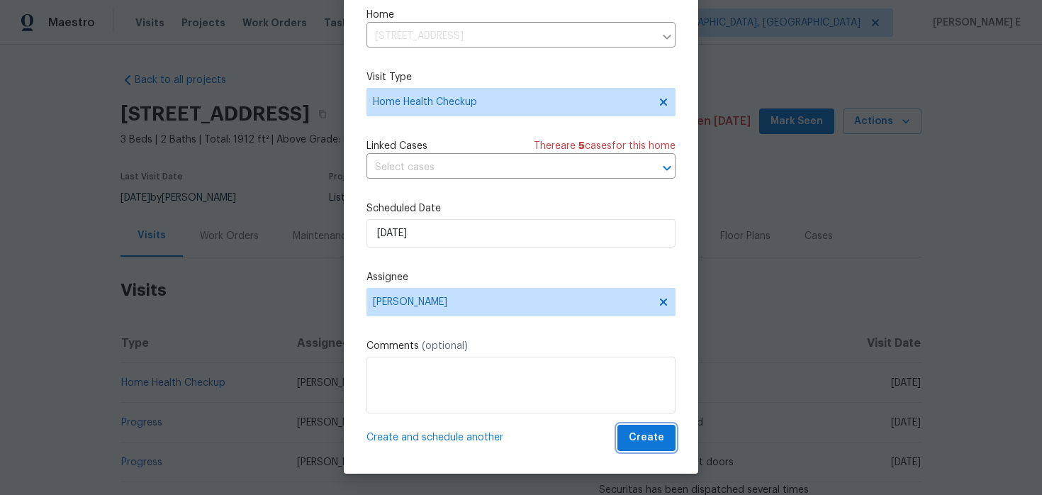
click at [632, 444] on span "Create" at bounding box center [646, 438] width 35 height 18
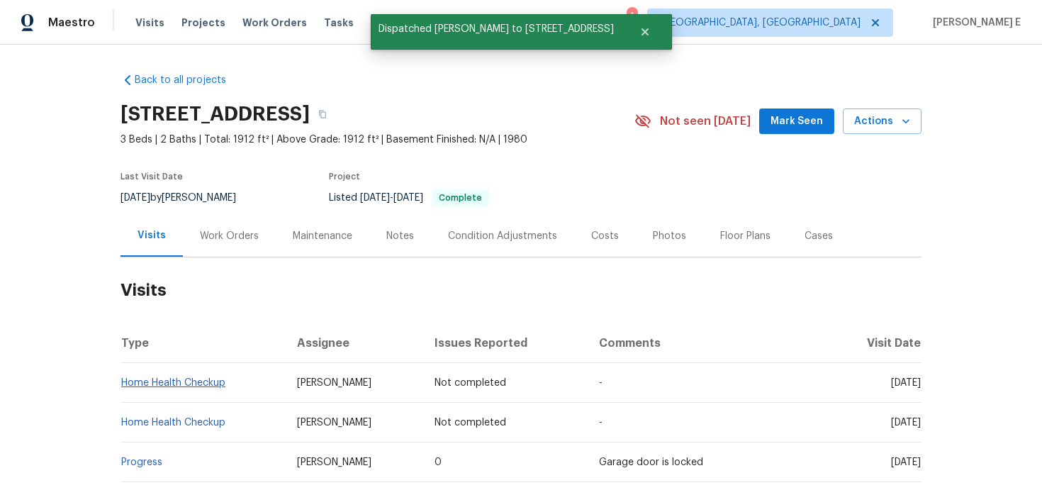
scroll to position [0, 0]
copy link "Home Health Checkup"
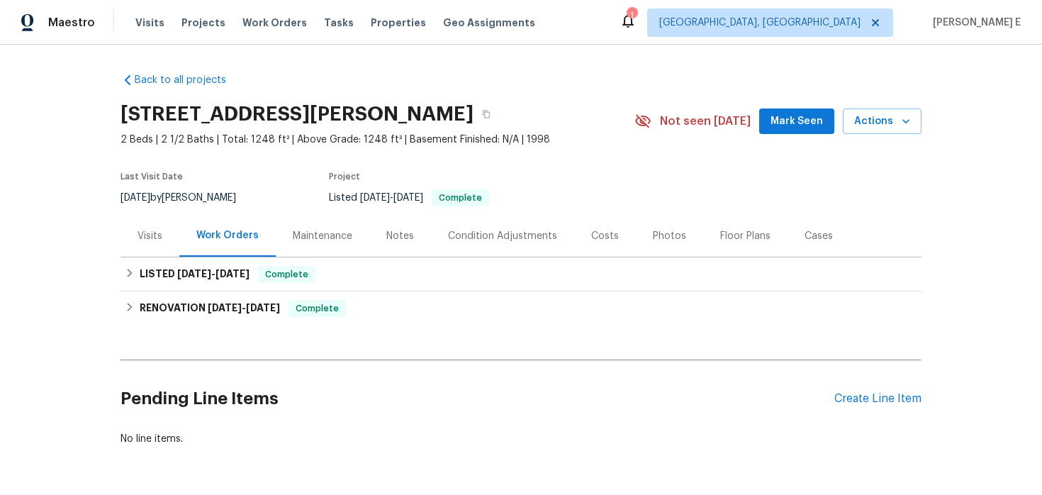
click at [153, 238] on div "Visits" at bounding box center [149, 236] width 25 height 14
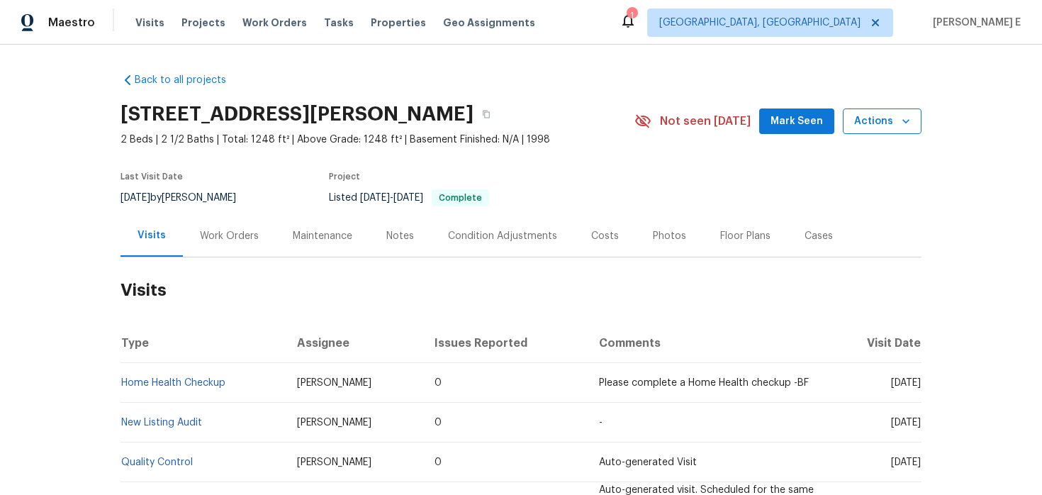
click at [901, 126] on icon "button" at bounding box center [905, 121] width 14 height 14
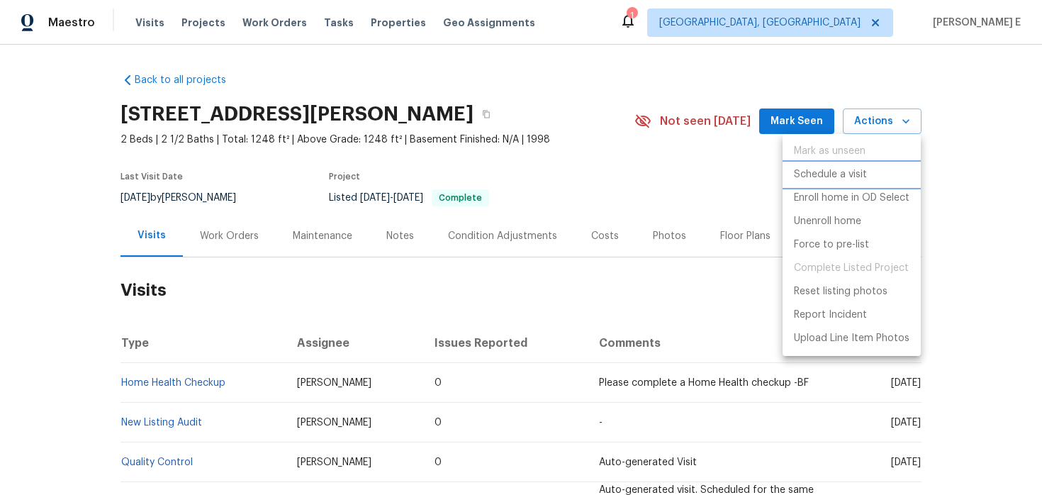
click at [815, 168] on p "Schedule a visit" at bounding box center [830, 174] width 73 height 15
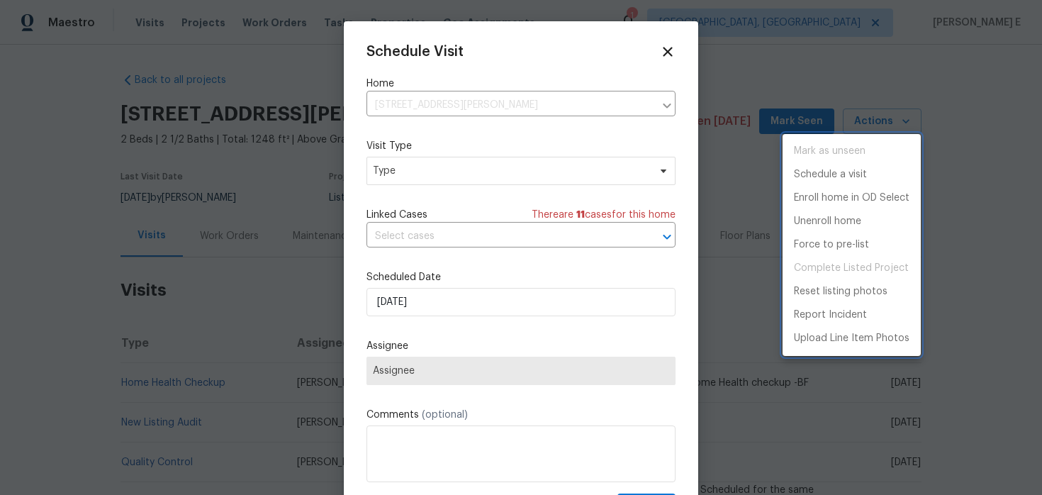
click at [381, 173] on div at bounding box center [521, 247] width 1042 height 495
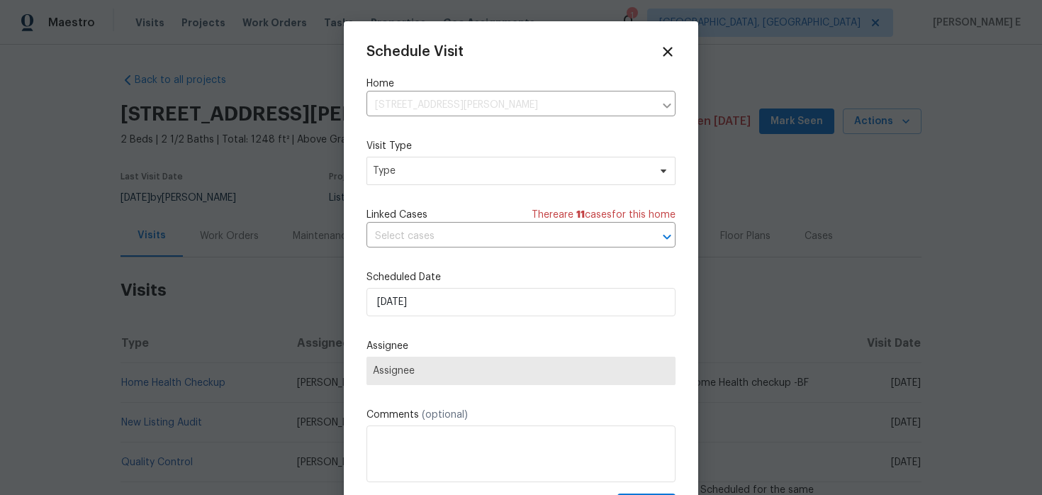
click at [381, 173] on div "Mark as unseen Schedule a visit Enroll home in OD Select Unenroll home Force to…" at bounding box center [521, 247] width 1042 height 495
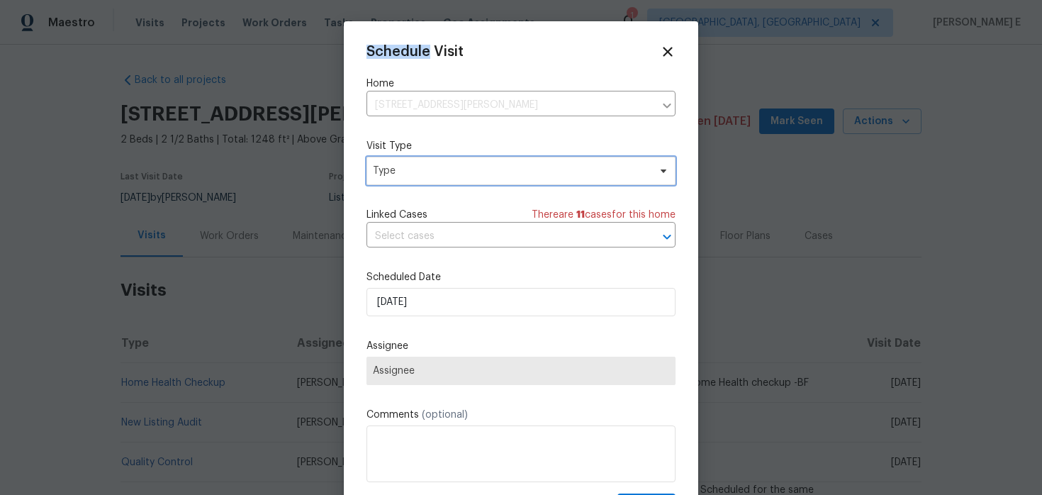
click at [381, 173] on span "Type" at bounding box center [511, 171] width 276 height 14
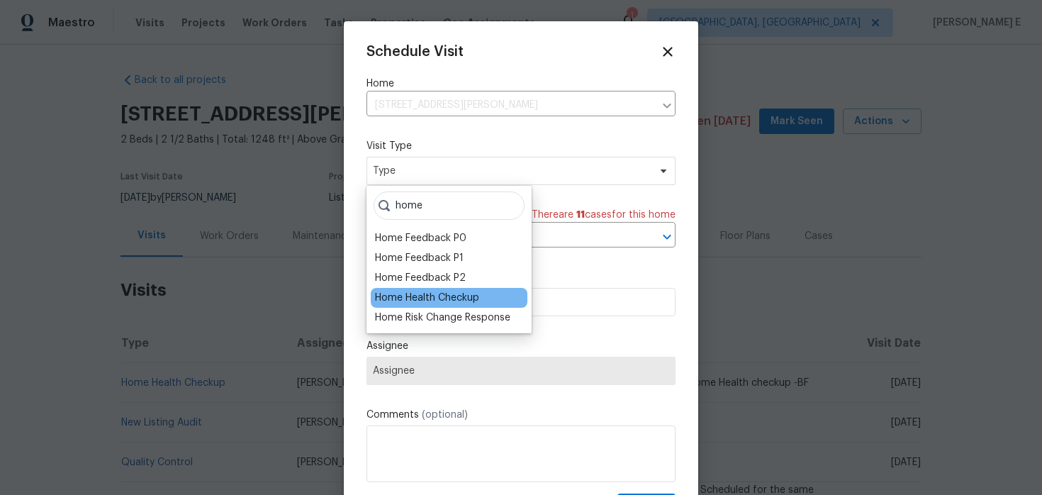
type input "home"
click at [378, 302] on div "Home Health Checkup" at bounding box center [427, 298] width 104 height 14
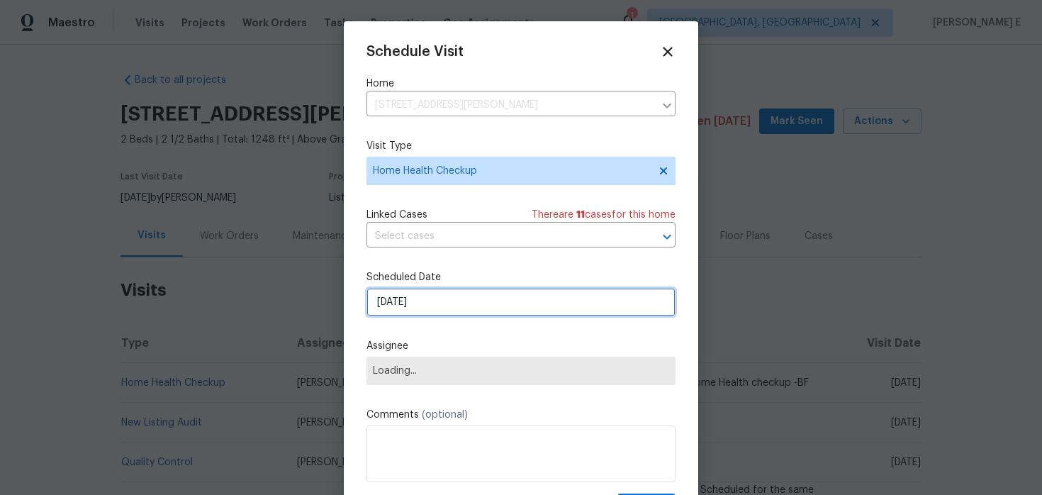
click at [409, 290] on input "[DATE]" at bounding box center [520, 302] width 309 height 28
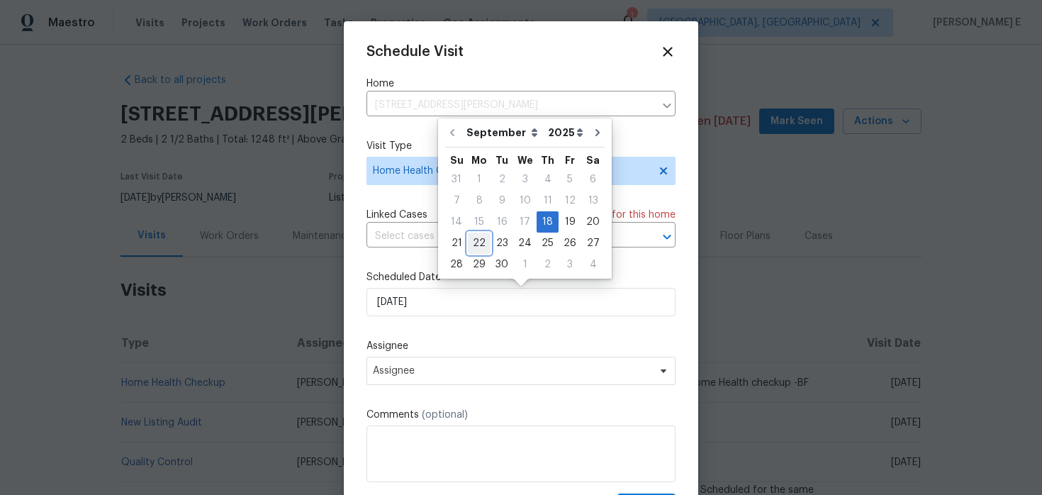
click at [479, 241] on div "22" at bounding box center [479, 243] width 23 height 20
type input "[DATE]"
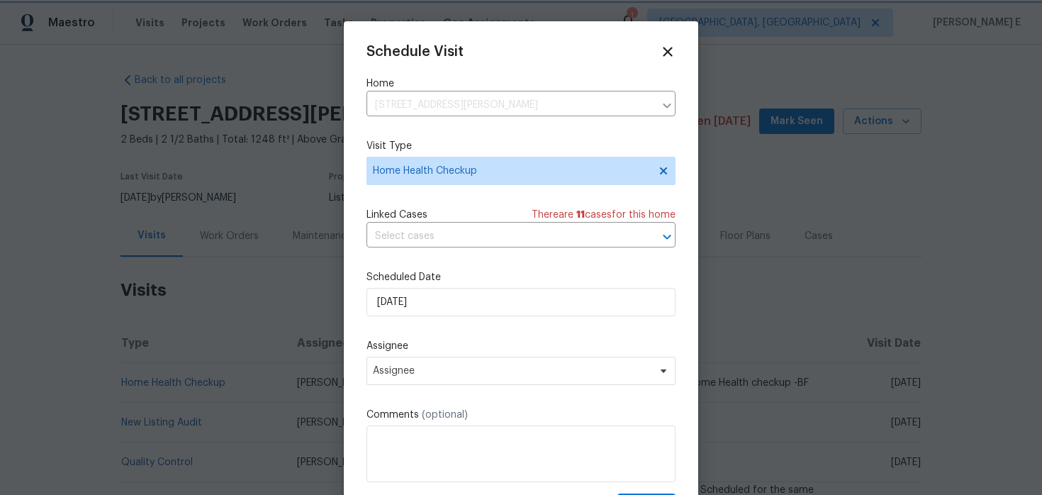
scroll to position [3, 0]
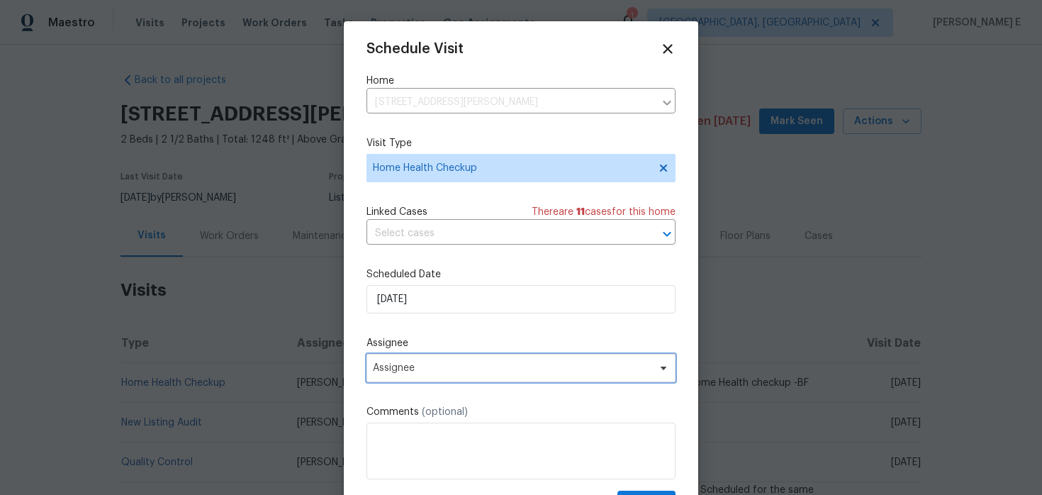
click at [424, 373] on span "Assignee" at bounding box center [512, 367] width 278 height 11
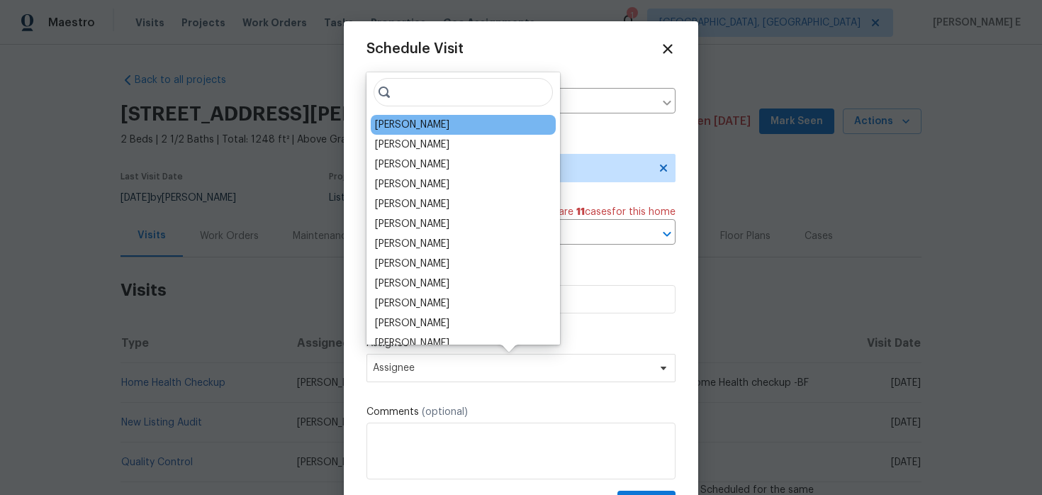
click at [410, 120] on div "[PERSON_NAME]" at bounding box center [412, 125] width 74 height 14
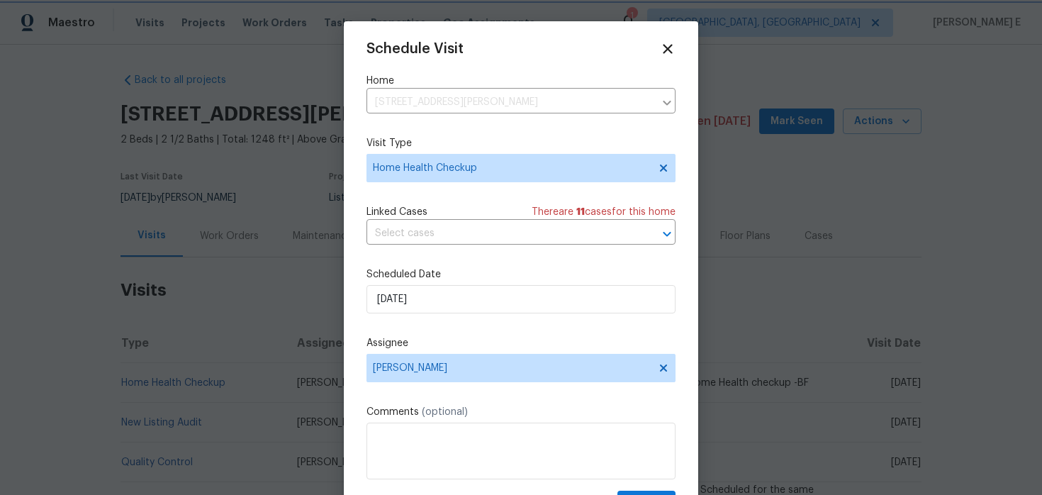
scroll to position [26, 0]
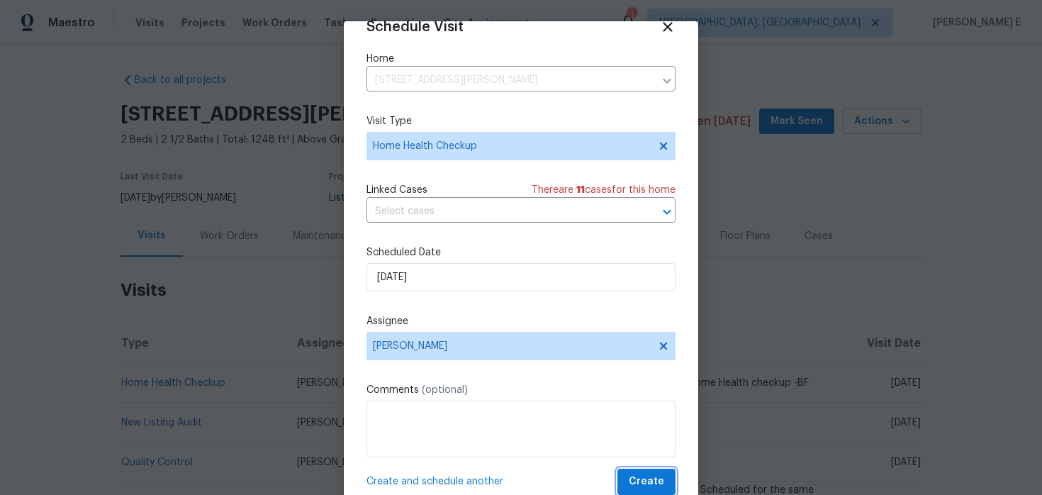
click at [636, 484] on span "Create" at bounding box center [646, 482] width 35 height 18
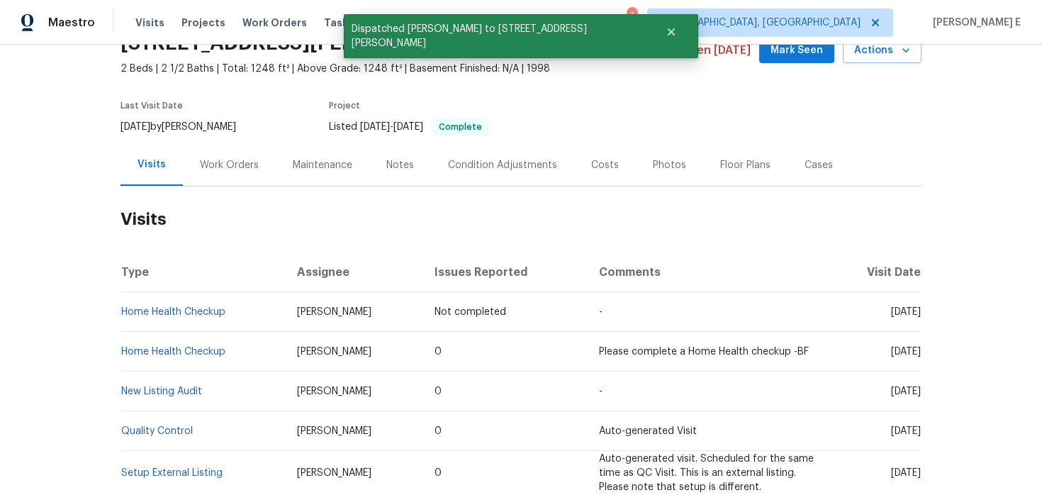
scroll to position [96, 0]
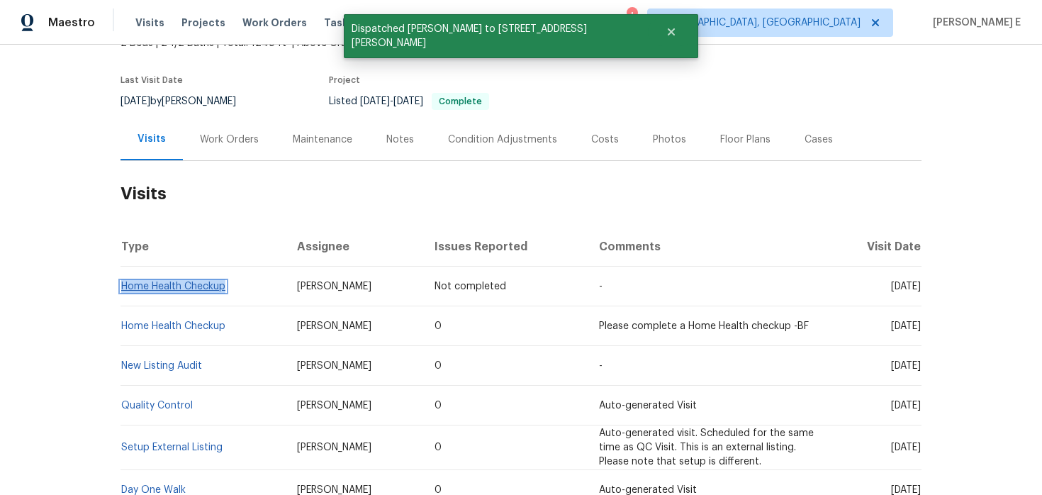
copy link "Home Health Checkup"
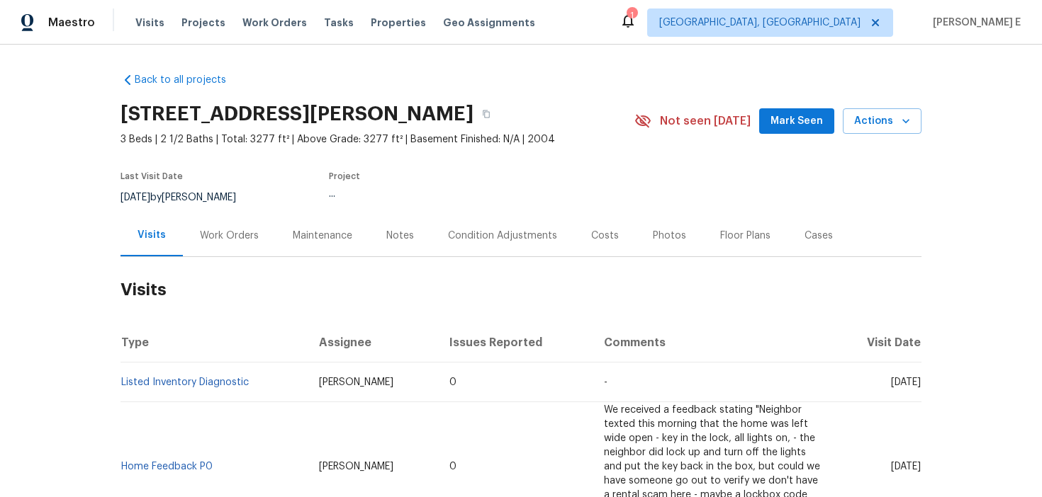
click at [214, 235] on div "Work Orders" at bounding box center [229, 236] width 59 height 14
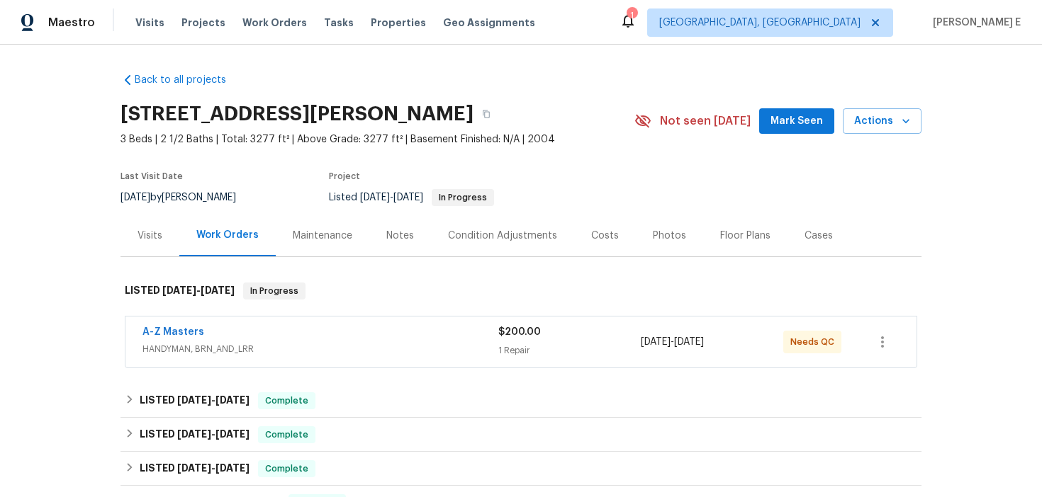
scroll to position [33, 0]
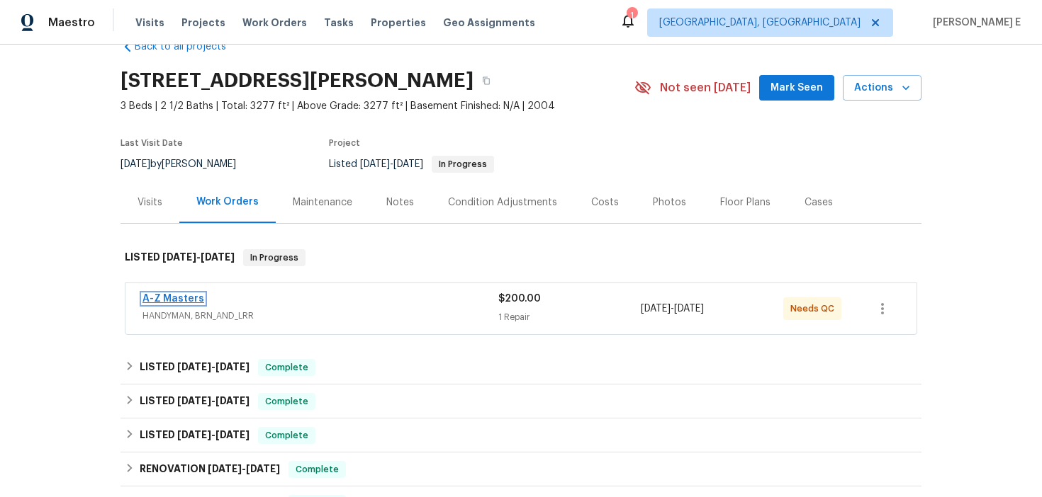
click at [181, 297] on link "A-Z Masters" at bounding box center [173, 299] width 62 height 10
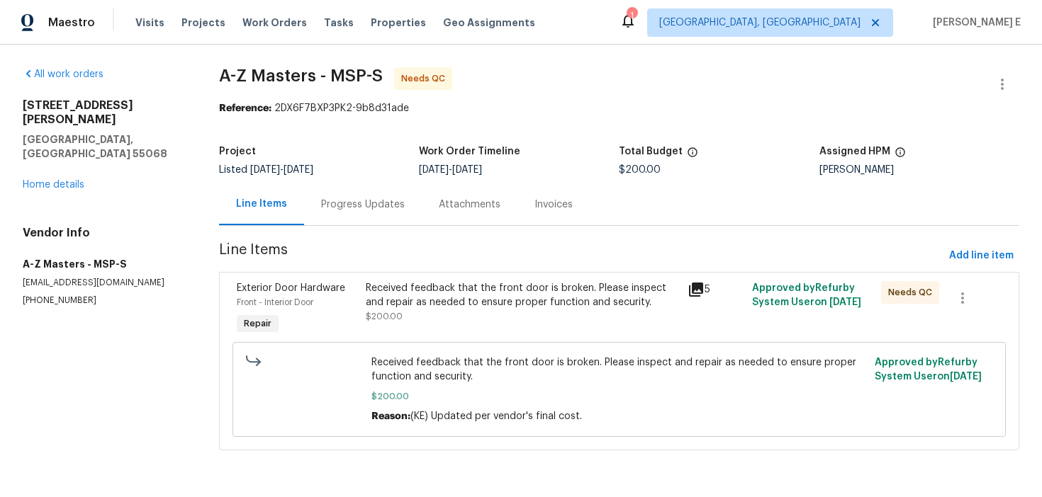
click at [344, 199] on div "Progress Updates" at bounding box center [363, 205] width 84 height 14
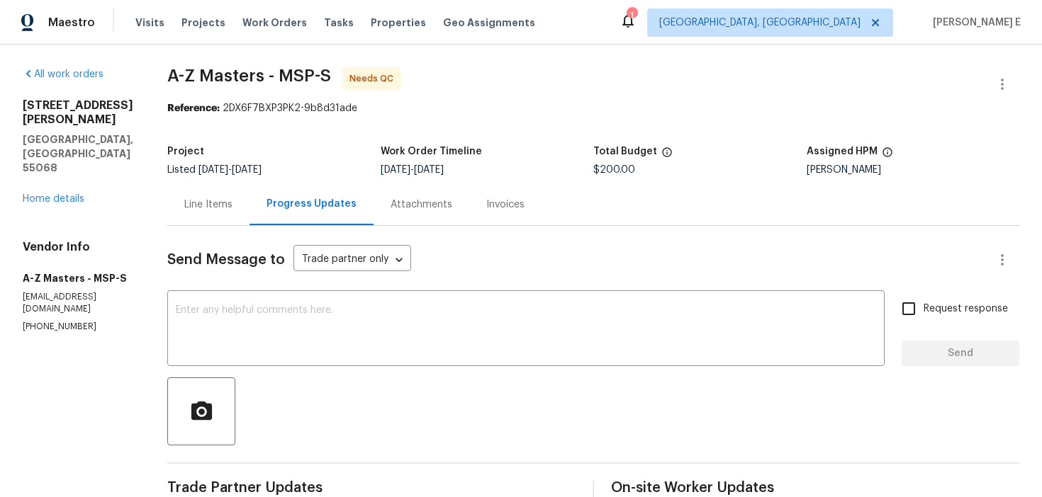
click at [213, 203] on div "Line Items" at bounding box center [208, 205] width 48 height 14
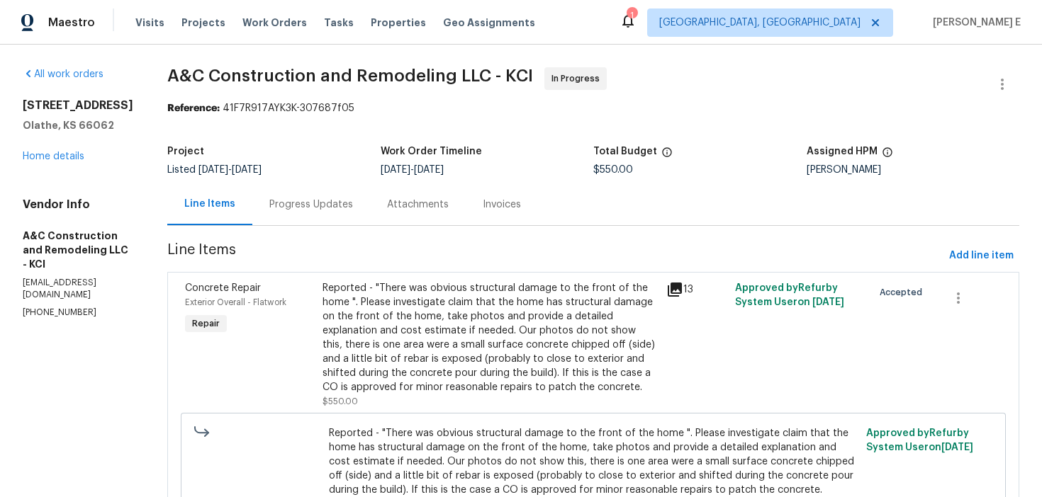
click at [353, 219] on div "Progress Updates" at bounding box center [311, 205] width 118 height 42
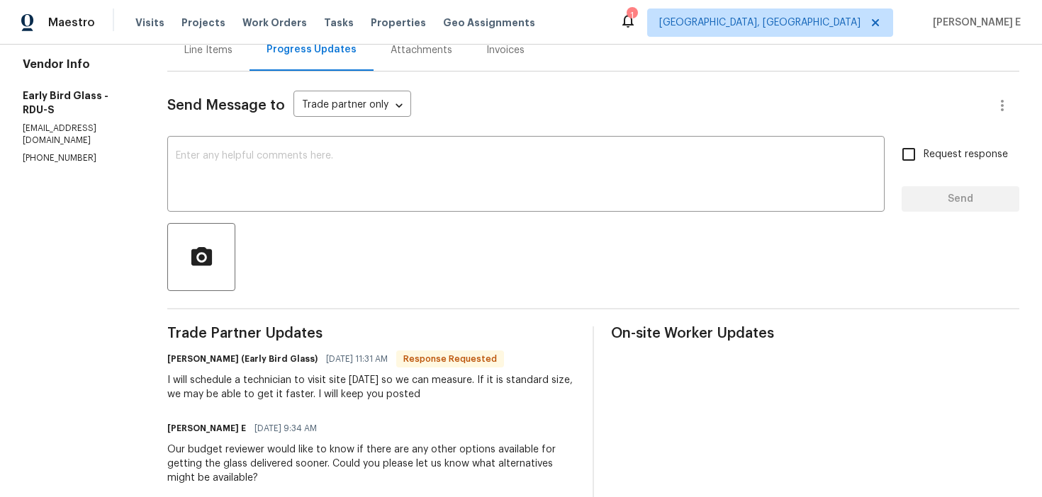
scroll to position [147, 0]
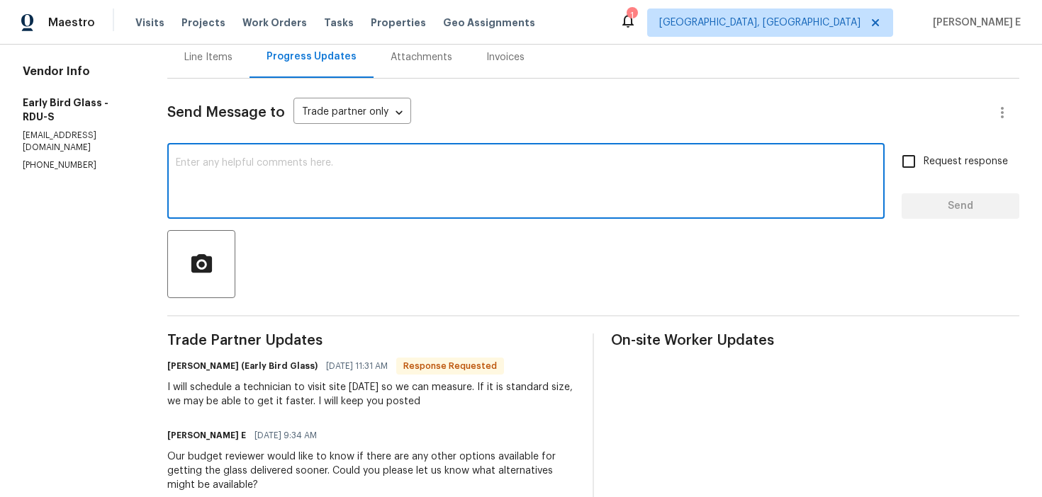
click at [479, 196] on textarea at bounding box center [526, 183] width 700 height 50
type textarea "Thank you..."
click at [925, 164] on span "Request response" at bounding box center [965, 161] width 84 height 15
click at [923, 164] on input "Request response" at bounding box center [909, 162] width 30 height 30
checkbox input "true"
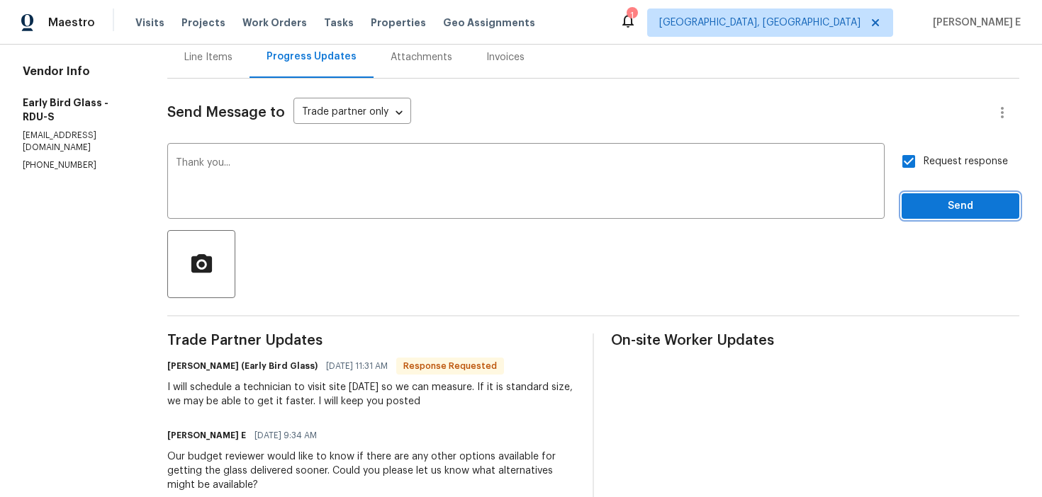
click at [920, 211] on span "Send" at bounding box center [960, 207] width 95 height 18
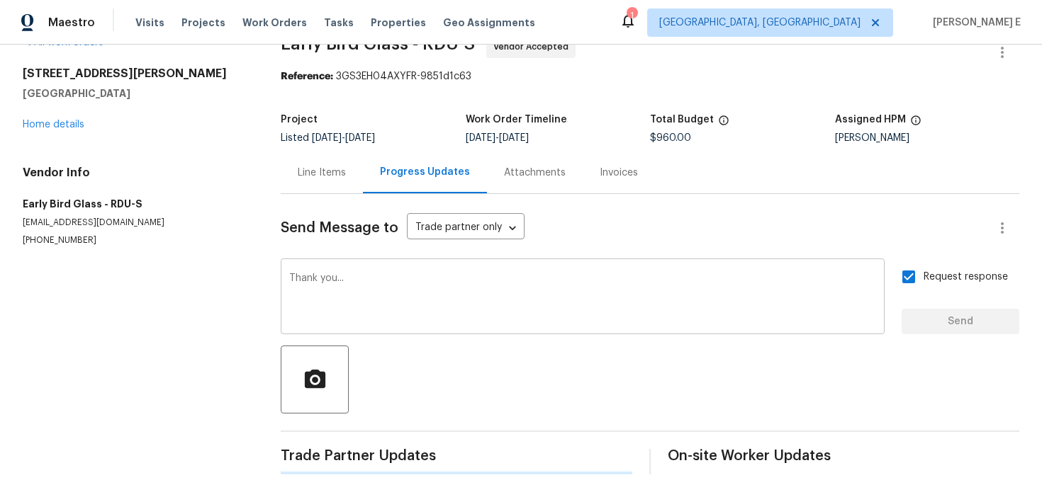
scroll to position [0, 0]
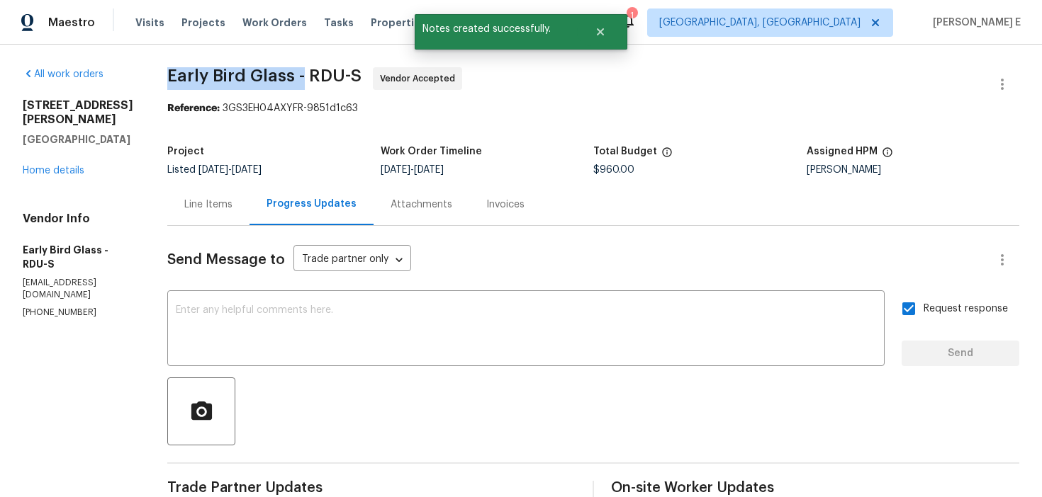
drag, startPoint x: 162, startPoint y: 80, endPoint x: 295, endPoint y: 80, distance: 133.9
click at [295, 80] on span "Early Bird Glass - RDU-S" at bounding box center [264, 75] width 194 height 17
copy span "Early Bird Glass -"
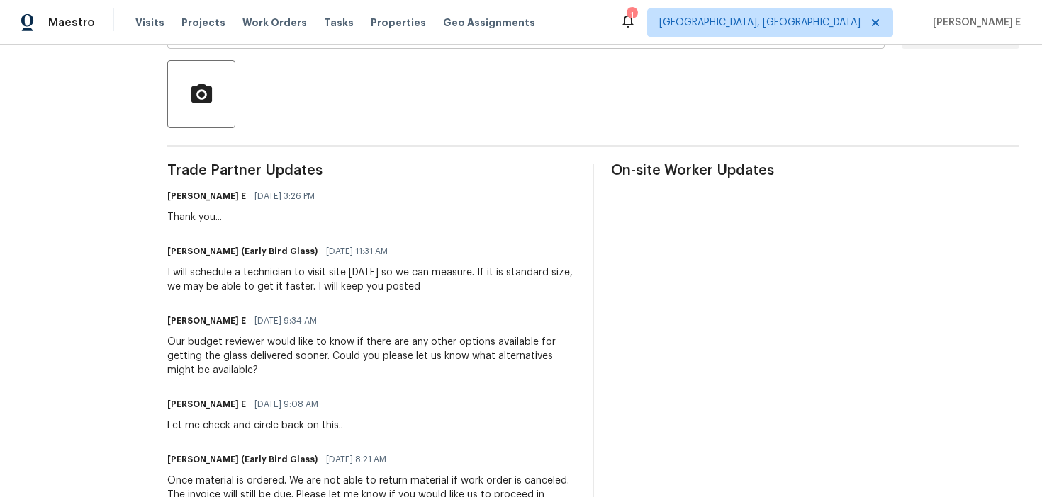
scroll to position [318, 0]
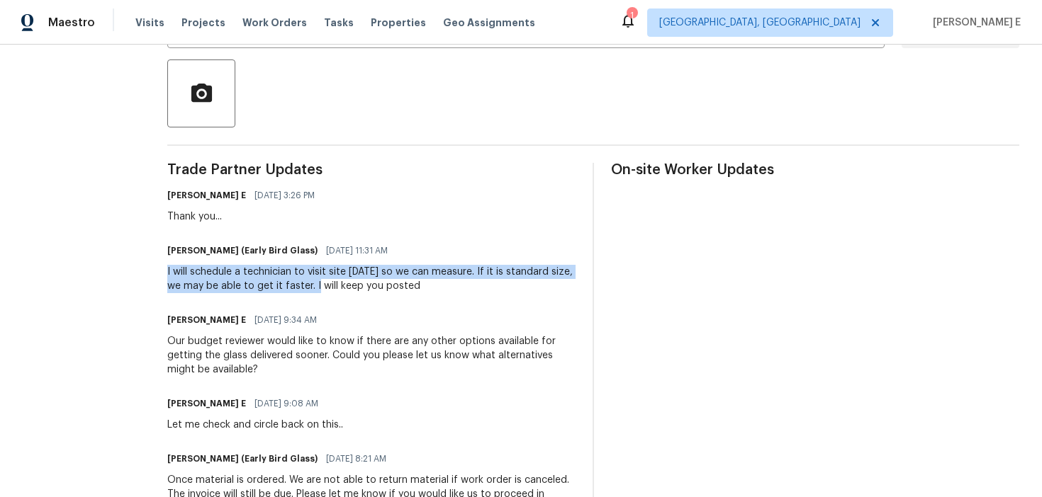
drag, startPoint x: 174, startPoint y: 274, endPoint x: 326, endPoint y: 288, distance: 153.0
click at [326, 288] on div "All work orders 3116 Kirby St Durham, NC 27713 Home details Vendor Info Early B…" at bounding box center [521, 343] width 1042 height 1234
copy div "I will schedule a technician to visit site tomorrow so we can measure. If it is…"
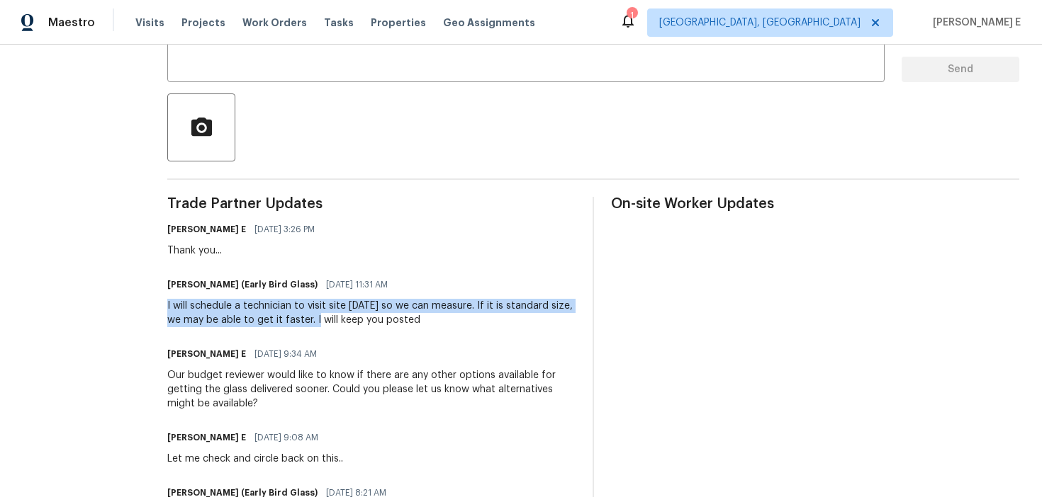
scroll to position [0, 0]
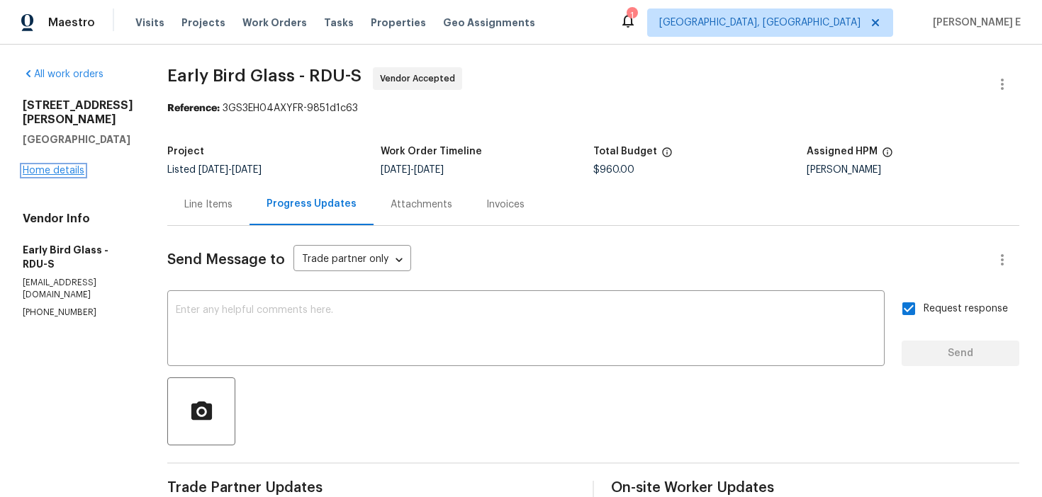
click at [44, 166] on link "Home details" at bounding box center [54, 171] width 62 height 10
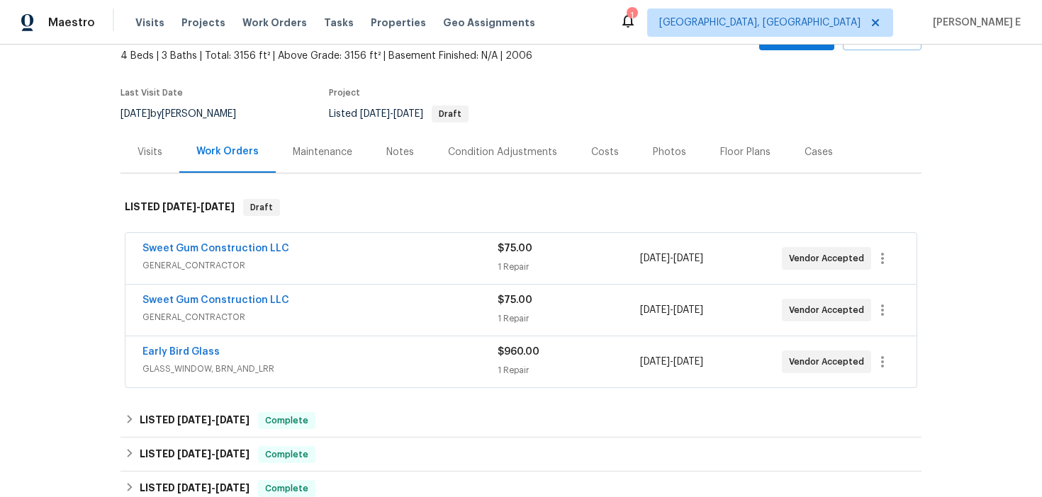
scroll to position [120, 0]
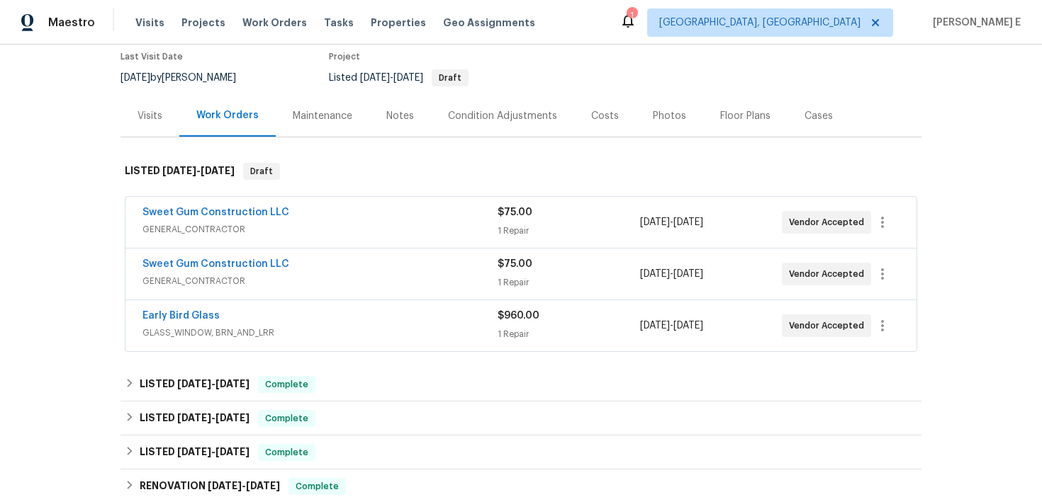
click at [383, 202] on div "Sweet Gum Construction LLC GENERAL_CONTRACTOR $75.00 1 Repair 9/18/2025 - 9/22/…" at bounding box center [520, 222] width 791 height 51
click at [369, 210] on div "Sweet Gum Construction LLC" at bounding box center [319, 213] width 355 height 17
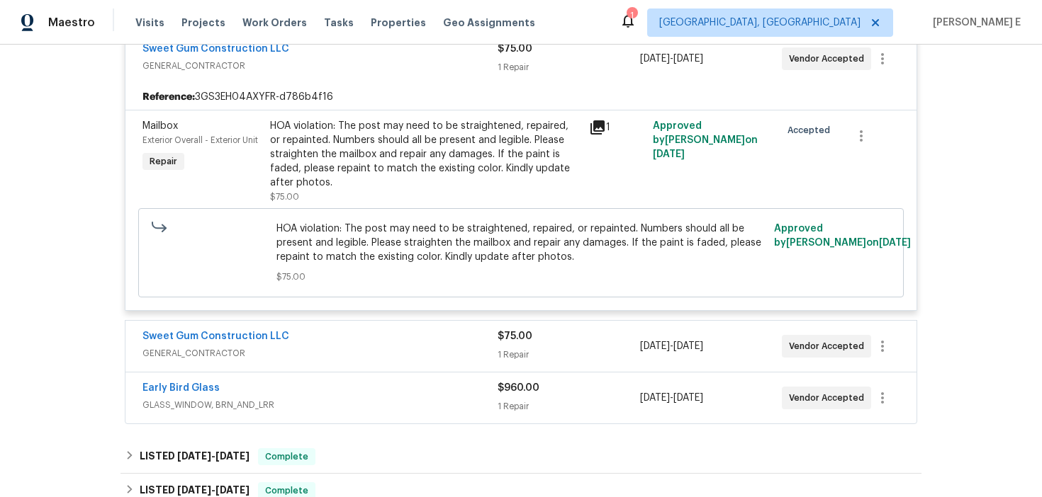
scroll to position [340, 0]
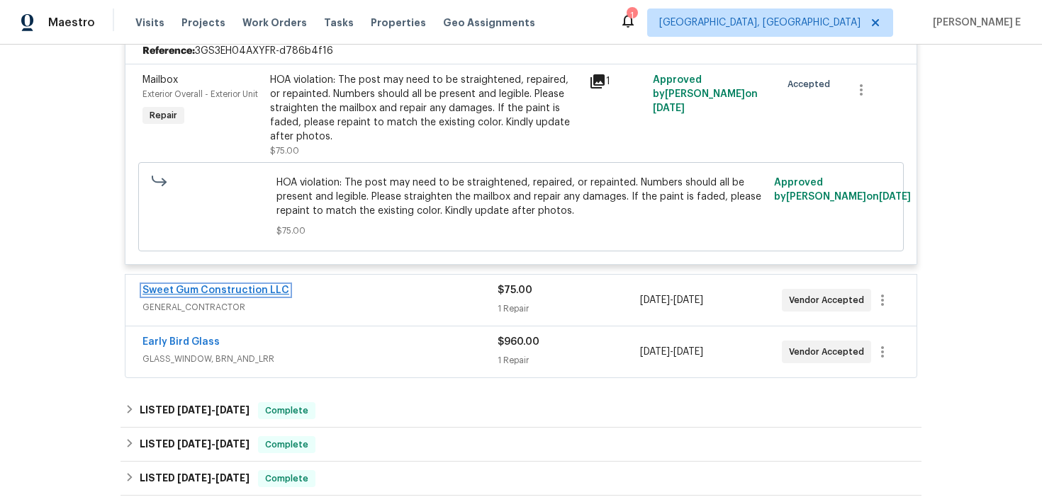
click at [208, 289] on link "Sweet Gum Construction LLC" at bounding box center [215, 291] width 147 height 10
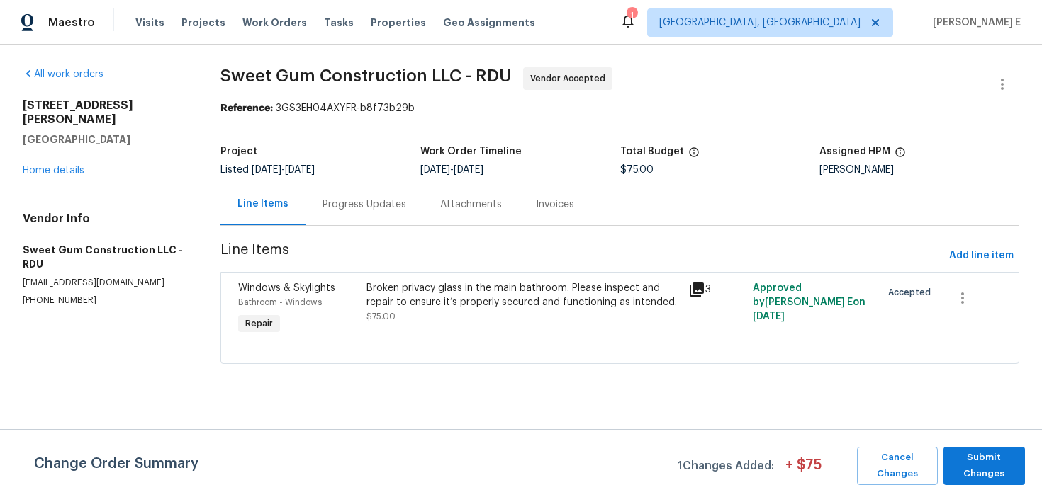
click at [1026, 458] on div "Change Order Summary 1 Changes Added: + $ 75 Cancel Changes Submit Changes" at bounding box center [521, 466] width 1042 height 38
click at [993, 458] on span "Submit Changes" at bounding box center [983, 466] width 67 height 33
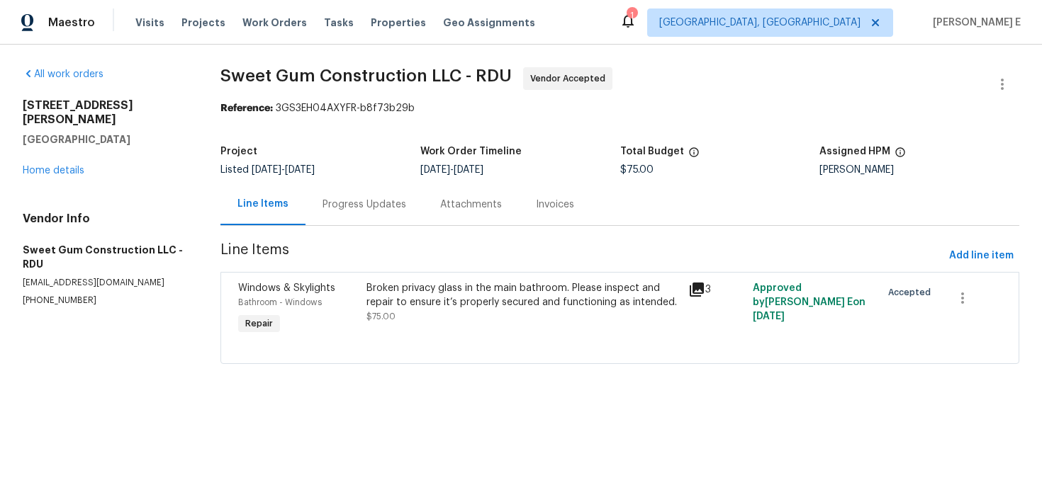
click at [352, 194] on div "Progress Updates" at bounding box center [364, 205] width 118 height 42
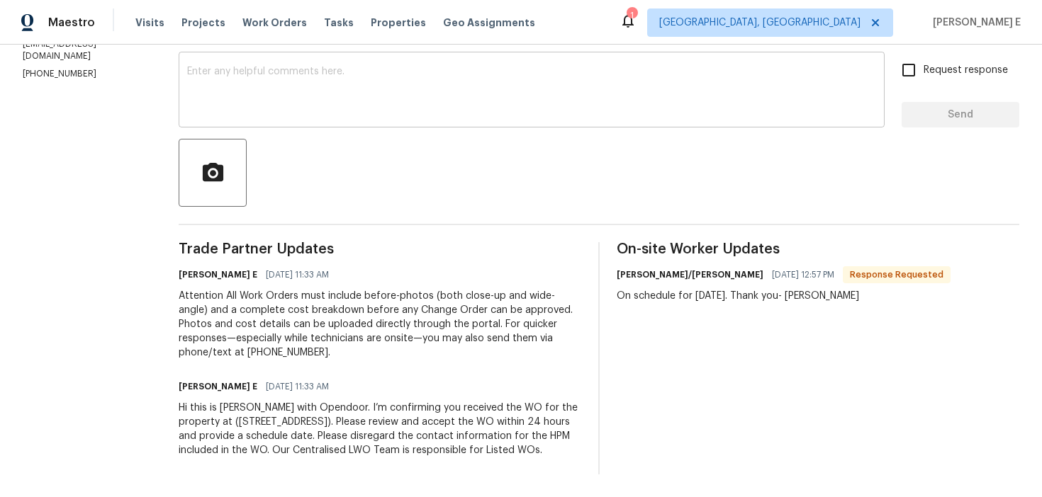
scroll to position [149, 0]
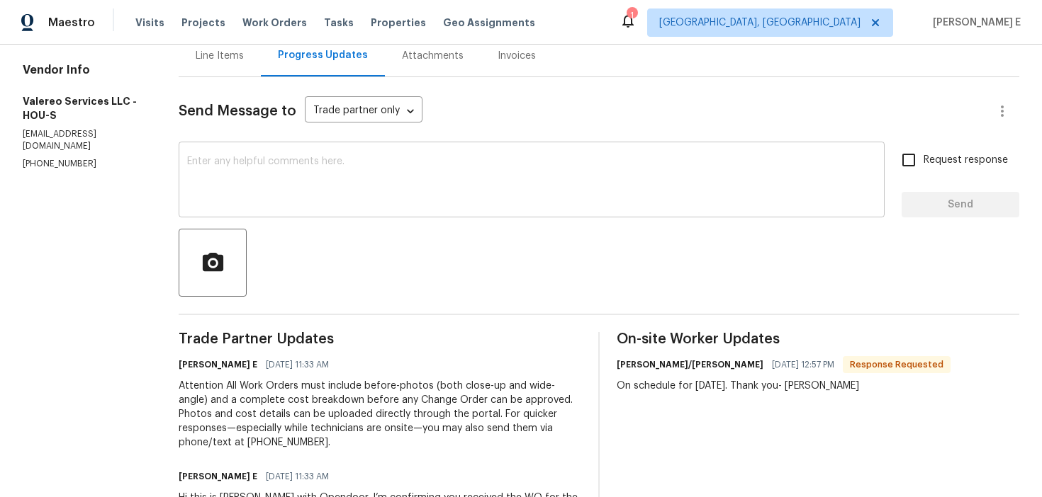
click at [608, 188] on textarea at bounding box center [531, 182] width 689 height 50
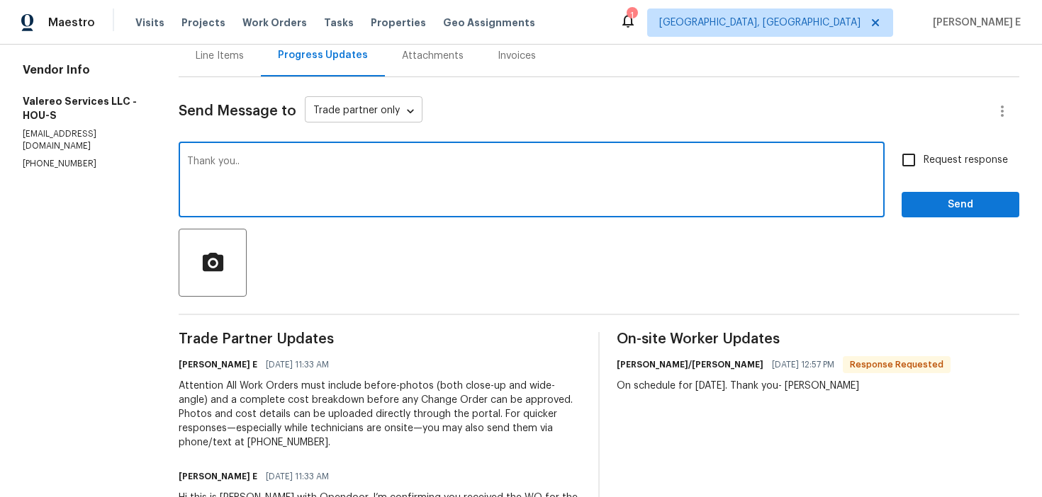
type textarea "Thank you.."
click at [326, 115] on body "Maestro Visits Projects Work Orders Tasks Properties Geo Assignments 1 Albuquer…" at bounding box center [521, 248] width 1042 height 497
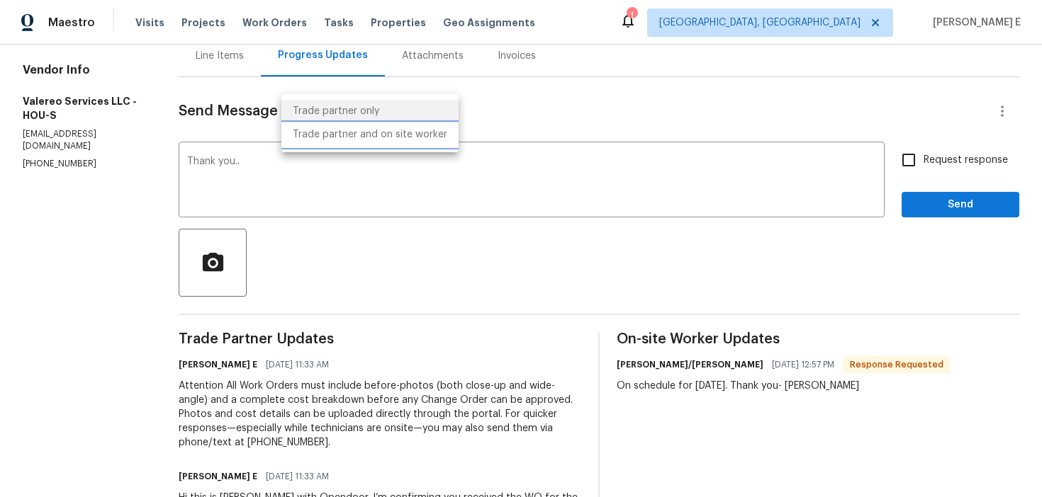
click at [350, 134] on li "Trade partner and on site worker" at bounding box center [369, 134] width 177 height 23
type input "Trade Partner and On-Site Worker"
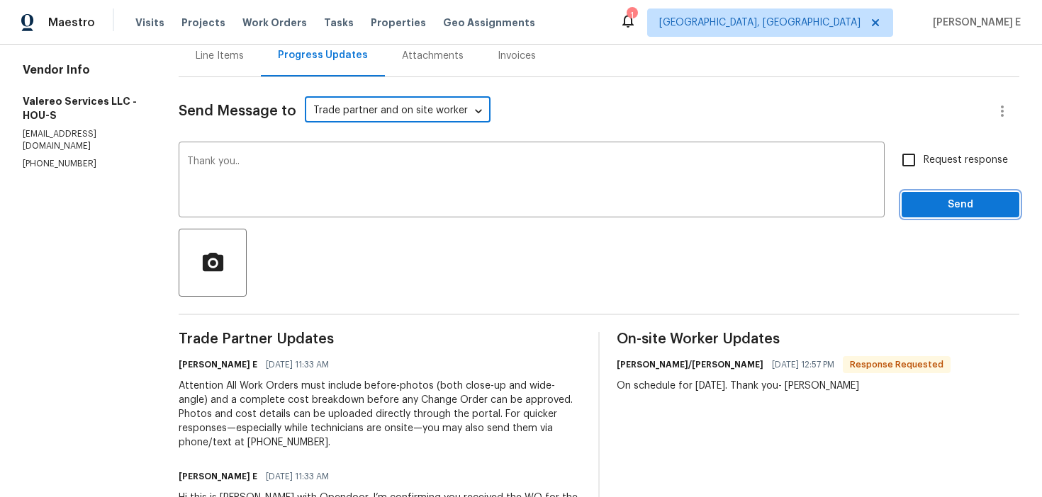
click at [934, 198] on span "Send" at bounding box center [960, 205] width 95 height 18
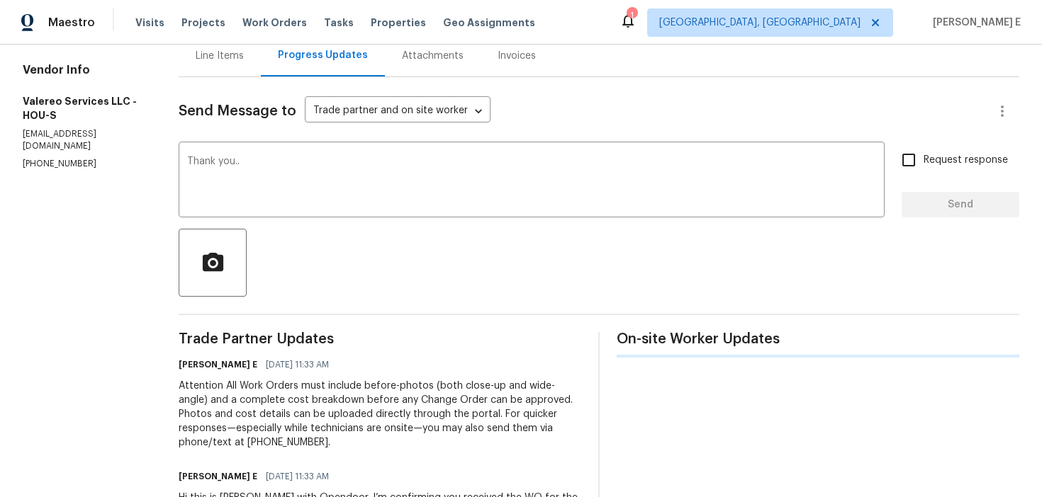
scroll to position [0, 0]
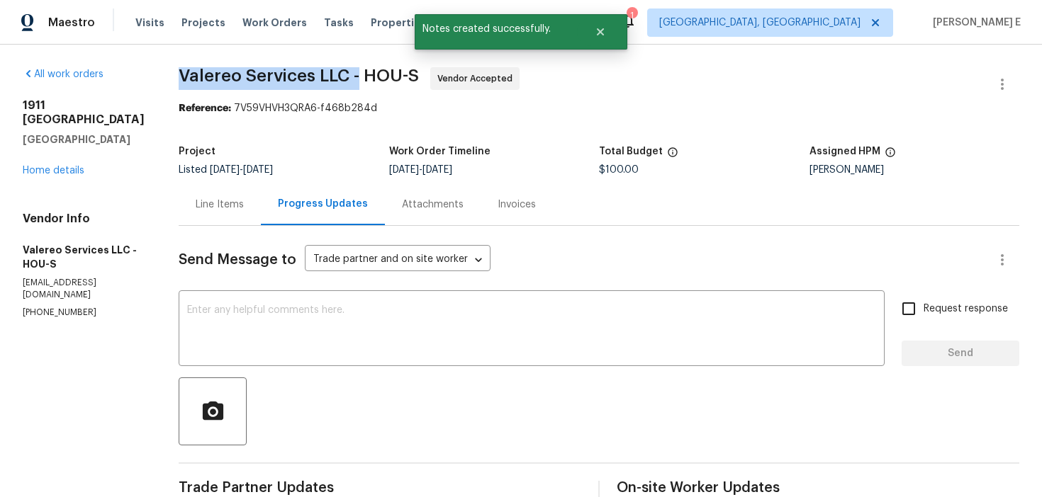
drag, startPoint x: 152, startPoint y: 75, endPoint x: 339, endPoint y: 74, distance: 187.1
click at [339, 74] on div "All work orders 1911 Winston Store Loop Richmond, TX 77469 Home details Vendor …" at bounding box center [521, 391] width 1042 height 692
copy span "Valereo Services LLC -"
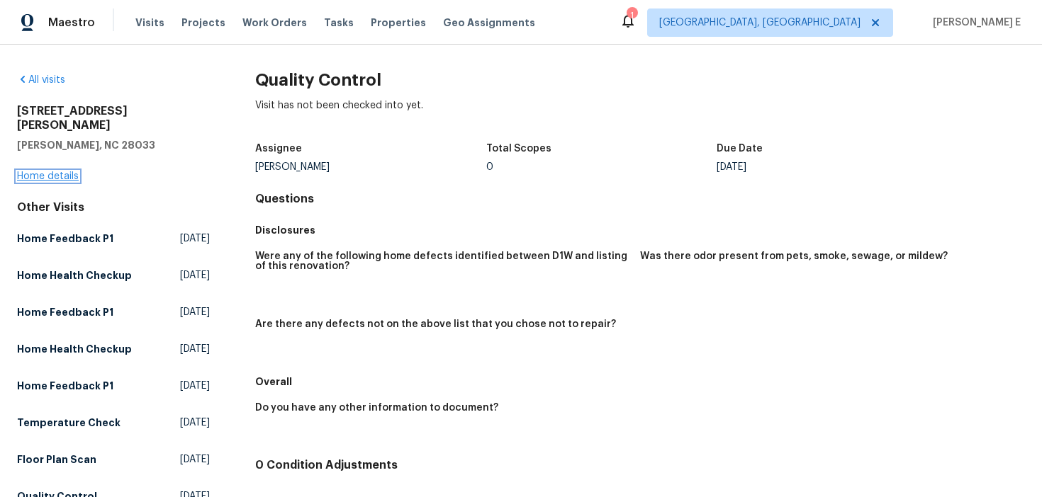
click at [42, 171] on link "Home details" at bounding box center [48, 176] width 62 height 10
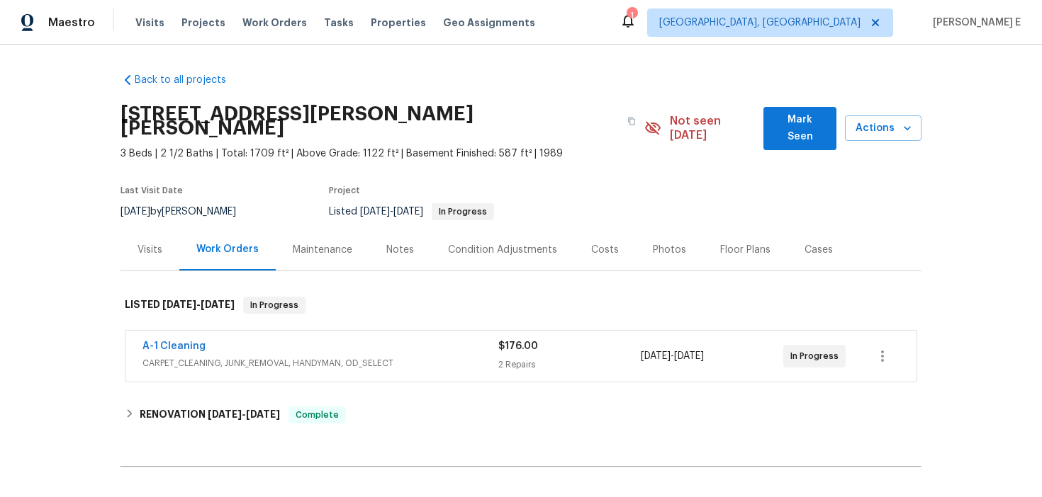
scroll to position [40, 0]
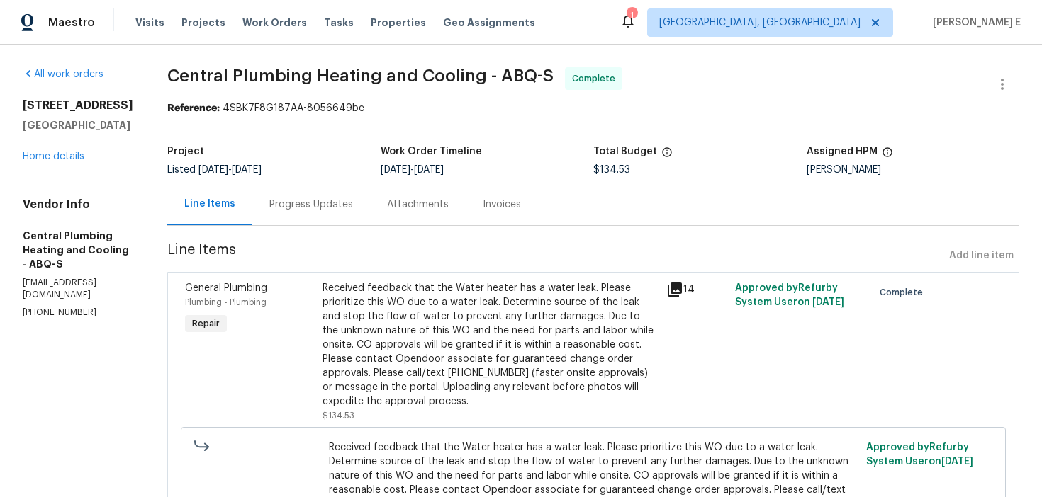
click at [52, 162] on div "[STREET_ADDRESS] Home details" at bounding box center [78, 130] width 111 height 65
click at [56, 157] on link "Home details" at bounding box center [54, 157] width 62 height 10
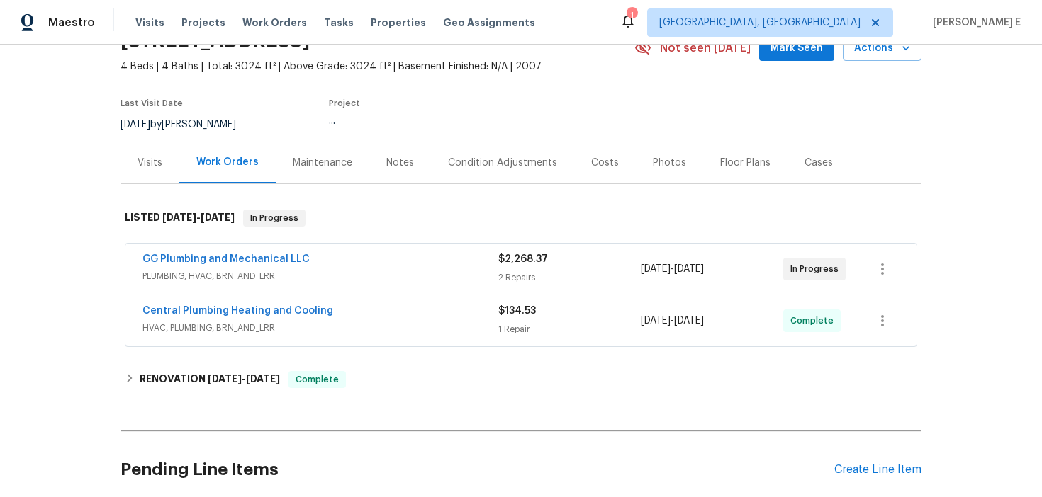
scroll to position [88, 0]
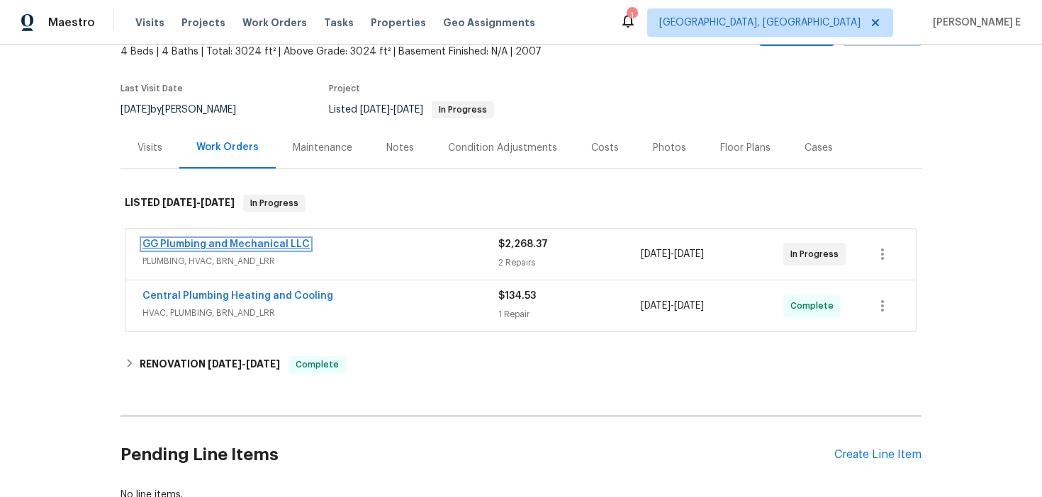
click at [261, 244] on link "GG Plumbing and Mechanical LLC" at bounding box center [225, 245] width 167 height 10
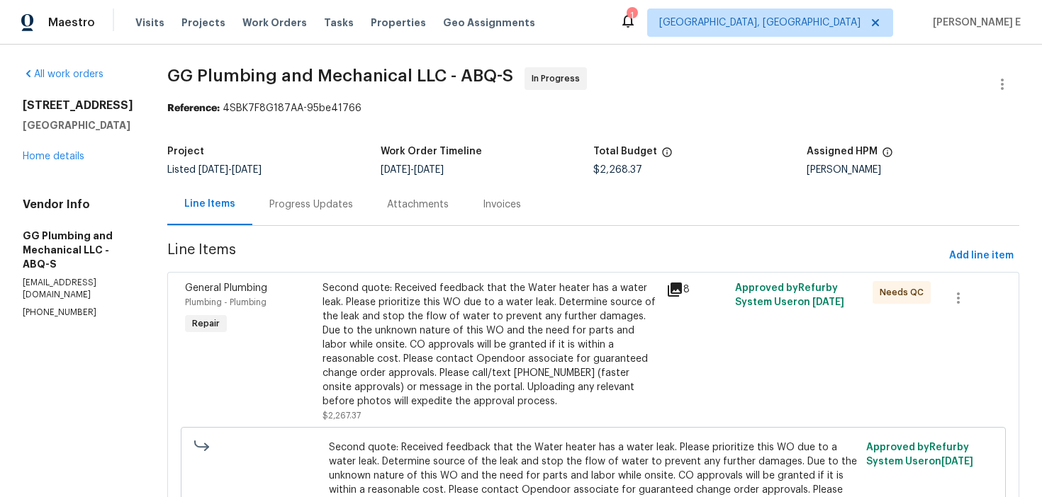
click at [353, 207] on div "Progress Updates" at bounding box center [311, 205] width 84 height 14
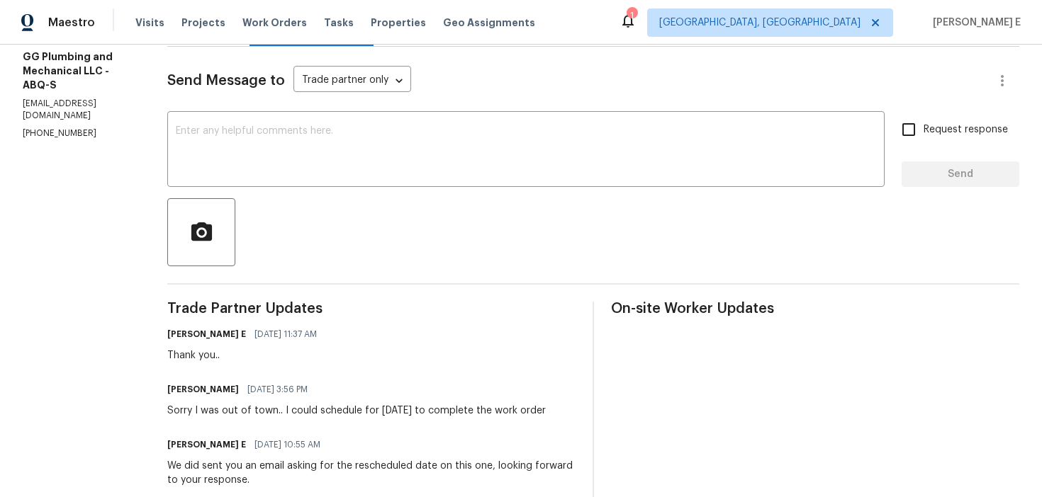
scroll to position [261, 0]
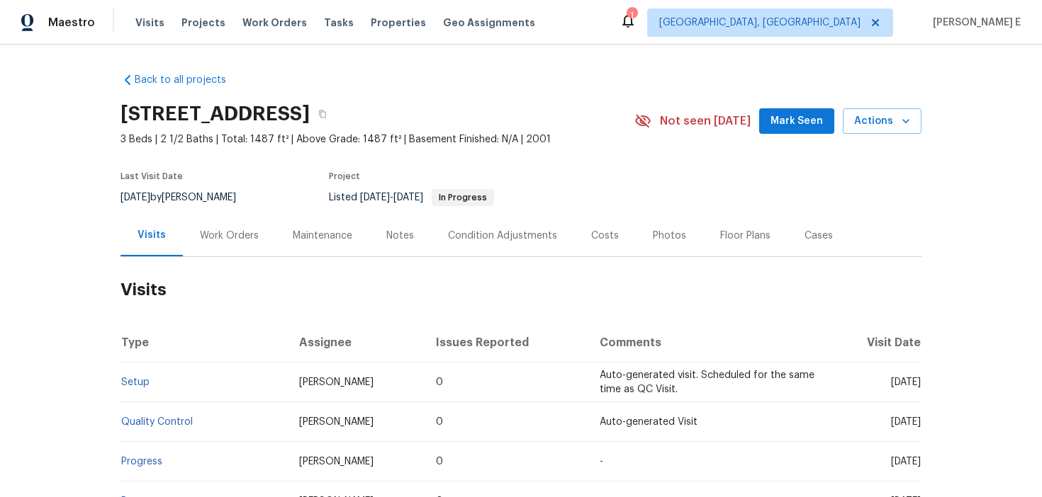
click at [210, 239] on div "Work Orders" at bounding box center [229, 236] width 59 height 14
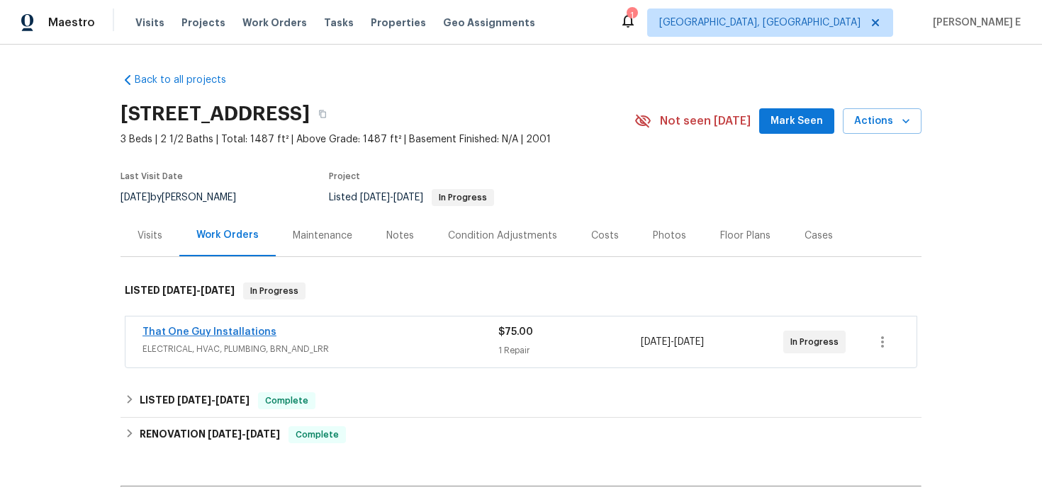
scroll to position [49, 0]
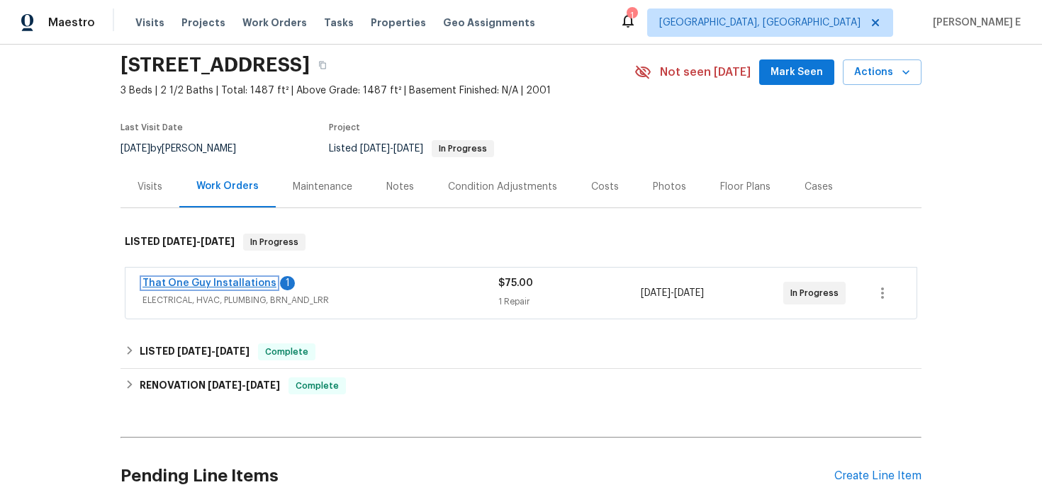
click at [226, 280] on link "That One Guy Installations" at bounding box center [209, 283] width 134 height 10
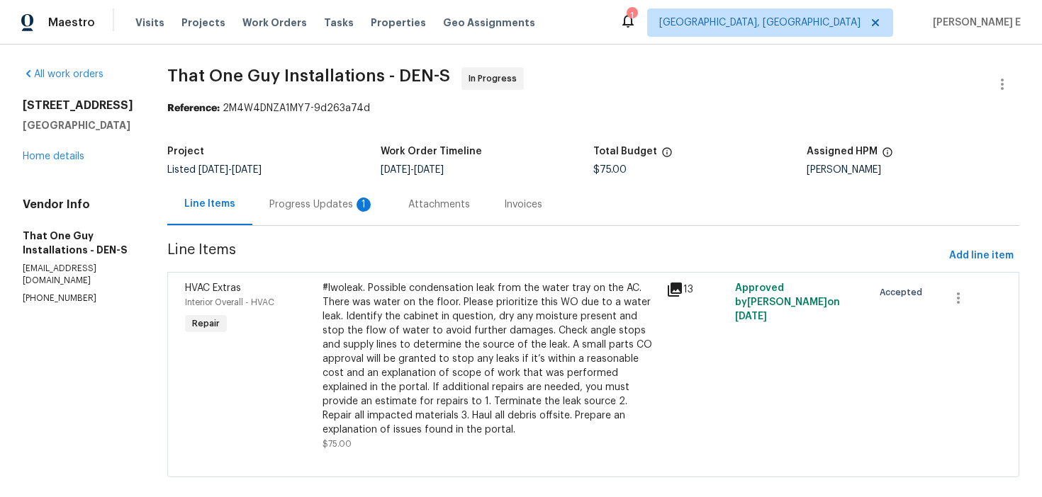
click at [356, 203] on div "1" at bounding box center [363, 205] width 14 height 14
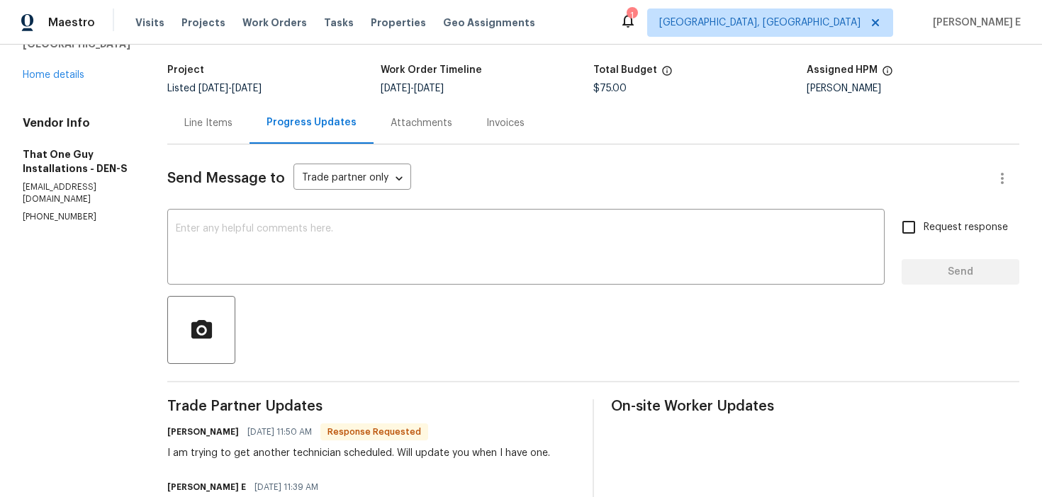
scroll to position [105, 0]
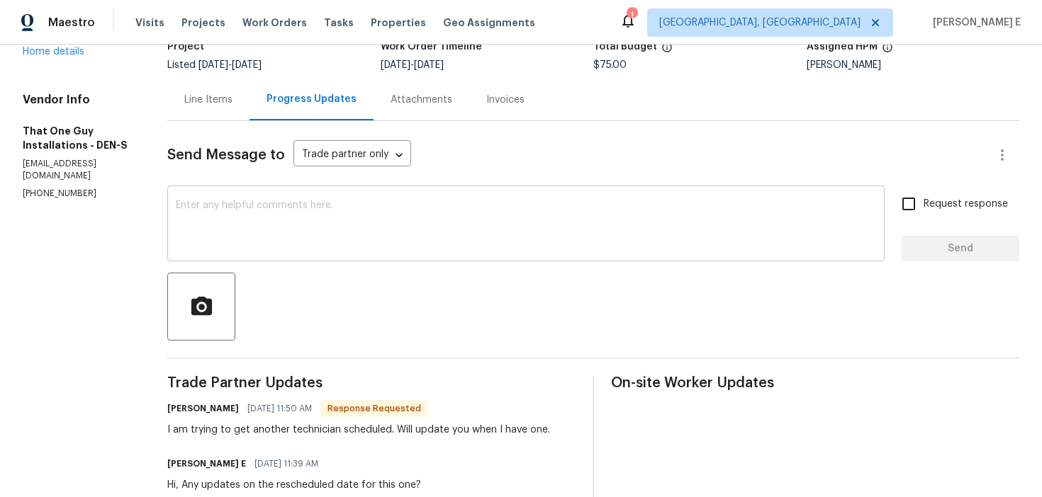
click at [629, 233] on textarea at bounding box center [526, 226] width 700 height 50
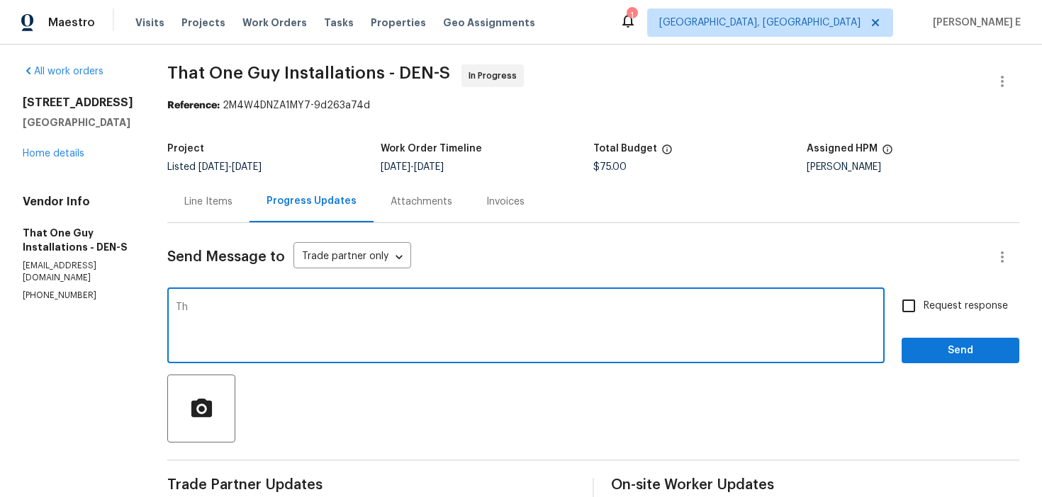
scroll to position [0, 0]
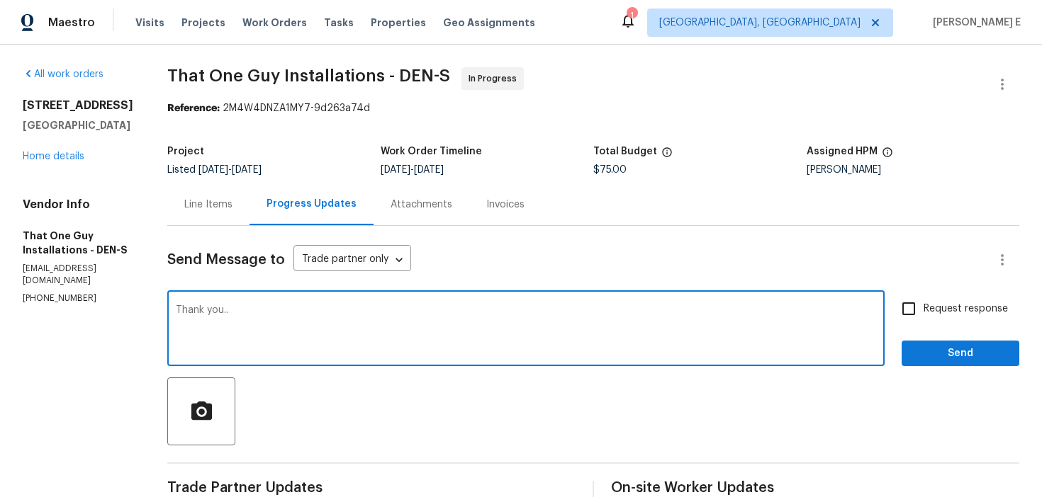
type textarea "Thank you.."
click at [925, 356] on span "Send" at bounding box center [960, 354] width 95 height 18
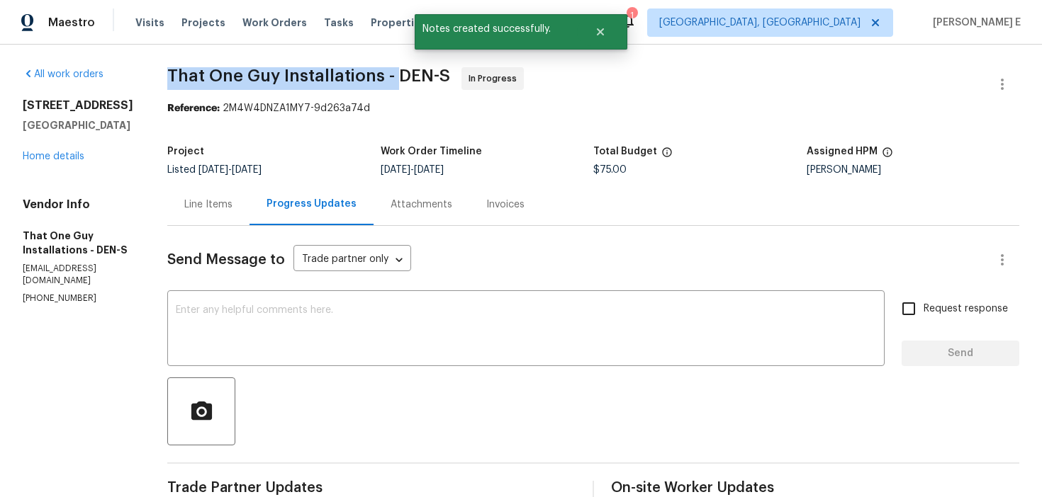
drag, startPoint x: 155, startPoint y: 74, endPoint x: 379, endPoint y: 72, distance: 223.9
click at [378, 72] on span "That One Guy Installations - DEN-S" at bounding box center [308, 75] width 283 height 17
copy span "That One Guy Installations -"
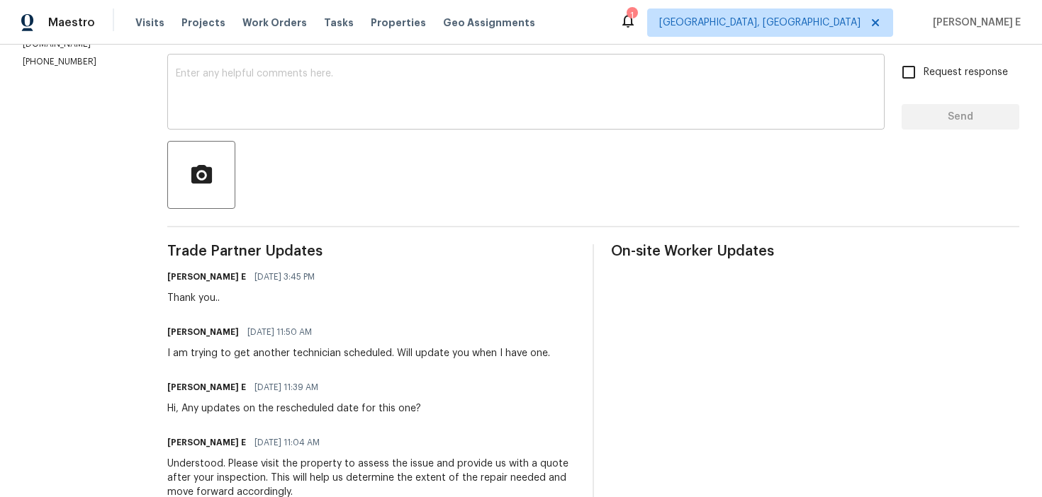
scroll to position [242, 0]
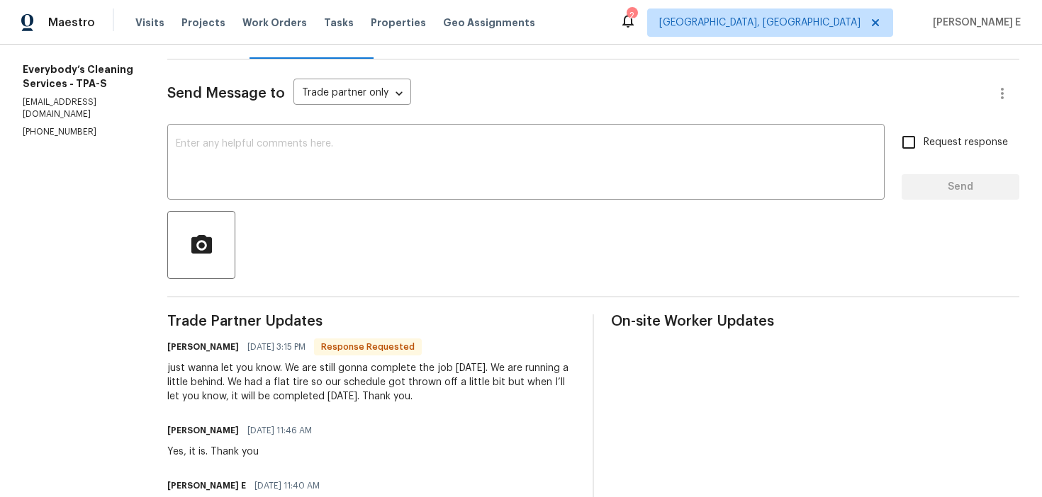
scroll to position [150, 0]
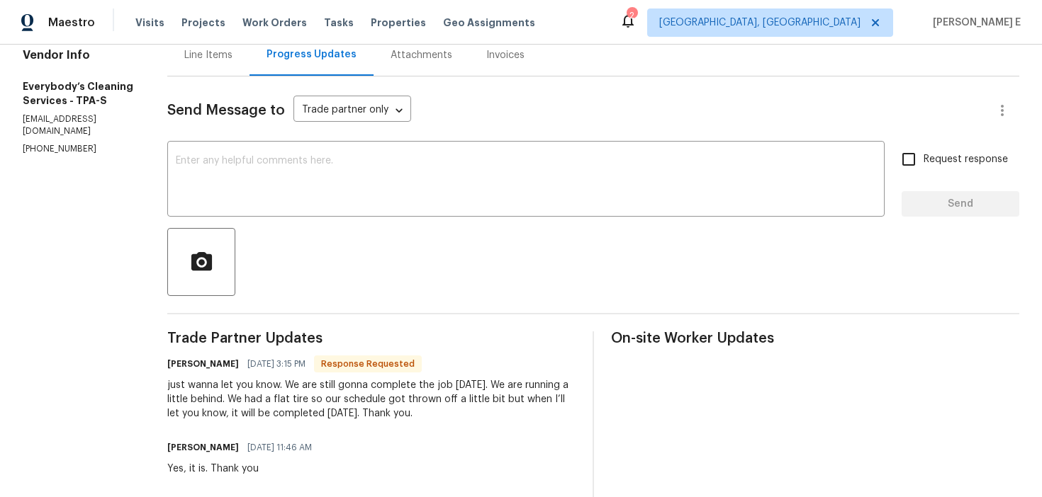
click at [475, 189] on textarea at bounding box center [526, 181] width 700 height 50
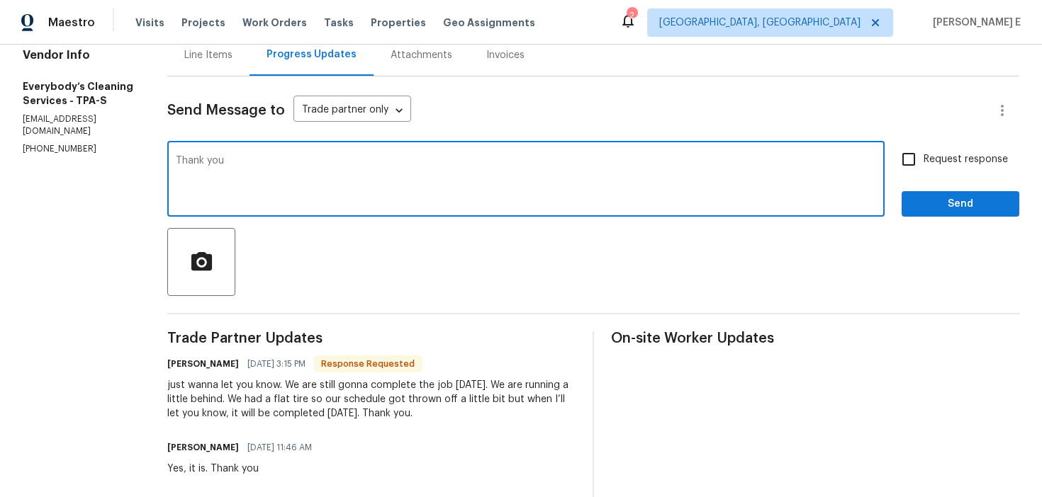
type textarea "Thank you"
click at [937, 207] on span "Send" at bounding box center [960, 205] width 95 height 18
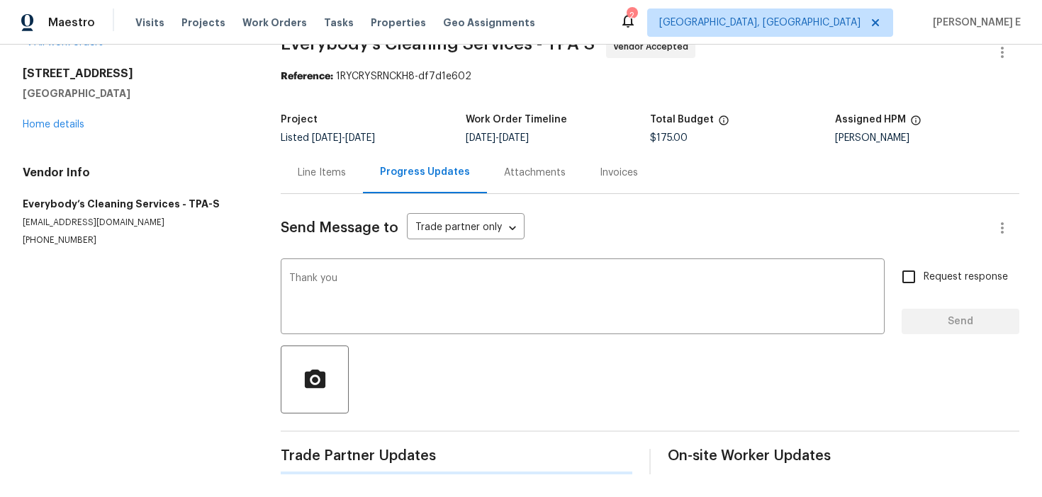
scroll to position [0, 0]
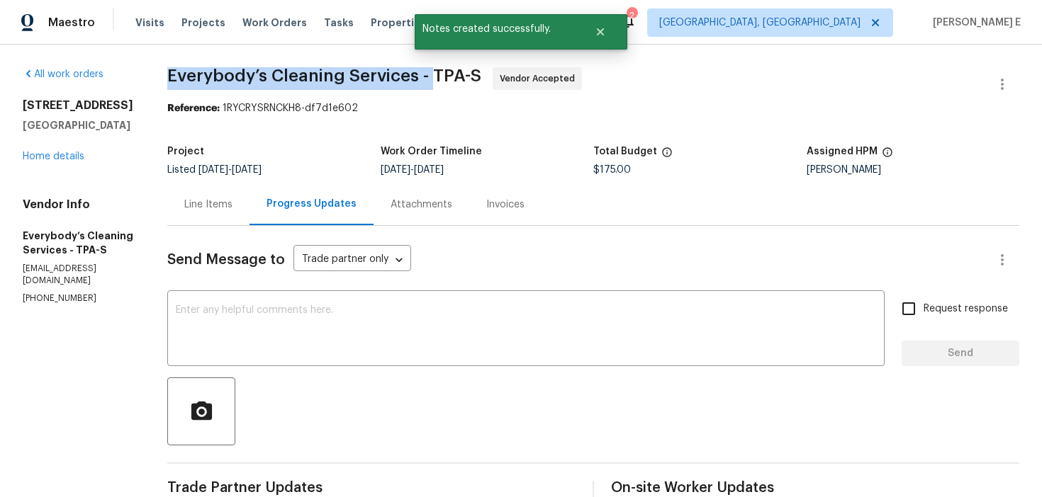
drag, startPoint x: 221, startPoint y: 72, endPoint x: 481, endPoint y: 72, distance: 260.1
click at [481, 72] on span "Everybody’s Cleaning Services - TPA-S" at bounding box center [324, 75] width 314 height 17
copy span "Everybody’s Cleaning Services -"
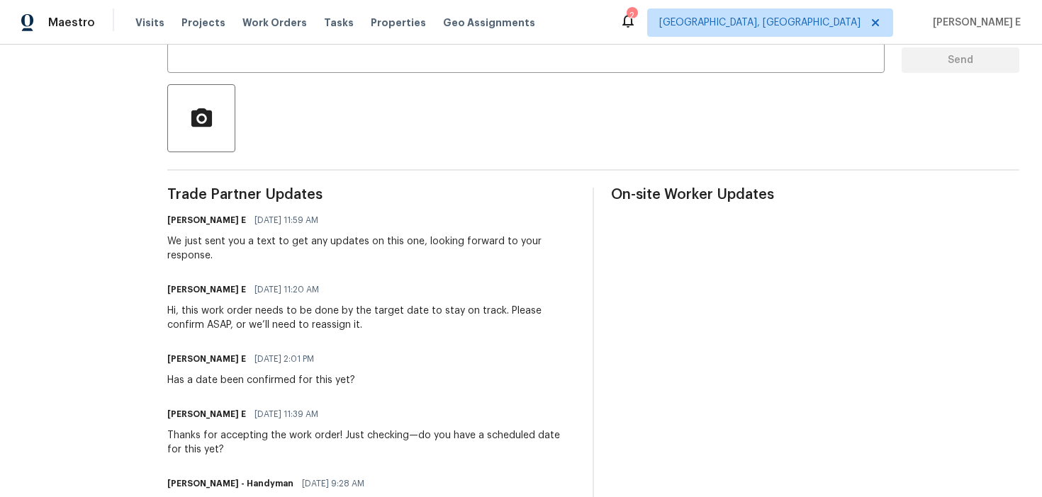
scroll to position [295, 0]
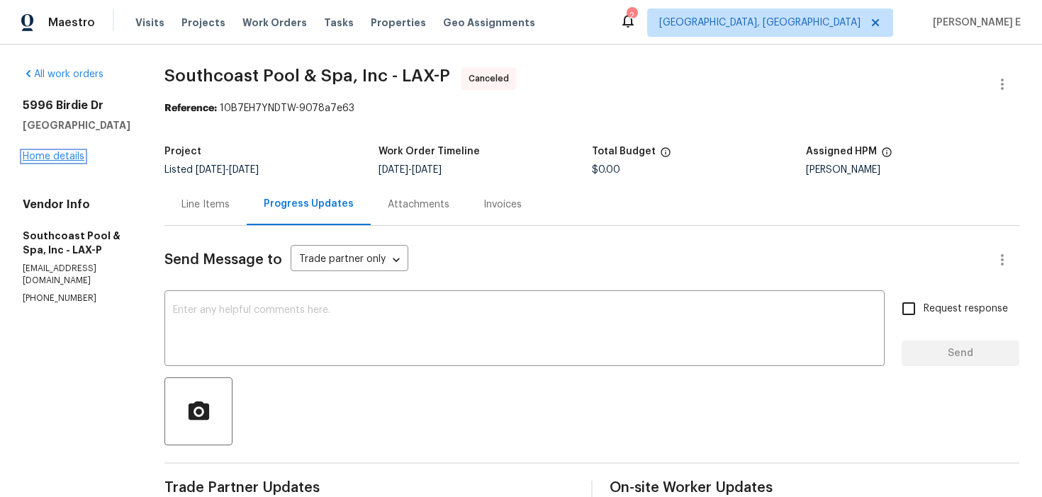
click at [71, 155] on link "Home details" at bounding box center [54, 157] width 62 height 10
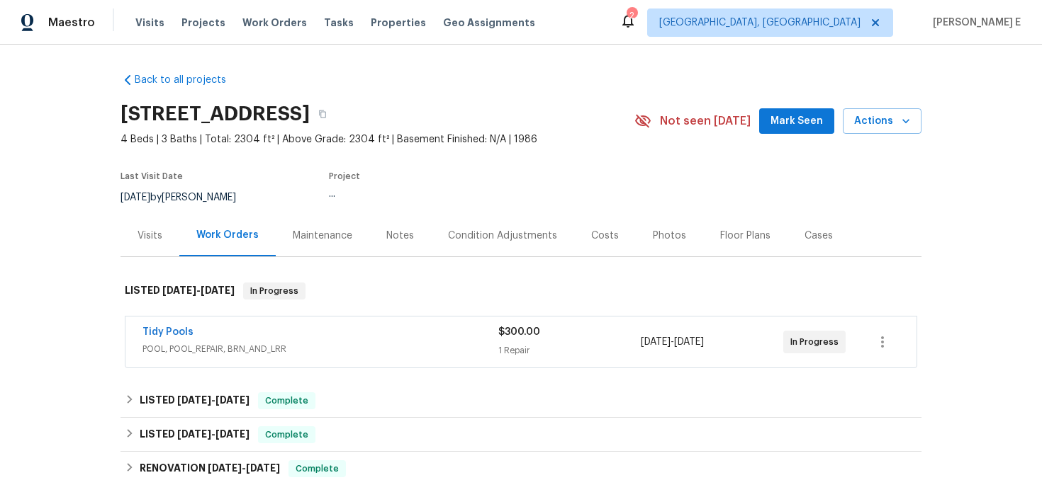
scroll to position [3, 0]
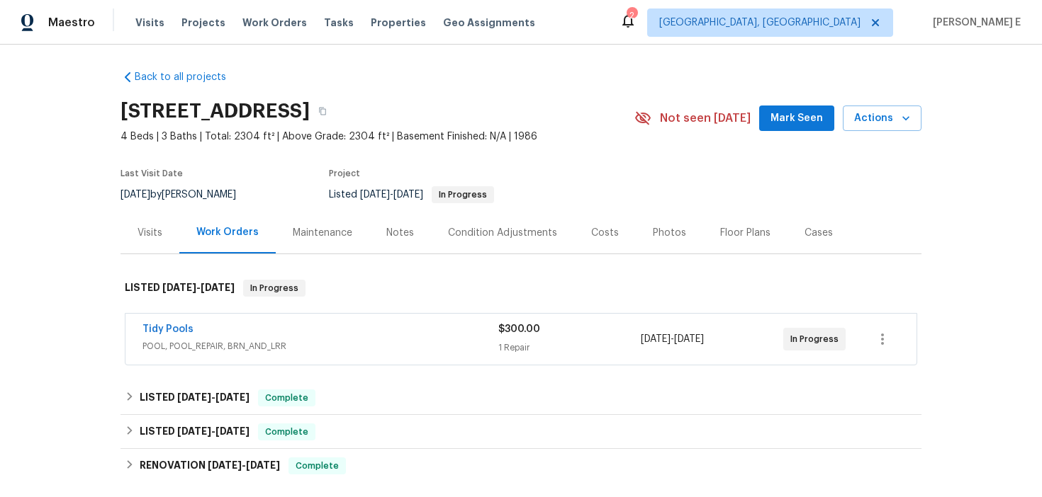
click at [154, 322] on span "Tidy Pools" at bounding box center [167, 329] width 51 height 14
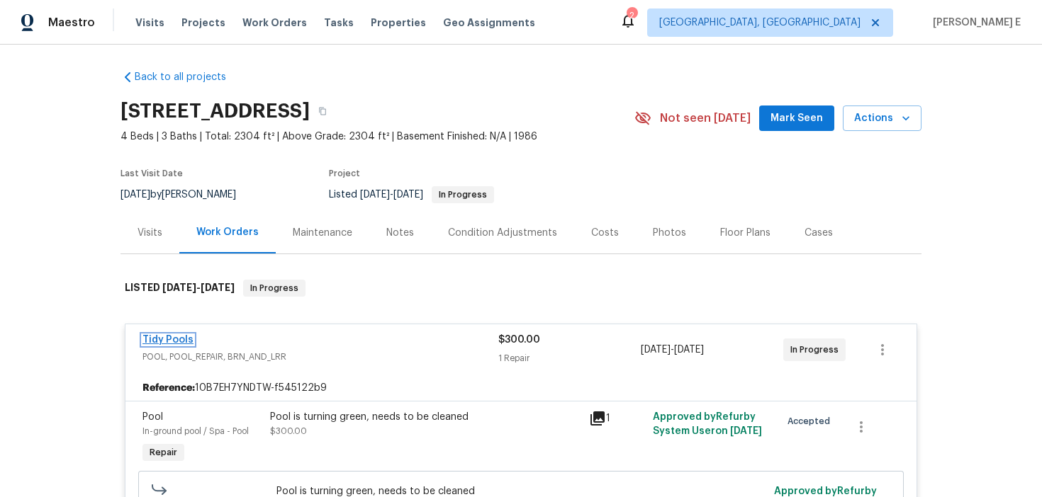
click at [159, 339] on link "Tidy Pools" at bounding box center [167, 340] width 51 height 10
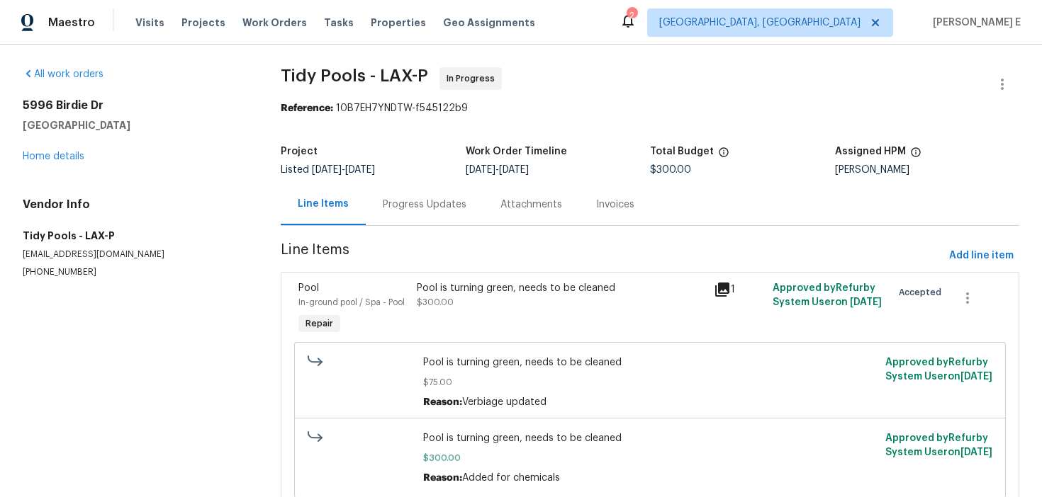
click at [388, 201] on div "Progress Updates" at bounding box center [425, 205] width 84 height 14
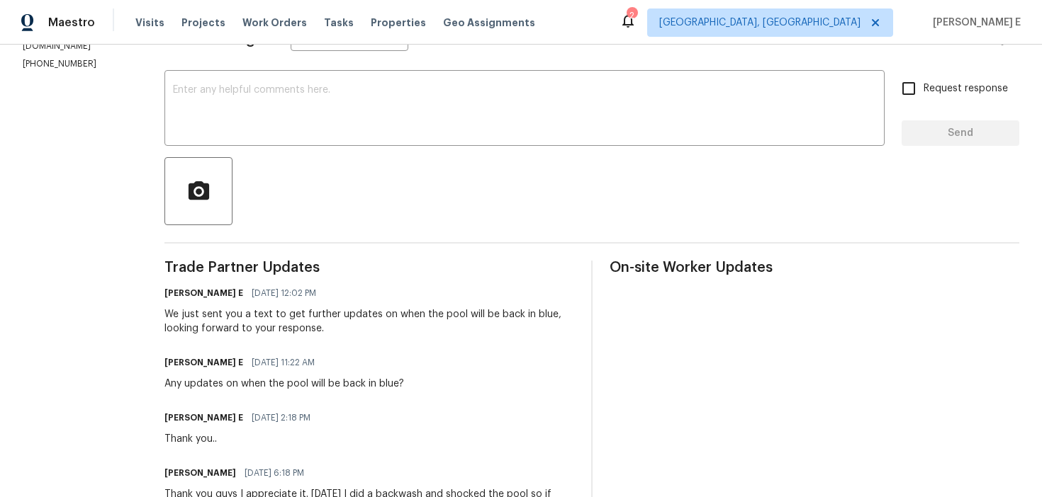
scroll to position [226, 0]
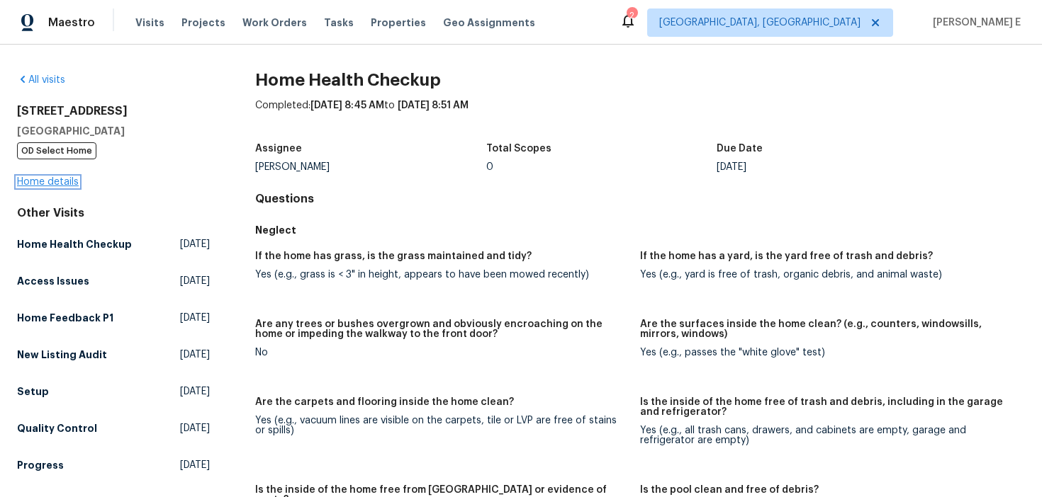
click at [47, 181] on link "Home details" at bounding box center [48, 182] width 62 height 10
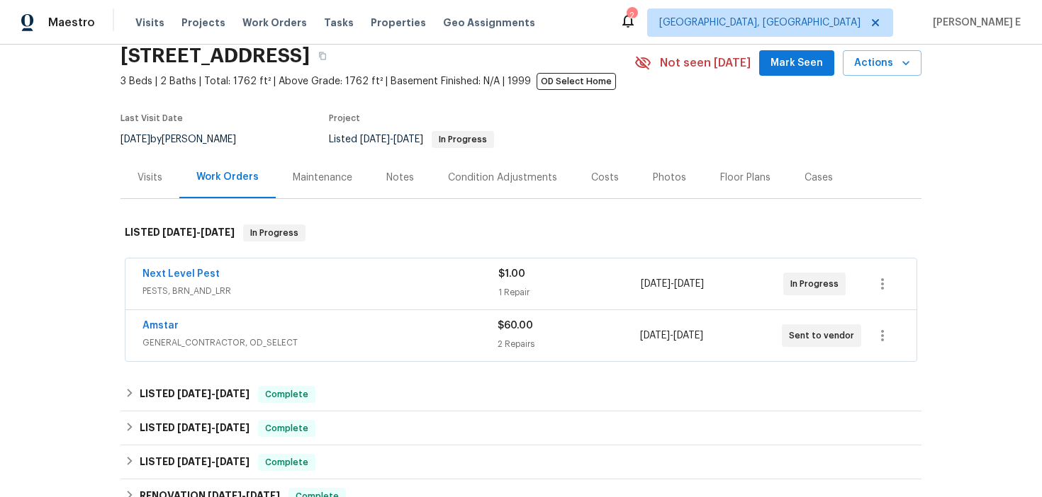
scroll to position [80, 0]
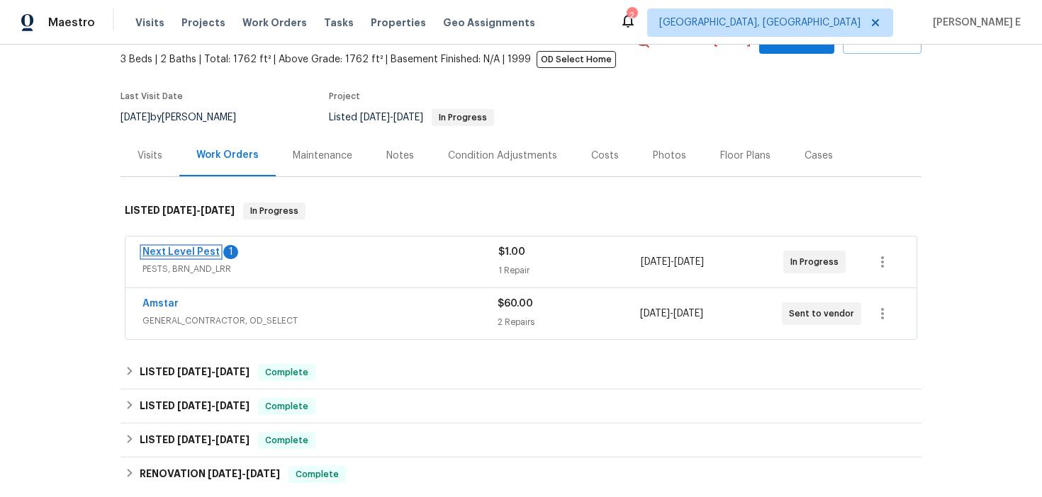
click at [187, 252] on link "Next Level Pest" at bounding box center [180, 252] width 77 height 10
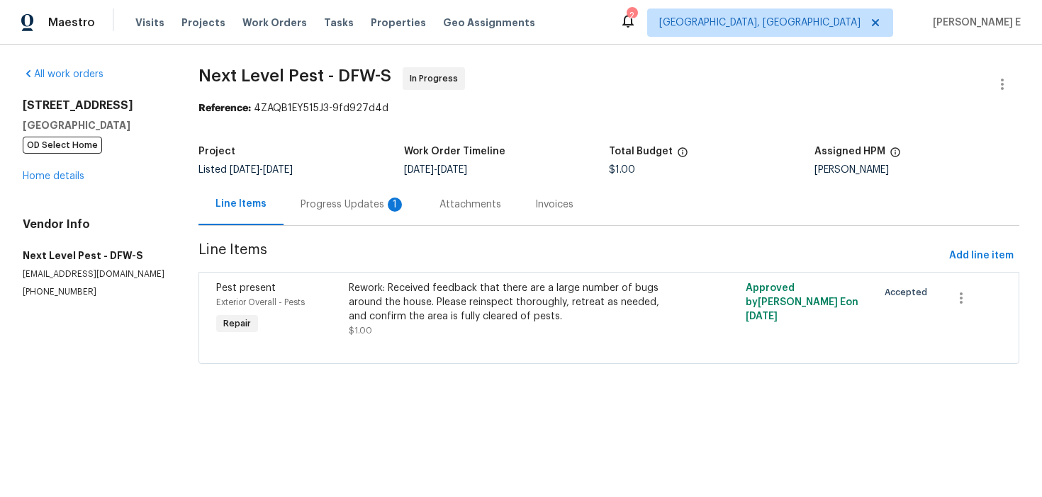
click at [356, 206] on div "Progress Updates 1" at bounding box center [352, 205] width 105 height 14
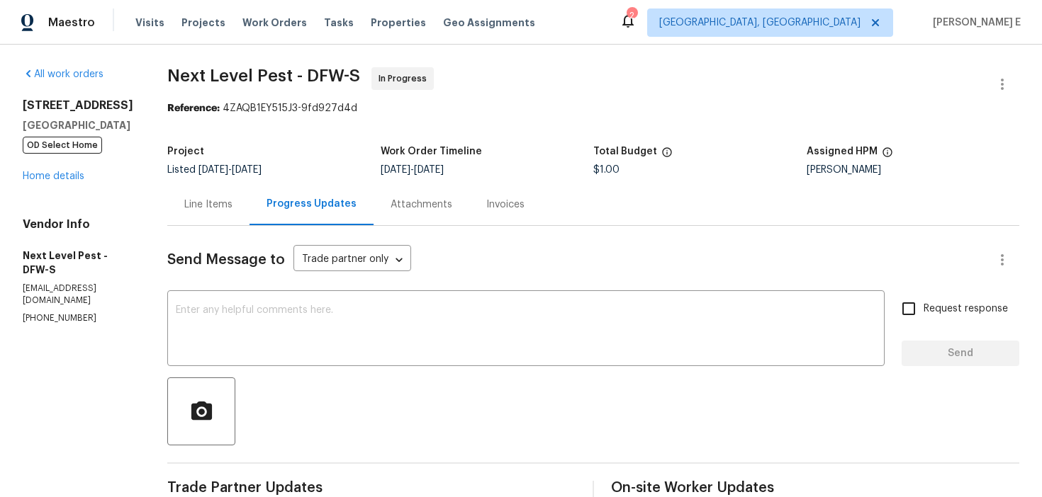
click at [195, 207] on div "Line Items" at bounding box center [208, 205] width 48 height 14
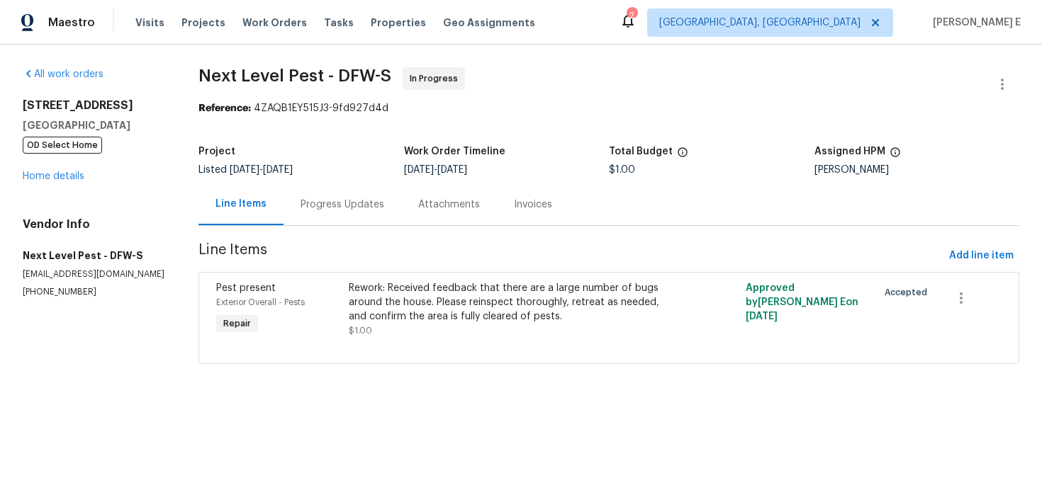
click at [341, 198] on div "Progress Updates" at bounding box center [342, 205] width 84 height 14
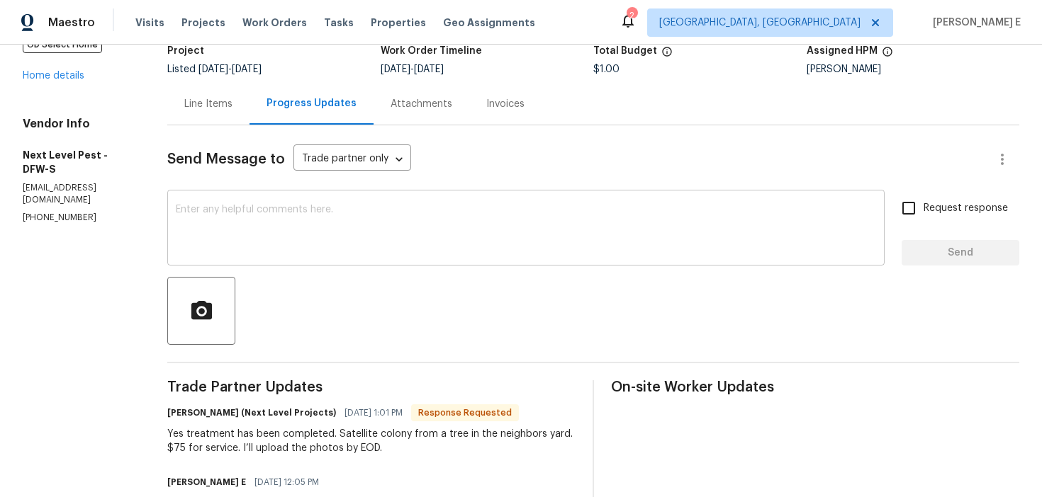
scroll to position [98, 0]
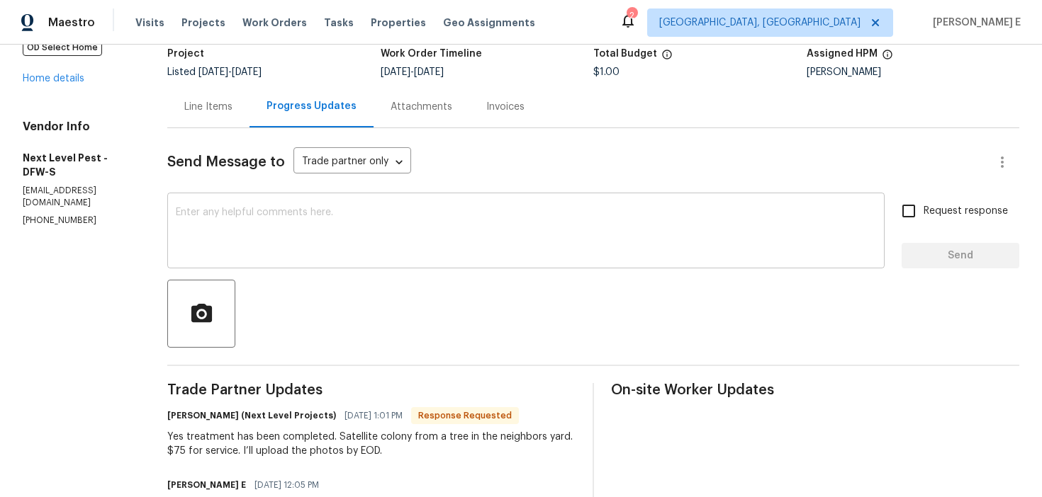
click at [386, 266] on div "x ​" at bounding box center [525, 232] width 717 height 72
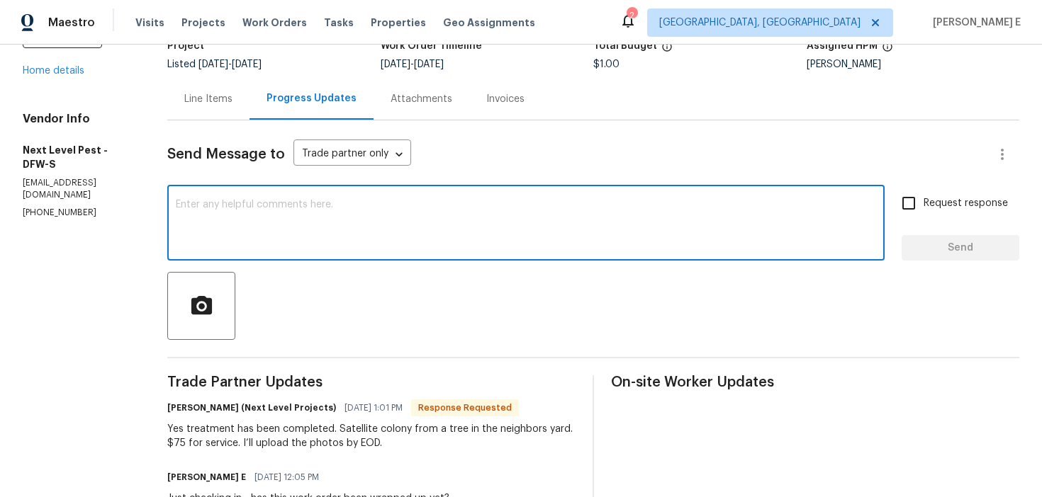
scroll to position [88, 0]
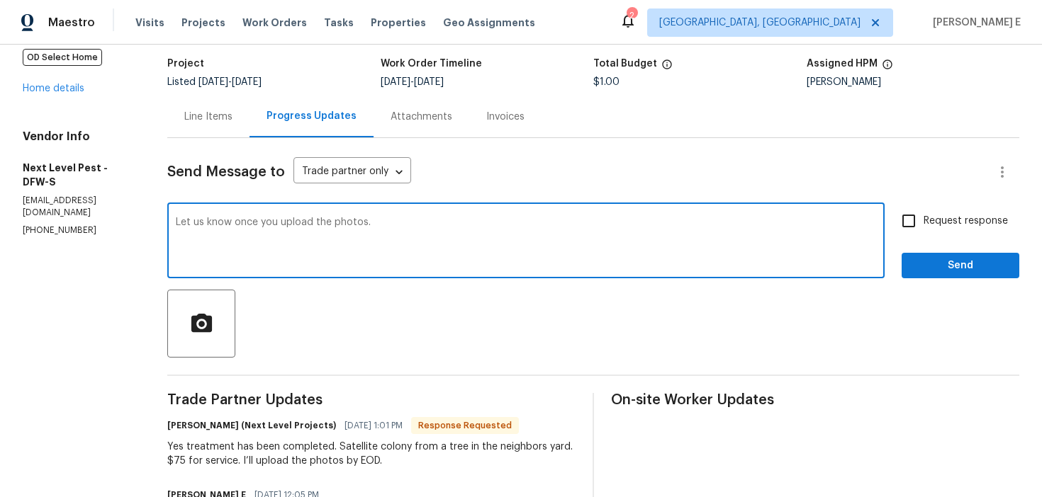
type textarea "Let us know once you upload the photos."
click at [942, 274] on button "Send" at bounding box center [960, 266] width 118 height 26
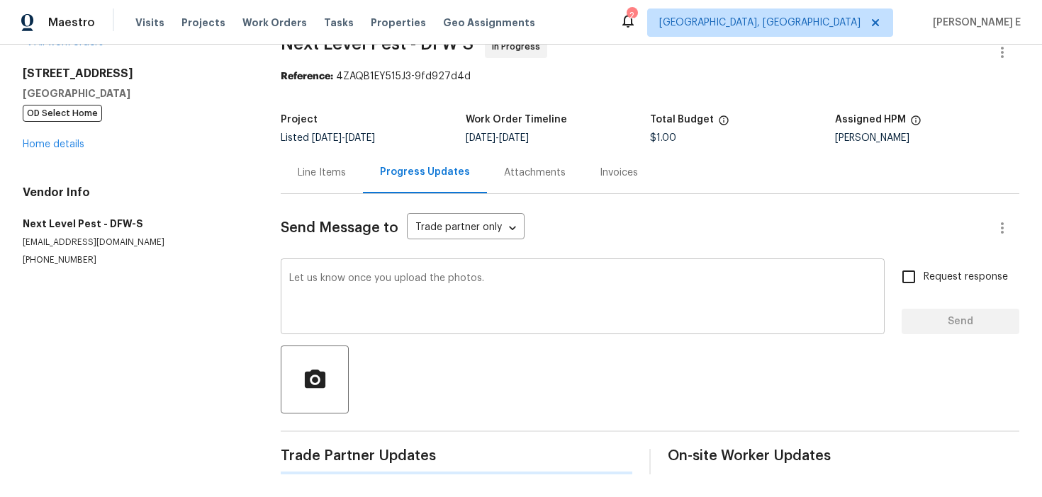
scroll to position [0, 0]
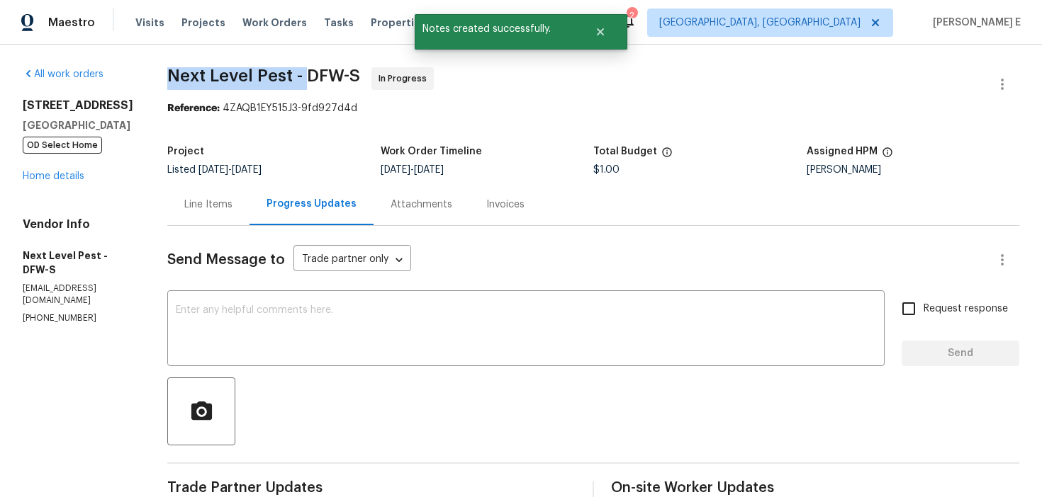
drag, startPoint x: 164, startPoint y: 76, endPoint x: 299, endPoint y: 81, distance: 135.4
click at [298, 81] on span "Next Level Pest - DFW-S" at bounding box center [263, 75] width 193 height 17
copy span "Next Level Pest -"
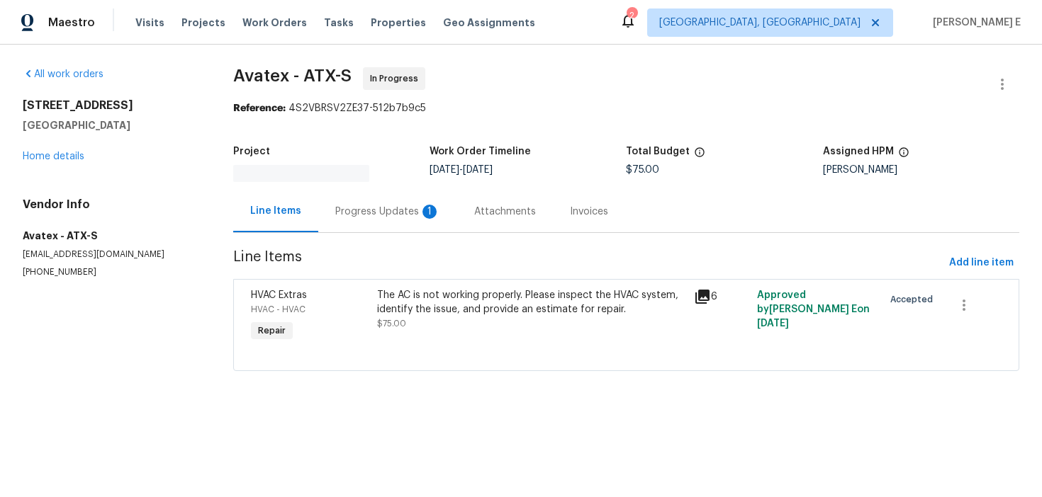
click at [356, 209] on div "Progress Updates 1" at bounding box center [387, 212] width 105 height 14
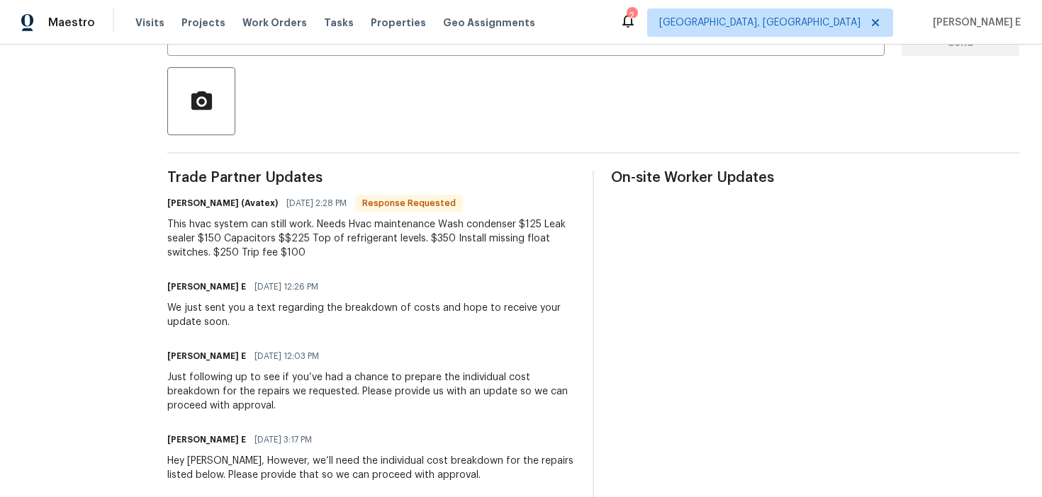
scroll to position [310, 0]
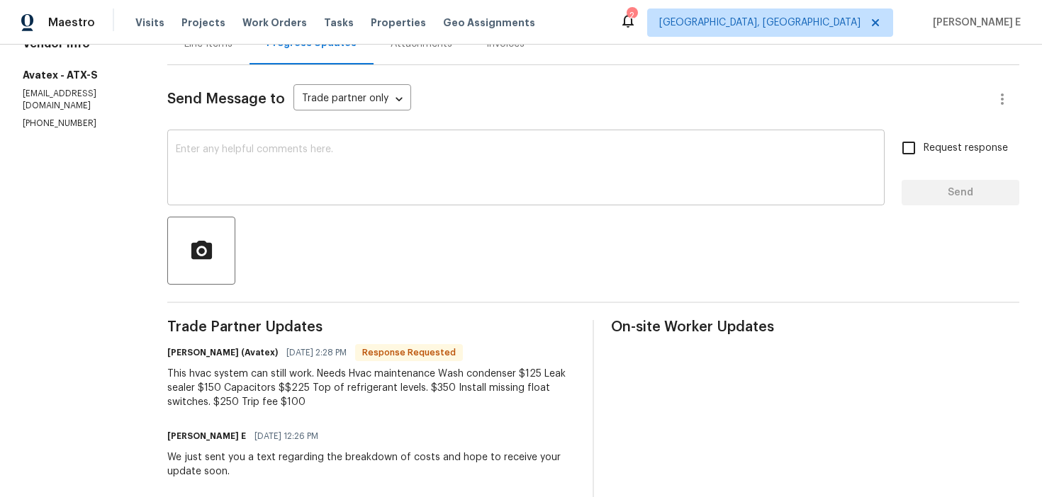
click at [382, 174] on textarea at bounding box center [526, 170] width 700 height 50
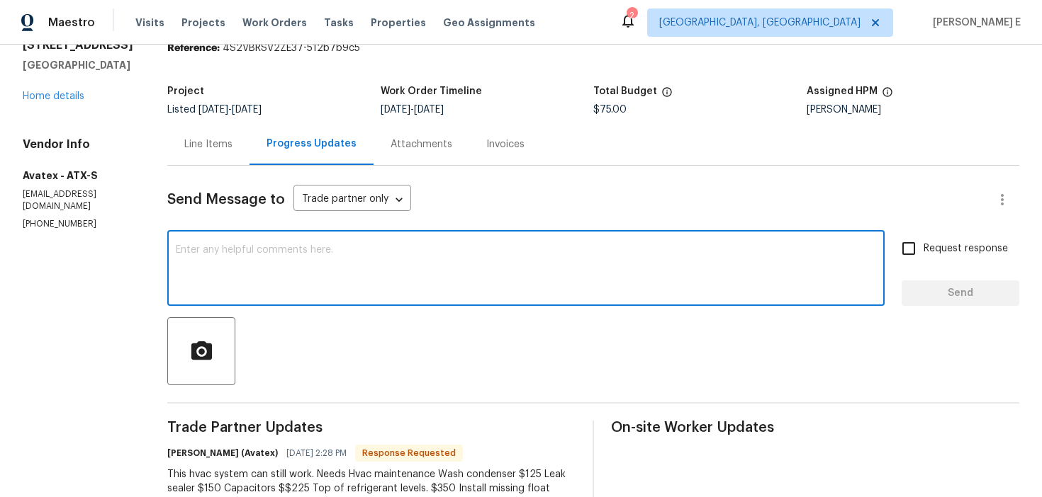
scroll to position [58, 0]
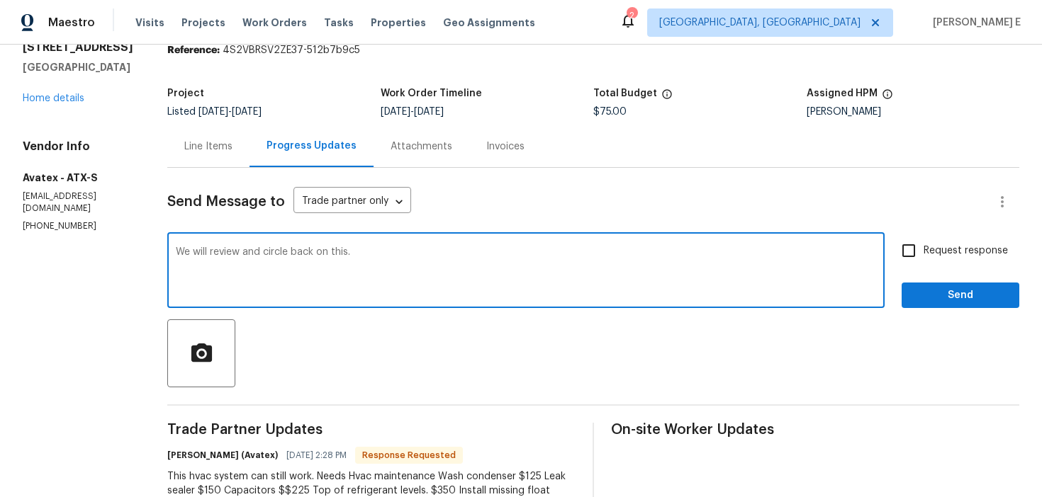
type textarea "We will review and circle back on this."
click at [930, 301] on span "Send" at bounding box center [960, 296] width 95 height 18
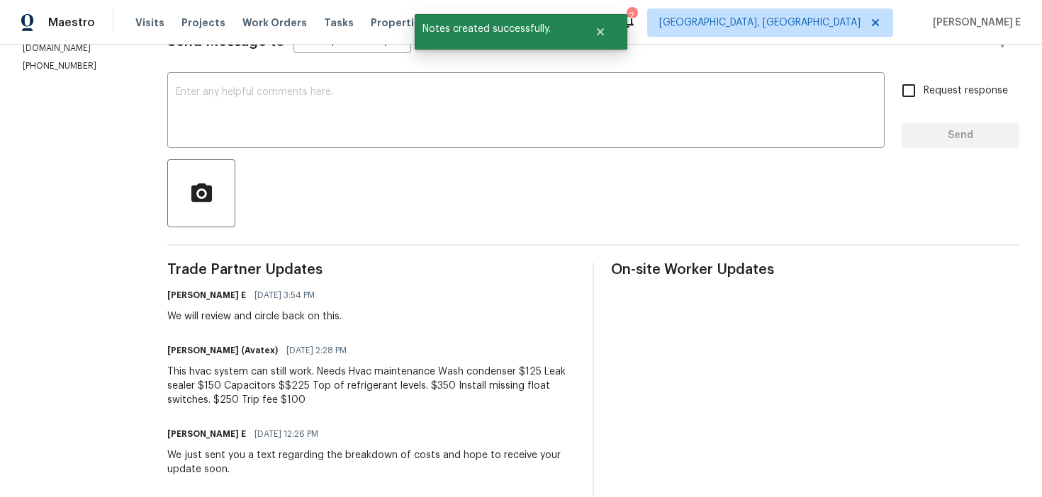
scroll to position [269, 0]
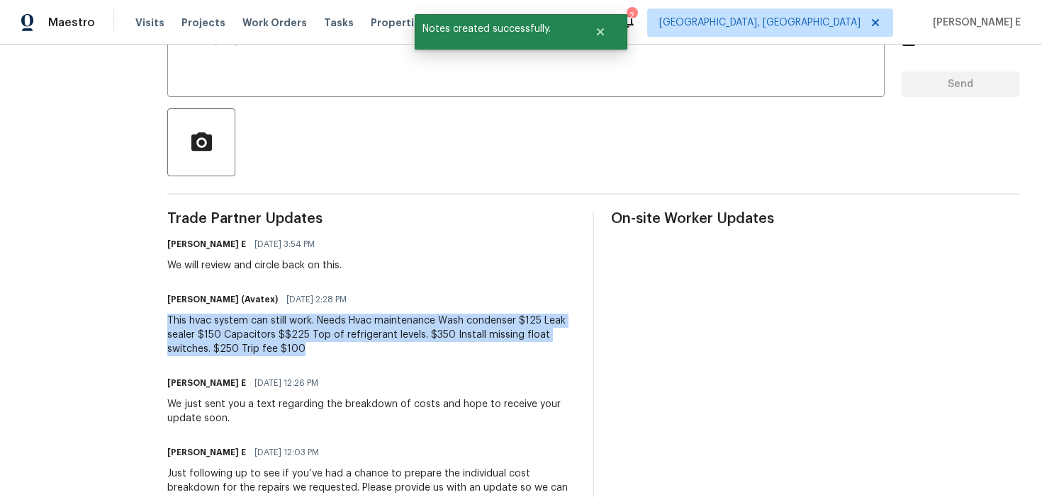
drag, startPoint x: 172, startPoint y: 322, endPoint x: 355, endPoint y: 354, distance: 185.5
copy div "This hvac system can still work. Needs Hvac maintenance Wash condenser $125 Lea…"
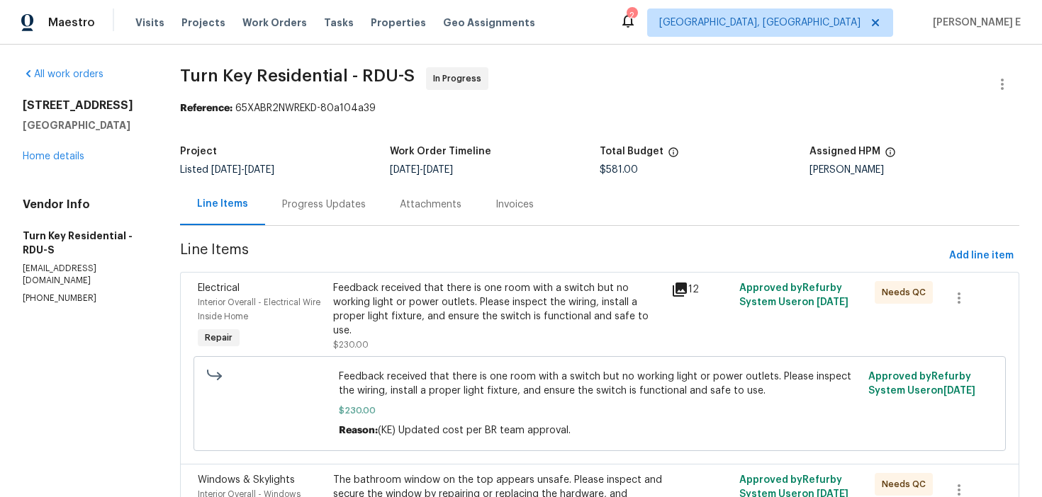
click at [380, 213] on div "Progress Updates" at bounding box center [324, 205] width 118 height 42
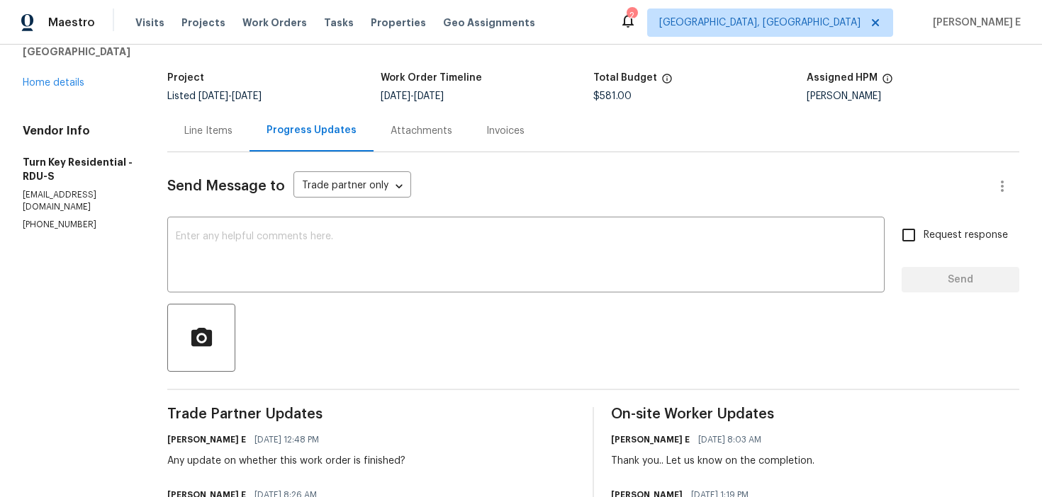
scroll to position [11, 0]
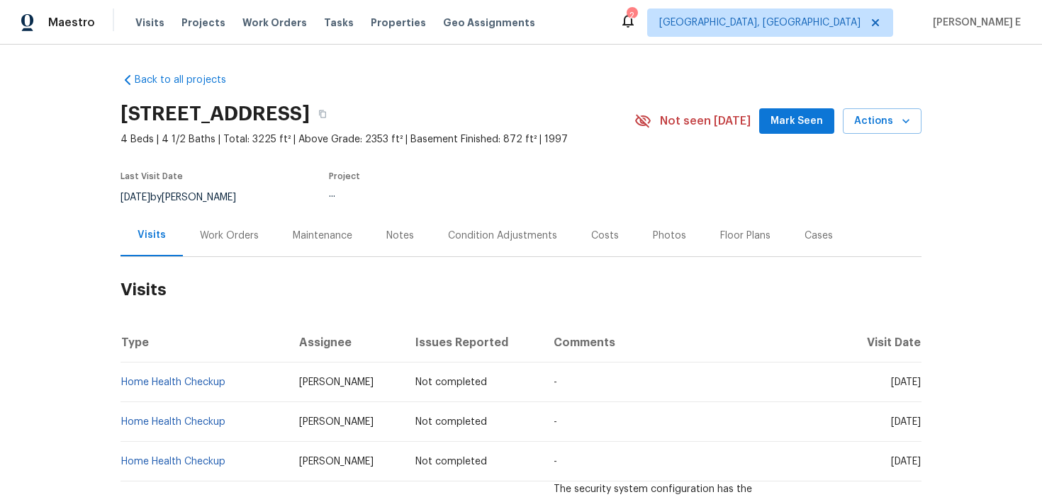
click at [221, 229] on div "Work Orders" at bounding box center [229, 236] width 59 height 14
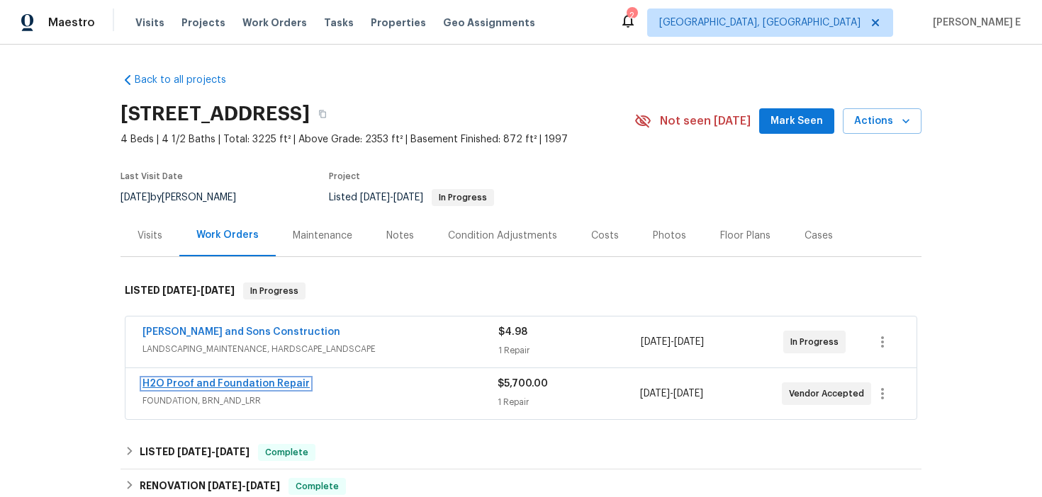
click at [212, 381] on link "H2O Proof and Foundation Repair" at bounding box center [225, 384] width 167 height 10
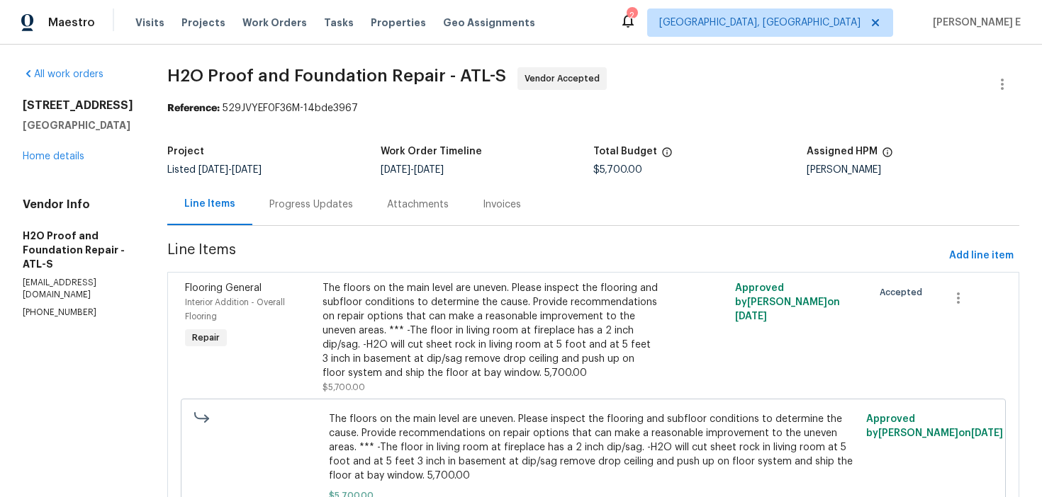
click at [304, 210] on div "Progress Updates" at bounding box center [311, 205] width 84 height 14
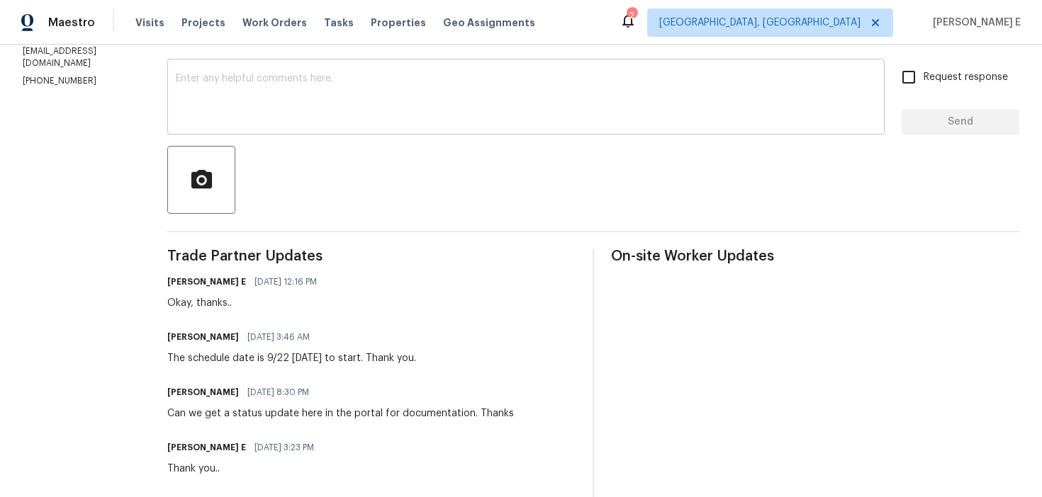
scroll to position [286, 0]
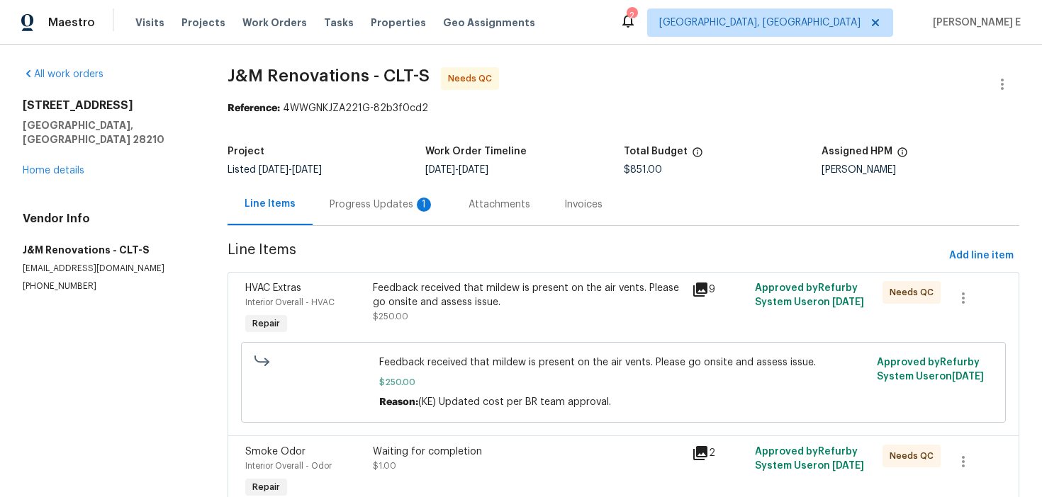
click at [371, 211] on div "Progress Updates 1" at bounding box center [381, 205] width 105 height 14
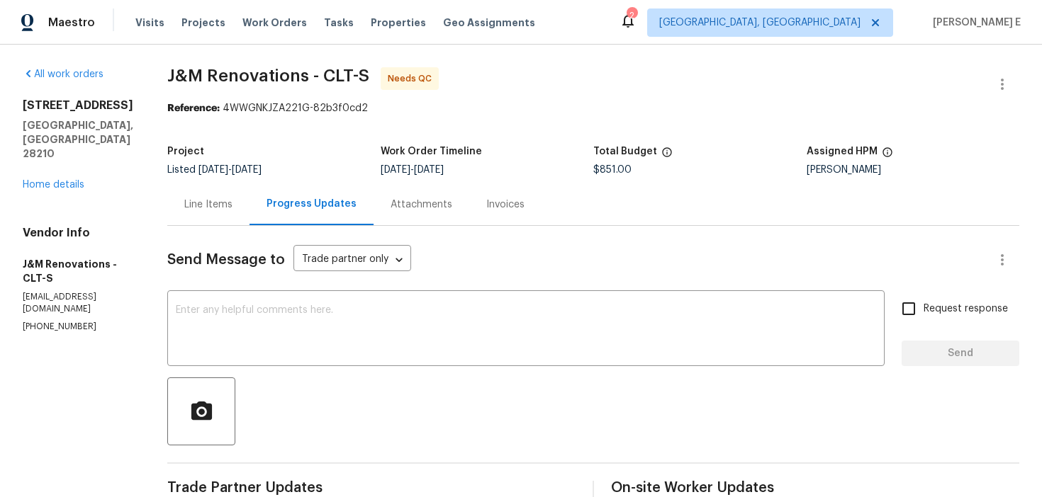
click at [208, 210] on div "Line Items" at bounding box center [208, 205] width 48 height 14
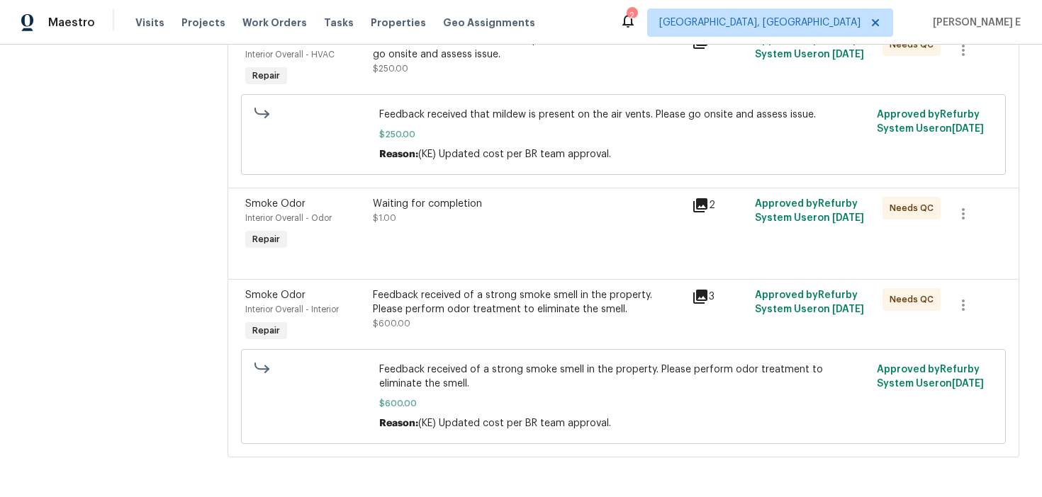
scroll to position [181, 0]
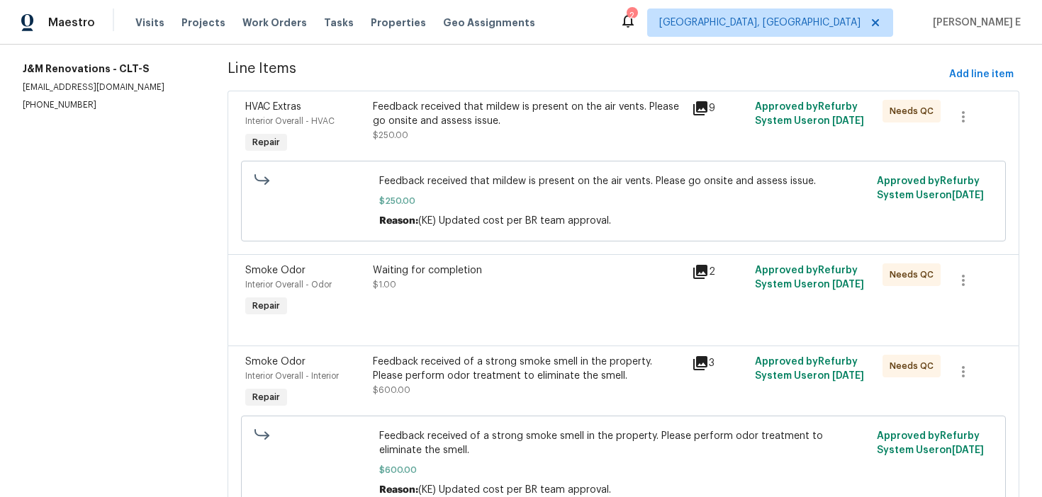
click at [466, 142] on div "Feedback received that mildew is present on the air vents. Please go onsite and…" at bounding box center [527, 128] width 318 height 65
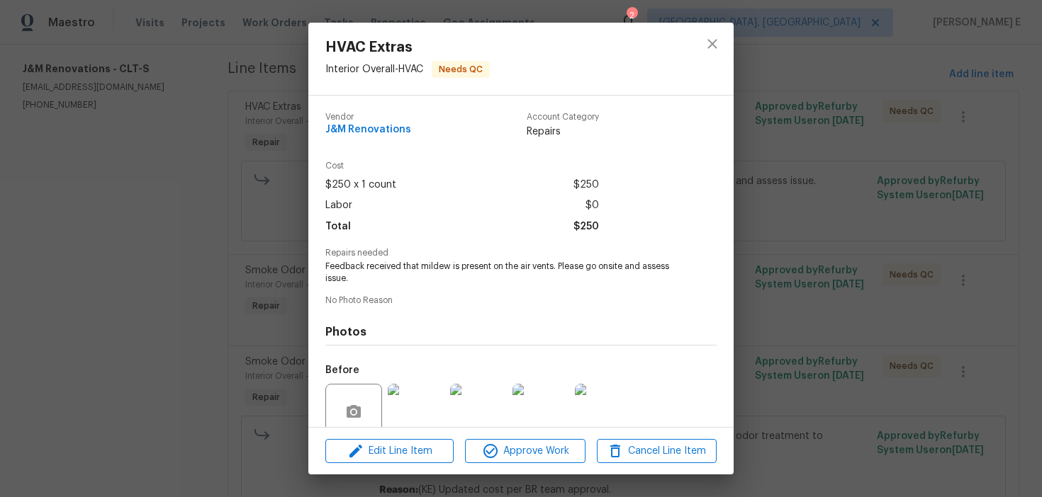
scroll to position [119, 0]
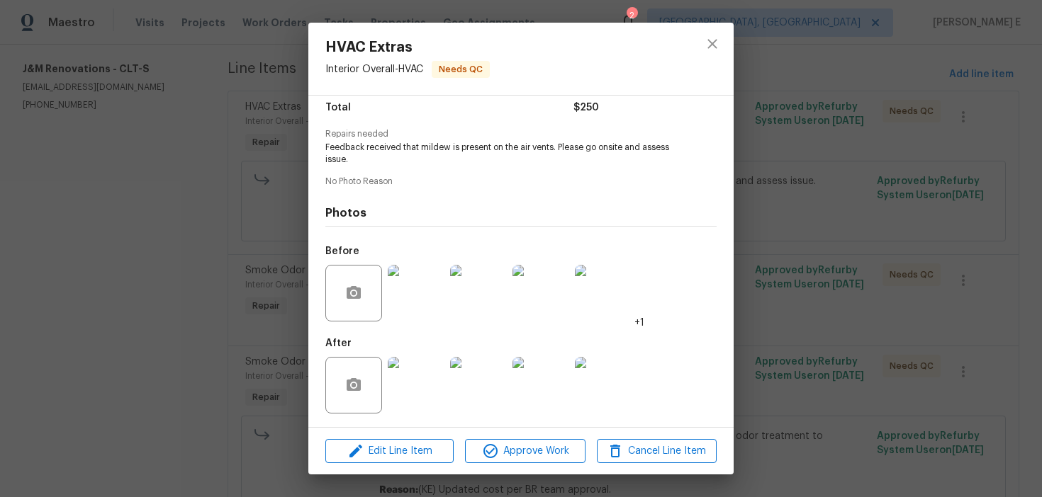
click at [219, 368] on div "HVAC Extras Interior Overall - HVAC Needs QC Vendor J&M Renovations Account Cat…" at bounding box center [521, 248] width 1042 height 497
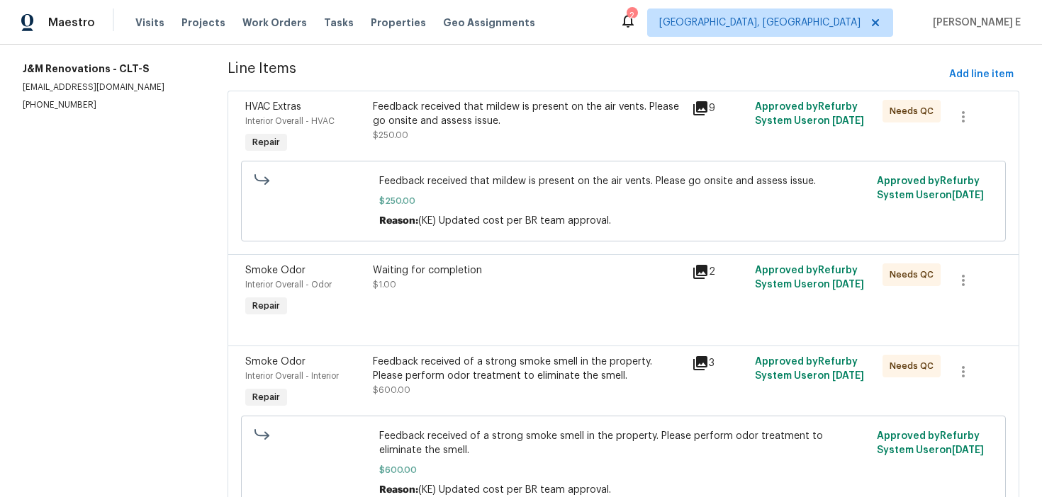
click at [398, 394] on span "$600.00" at bounding box center [392, 390] width 38 height 9
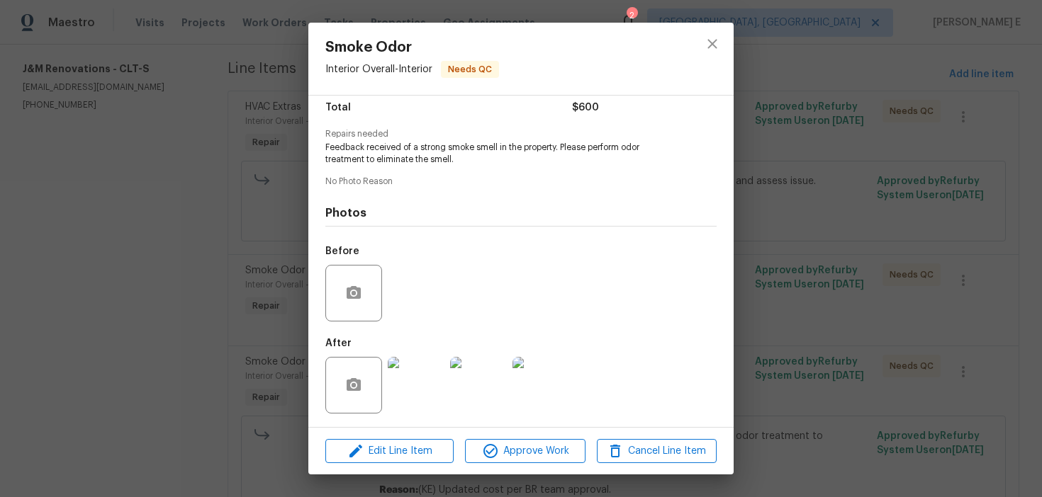
click at [401, 393] on img at bounding box center [416, 385] width 57 height 57
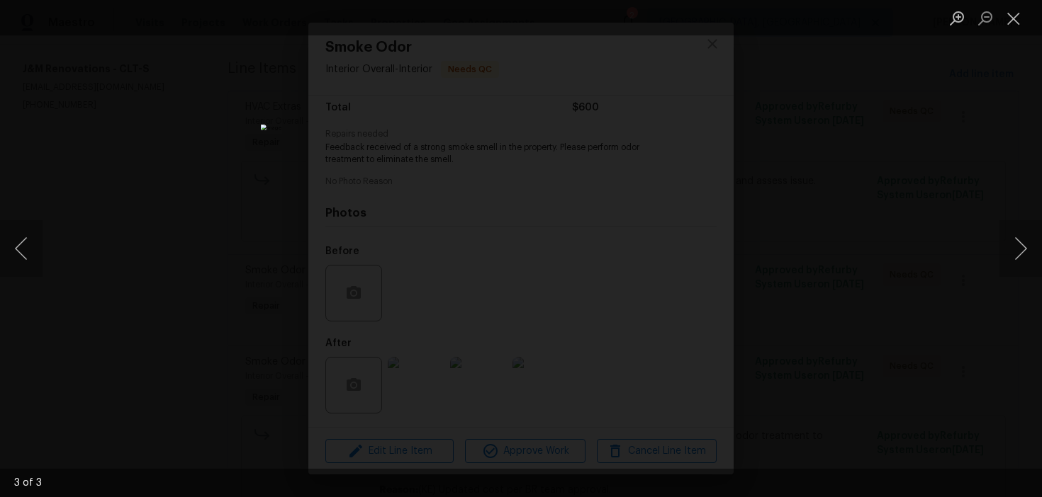
click at [799, 232] on div "Lightbox" at bounding box center [521, 248] width 1042 height 497
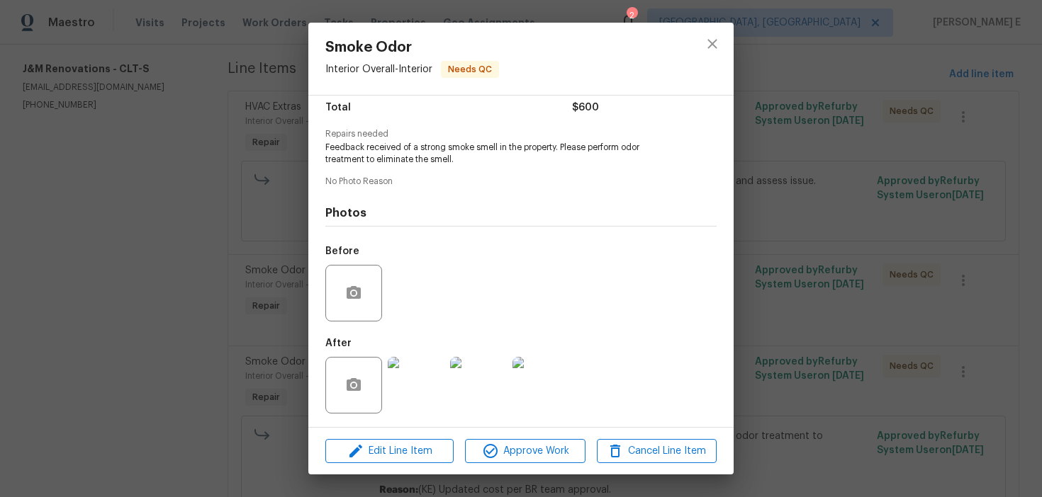
click at [799, 232] on div "Smoke Odor Interior Overall - Interior Needs QC Vendor J&M Renovations Account …" at bounding box center [521, 248] width 1042 height 497
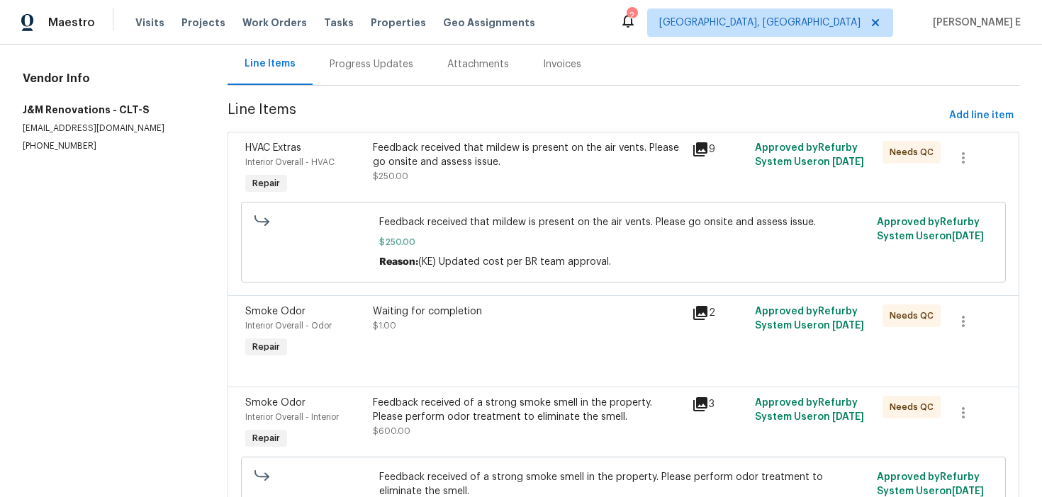
scroll to position [121, 0]
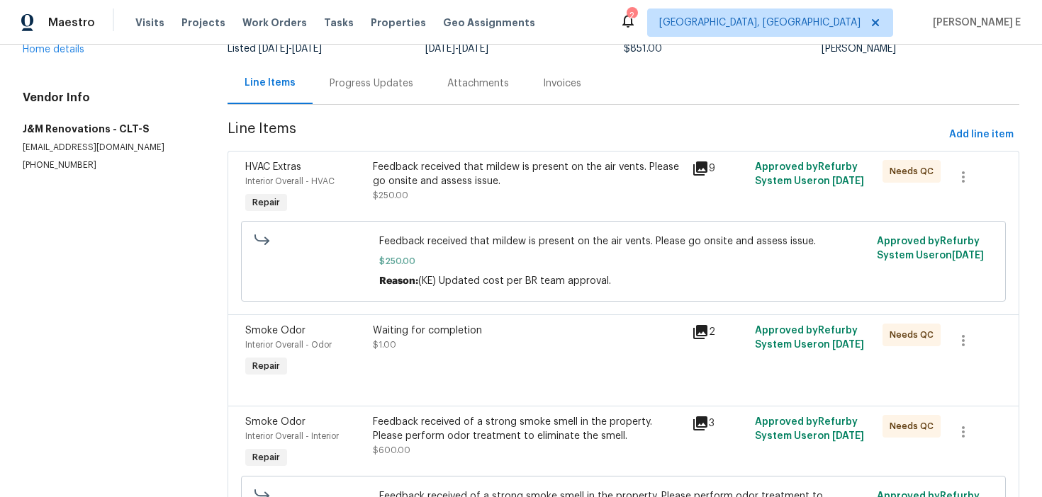
click at [470, 333] on div "Waiting for completion" at bounding box center [528, 331] width 310 height 14
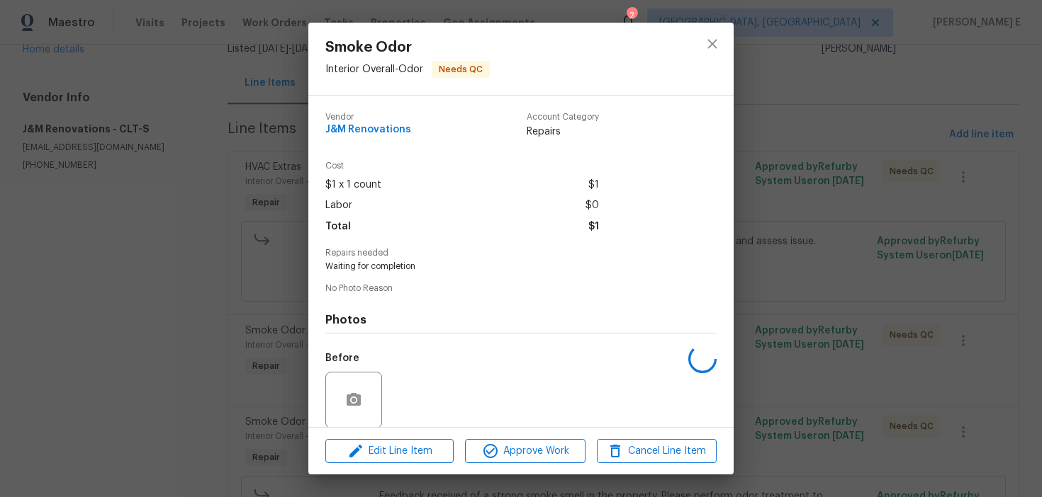
scroll to position [107, 0]
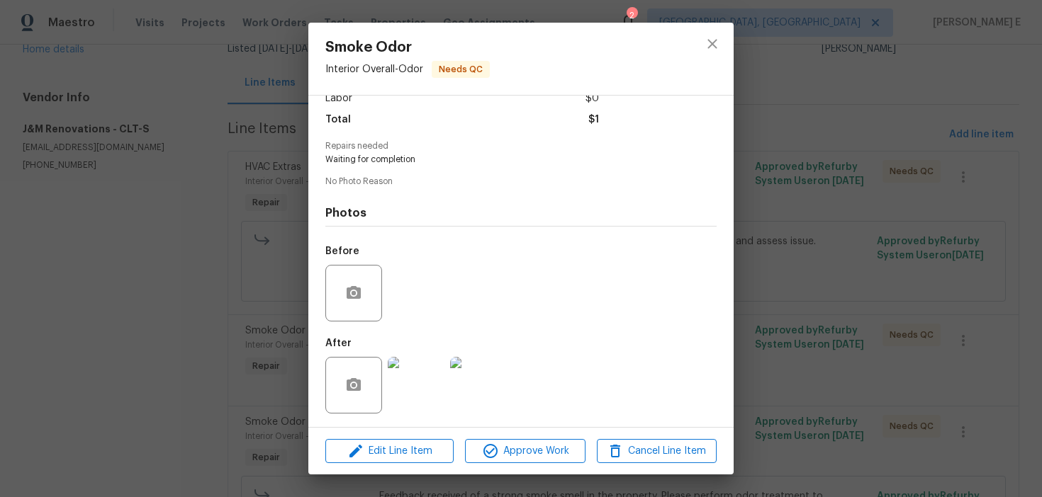
click at [422, 392] on img at bounding box center [416, 385] width 57 height 57
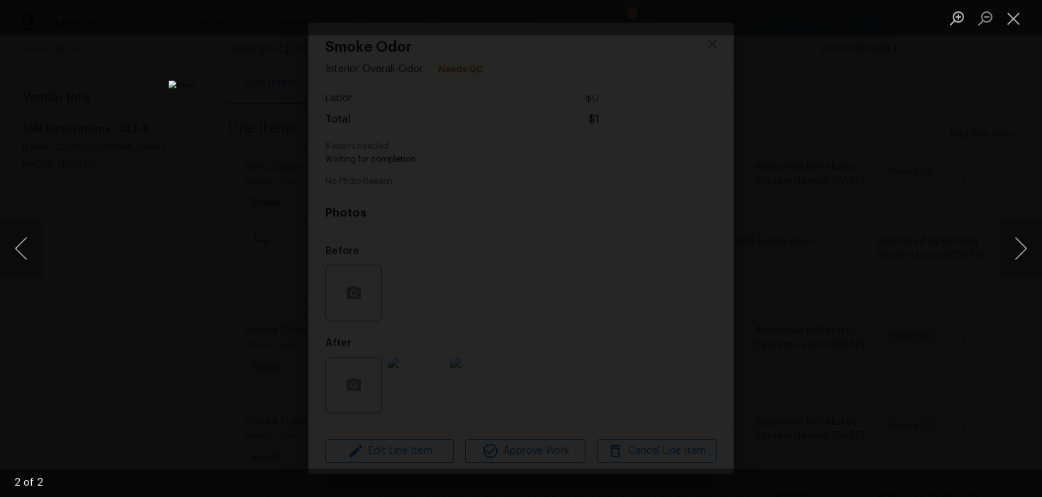
click at [837, 215] on div "Lightbox" at bounding box center [521, 248] width 1042 height 497
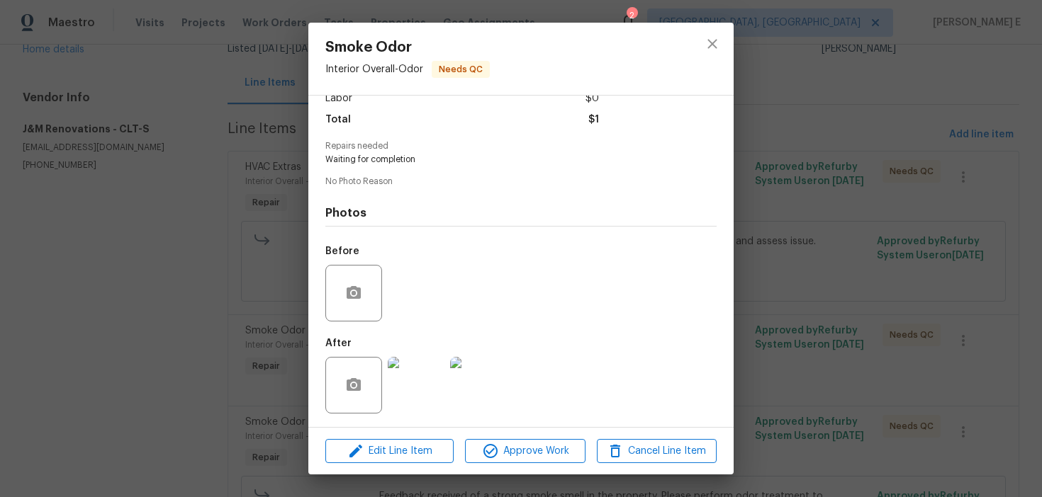
click at [837, 215] on div "Smoke Odor Interior Overall - Odor Needs QC Vendor J&M Renovations Account Cate…" at bounding box center [521, 248] width 1042 height 497
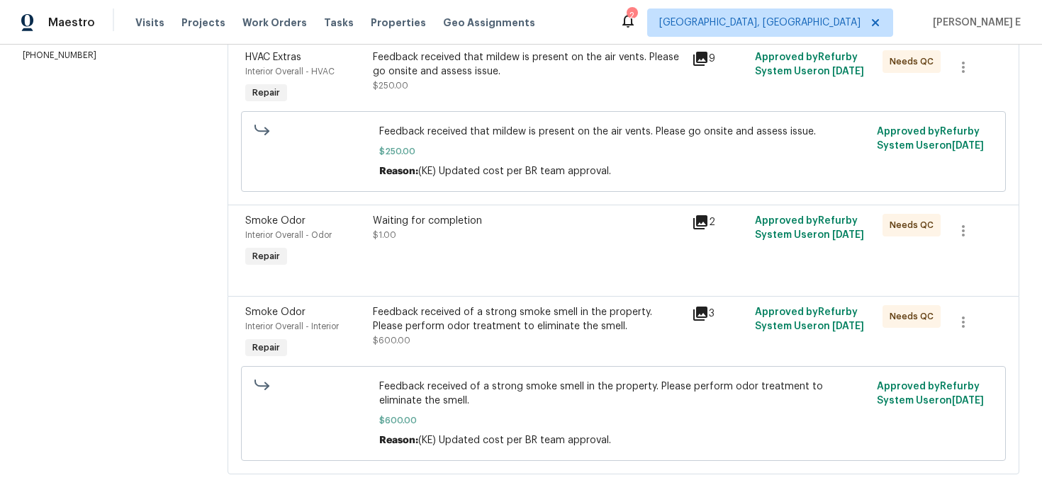
scroll to position [235, 0]
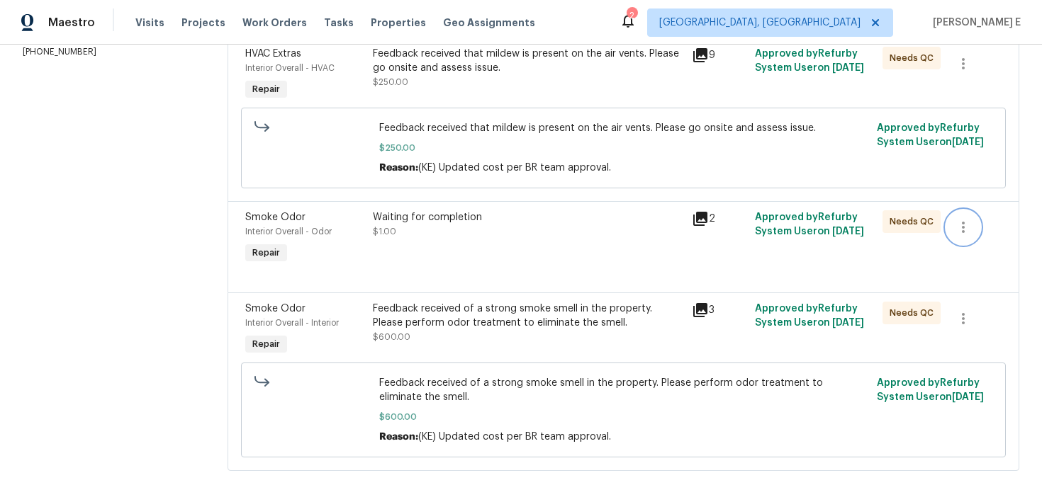
click at [974, 222] on button "button" at bounding box center [963, 227] width 34 height 34
click at [972, 230] on li "Cancel" at bounding box center [973, 227] width 55 height 23
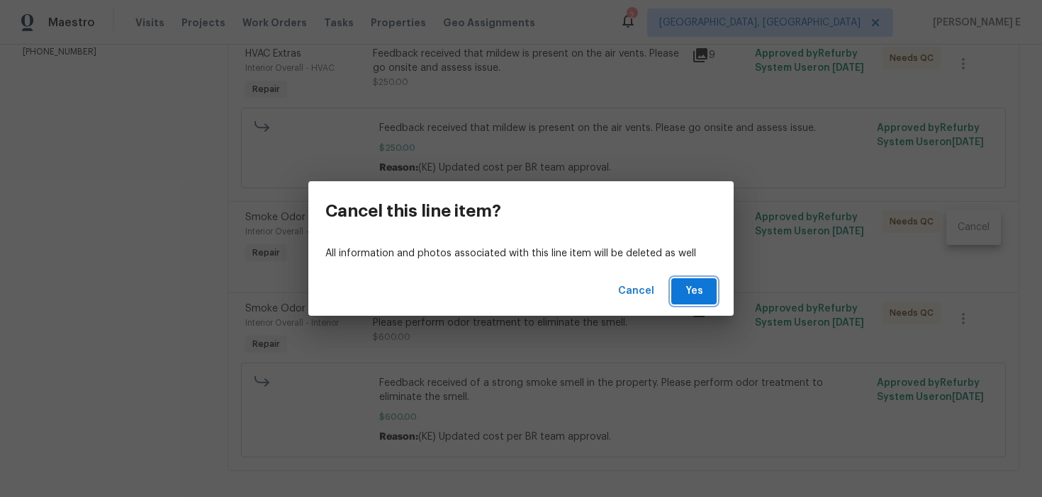
click at [711, 299] on button "Yes" at bounding box center [693, 291] width 45 height 26
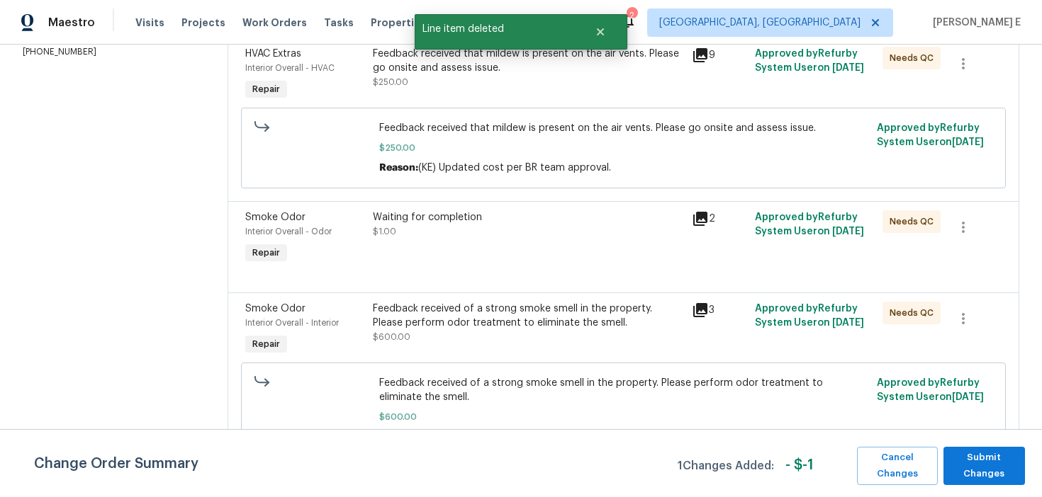
scroll to position [0, 0]
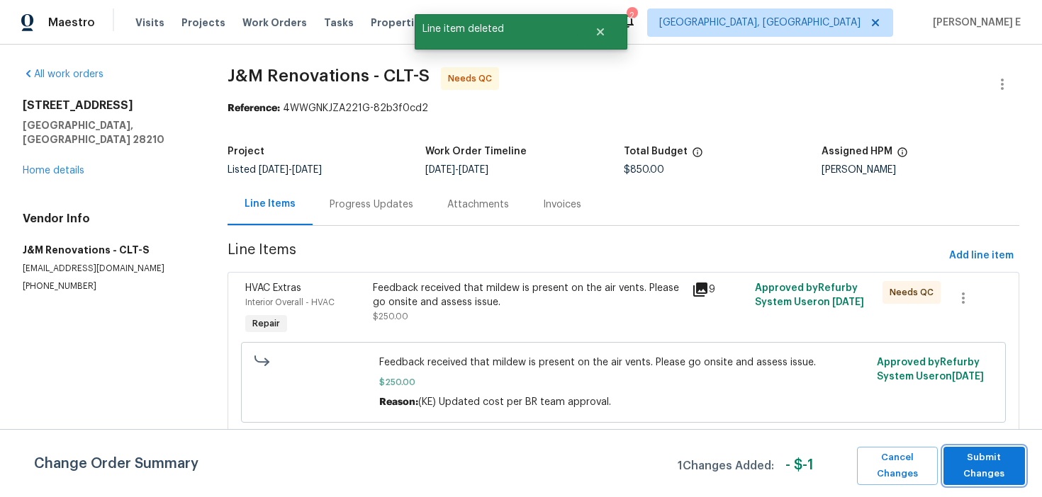
click at [995, 473] on span "Submit Changes" at bounding box center [983, 466] width 67 height 33
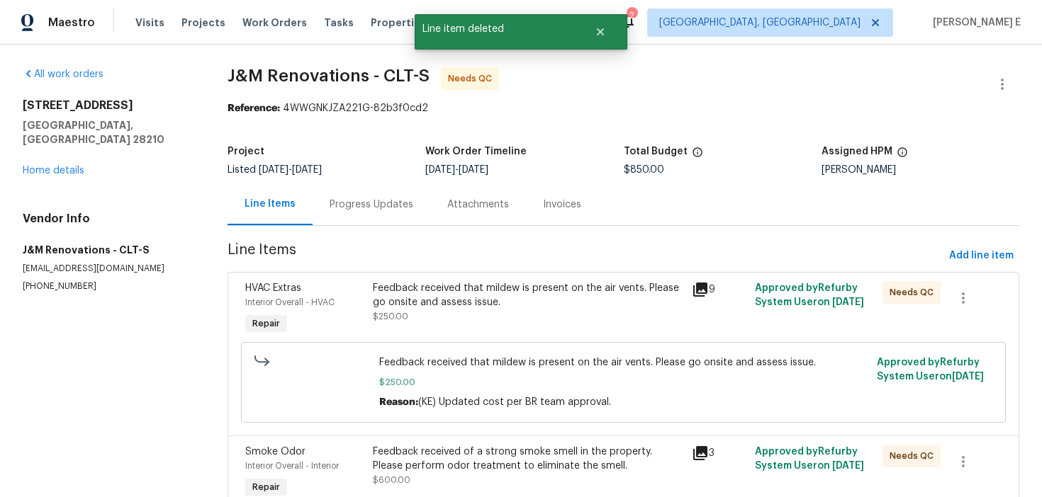
click at [346, 205] on div "Progress Updates" at bounding box center [371, 205] width 84 height 14
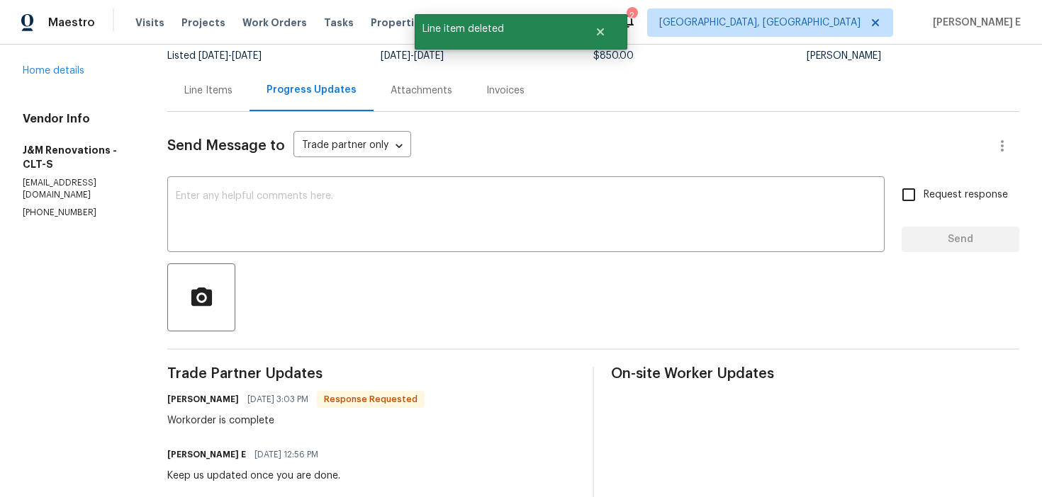
scroll to position [82, 0]
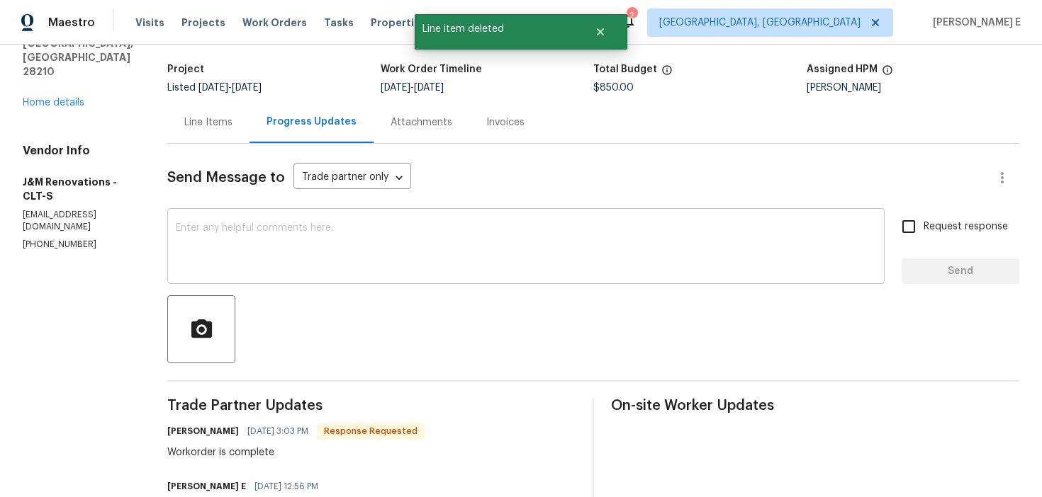
click at [368, 248] on textarea at bounding box center [526, 248] width 700 height 50
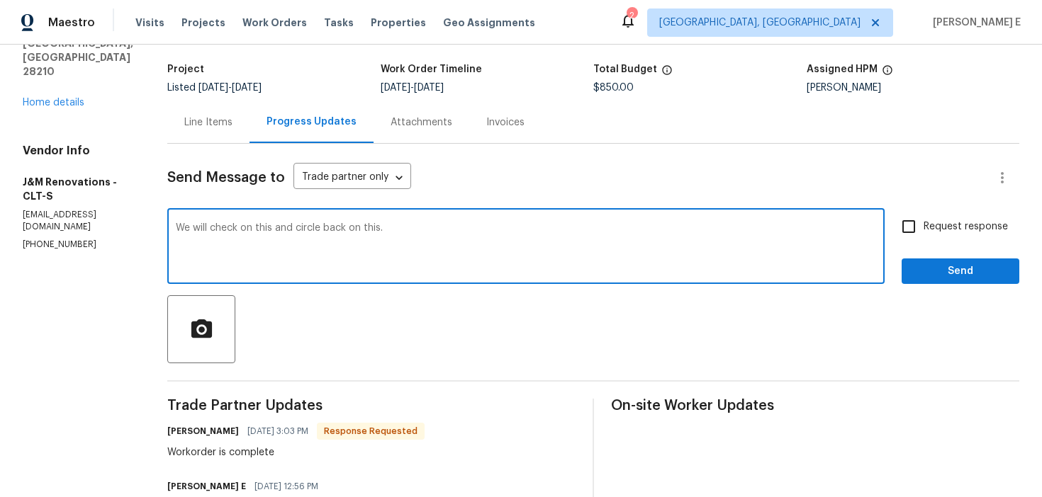
type textarea "We will check on this and circle back on this."
click at [931, 276] on span "Send" at bounding box center [960, 272] width 95 height 18
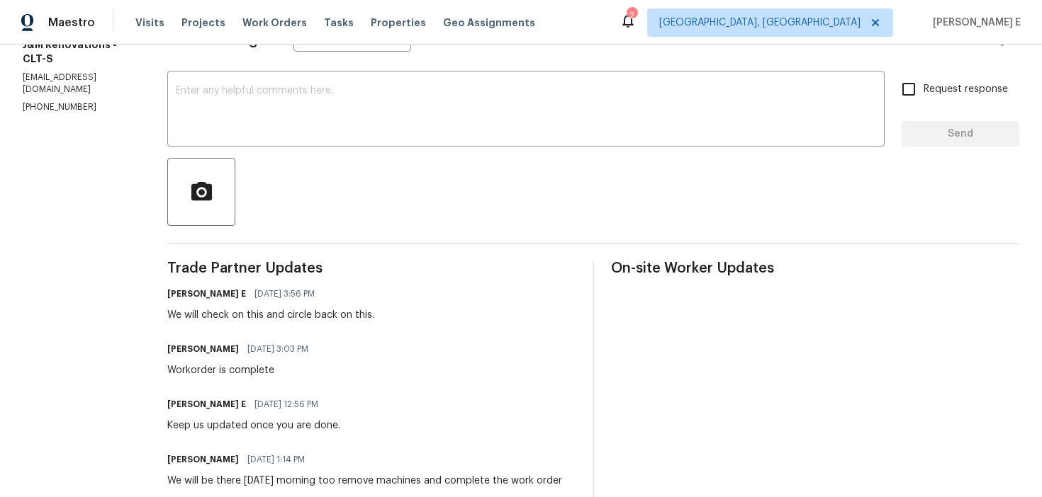
scroll to position [0, 0]
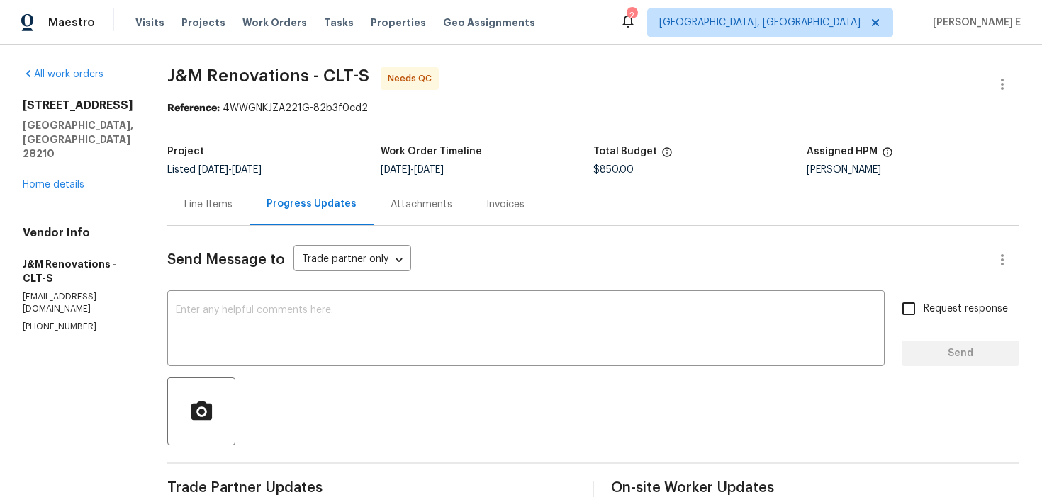
click at [208, 223] on div "Line Items" at bounding box center [208, 205] width 82 height 42
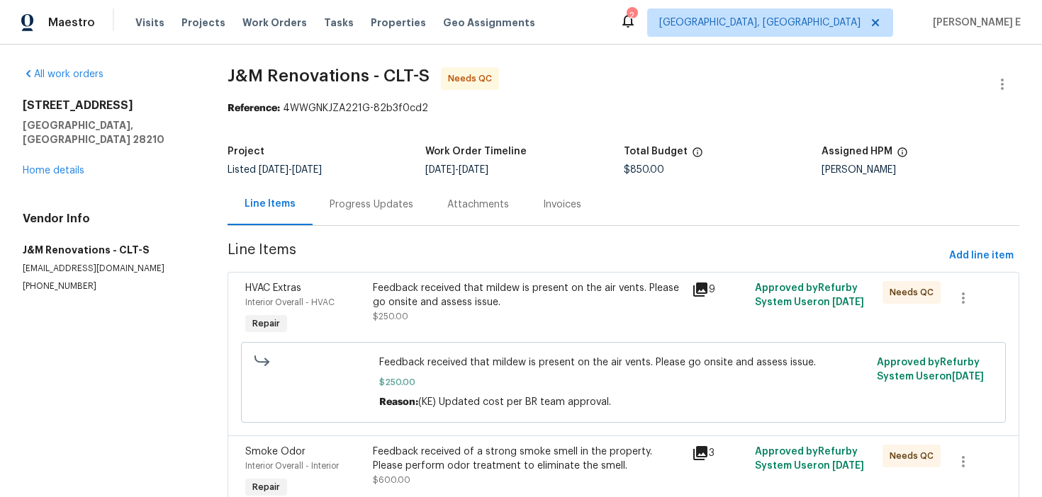
click at [208, 223] on div "All work orders 6003 Heath Valley Rd Charlotte, NC 28210 Home details Vendor In…" at bounding box center [521, 349] width 1042 height 609
click at [57, 166] on link "Home details" at bounding box center [54, 171] width 62 height 10
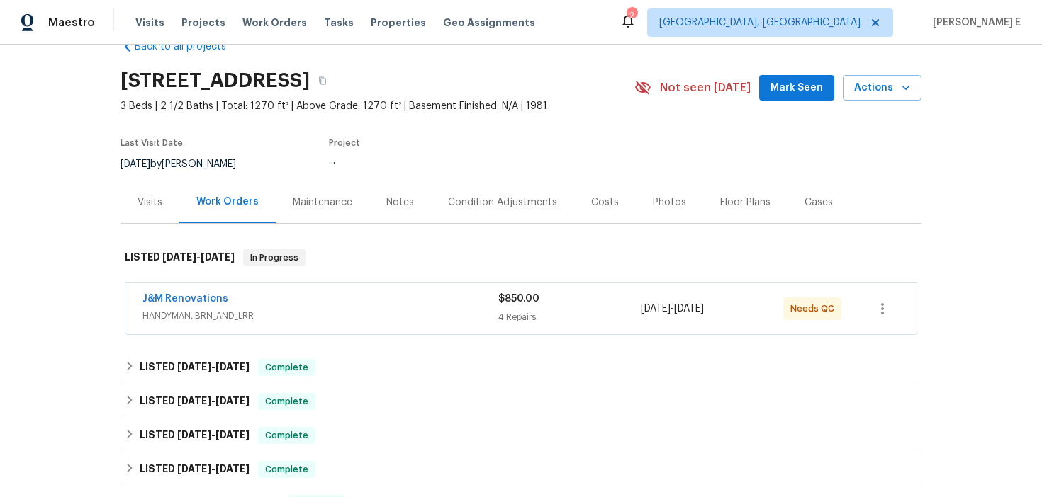
scroll to position [35, 0]
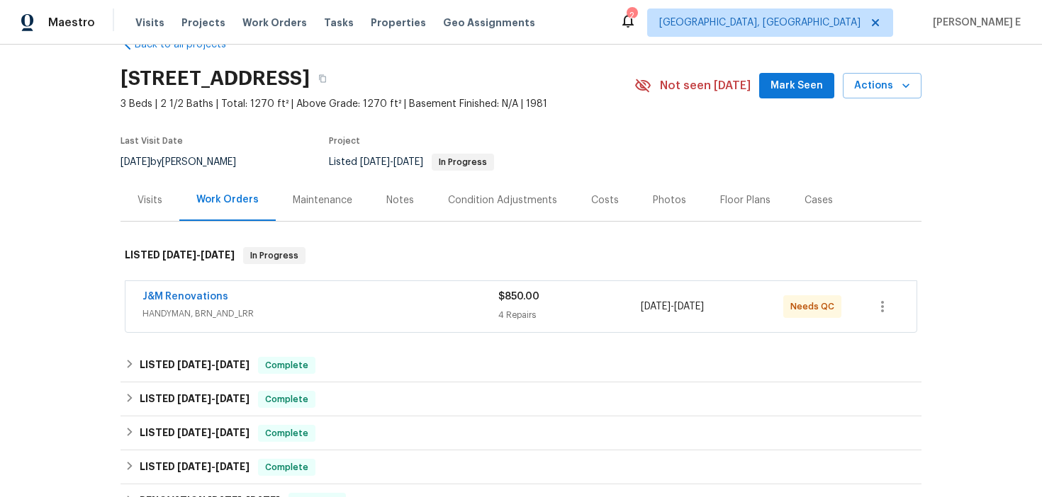
click at [159, 205] on div "Visits" at bounding box center [149, 200] width 25 height 14
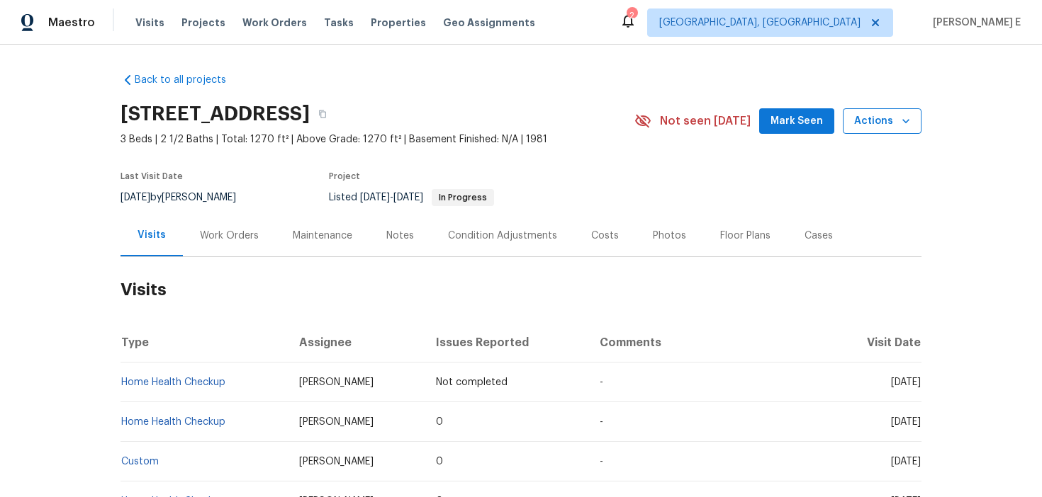
click at [896, 123] on span "Actions" at bounding box center [882, 122] width 56 height 18
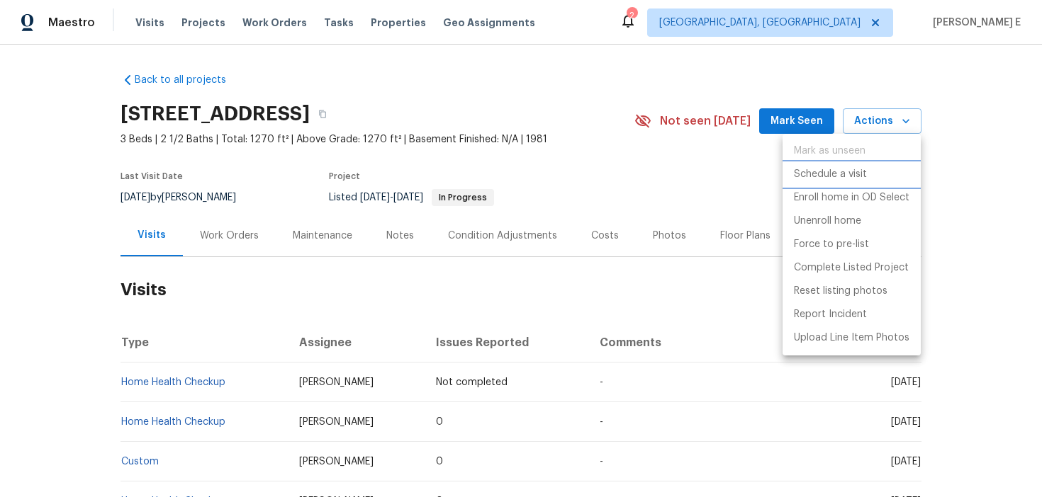
click at [821, 172] on p "Schedule a visit" at bounding box center [830, 174] width 73 height 15
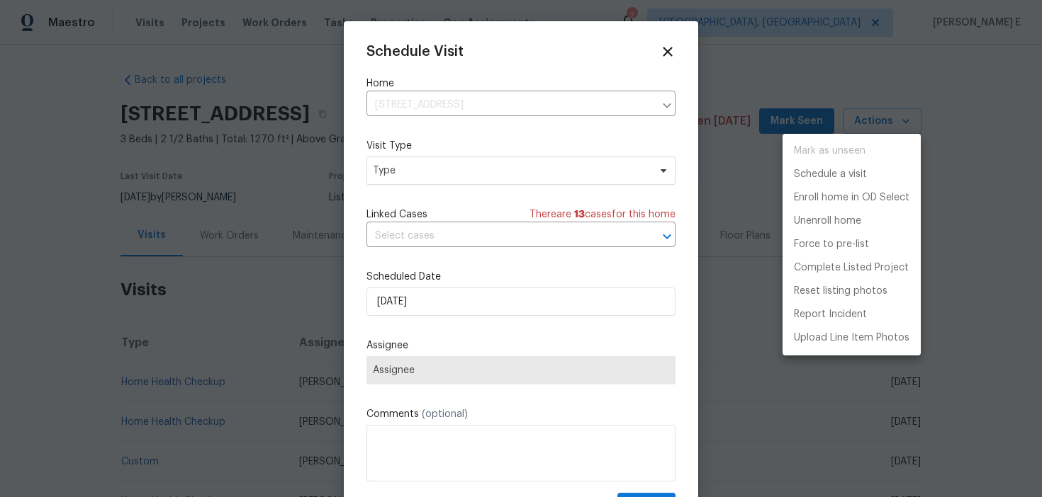
click at [410, 167] on div at bounding box center [521, 248] width 1042 height 497
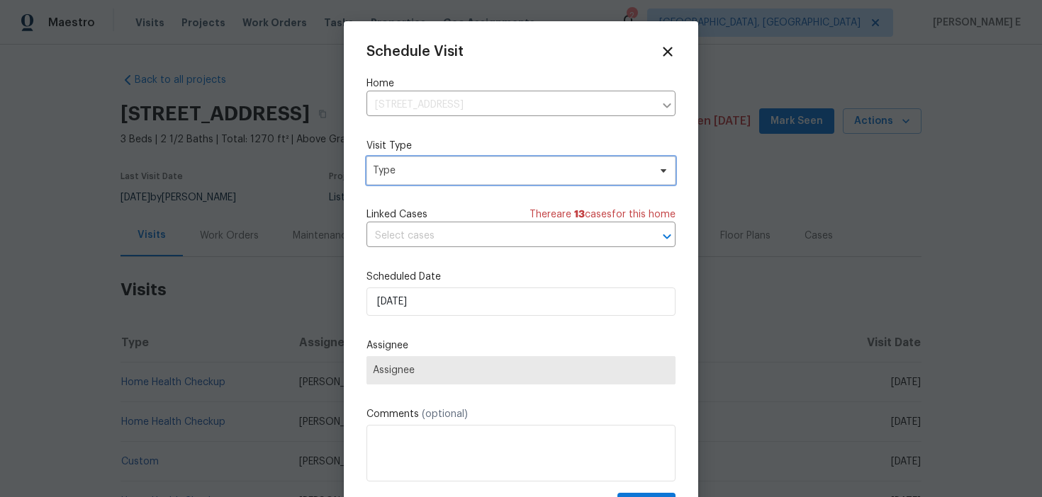
click at [410, 167] on span "Type" at bounding box center [511, 171] width 276 height 14
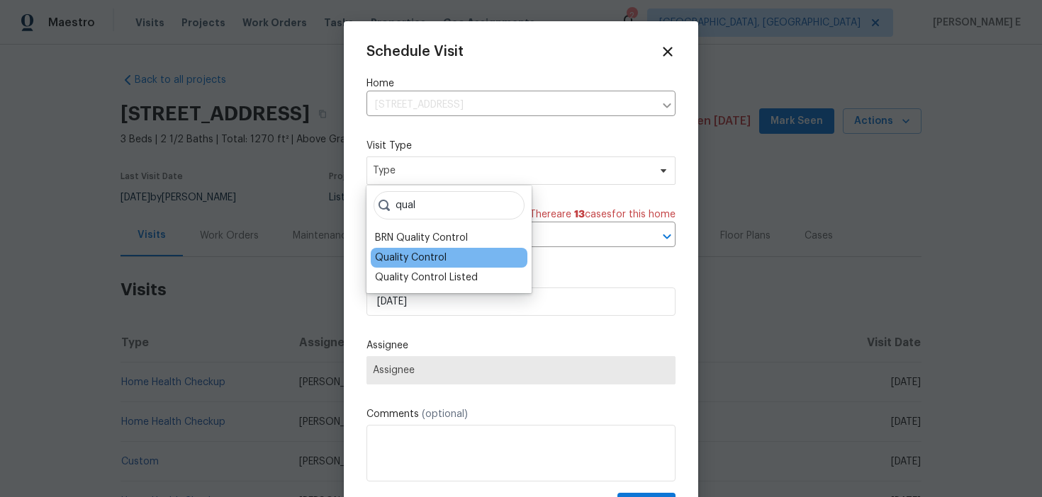
type input "qual"
click at [384, 254] on div "Quality Control" at bounding box center [411, 258] width 72 height 14
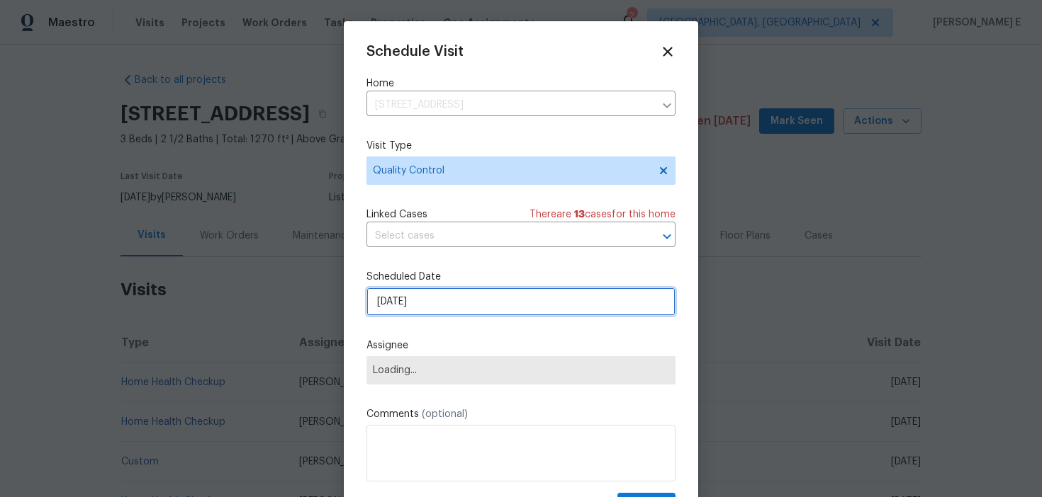
click at [386, 300] on input "18/09/2025" at bounding box center [520, 302] width 309 height 28
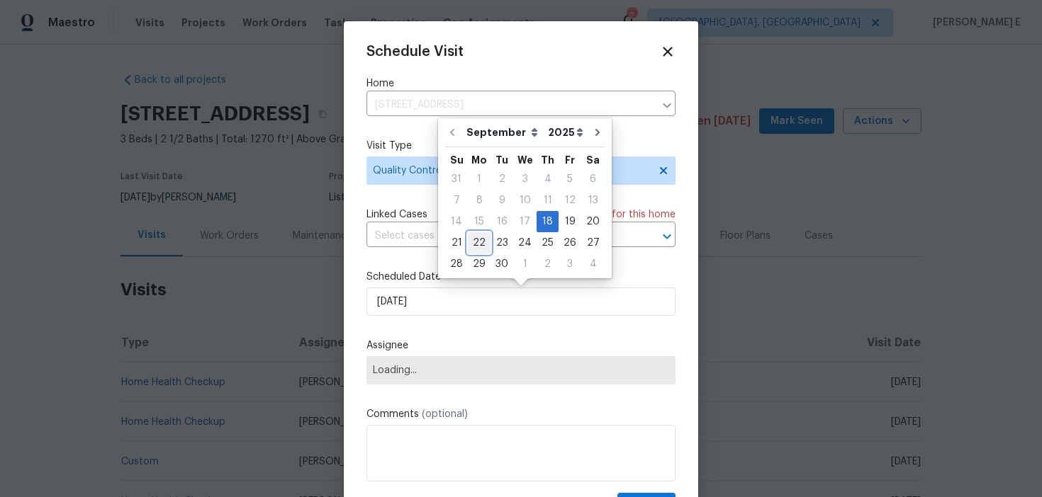
click at [473, 243] on div "22" at bounding box center [479, 243] width 23 height 20
type input "22/09/2025"
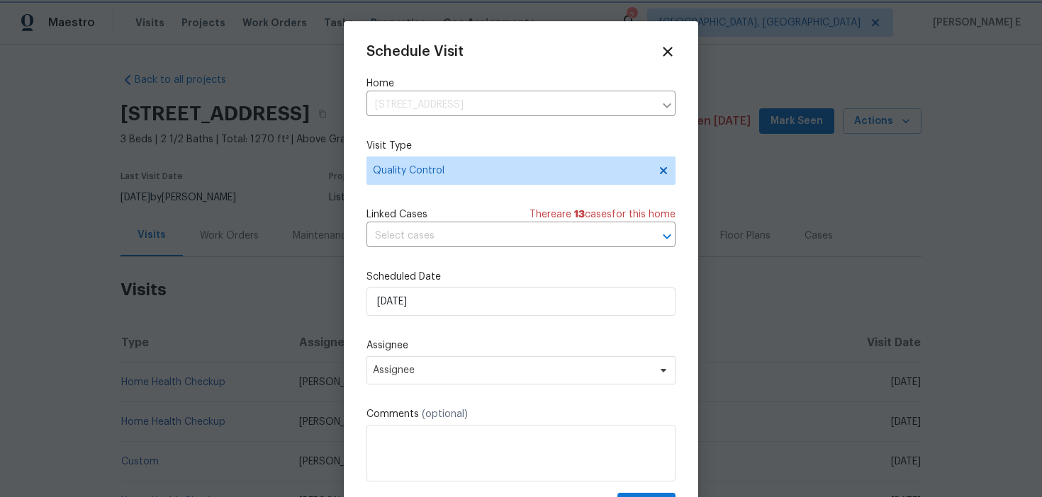
scroll to position [26, 0]
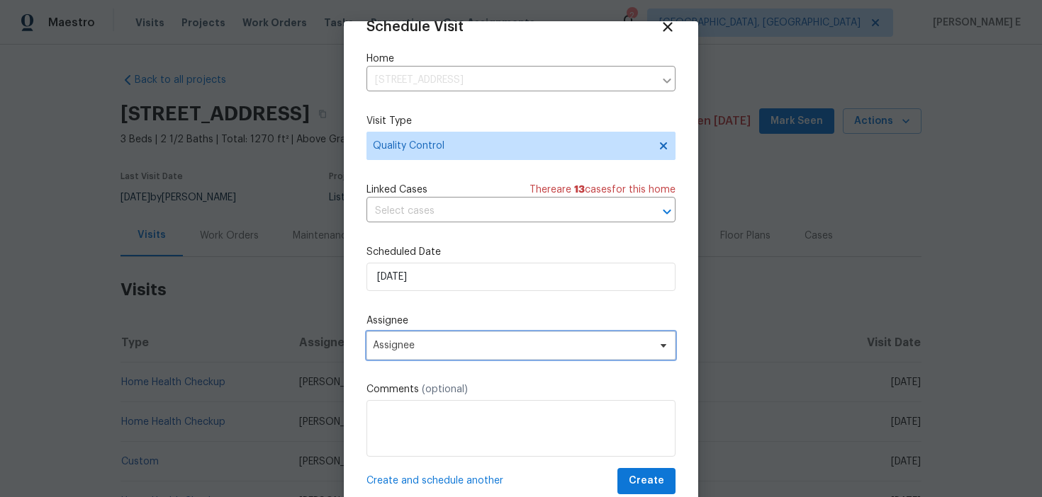
click at [429, 345] on span "Assignee" at bounding box center [512, 345] width 278 height 11
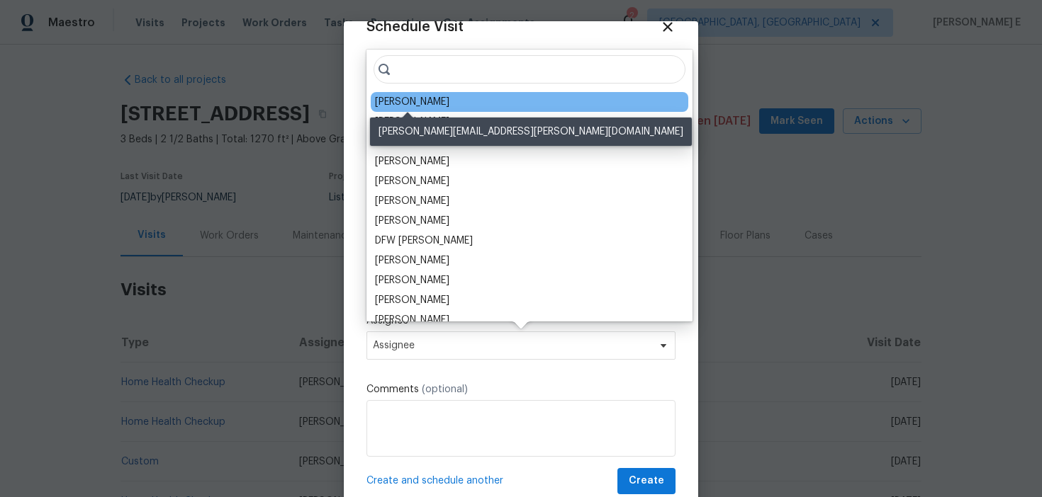
click at [391, 103] on div "Jason Bouque" at bounding box center [412, 102] width 74 height 14
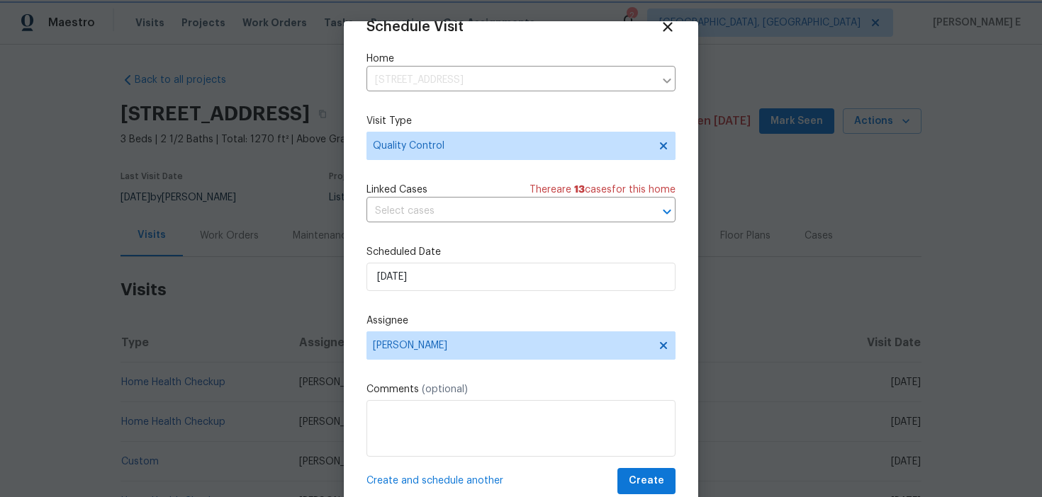
scroll to position [41, 0]
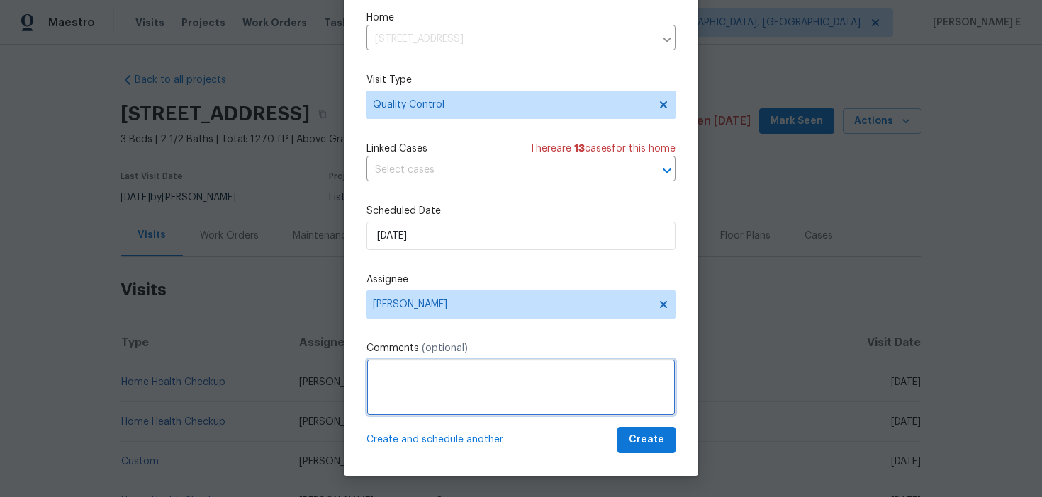
click at [537, 402] on textarea at bounding box center [520, 387] width 309 height 57
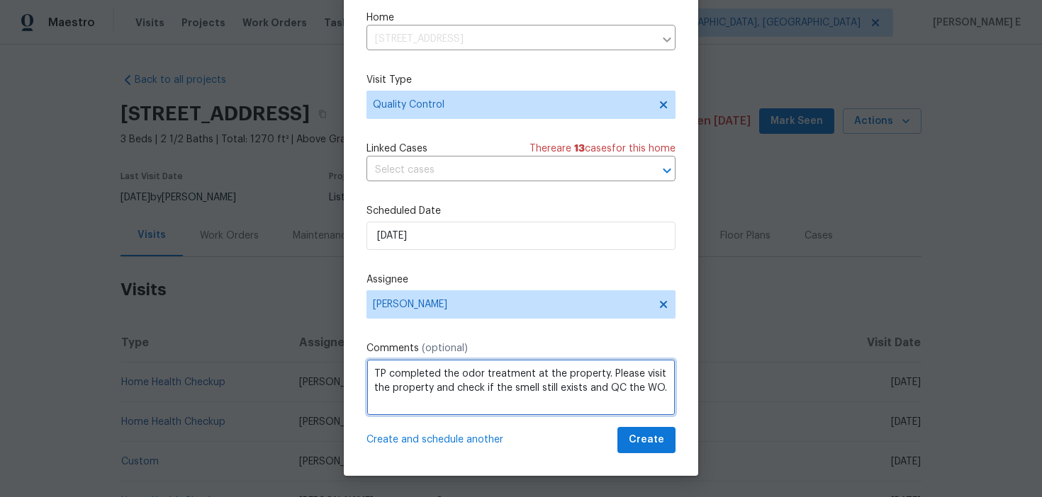
type textarea "TP completed the odor treatment at the property. Please visit the property and …"
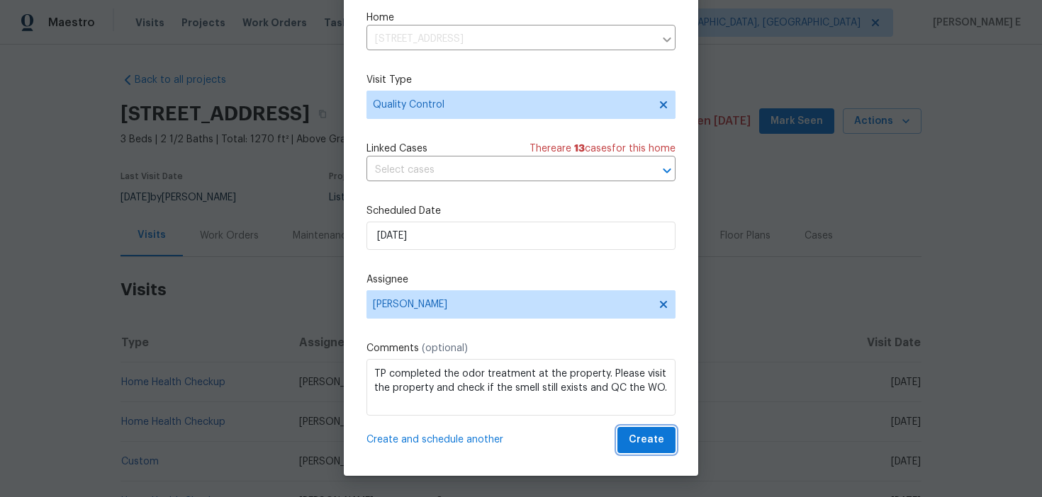
click at [648, 450] on button "Create" at bounding box center [646, 440] width 58 height 26
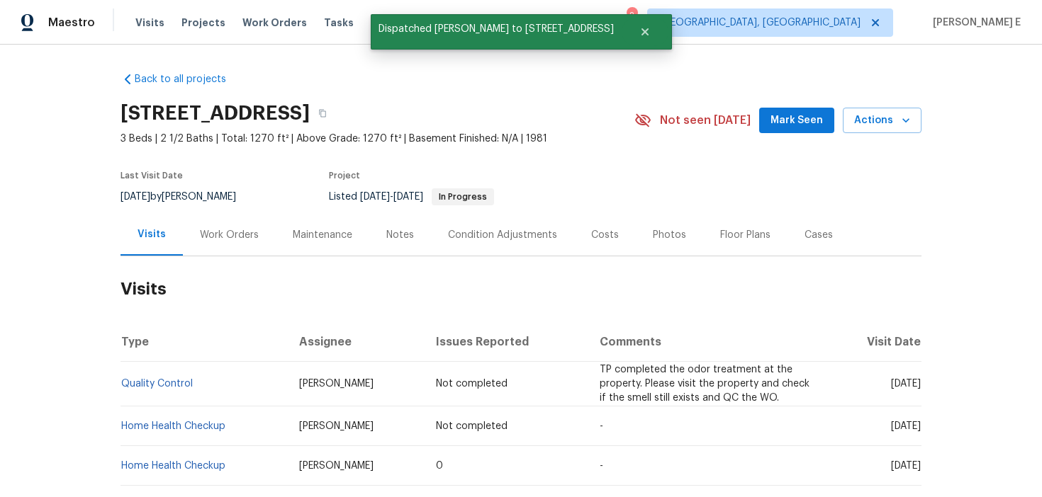
scroll to position [0, 0]
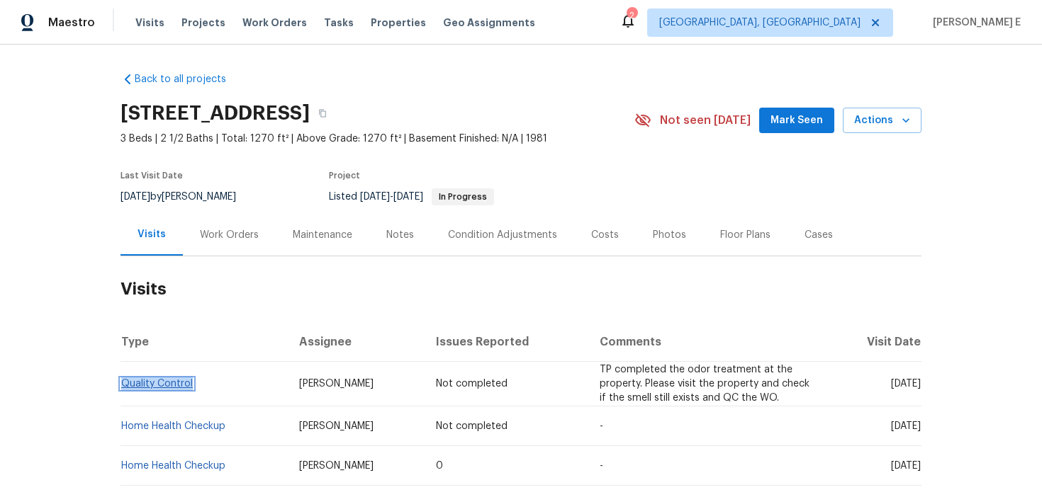
copy link "Quality Control"
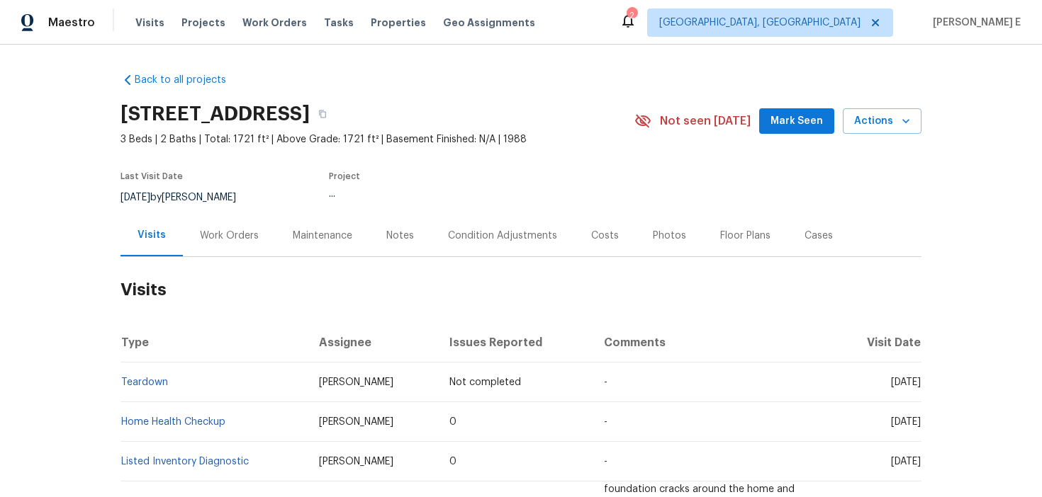
click at [227, 242] on div "Work Orders" at bounding box center [229, 236] width 59 height 14
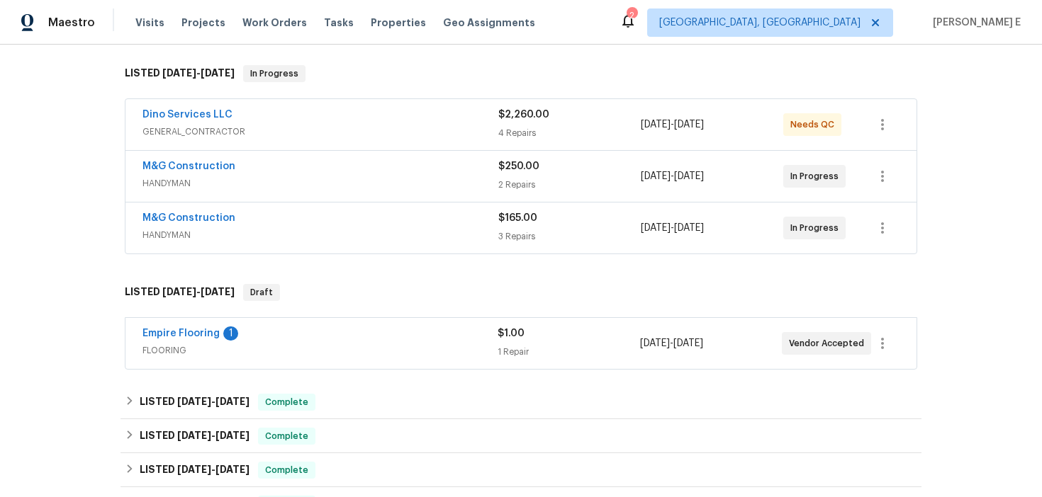
scroll to position [215, 0]
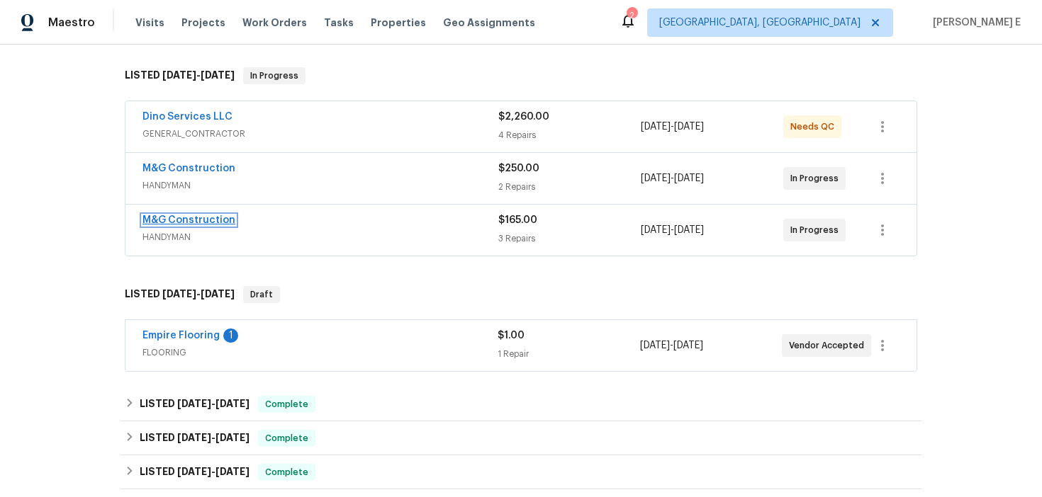
click at [200, 221] on link "M&G Construction" at bounding box center [188, 220] width 93 height 10
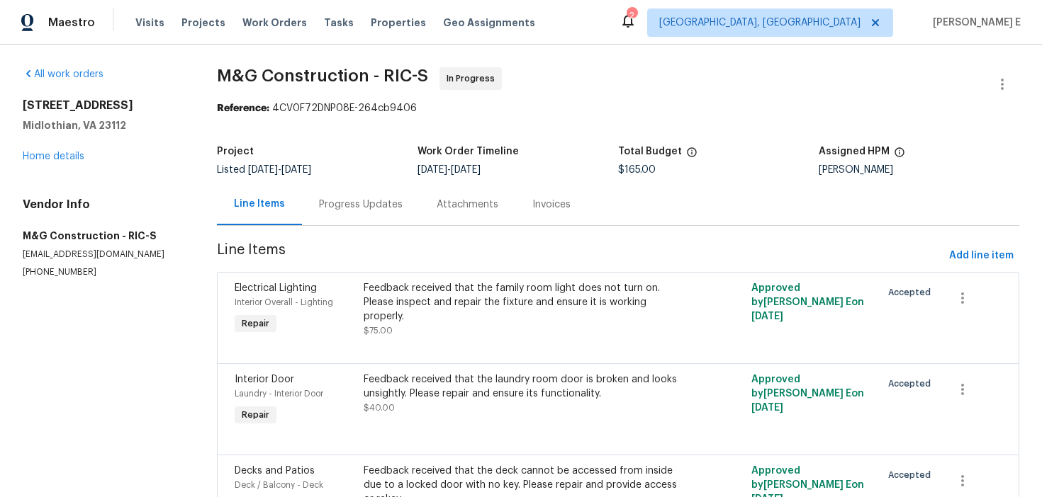
click at [385, 199] on div "Progress Updates" at bounding box center [361, 205] width 84 height 14
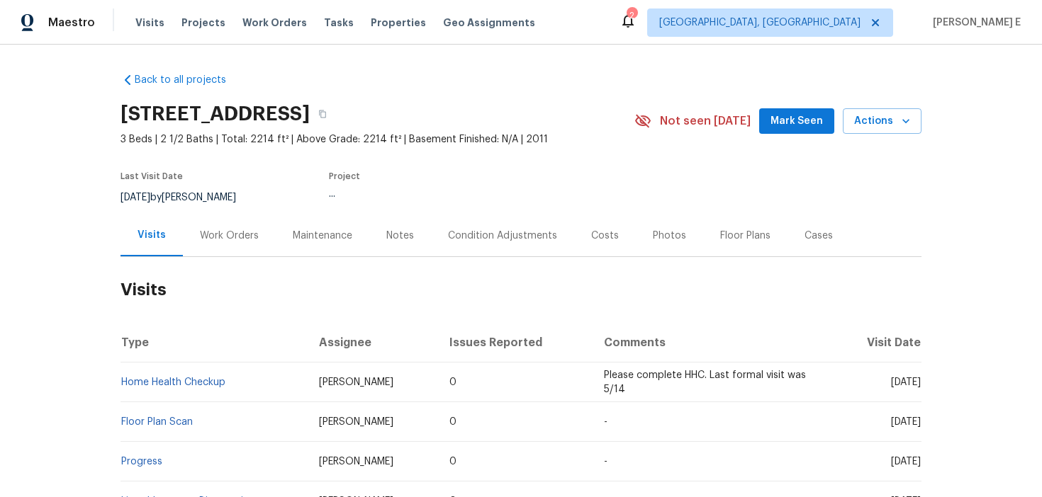
click at [259, 222] on div "Work Orders" at bounding box center [229, 236] width 93 height 42
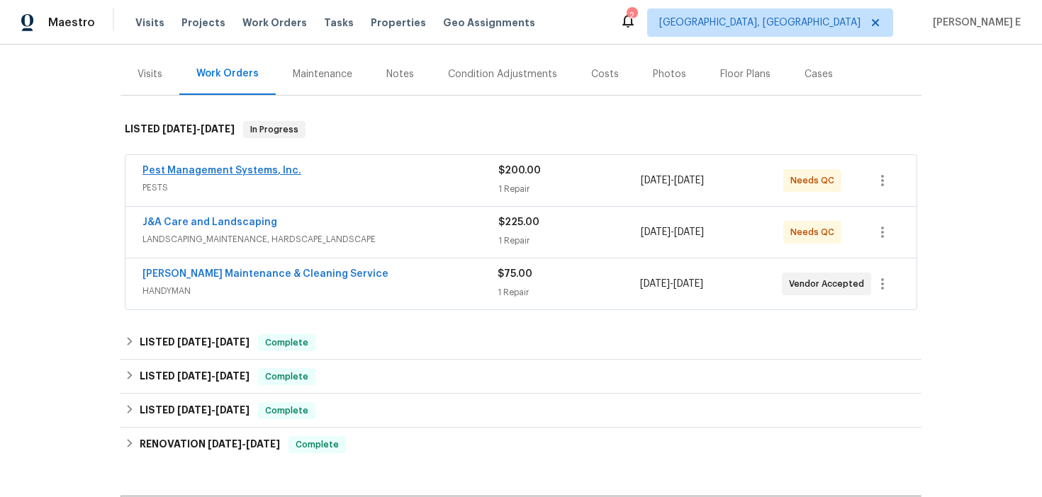
scroll to position [167, 0]
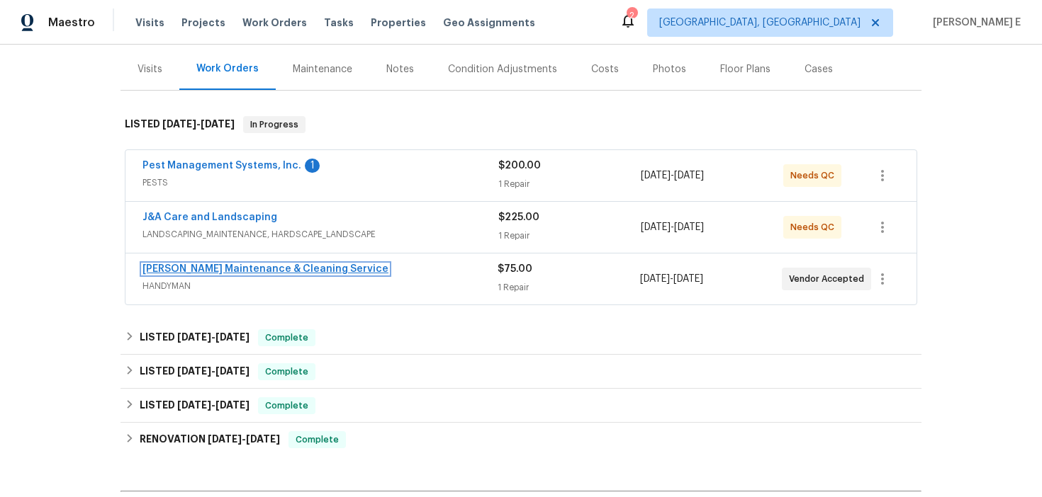
click at [232, 274] on link "[PERSON_NAME] Maintenance & Cleaning Service" at bounding box center [265, 269] width 246 height 10
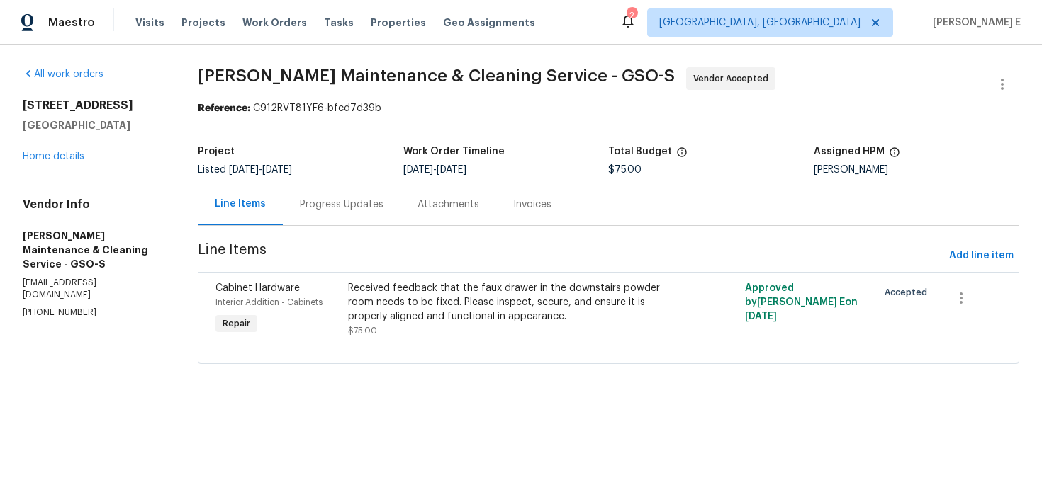
click at [385, 204] on div "Progress Updates" at bounding box center [342, 205] width 118 height 42
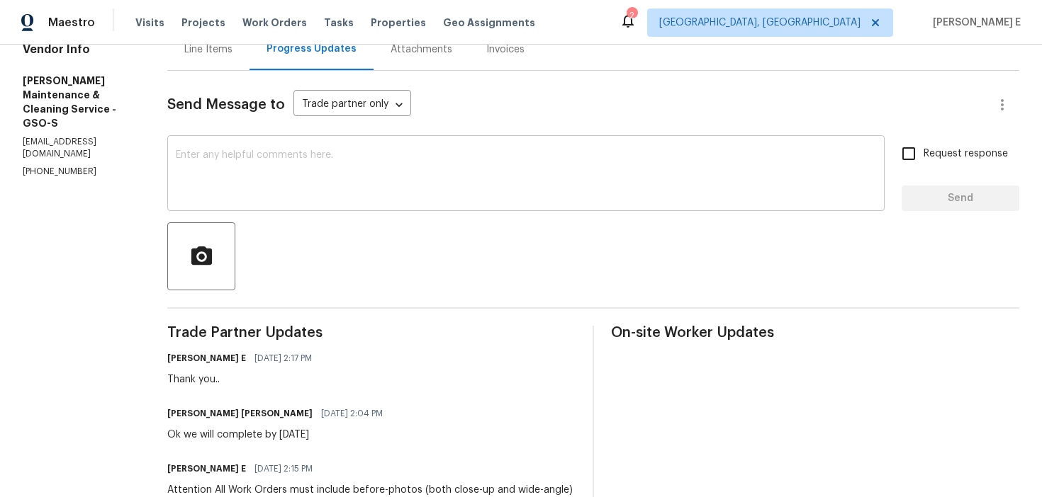
scroll to position [364, 0]
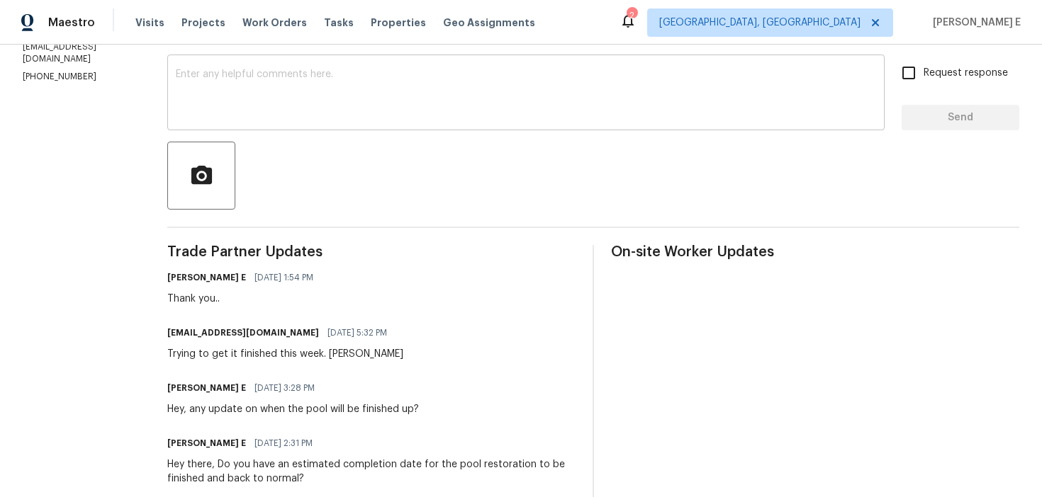
scroll to position [238, 0]
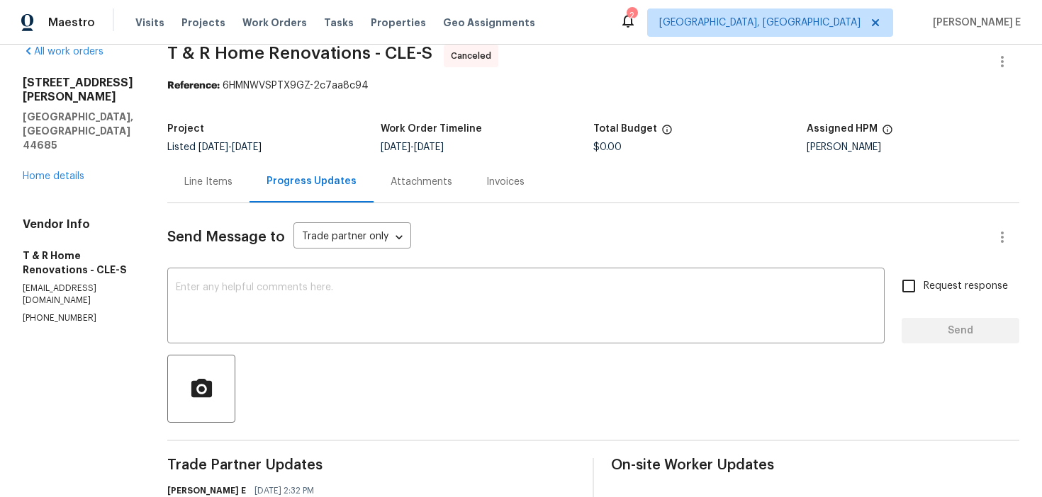
scroll to position [25, 0]
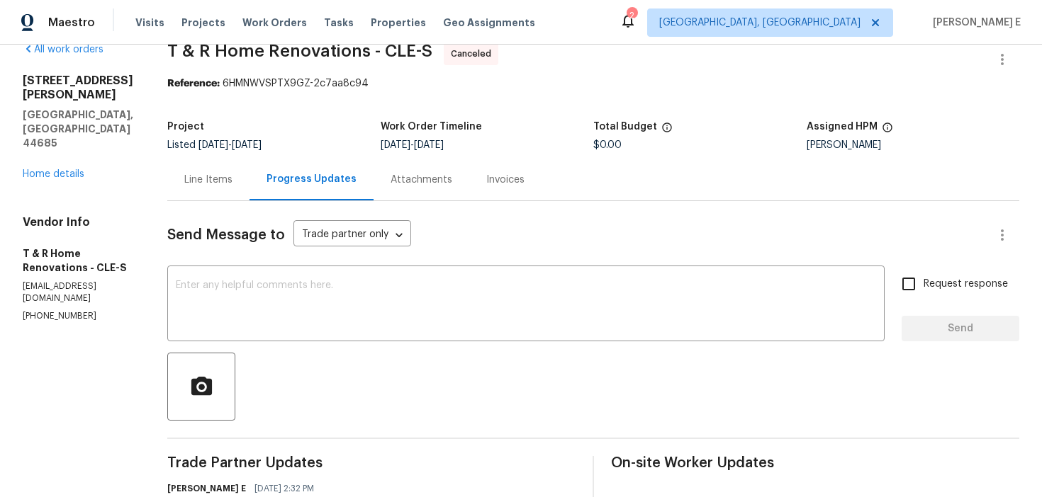
click at [21, 130] on div "All work orders [STREET_ADDRESS][PERSON_NAME] Home details Vendor Info T & R Ho…" at bounding box center [521, 373] width 1042 height 706
click at [28, 169] on link "Home details" at bounding box center [54, 174] width 62 height 10
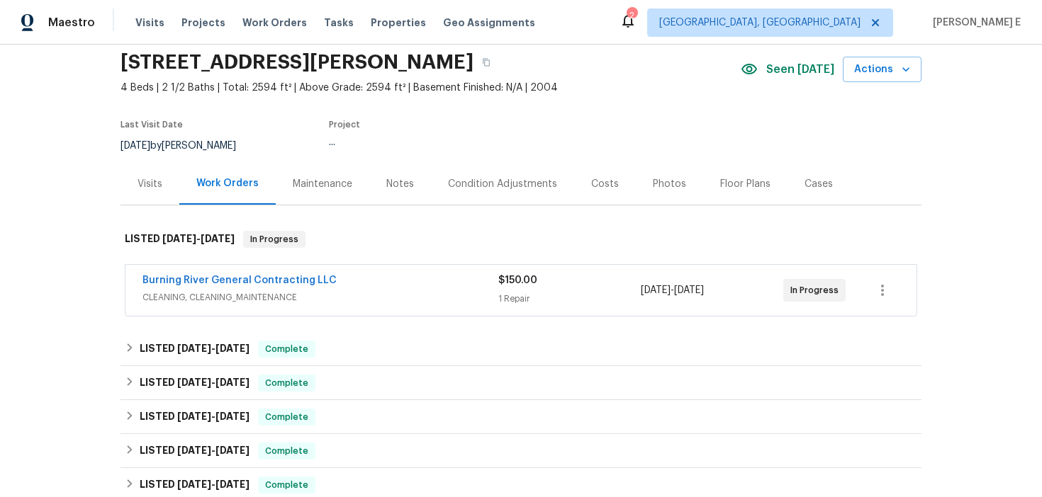
scroll to position [87, 0]
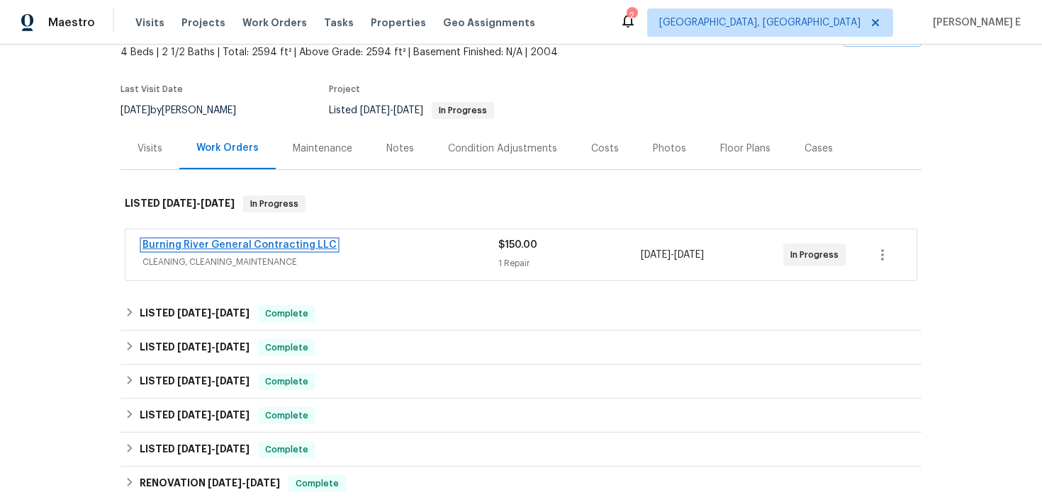
click at [283, 243] on link "Burning River General Contracting LLC" at bounding box center [239, 245] width 194 height 10
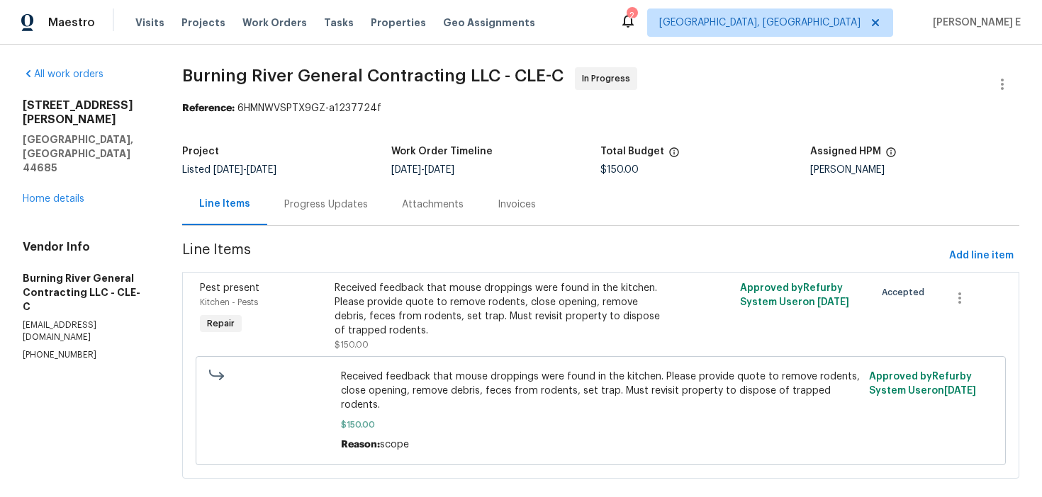
click at [341, 203] on div "Progress Updates" at bounding box center [326, 205] width 84 height 14
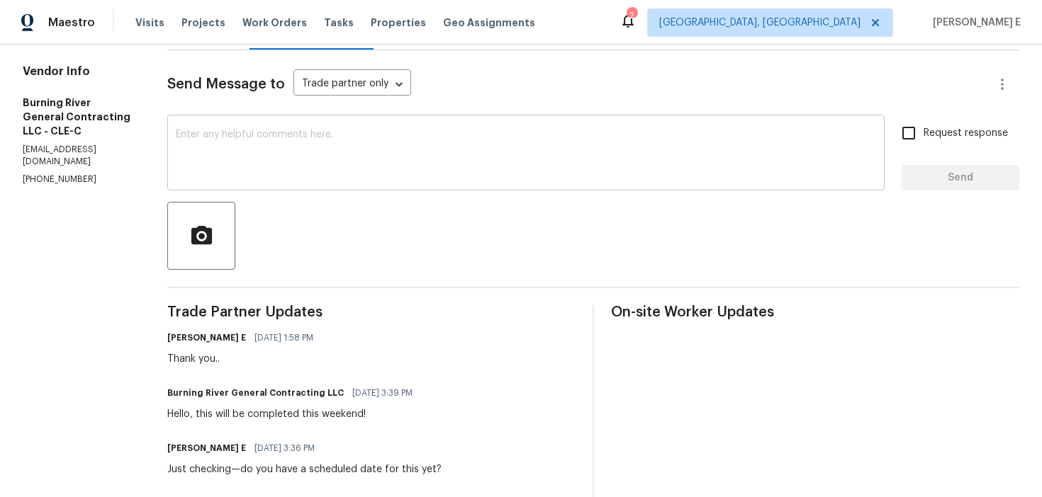
scroll to position [305, 0]
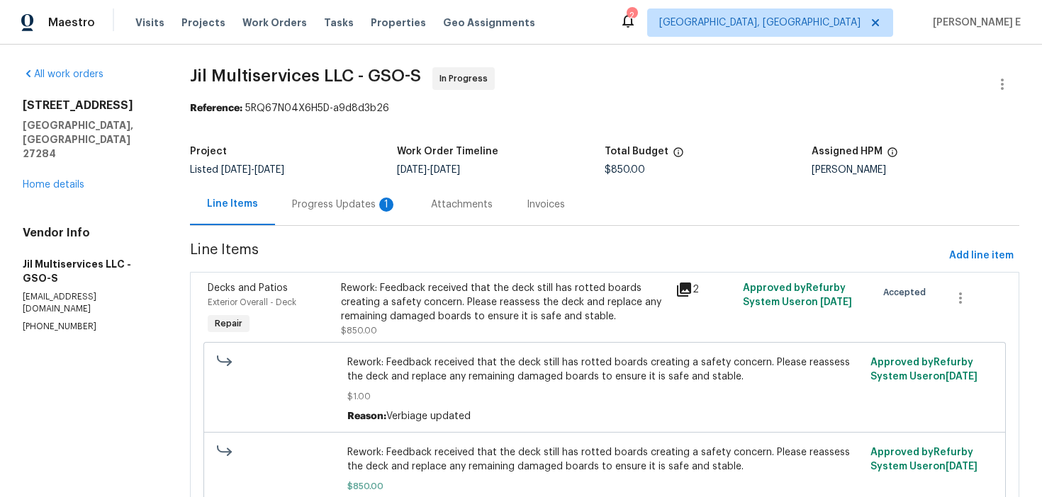
click at [351, 205] on div "Progress Updates 1" at bounding box center [344, 205] width 105 height 14
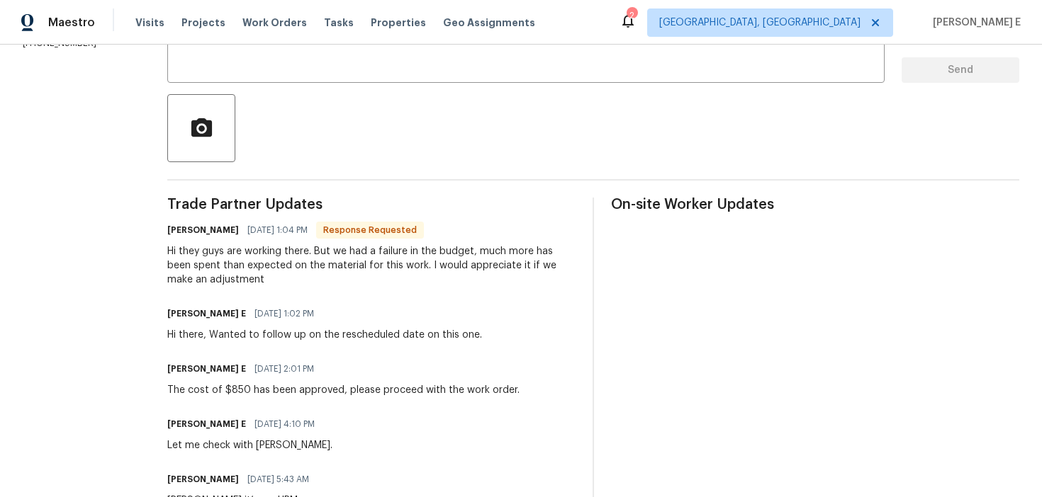
scroll to position [288, 0]
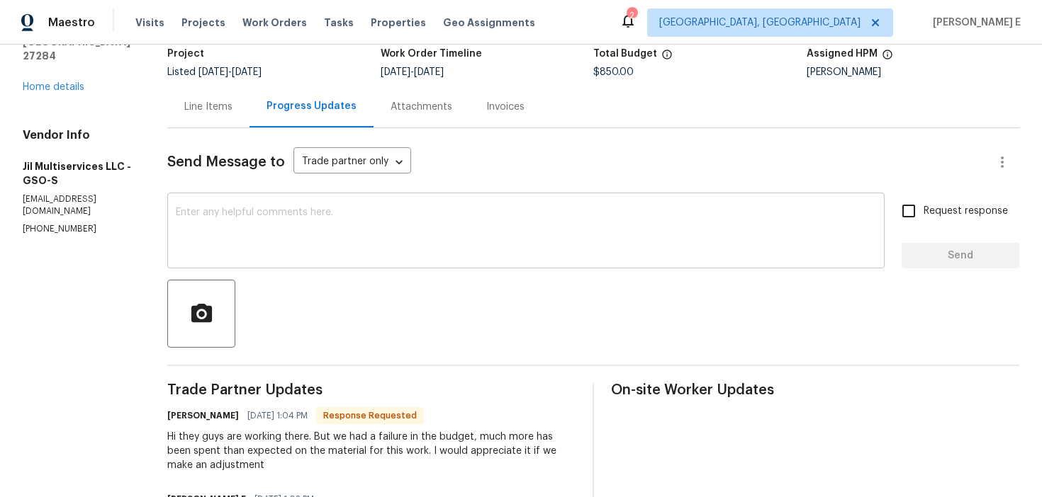
click at [468, 240] on textarea at bounding box center [526, 233] width 700 height 50
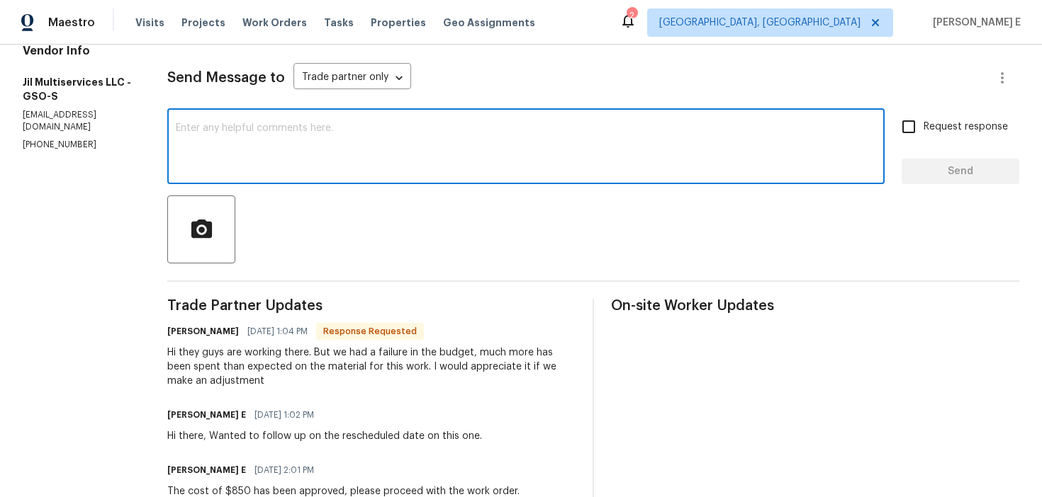
scroll to position [185, 0]
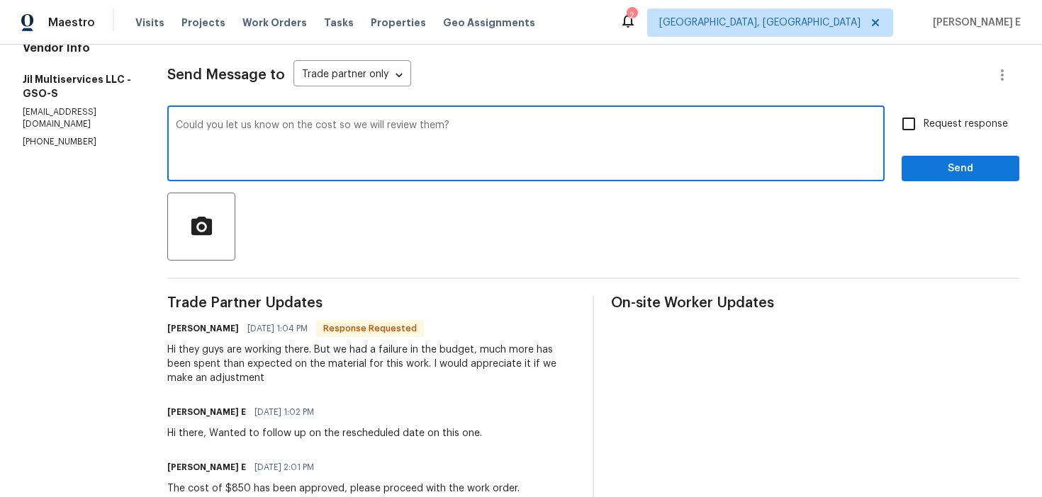
type textarea "Could you let us know on the cost so we will review them?"
click at [940, 130] on span "Request response" at bounding box center [965, 124] width 84 height 15
click at [923, 130] on input "Request response" at bounding box center [909, 124] width 30 height 30
checkbox input "true"
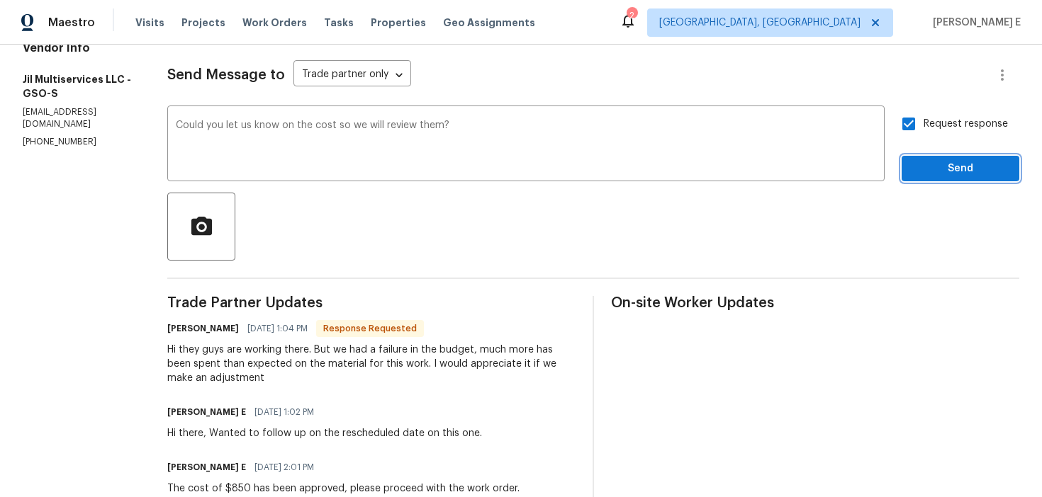
click at [923, 175] on span "Send" at bounding box center [960, 169] width 95 height 18
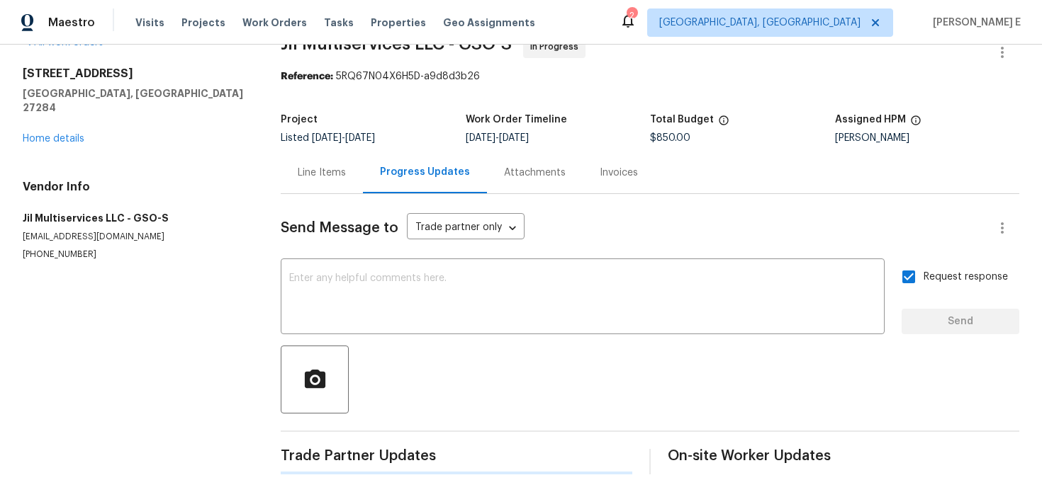
scroll to position [0, 0]
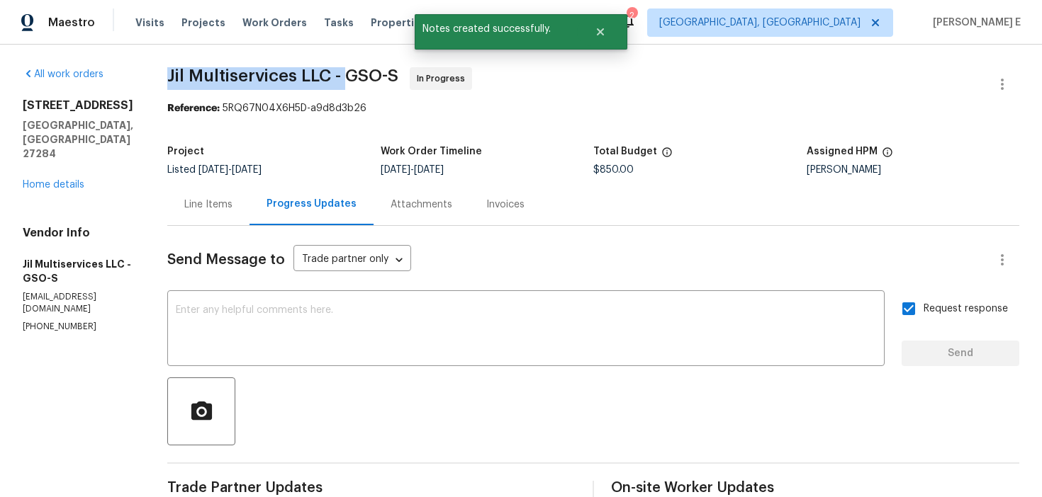
drag, startPoint x: 174, startPoint y: 85, endPoint x: 354, endPoint y: 84, distance: 180.7
copy span "Jil Multiservices LLC -"
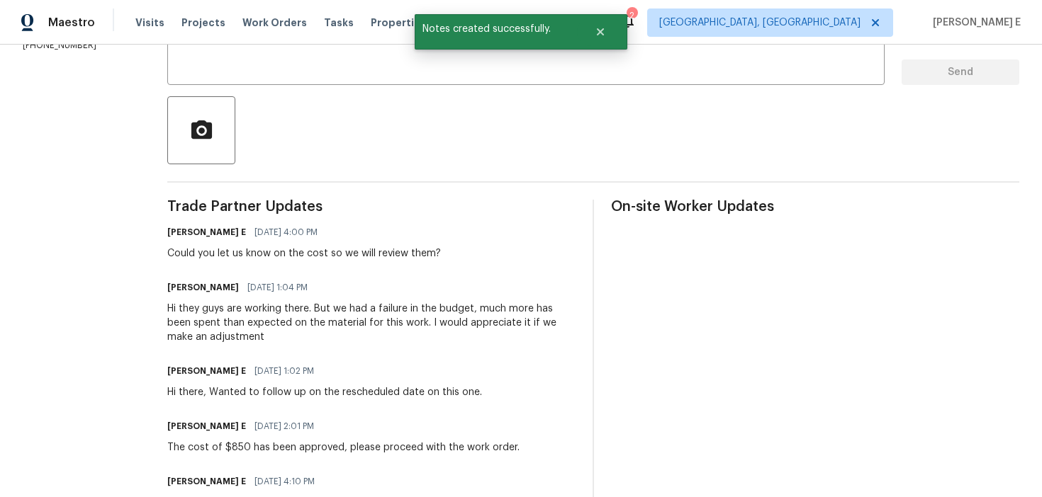
scroll to position [297, 0]
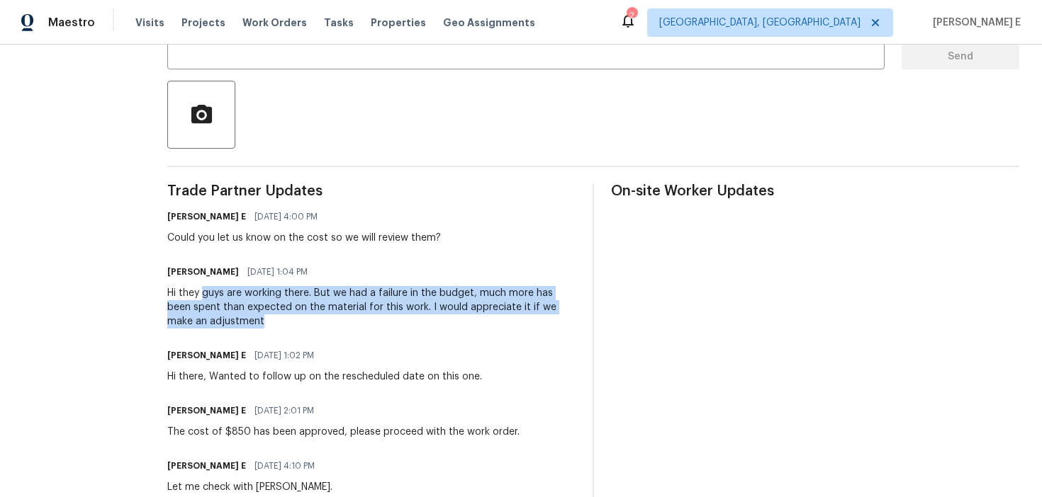
drag, startPoint x: 210, startPoint y: 295, endPoint x: 280, endPoint y: 321, distance: 74.6
click at [280, 321] on div "Hi they guys are working there. But we had a failure in the budget, much more h…" at bounding box center [371, 307] width 408 height 43
copy div "guys are working there. But we had a failure in the budget, much more has been …"
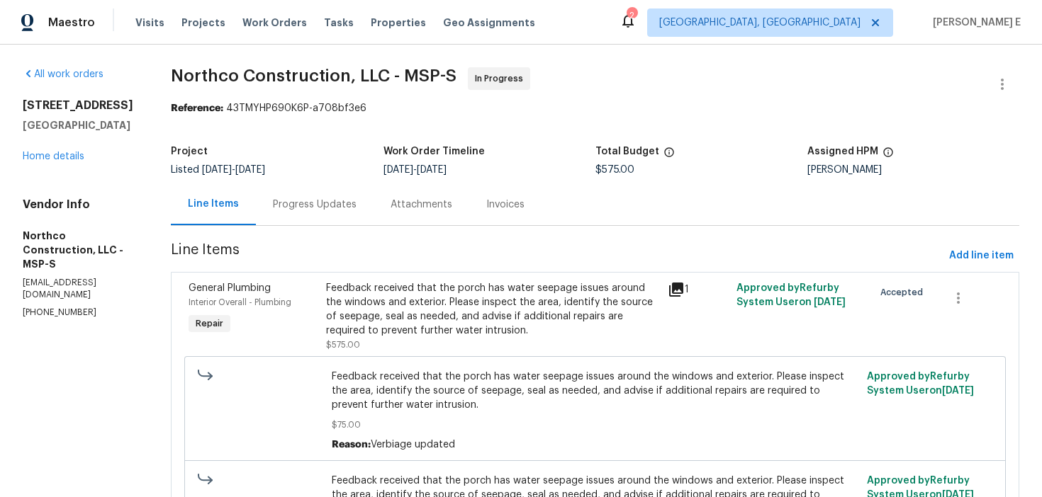
click at [331, 208] on div "Progress Updates" at bounding box center [315, 205] width 84 height 14
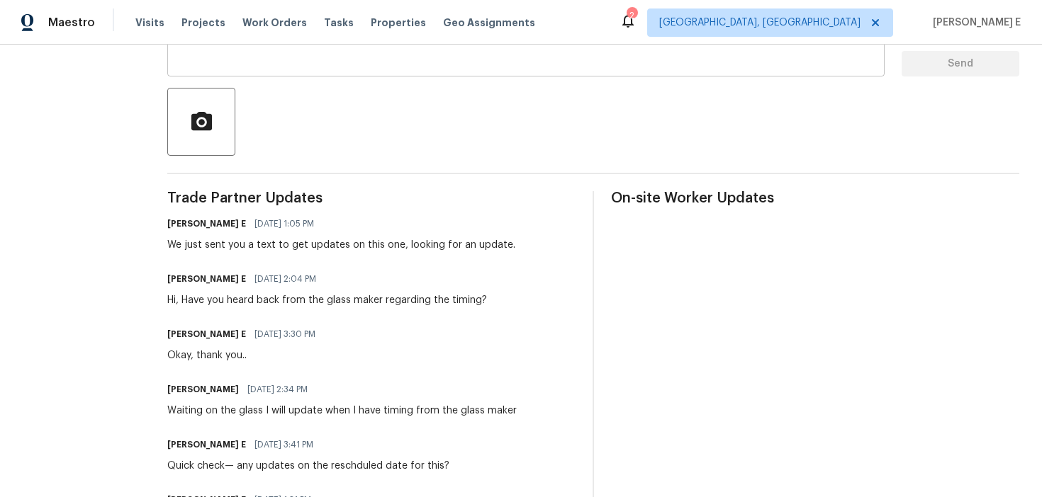
scroll to position [302, 0]
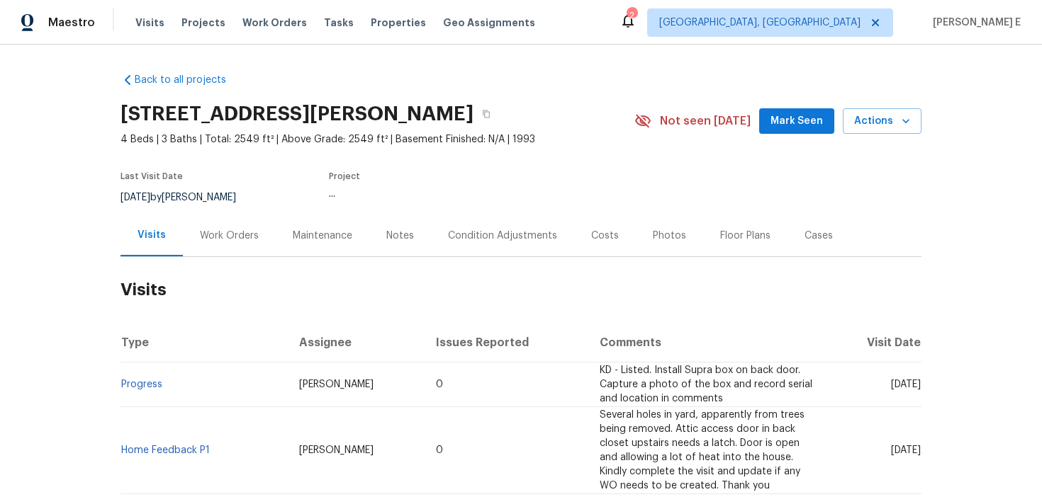
click at [219, 242] on div "Work Orders" at bounding box center [229, 236] width 59 height 14
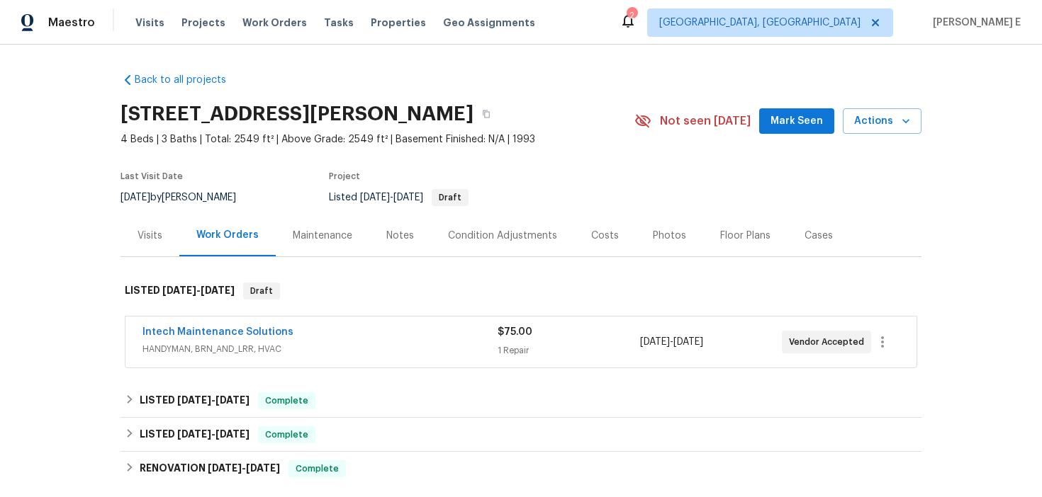
scroll to position [57, 0]
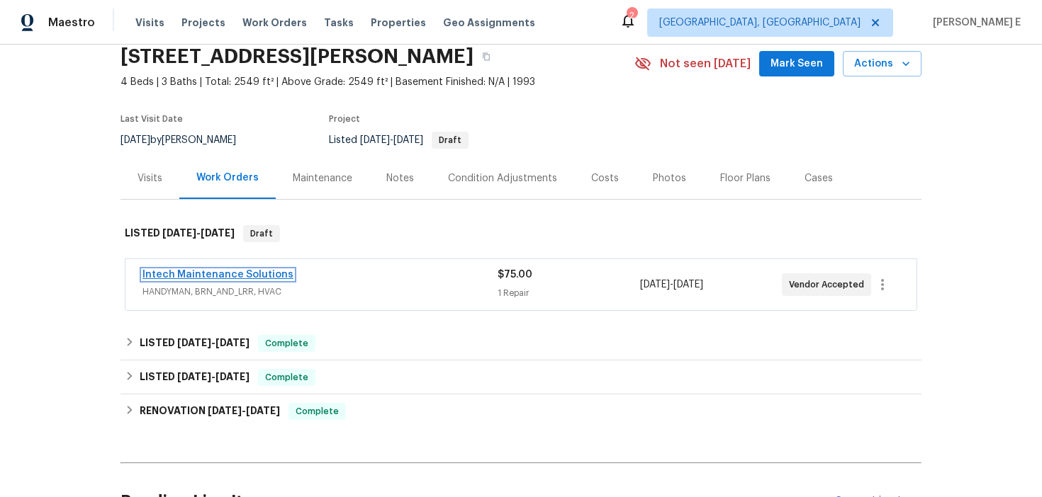
click at [231, 279] on link "Intech Maintenance Solutions" at bounding box center [217, 275] width 151 height 10
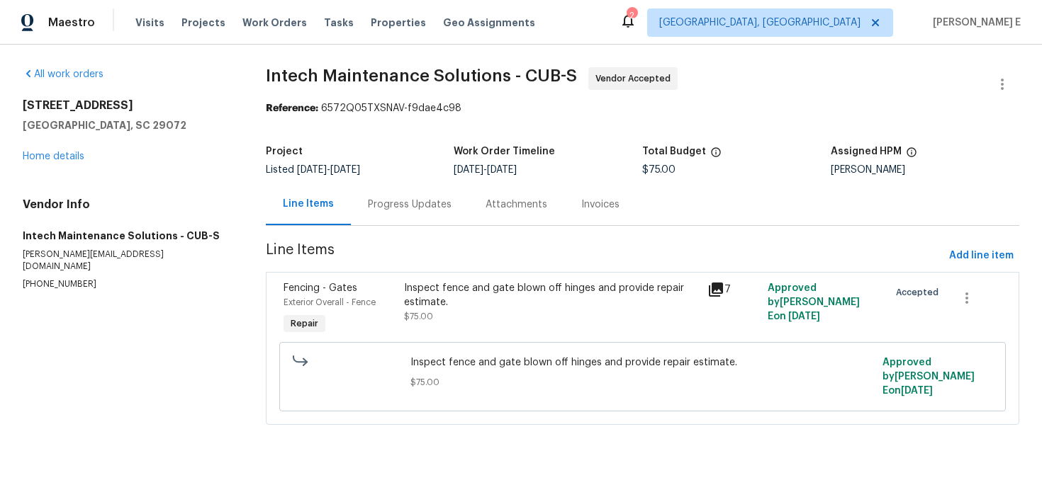
click at [368, 207] on div "Progress Updates" at bounding box center [410, 205] width 118 height 42
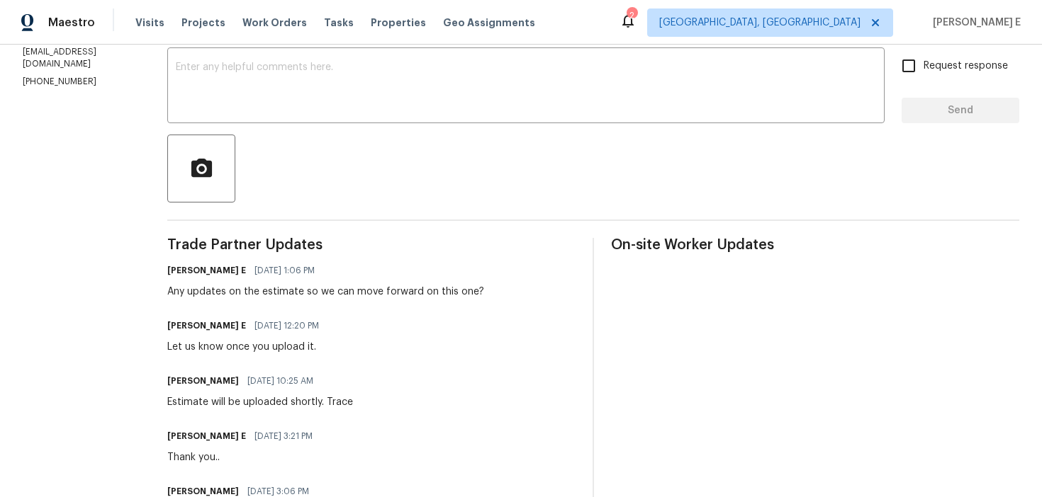
scroll to position [283, 0]
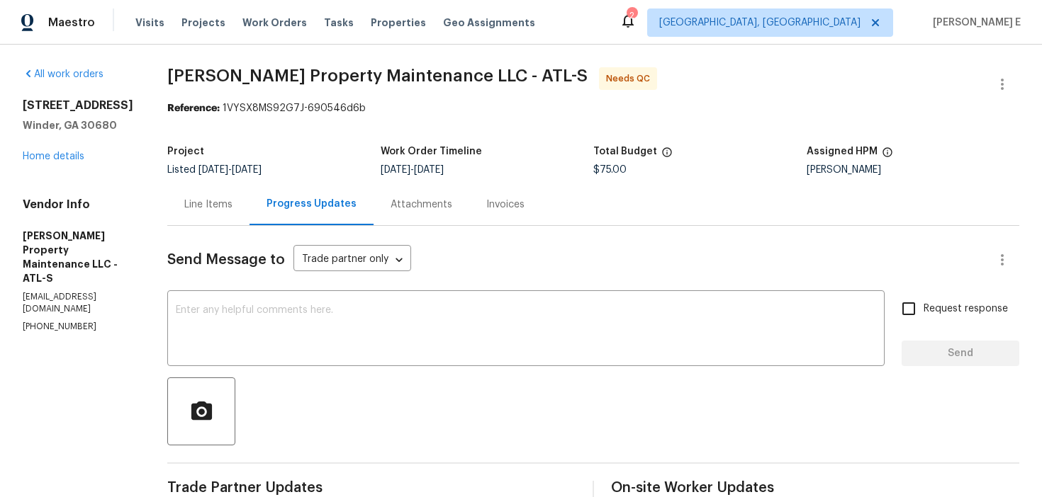
click at [218, 213] on div "Line Items" at bounding box center [208, 205] width 82 height 42
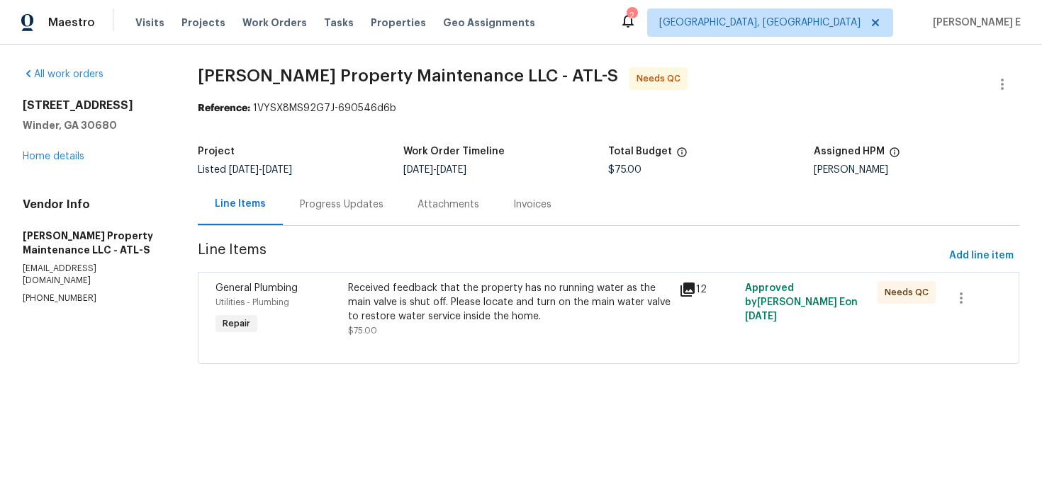
click at [450, 289] on div "Received feedback that the property has no running water as the main valve is s…" at bounding box center [509, 302] width 322 height 43
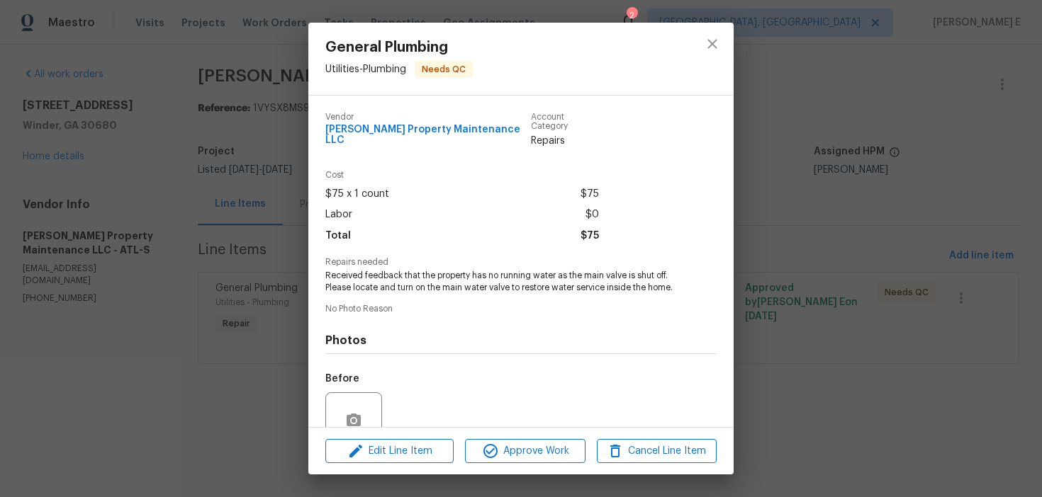
scroll to position [119, 0]
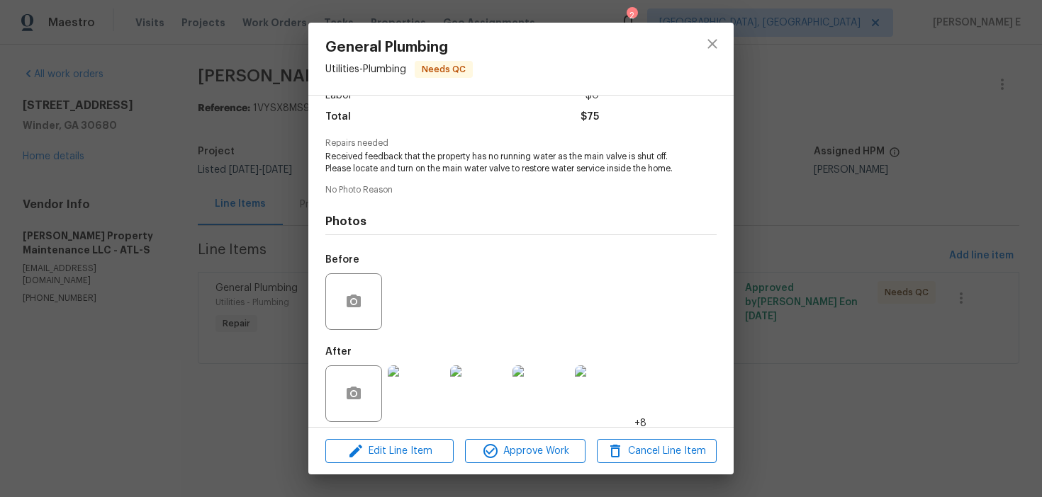
click at [418, 373] on img at bounding box center [416, 394] width 57 height 57
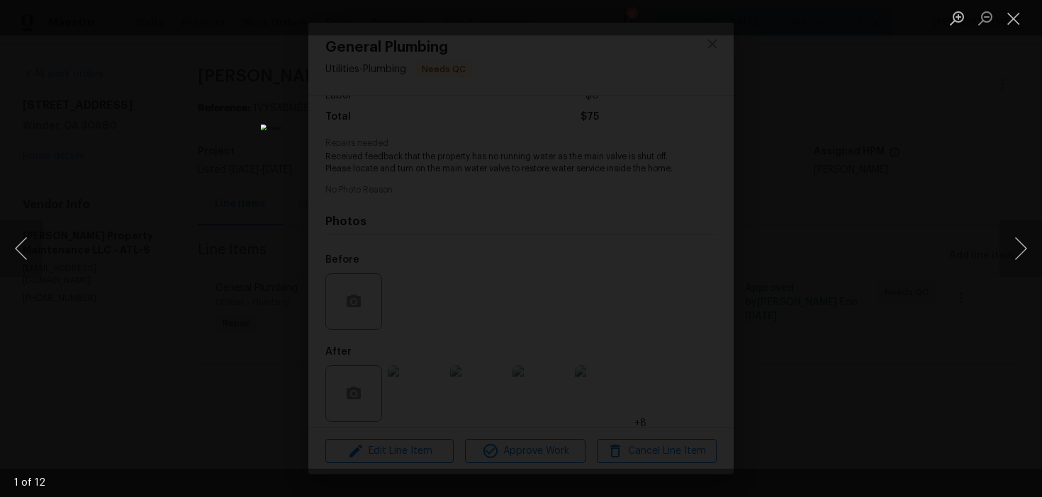
click at [852, 256] on div "Lightbox" at bounding box center [521, 248] width 1042 height 497
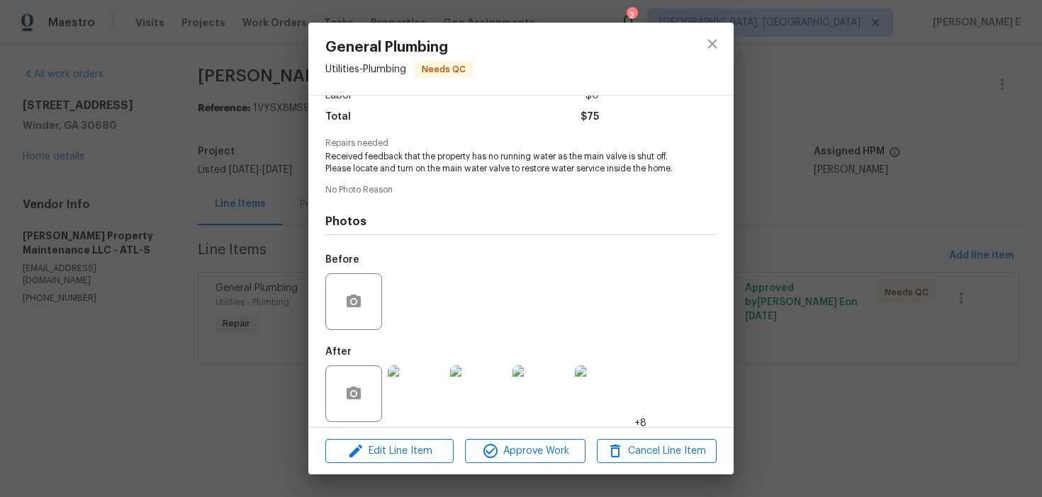
click at [852, 256] on div "General Plumbing Utilities - Plumbing Needs QC Vendor Glen Property Maintenance…" at bounding box center [521, 248] width 1042 height 497
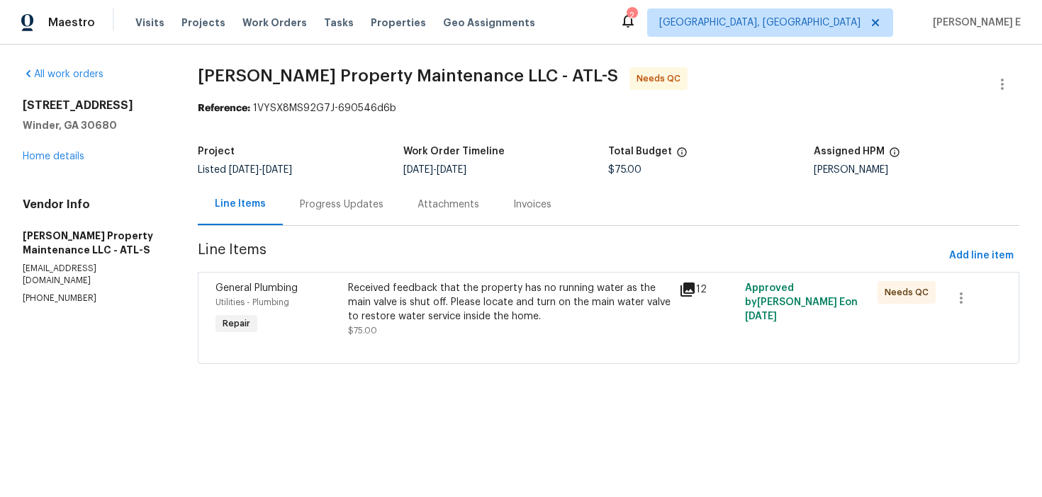
click at [352, 213] on div "Progress Updates" at bounding box center [342, 205] width 118 height 42
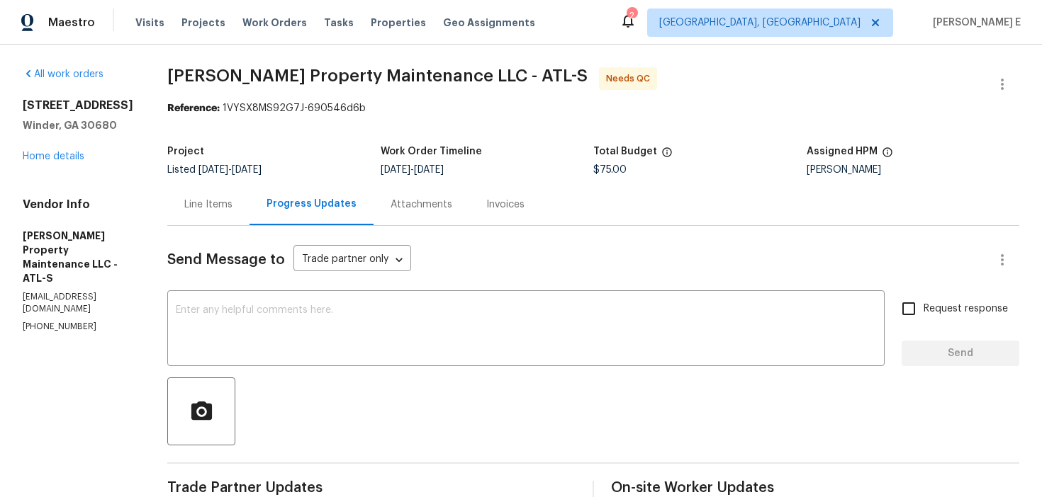
click at [218, 214] on div "Line Items" at bounding box center [208, 205] width 82 height 42
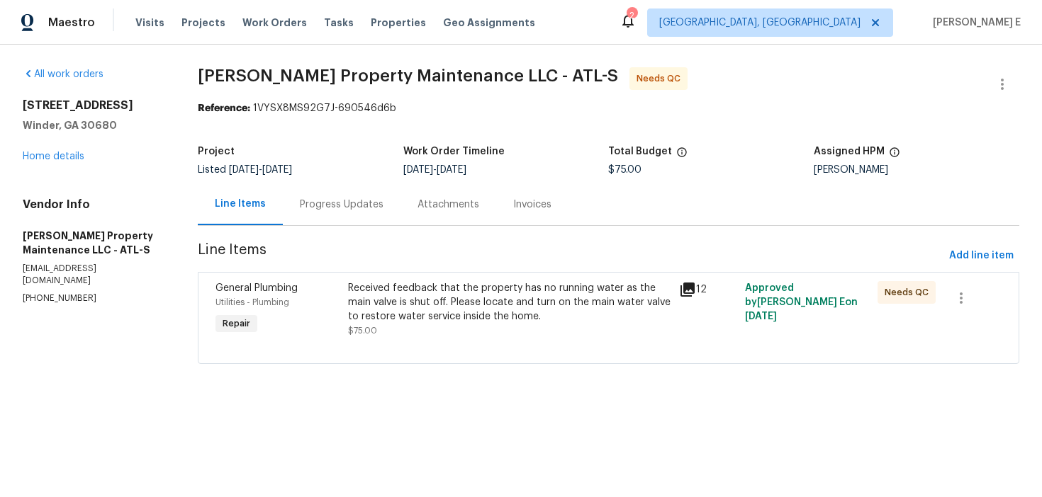
click at [339, 328] on div "General Plumbing Utilities - Plumbing Repair" at bounding box center [277, 309] width 133 height 65
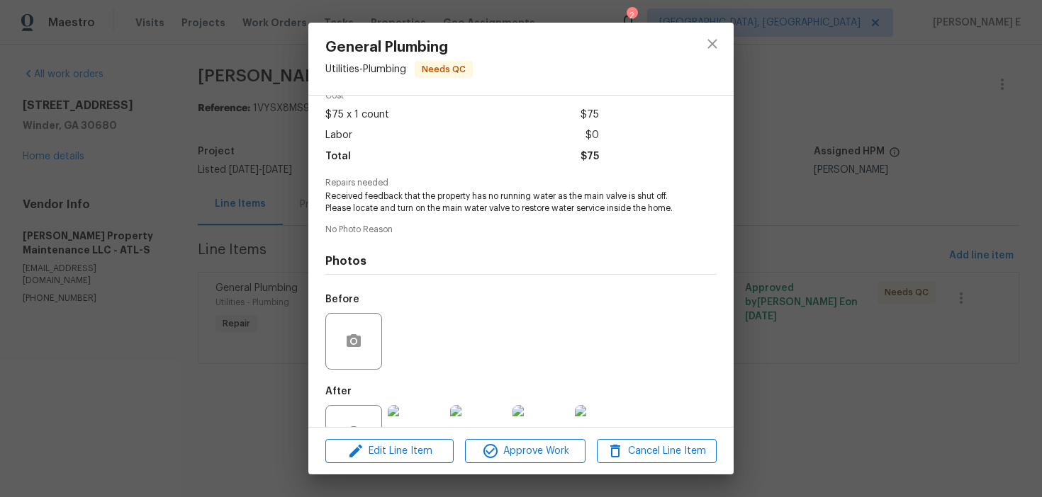
scroll to position [119, 0]
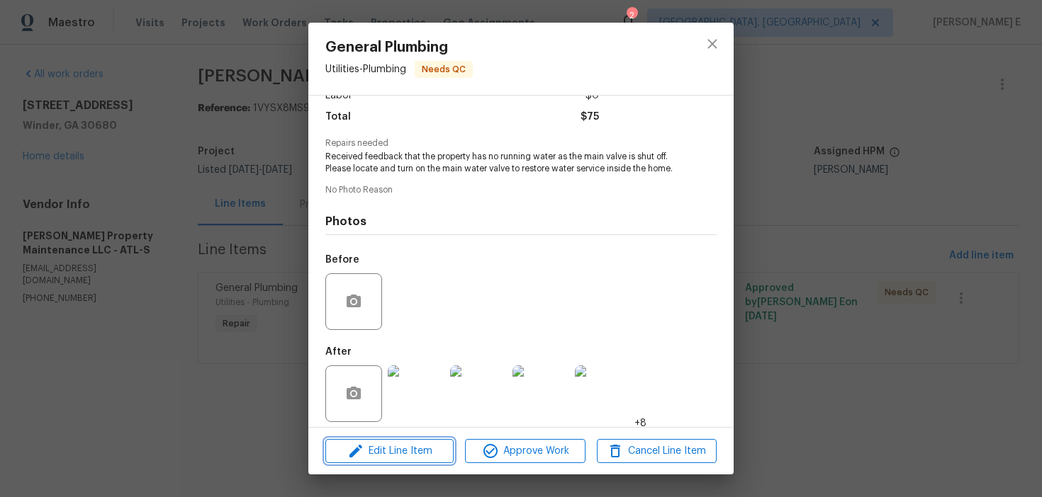
click at [353, 463] on button "Edit Line Item" at bounding box center [389, 451] width 128 height 25
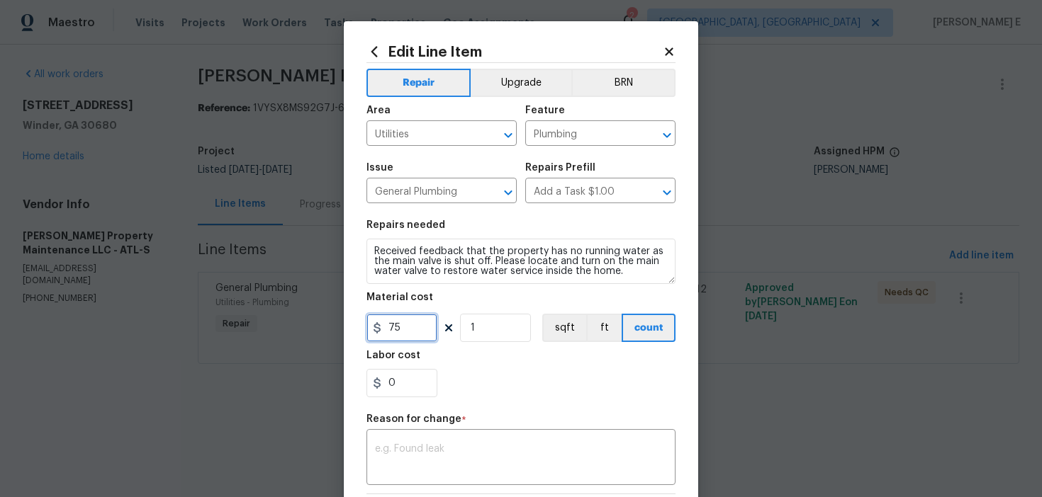
click at [394, 326] on input "75" at bounding box center [401, 328] width 71 height 28
type input "150"
click at [415, 471] on textarea at bounding box center [521, 459] width 292 height 30
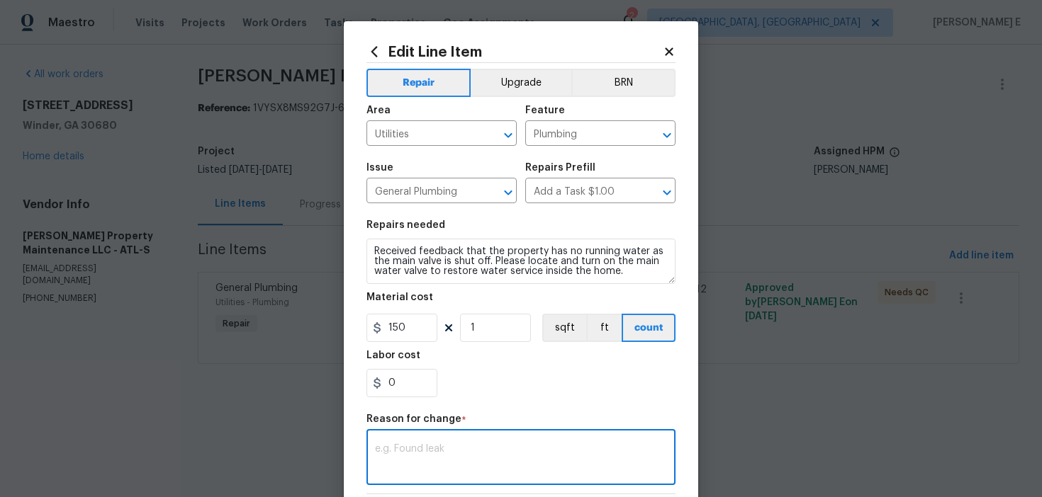
paste textarea "(KE) Updated per vendor's final cost."
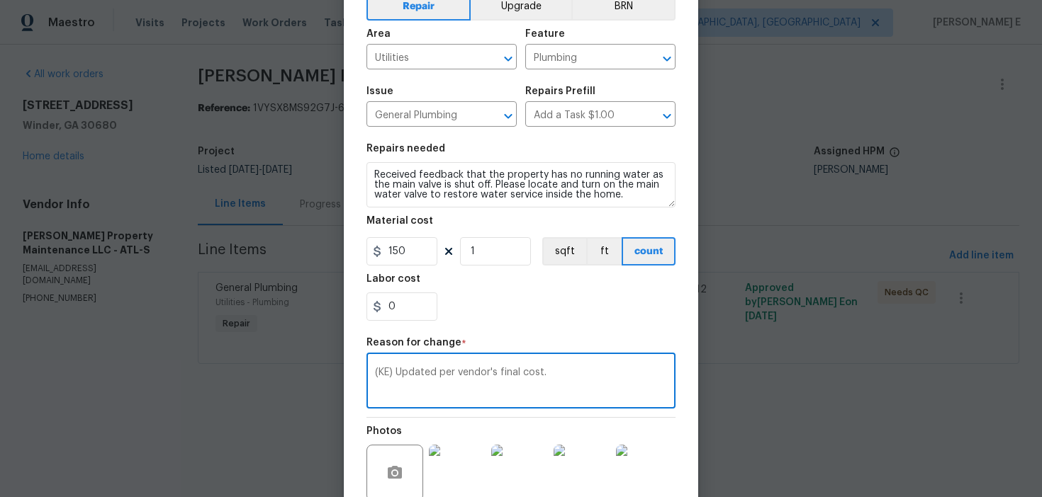
scroll to position [215, 0]
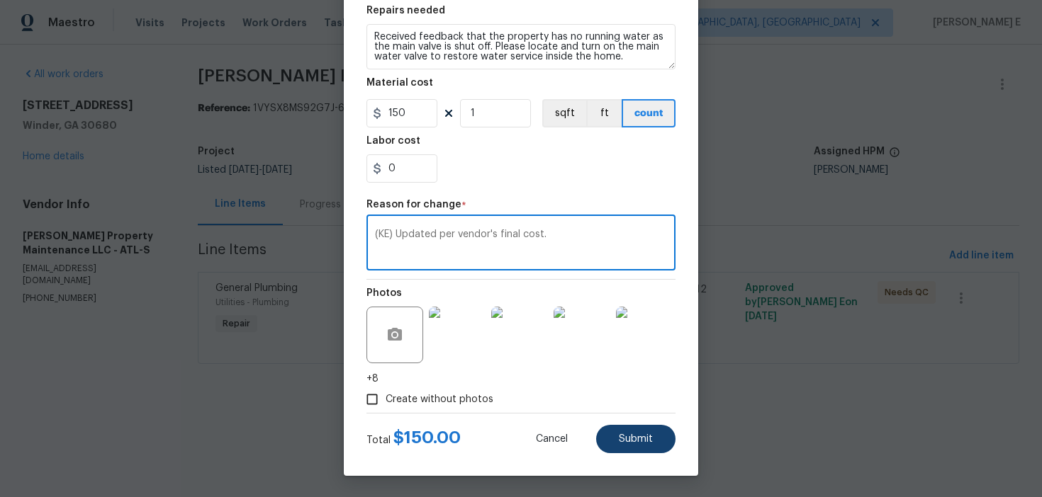
type textarea "(KE) Updated per vendor's final cost."
click at [609, 450] on button "Submit" at bounding box center [635, 439] width 79 height 28
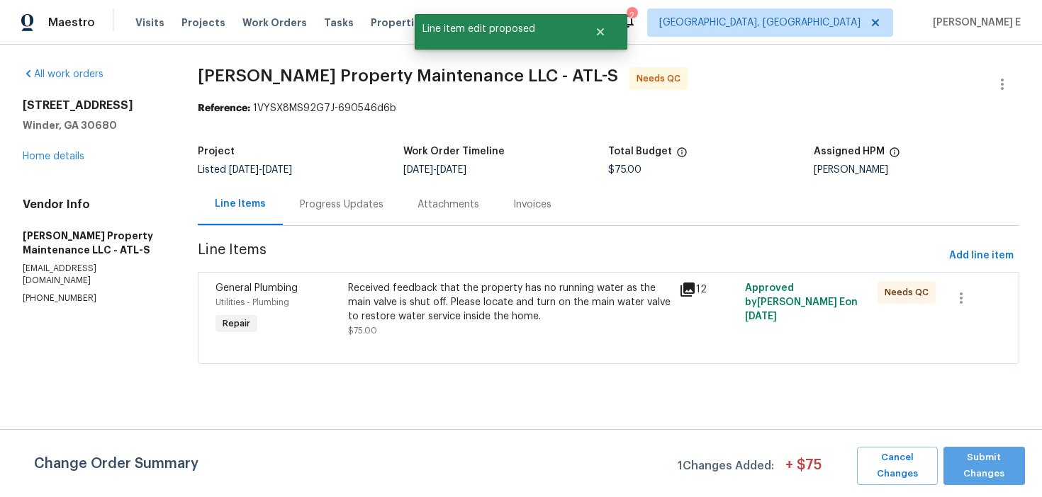
click at [1009, 468] on span "Submit Changes" at bounding box center [983, 466] width 67 height 33
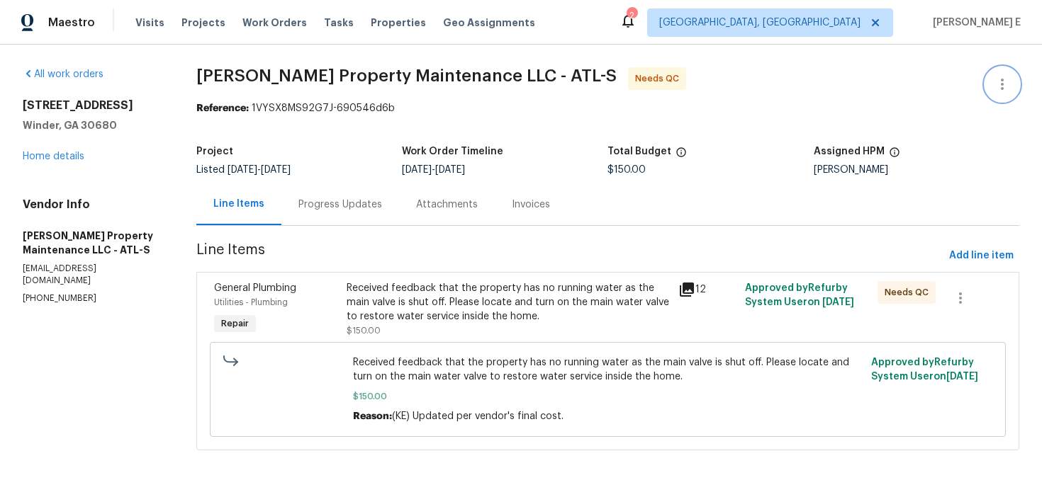
click at [992, 78] on button "button" at bounding box center [1002, 84] width 34 height 34
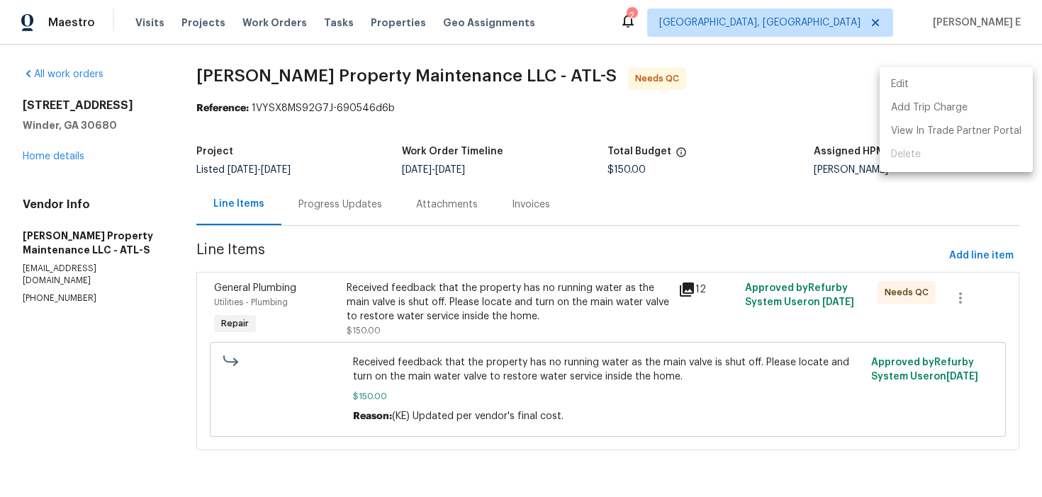
click at [919, 86] on li "Edit" at bounding box center [955, 84] width 153 height 23
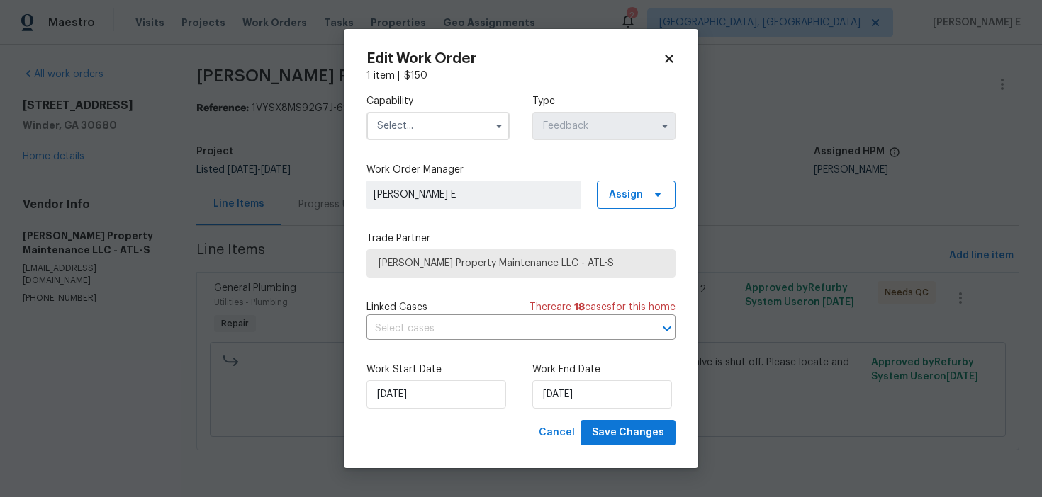
click at [475, 118] on input "text" at bounding box center [437, 126] width 143 height 28
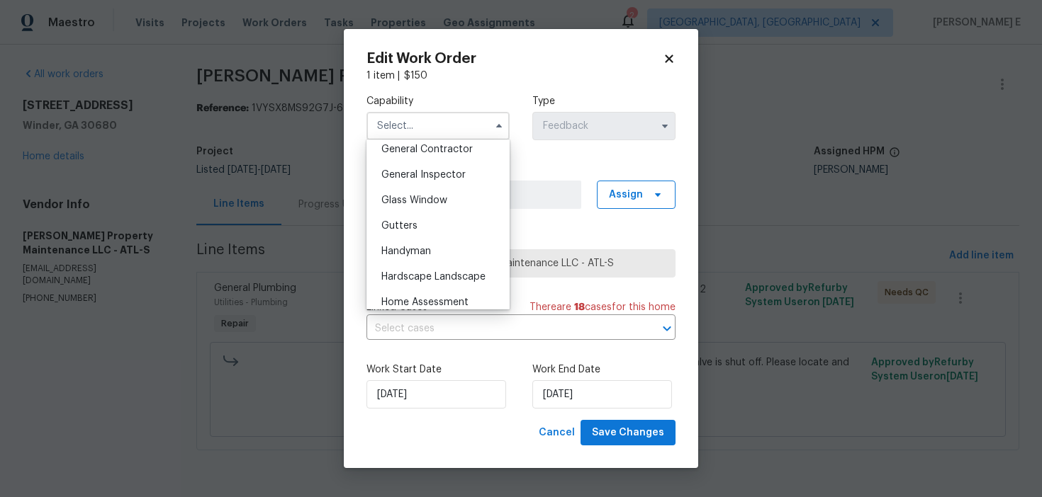
scroll to position [695, 0]
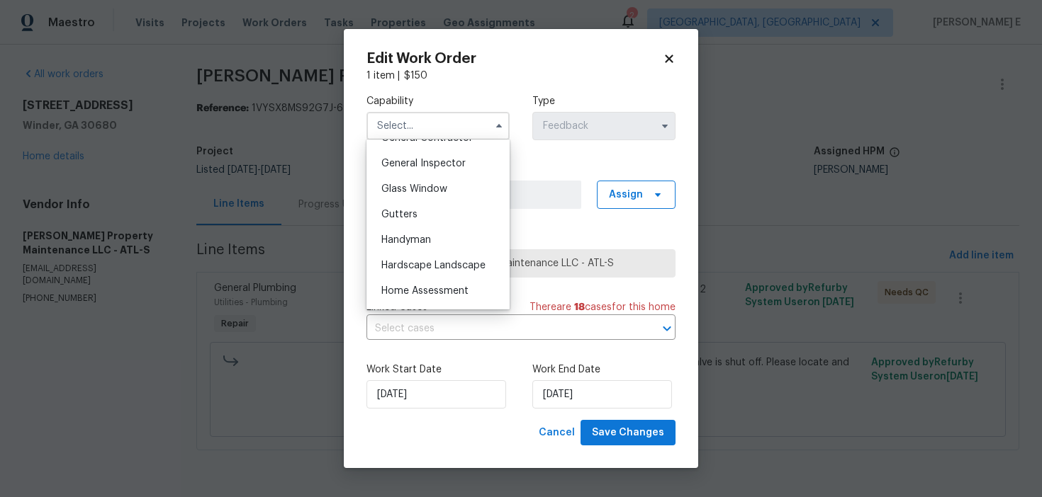
click at [441, 240] on div "Handyman" at bounding box center [438, 240] width 136 height 26
type input "Handyman"
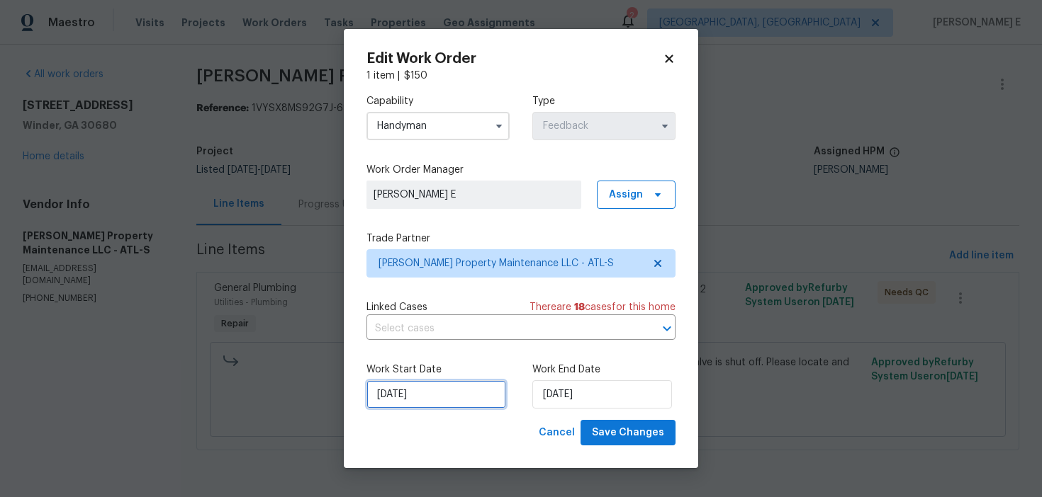
click at [409, 402] on input "16/09/2025" at bounding box center [436, 395] width 140 height 28
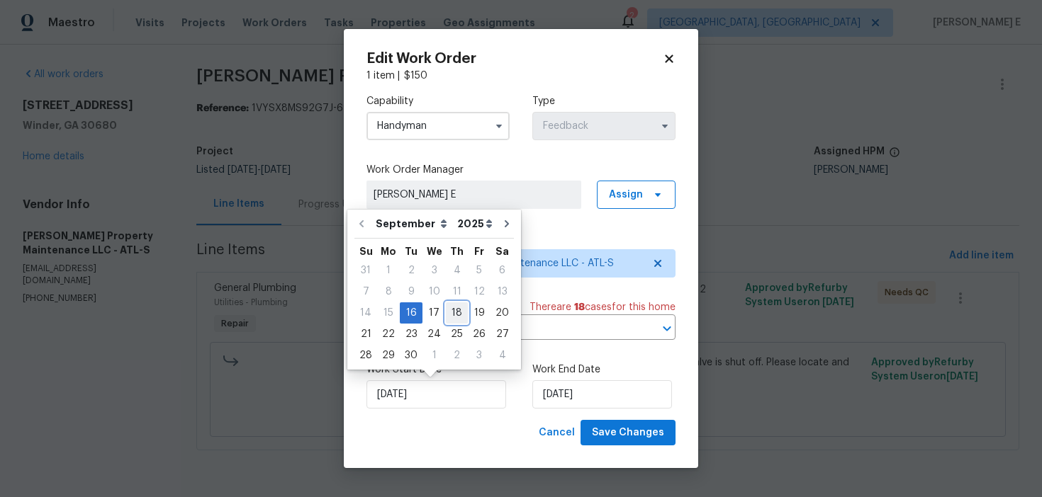
click at [456, 314] on div "18" at bounding box center [457, 313] width 22 height 20
type input "[DATE]"
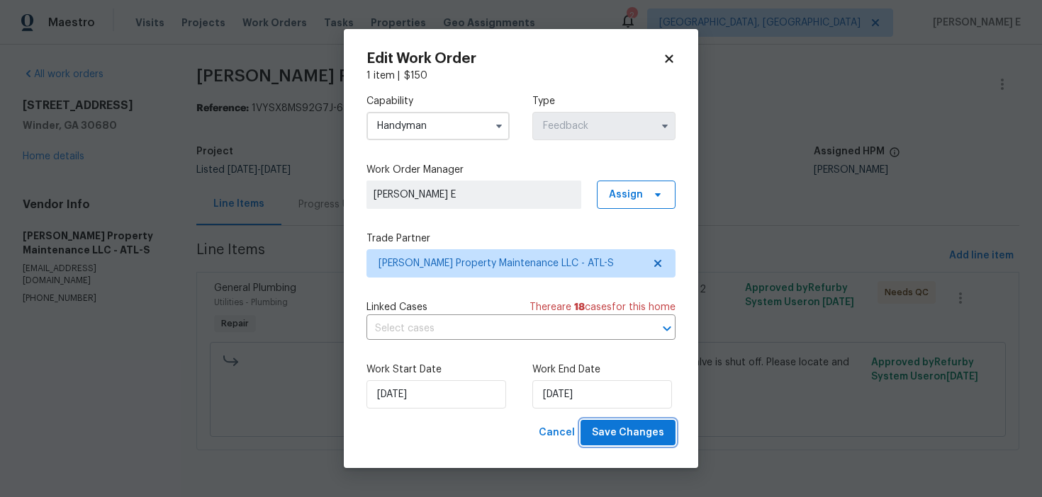
click at [604, 427] on span "Save Changes" at bounding box center [628, 433] width 72 height 18
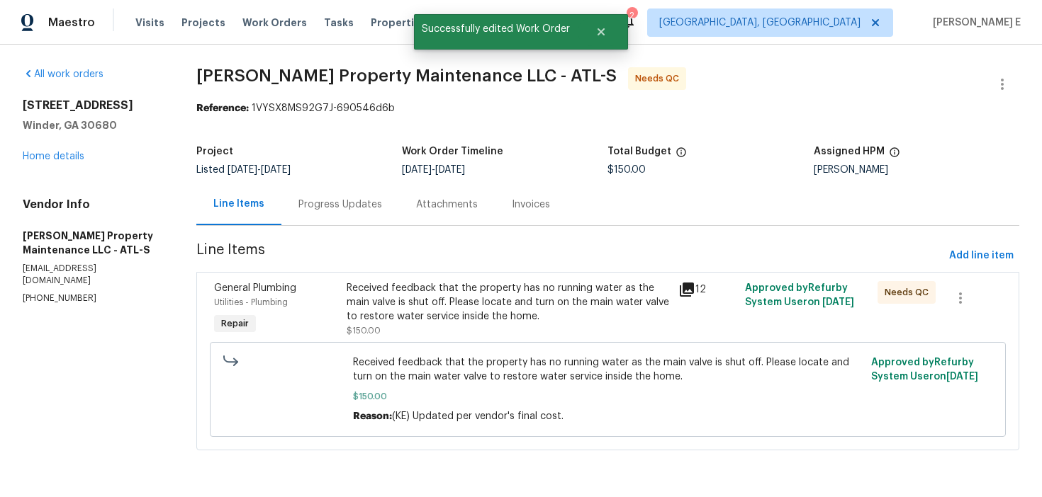
click at [366, 304] on div "Received feedback that the property has no running water as the main valve is s…" at bounding box center [508, 302] width 323 height 43
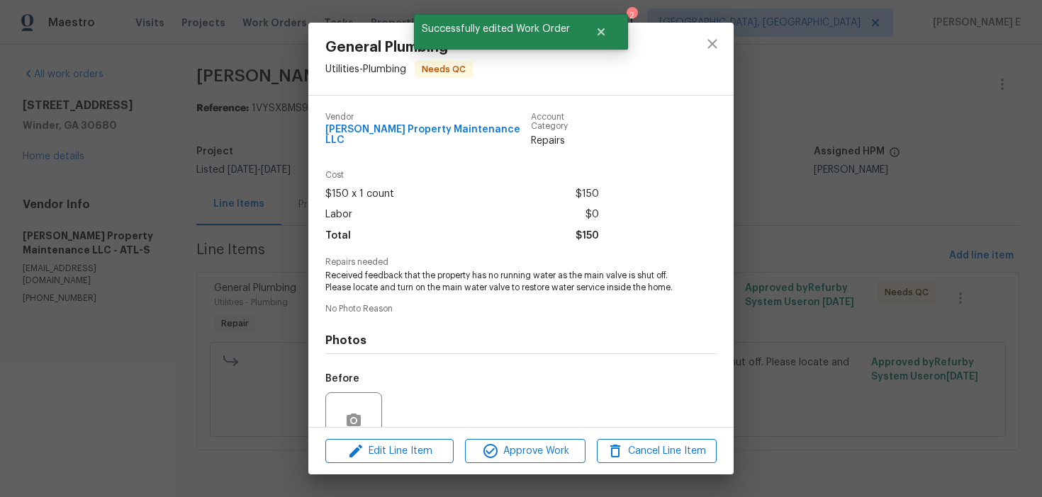
scroll to position [119, 0]
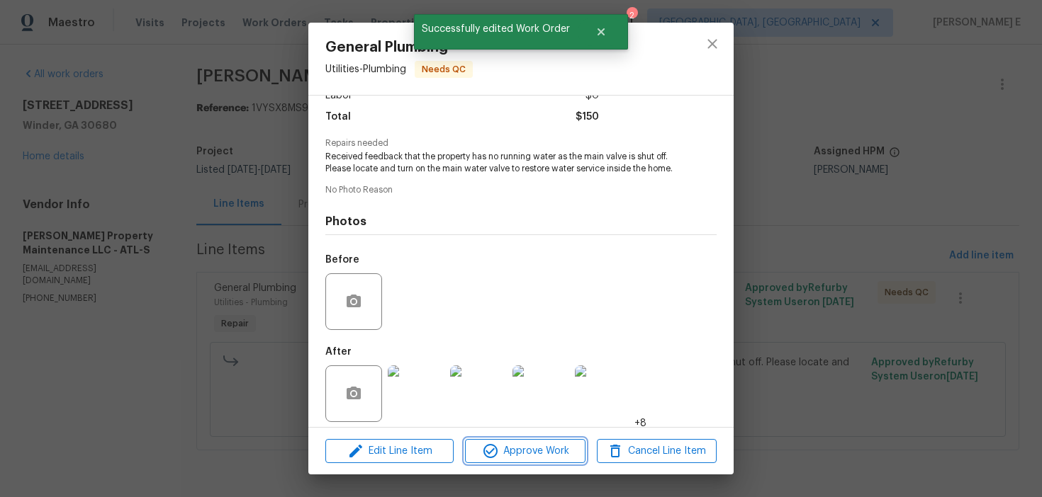
click at [504, 444] on span "Approve Work" at bounding box center [524, 452] width 111 height 18
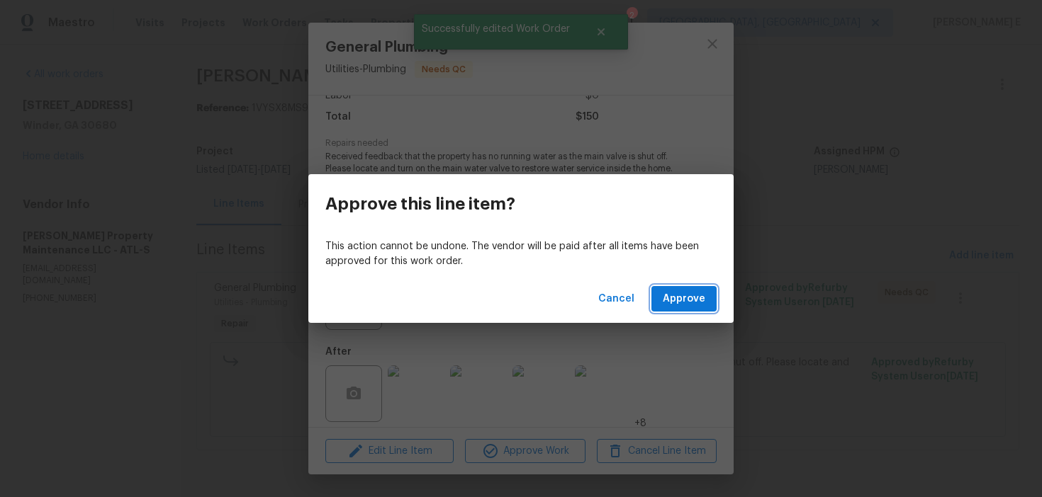
click at [703, 294] on span "Approve" at bounding box center [684, 300] width 43 height 18
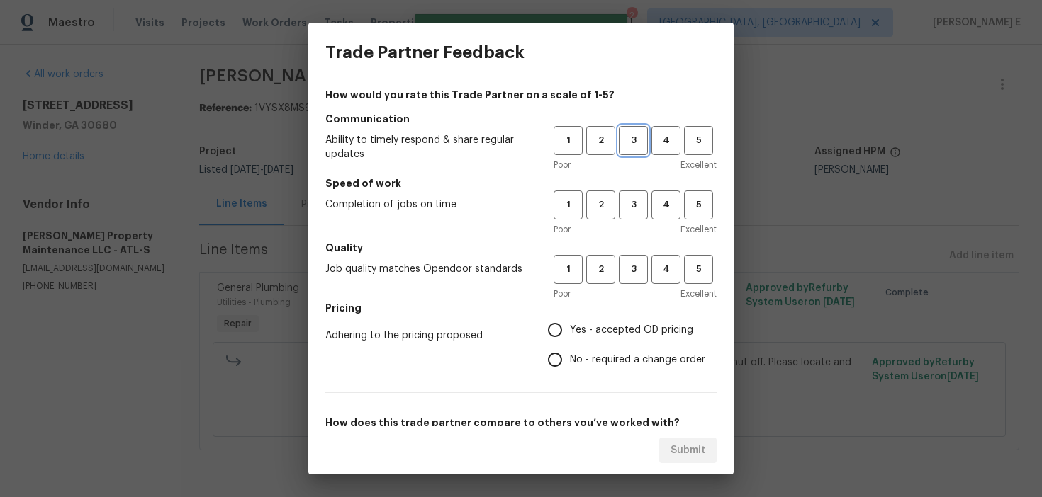
click at [631, 129] on button "3" at bounding box center [633, 140] width 29 height 29
click at [624, 201] on span "3" at bounding box center [633, 205] width 26 height 16
click at [633, 279] on button "3" at bounding box center [633, 269] width 29 height 29
click at [560, 364] on input "No - required a change order" at bounding box center [555, 360] width 30 height 30
radio input "true"
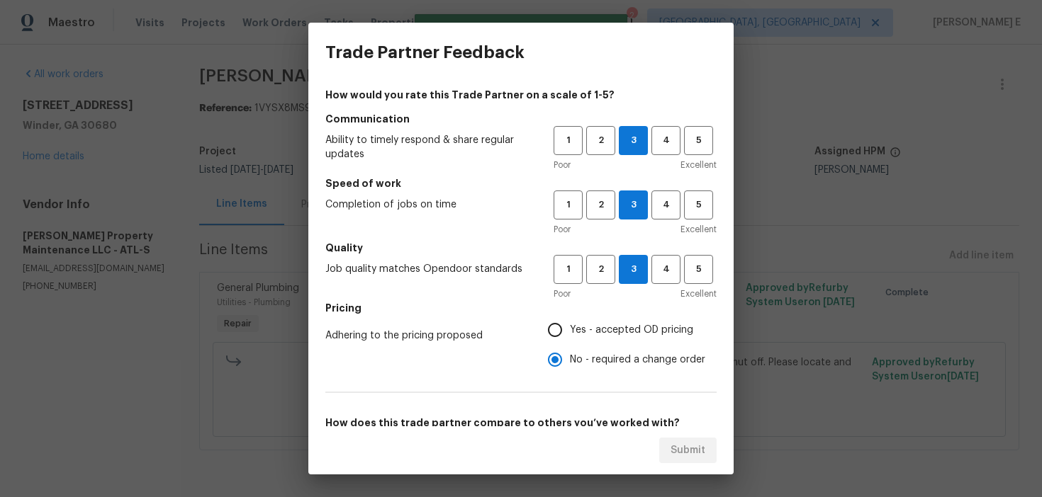
scroll to position [222, 0]
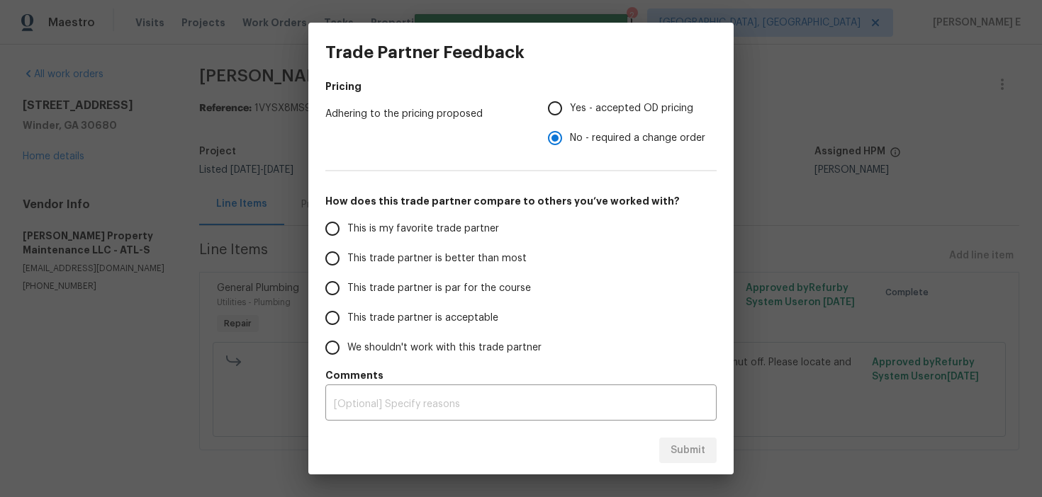
click at [492, 284] on span "This trade partner is par for the course" at bounding box center [439, 288] width 184 height 15
click at [347, 284] on input "This trade partner is par for the course" at bounding box center [332, 289] width 30 height 30
click at [702, 453] on span "Submit" at bounding box center [687, 451] width 35 height 18
radio input "true"
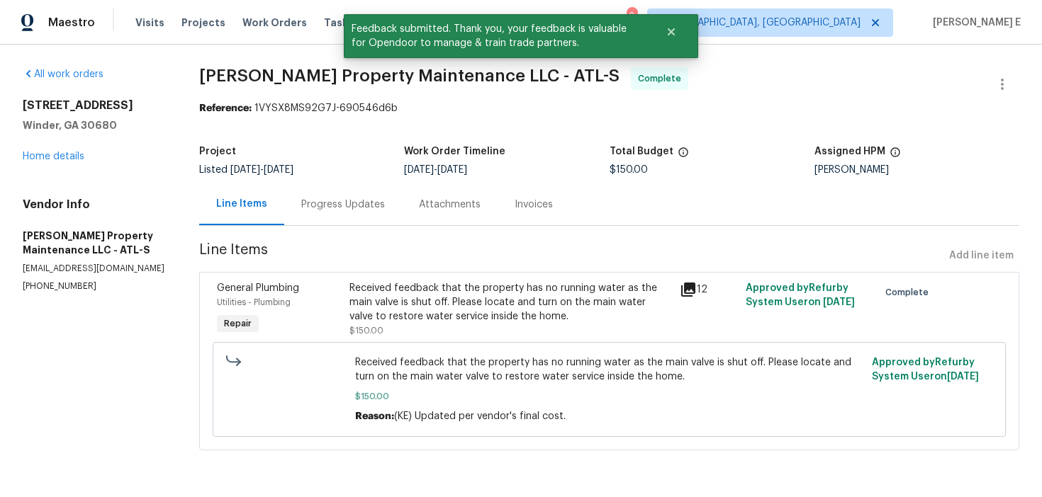
click at [332, 199] on div "Progress Updates" at bounding box center [343, 205] width 84 height 14
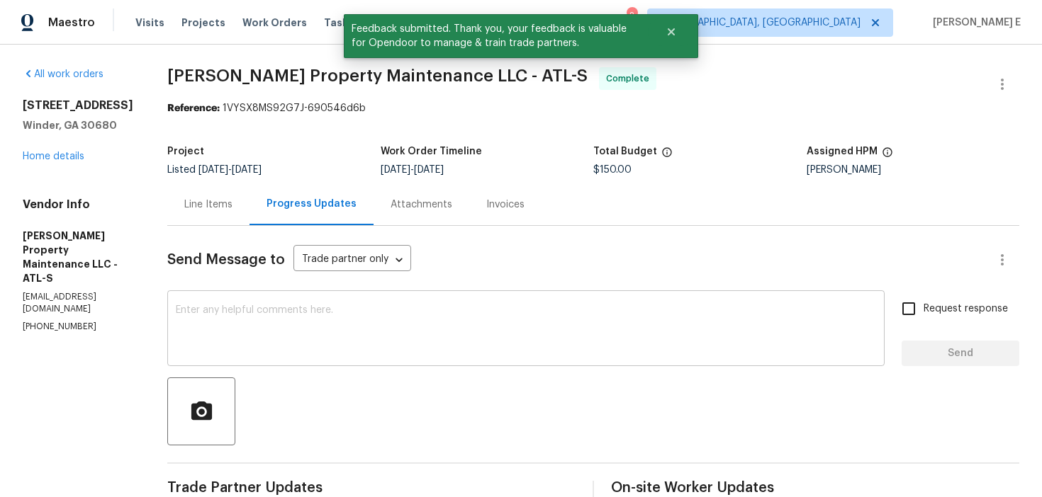
click at [307, 322] on textarea at bounding box center [526, 330] width 700 height 50
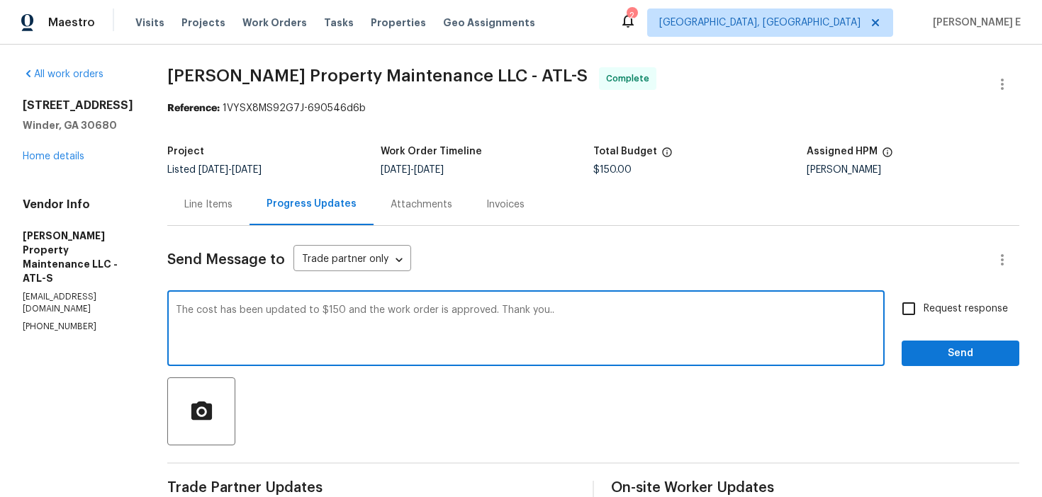
type textarea "The cost has been updated to $150 and the work order is approved. Thank you.."
click at [952, 313] on span "Request response" at bounding box center [965, 309] width 84 height 15
click at [923, 313] on input "Request response" at bounding box center [909, 309] width 30 height 30
checkbox input "true"
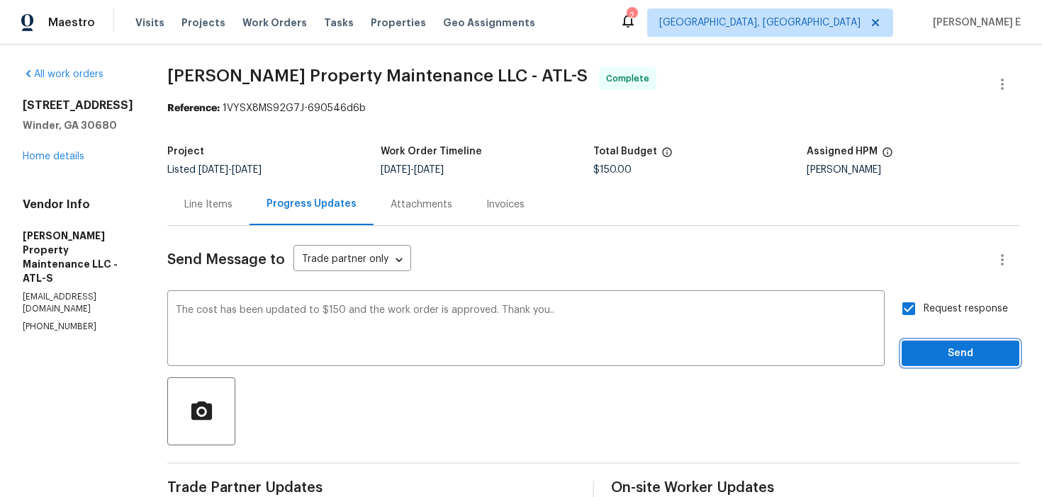
click at [933, 357] on span "Send" at bounding box center [960, 354] width 95 height 18
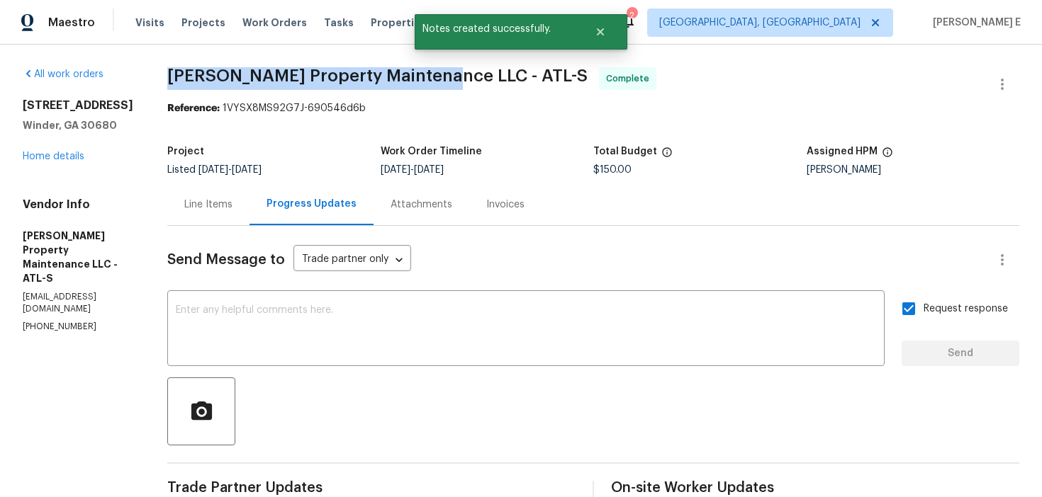
drag, startPoint x: 168, startPoint y: 77, endPoint x: 436, endPoint y: 79, distance: 268.6
copy span "Glen Property Maintenance LLC -"
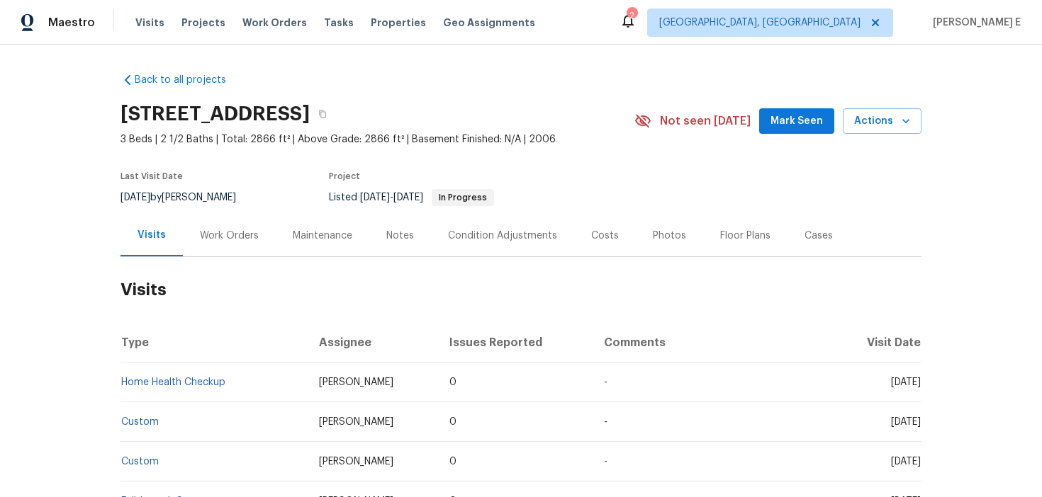
click at [215, 237] on div "Work Orders" at bounding box center [229, 236] width 59 height 14
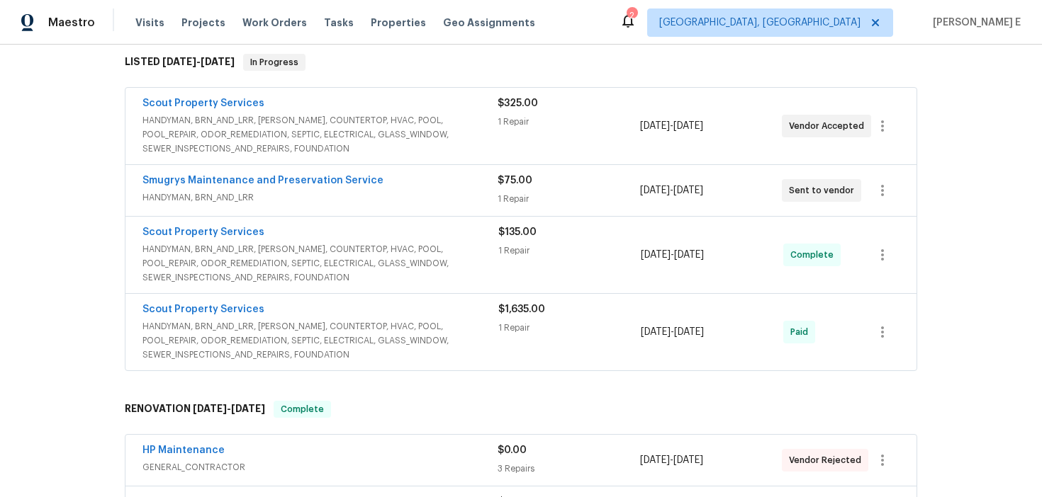
scroll to position [234, 0]
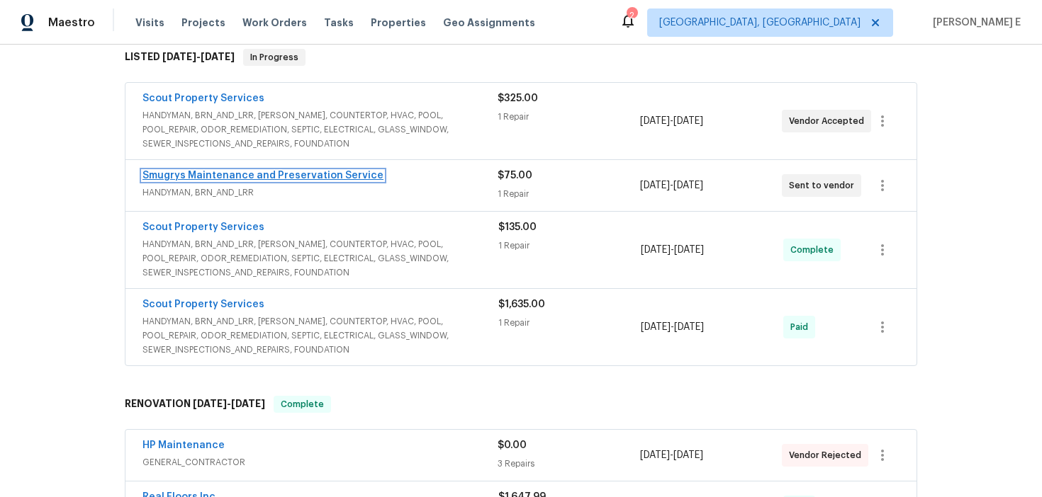
click at [233, 175] on link "Smugrys Maintenance and Preservation Service" at bounding box center [262, 176] width 241 height 10
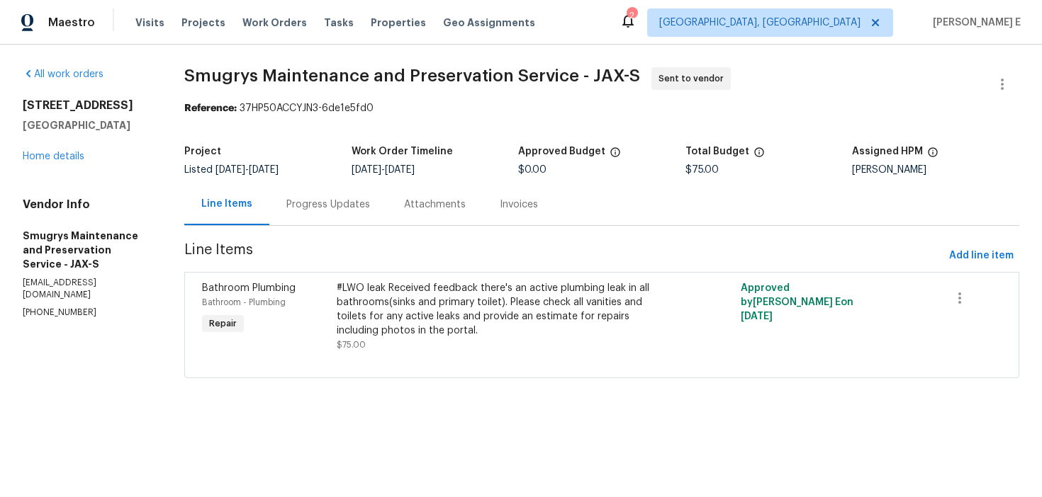
click at [341, 206] on div "Progress Updates" at bounding box center [328, 205] width 84 height 14
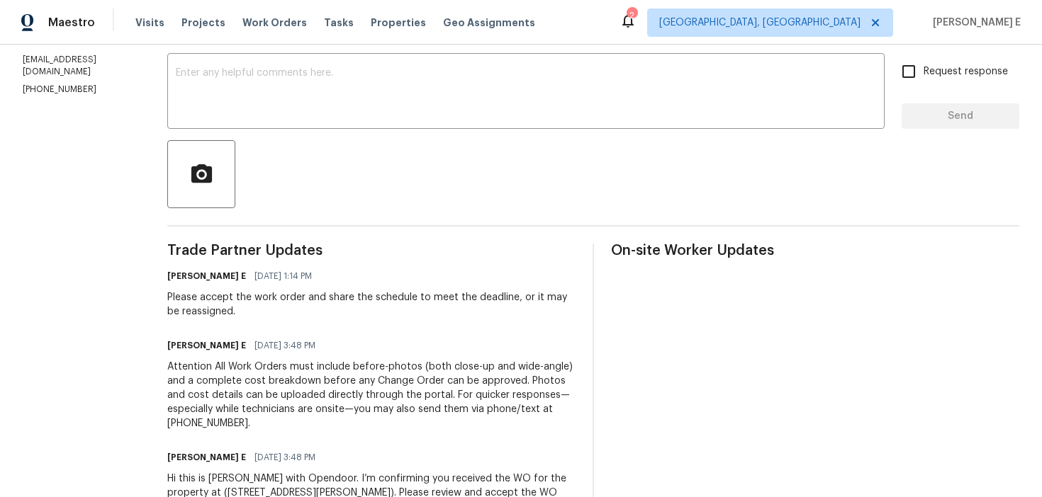
scroll to position [308, 0]
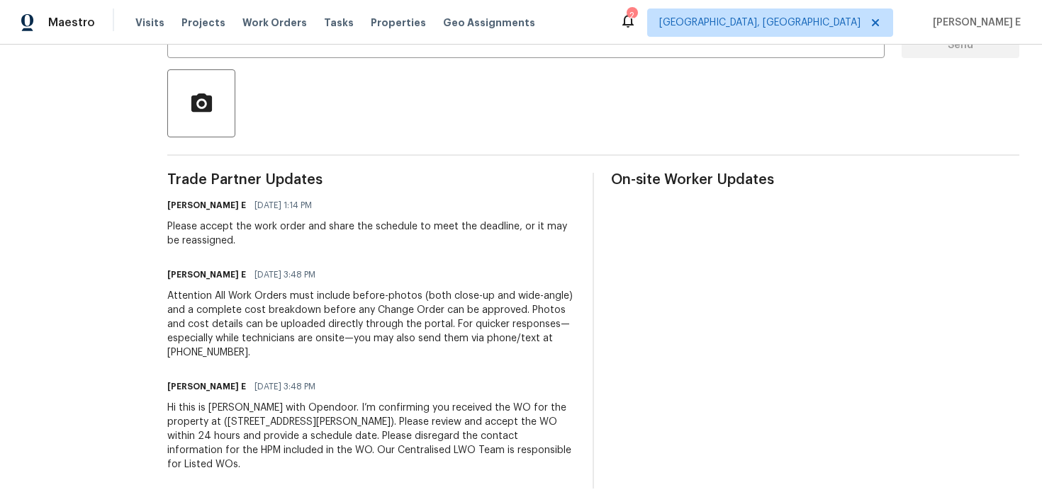
click at [214, 437] on div "Hi this is [PERSON_NAME] with Opendoor. I’m confirming you received the WO for …" at bounding box center [371, 436] width 408 height 71
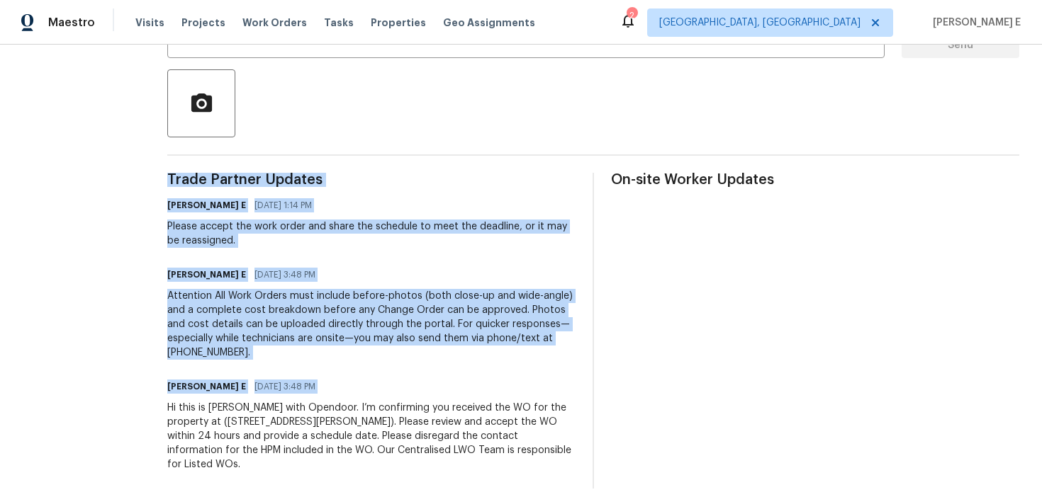
copy div "Trade Partner Updates [PERSON_NAME] E [DATE] 1:14 PM Please accept the work ord…"
click at [390, 317] on div "Attention All Work Orders must include before-photos (both close-up and wide-an…" at bounding box center [371, 324] width 408 height 71
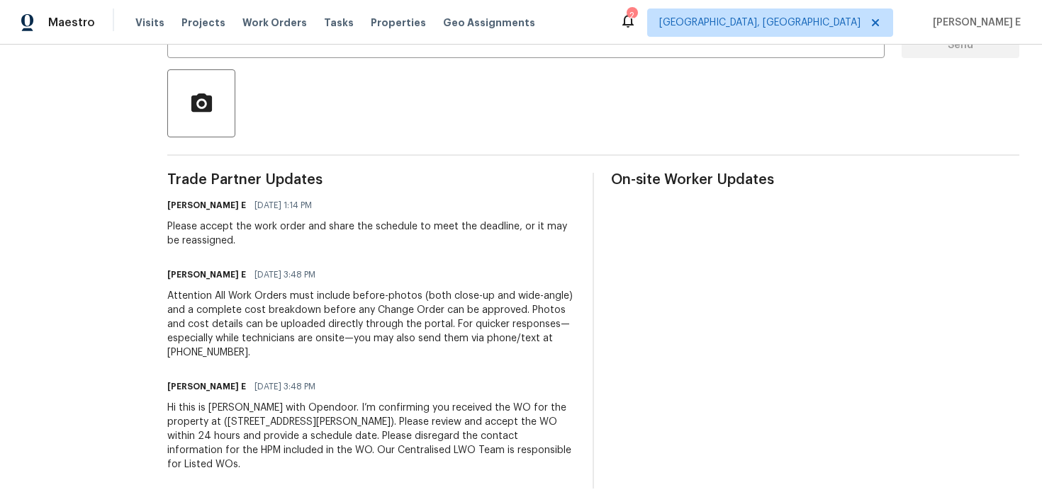
click at [390, 317] on div "Attention All Work Orders must include before-photos (both close-up and wide-an…" at bounding box center [371, 324] width 408 height 71
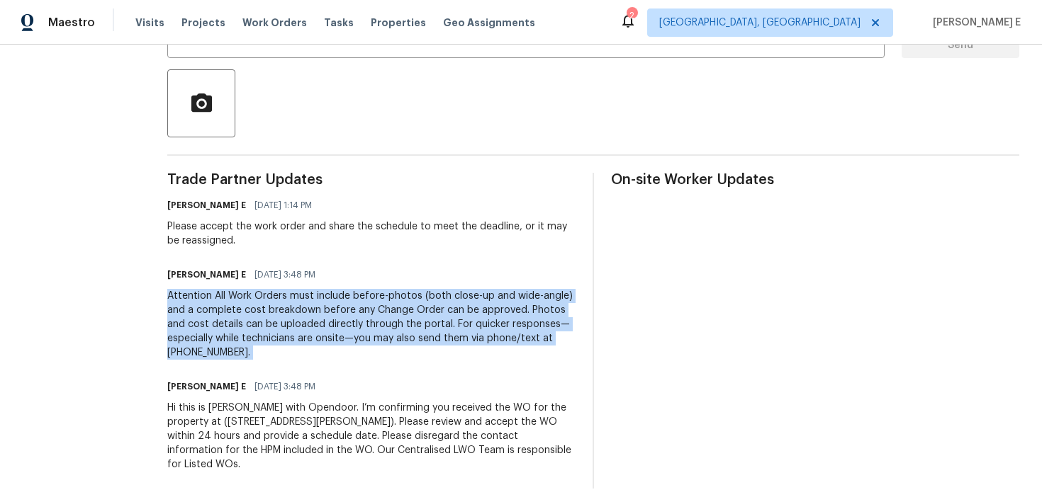
click at [390, 317] on div "Attention All Work Orders must include before-photos (both close-up and wide-an…" at bounding box center [371, 324] width 408 height 71
copy div "Attention All Work Orders must include before-photos (both close-up and wide-an…"
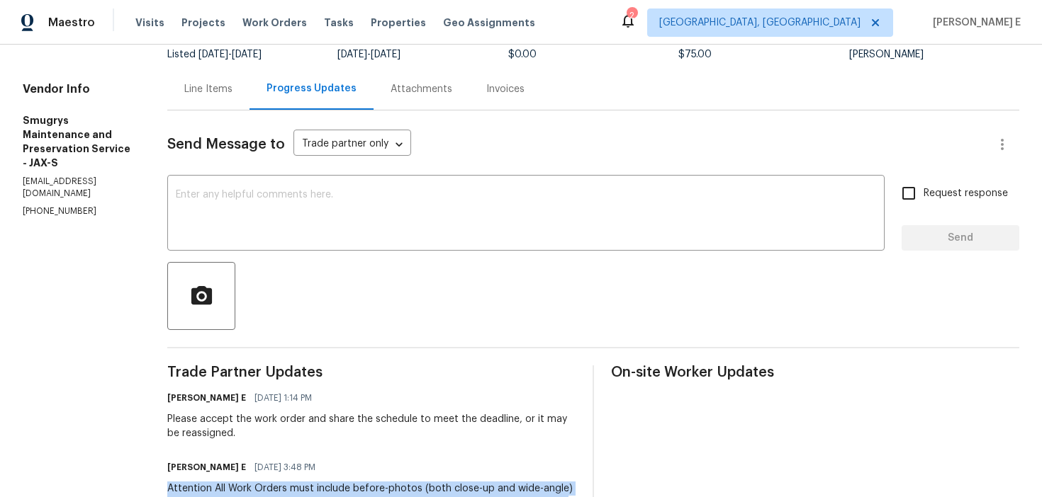
scroll to position [5, 0]
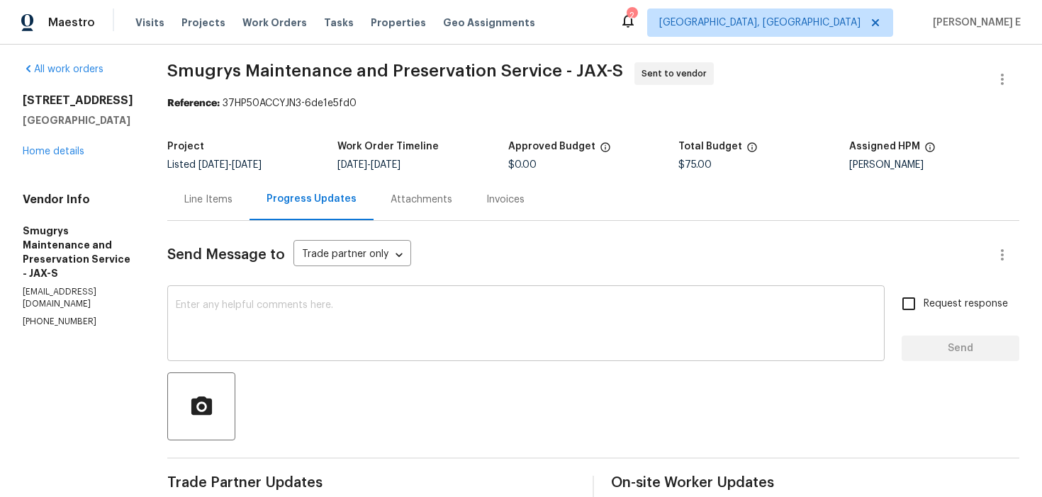
click at [340, 324] on textarea at bounding box center [526, 325] width 700 height 50
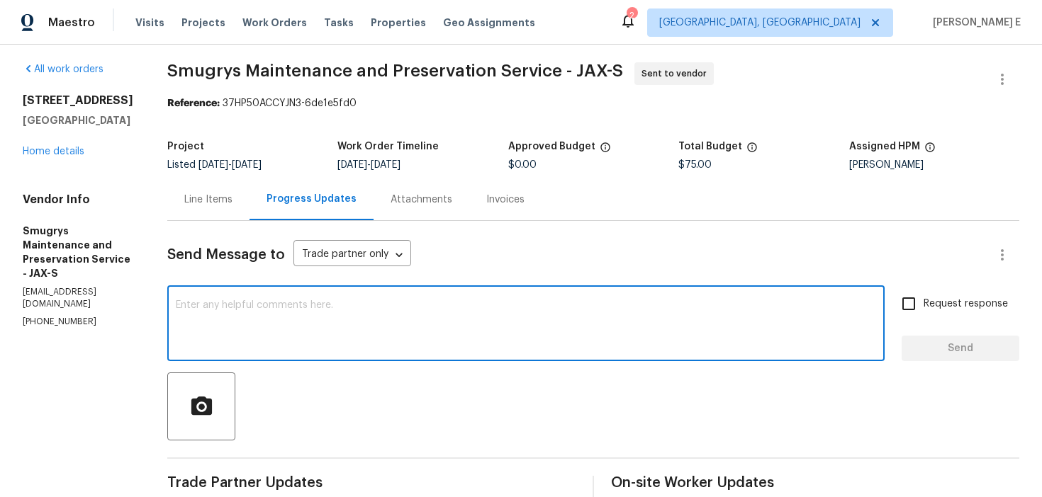
paste textarea "This is to inform you that we are reassigning this work order as it was not acc…"
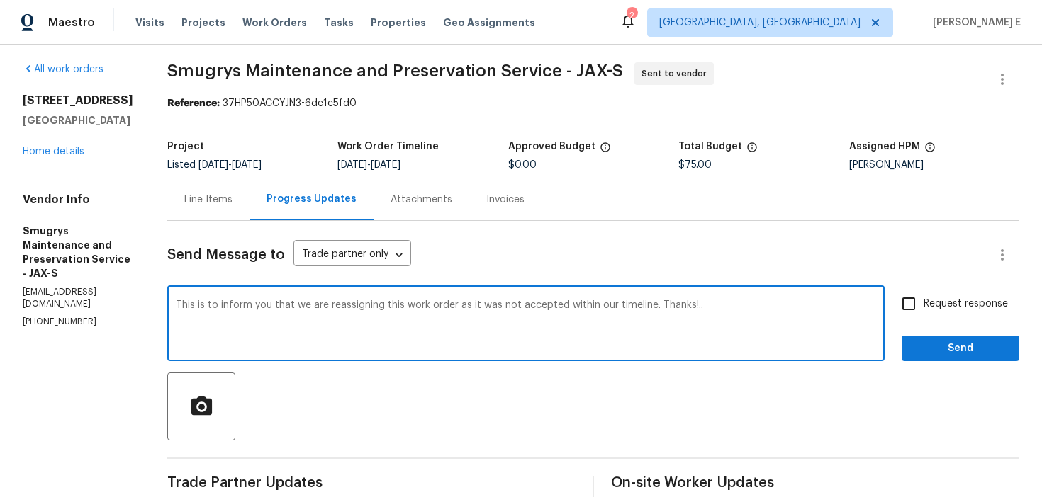
type textarea "This is to inform you that we are reassigning this work order as it was not acc…"
click at [937, 308] on span "Request response" at bounding box center [965, 304] width 84 height 15
click at [923, 308] on input "Request response" at bounding box center [909, 304] width 30 height 30
checkbox input "true"
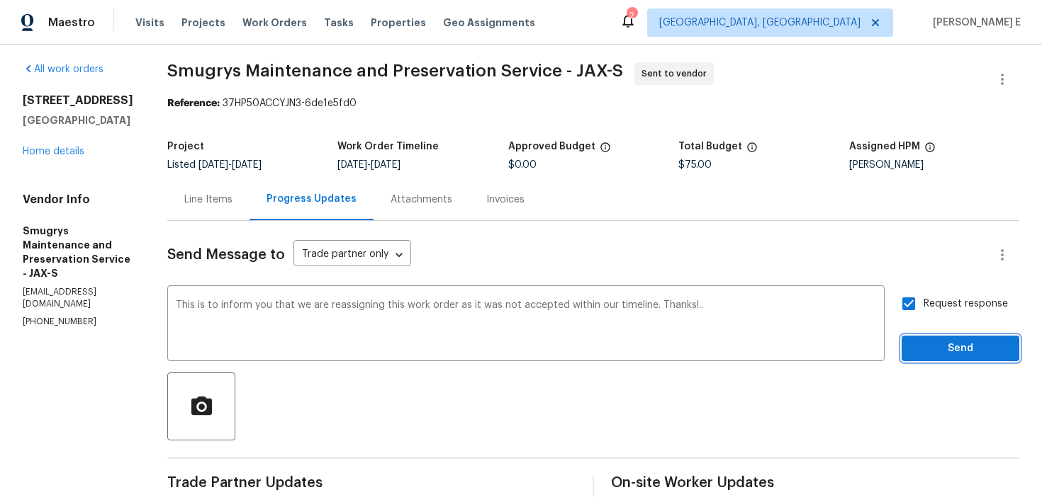
click at [924, 351] on span "Send" at bounding box center [960, 349] width 95 height 18
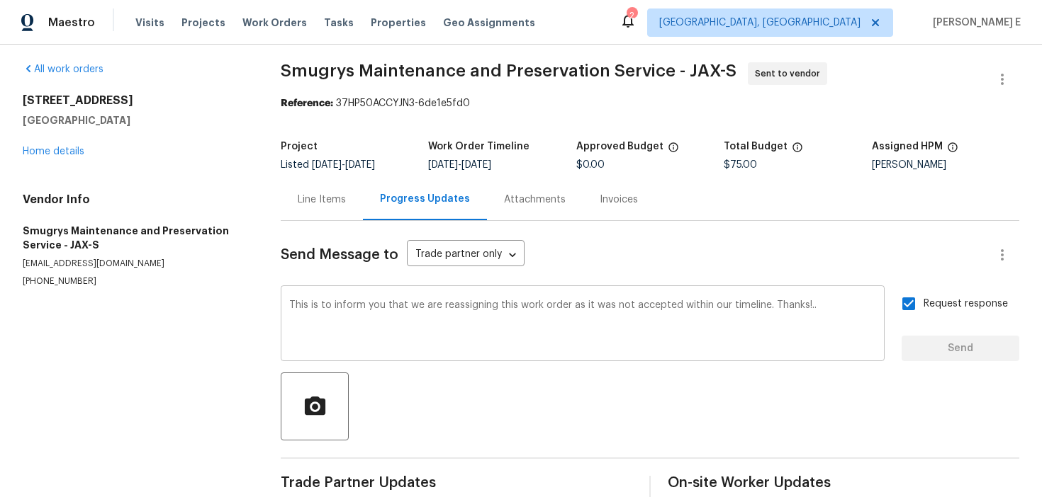
scroll to position [0, 0]
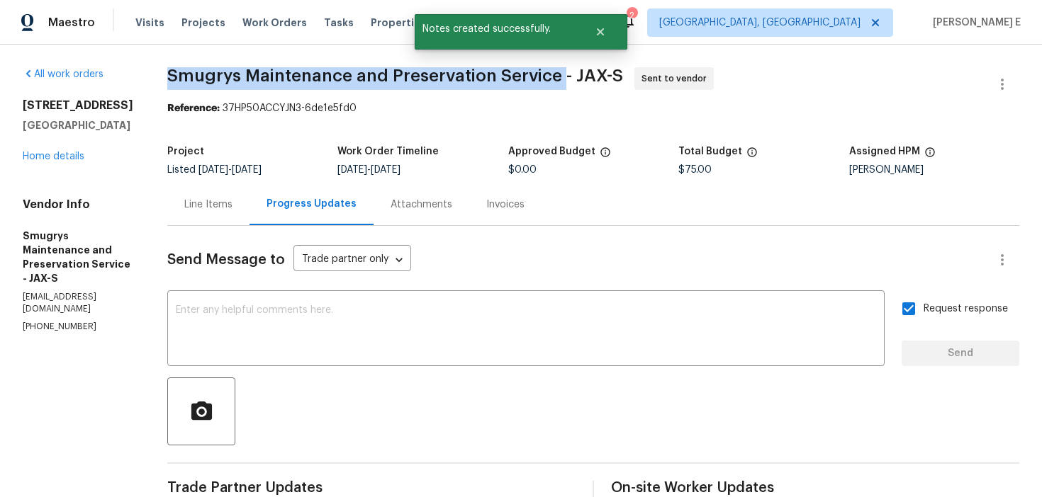
drag, startPoint x: 159, startPoint y: 73, endPoint x: 549, endPoint y: 74, distance: 390.4
click at [549, 74] on div "All work orders 12330 Deersong Dr Jacksonville, FL 32218 Home details Vendor In…" at bounding box center [521, 467] width 1042 height 845
copy span "Smugrys Maintenance and Preservation Service"
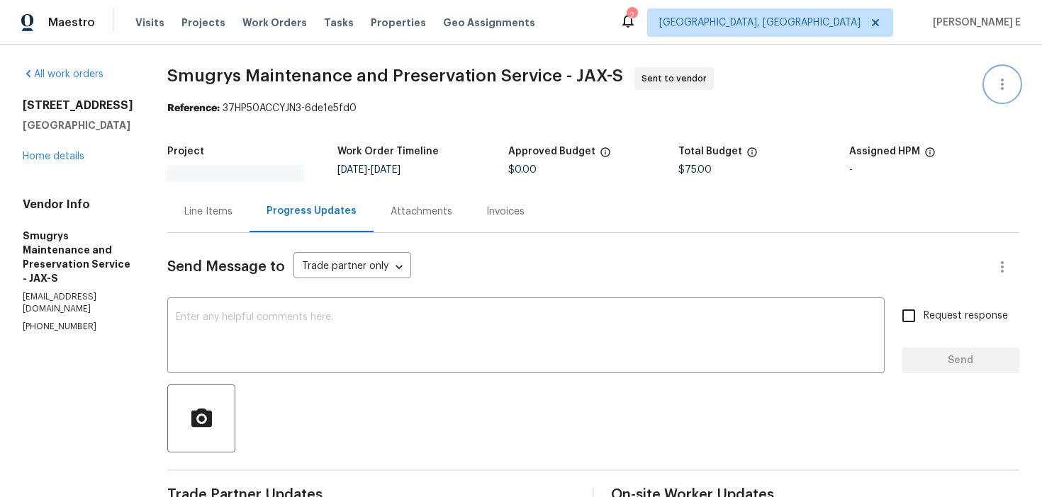
click at [1000, 76] on icon "button" at bounding box center [1001, 84] width 17 height 17
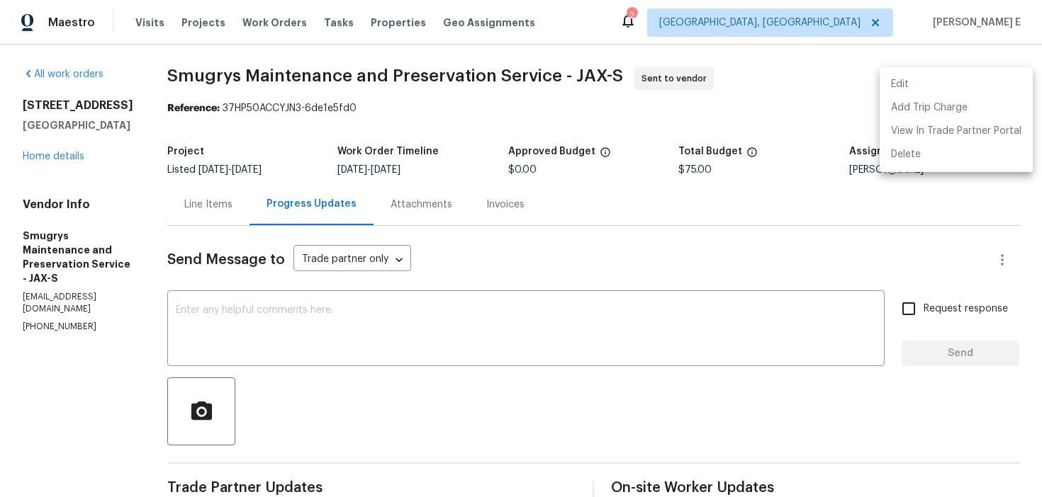
click at [889, 81] on li "Edit" at bounding box center [955, 84] width 153 height 23
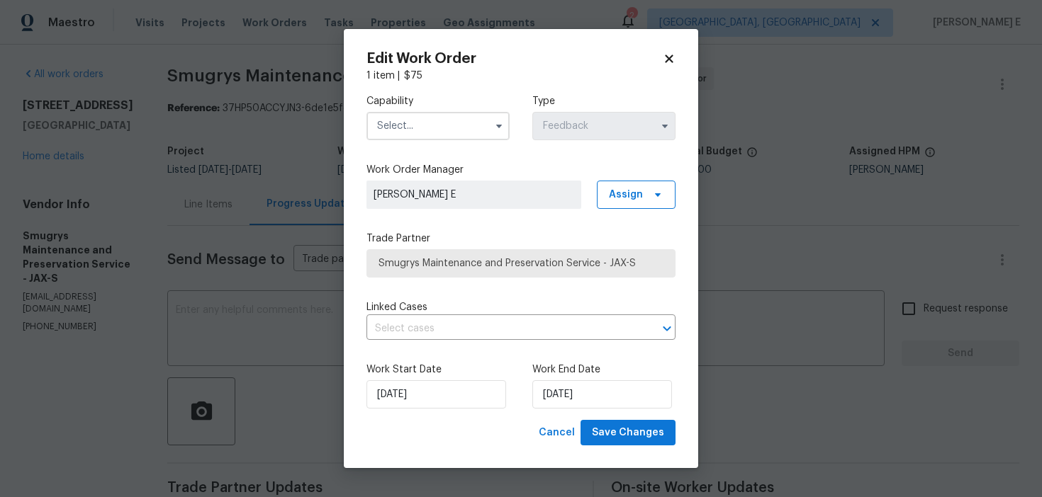
click at [397, 128] on input "text" at bounding box center [437, 126] width 143 height 28
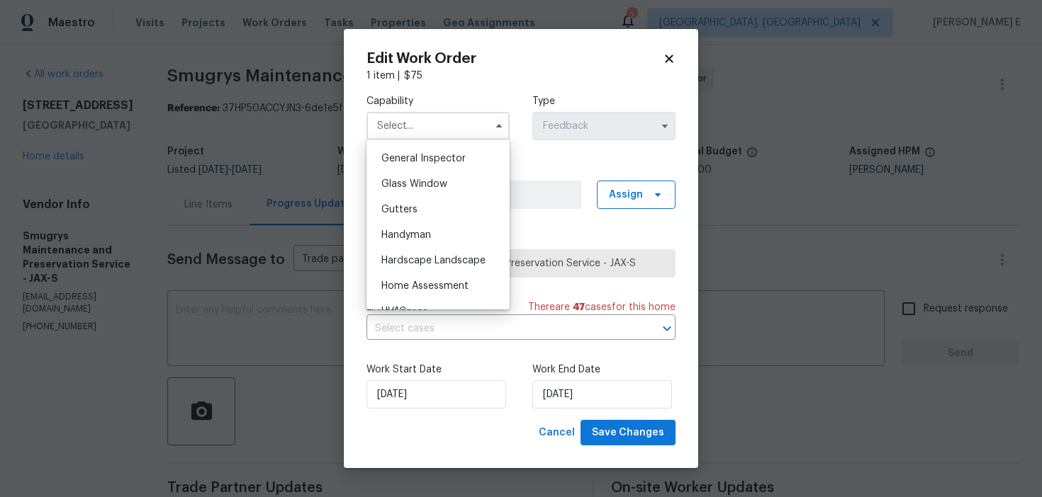
scroll to position [706, 0]
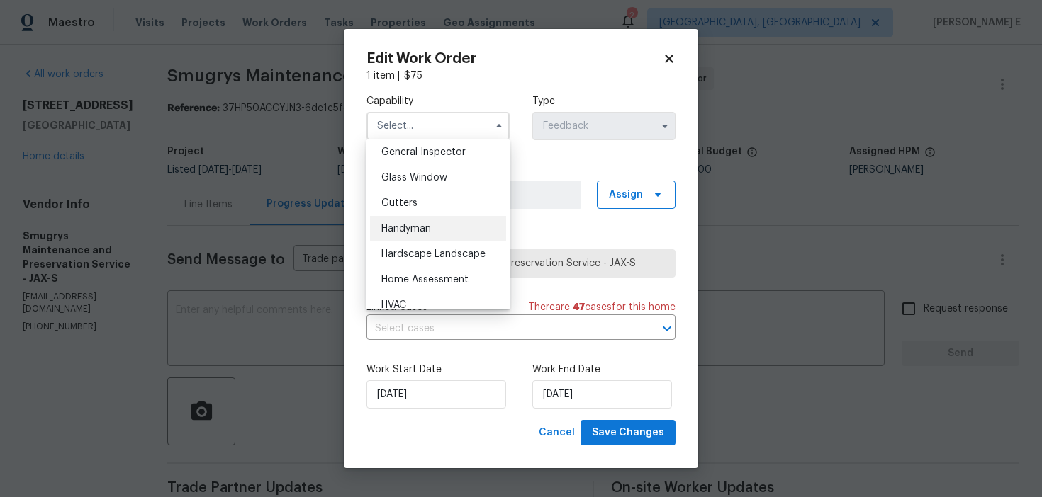
click at [384, 224] on span "Handyman" at bounding box center [406, 229] width 50 height 10
type input "Handyman"
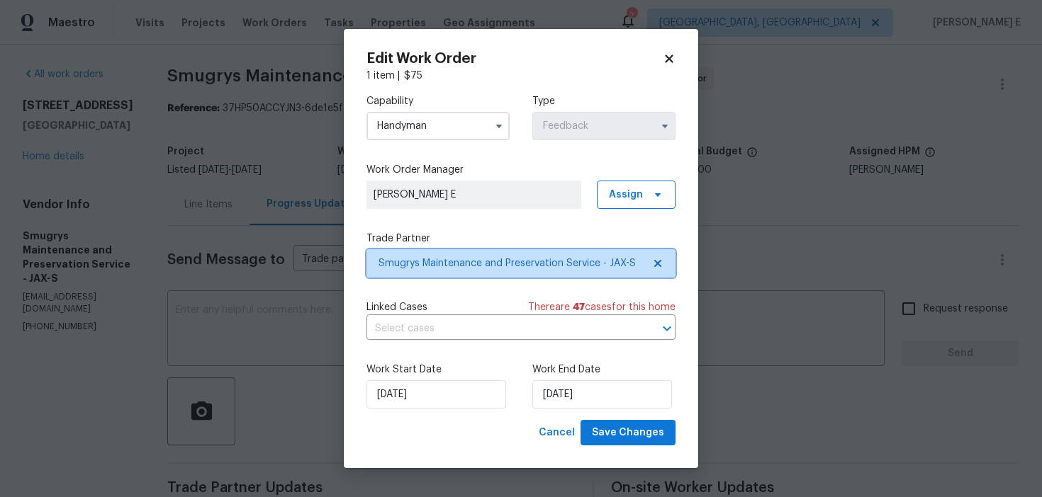
click at [418, 254] on span "Smugrys Maintenance and Preservation Service - JAX-S" at bounding box center [520, 263] width 309 height 28
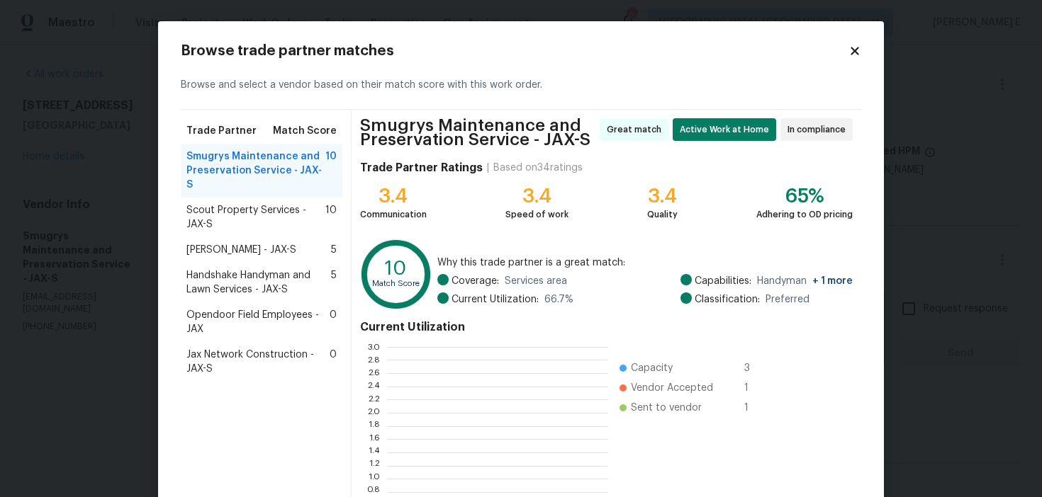
scroll to position [198, 220]
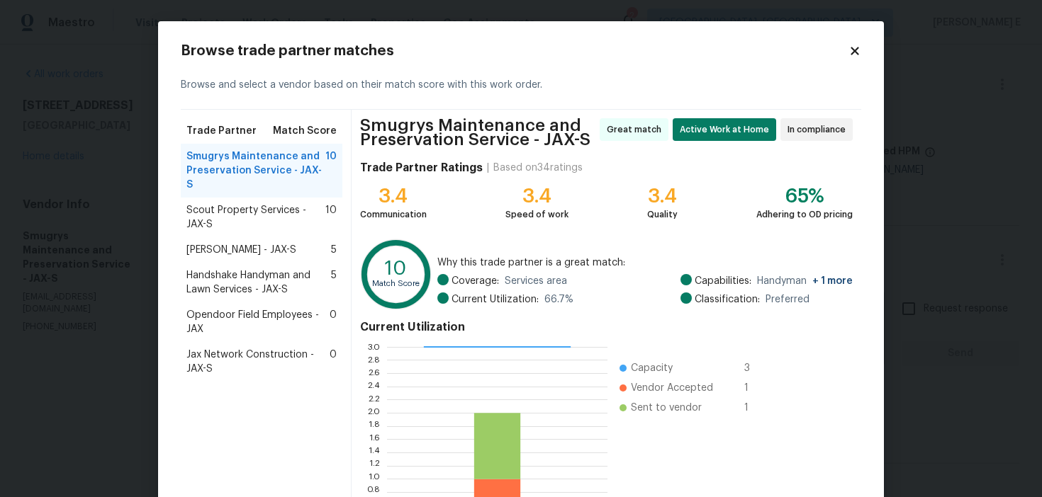
click at [287, 273] on span "Handshake Handyman and Lawn Services - JAX-S" at bounding box center [258, 283] width 145 height 28
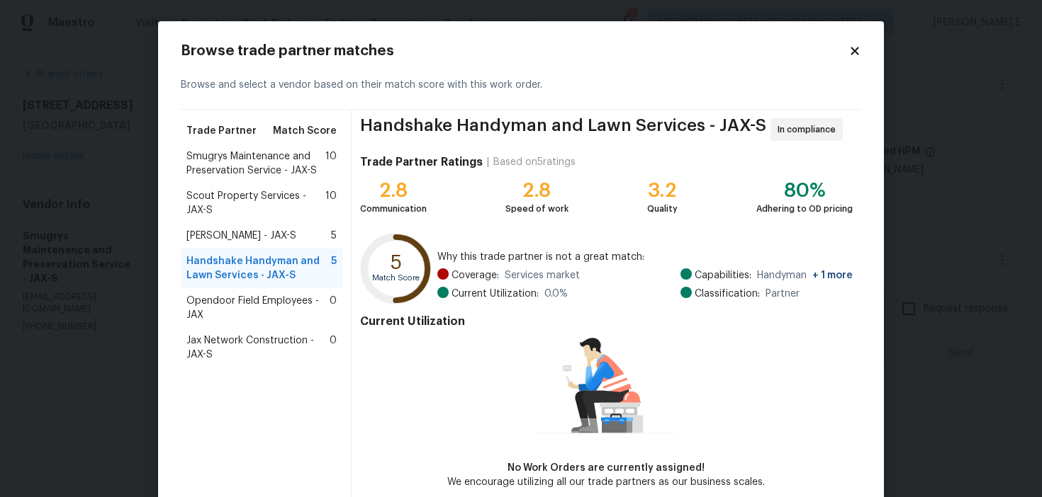
click at [220, 231] on span "Eric Hernandez - JAX-S" at bounding box center [241, 236] width 110 height 14
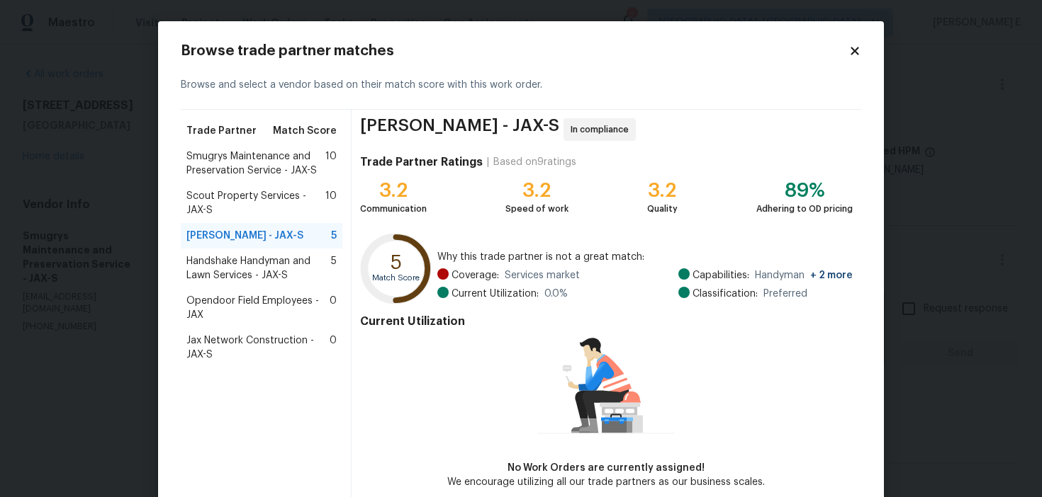
click at [249, 190] on span "Scout Property Services - JAX-S" at bounding box center [255, 203] width 139 height 28
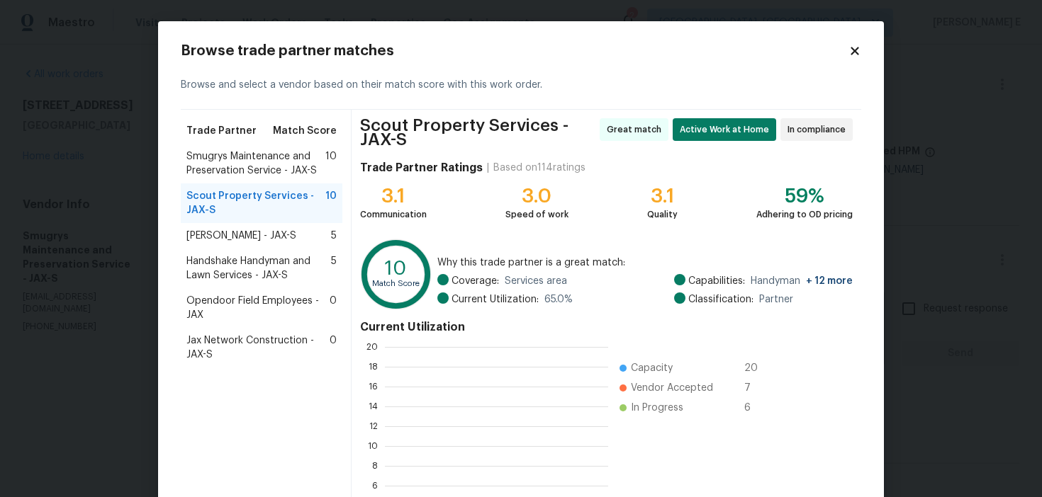
scroll to position [198, 223]
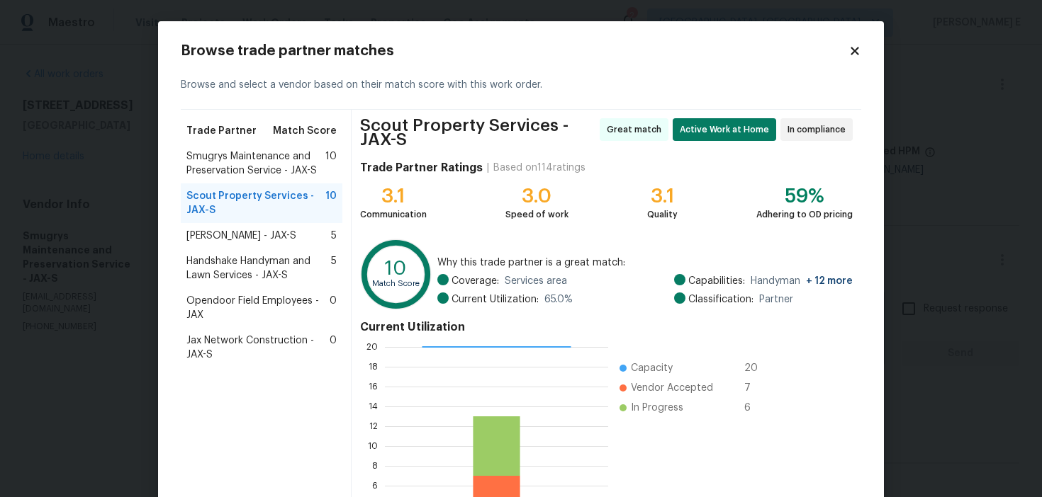
click at [227, 272] on span "Handshake Handyman and Lawn Services - JAX-S" at bounding box center [258, 268] width 145 height 28
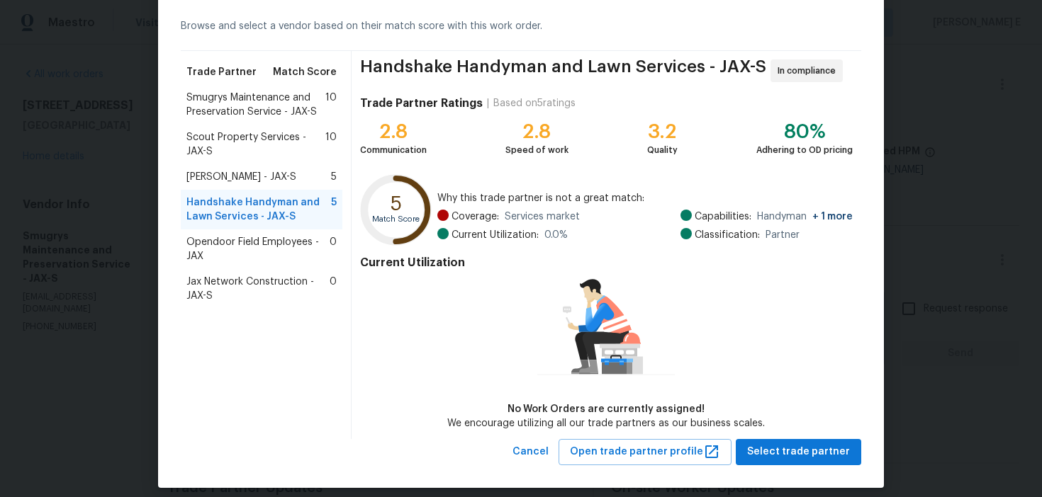
scroll to position [69, 0]
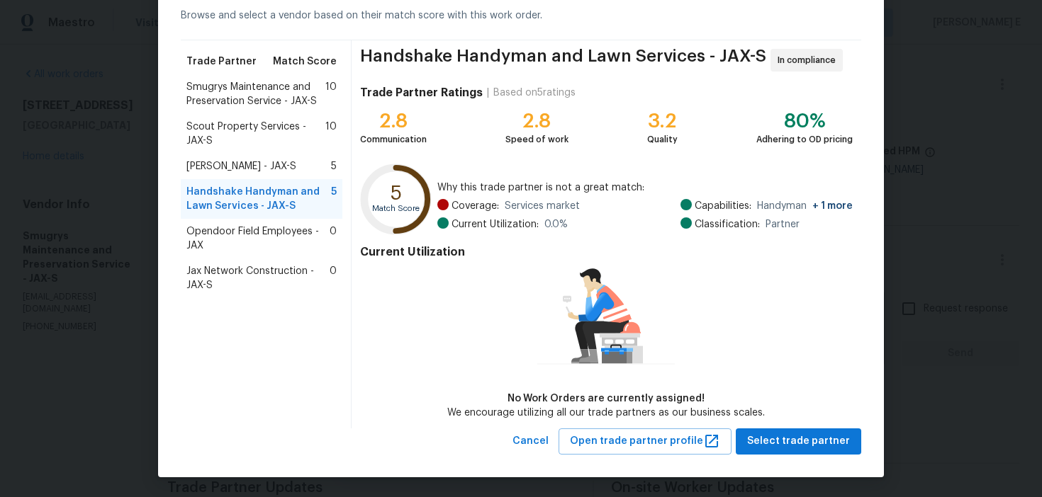
click at [295, 170] on div "Eric Hernandez - JAX-S 5" at bounding box center [261, 166] width 150 height 14
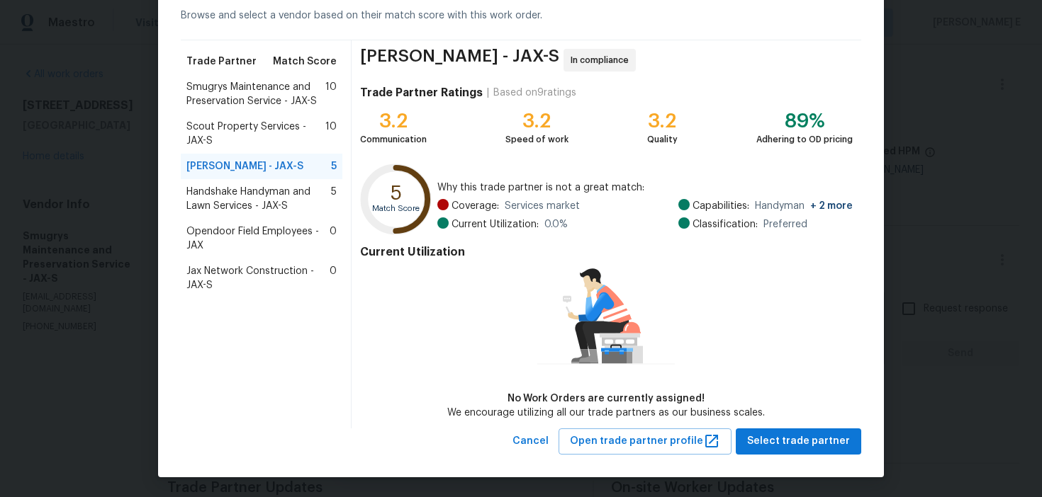
click at [781, 417] on div "Current Utilization No Work Orders are currently assigned! We encourage utilizi…" at bounding box center [606, 330] width 492 height 181
click at [767, 437] on span "Select trade partner" at bounding box center [798, 442] width 103 height 18
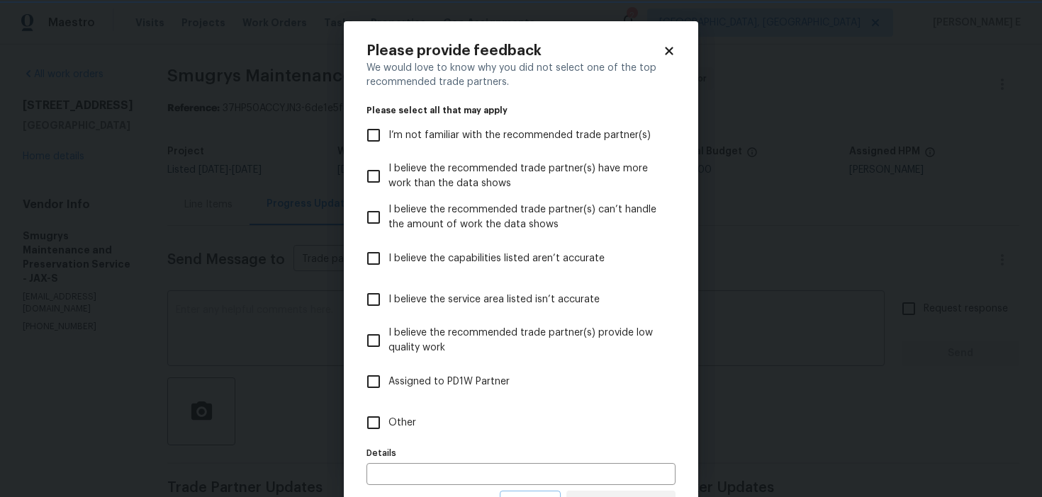
scroll to position [0, 0]
click at [512, 434] on label "Other" at bounding box center [511, 422] width 305 height 41
click at [388, 434] on input "Other" at bounding box center [374, 423] width 30 height 30
checkbox input "true"
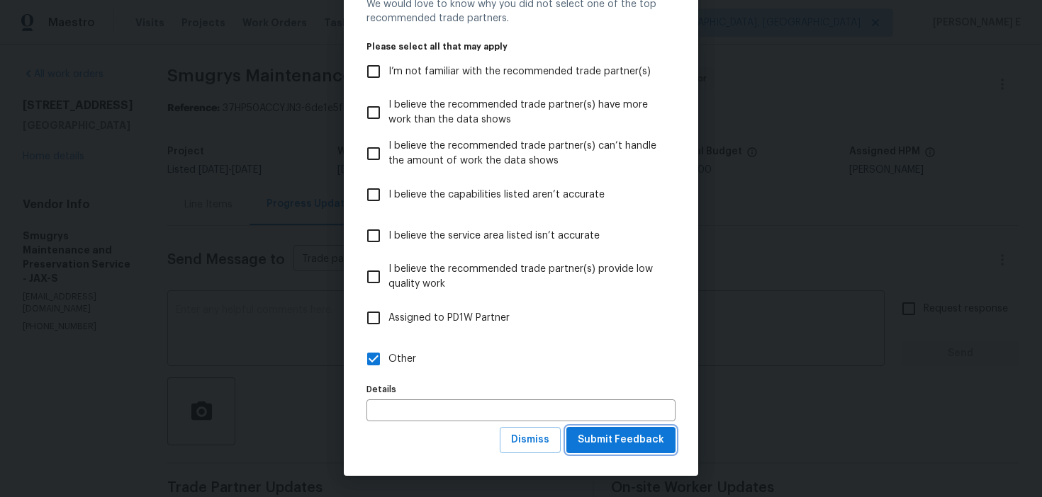
click at [641, 442] on span "Submit Feedback" at bounding box center [621, 441] width 86 height 18
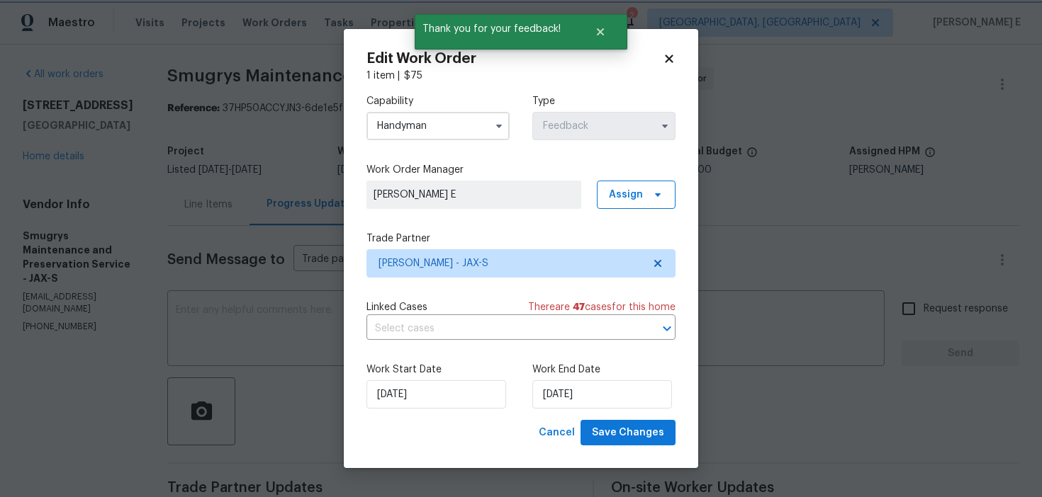
scroll to position [0, 0]
click at [428, 395] on input "17/09/2025" at bounding box center [436, 395] width 140 height 28
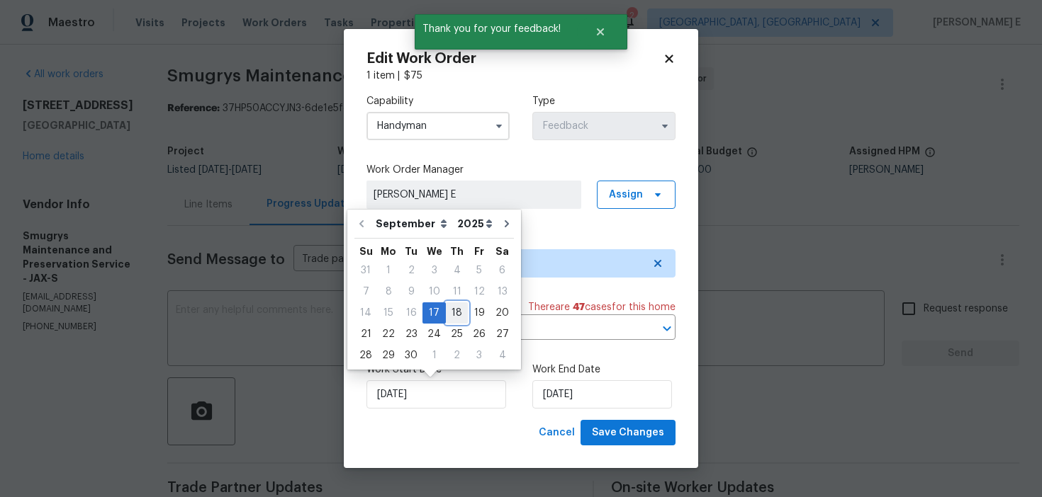
click at [453, 312] on div "18" at bounding box center [457, 313] width 22 height 20
type input "18/09/2025"
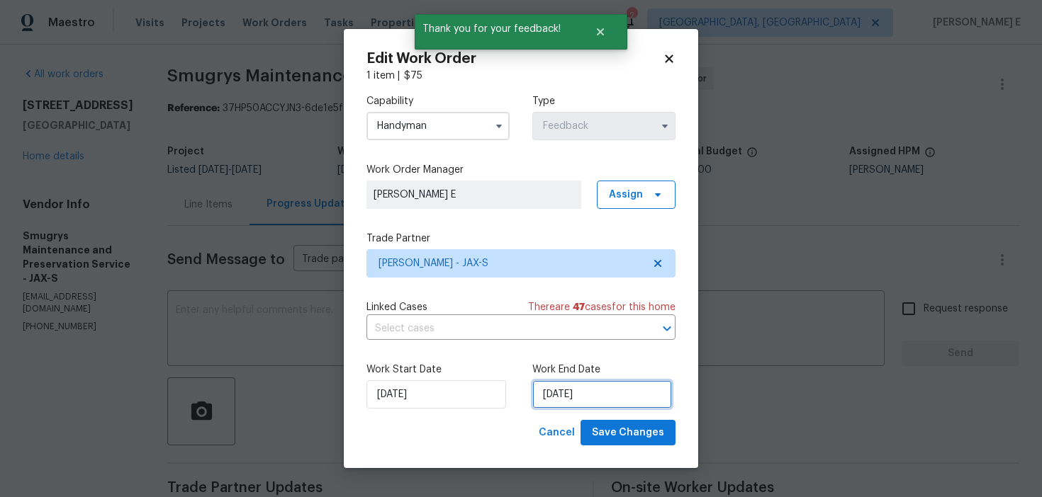
click at [568, 383] on input "19/09/2025" at bounding box center [602, 395] width 140 height 28
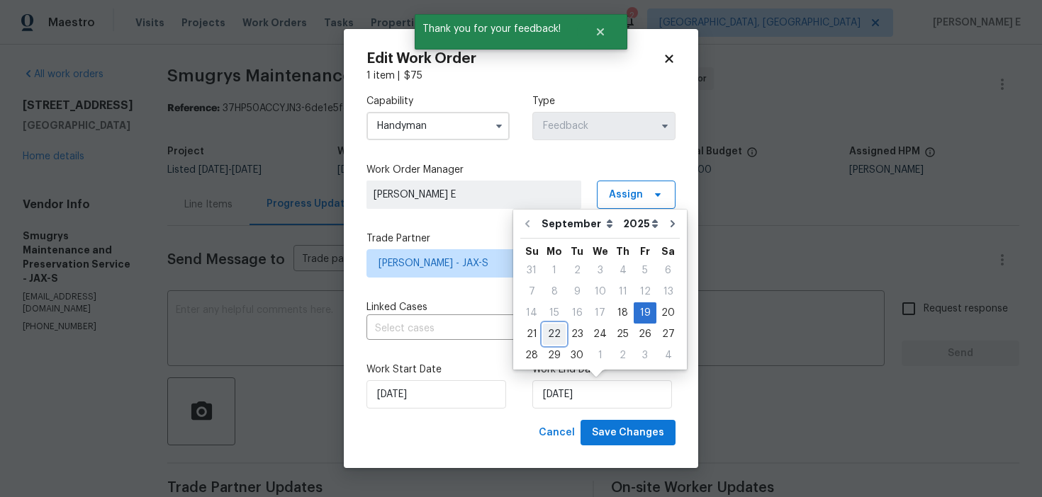
click at [555, 333] on div "22" at bounding box center [554, 335] width 23 height 20
type input "22/09/2025"
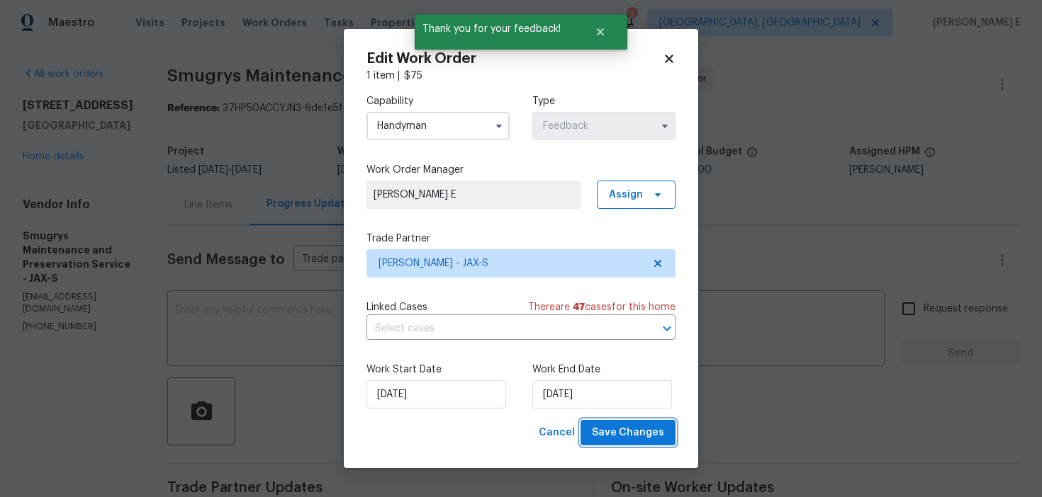
click at [610, 443] on button "Save Changes" at bounding box center [627, 433] width 95 height 26
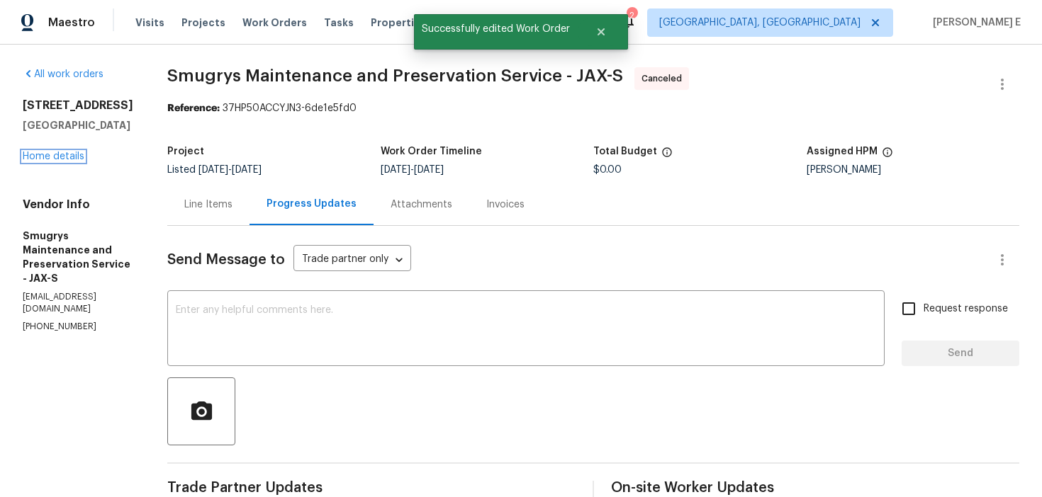
click at [64, 162] on link "Home details" at bounding box center [54, 157] width 62 height 10
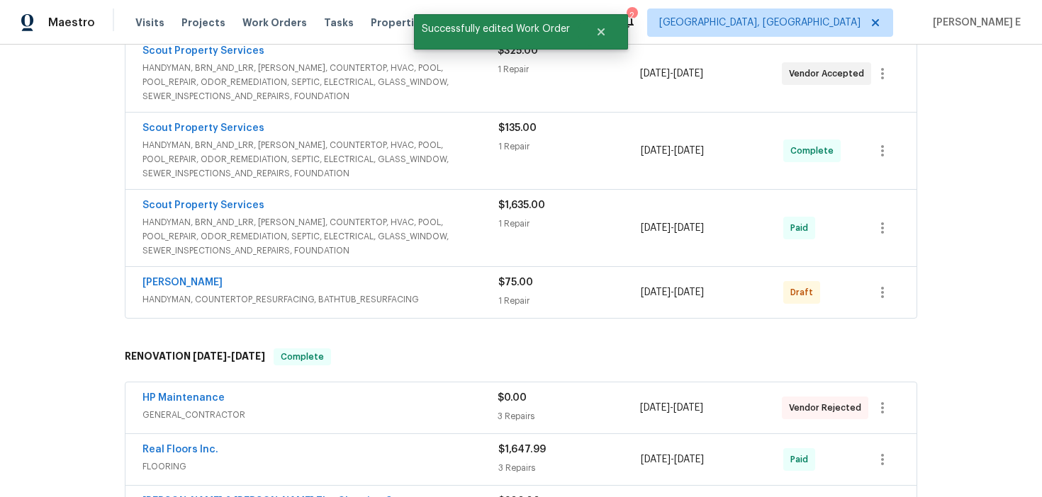
scroll to position [365, 0]
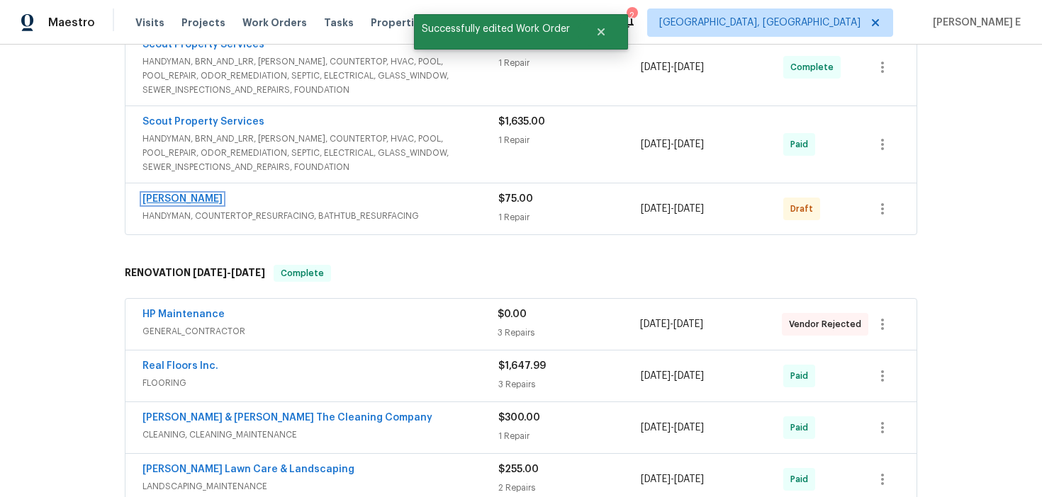
click at [190, 198] on link "Eric Hernandez" at bounding box center [182, 199] width 80 height 10
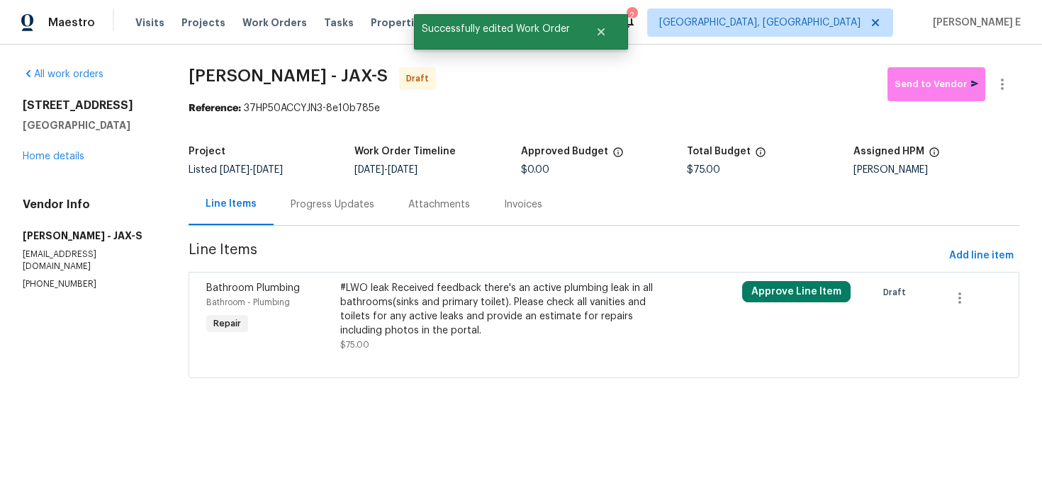
click at [453, 283] on div "#LWO leak Received feedback there's an active plumbing leak in all bathrooms(si…" at bounding box center [503, 309] width 326 height 57
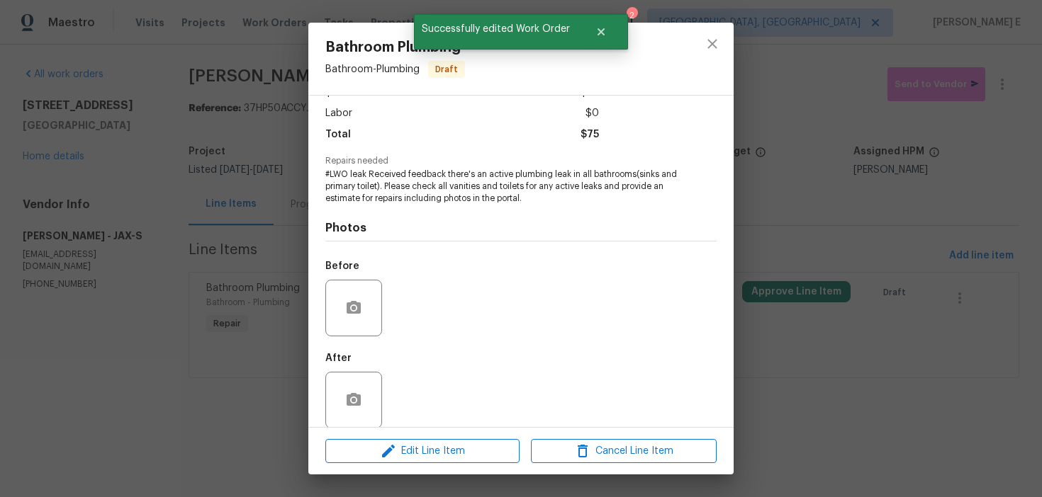
scroll to position [108, 0]
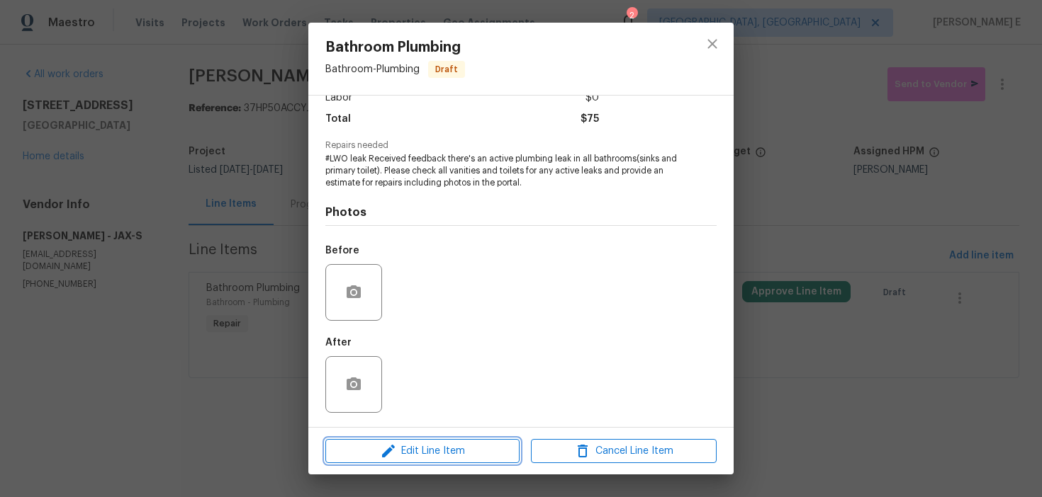
click at [361, 452] on span "Edit Line Item" at bounding box center [422, 452] width 186 height 18
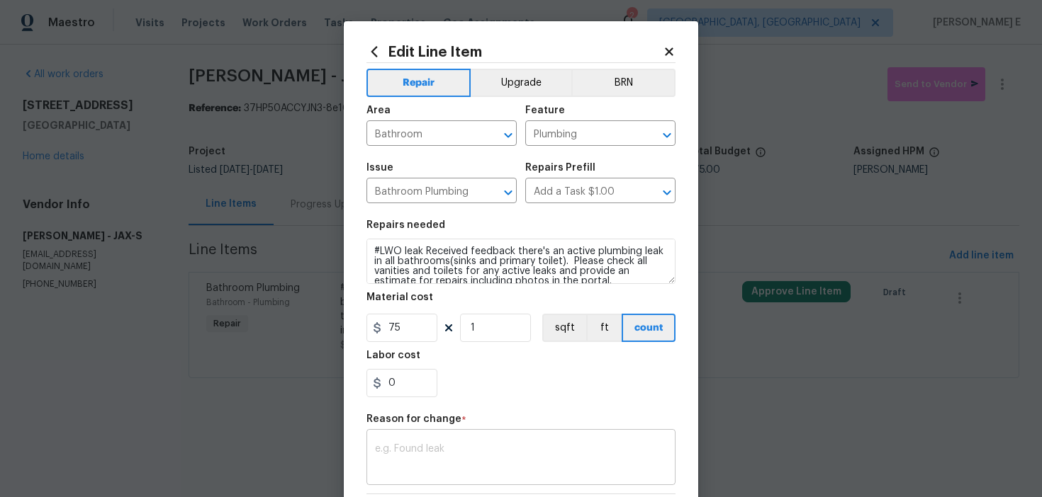
click at [390, 463] on textarea at bounding box center [521, 459] width 292 height 30
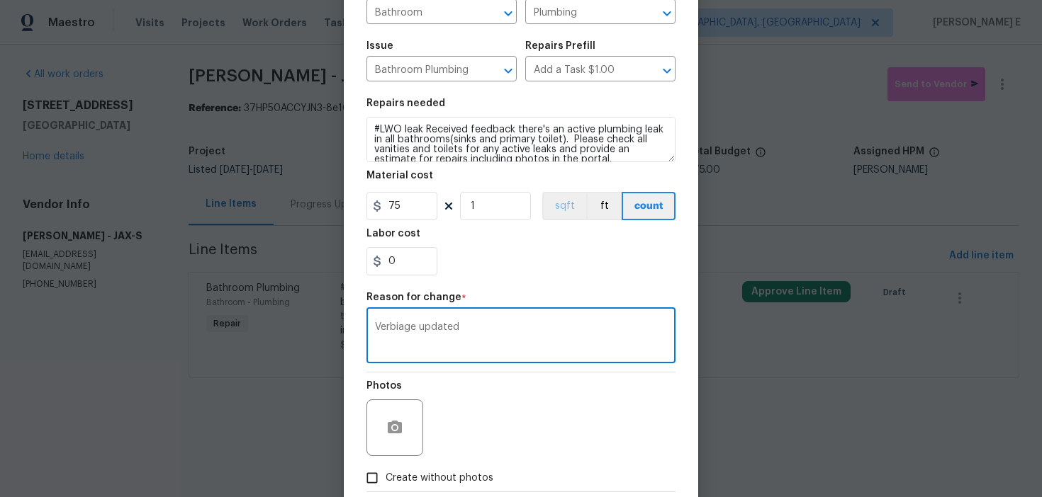
scroll to position [201, 0]
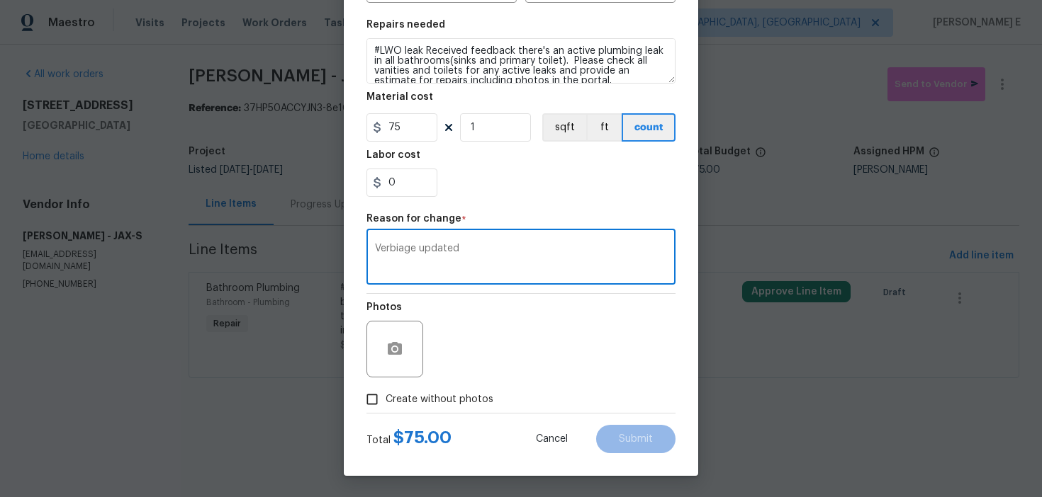
type textarea "Verbiage updated"
click at [458, 400] on span "Create without photos" at bounding box center [439, 400] width 108 height 15
click at [385, 400] on input "Create without photos" at bounding box center [372, 399] width 27 height 27
checkbox input "true"
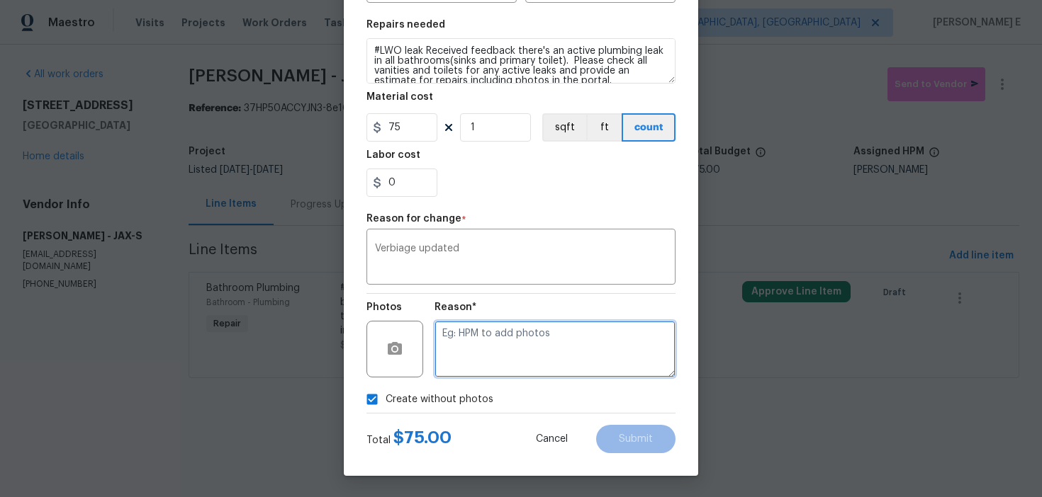
click at [509, 368] on textarea at bounding box center [554, 349] width 241 height 57
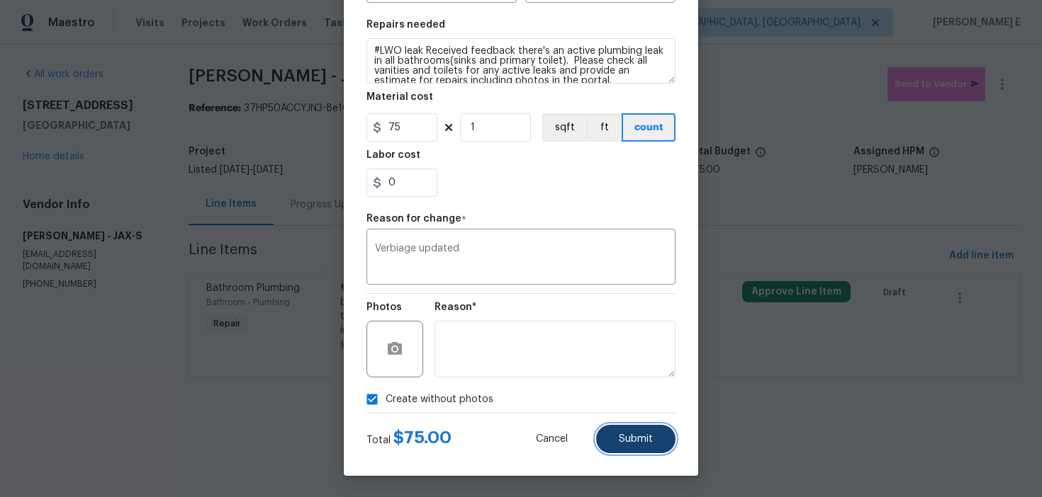
click at [627, 439] on span "Submit" at bounding box center [636, 439] width 34 height 11
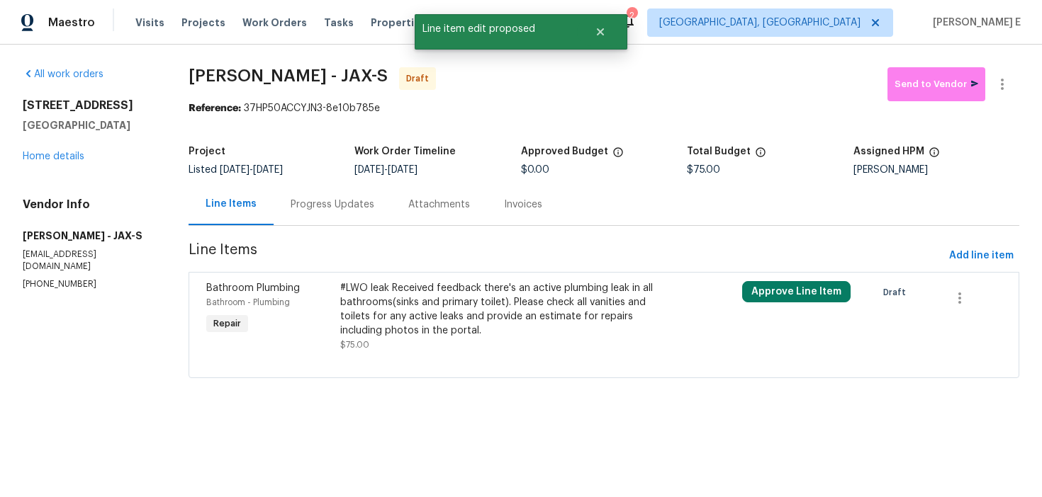
scroll to position [0, 0]
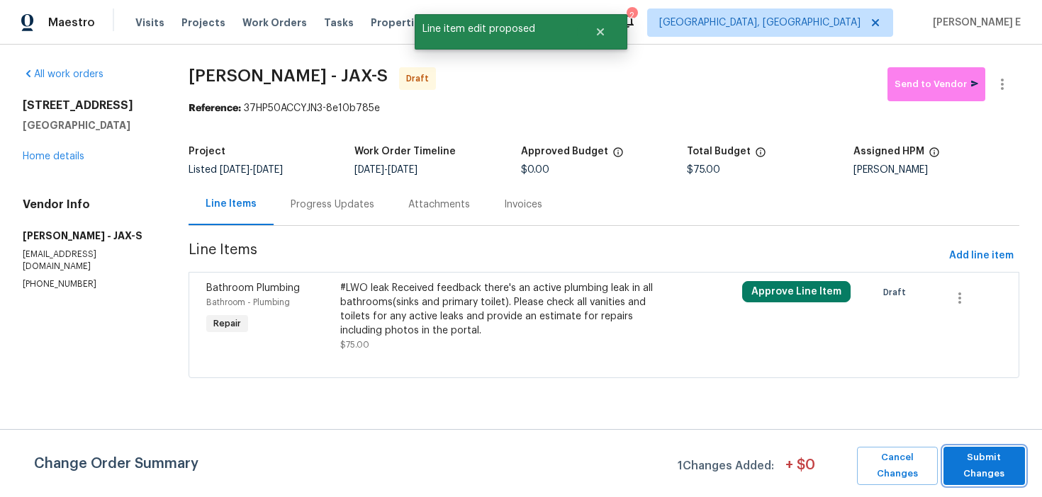
click at [970, 450] on span "Submit Changes" at bounding box center [983, 466] width 67 height 33
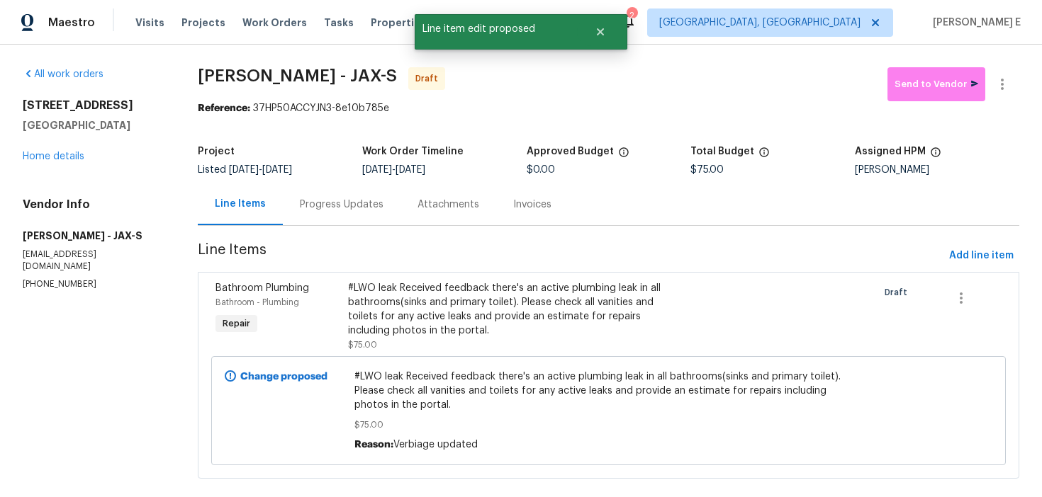
click at [347, 225] on div "Progress Updates" at bounding box center [342, 205] width 118 height 42
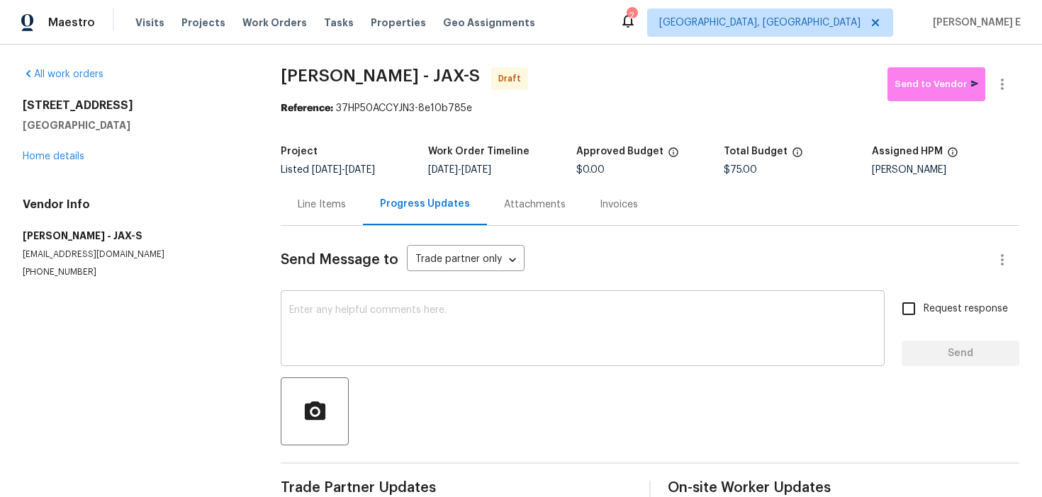
click at [339, 327] on textarea at bounding box center [582, 330] width 587 height 50
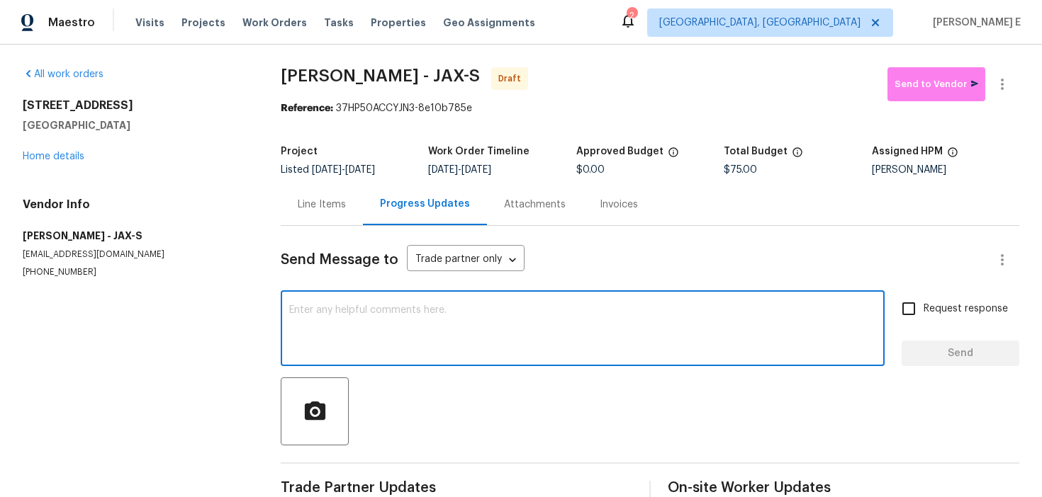
paste textarea "Hi this is Keerthana with Opendoor. I’m confirming you received the WO for the …"
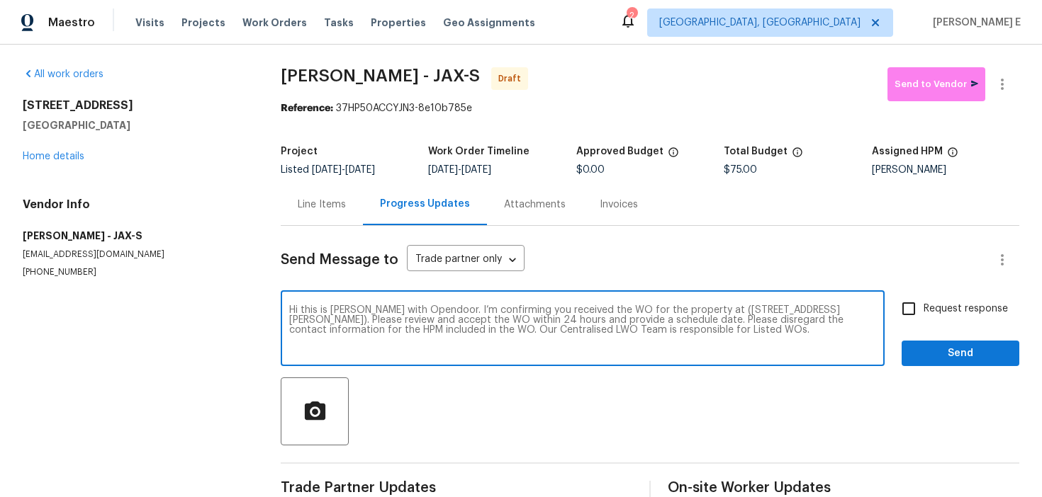
type textarea "Hi this is Keerthana with Opendoor. I’m confirming you received the WO for the …"
click at [945, 300] on label "Request response" at bounding box center [951, 309] width 114 height 30
click at [923, 300] on input "Request response" at bounding box center [909, 309] width 30 height 30
checkbox input "true"
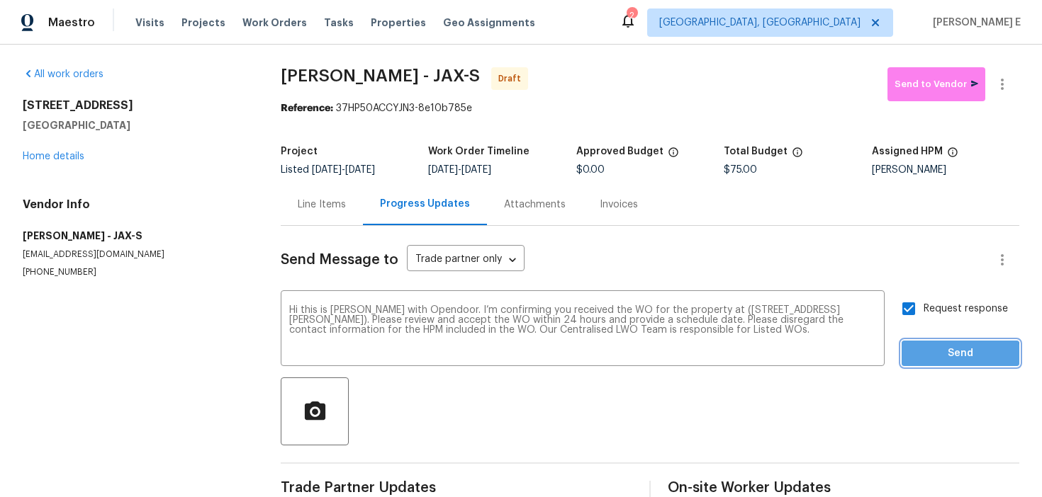
click at [927, 357] on span "Send" at bounding box center [960, 354] width 95 height 18
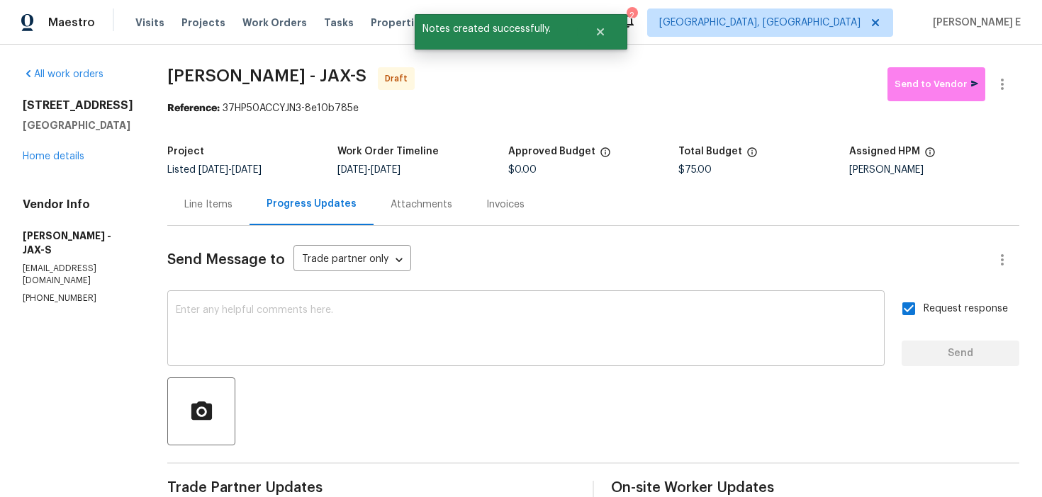
click at [571, 315] on textarea at bounding box center [526, 330] width 700 height 50
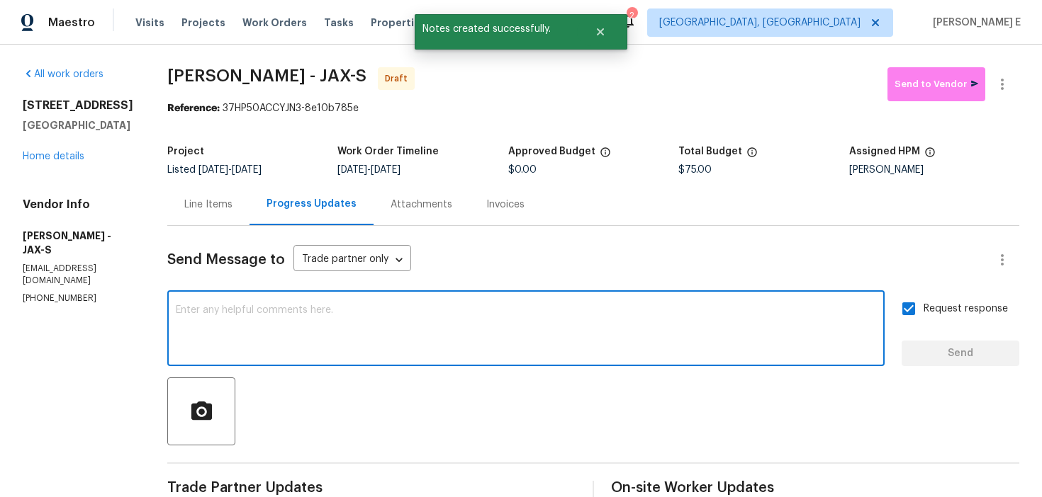
paste textarea "Attention All Work Orders must include before-photos (both close-up and wide-an…"
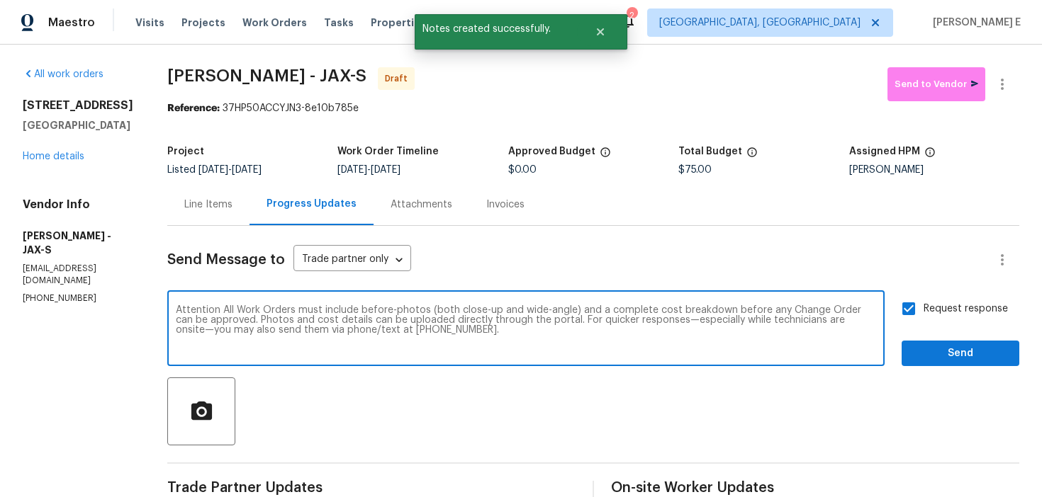
type textarea "Attention All Work Orders must include before-photos (both close-up and wide-an…"
click at [954, 345] on span "Send" at bounding box center [960, 354] width 95 height 18
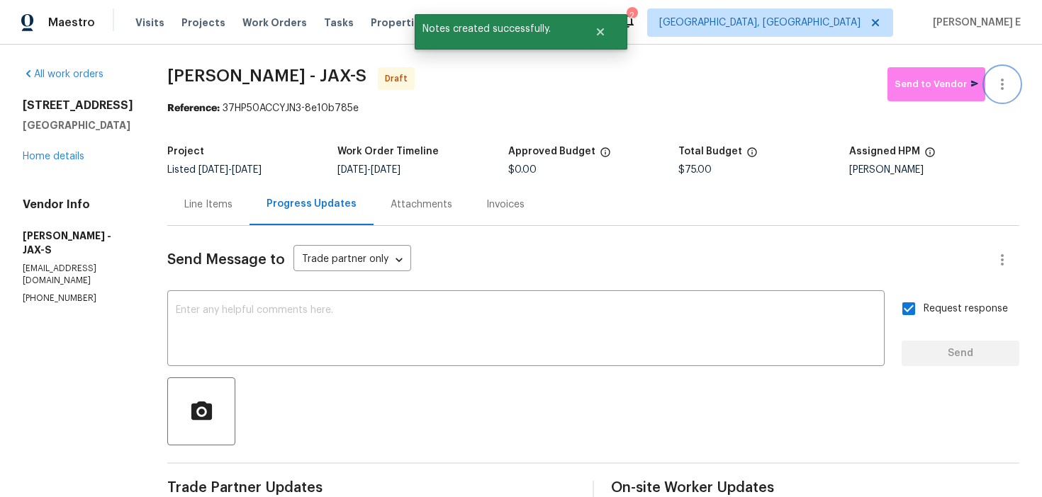
click at [1005, 76] on icon "button" at bounding box center [1001, 84] width 17 height 17
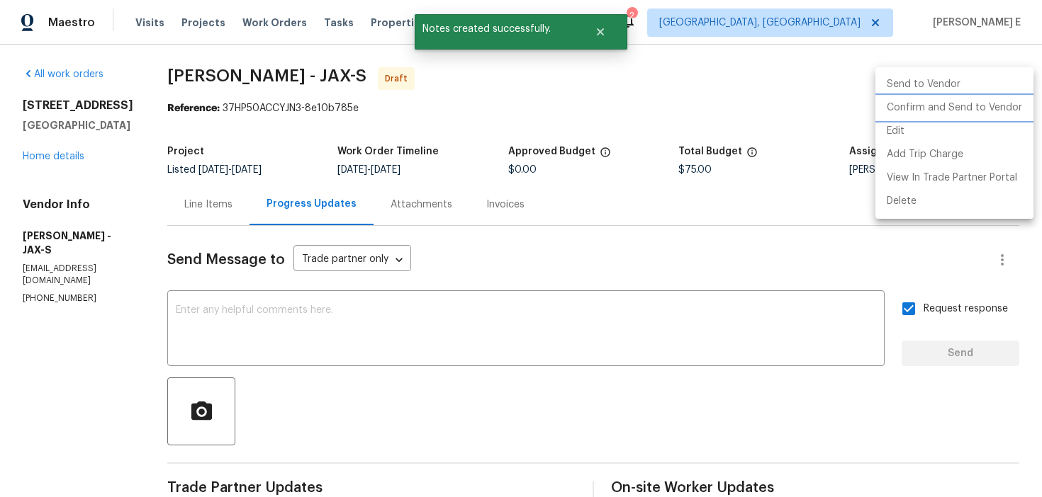
click at [927, 106] on li "Confirm and Send to Vendor" at bounding box center [954, 107] width 158 height 23
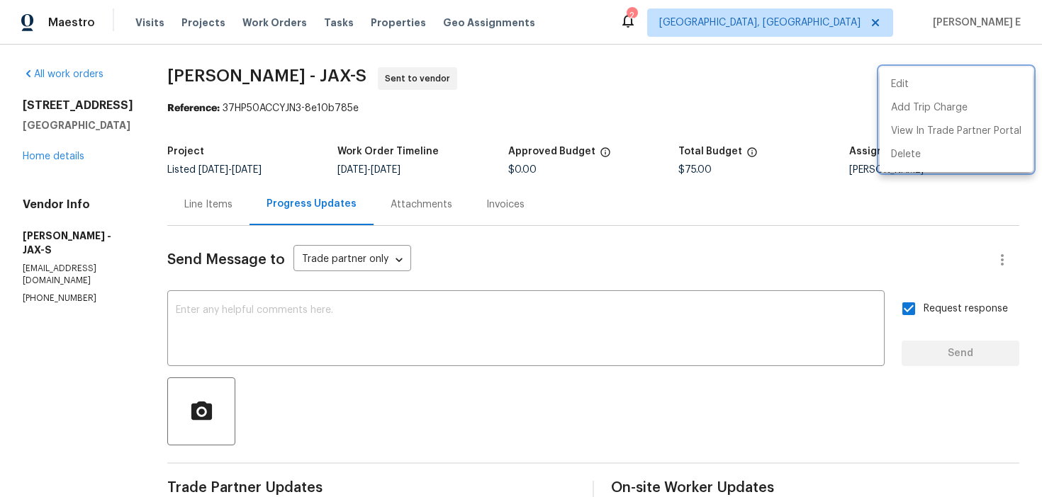
click at [223, 124] on div at bounding box center [521, 248] width 1042 height 497
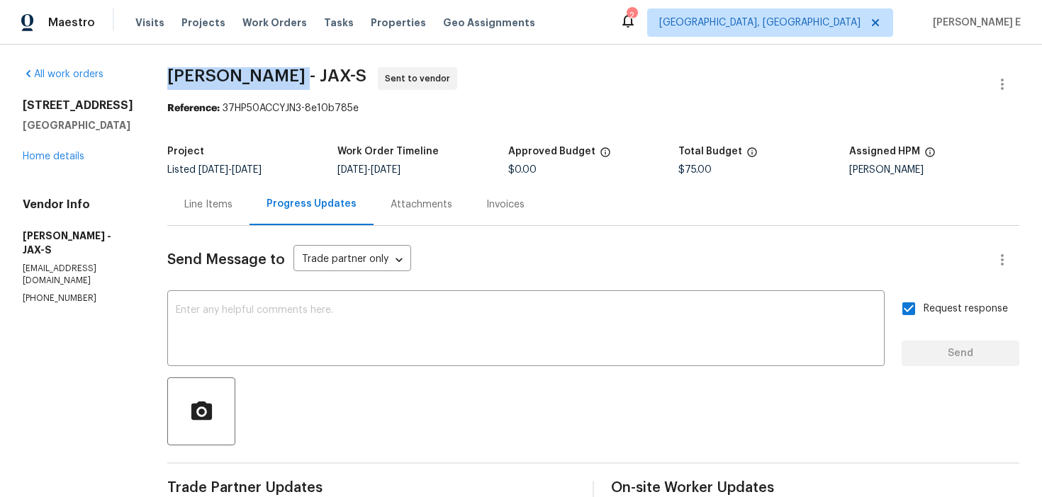
drag, startPoint x: 204, startPoint y: 78, endPoint x: 329, endPoint y: 79, distance: 124.7
click at [329, 79] on div "All work orders 12330 Deersong Dr Jacksonville, FL 32218 Home details Vendor In…" at bounding box center [521, 398] width 1042 height 706
copy span "Eric Hernandez"
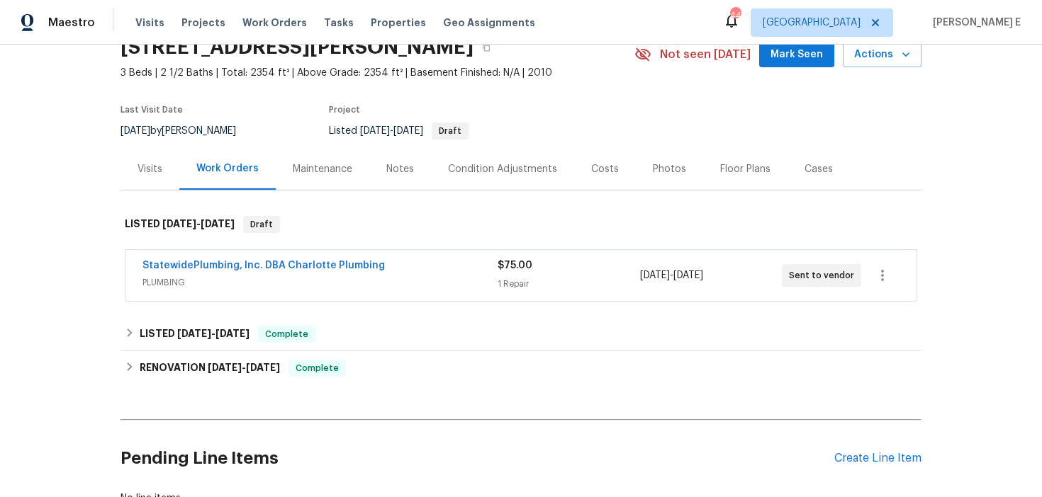
scroll to position [85, 0]
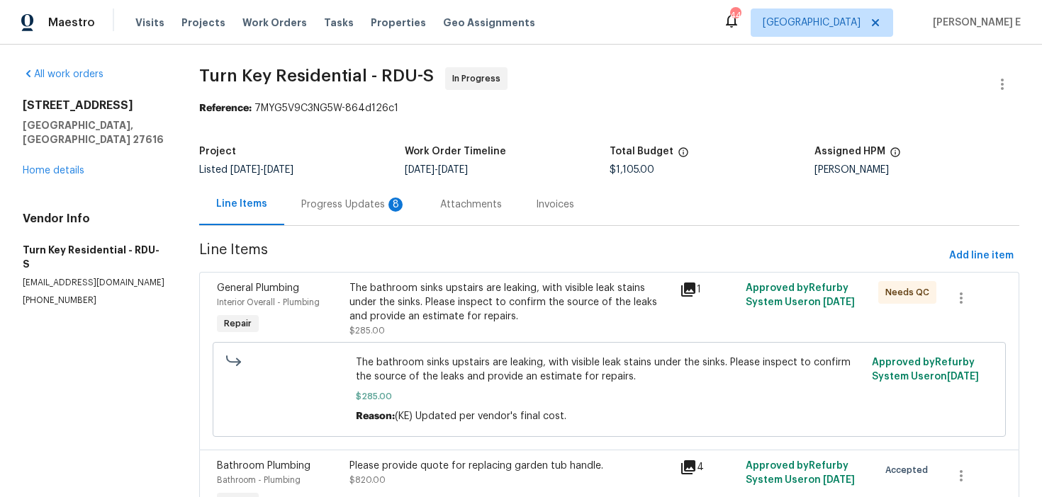
click at [352, 208] on div "Progress Updates 8" at bounding box center [353, 205] width 105 height 14
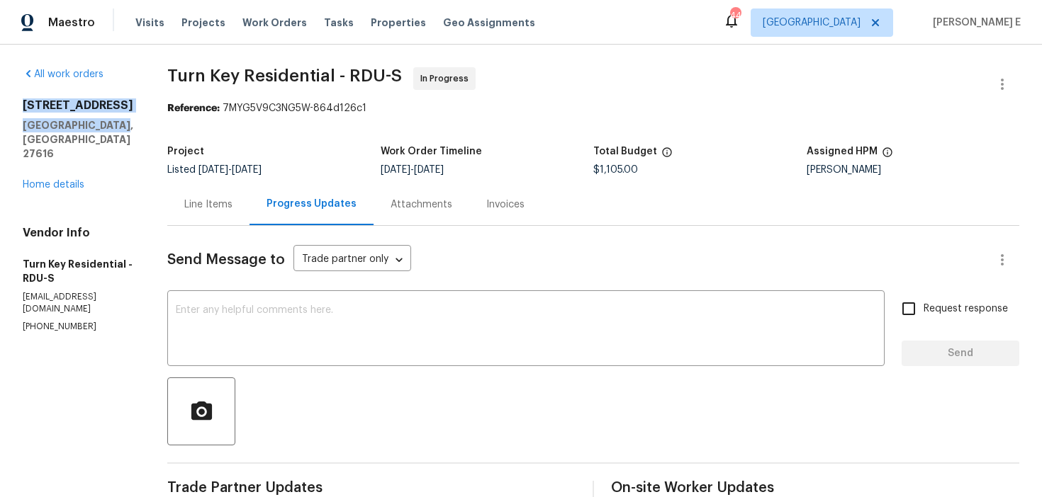
drag, startPoint x: 21, startPoint y: 108, endPoint x: 133, endPoint y: 133, distance: 114.5
copy div "[STREET_ADDRESS]"
click at [240, 193] on div "Line Items" at bounding box center [208, 205] width 82 height 42
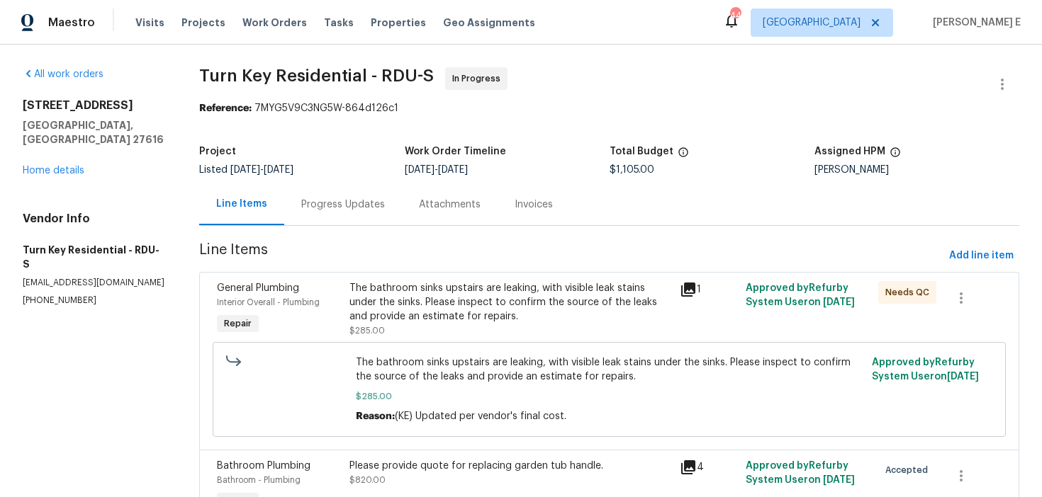
click at [446, 300] on div "The bathroom sinks upstairs are leaking, with visible leak stains under the sin…" at bounding box center [510, 302] width 322 height 43
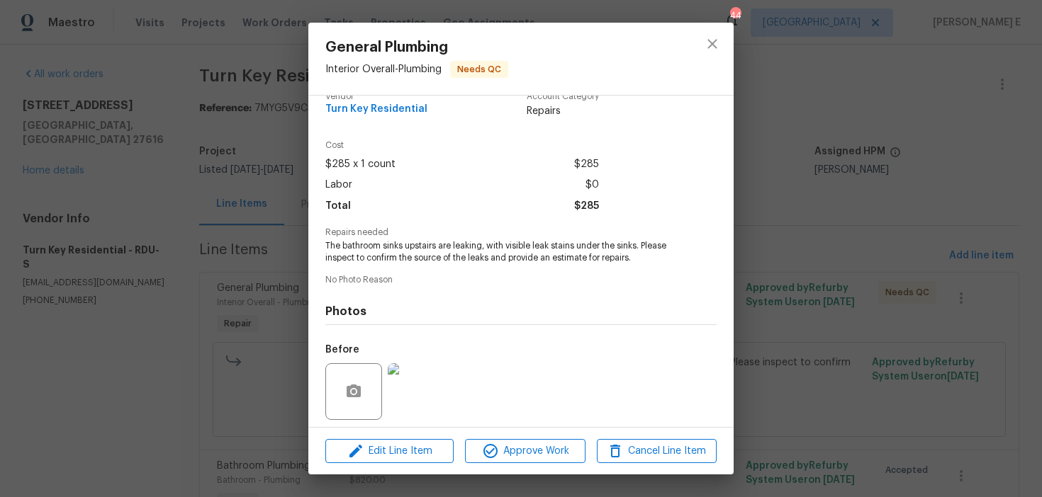
scroll to position [119, 0]
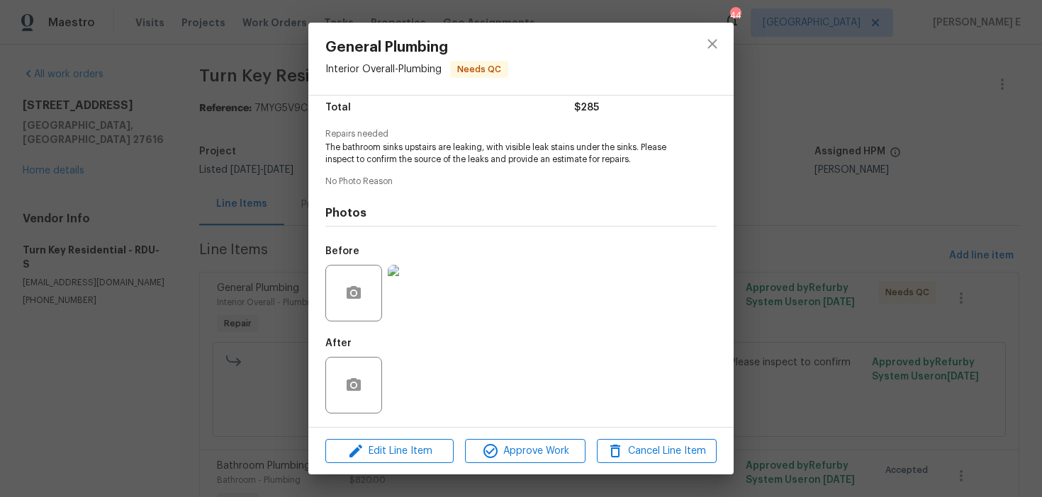
click at [222, 390] on div "General Plumbing Interior Overall - Plumbing Needs QC Vendor Turn Key Residenti…" at bounding box center [521, 248] width 1042 height 497
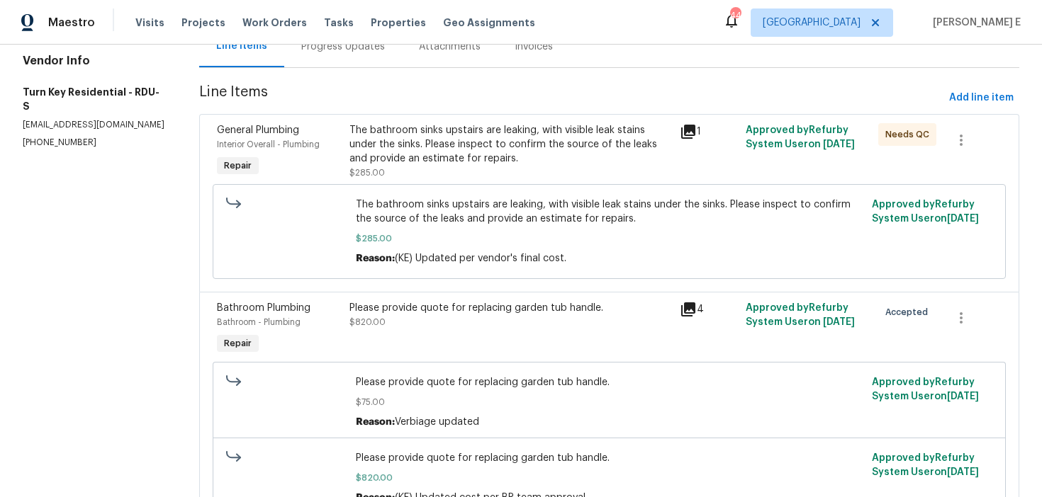
scroll to position [234, 0]
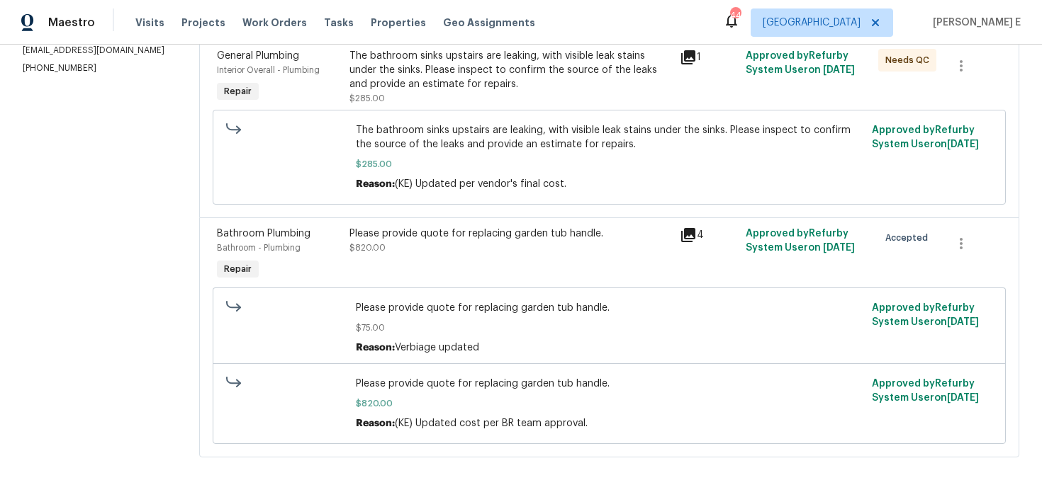
click at [499, 246] on div "Please provide quote for replacing garden tub handle. $820.00" at bounding box center [510, 241] width 322 height 28
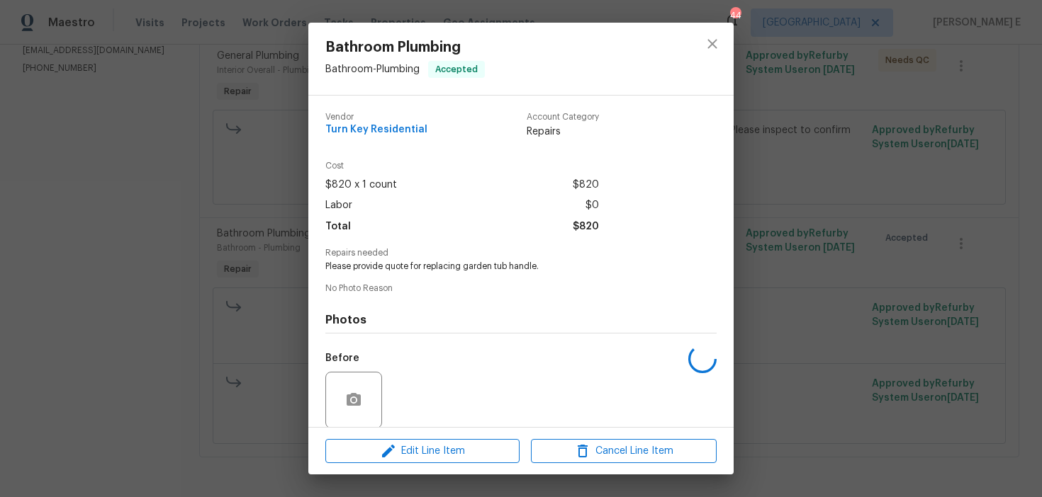
scroll to position [107, 0]
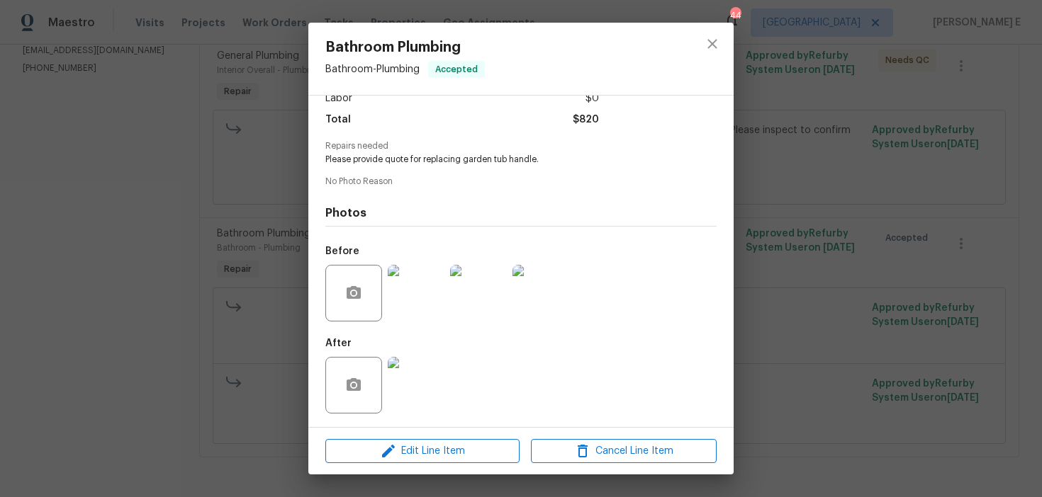
click at [185, 371] on div "Bathroom Plumbing Bathroom - Plumbing Accepted Vendor Turn Key Residential Acco…" at bounding box center [521, 248] width 1042 height 497
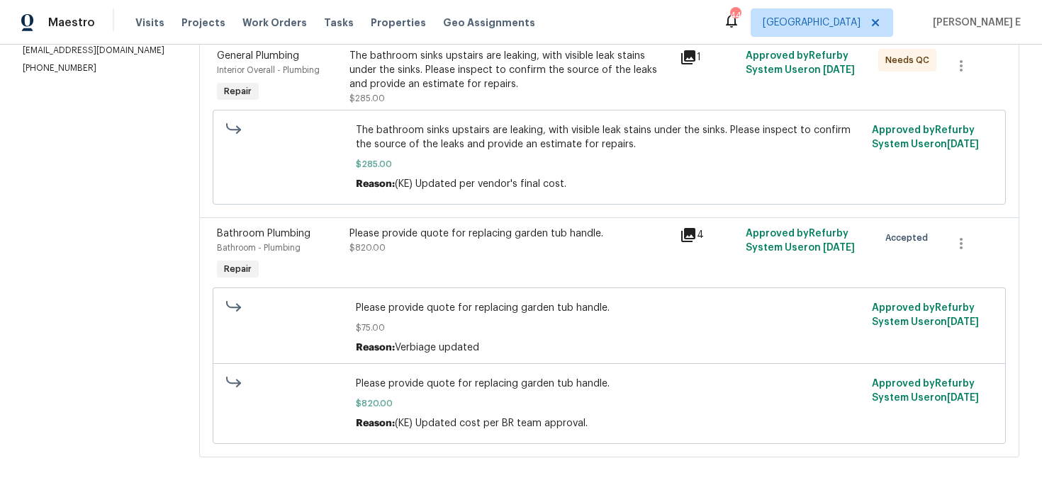
scroll to position [0, 0]
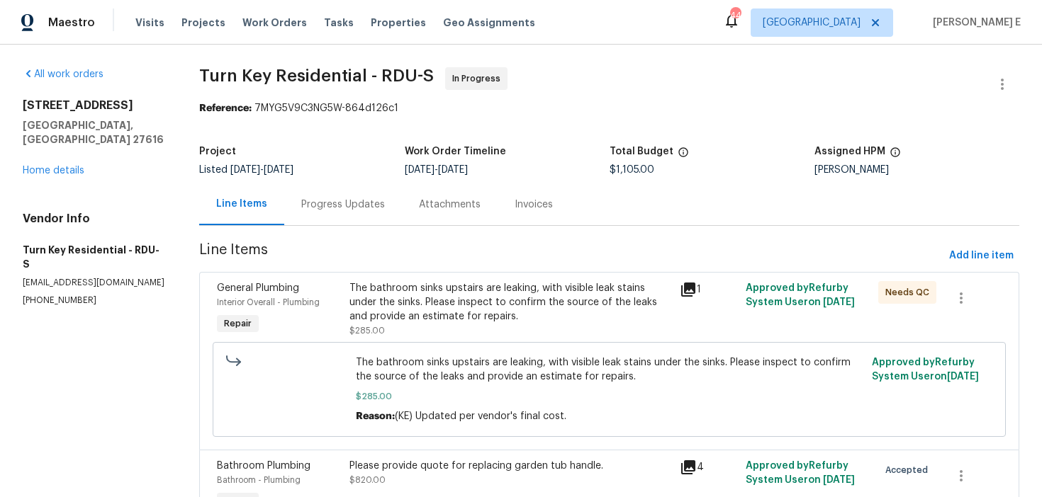
click at [326, 209] on div "Progress Updates" at bounding box center [343, 205] width 84 height 14
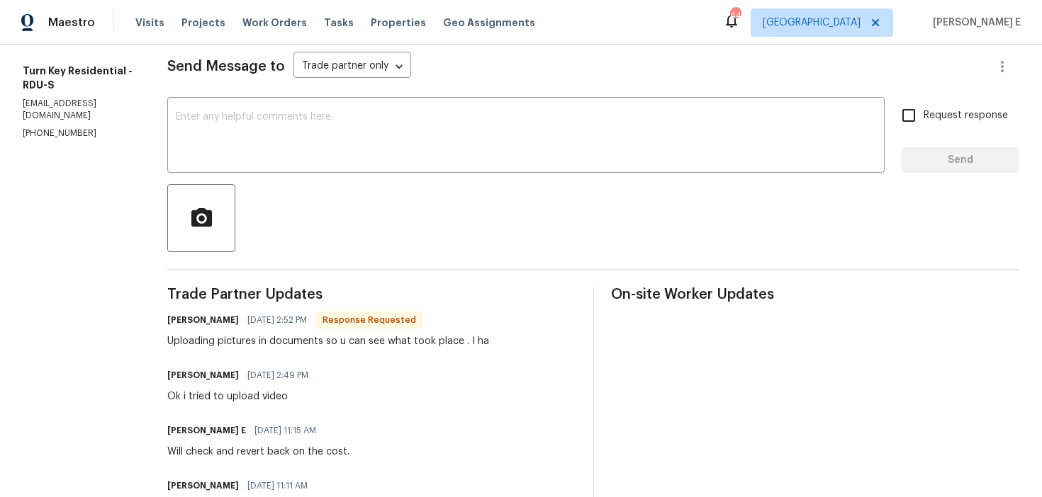
scroll to position [169, 0]
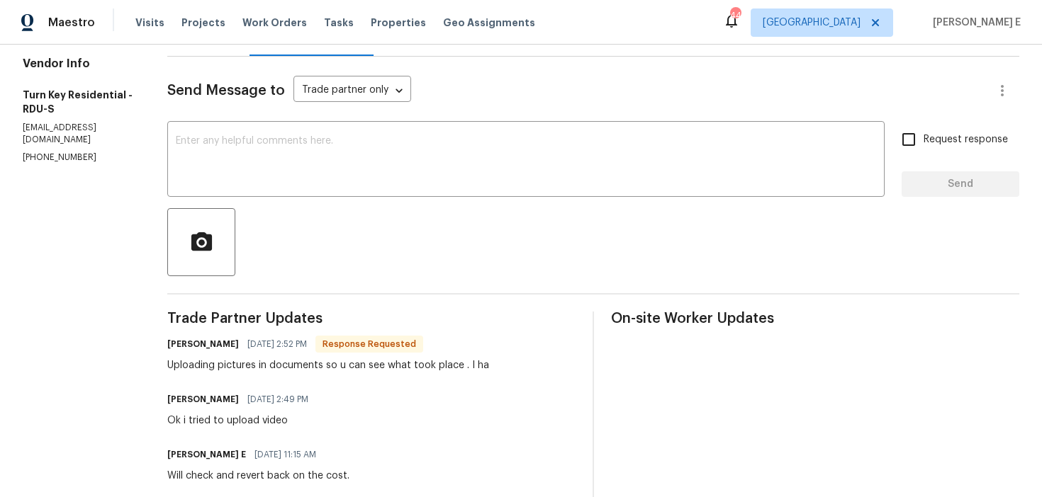
click at [367, 166] on textarea at bounding box center [526, 161] width 700 height 50
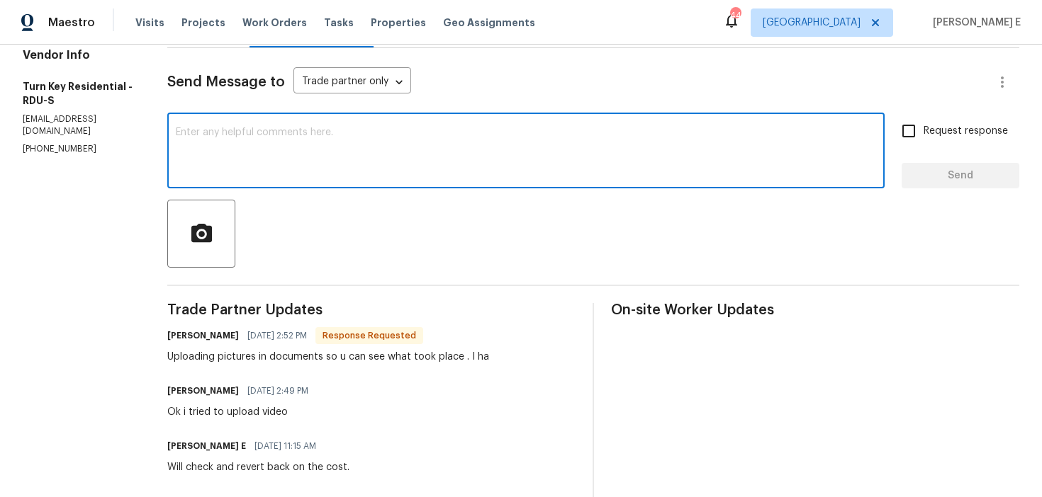
scroll to position [177, 0]
type textarea "Thank you."
click at [947, 168] on span "Send" at bounding box center [960, 177] width 95 height 18
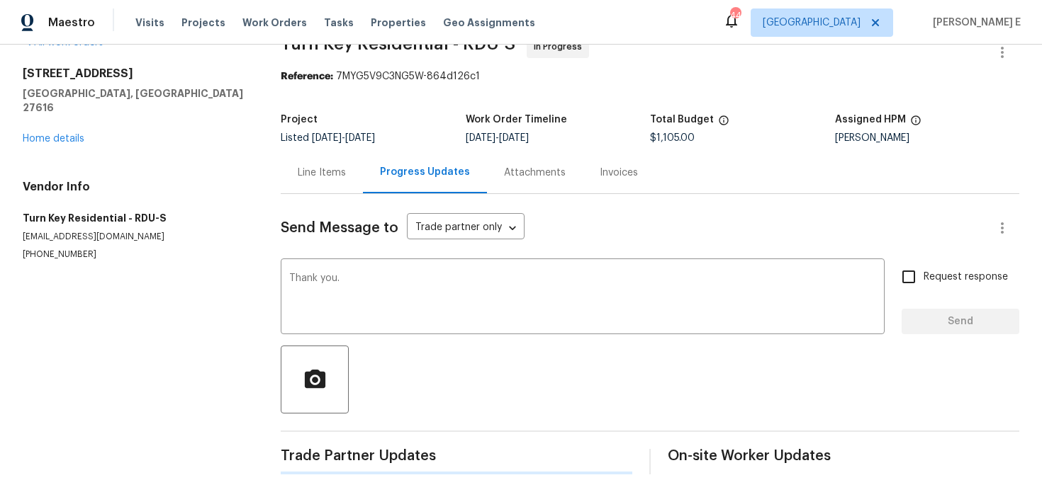
scroll to position [32, 0]
